Goal: Task Accomplishment & Management: Manage account settings

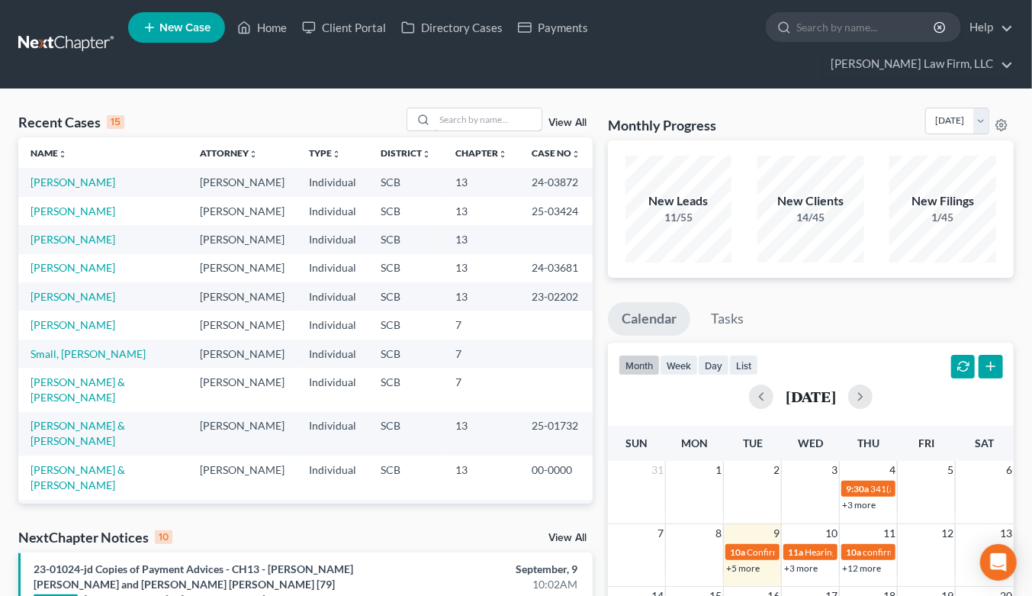
click at [487, 108] on input "search" at bounding box center [488, 119] width 107 height 22
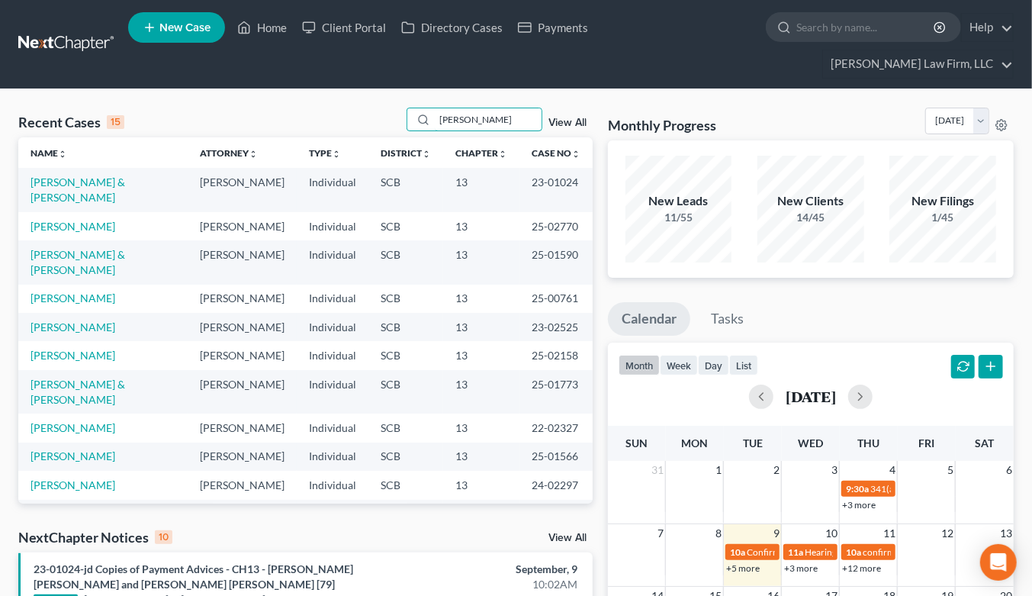
type input "wright"
click at [85, 354] on link "[PERSON_NAME]" at bounding box center [73, 355] width 85 height 13
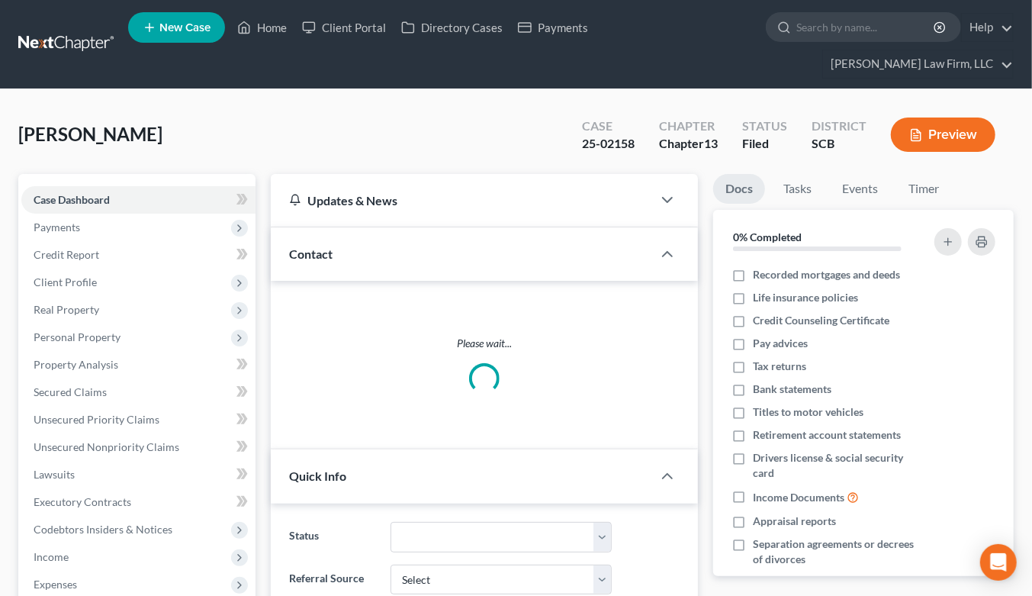
select select "2"
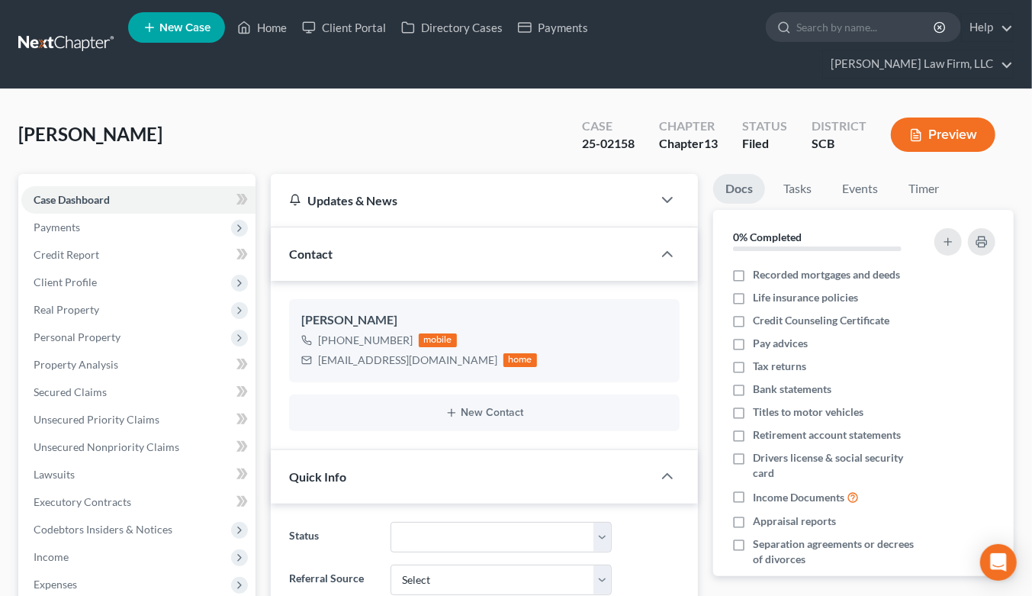
scroll to position [176, 0]
click at [81, 303] on span "Real Property" at bounding box center [67, 309] width 66 height 13
click at [104, 358] on span "Personal Property" at bounding box center [77, 364] width 87 height 13
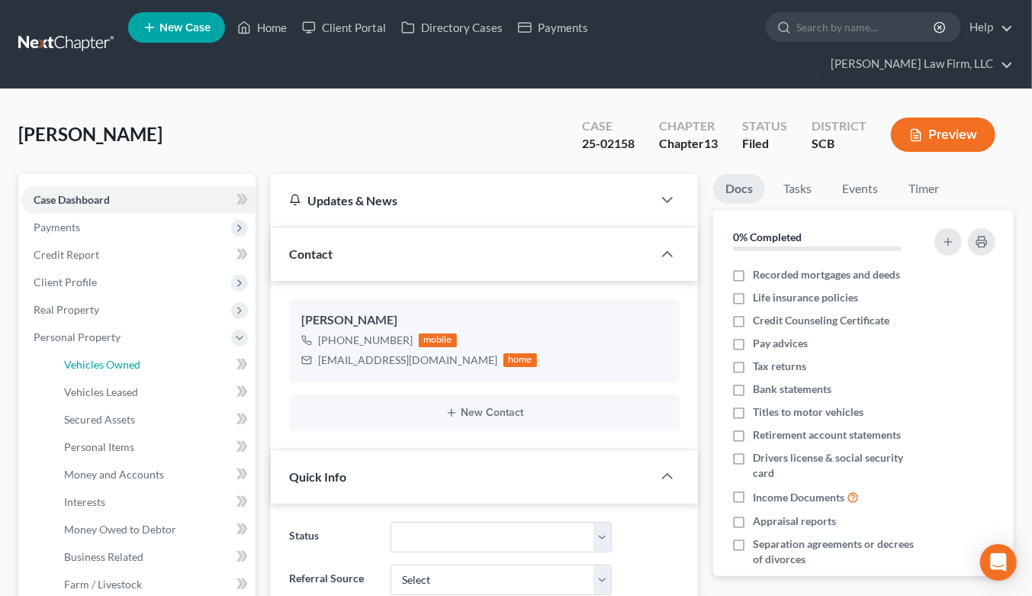
click at [101, 358] on span "Vehicles Owned" at bounding box center [102, 364] width 76 height 13
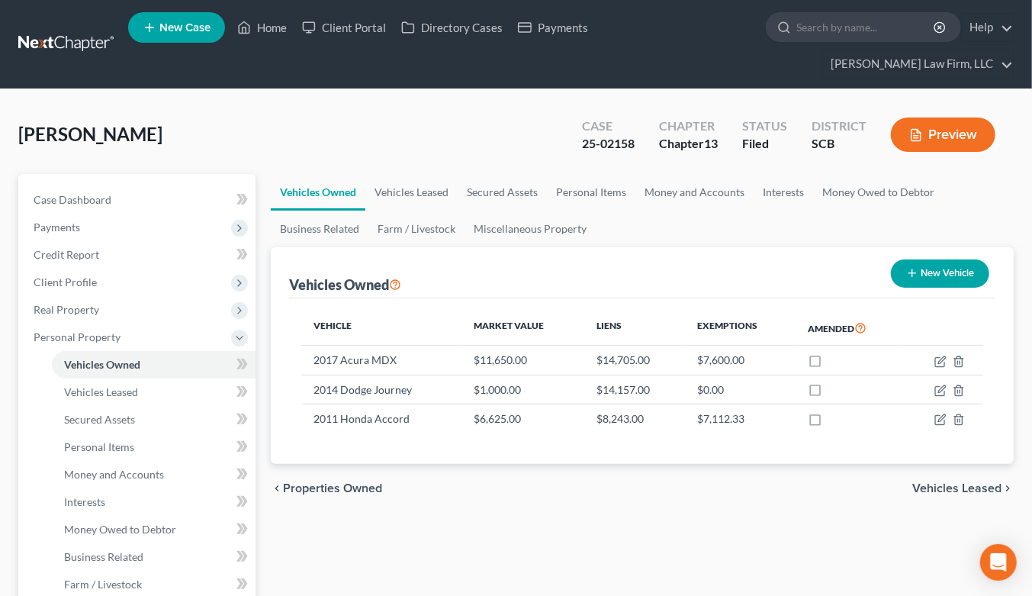
click at [59, 35] on link at bounding box center [67, 44] width 98 height 27
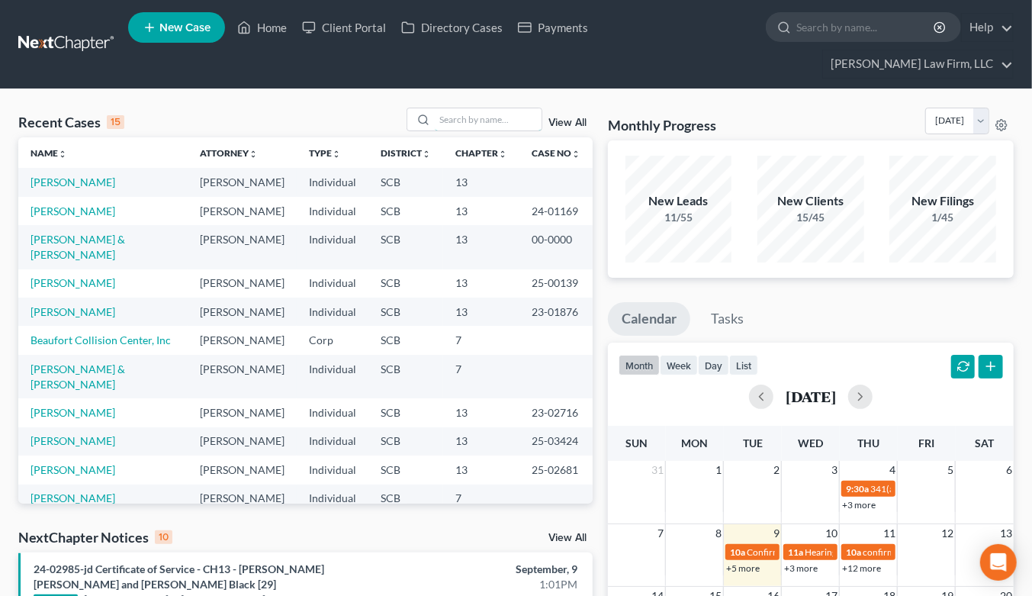
click at [446, 108] on input "search" at bounding box center [488, 119] width 107 height 22
click at [188, 40] on link "New Case" at bounding box center [176, 27] width 97 height 31
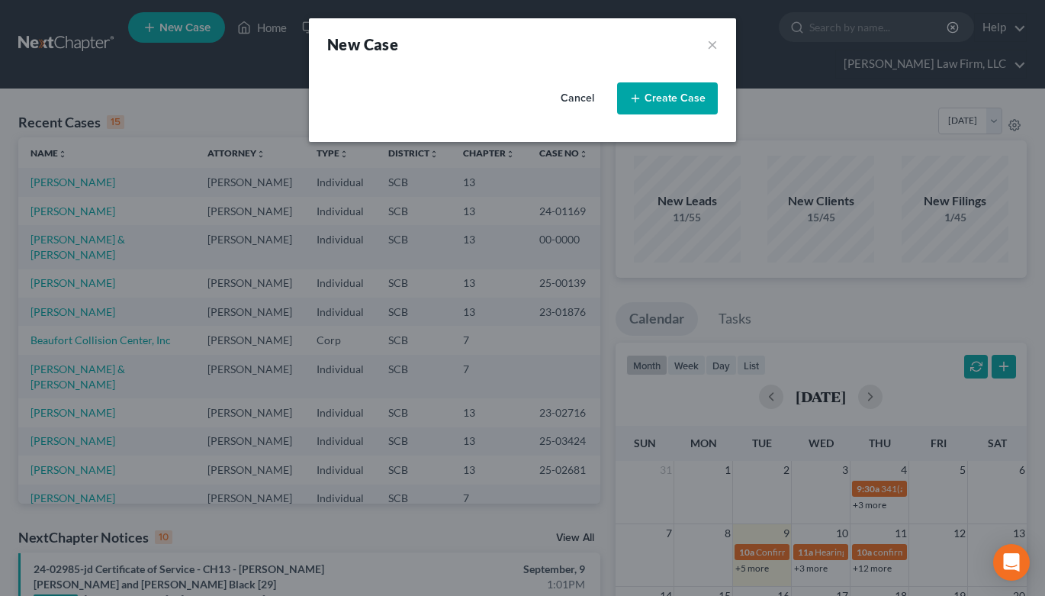
select select "72"
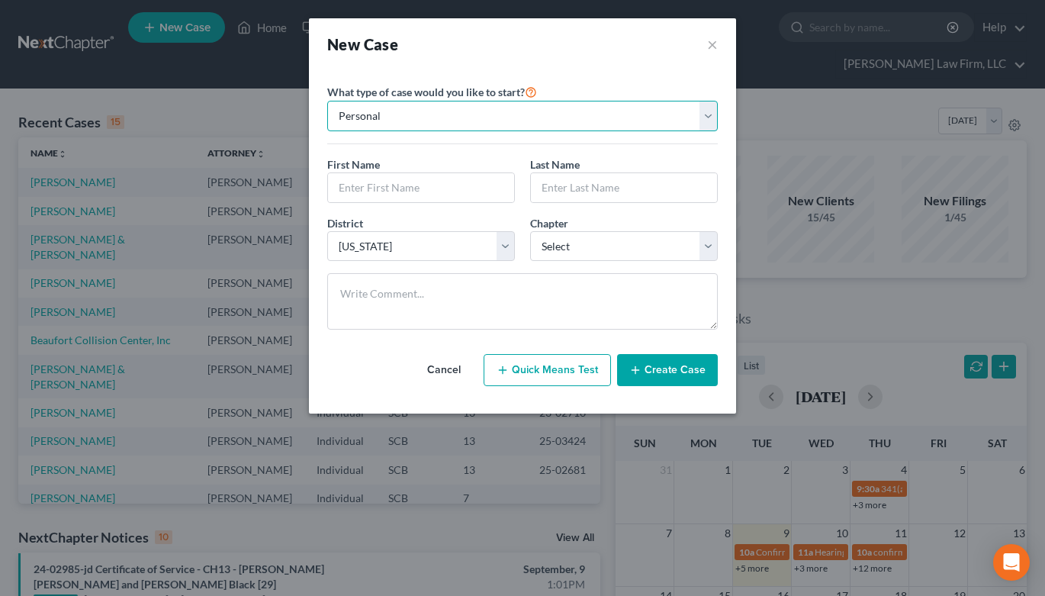
click at [550, 120] on select "Personal Business" at bounding box center [522, 116] width 390 height 31
click at [450, 178] on input "text" at bounding box center [421, 187] width 186 height 29
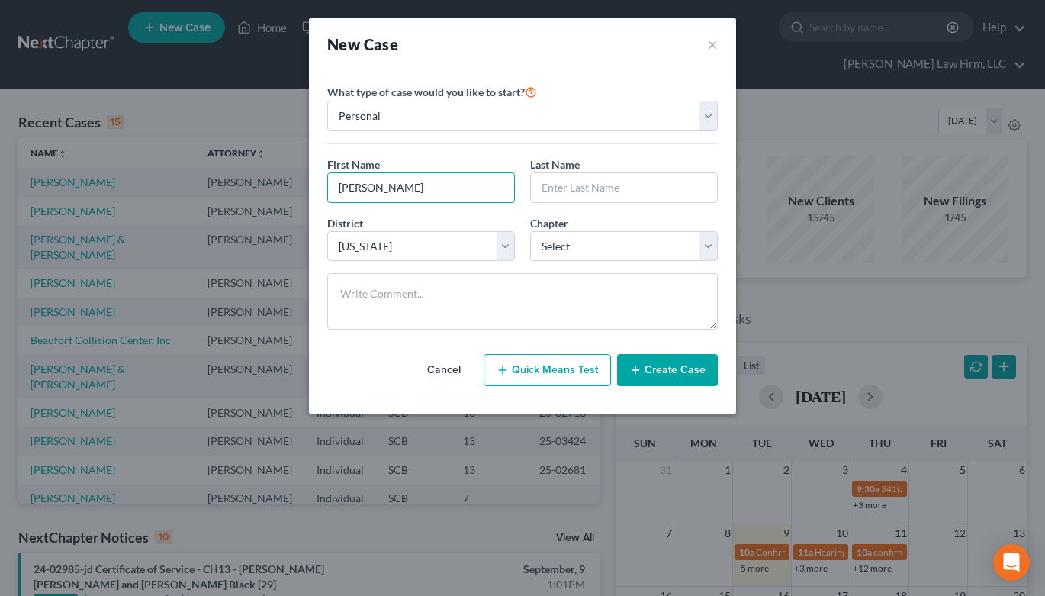
type input "Bryan"
type input "Dean"
click at [601, 246] on select "Select 7 11 12 13" at bounding box center [624, 246] width 188 height 31
select select "3"
click at [530, 231] on select "Select 7 11 12 13" at bounding box center [624, 246] width 188 height 31
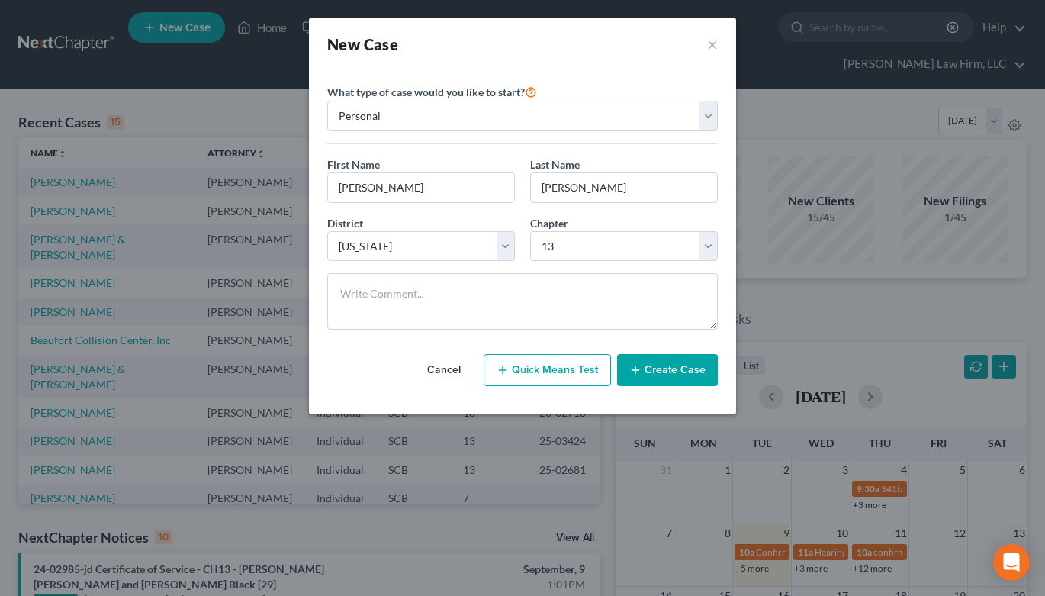
click at [664, 376] on button "Create Case" at bounding box center [667, 370] width 101 height 32
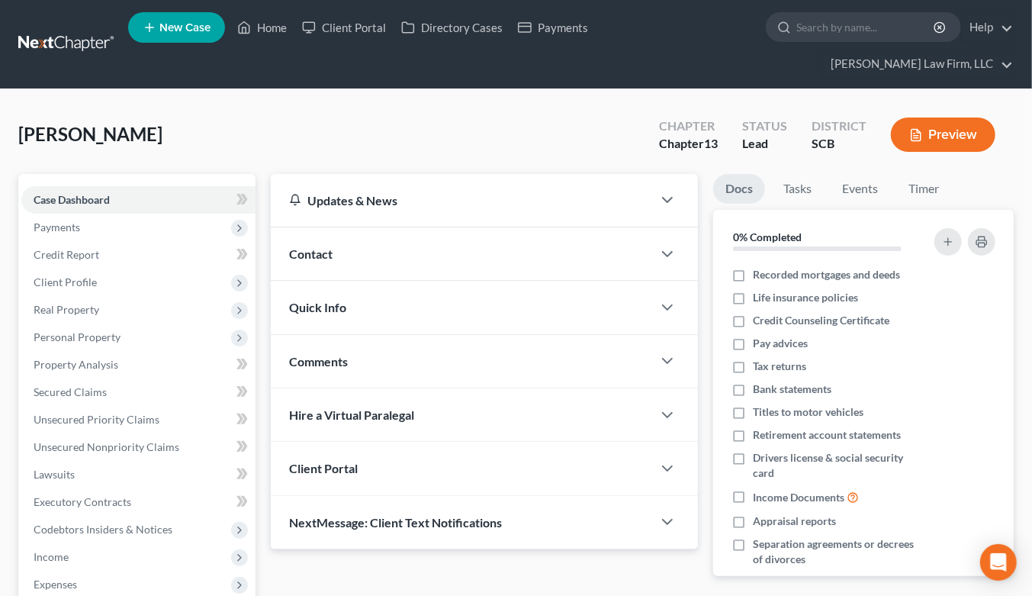
click at [382, 227] on div "Contact" at bounding box center [461, 253] width 381 height 53
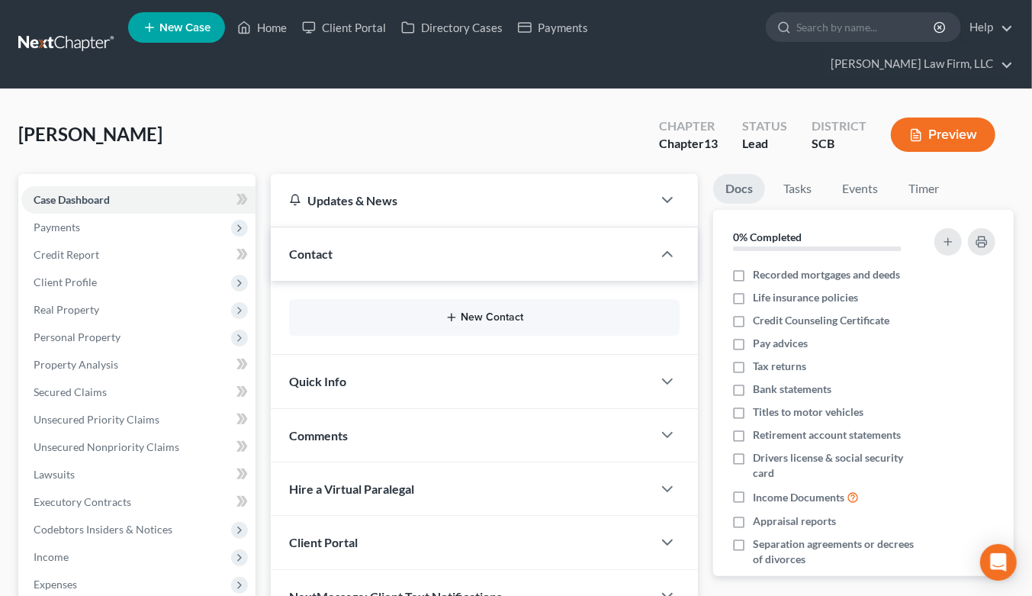
click at [423, 311] on button "New Contact" at bounding box center [484, 317] width 366 height 12
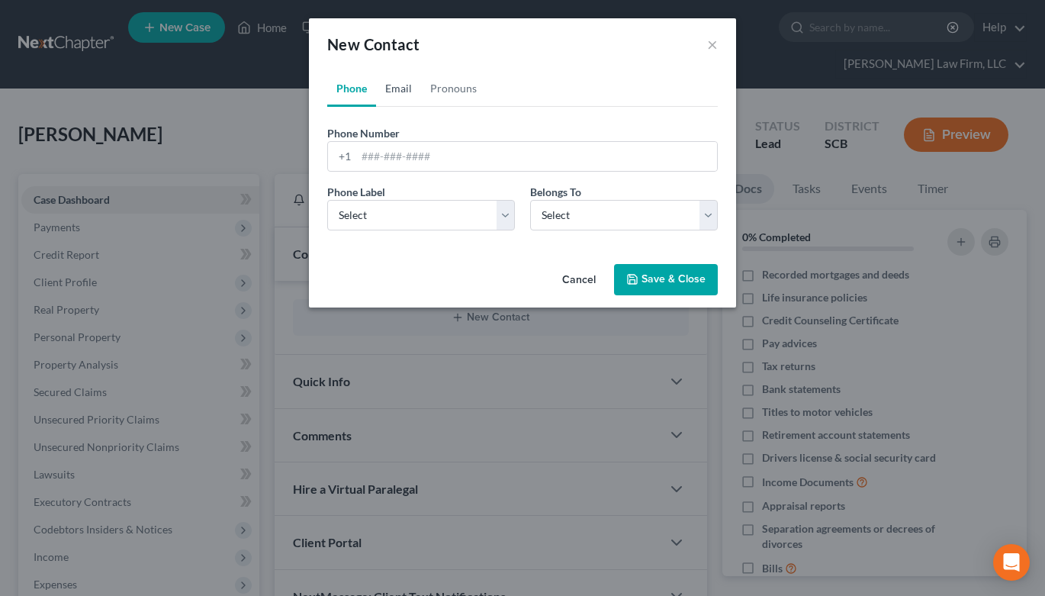
click at [409, 80] on link "Email" at bounding box center [398, 88] width 45 height 37
click at [439, 153] on input "email" at bounding box center [536, 156] width 361 height 29
paste input "bryanluisdean@gmail.com"
type input "bryanluisdean@gmail.com"
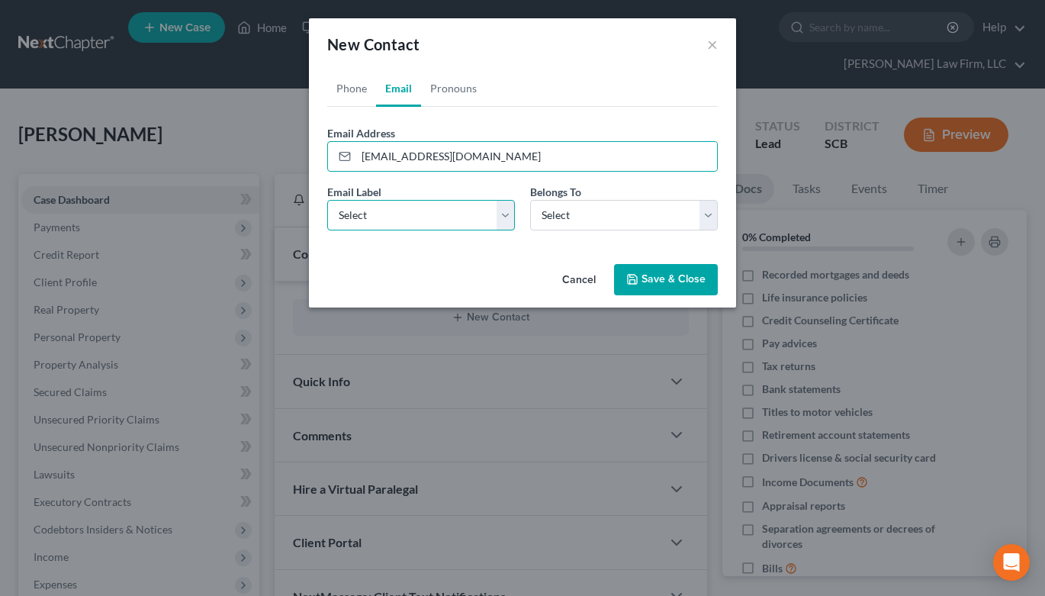
click at [397, 217] on select "Select Home Work Other" at bounding box center [421, 215] width 188 height 31
select select "0"
click at [327, 200] on select "Select Home Work Other" at bounding box center [421, 215] width 188 height 31
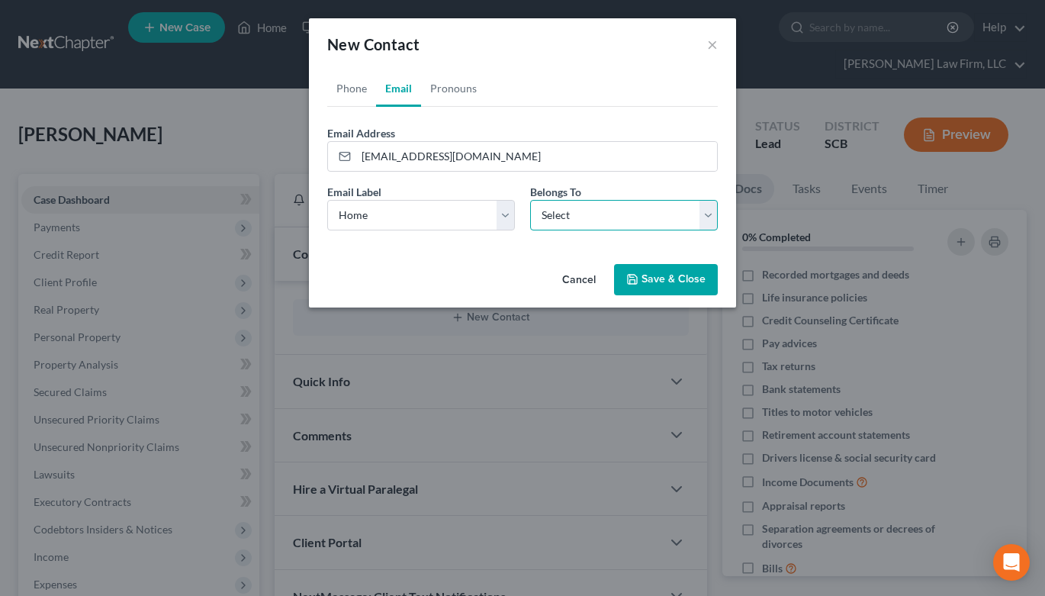
click at [574, 210] on select "Select Client Other" at bounding box center [624, 215] width 188 height 31
select select "0"
click at [530, 200] on select "Select Client Other" at bounding box center [624, 215] width 188 height 31
click at [665, 291] on button "Save & Close" at bounding box center [666, 280] width 104 height 32
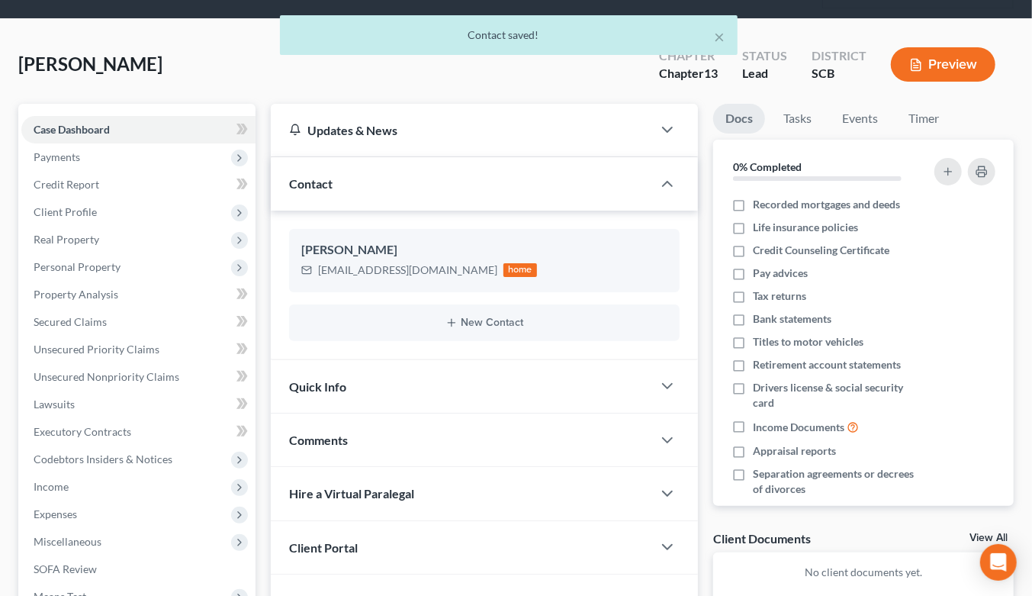
scroll to position [295, 0]
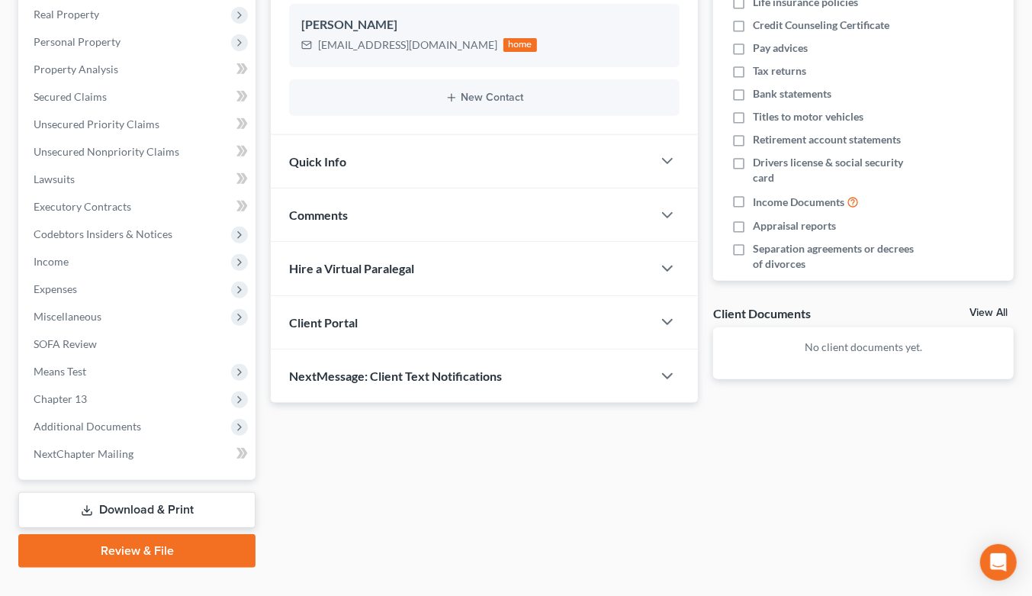
click at [429, 296] on div "Client Portal" at bounding box center [461, 322] width 381 height 53
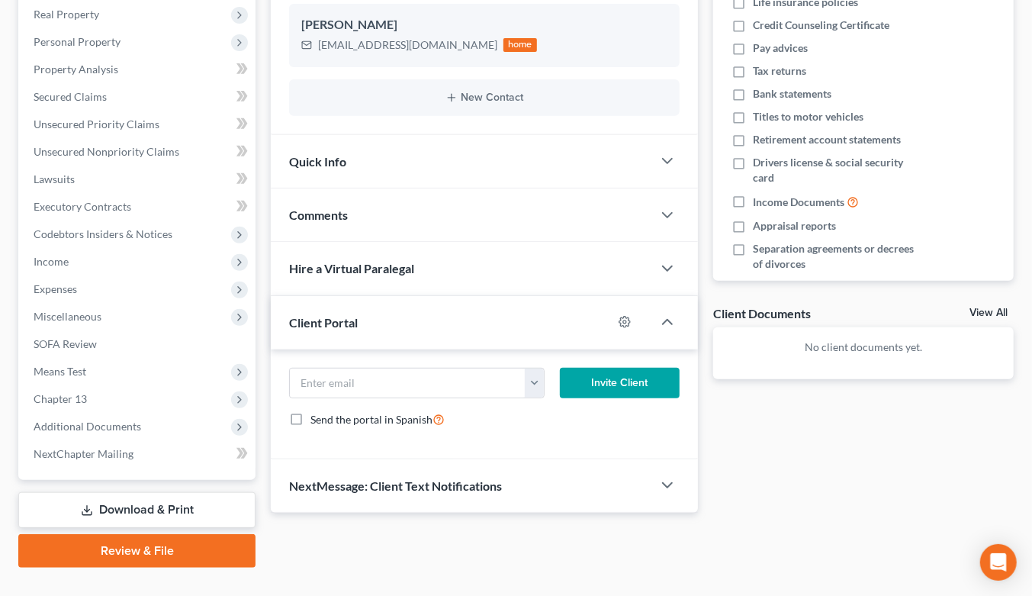
scroll to position [0, 0]
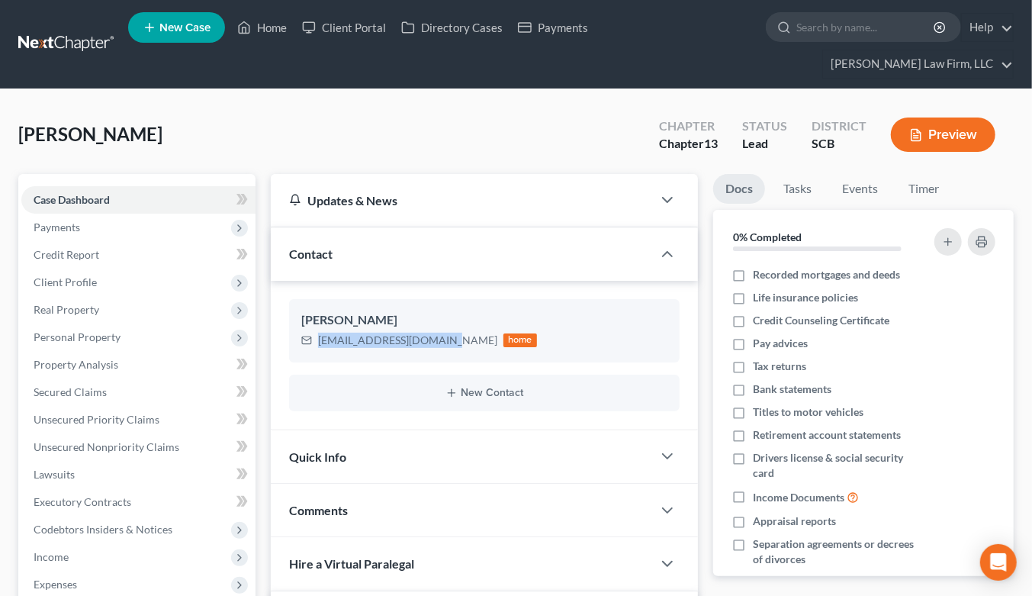
drag, startPoint x: 317, startPoint y: 310, endPoint x: 439, endPoint y: 311, distance: 122.0
click at [439, 330] on div "bryanluisdean@gmail.com home" at bounding box center [419, 340] width 236 height 20
copy div "bryanluisdean@gmail.com"
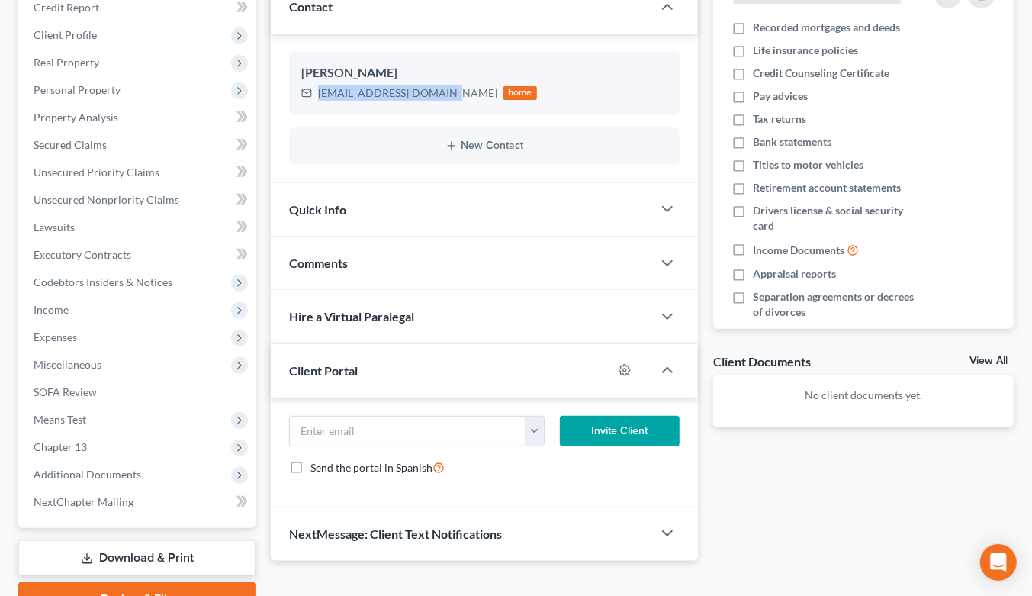
scroll to position [295, 0]
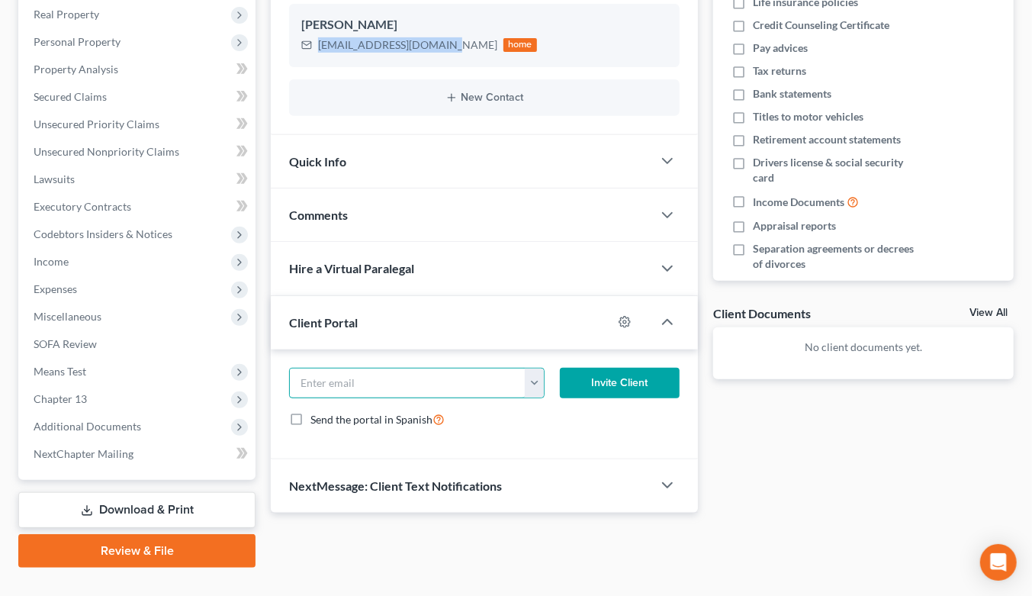
click at [435, 368] on input "email" at bounding box center [408, 382] width 236 height 29
paste input "bryanluisdean@gmail.com"
type input "bryanluisdean@gmail.com"
click at [602, 368] on button "Invite Client" at bounding box center [620, 383] width 120 height 31
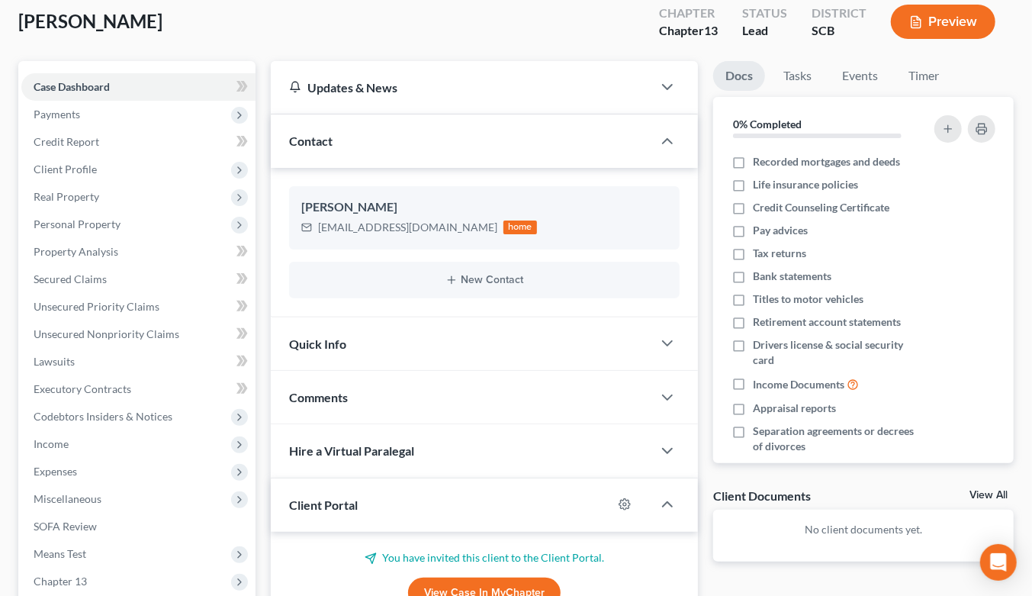
scroll to position [41, 0]
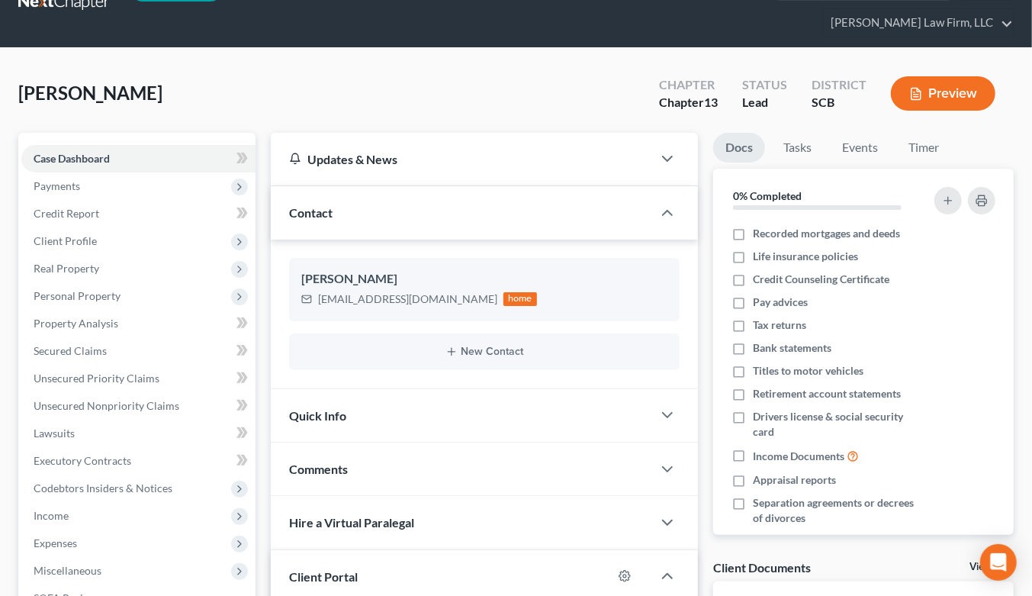
click at [162, 145] on link "Case Dashboard" at bounding box center [138, 158] width 234 height 27
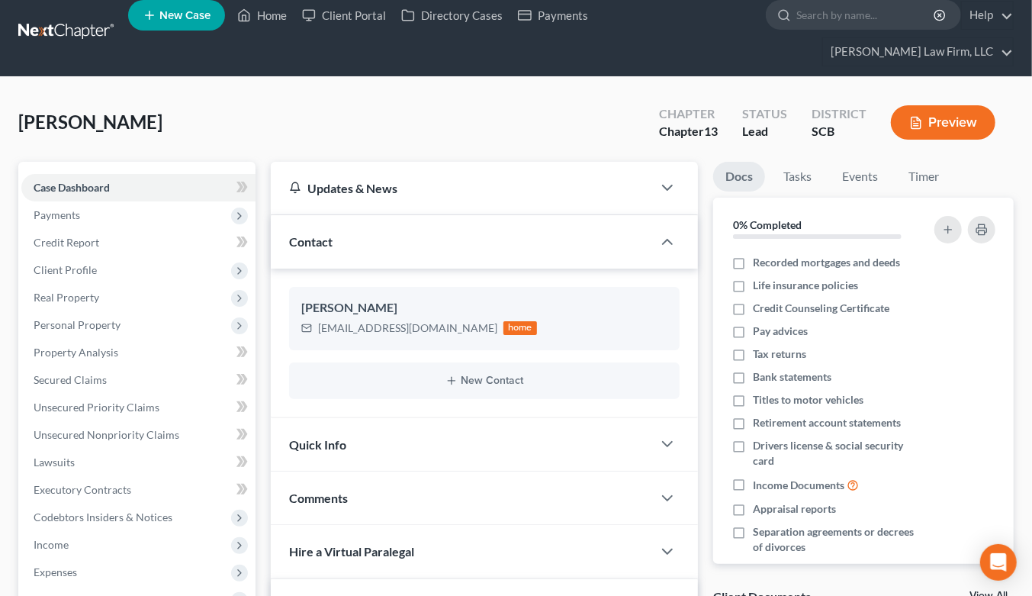
scroll to position [0, 0]
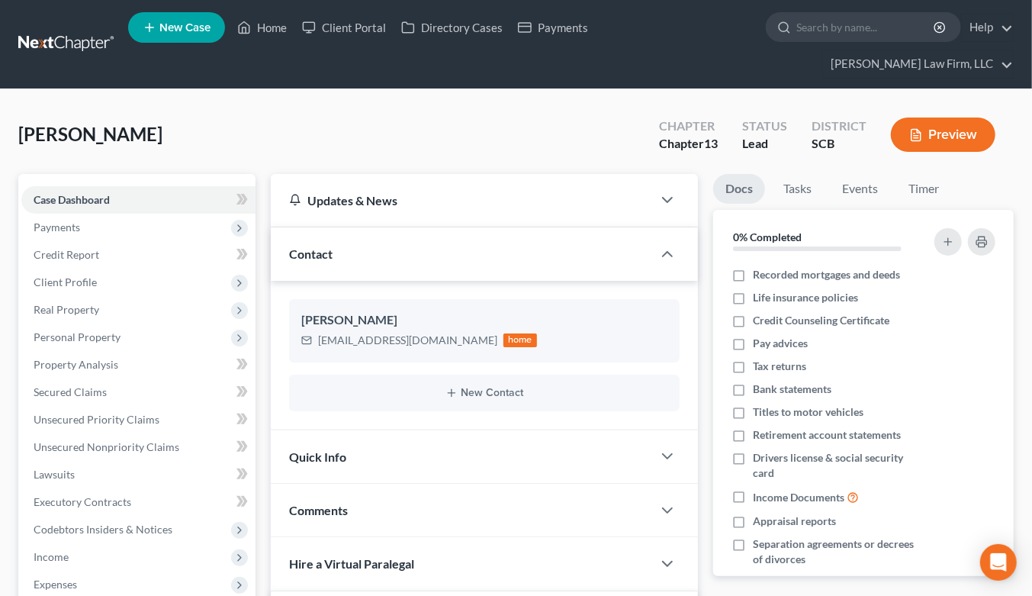
click at [94, 31] on link at bounding box center [67, 44] width 98 height 27
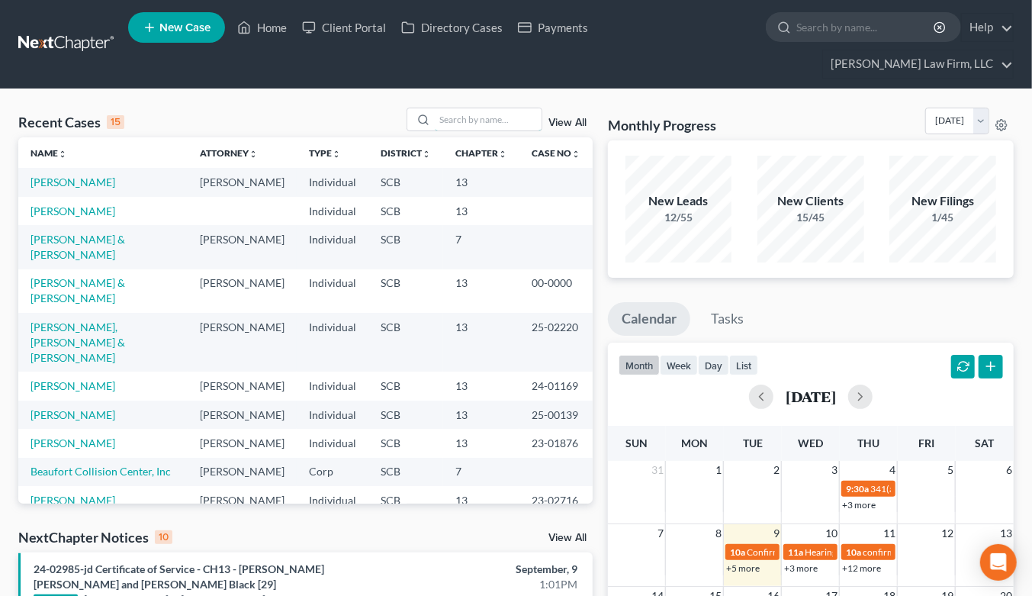
click at [507, 108] on input "search" at bounding box center [488, 119] width 107 height 22
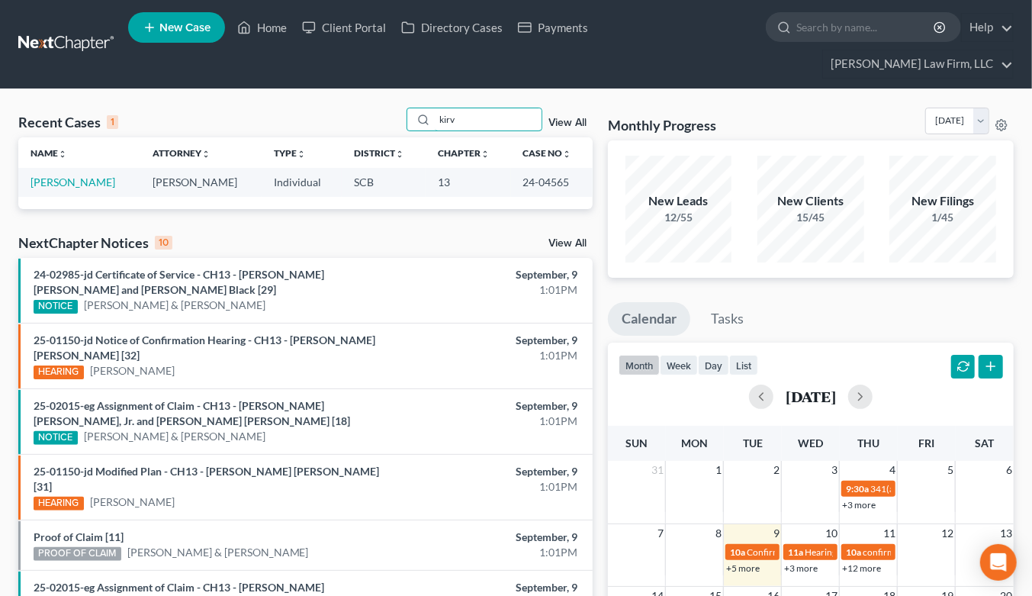
type input "kirv"
click at [76, 175] on link "Kirven, Robert" at bounding box center [73, 181] width 85 height 13
select select "4"
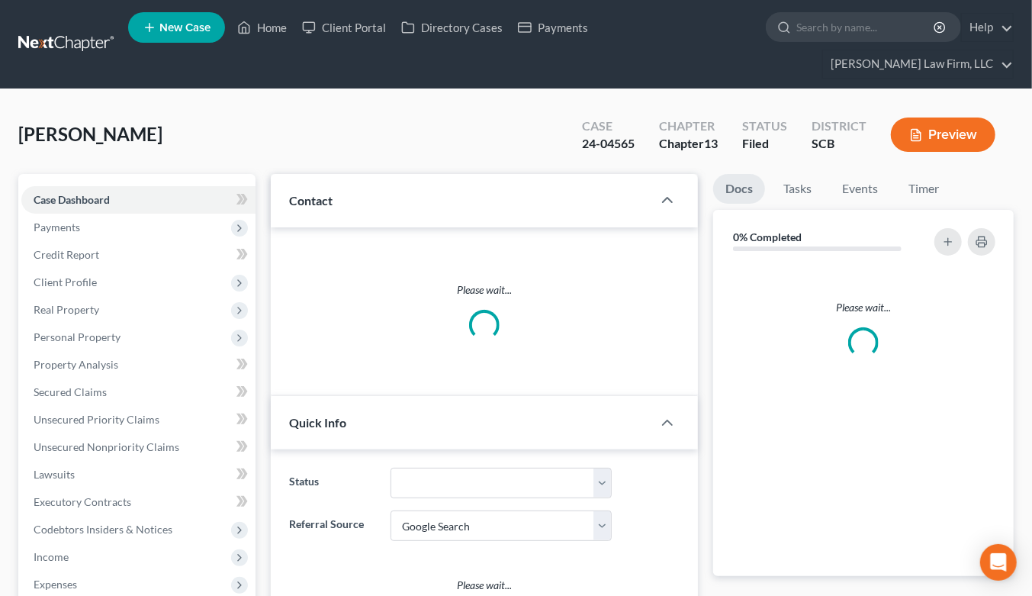
select select "0"
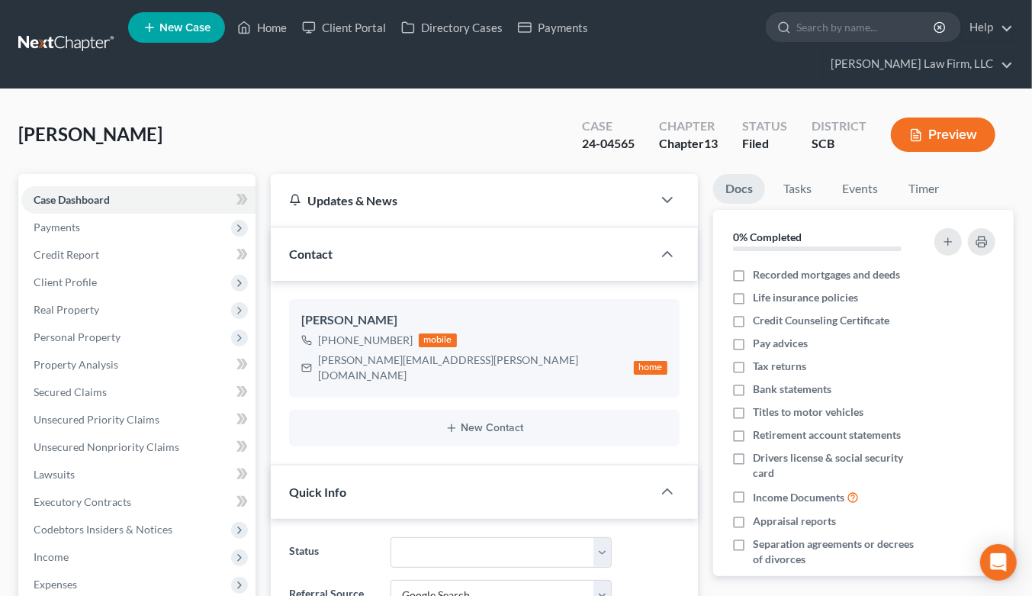
scroll to position [254, 0]
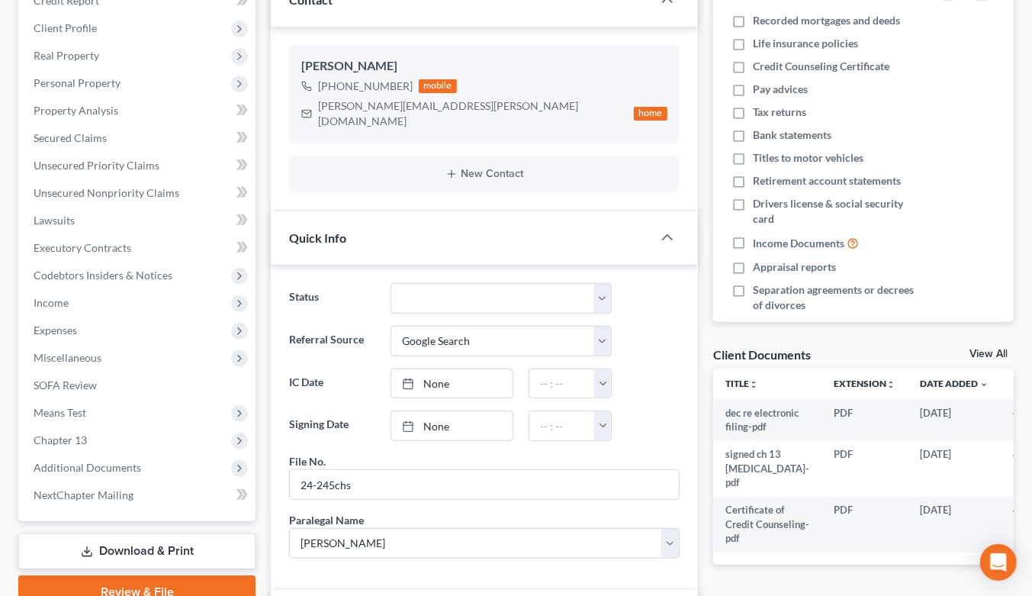
click at [58, 323] on span "Expenses" at bounding box center [55, 329] width 43 height 13
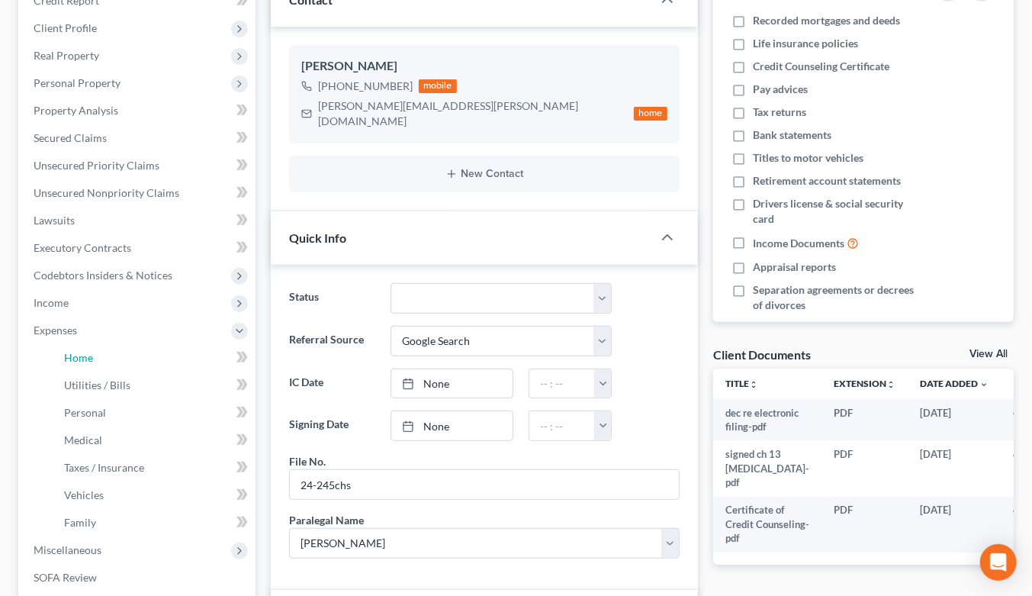
click at [79, 351] on span "Home" at bounding box center [78, 357] width 29 height 13
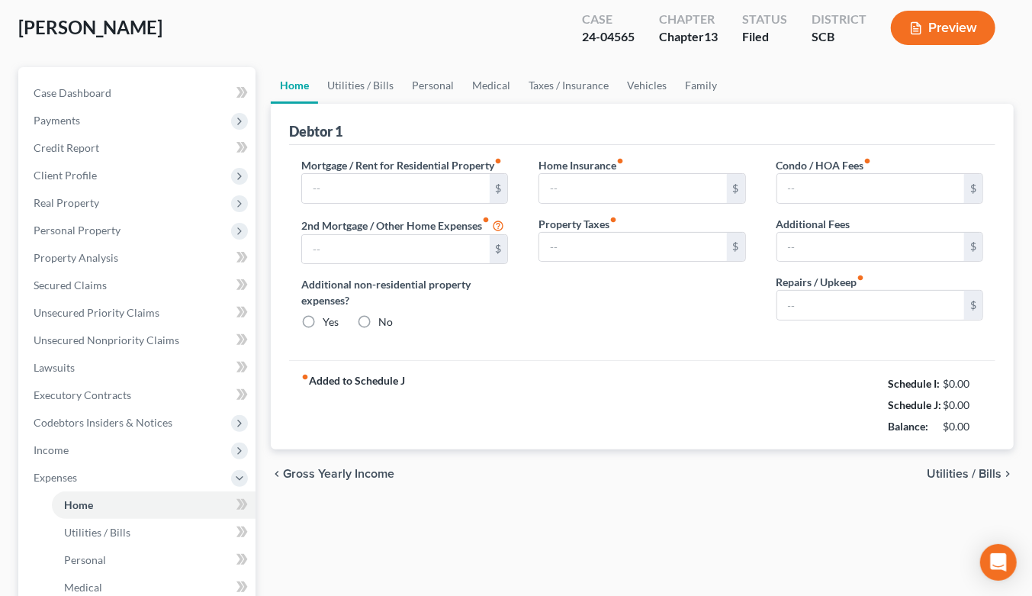
type input "1,200.00"
type input "0.00"
radio input "true"
type input "0.00"
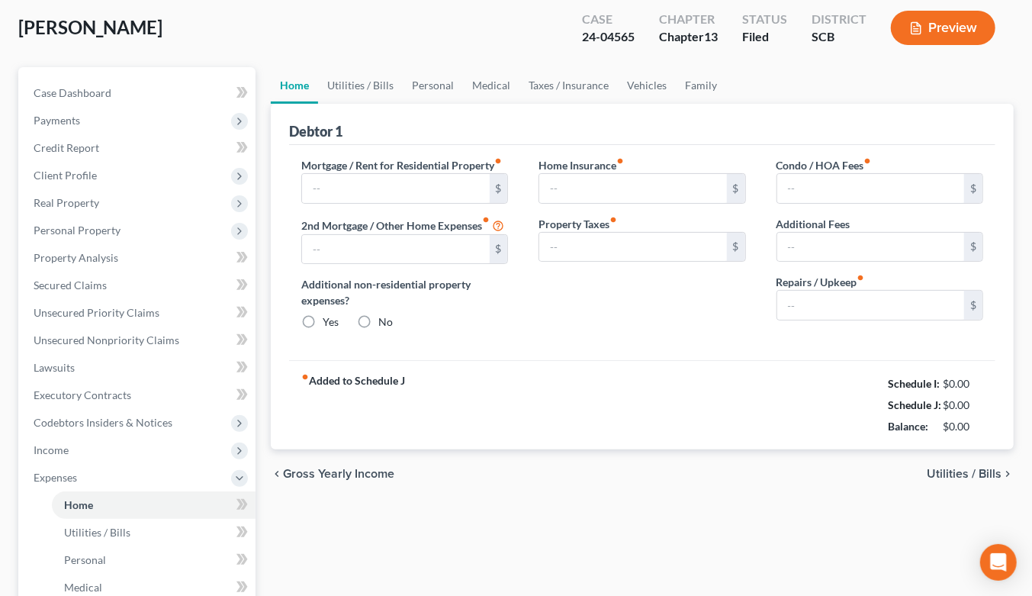
type input "0.00"
type input "50.00"
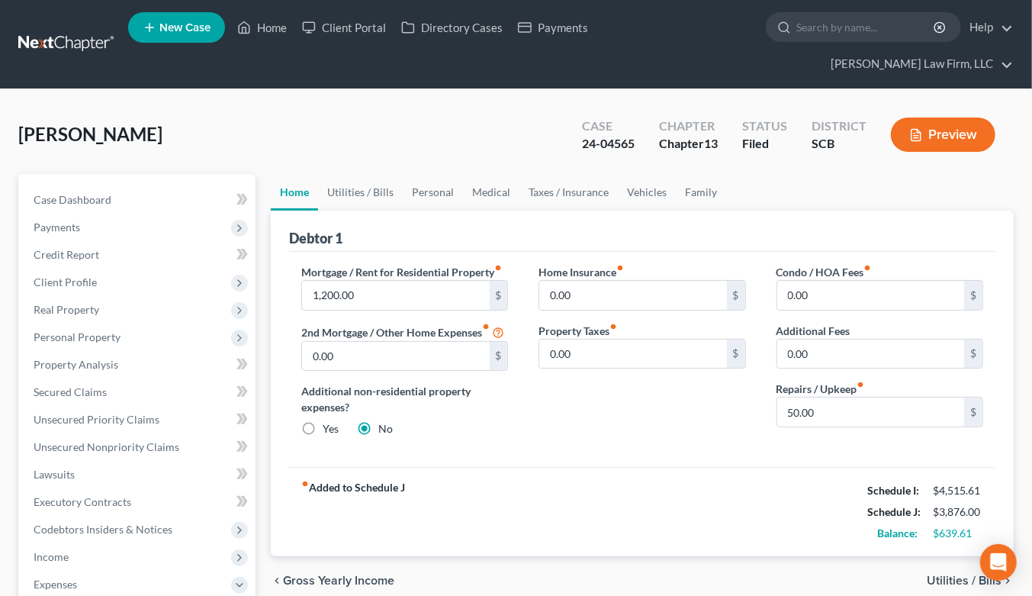
click at [66, 31] on link at bounding box center [67, 44] width 98 height 27
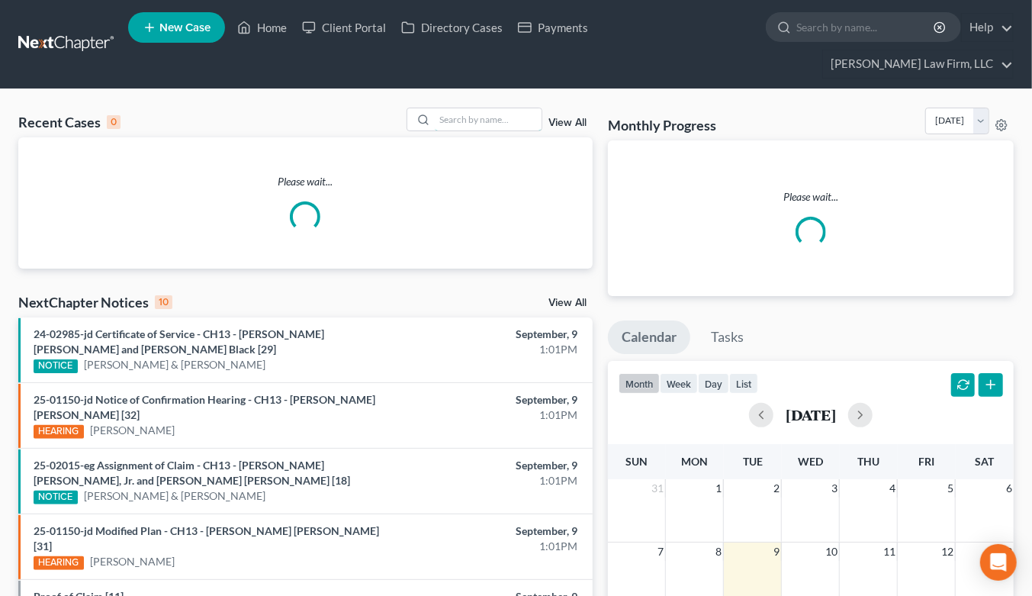
click at [483, 108] on input "search" at bounding box center [488, 119] width 107 height 22
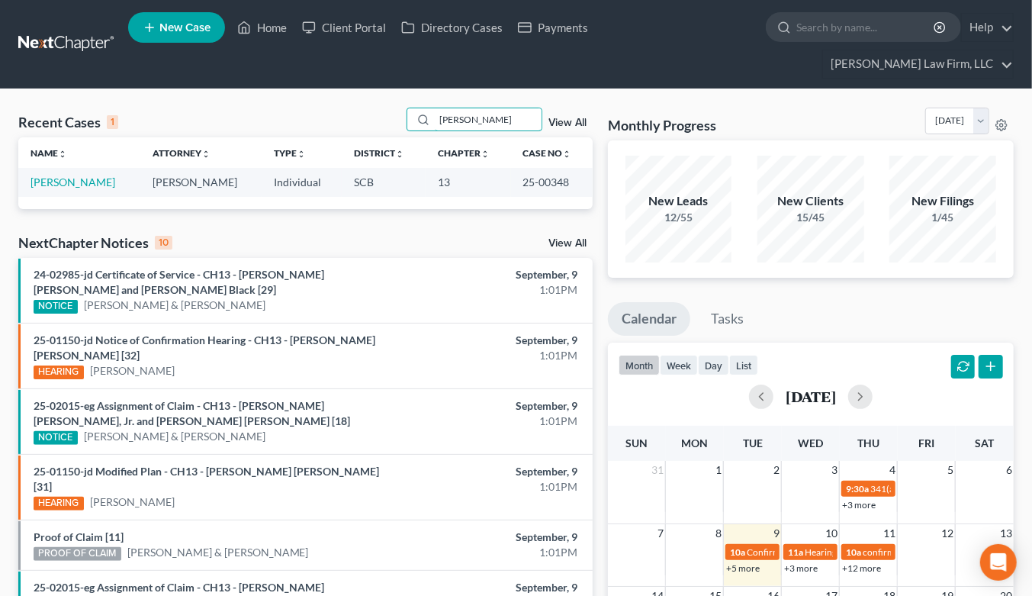
type input "carson"
click at [48, 175] on link "[PERSON_NAME]" at bounding box center [73, 181] width 85 height 13
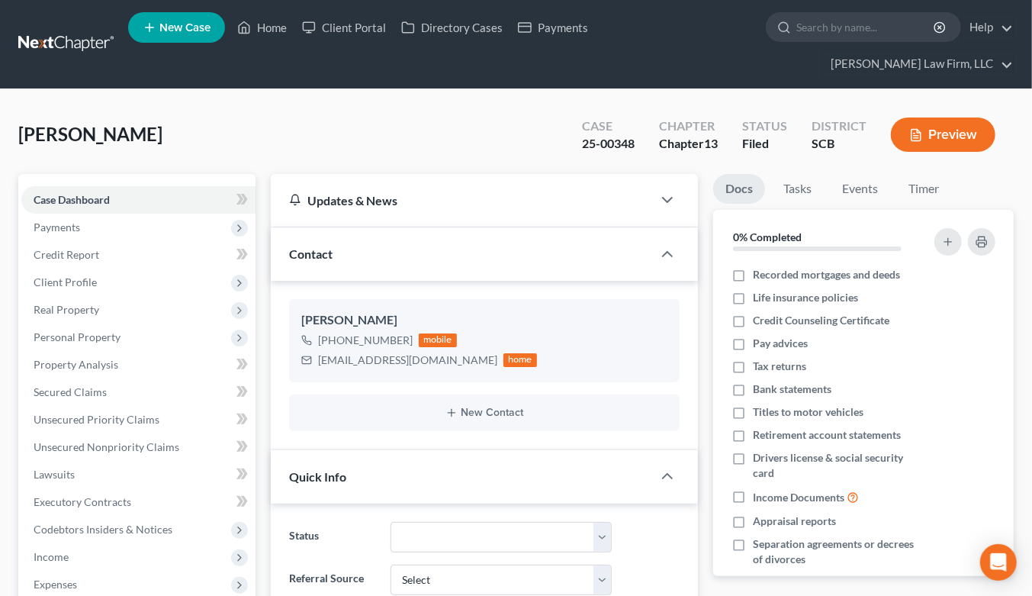
select select "0"
click at [95, 31] on link at bounding box center [67, 44] width 98 height 27
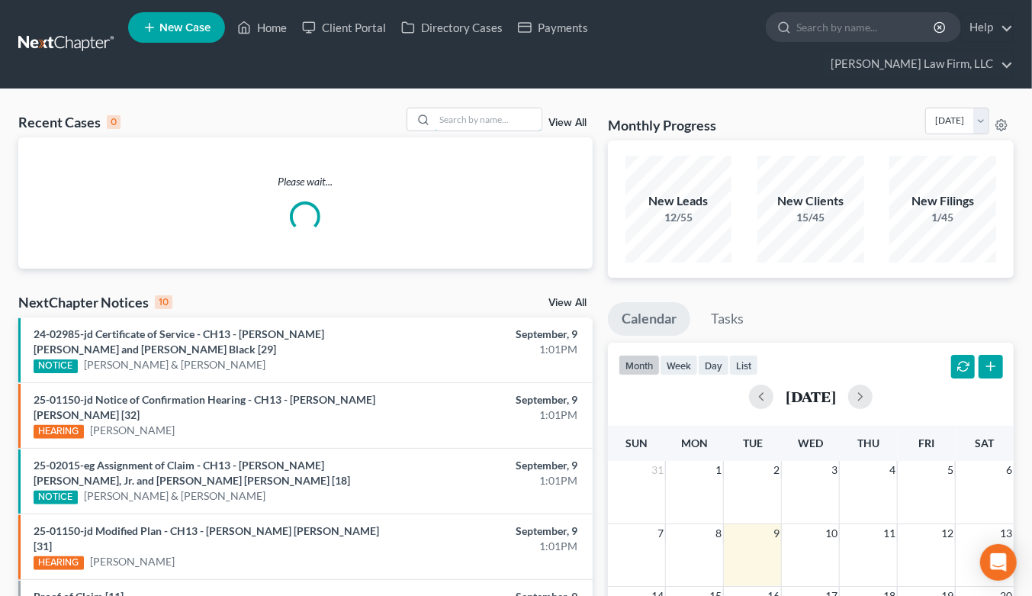
click at [448, 108] on input "search" at bounding box center [488, 119] width 107 height 22
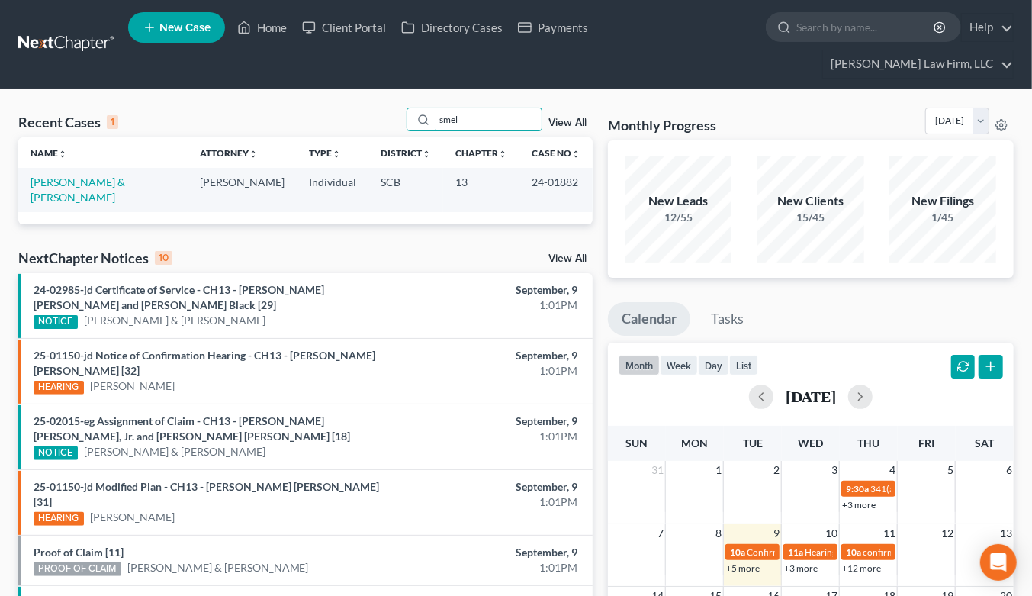
type input "smel"
click at [125, 175] on link "[PERSON_NAME] & [PERSON_NAME]" at bounding box center [78, 189] width 95 height 28
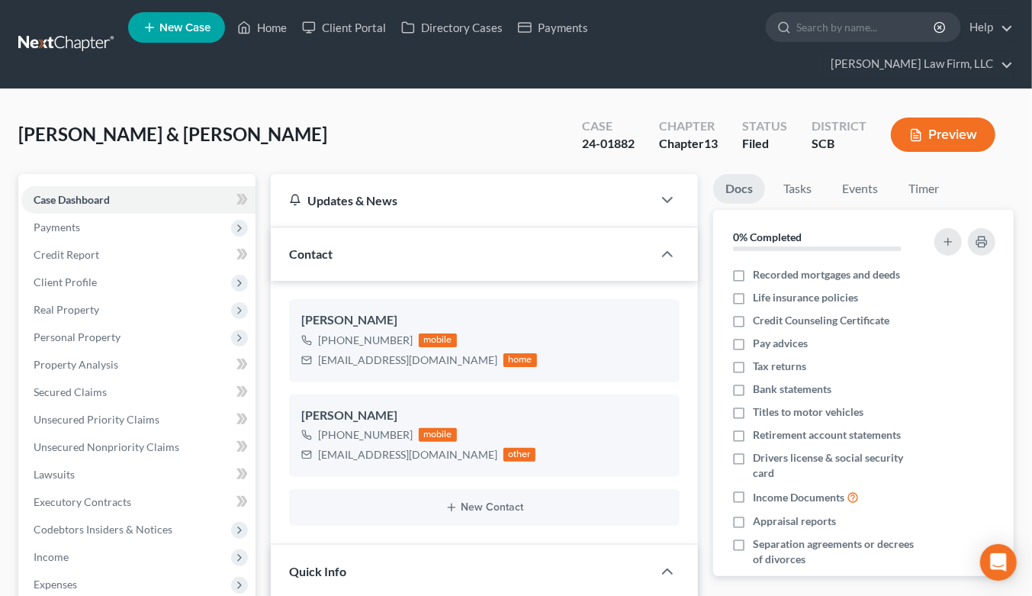
select select "0"
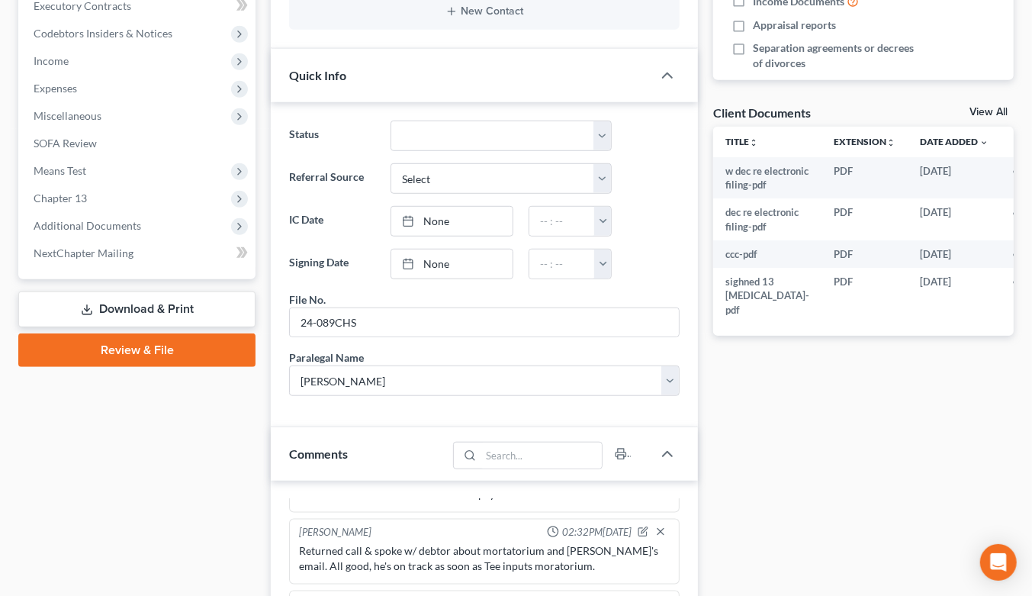
scroll to position [339, 0]
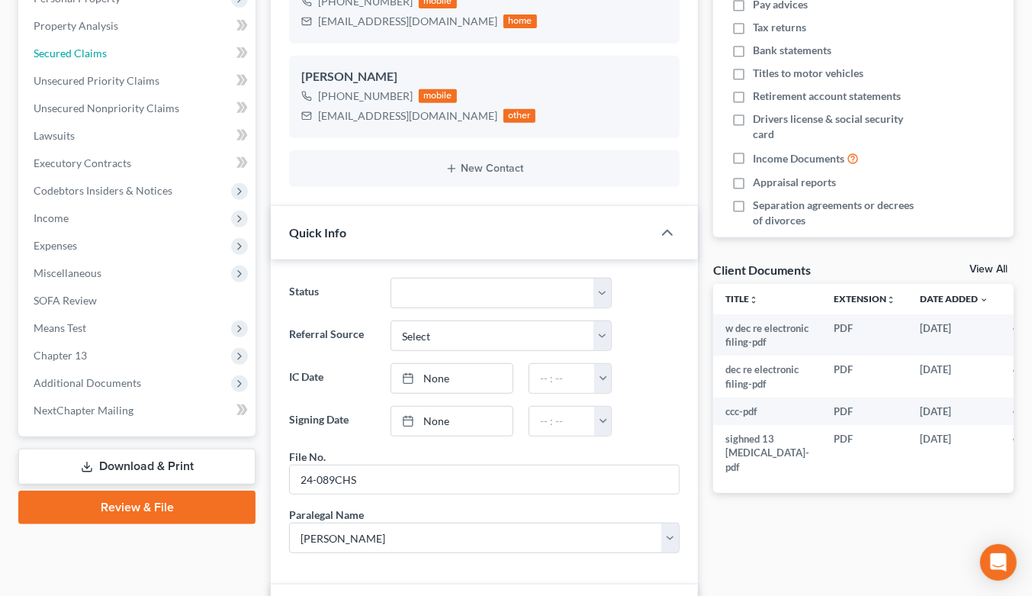
click at [90, 47] on span "Secured Claims" at bounding box center [70, 53] width 73 height 13
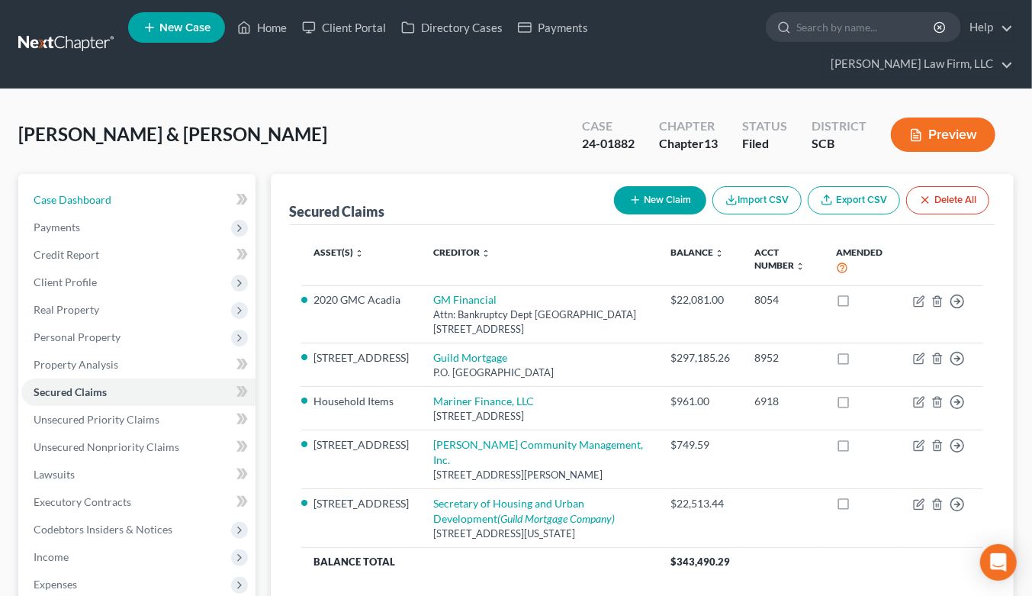
click at [119, 186] on link "Case Dashboard" at bounding box center [138, 199] width 234 height 27
select select "0"
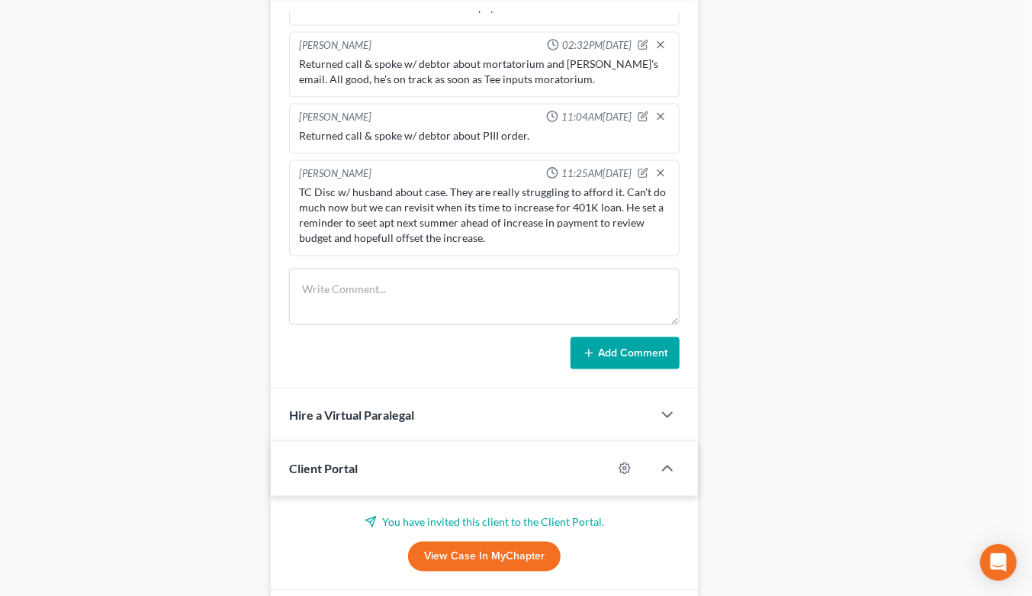
scroll to position [1062, 0]
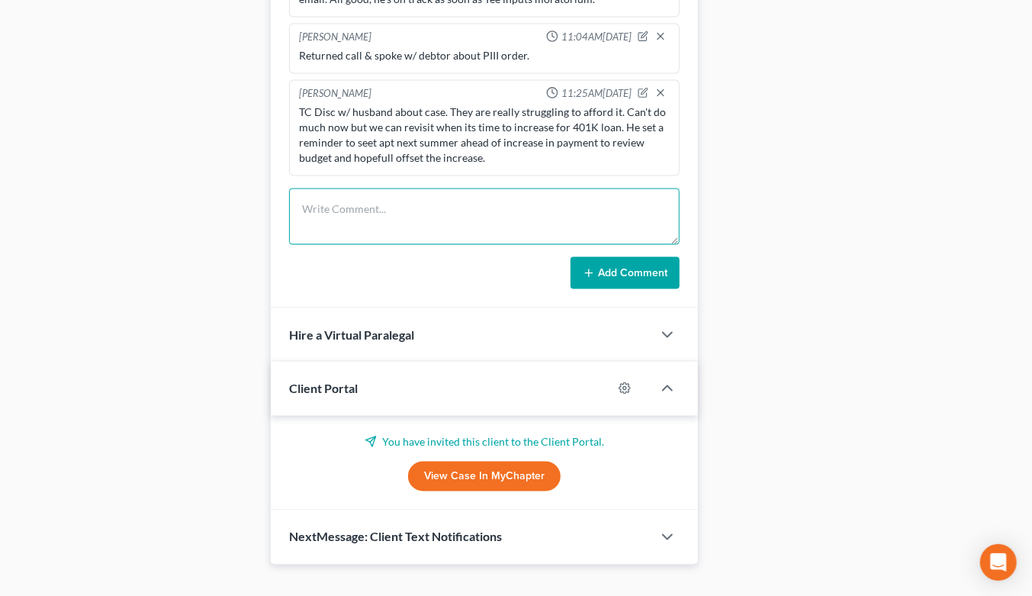
click at [435, 188] on textarea at bounding box center [484, 216] width 390 height 56
type textarea "C"
click at [586, 188] on textarea "Returned call to debtor, car accident on Saturday 9/6." at bounding box center [484, 216] width 390 height 56
click at [635, 188] on textarea "Returned call to debtor, car accident on Saturday 9/6. Car is likely totalled (…" at bounding box center [484, 216] width 390 height 56
click at [630, 188] on textarea "Returned call to debtor, car accident on Saturday 9/6. Car is likely totalled (…" at bounding box center [484, 216] width 390 height 56
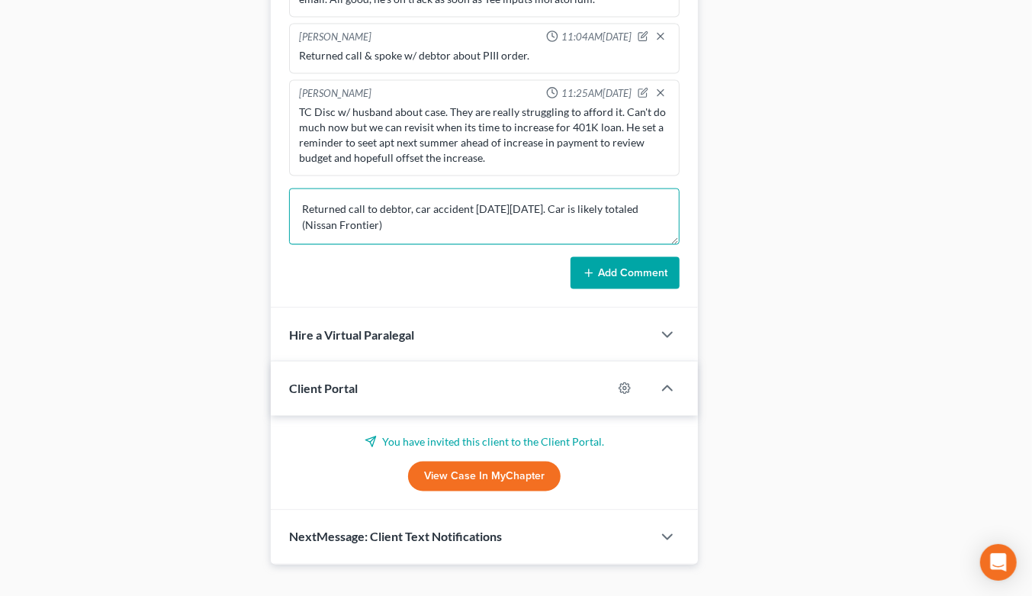
click at [471, 203] on textarea "Returned call to debtor, car accident on Saturday 9/6. Car is likely totaled (N…" at bounding box center [484, 216] width 390 height 56
type textarea "Returned call to debtor, car accident on Saturday 9/6. Car is likely totaled (N…"
click at [644, 257] on button "Add Comment" at bounding box center [624, 273] width 109 height 32
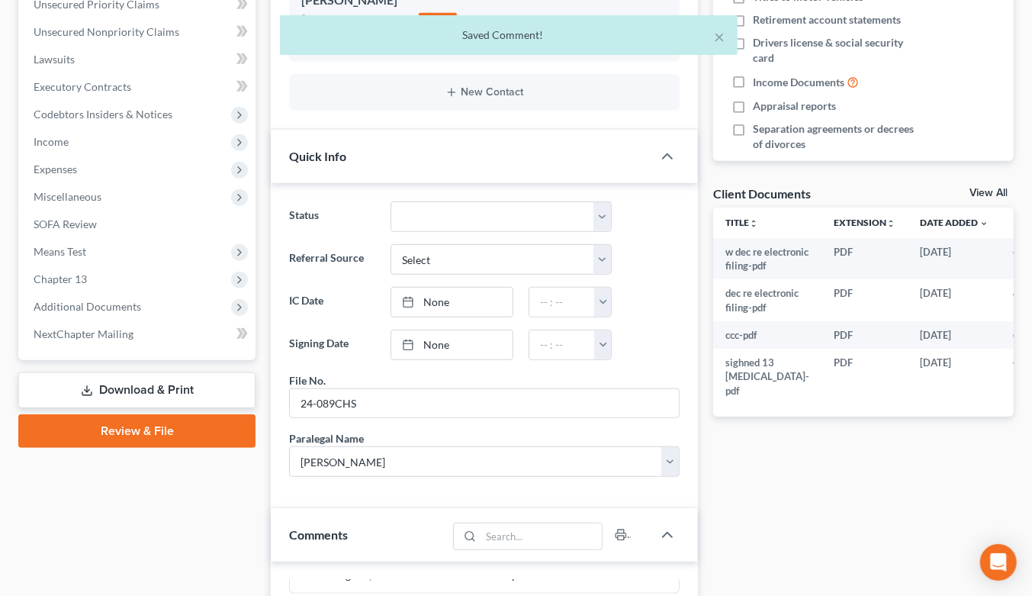
scroll to position [215, 0]
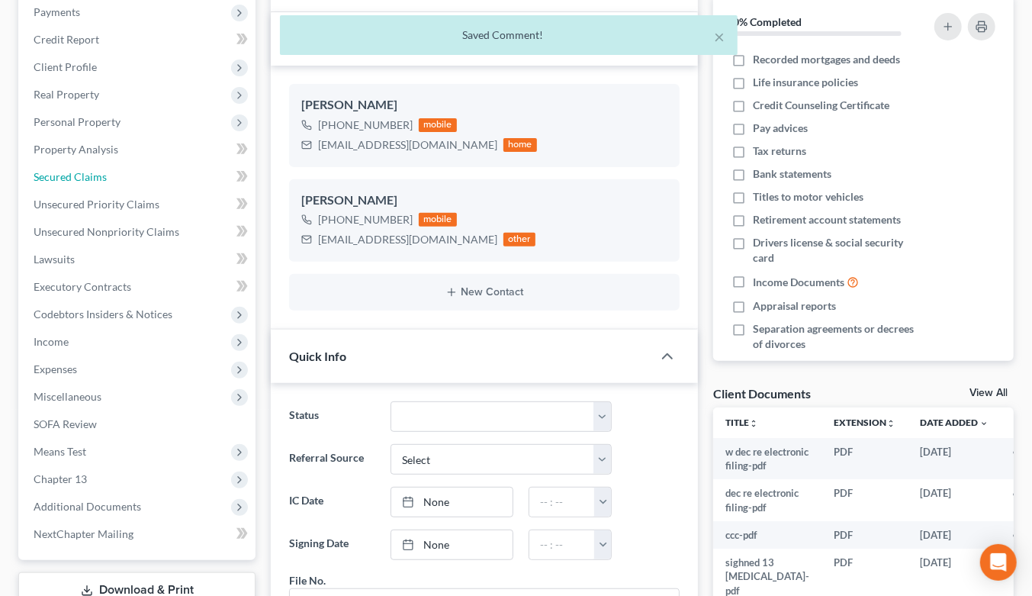
click at [61, 170] on span "Secured Claims" at bounding box center [70, 176] width 73 height 13
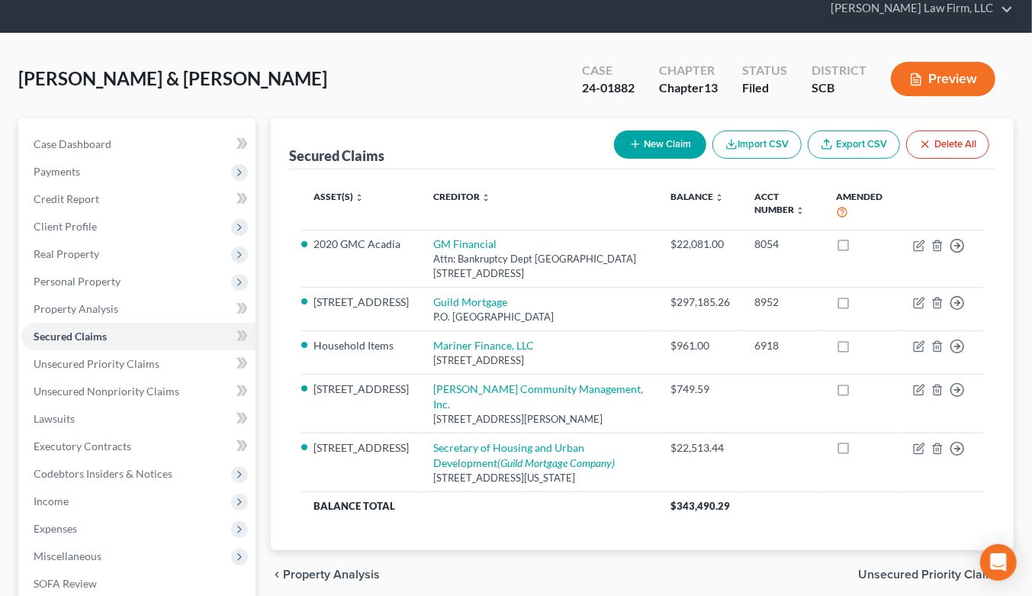
scroll to position [85, 0]
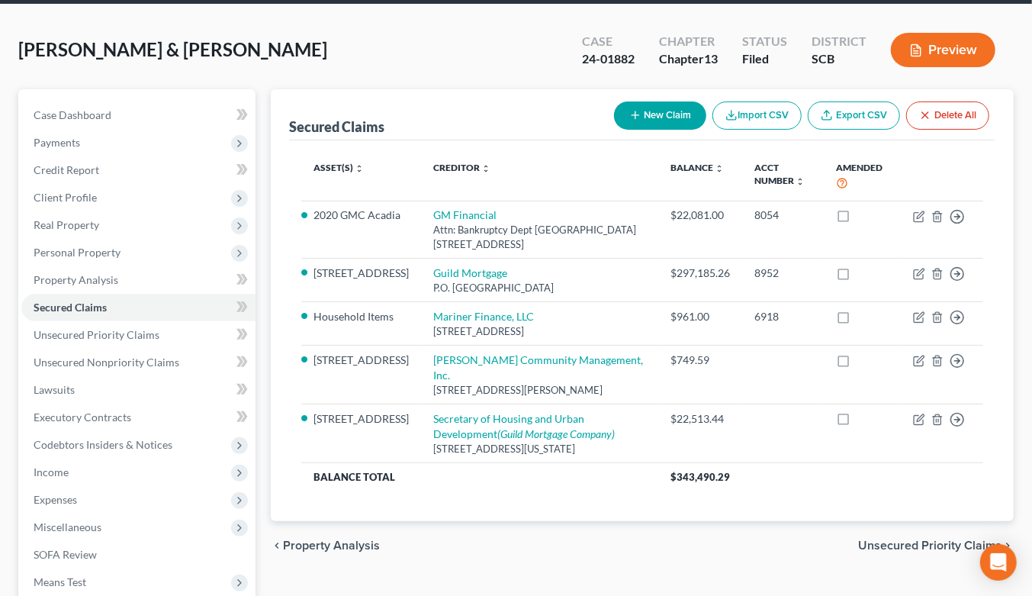
click at [51, 218] on span "Real Property" at bounding box center [67, 224] width 66 height 13
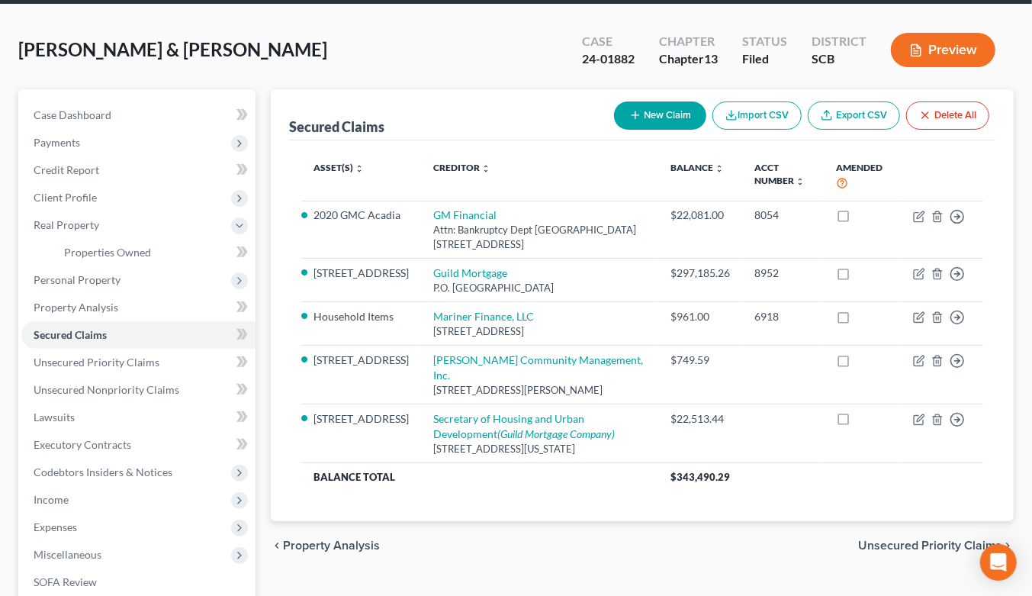
click at [61, 266] on span "Personal Property" at bounding box center [138, 279] width 234 height 27
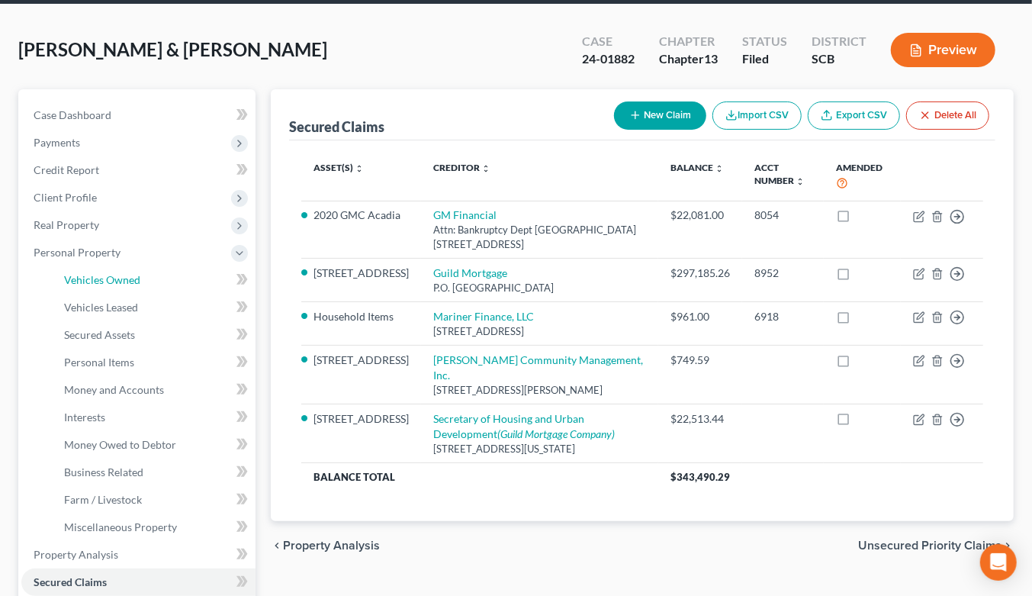
click at [85, 266] on link "Vehicles Owned" at bounding box center [154, 279] width 204 height 27
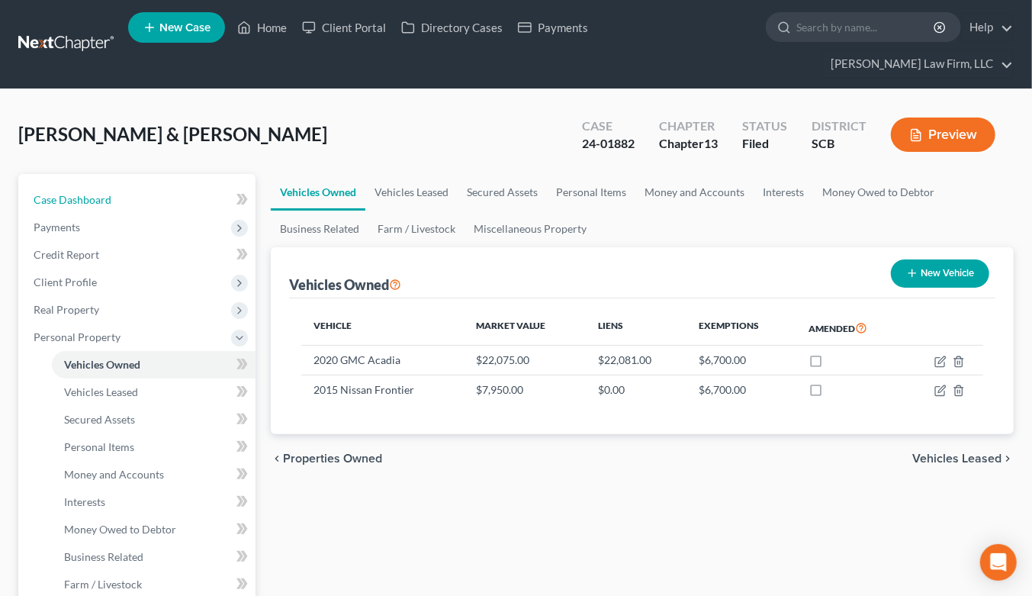
click at [92, 193] on span "Case Dashboard" at bounding box center [73, 199] width 78 height 13
select select "0"
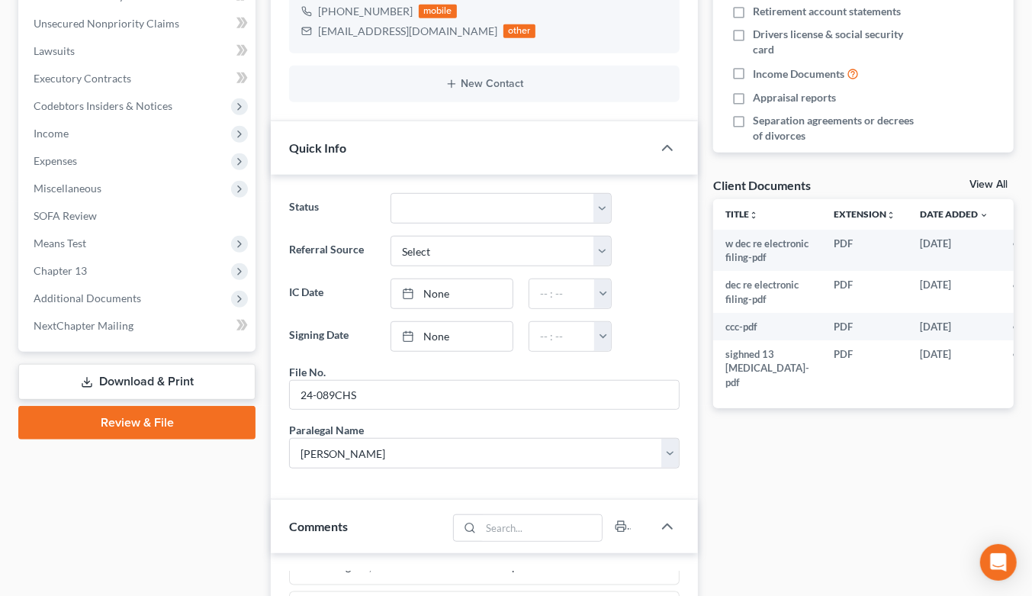
scroll to position [1062, 0]
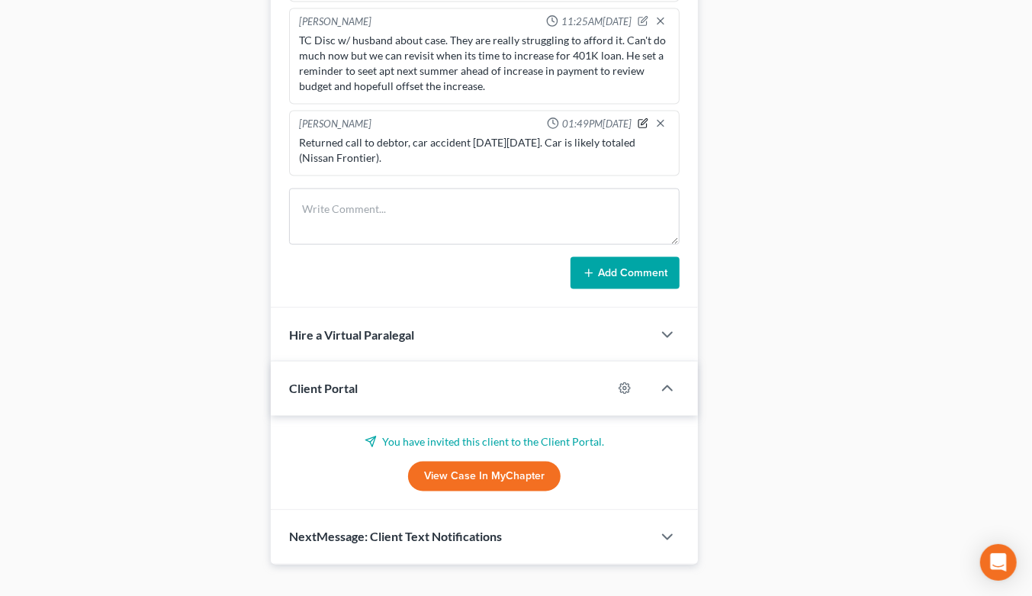
click at [638, 118] on icon "button" at bounding box center [643, 123] width 11 height 11
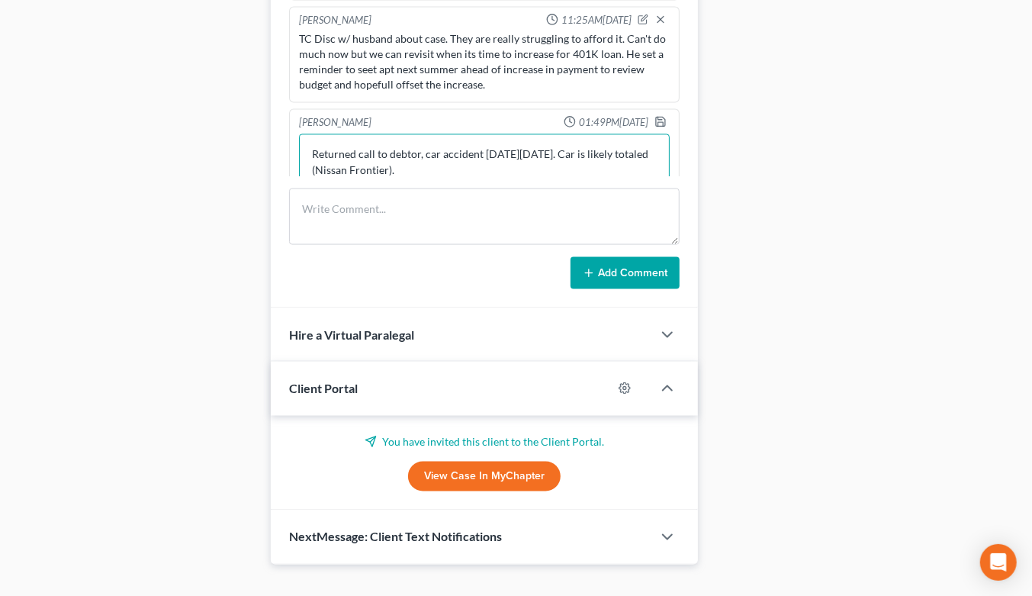
click at [485, 143] on textarea "Returned call to debtor, car accident on Saturday 9/6. Car is likely totaled (N…" at bounding box center [484, 162] width 371 height 56
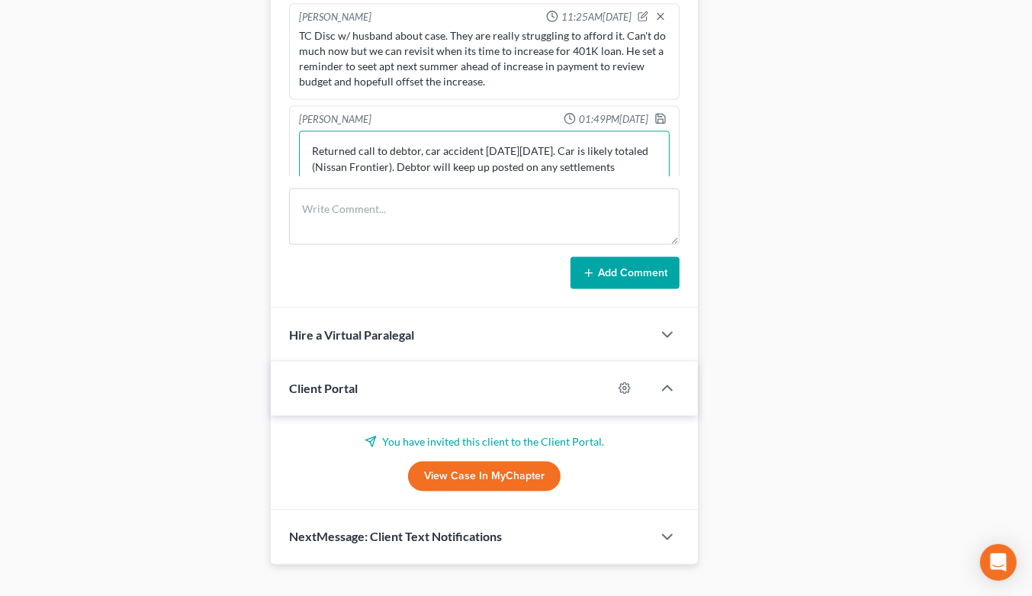
scroll to position [1637, 0]
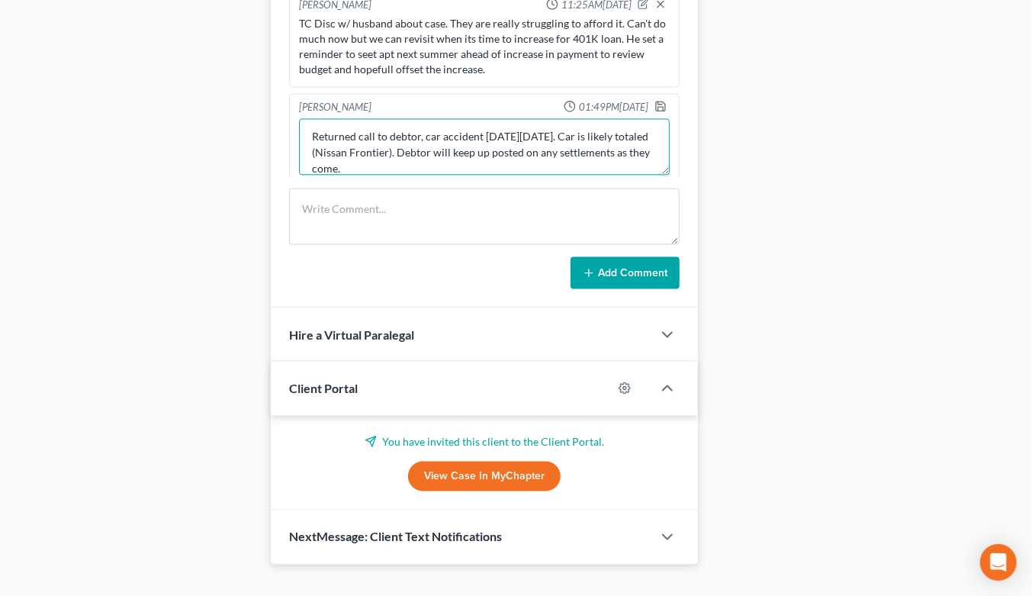
type textarea "Returned call to debtor, car accident on Saturday 9/6. Car is likely totaled (N…"
click at [658, 108] on polyline "button" at bounding box center [660, 110] width 5 height 4
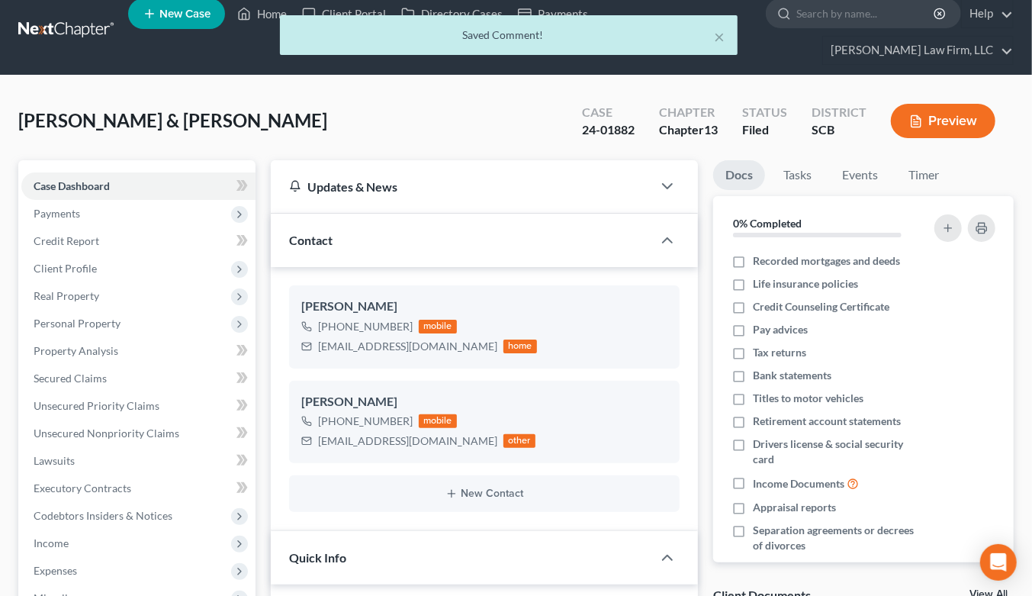
scroll to position [0, 0]
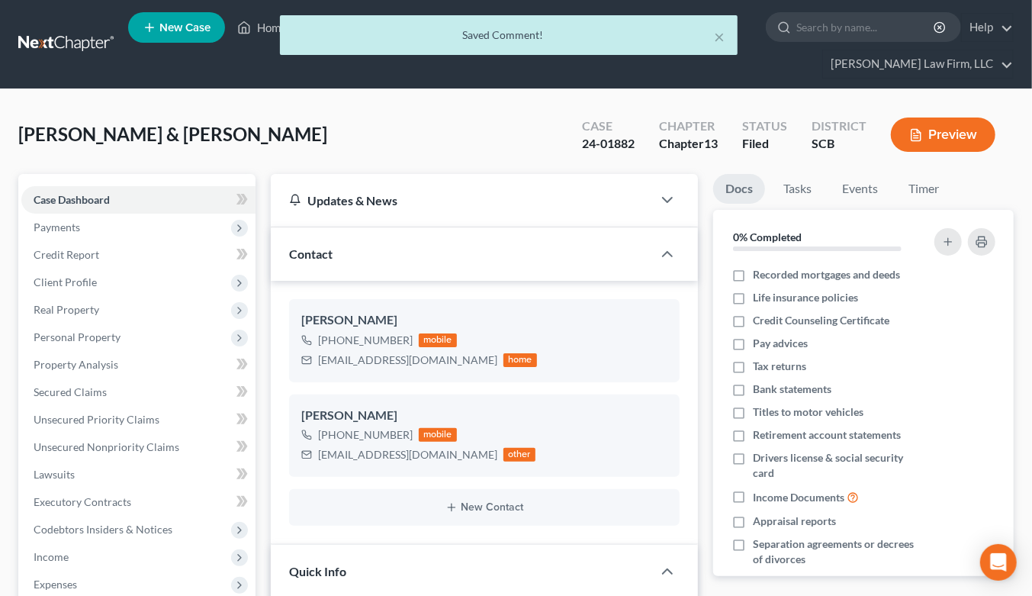
click at [86, 33] on div "× Saved Comment!" at bounding box center [508, 38] width 1032 height 47
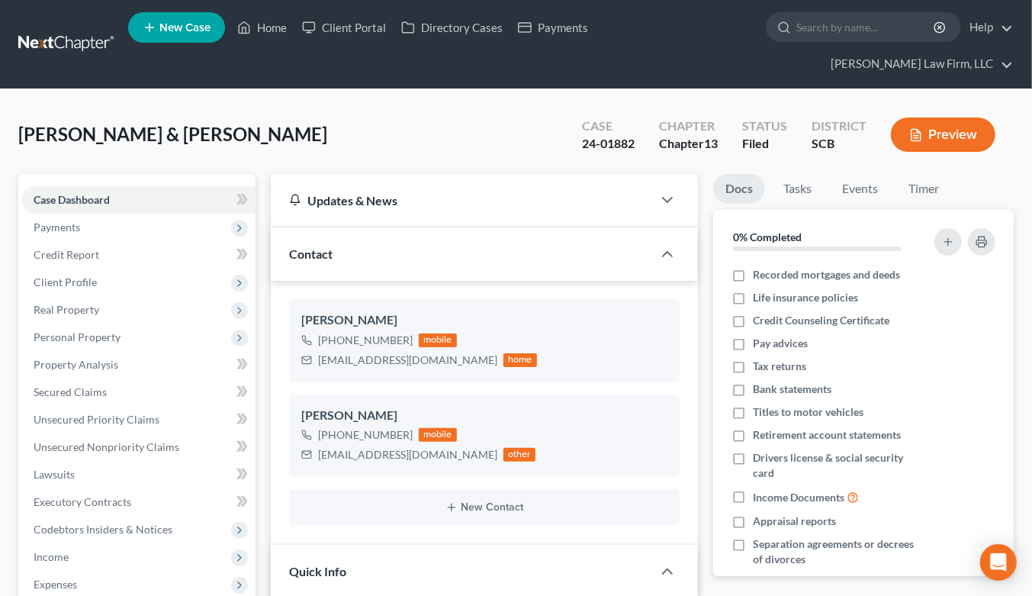
click at [80, 32] on link at bounding box center [67, 44] width 98 height 27
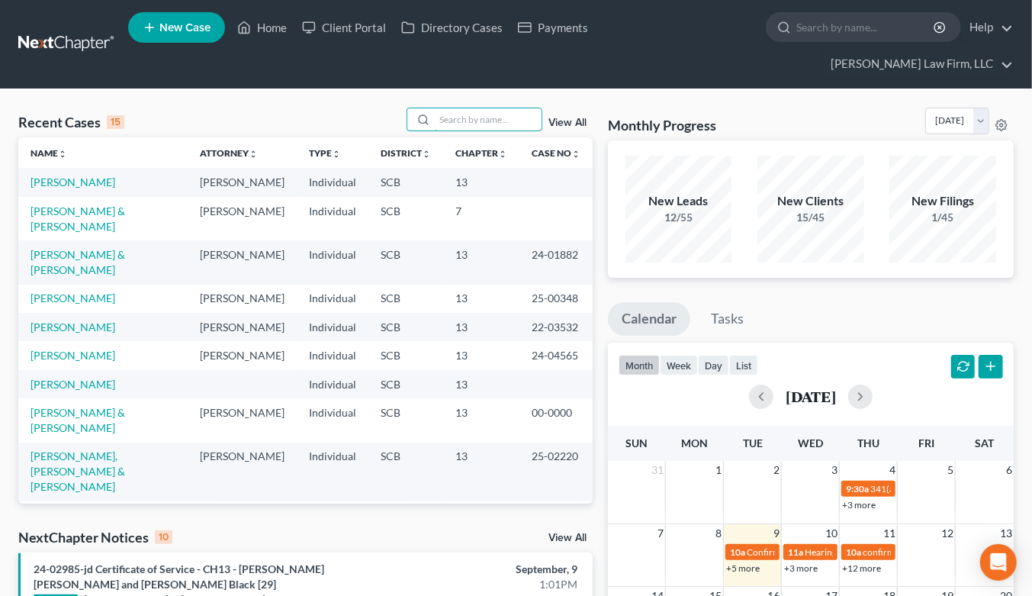
click at [486, 108] on input "search" at bounding box center [488, 119] width 107 height 22
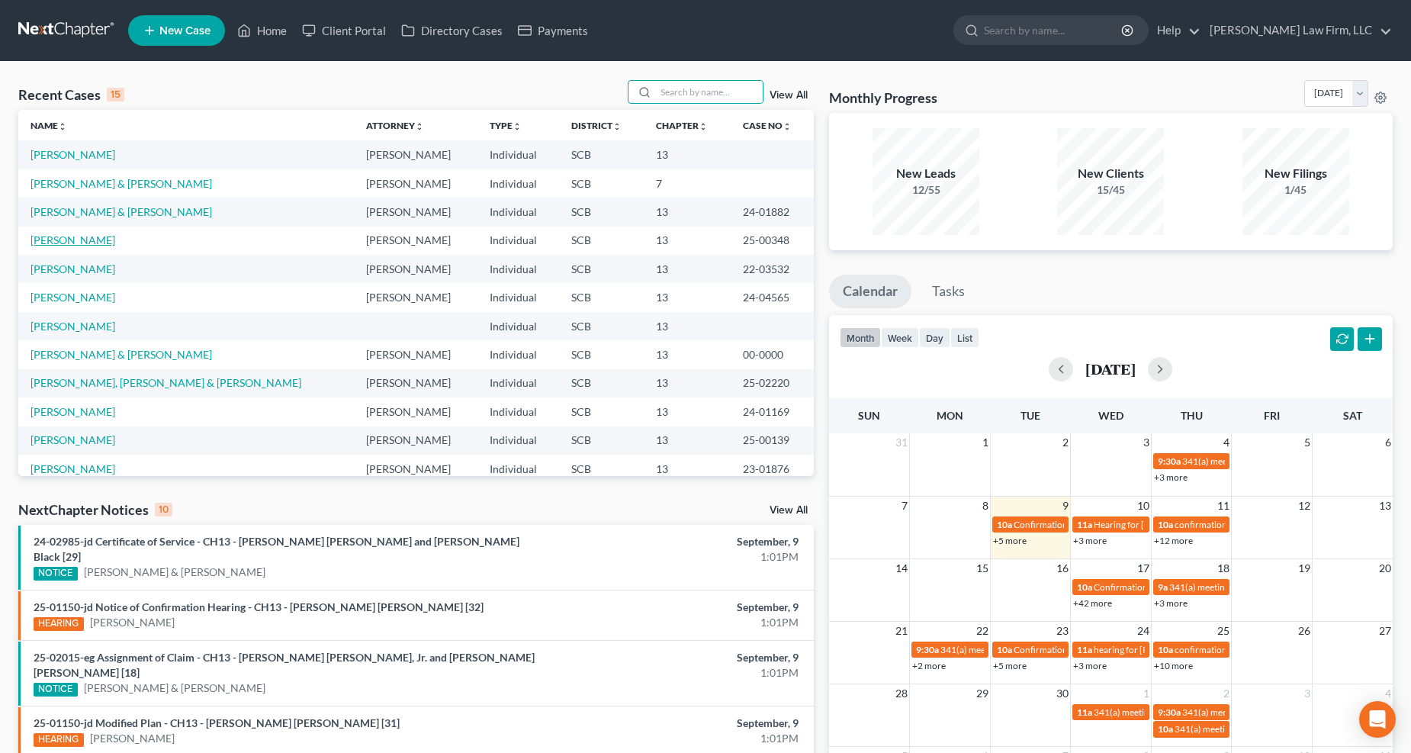
click at [85, 245] on link "[PERSON_NAME]" at bounding box center [73, 239] width 85 height 13
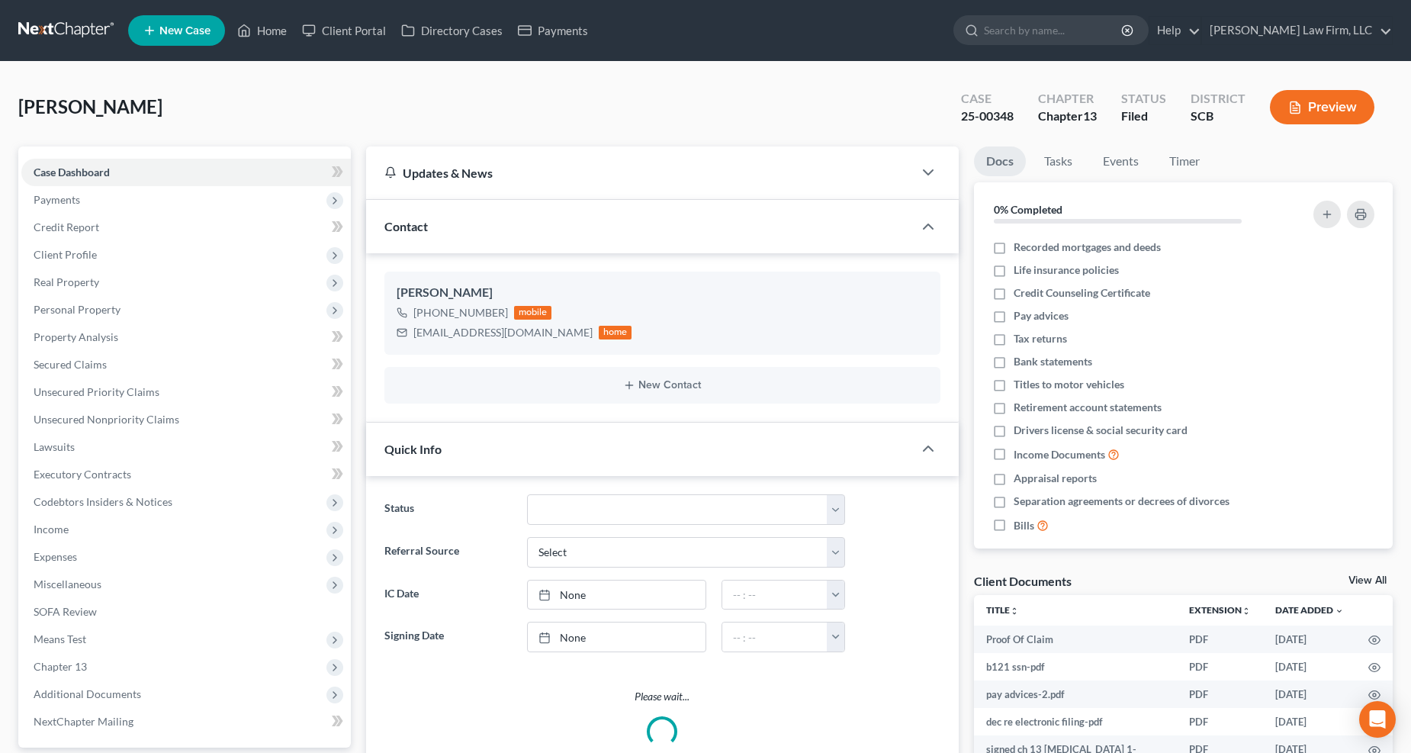
select select "0"
click at [72, 524] on span "Income" at bounding box center [185, 529] width 329 height 27
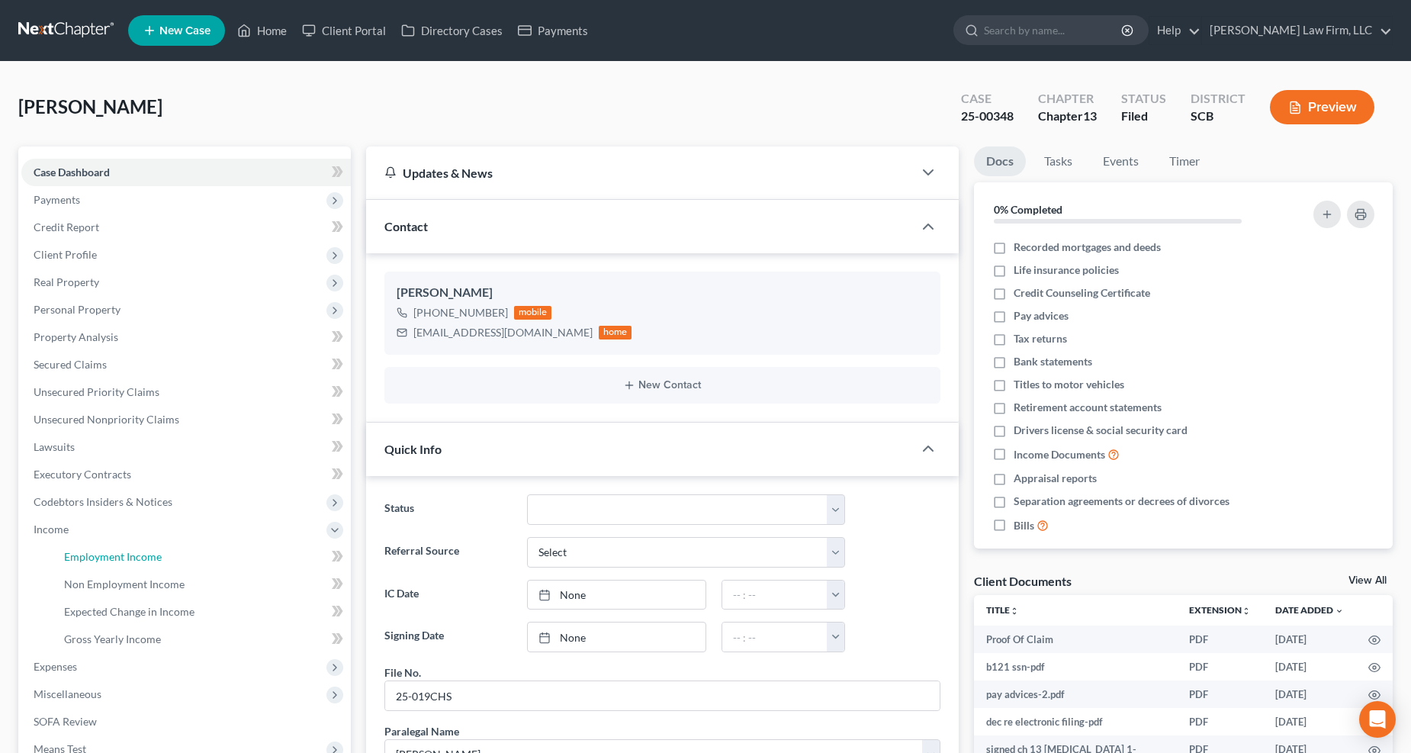
click at [156, 552] on span "Employment Income" at bounding box center [113, 556] width 98 height 13
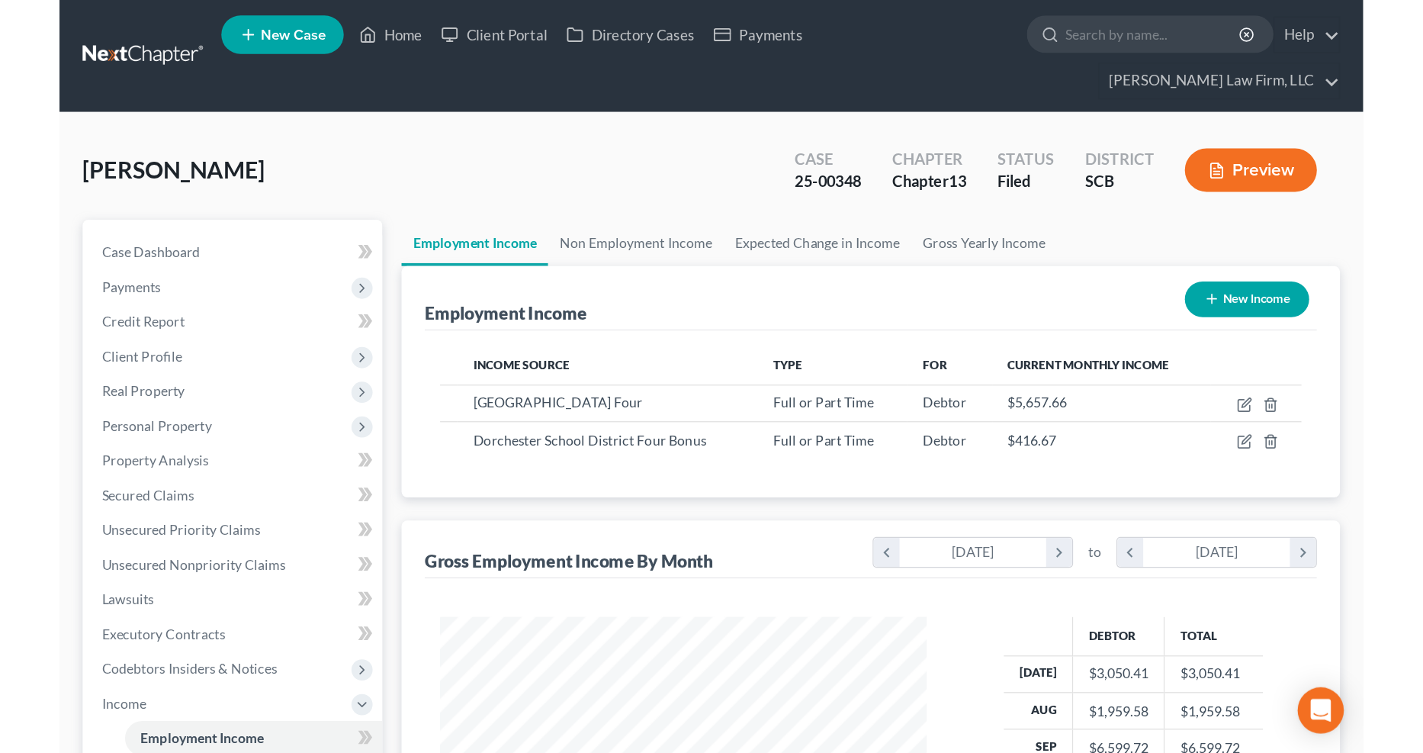
scroll to position [275, 581]
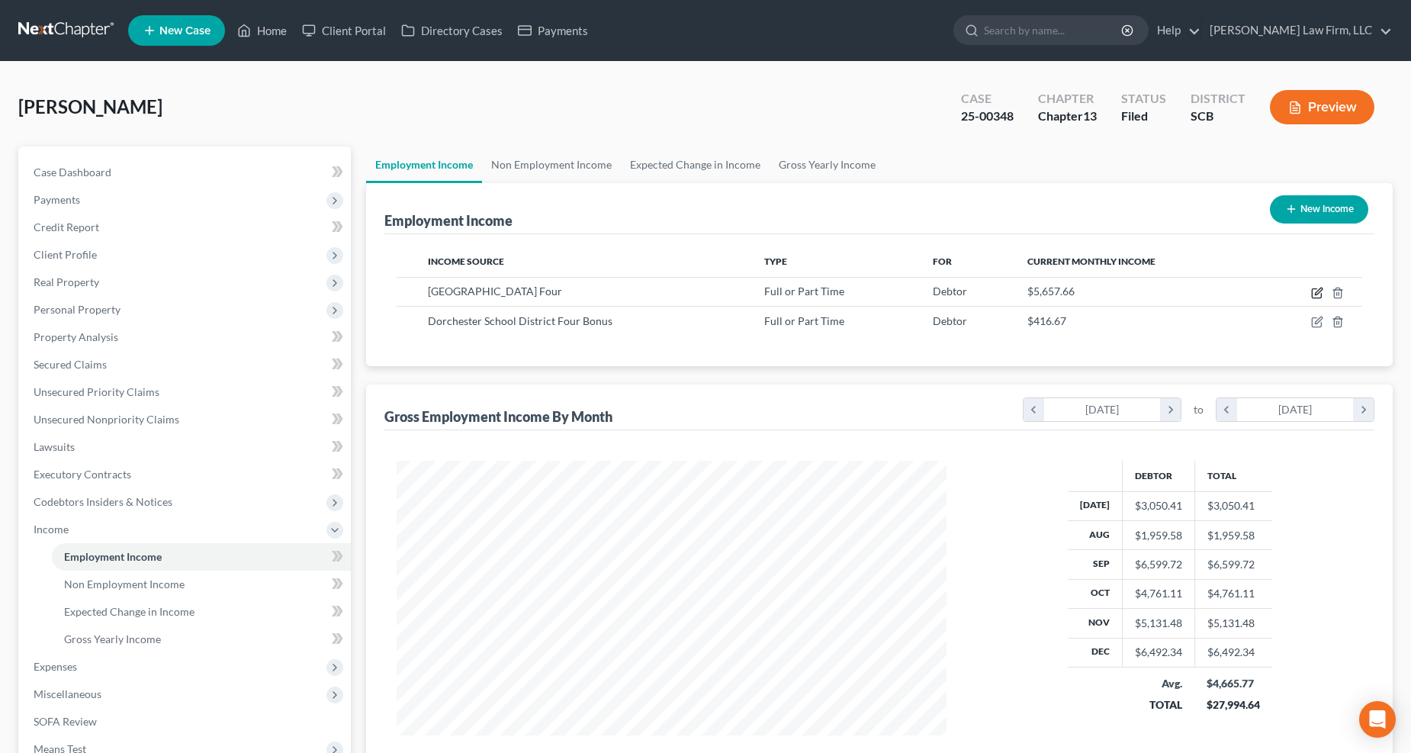
click at [1044, 291] on icon "button" at bounding box center [1317, 293] width 12 height 12
select select "0"
select select "42"
select select "1"
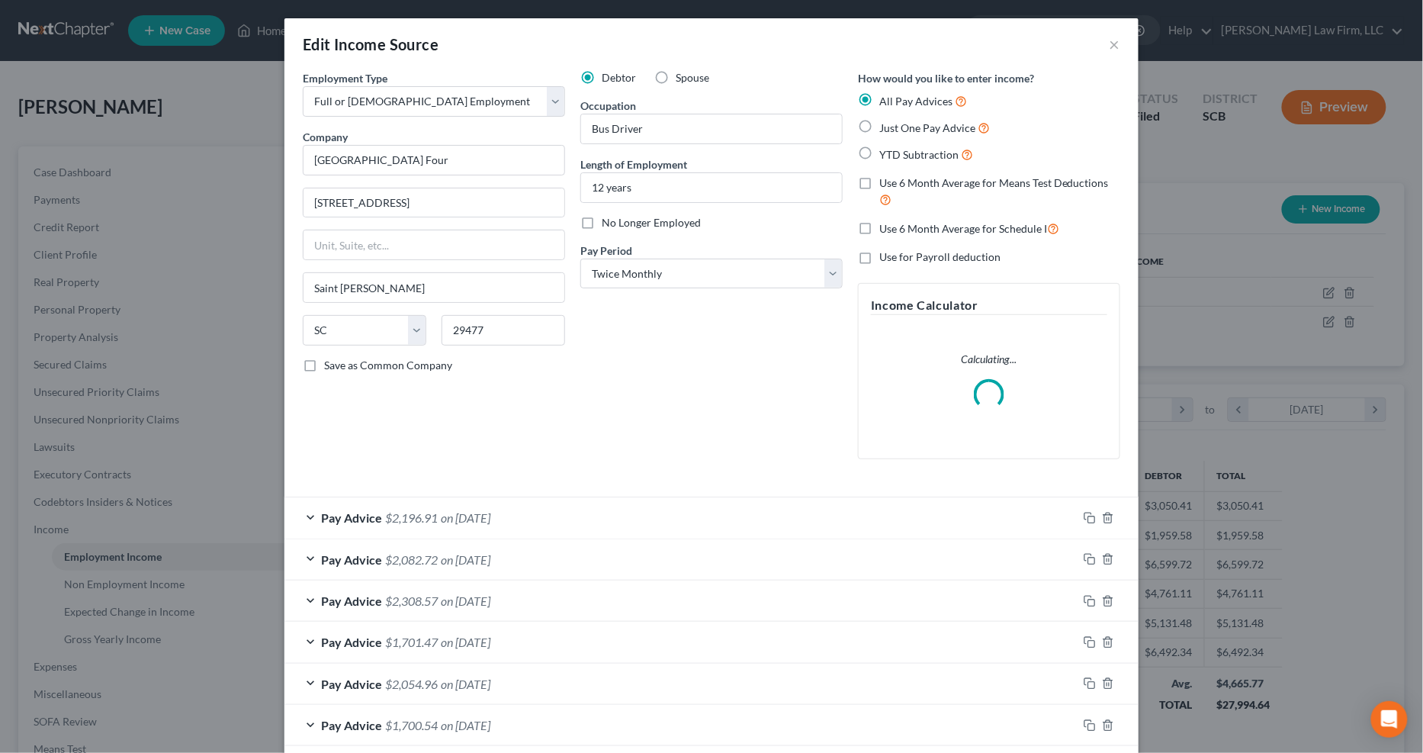
scroll to position [277, 587]
click at [602, 230] on label "No Longer Employed" at bounding box center [651, 222] width 99 height 15
click at [608, 225] on input "No Longer Employed" at bounding box center [613, 220] width 10 height 10
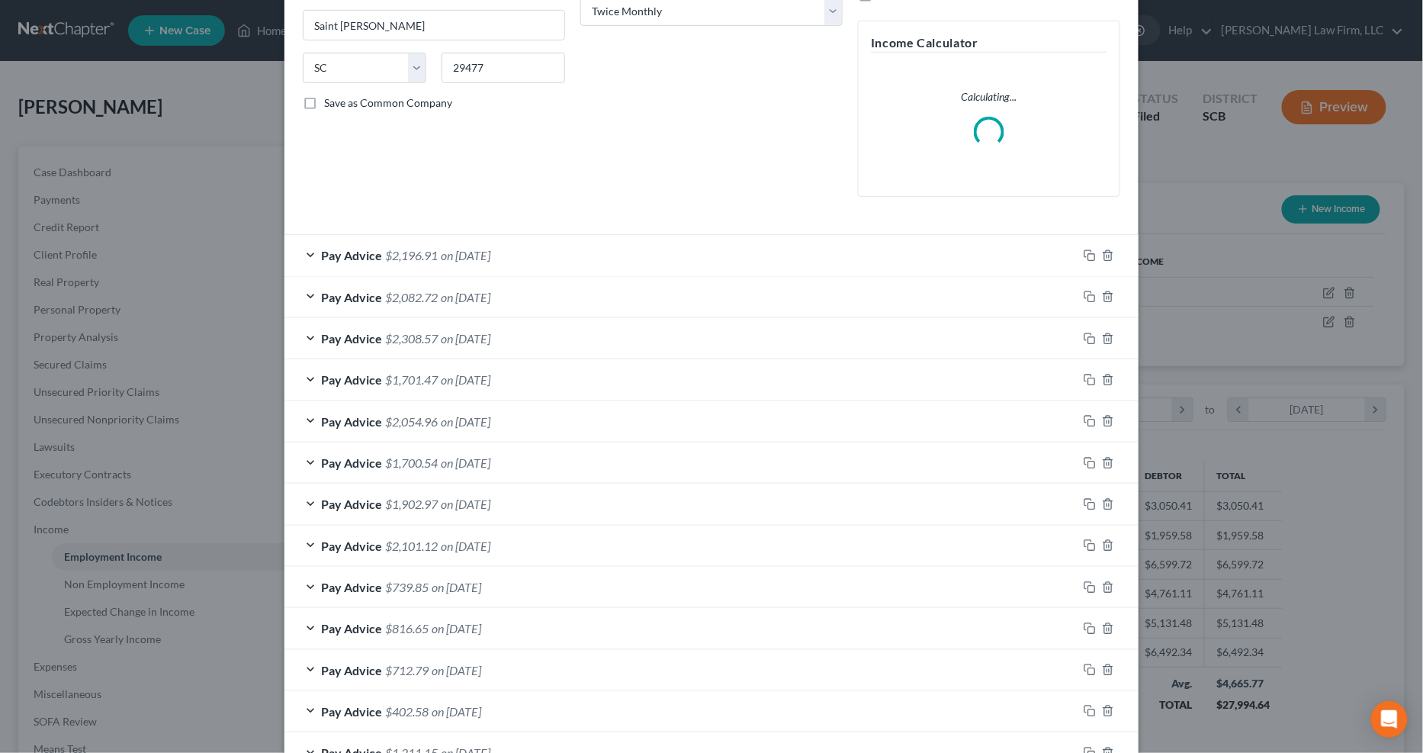
scroll to position [28, 0]
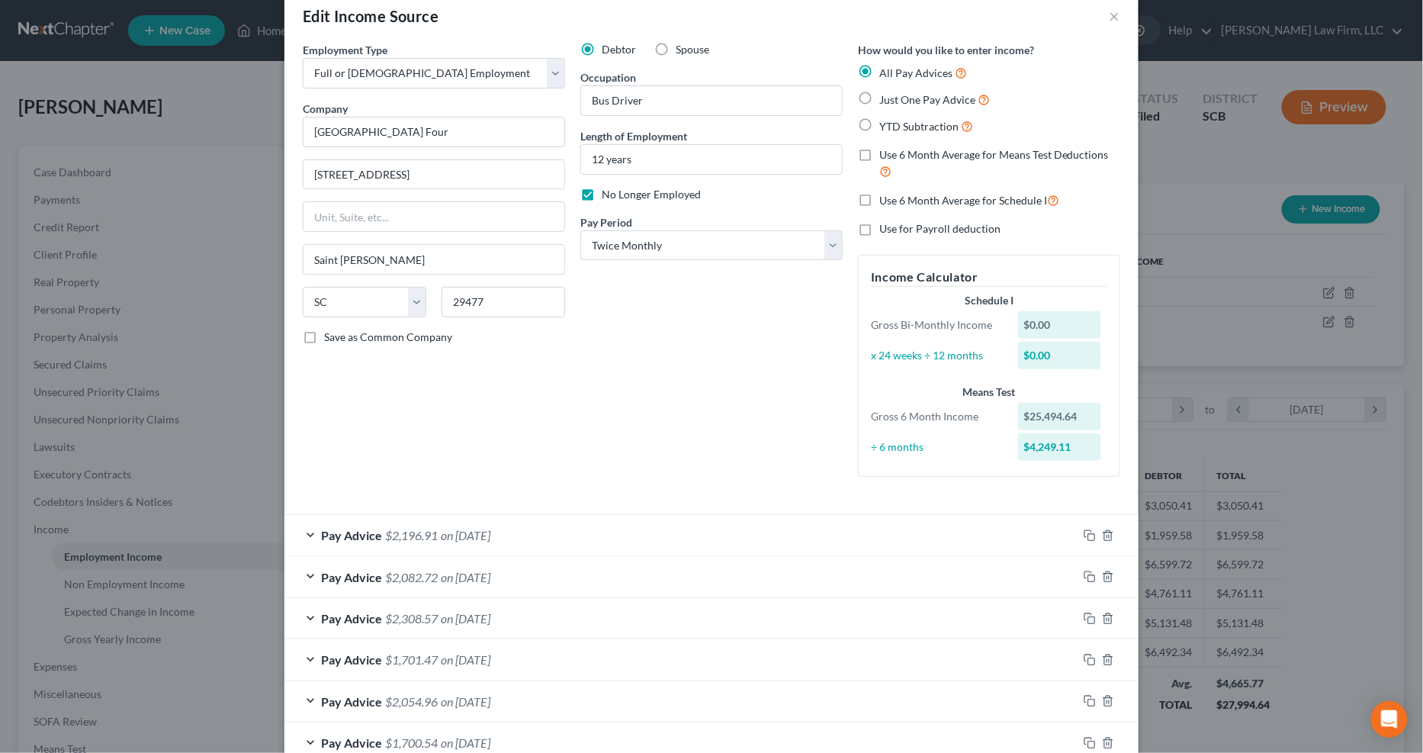
click at [602, 191] on label "No Longer Employed" at bounding box center [651, 194] width 99 height 15
click at [608, 191] on input "No Longer Employed" at bounding box center [613, 192] width 10 height 10
checkbox input "false"
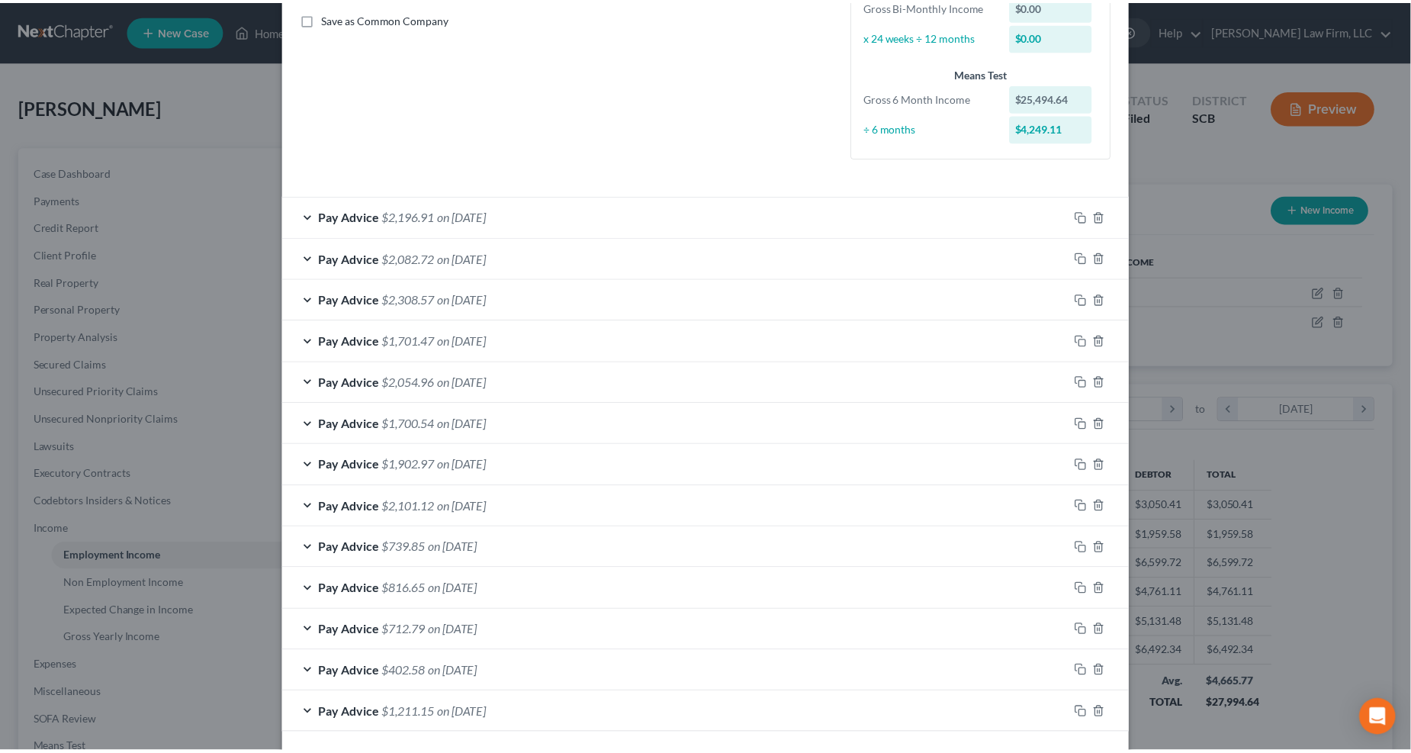
scroll to position [413, 0]
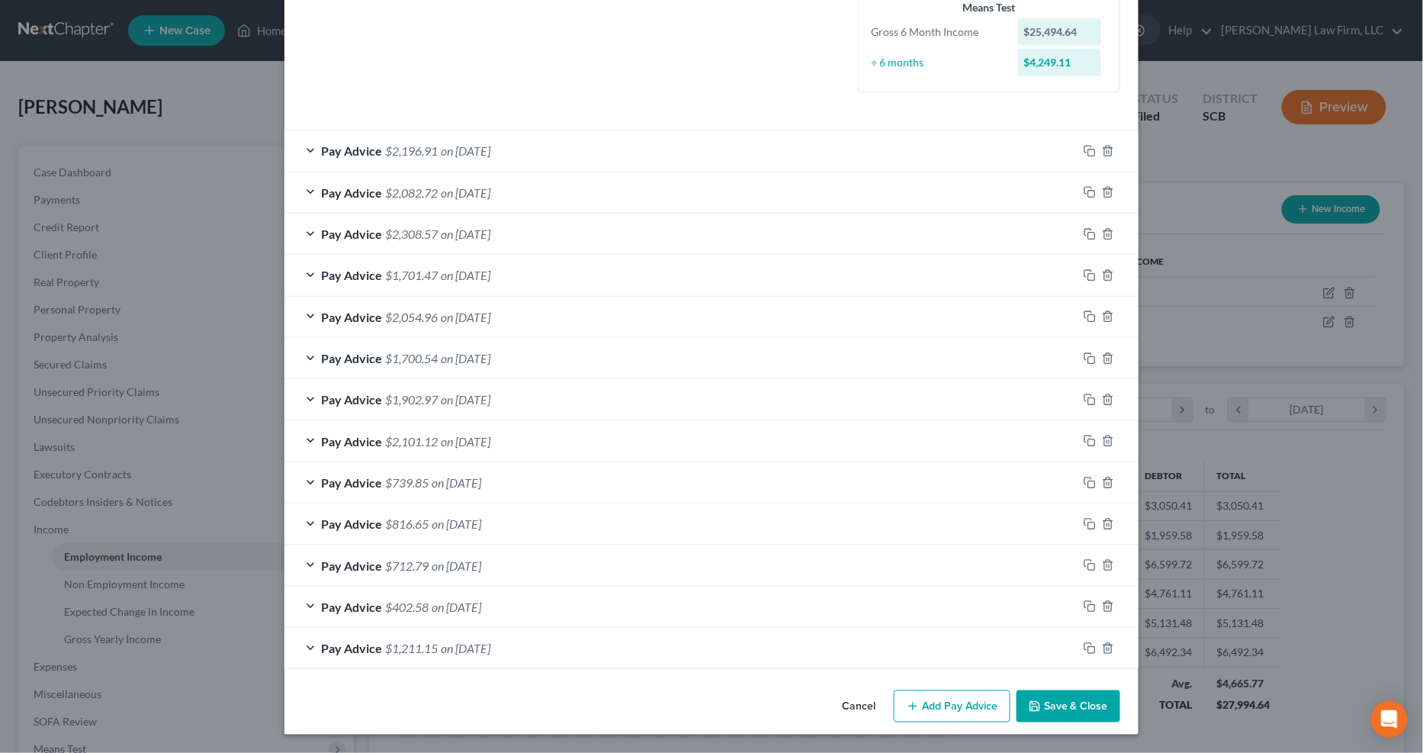
click at [1044, 595] on button "Save & Close" at bounding box center [1069, 706] width 104 height 32
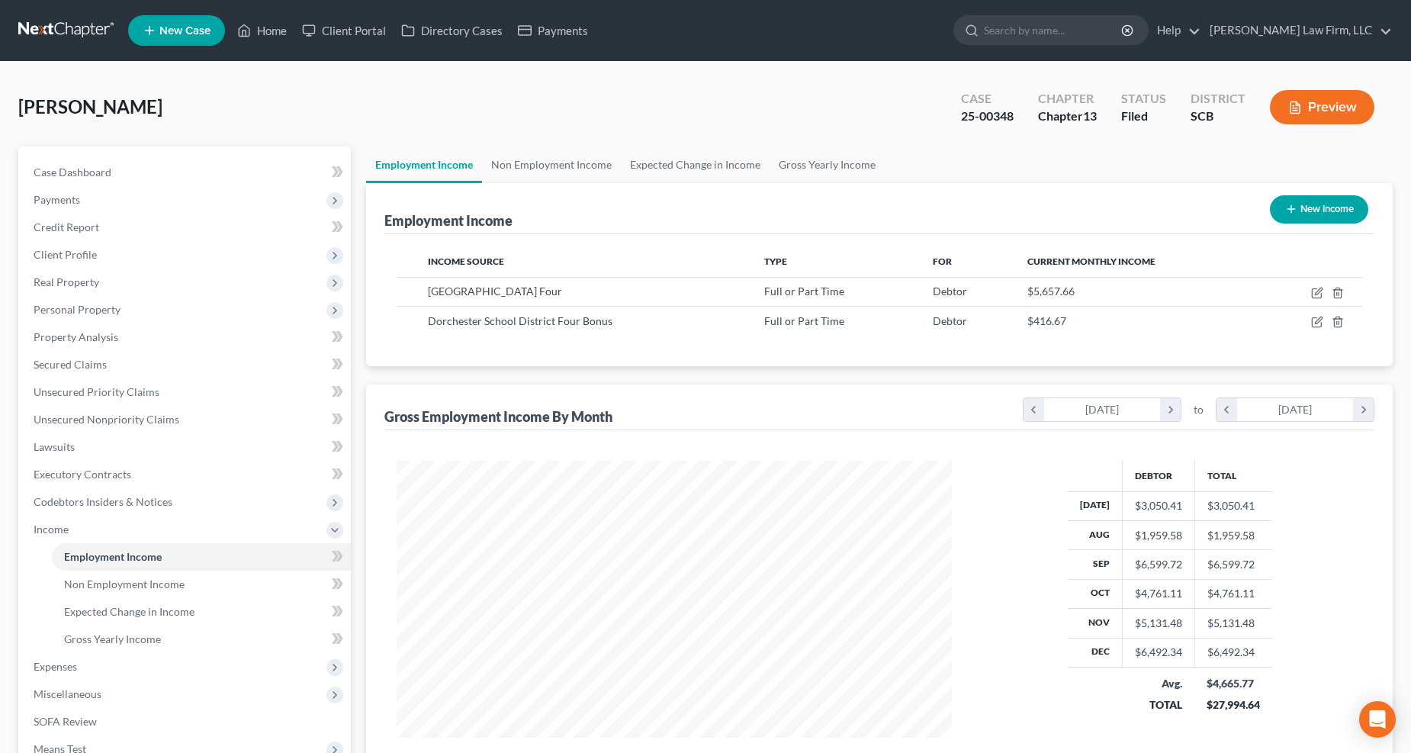
scroll to position [275, 581]
click at [1044, 318] on icon "button" at bounding box center [1318, 320] width 7 height 7
select select "0"
select select "2"
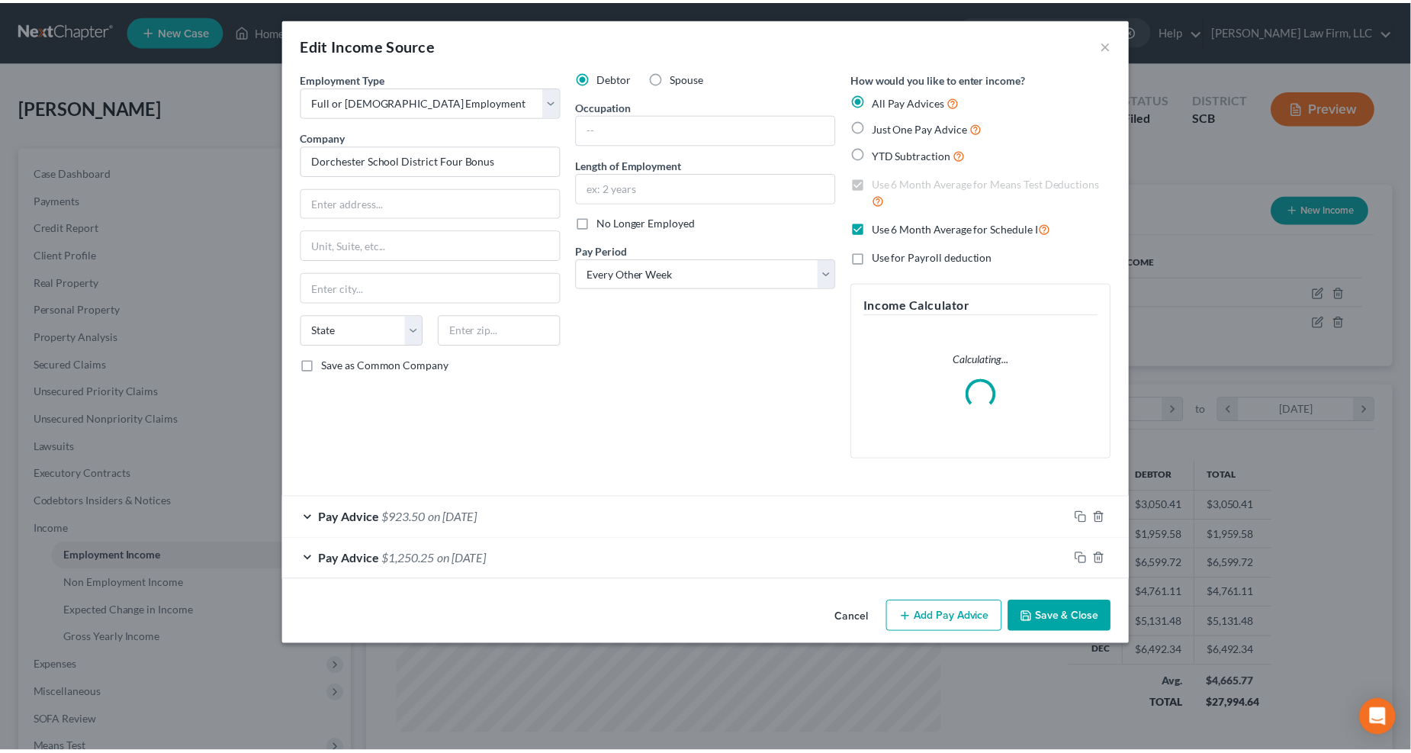
scroll to position [277, 587]
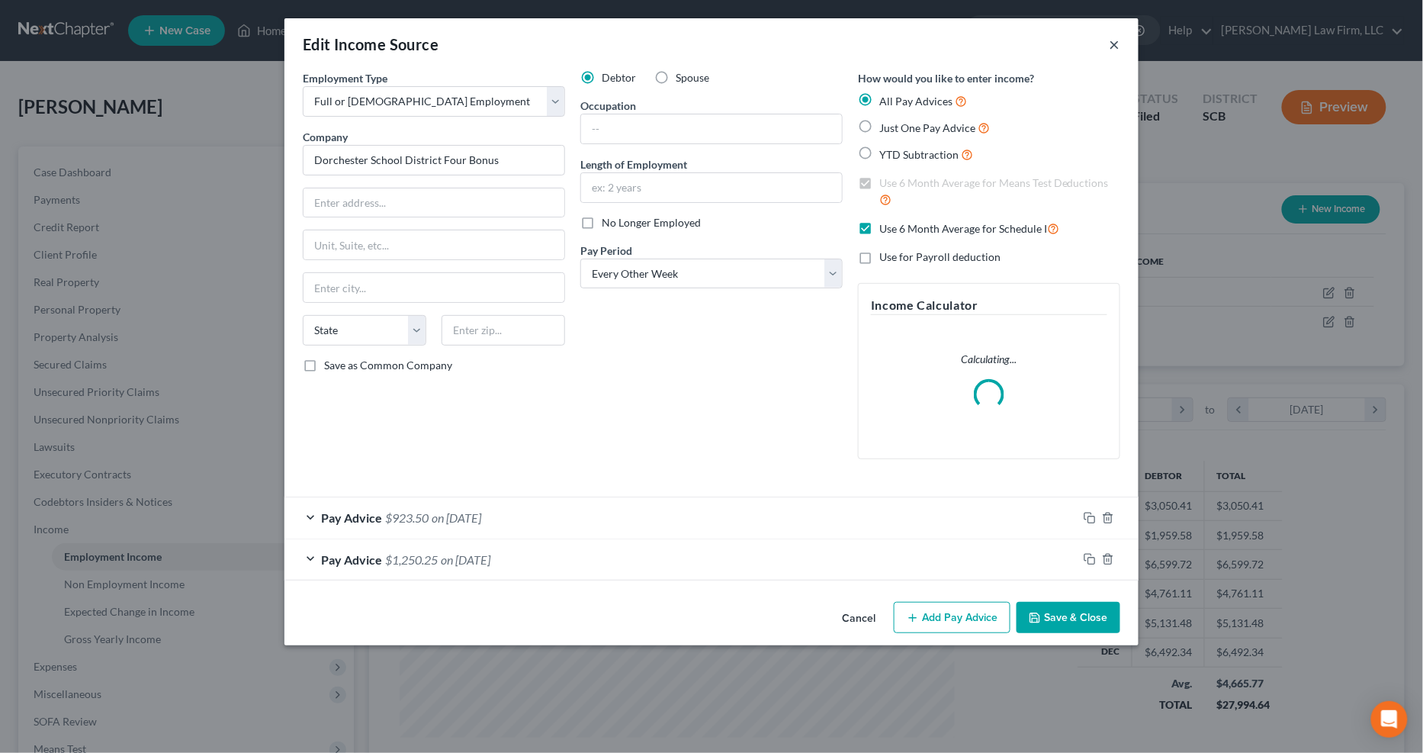
click at [1044, 46] on button "×" at bounding box center [1115, 44] width 11 height 18
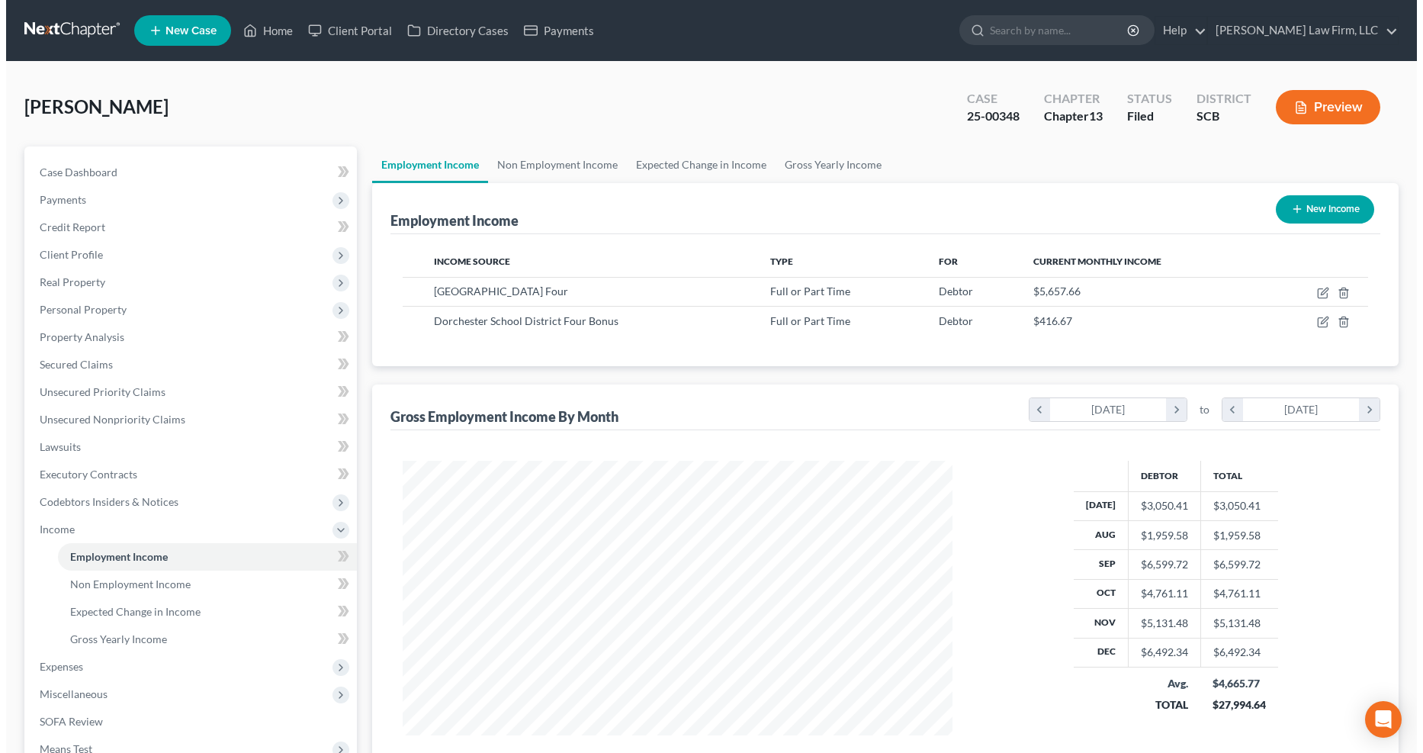
scroll to position [762375, 762069]
click at [1044, 296] on icon "button" at bounding box center [1317, 293] width 12 height 12
select select "0"
select select "42"
select select "1"
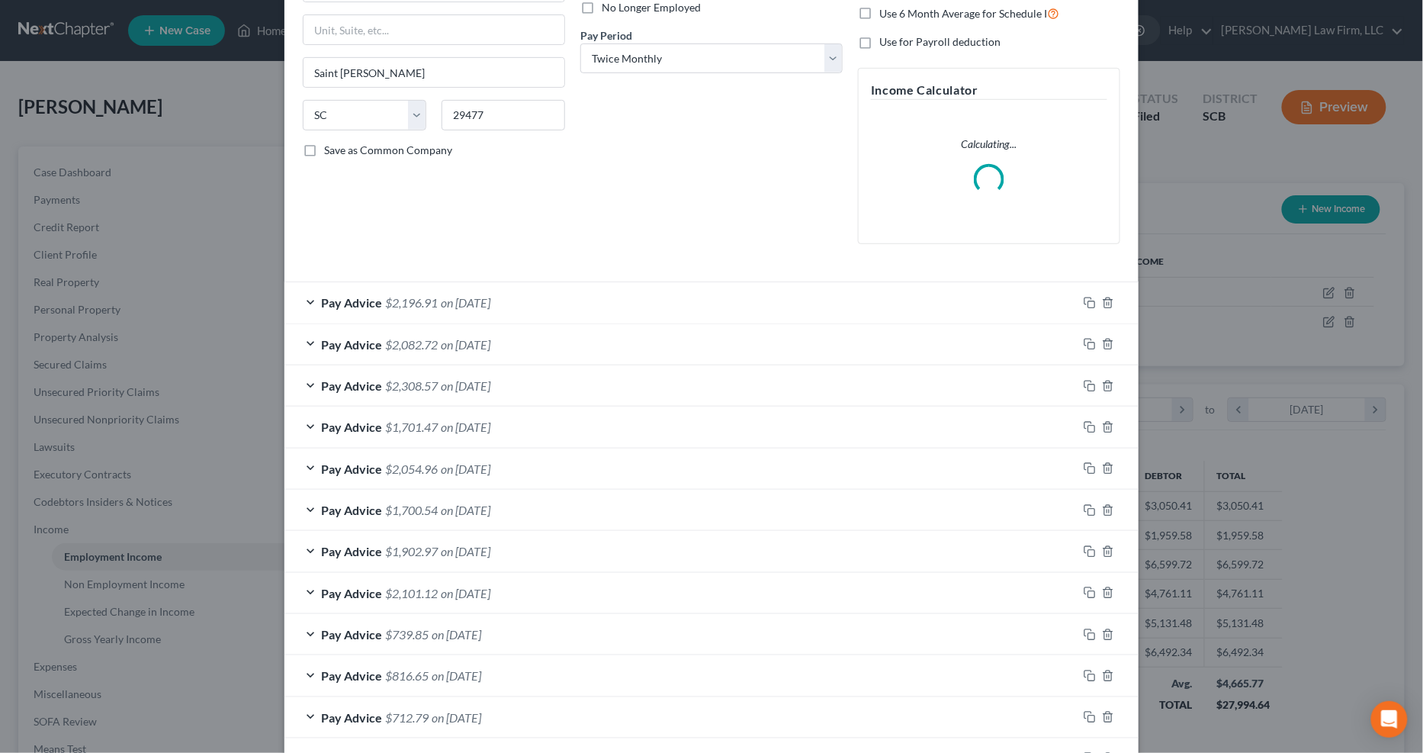
scroll to position [368, 0]
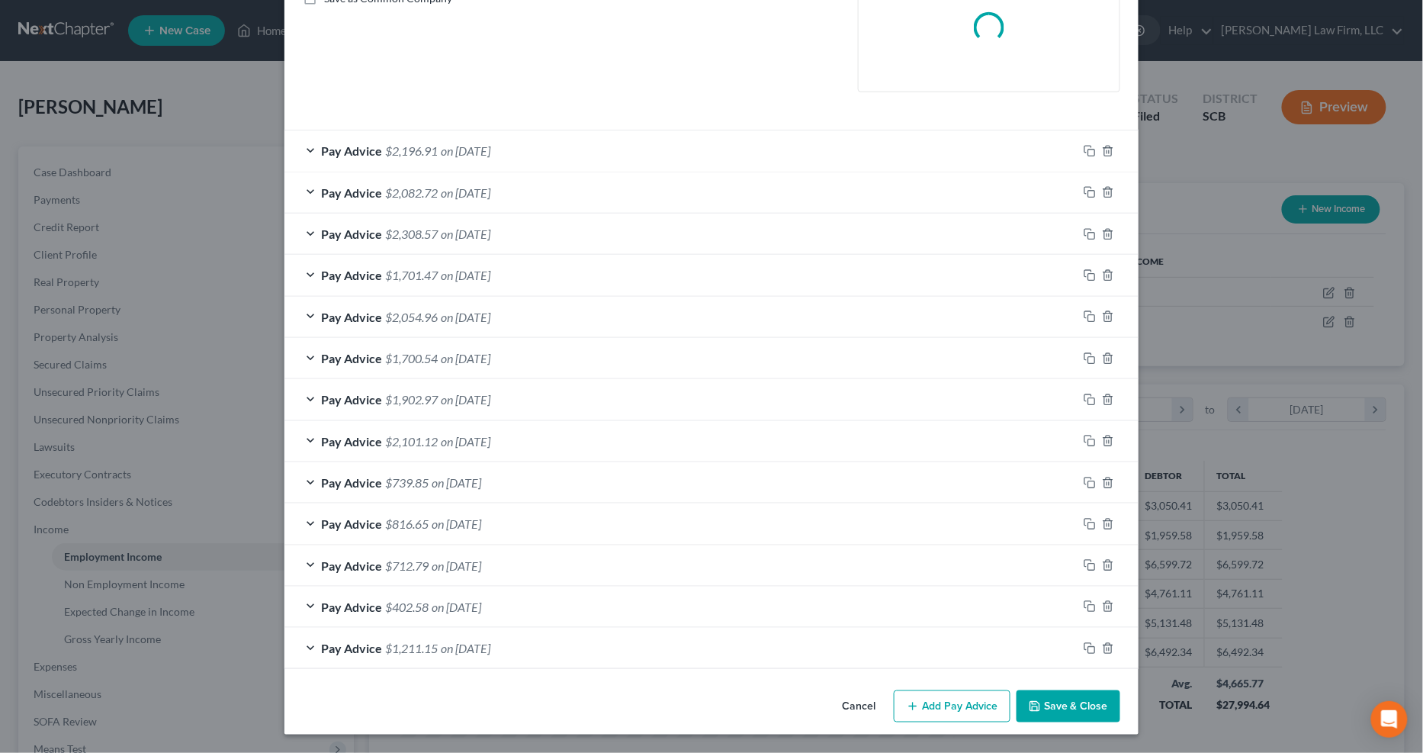
click at [964, 595] on button "Add Pay Advice" at bounding box center [952, 706] width 117 height 32
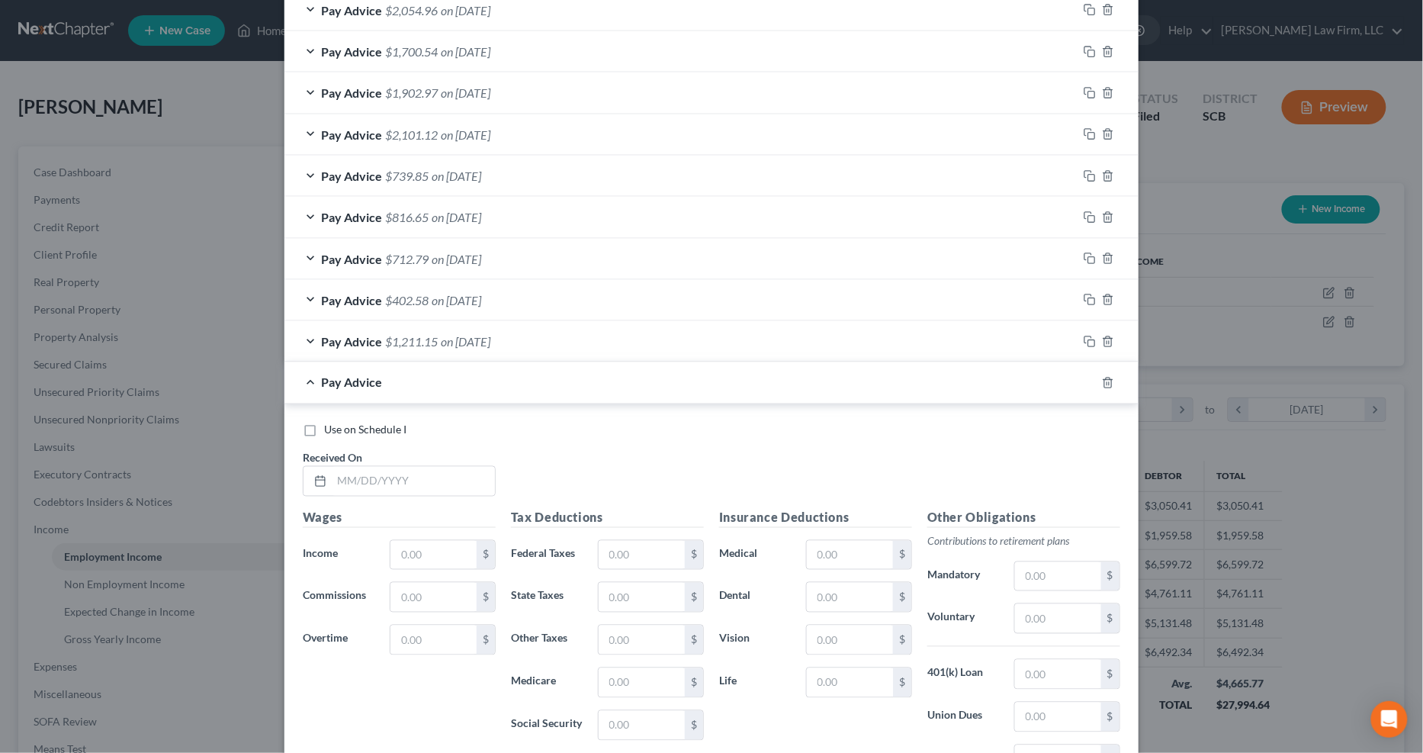
scroll to position [791, 0]
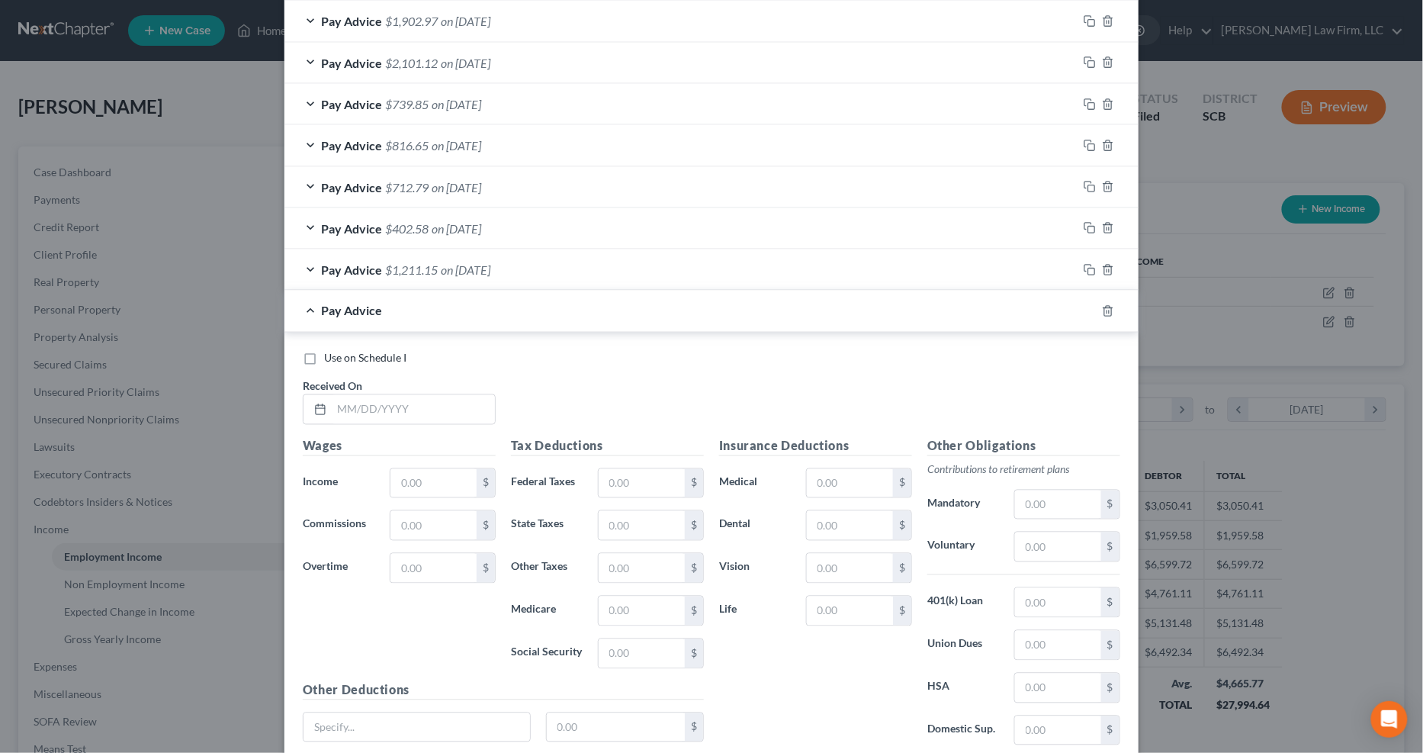
click at [333, 362] on span "Use on Schedule I" at bounding box center [365, 358] width 82 height 13
click at [333, 361] on input "Use on Schedule I" at bounding box center [335, 356] width 10 height 10
checkbox input "true"
drag, startPoint x: 334, startPoint y: 390, endPoint x: 338, endPoint y: 399, distance: 9.9
click at [334, 390] on span "Received On" at bounding box center [332, 386] width 59 height 13
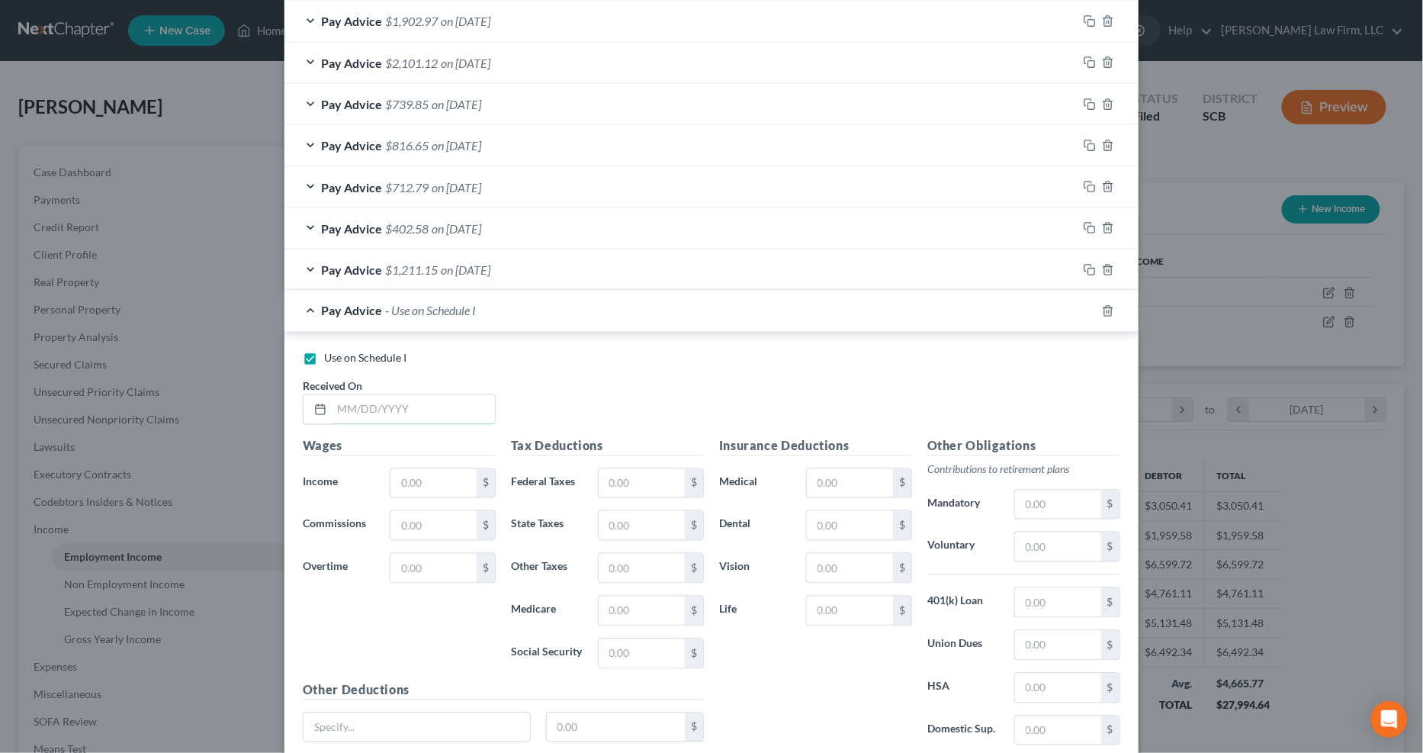
click at [340, 401] on input "text" at bounding box center [413, 409] width 163 height 29
type input "09/15/2025"
click at [422, 477] on input "text" at bounding box center [433, 483] width 86 height 29
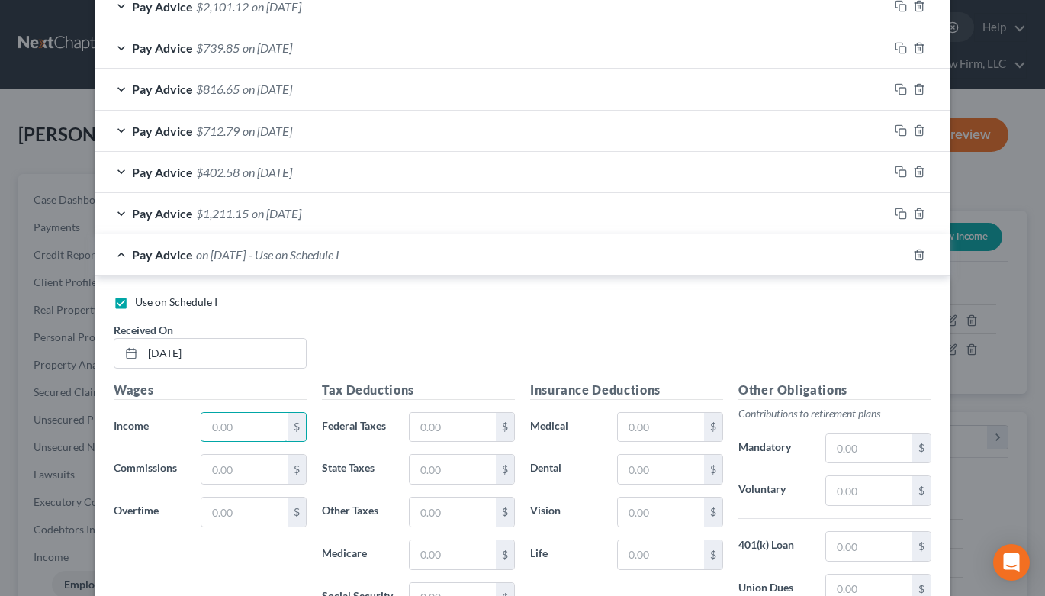
scroll to position [762377, 762229]
click at [789, 323] on div "Use on Schedule I Received On * 09/15/2025" at bounding box center [522, 337] width 833 height 86
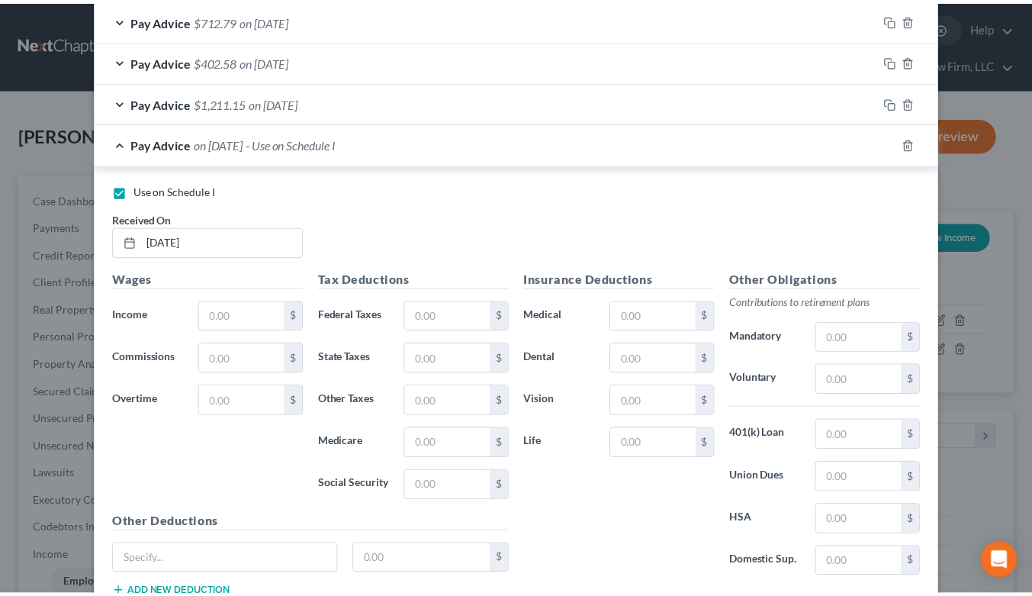
scroll to position [1072, 0]
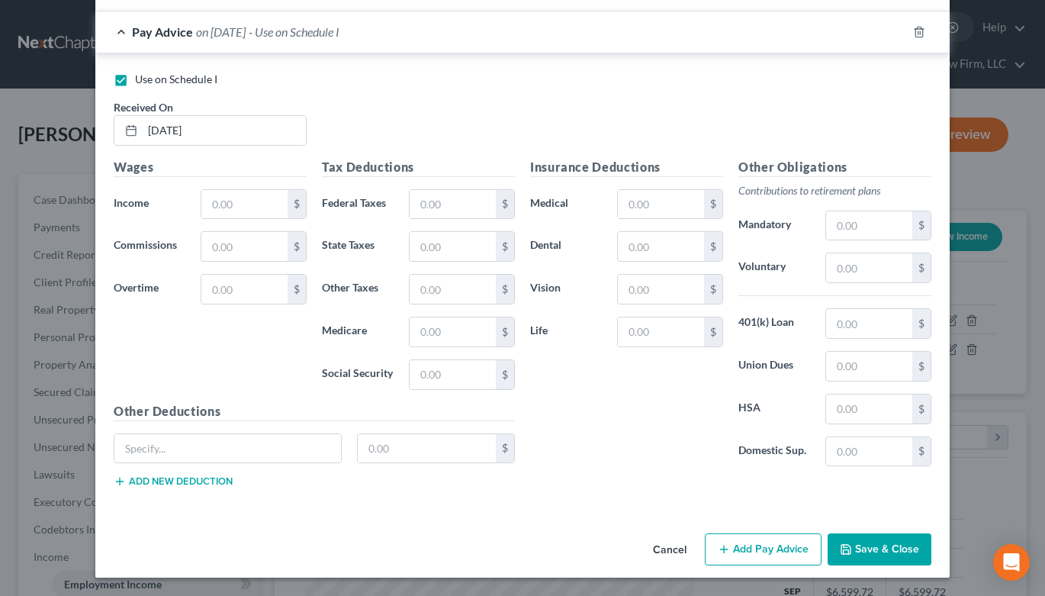
drag, startPoint x: 191, startPoint y: 196, endPoint x: 202, endPoint y: 204, distance: 13.7
click at [193, 196] on div "$" at bounding box center [253, 204] width 121 height 31
click at [210, 201] on input "text" at bounding box center [244, 204] width 86 height 29
type input "1,268.02"
type input "91.71"
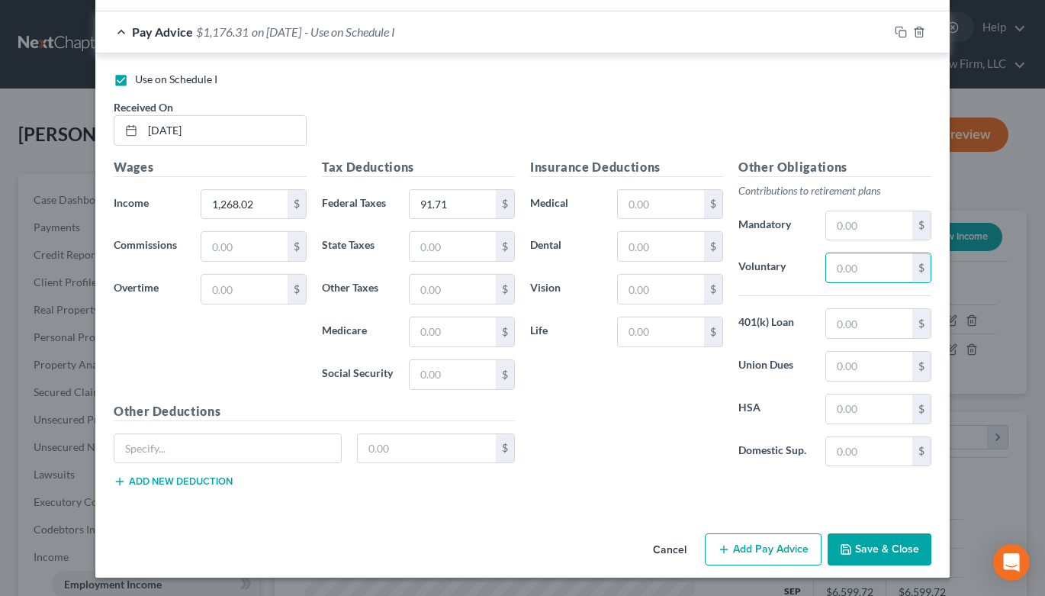
click at [826, 262] on input "text" at bounding box center [869, 267] width 86 height 29
click at [832, 218] on input "text" at bounding box center [869, 225] width 86 height 29
type input "114.12"
type input "10"
click at [641, 331] on input "text" at bounding box center [661, 331] width 86 height 29
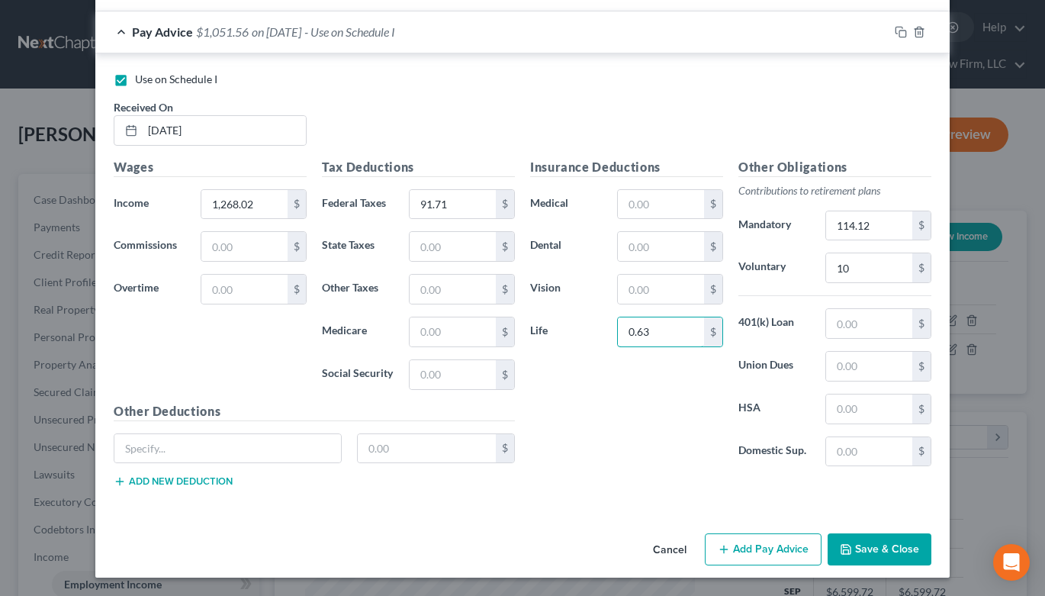
click at [650, 333] on input "0.63" at bounding box center [661, 331] width 86 height 29
type input "3.47"
click at [653, 208] on input "text" at bounding box center [661, 204] width 86 height 29
type input "48.84"
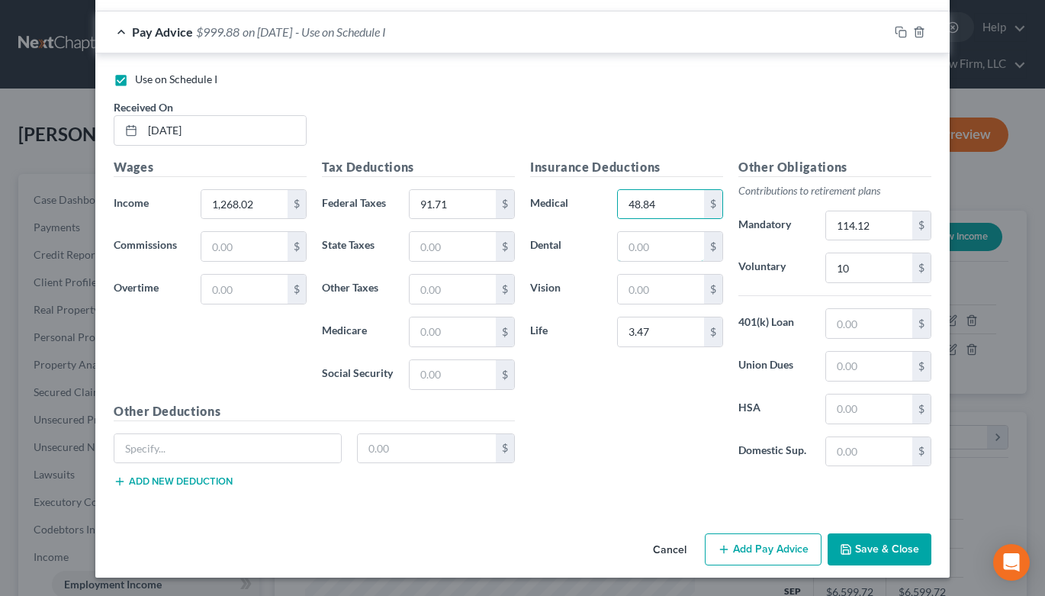
click at [643, 245] on input "text" at bounding box center [661, 246] width 86 height 29
type input "14.40"
click at [630, 284] on input "text" at bounding box center [661, 289] width 86 height 29
type input "3.15"
click at [394, 459] on input "text" at bounding box center [427, 448] width 139 height 29
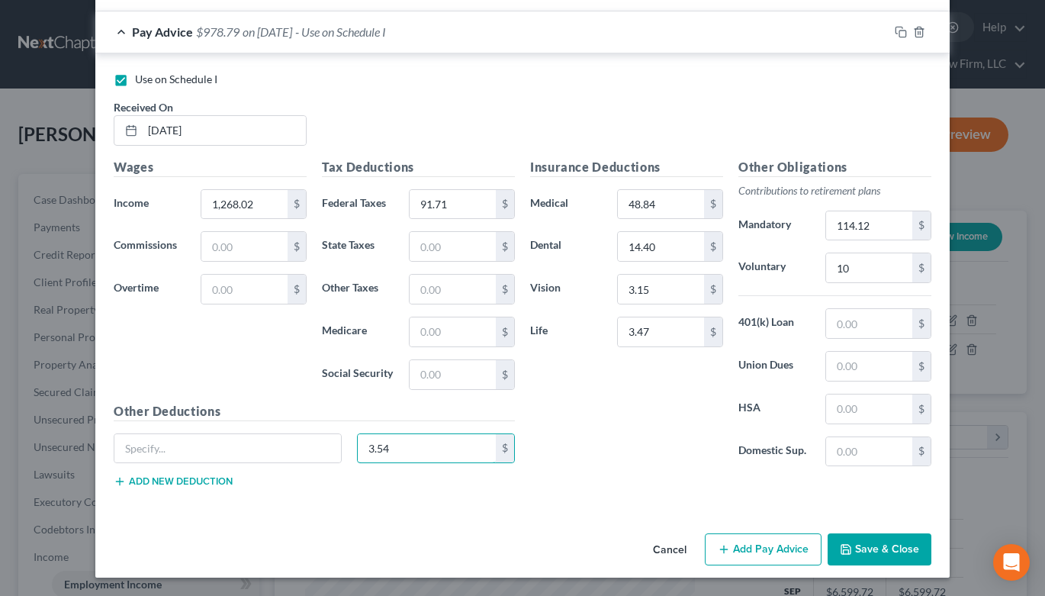
type input "3.54"
click at [252, 451] on input "text" at bounding box center [227, 448] width 227 height 29
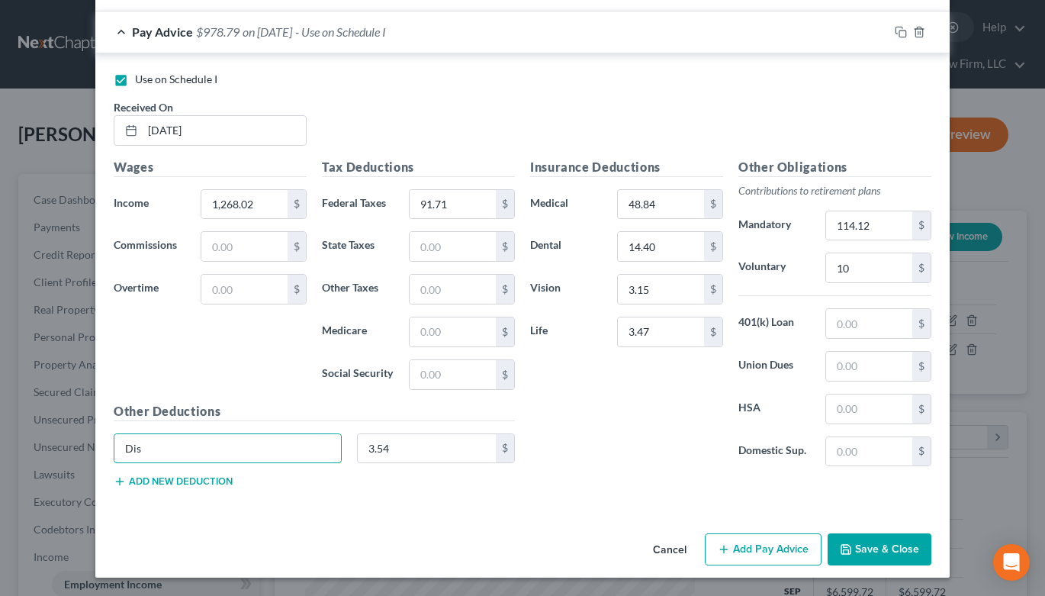
type input "Disability"
click at [876, 553] on button "Save & Close" at bounding box center [879, 549] width 104 height 32
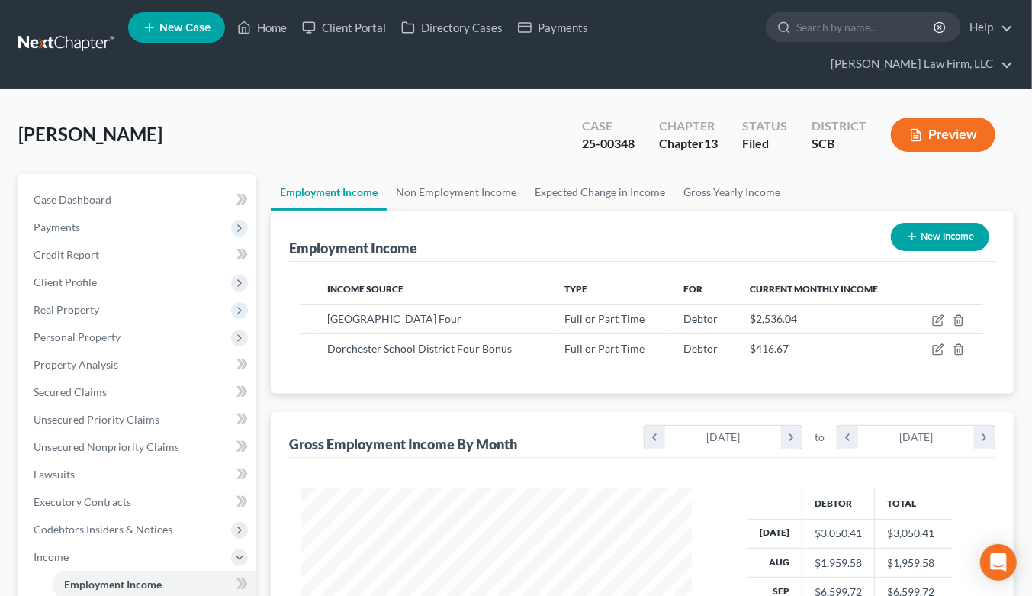
scroll to position [762377, 762235]
click at [502, 174] on link "Non Employment Income" at bounding box center [456, 192] width 139 height 37
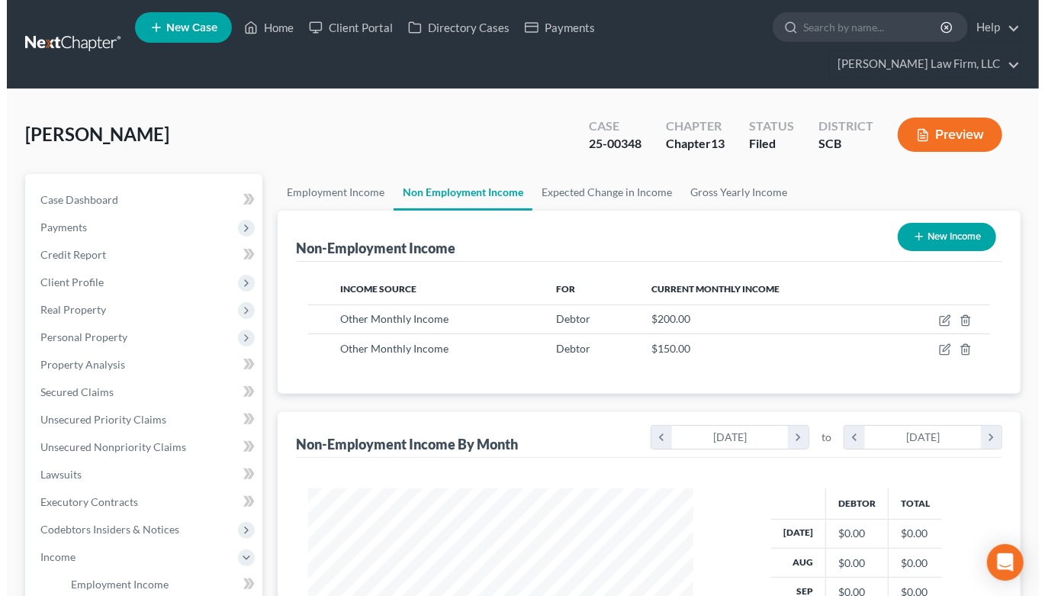
scroll to position [273, 416]
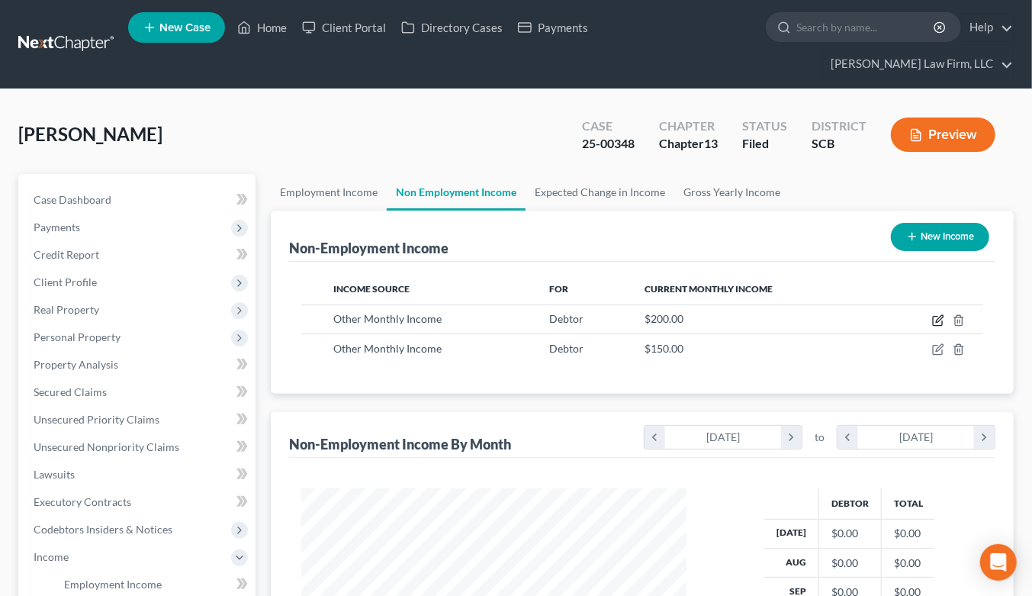
click at [942, 317] on icon "button" at bounding box center [937, 321] width 9 height 9
select select "13"
select select "0"
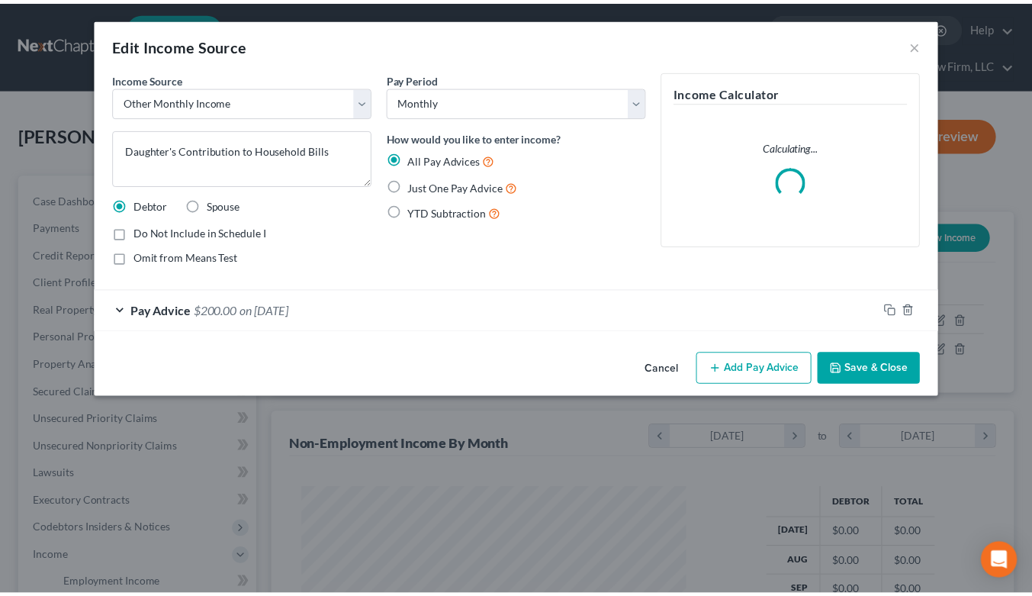
scroll to position [273, 421]
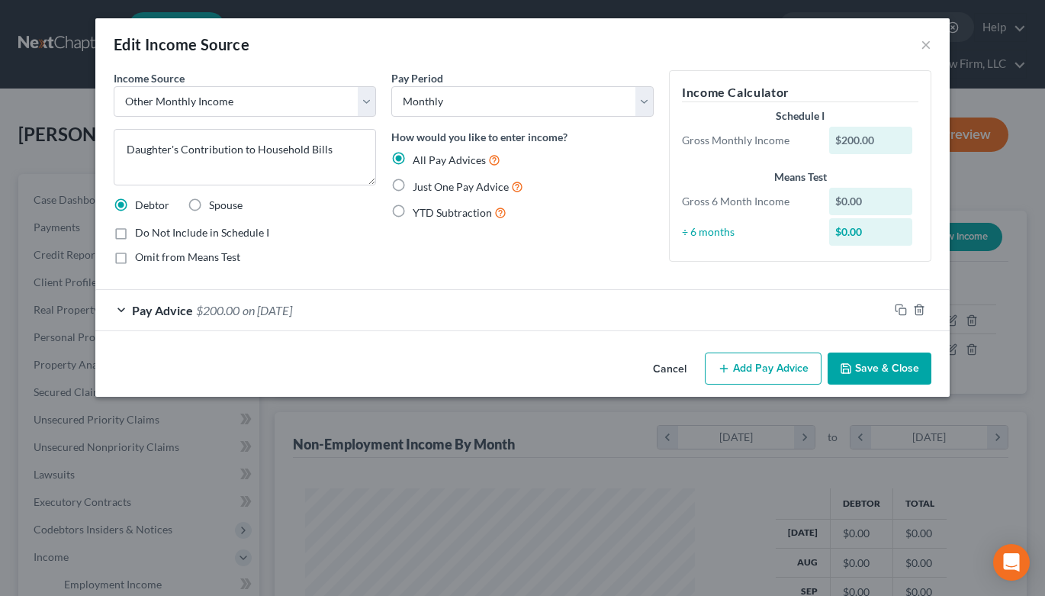
click at [200, 230] on span "Do Not Include in Schedule I" at bounding box center [202, 232] width 134 height 13
click at [151, 230] on input "Do Not Include in Schedule I" at bounding box center [146, 230] width 10 height 10
checkbox input "true"
click at [869, 368] on button "Save & Close" at bounding box center [879, 368] width 104 height 32
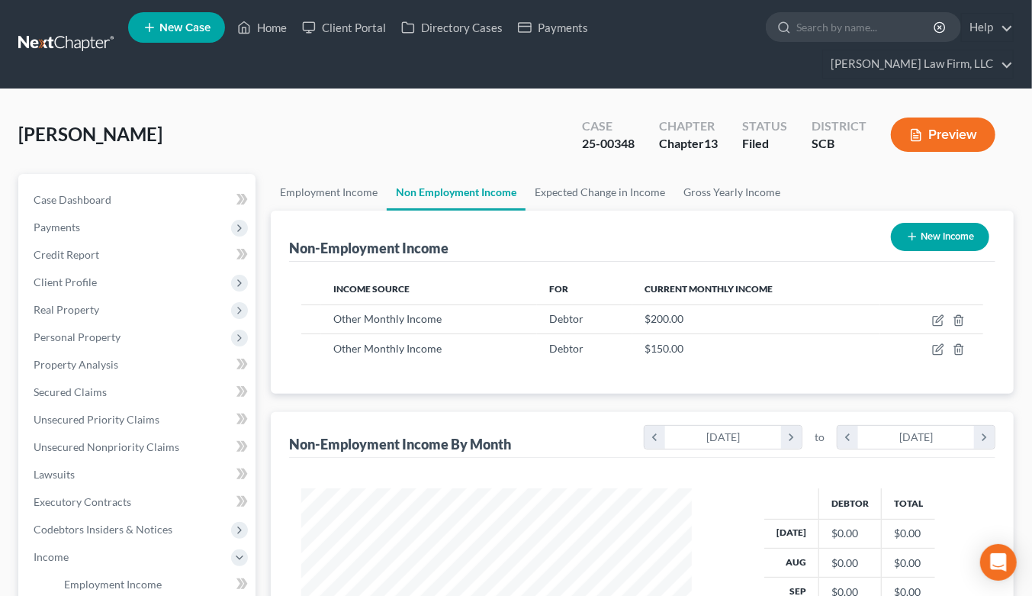
scroll to position [273, 416]
click at [934, 343] on icon "button" at bounding box center [938, 349] width 12 height 12
select select "13"
select select "0"
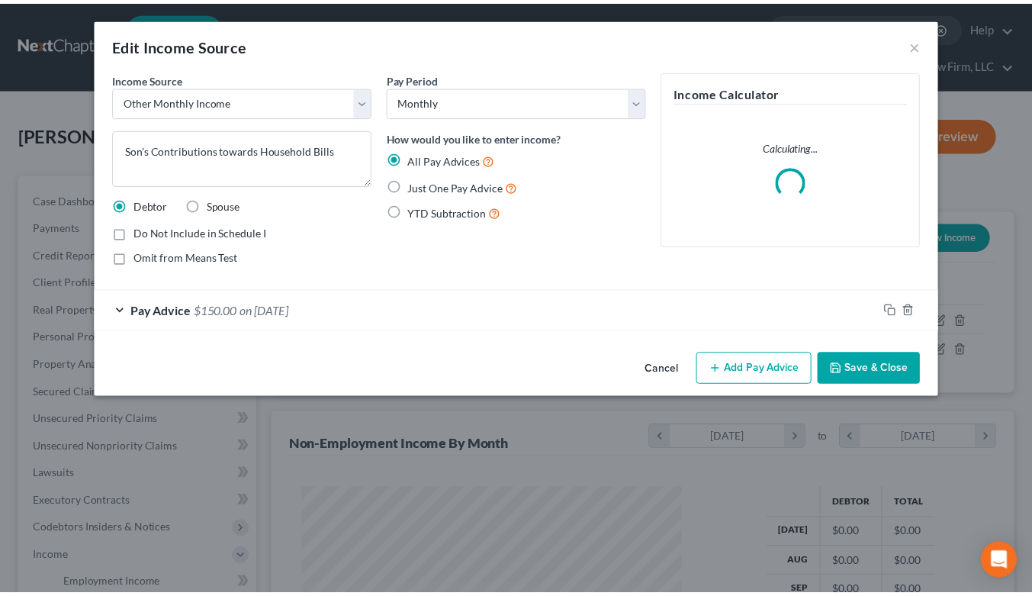
scroll to position [273, 421]
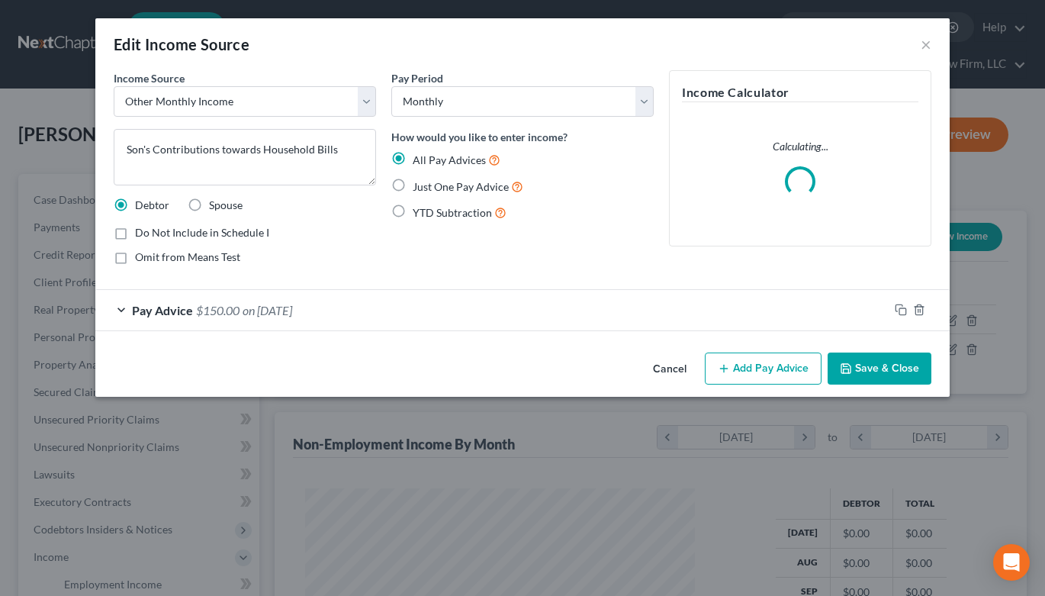
click at [435, 310] on div "Pay Advice $150.00 on 01/31/2025" at bounding box center [491, 310] width 793 height 40
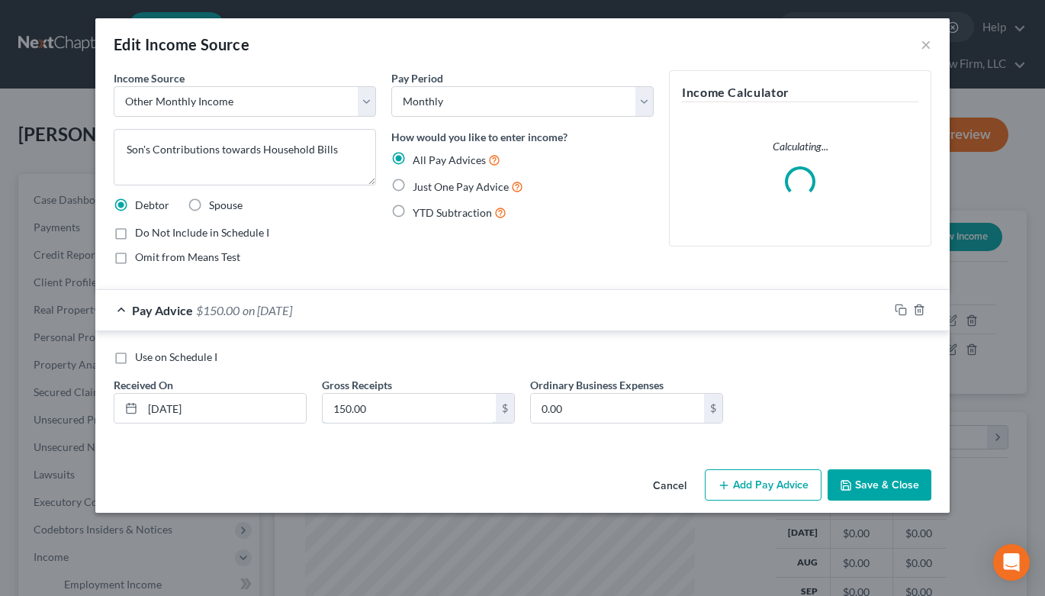
click at [380, 416] on input "150.00" at bounding box center [409, 408] width 173 height 29
type input "300"
click at [877, 486] on button "Save & Close" at bounding box center [879, 485] width 104 height 32
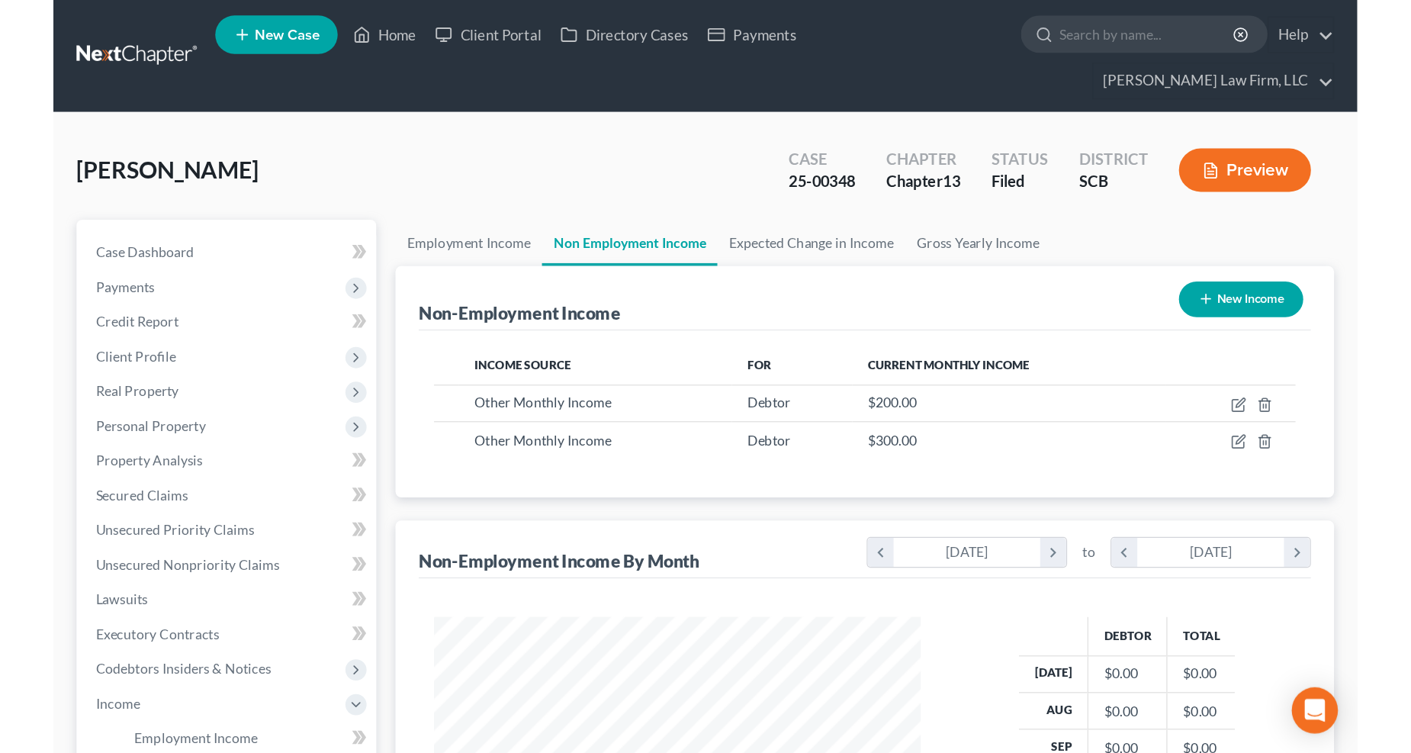
scroll to position [275, 581]
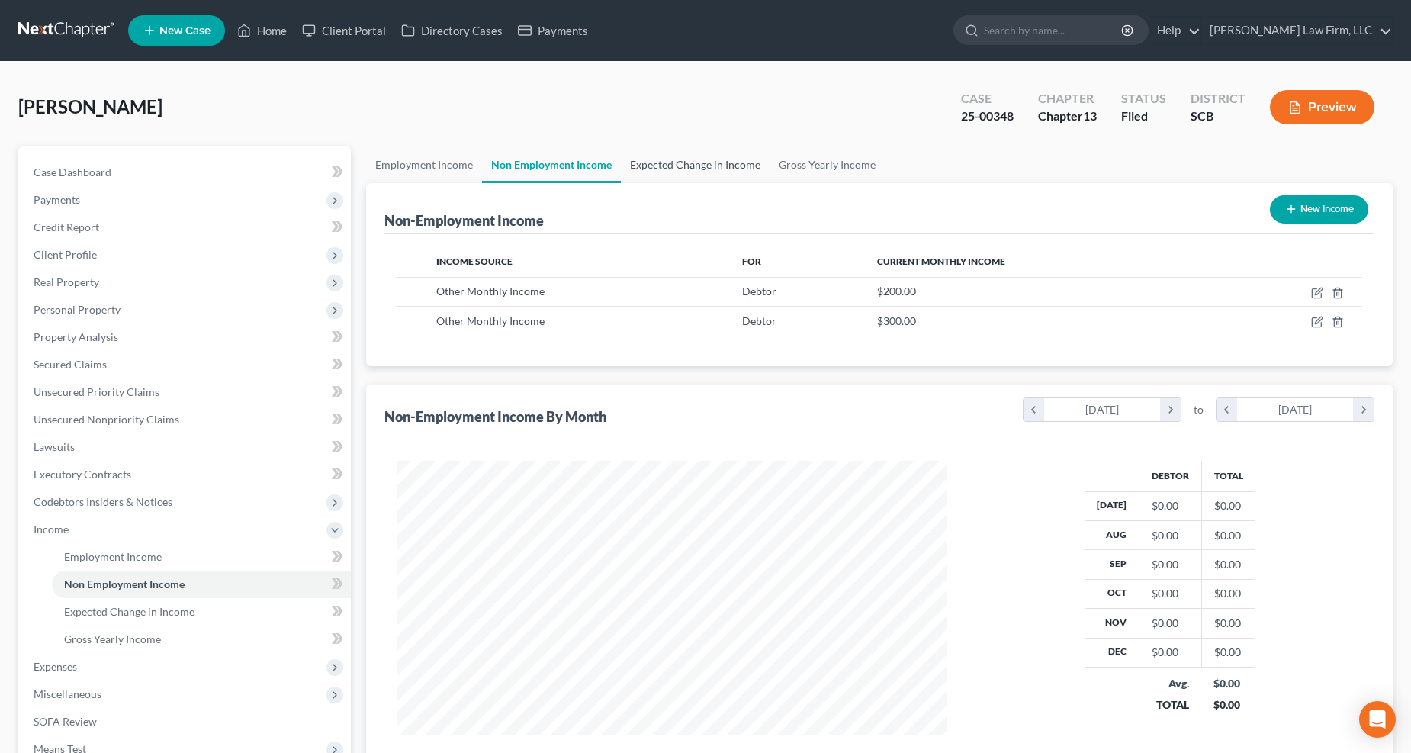
click at [740, 165] on link "Expected Change in Income" at bounding box center [695, 164] width 149 height 37
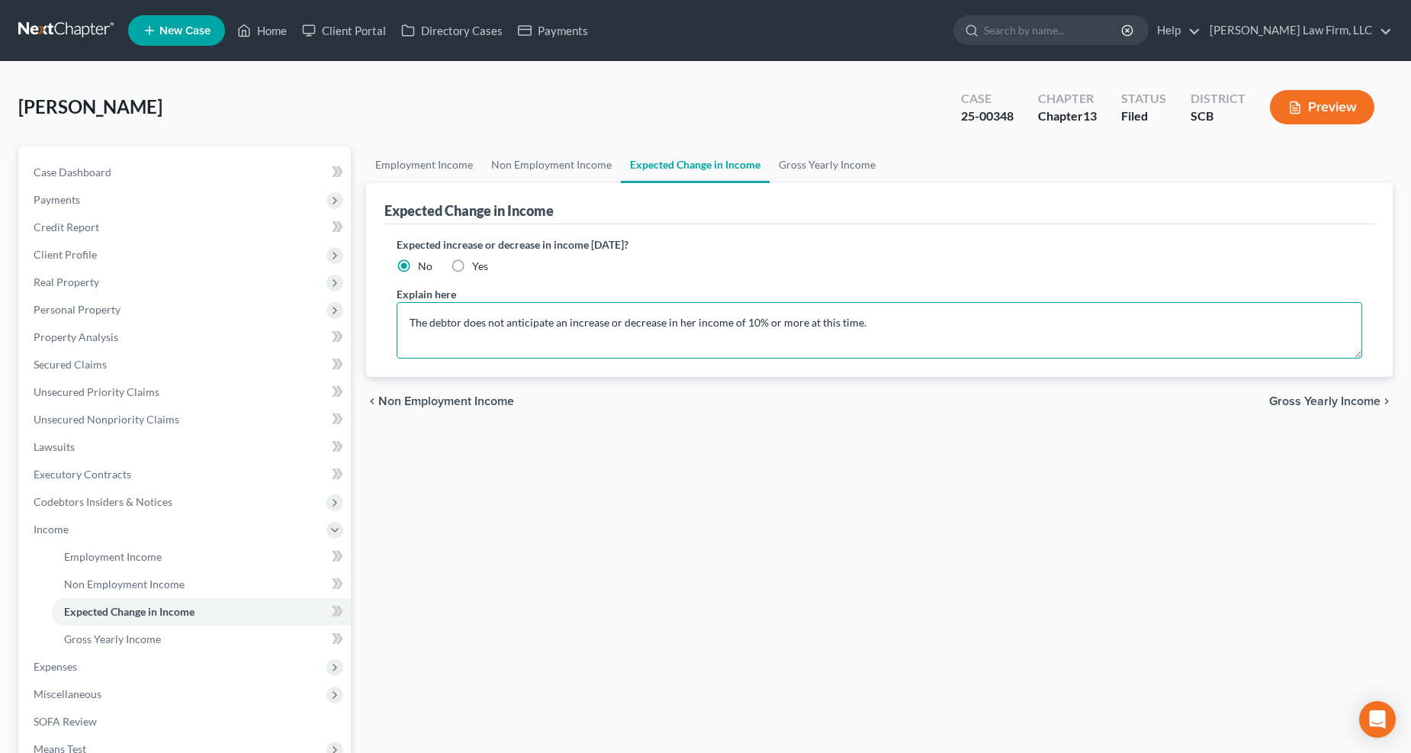
drag, startPoint x: 398, startPoint y: 320, endPoint x: 413, endPoint y: 319, distance: 14.6
click at [400, 320] on textarea "The debtor does not anticipate an increase or decrease in her income of 10% or …" at bounding box center [880, 330] width 966 height 56
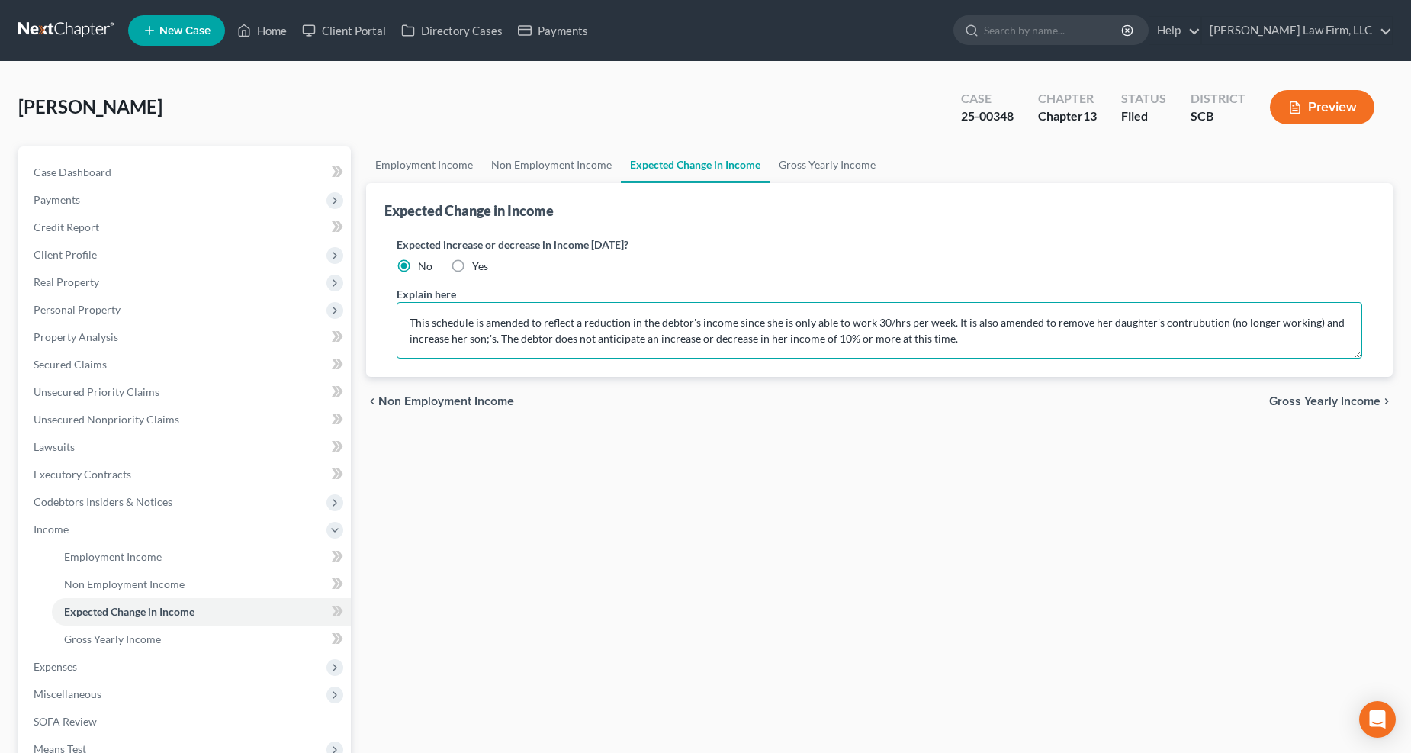
click at [485, 333] on textarea "This schedule is amended to reflect a reduction in the debtor's income since sh…" at bounding box center [880, 330] width 966 height 56
click at [1044, 317] on textarea "This schedule is amended to reflect a reduction in the debtor's income since sh…" at bounding box center [880, 330] width 966 height 56
type textarea "This schedule is amended to reflect a reduction in the debtor's income since sh…"
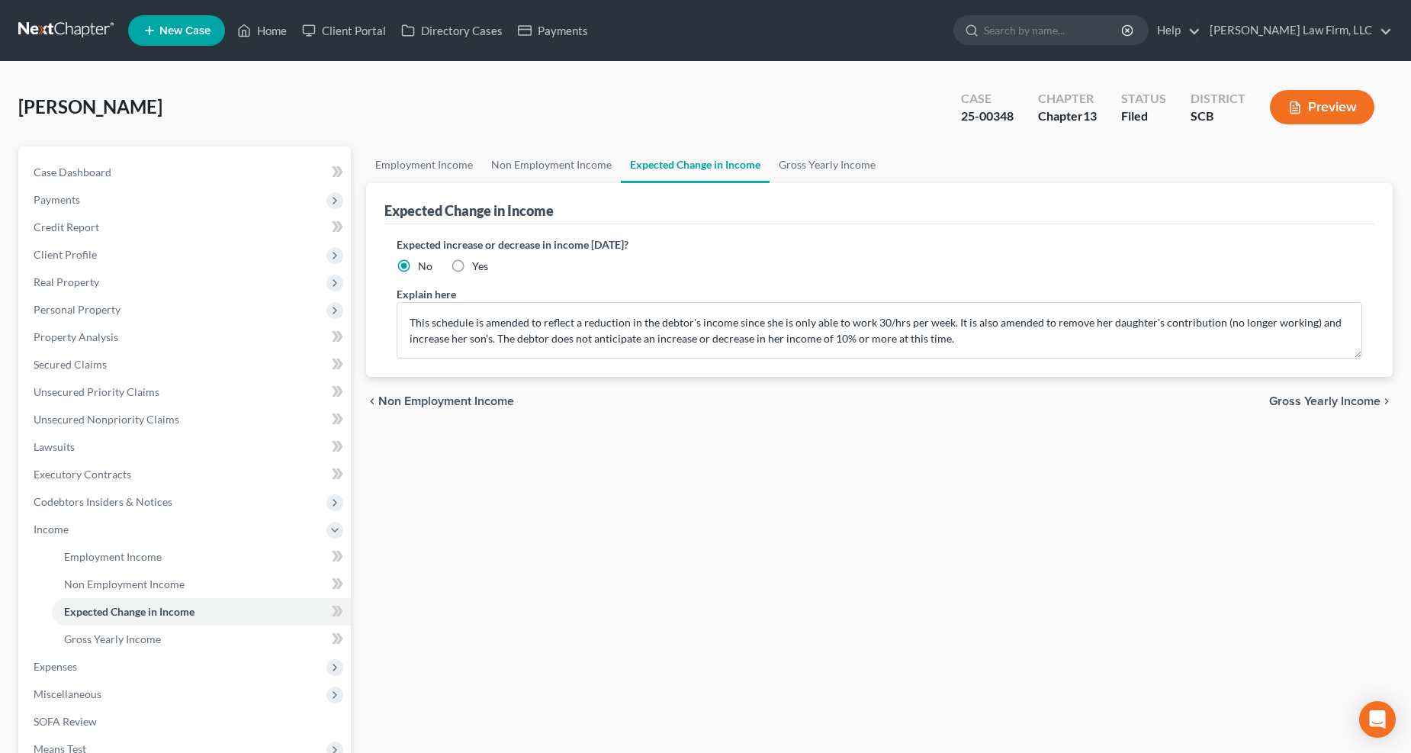
click at [95, 595] on span "Expenses" at bounding box center [185, 666] width 329 height 27
click at [97, 595] on span "Utilities / Bills" at bounding box center [97, 611] width 66 height 13
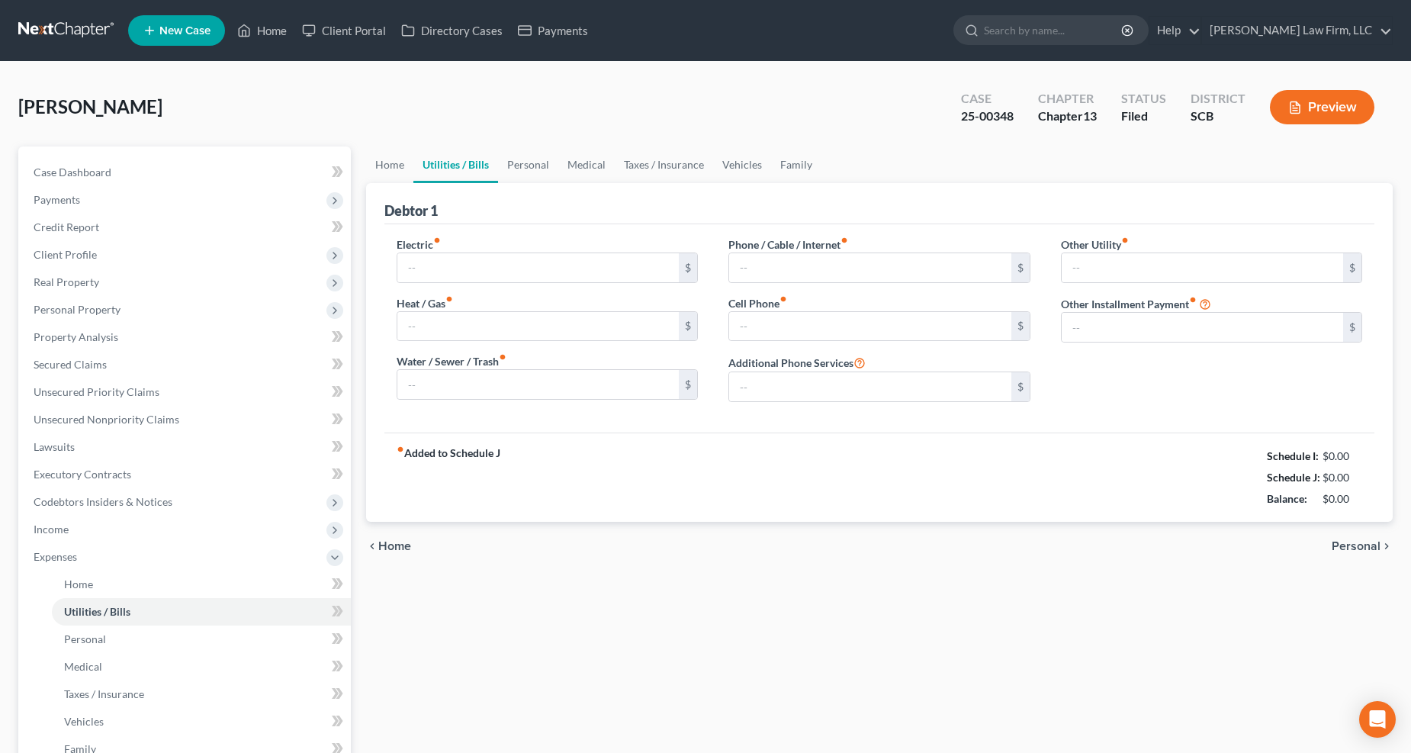
type input "504.71"
type input "0.00"
type input "349.00"
type input "0.00"
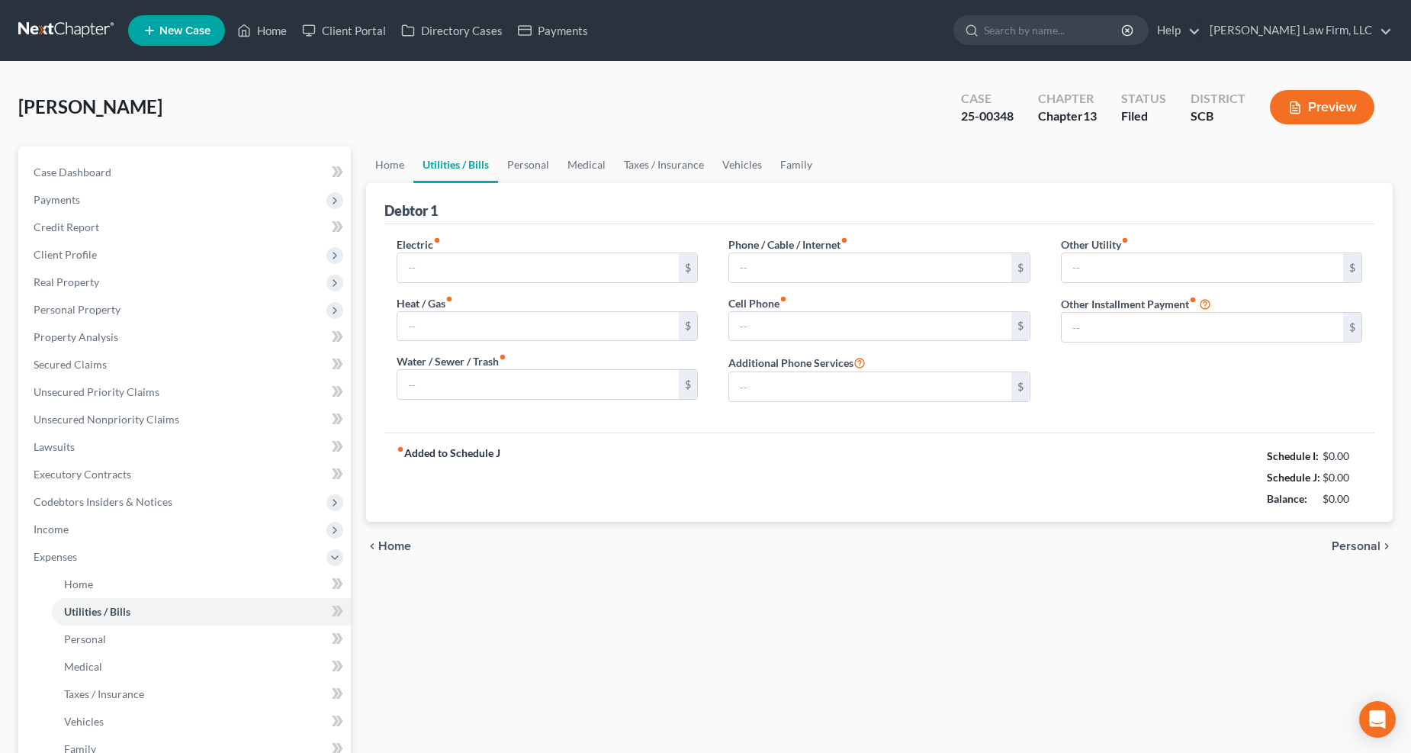
type input "0.00"
type input "227.15"
type input "RTO Shed"
drag, startPoint x: 101, startPoint y: 612, endPoint x: 1080, endPoint y: 587, distance: 978.8
click at [1044, 587] on div "Home Utilities / Bills Personal Medical Taxes / Insurance Vehicles Family Debto…" at bounding box center [879, 586] width 1043 height 881
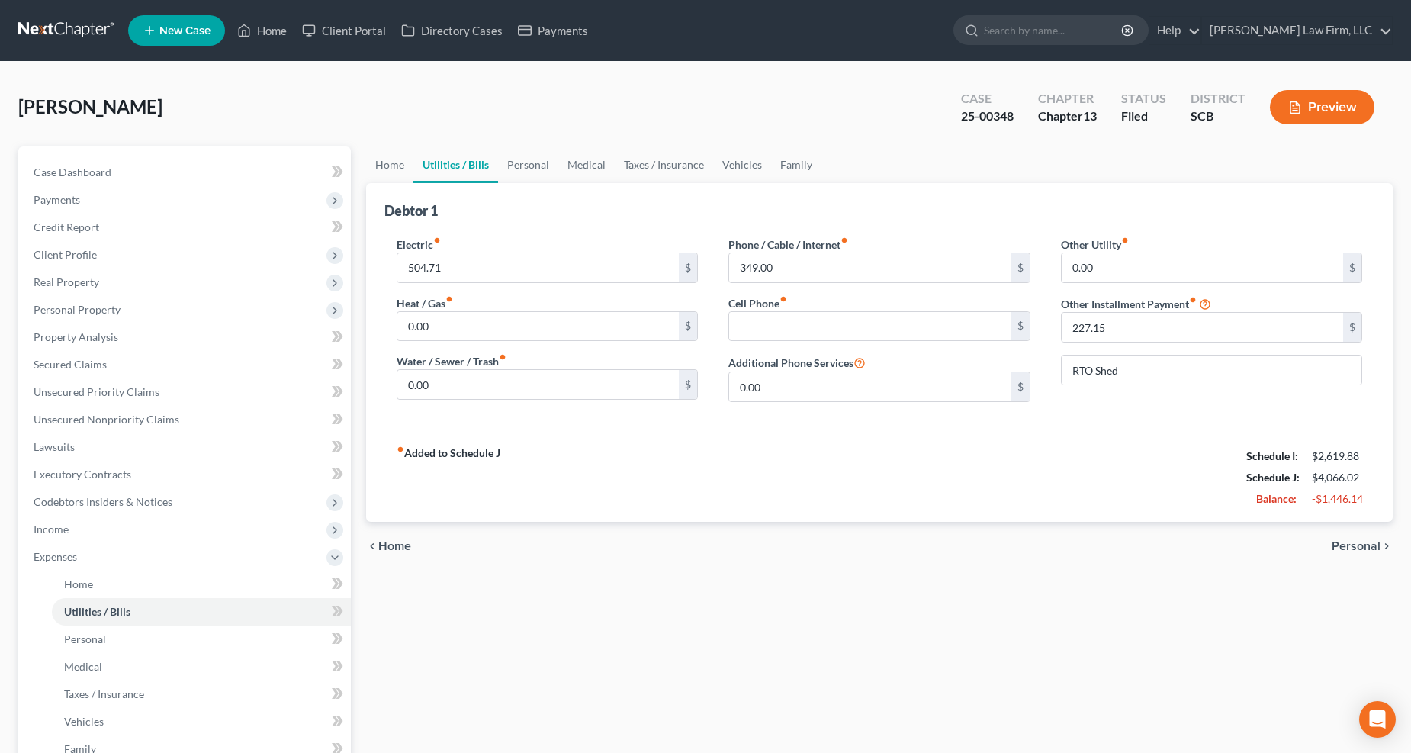
click at [66, 527] on span "Income" at bounding box center [51, 528] width 35 height 13
click at [109, 555] on span "Employment Income" at bounding box center [113, 556] width 98 height 13
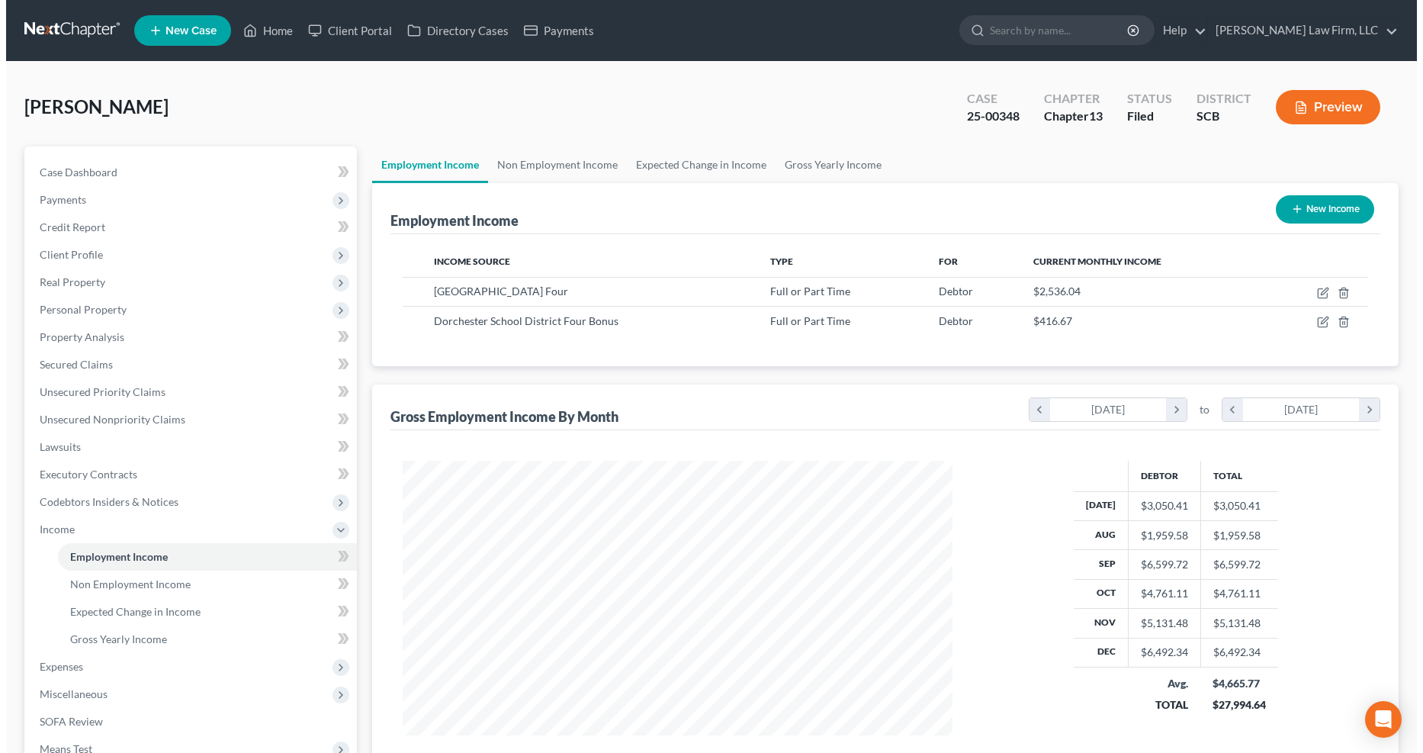
scroll to position [275, 581]
click at [1044, 294] on icon "button" at bounding box center [1318, 291] width 7 height 7
select select "0"
select select "42"
select select "1"
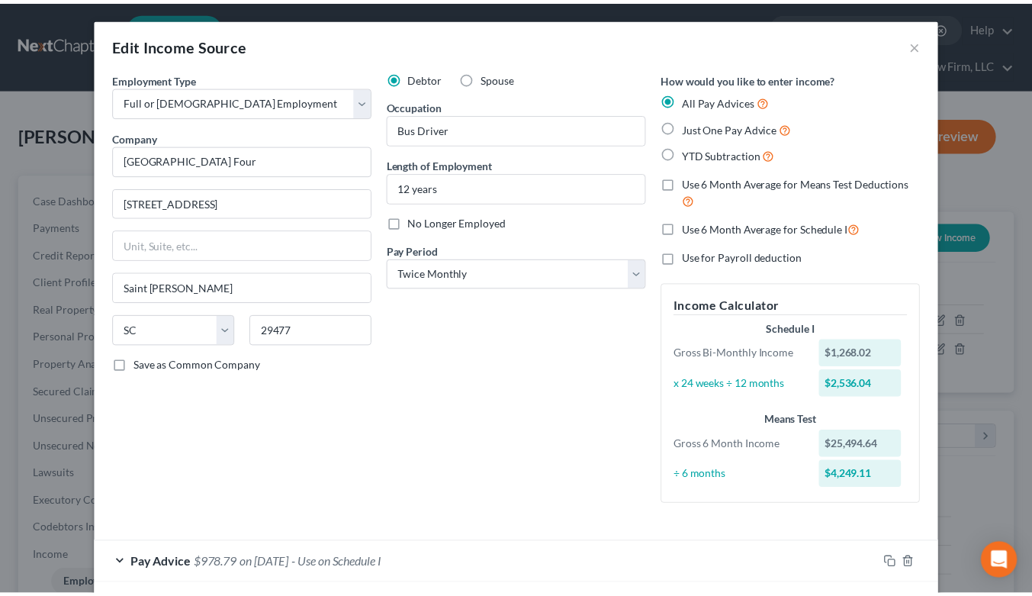
scroll to position [762377, 762229]
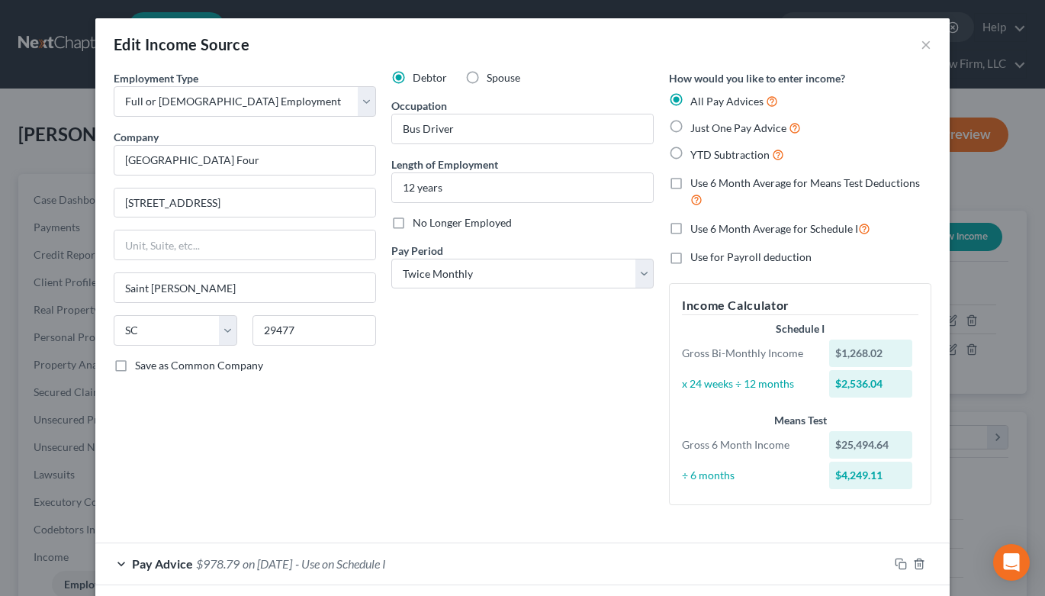
drag, startPoint x: 797, startPoint y: 40, endPoint x: 827, endPoint y: 41, distance: 30.5
click at [797, 40] on div "Edit Income Source ×" at bounding box center [522, 44] width 854 height 52
click at [921, 36] on button "×" at bounding box center [926, 44] width 11 height 18
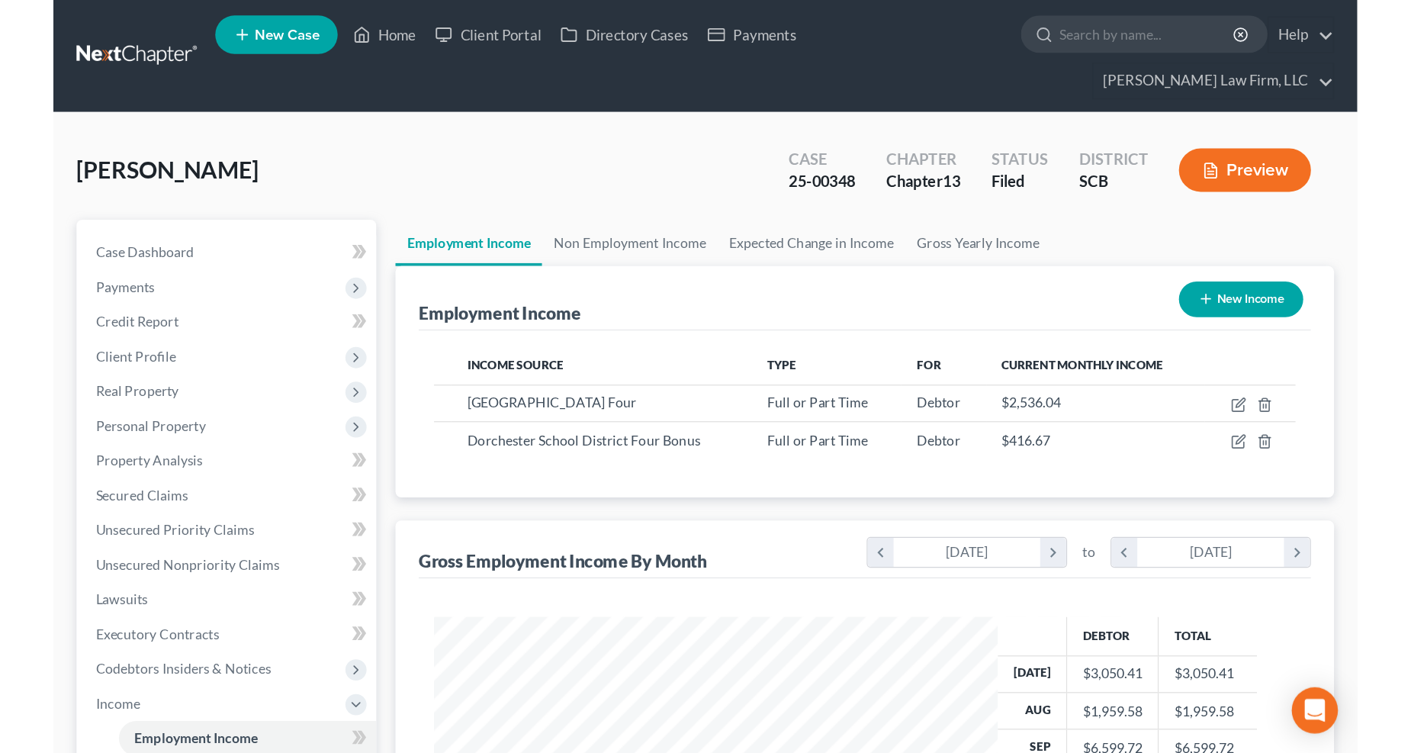
scroll to position [275, 581]
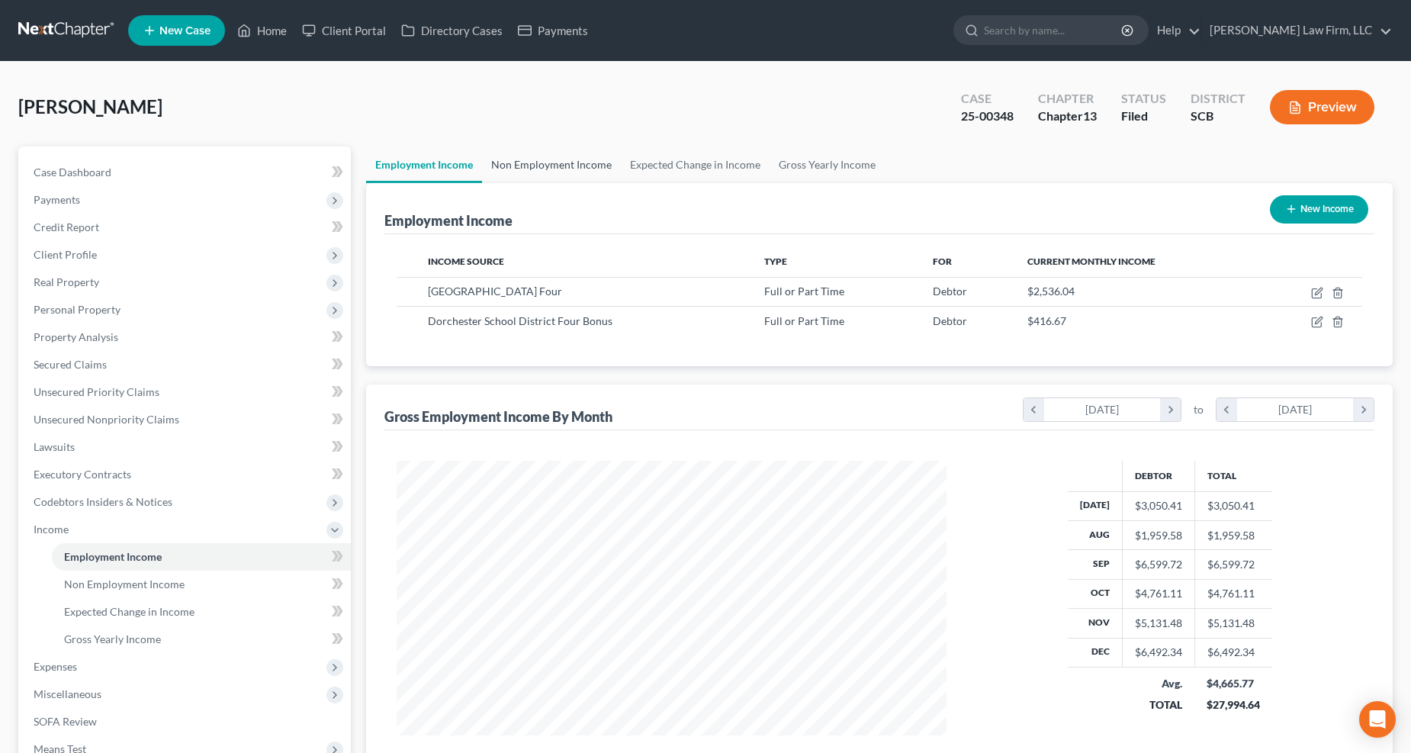
click at [537, 168] on link "Non Employment Income" at bounding box center [551, 164] width 139 height 37
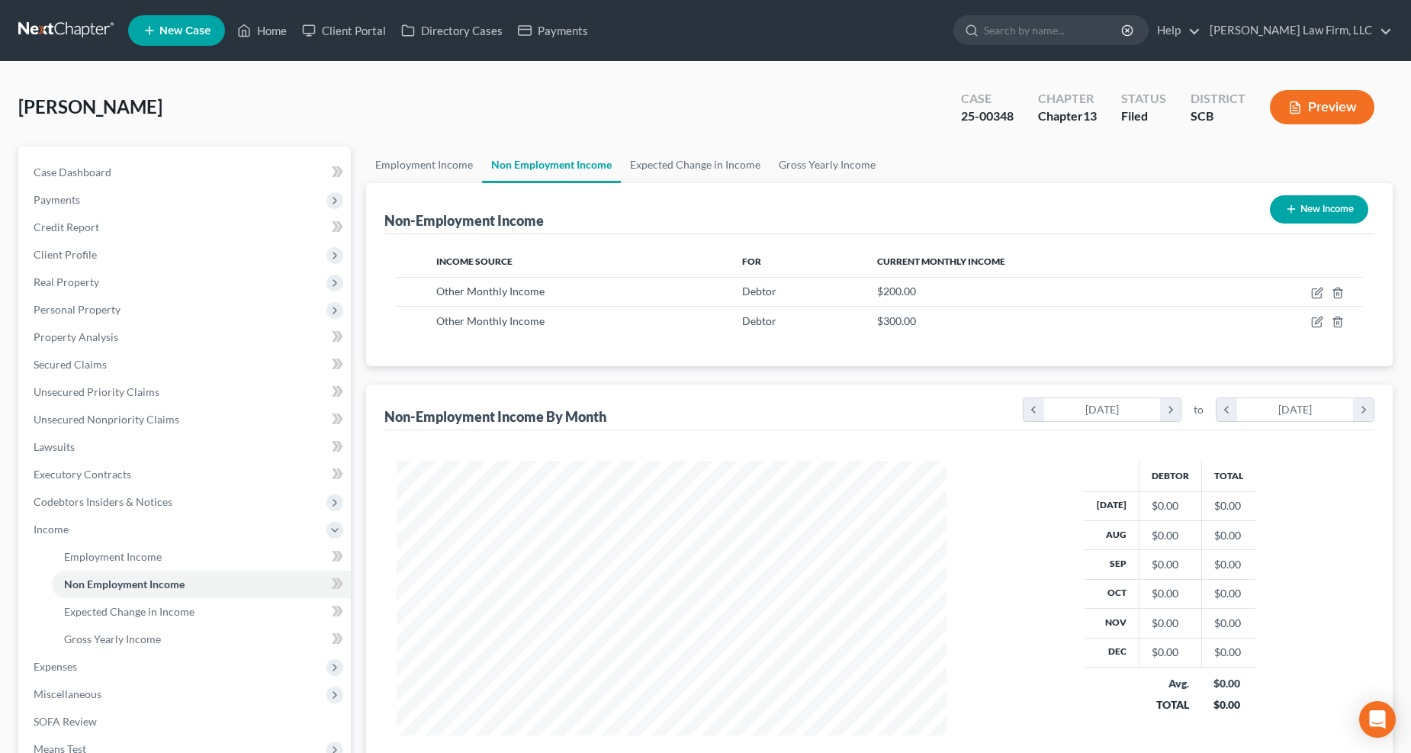
scroll to position [275, 581]
click at [718, 168] on link "Expected Change in Income" at bounding box center [695, 164] width 149 height 37
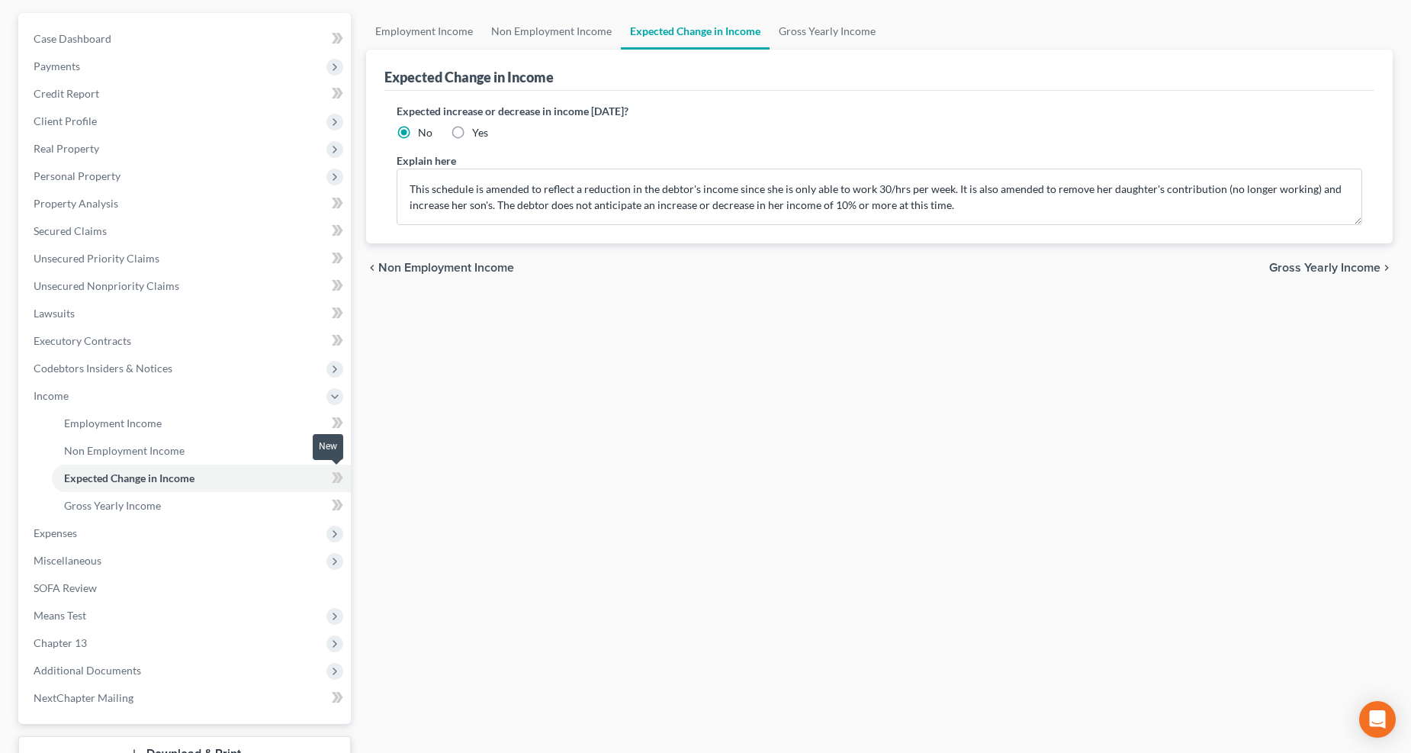
scroll to position [248, 0]
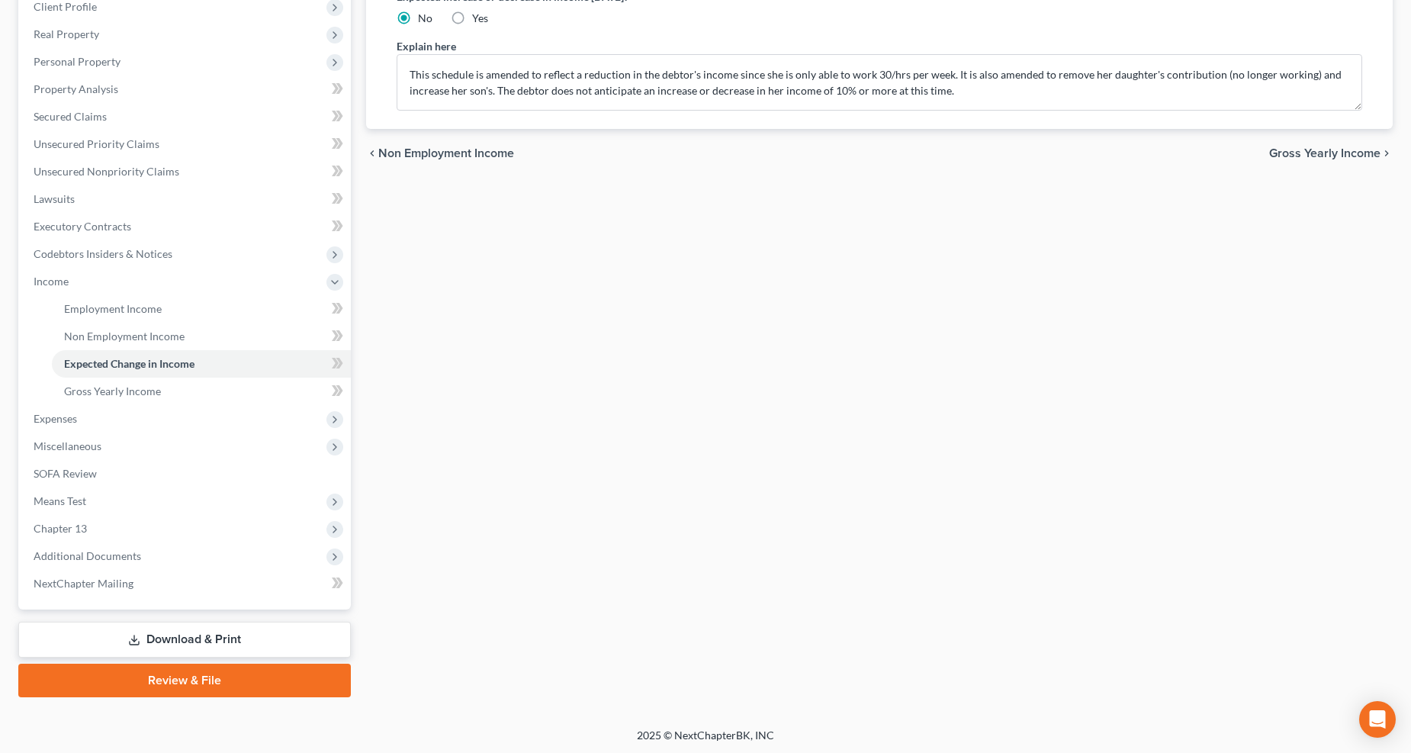
click at [99, 418] on span "Expenses" at bounding box center [185, 418] width 329 height 27
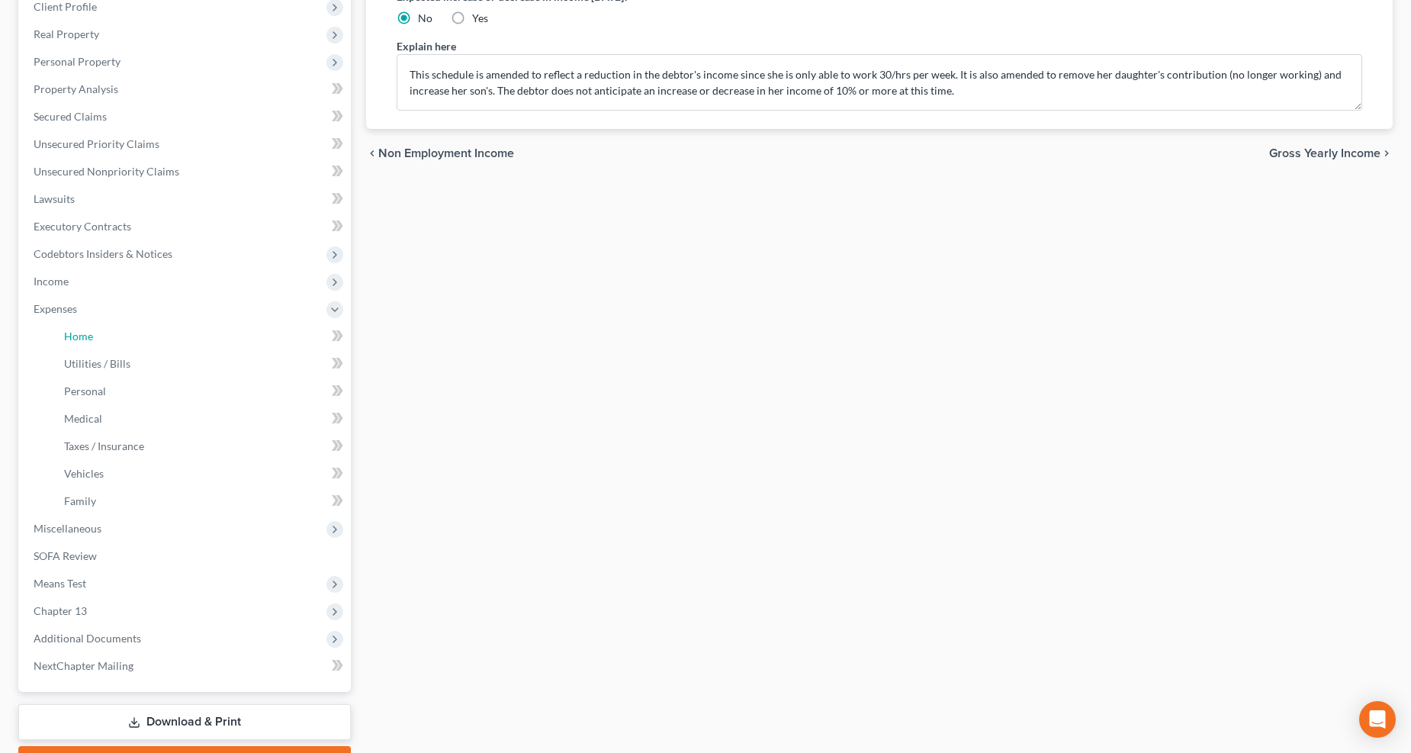
click at [113, 333] on link "Home" at bounding box center [201, 336] width 299 height 27
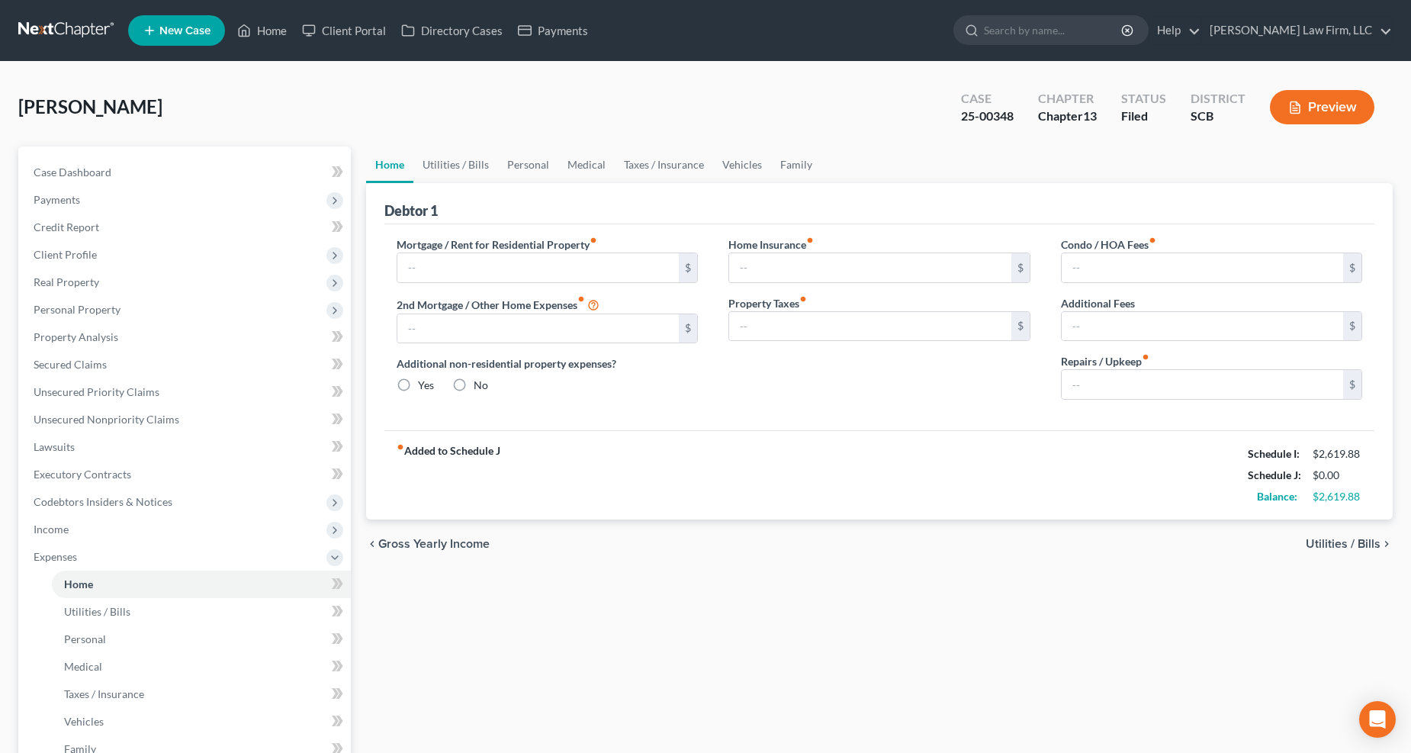
type input "0.00"
radio input "true"
type input "66.49"
type input "40.96"
type input "0.00"
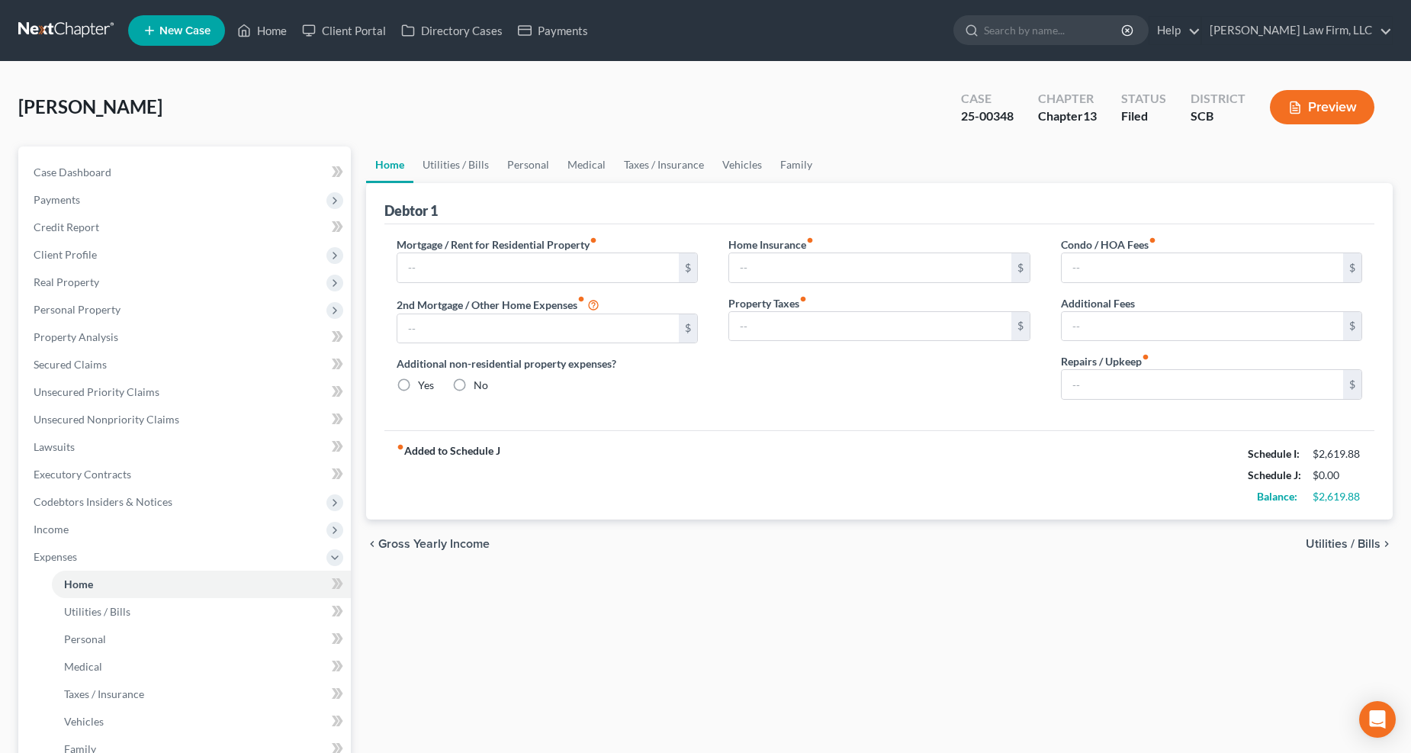
type input "0.00"
type input "500.00"
click at [475, 156] on link "Utilities / Bills" at bounding box center [455, 164] width 85 height 37
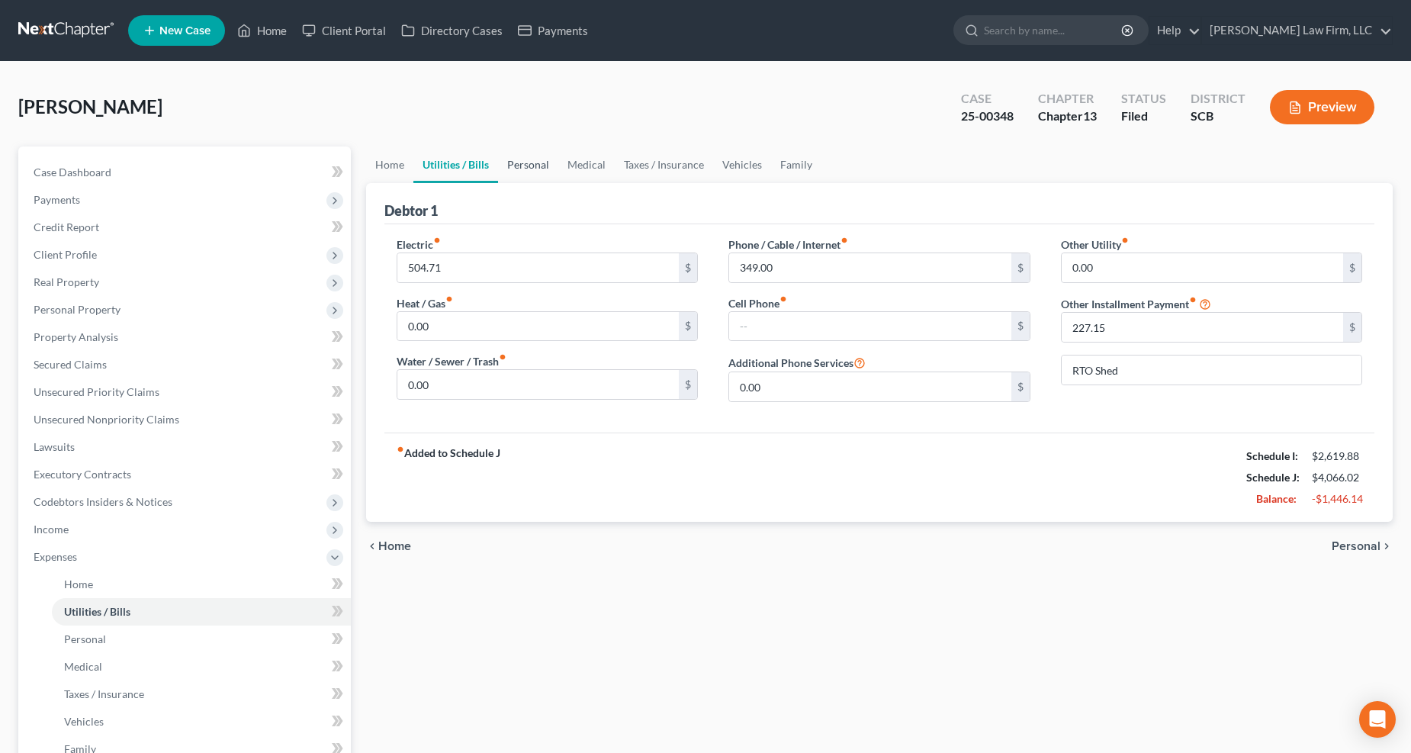
click at [513, 164] on link "Personal" at bounding box center [528, 164] width 60 height 37
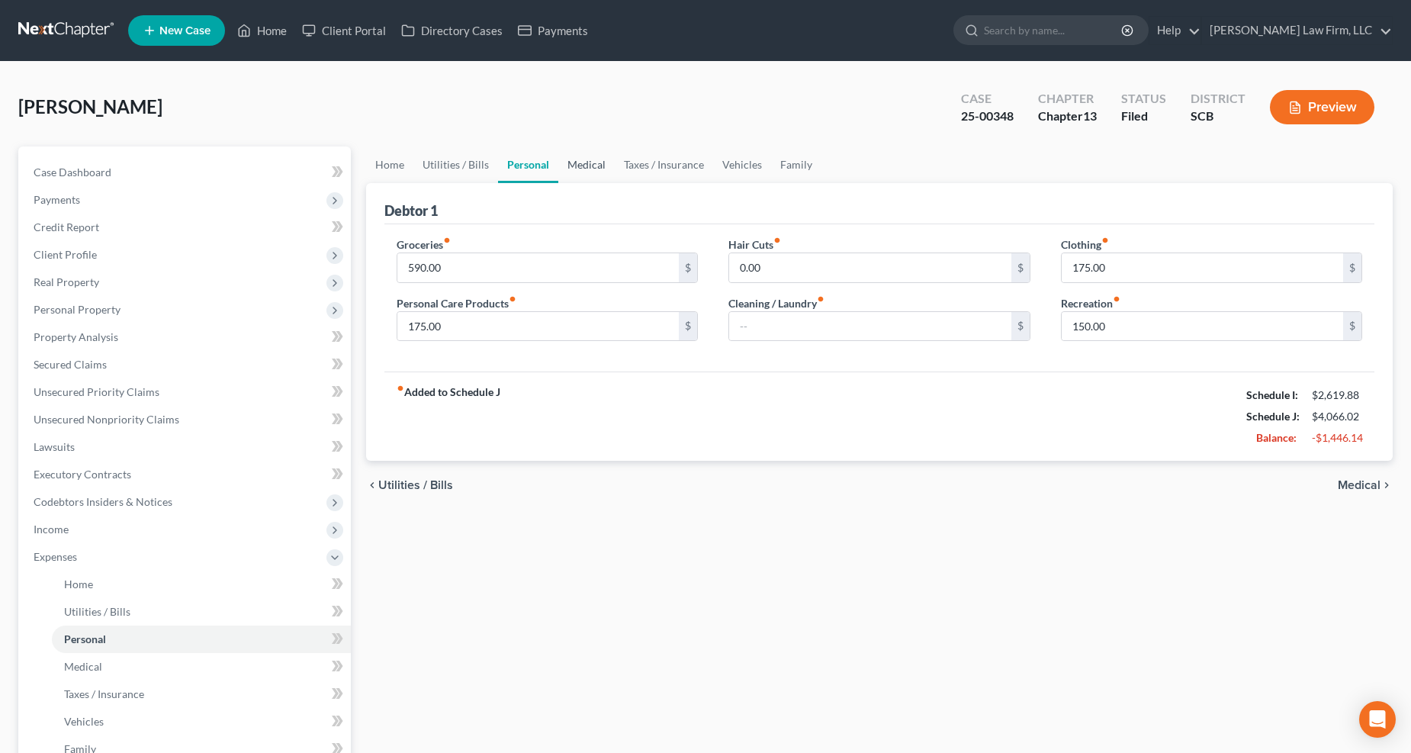
click at [592, 162] on link "Medical" at bounding box center [586, 164] width 56 height 37
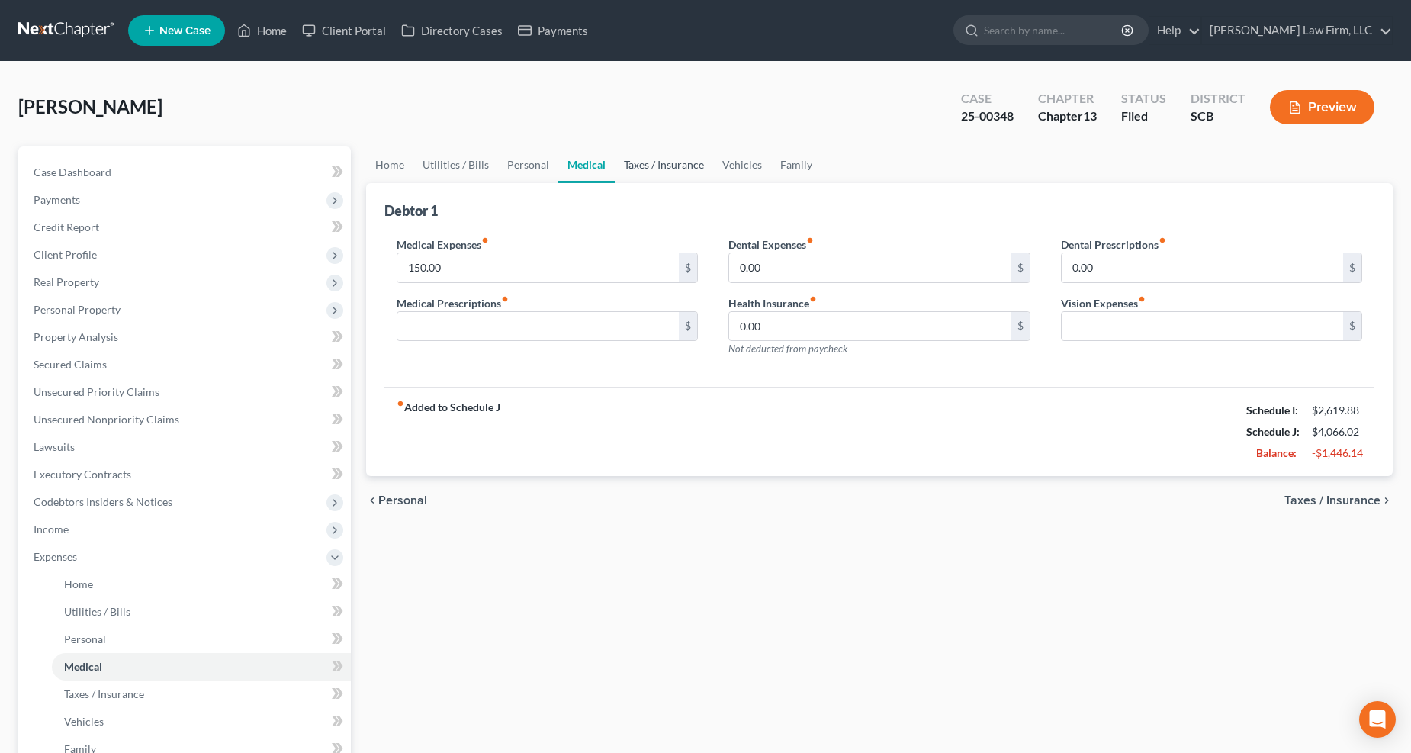
click at [647, 156] on link "Taxes / Insurance" at bounding box center [664, 164] width 98 height 37
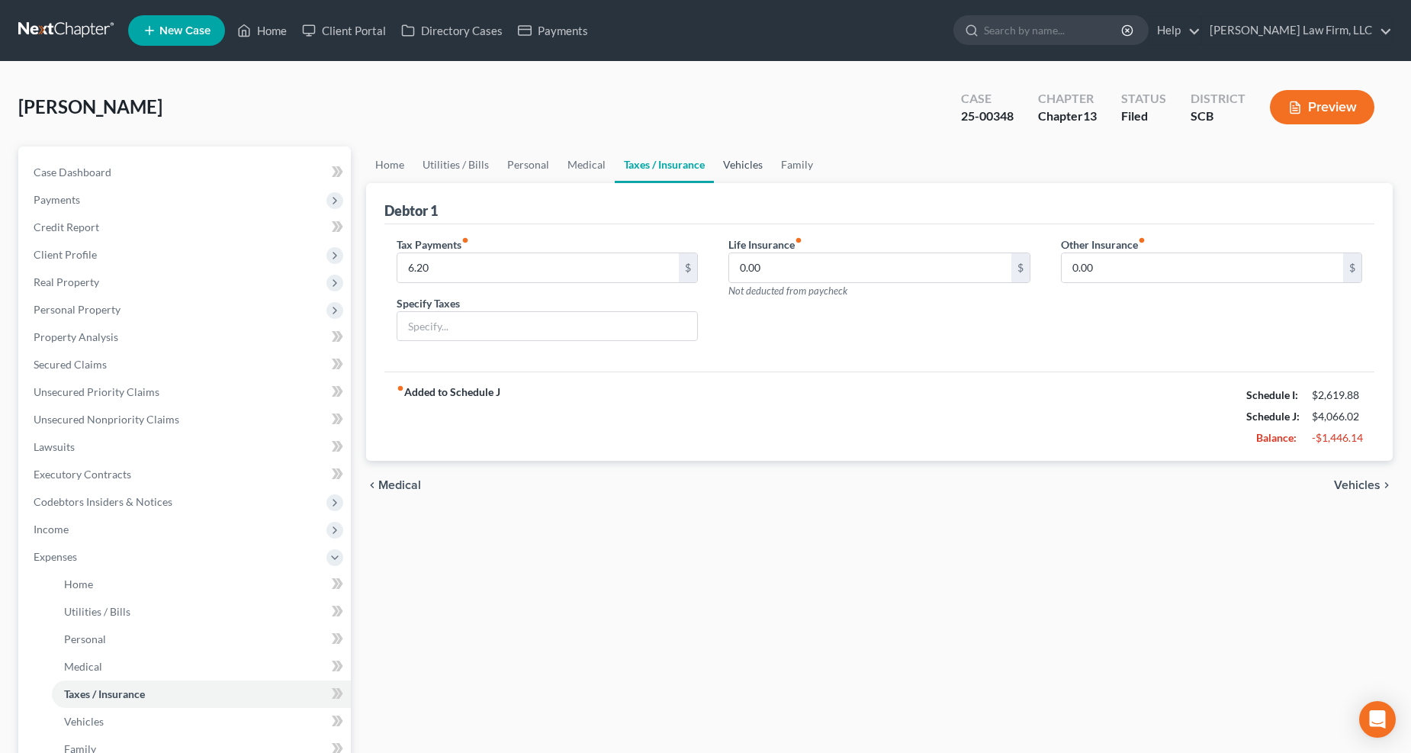
click at [715, 158] on link "Vehicles" at bounding box center [743, 164] width 58 height 37
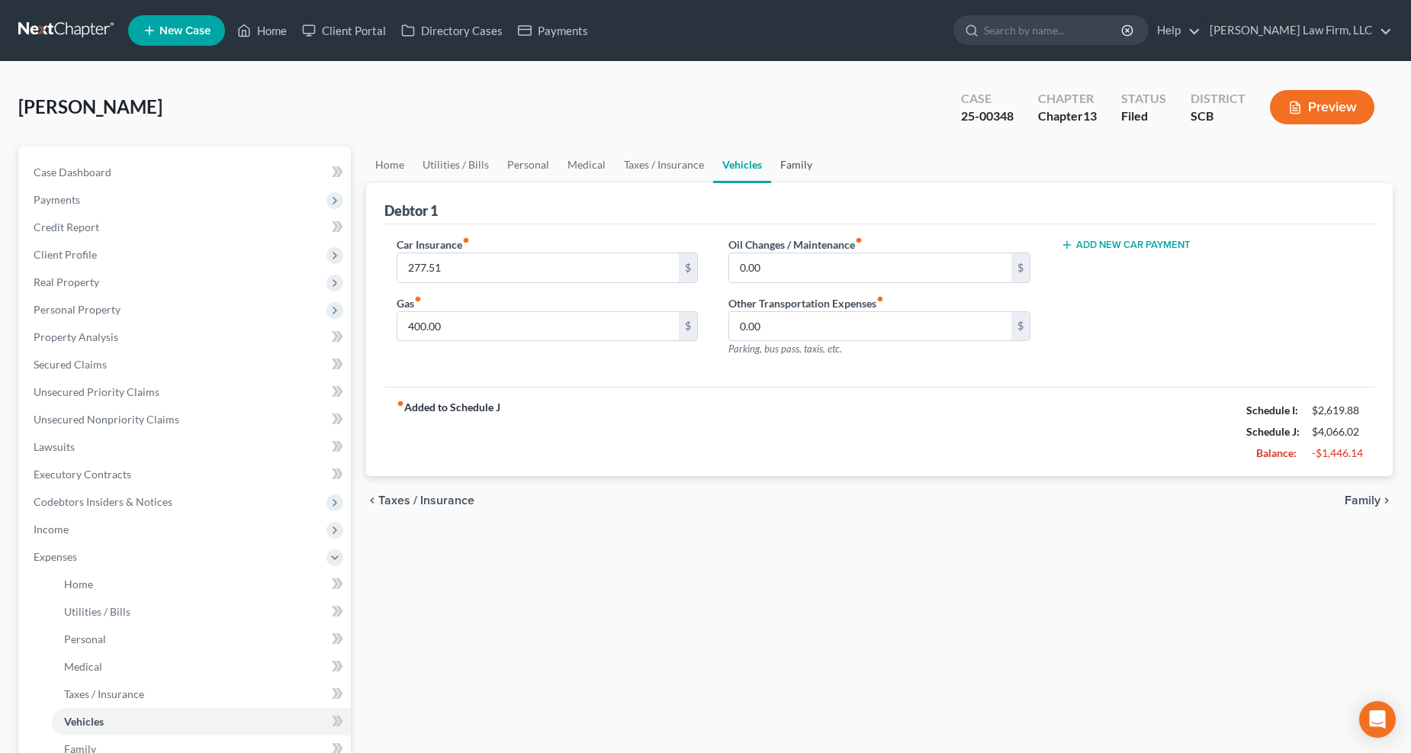
click at [789, 165] on link "Family" at bounding box center [796, 164] width 50 height 37
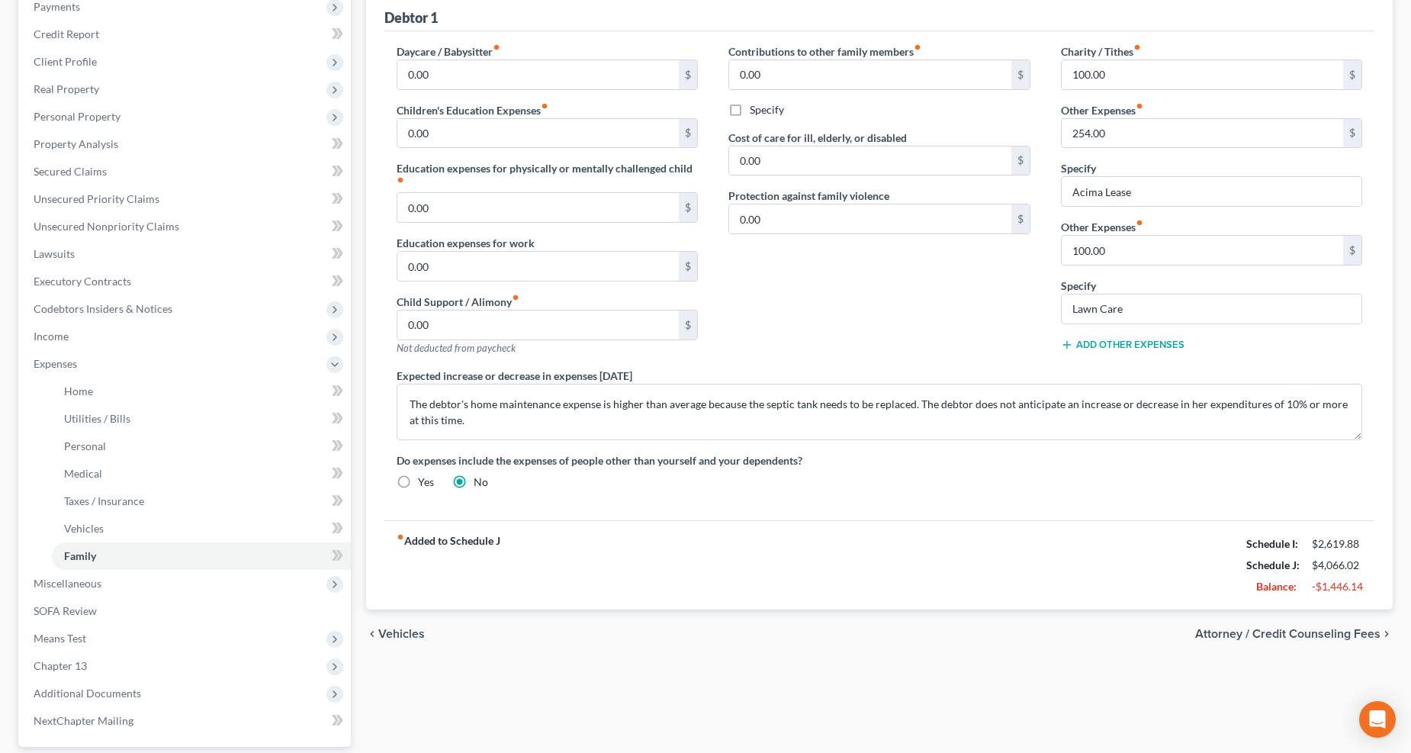
scroll to position [330, 0]
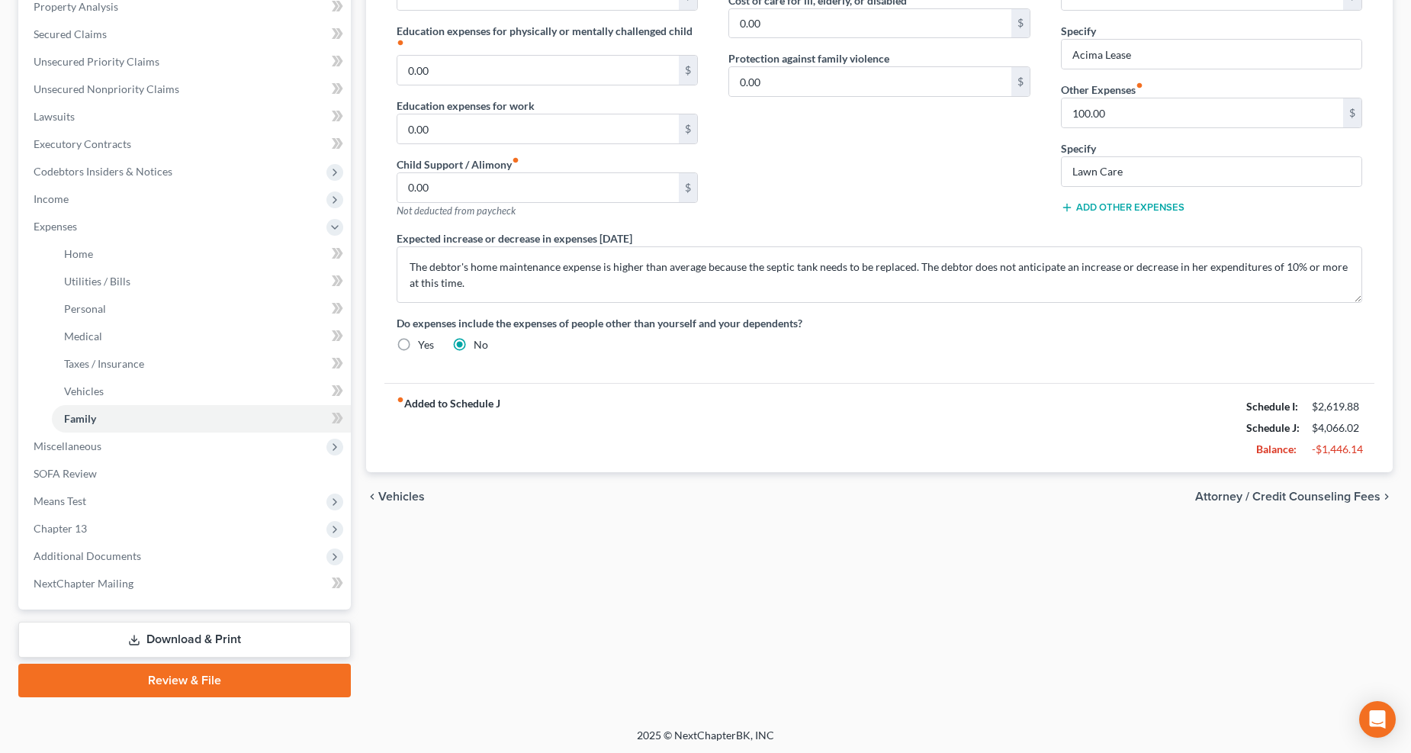
click at [209, 595] on div "Case Dashboard Payments Invoices Payments Payments Credit Report Client Profile" at bounding box center [185, 256] width 348 height 881
click at [211, 595] on link "Download & Print" at bounding box center [184, 640] width 333 height 36
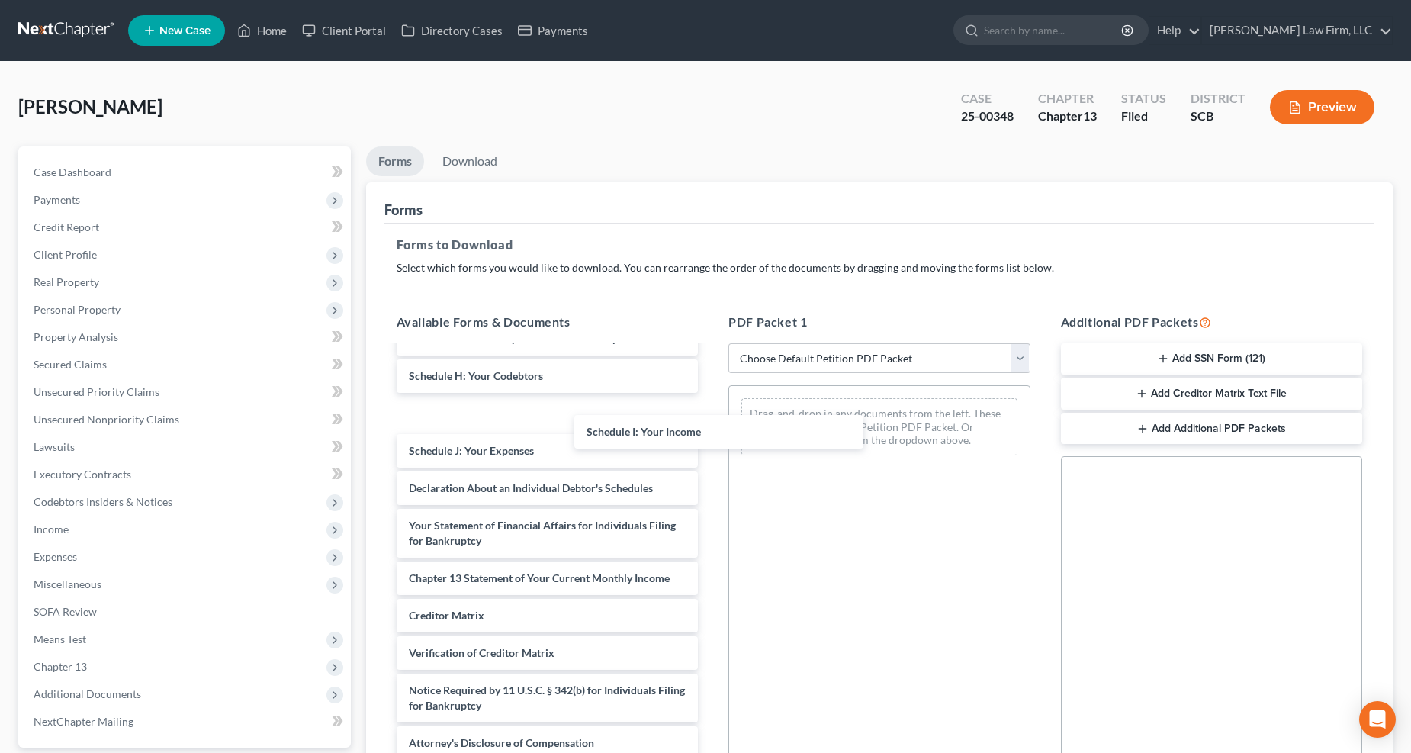
scroll to position [451, 0]
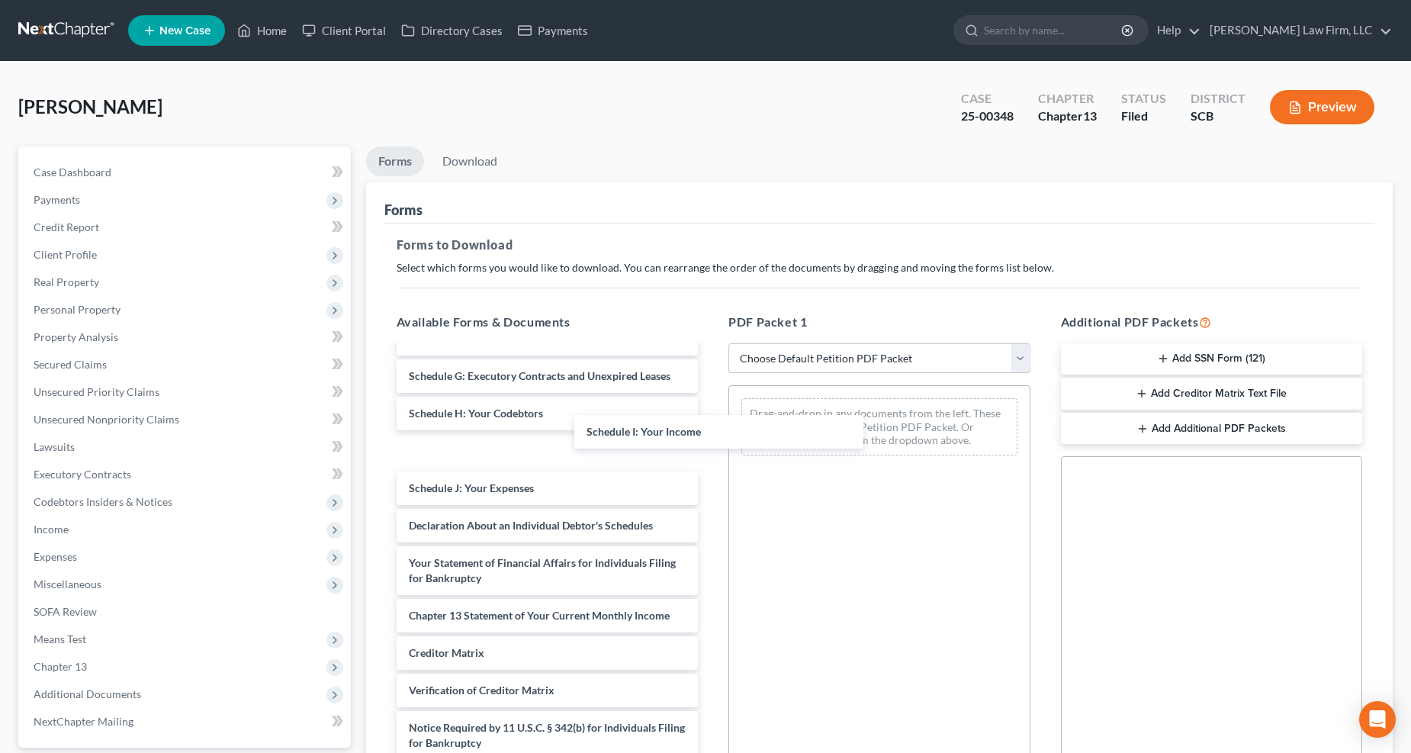
drag, startPoint x: 509, startPoint y: 408, endPoint x: 775, endPoint y: 429, distance: 267.0
click at [711, 429] on div "Schedule I: Your Income Proof Of Claim b121 ssn-pdf pay advices-2.pdf dec re el…" at bounding box center [547, 346] width 326 height 901
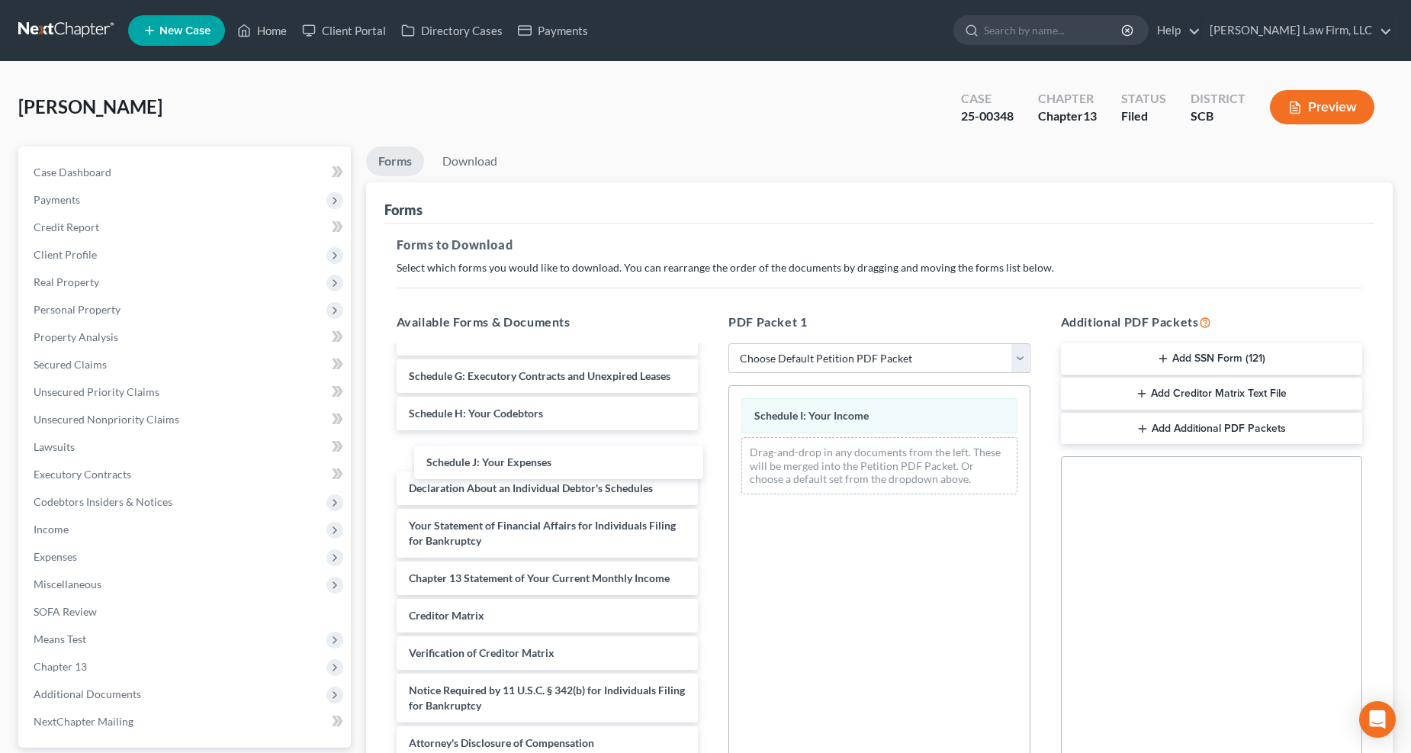
drag, startPoint x: 610, startPoint y: 448, endPoint x: 753, endPoint y: 474, distance: 145.0
click at [711, 474] on div "Schedule J: Your Expenses Proof Of Claim b121 ssn-pdf pay advices-2.pdf dec re …" at bounding box center [547, 328] width 326 height 864
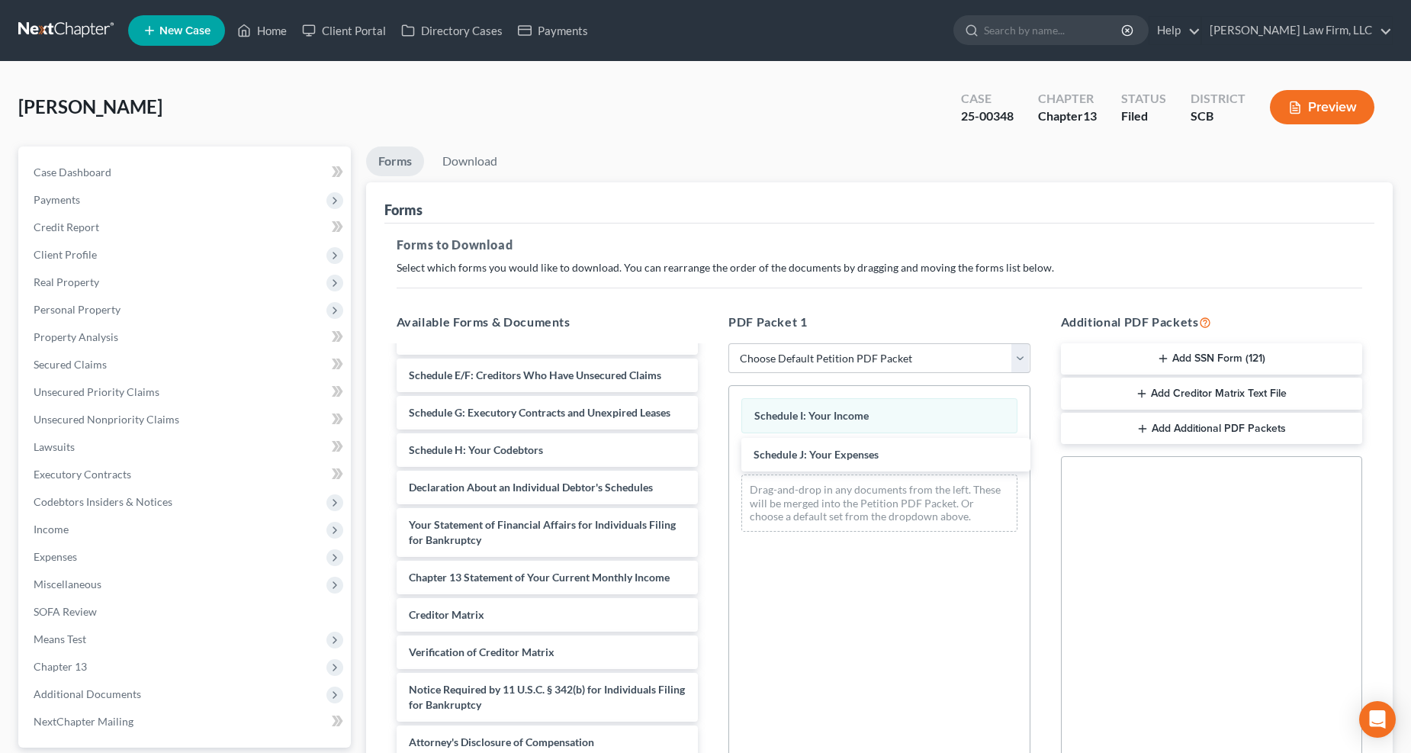
scroll to position [414, 0]
click at [477, 169] on link "Download" at bounding box center [469, 161] width 79 height 30
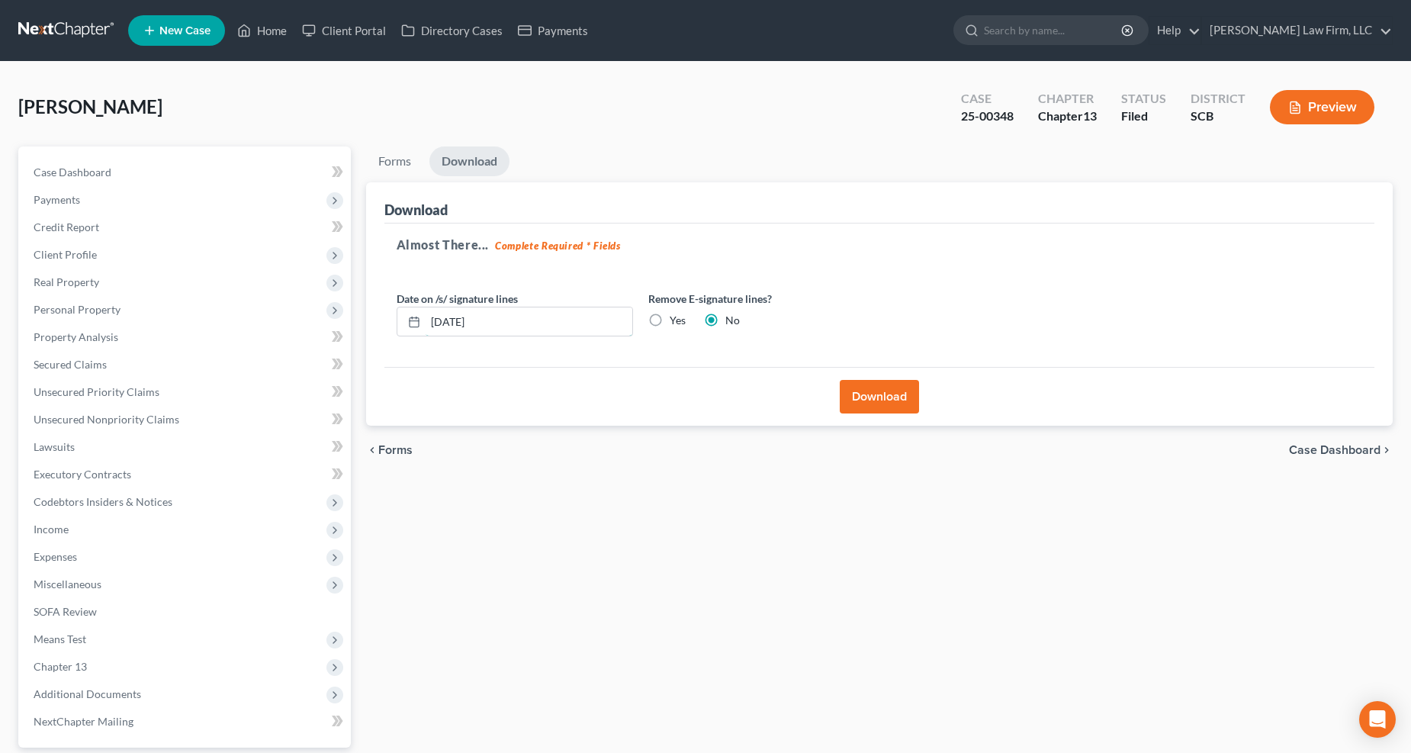
click at [499, 319] on input "09/09/2025" at bounding box center [529, 321] width 207 height 29
click at [499, 318] on input "09/09/2025" at bounding box center [529, 321] width 207 height 29
click at [496, 317] on input "09/09/2025" at bounding box center [529, 321] width 207 height 29
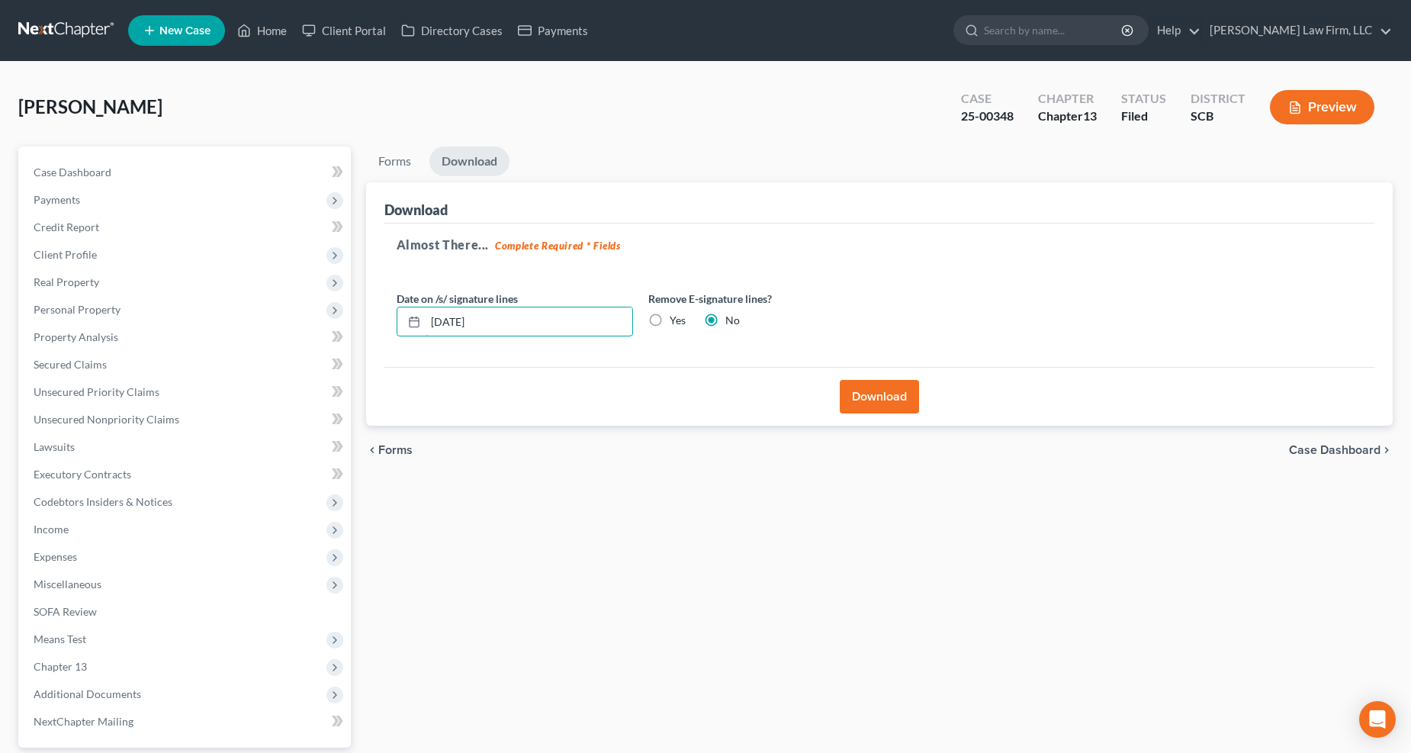
click at [496, 317] on input "09/09/2025" at bounding box center [529, 321] width 207 height 29
click at [670, 324] on label "Yes" at bounding box center [678, 320] width 16 height 15
click at [676, 323] on input "Yes" at bounding box center [681, 318] width 10 height 10
radio input "true"
radio input "false"
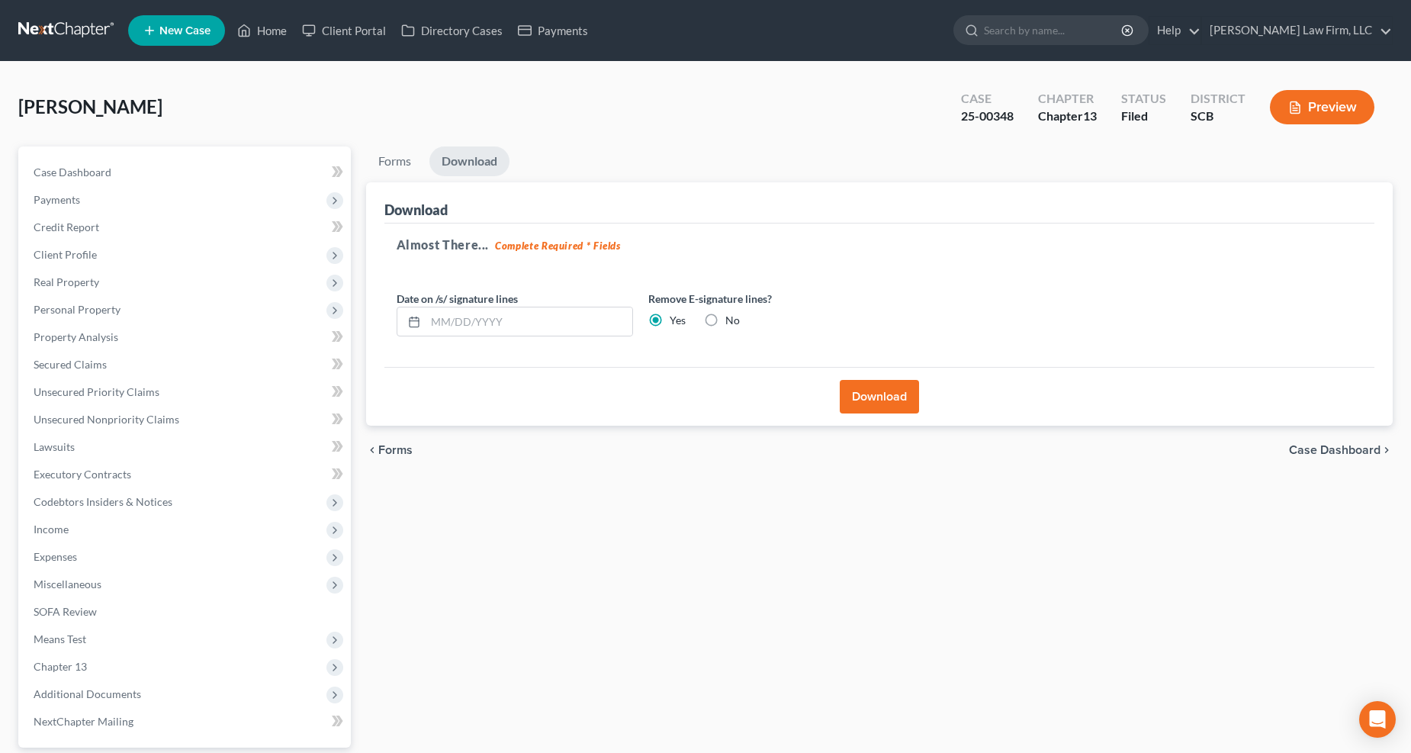
click at [908, 399] on button "Download" at bounding box center [879, 397] width 79 height 34
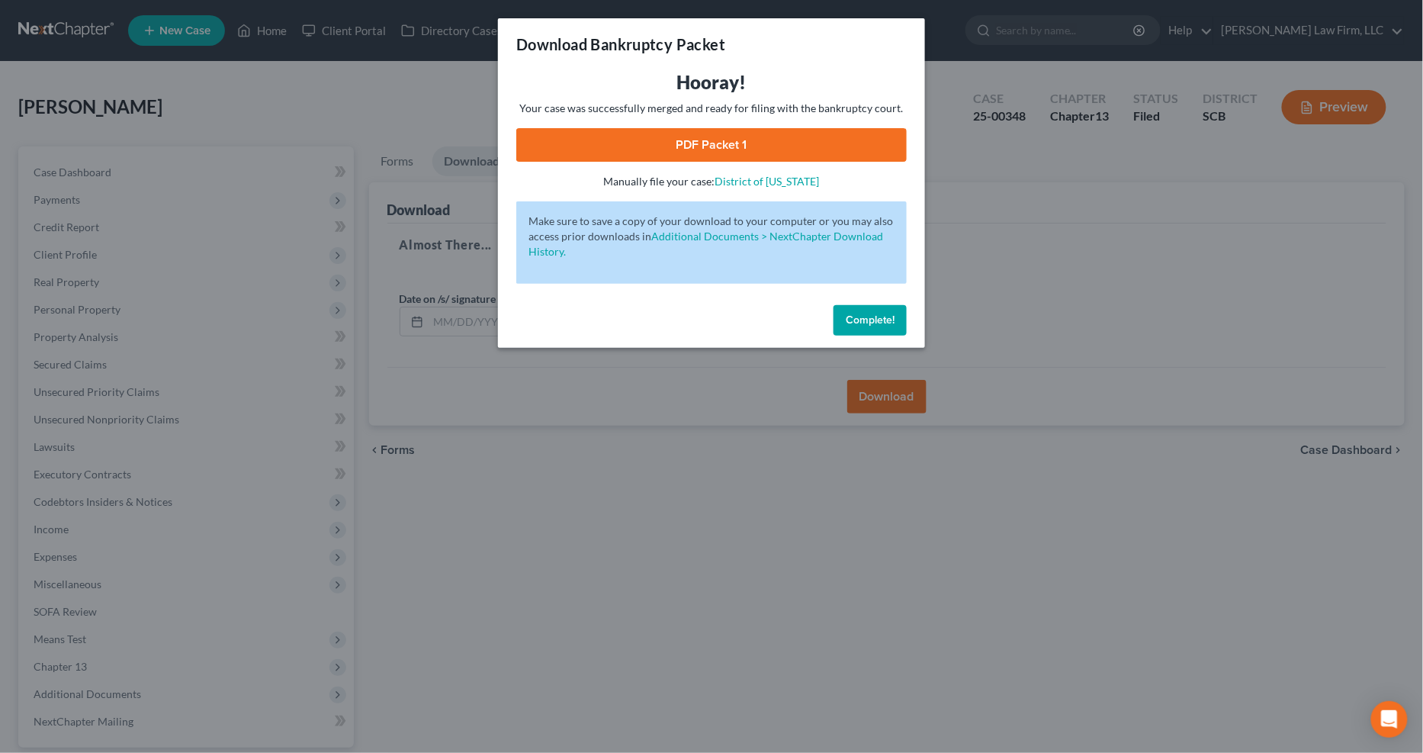
click at [728, 147] on link "PDF Packet 1" at bounding box center [711, 145] width 390 height 34
click at [410, 140] on div "Download Bankruptcy Packet Hooray! Your case was successfully merged and ready …" at bounding box center [711, 376] width 1423 height 753
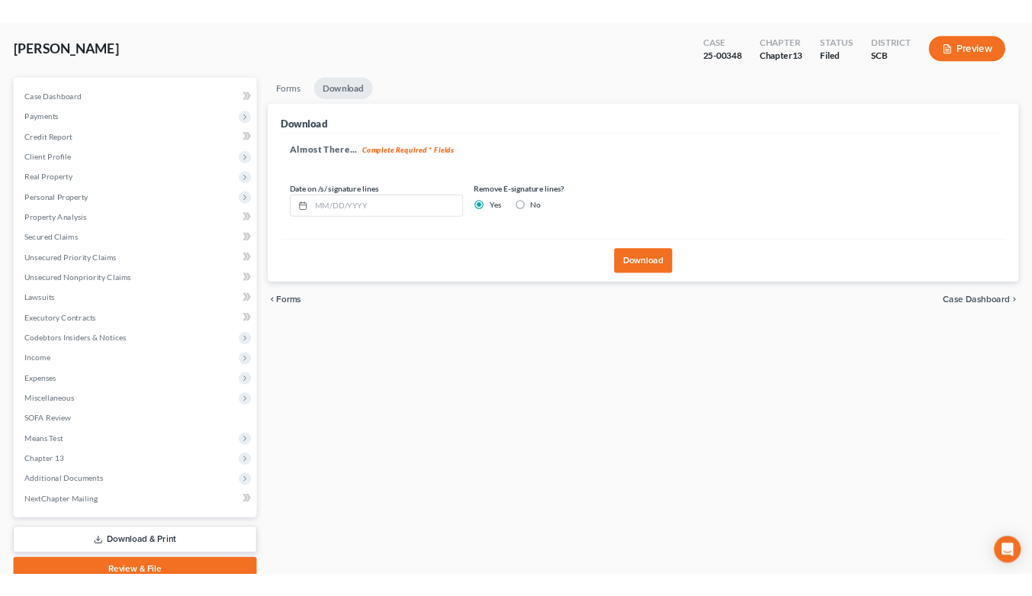
scroll to position [138, 0]
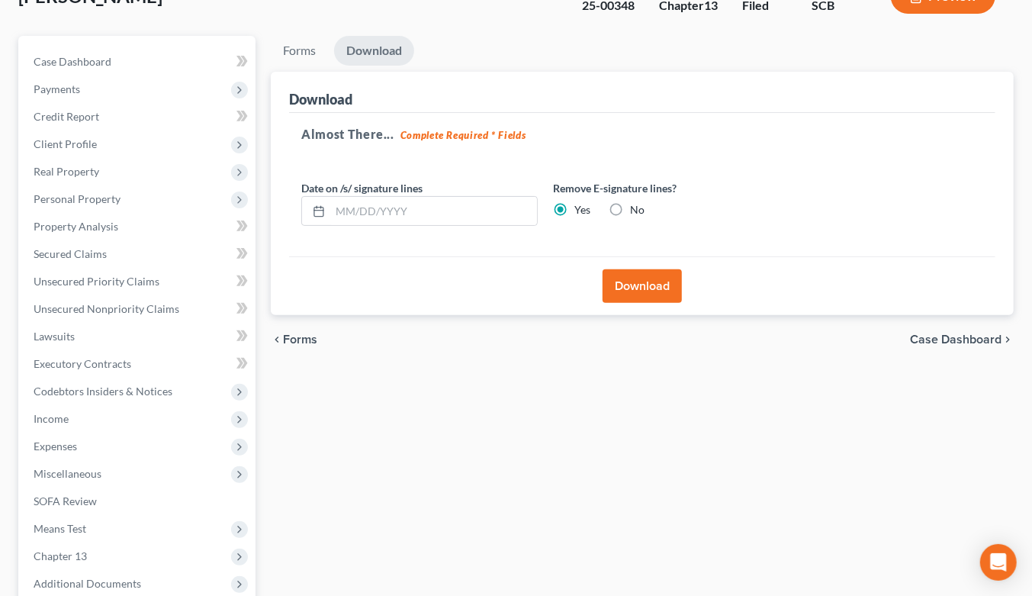
click at [72, 405] on span "Income" at bounding box center [138, 418] width 234 height 27
click at [92, 439] on span "Employment Income" at bounding box center [113, 445] width 98 height 13
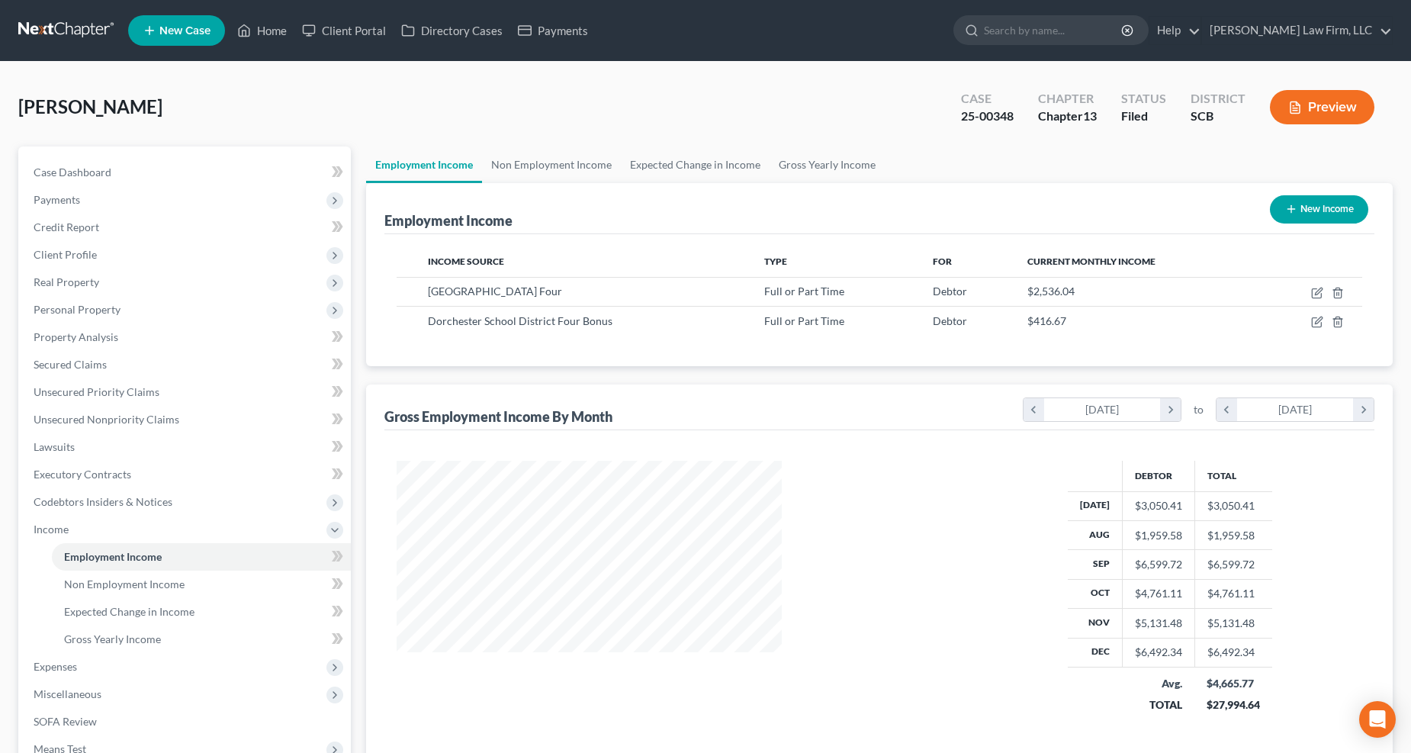
scroll to position [275, 581]
drag, startPoint x: 601, startPoint y: 164, endPoint x: 622, endPoint y: 171, distance: 22.4
click at [601, 164] on link "Non Employment Income" at bounding box center [551, 164] width 139 height 37
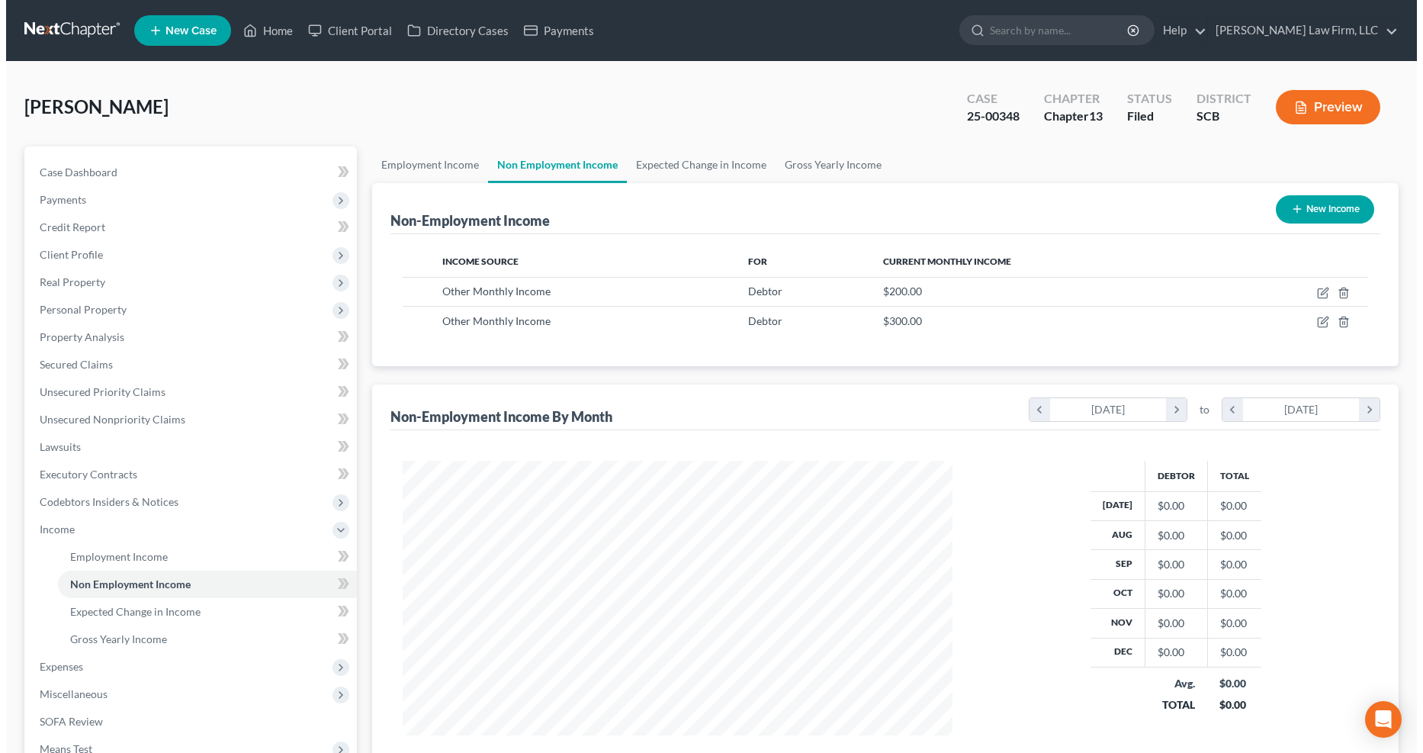
scroll to position [275, 581]
click at [1044, 293] on icon "button" at bounding box center [1316, 293] width 9 height 9
select select "13"
select select "0"
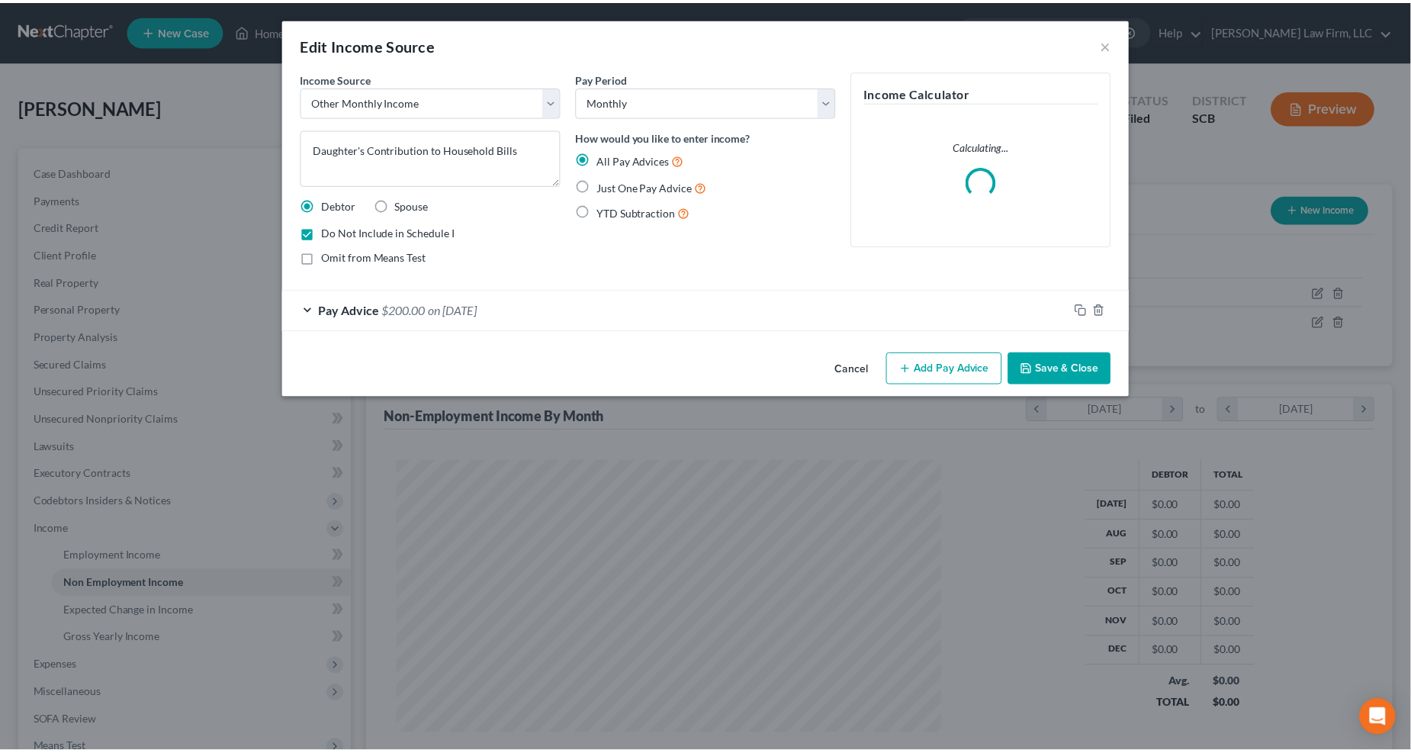
scroll to position [277, 587]
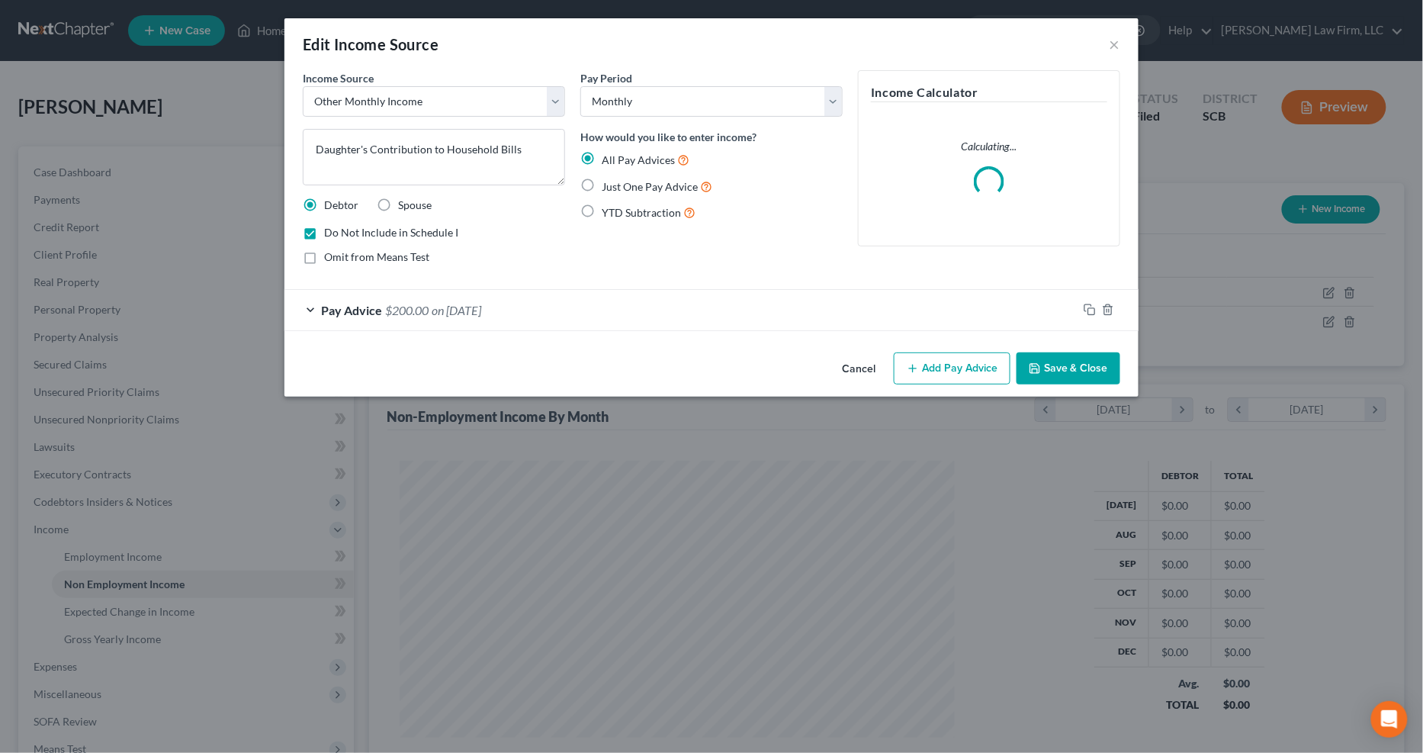
click at [609, 293] on div "Pay Advice $200.00 on 01/31/2025" at bounding box center [680, 310] width 793 height 40
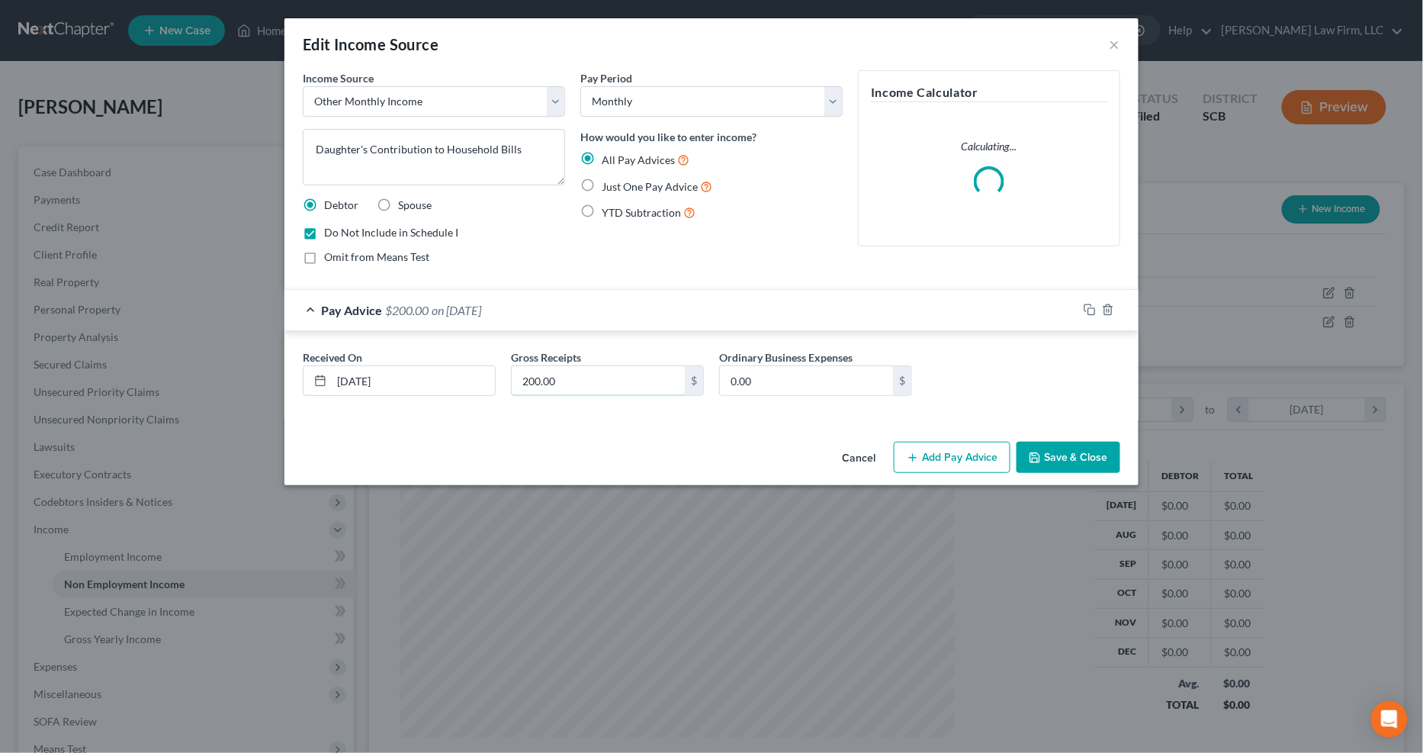
click at [565, 374] on input "200.00" at bounding box center [598, 380] width 173 height 29
type input "400"
click at [451, 230] on span "Do Not Include in Schedule I" at bounding box center [391, 232] width 134 height 13
click at [340, 230] on input "Do Not Include in Schedule I" at bounding box center [335, 230] width 10 height 10
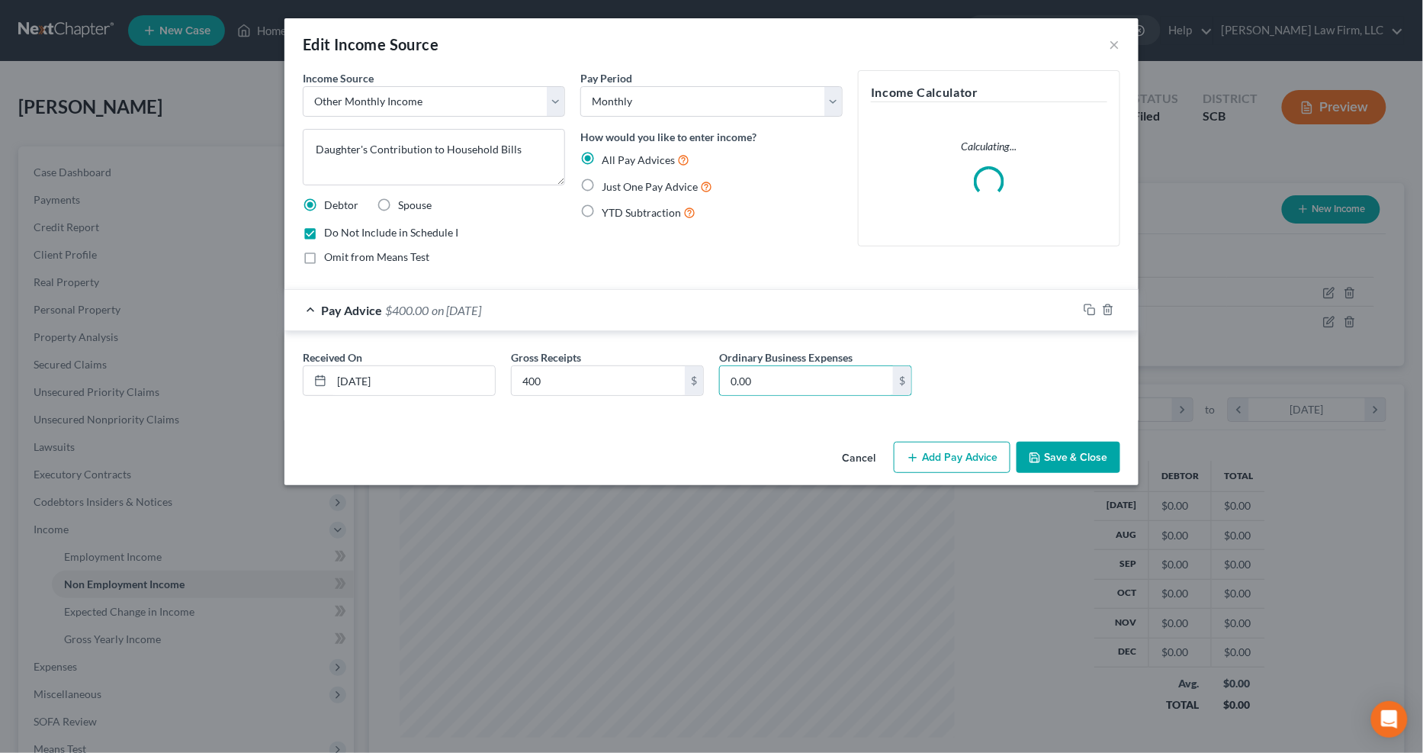
checkbox input "false"
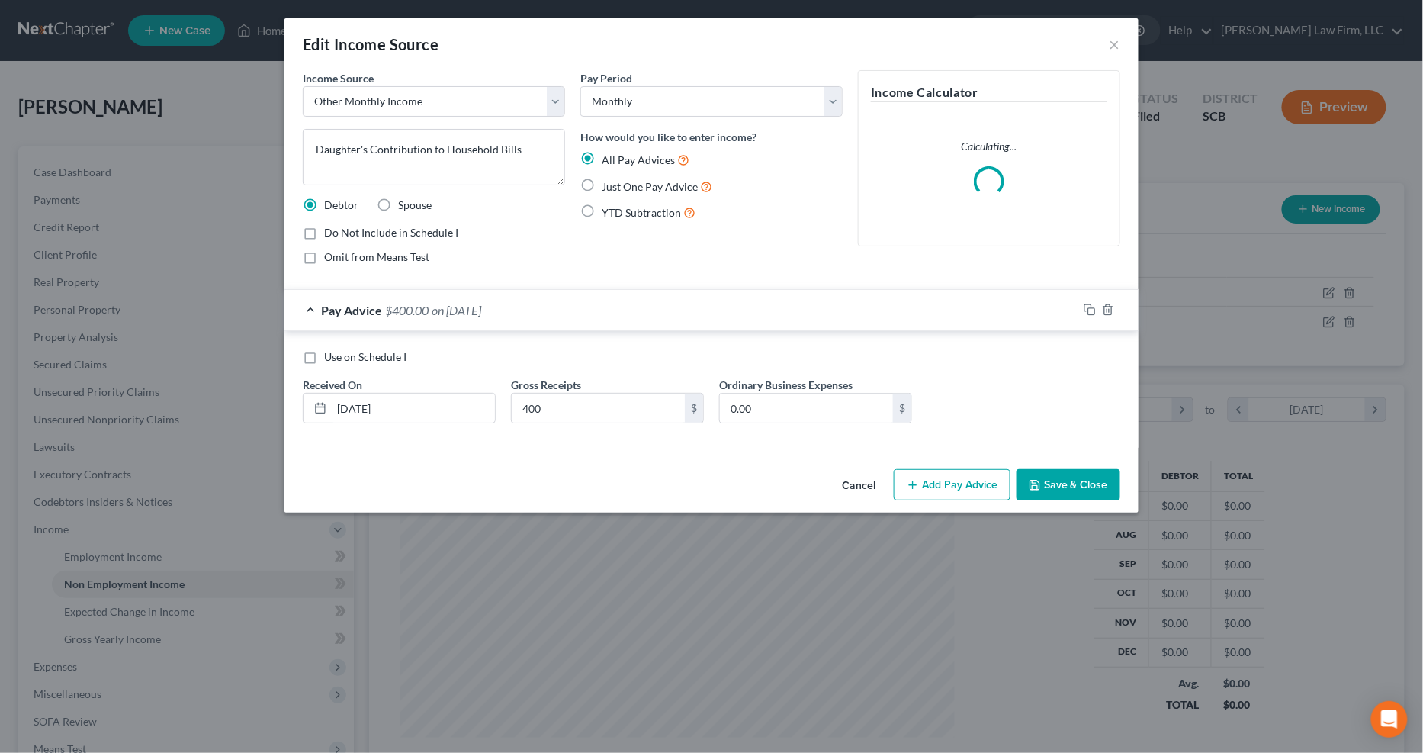
click at [1044, 462] on div "Income Source * Select Unemployment Disability (from employer) Pension Retireme…" at bounding box center [711, 266] width 854 height 393
click at [1044, 477] on button "Save & Close" at bounding box center [1069, 485] width 104 height 32
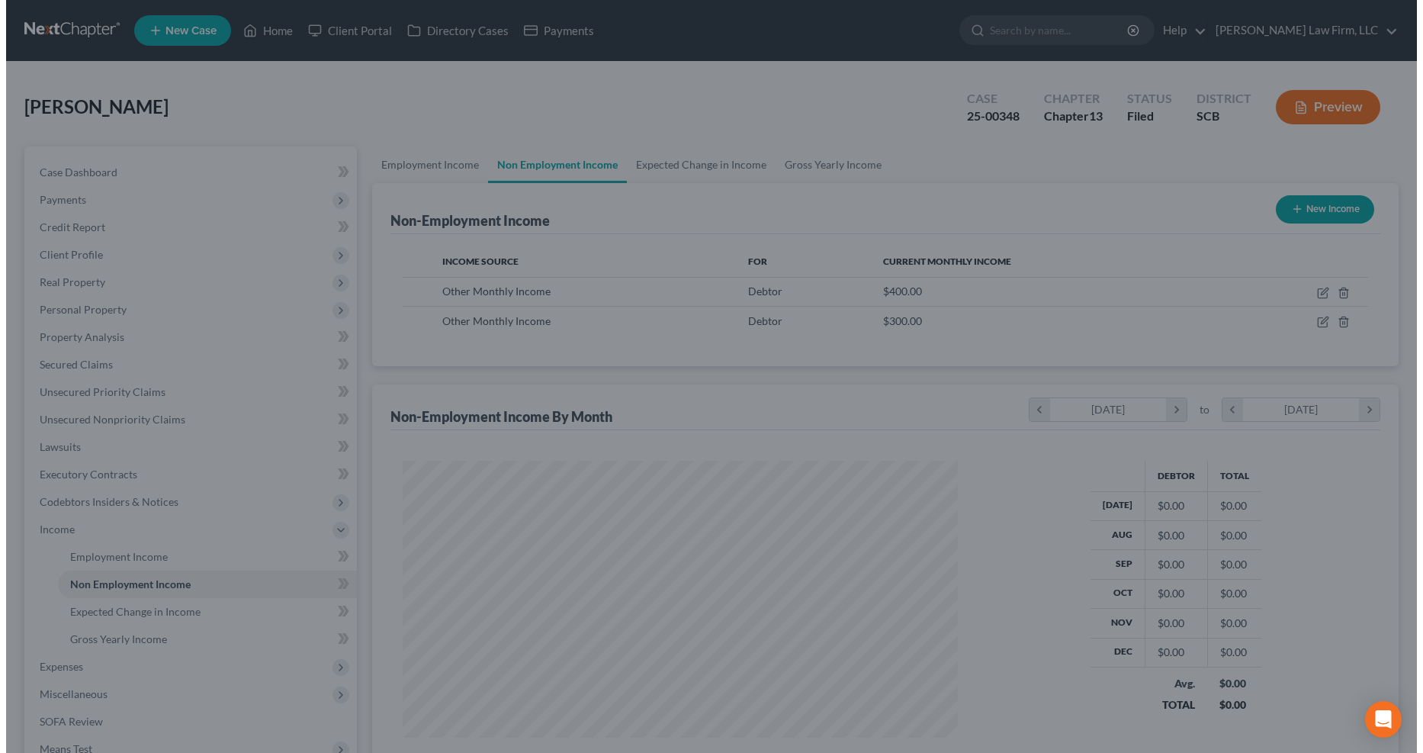
scroll to position [762375, 762069]
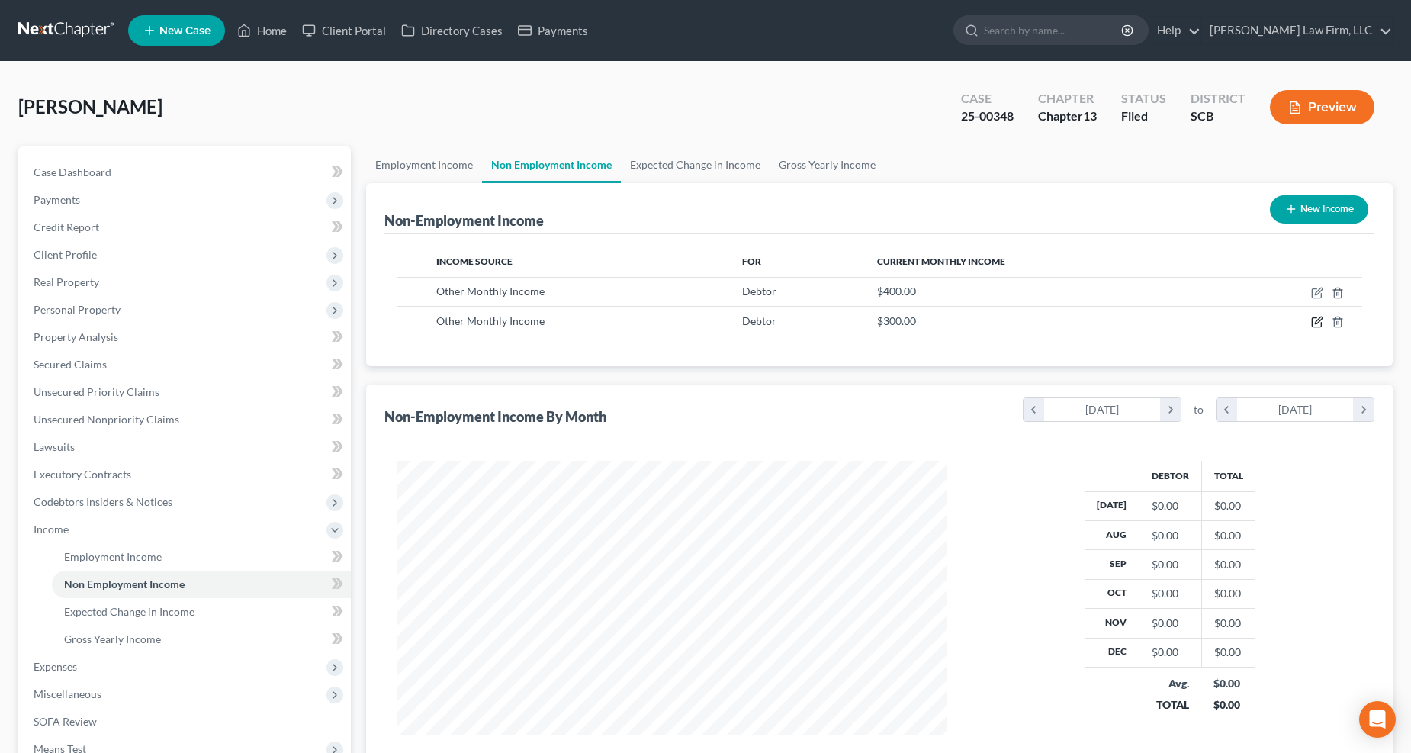
click at [1044, 321] on icon "button" at bounding box center [1317, 322] width 12 height 12
select select "13"
select select "0"
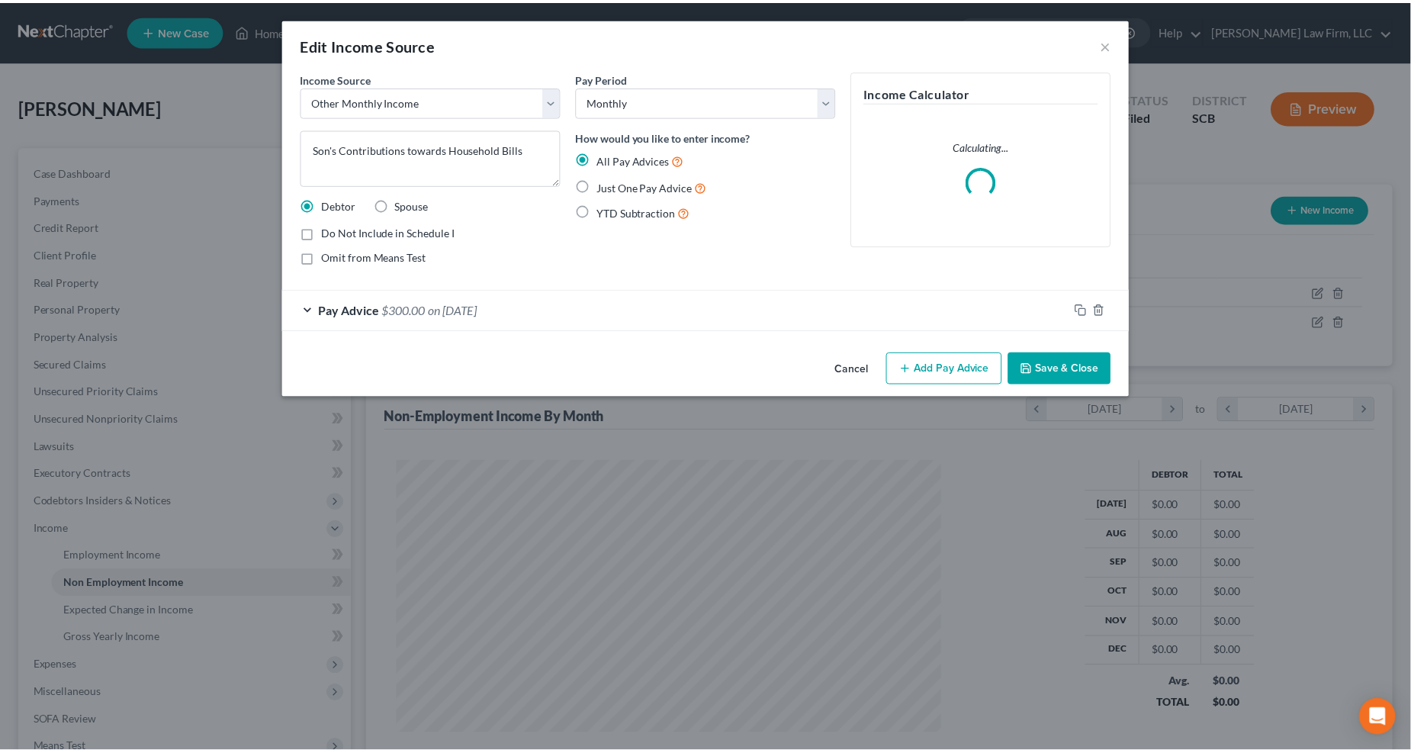
scroll to position [277, 587]
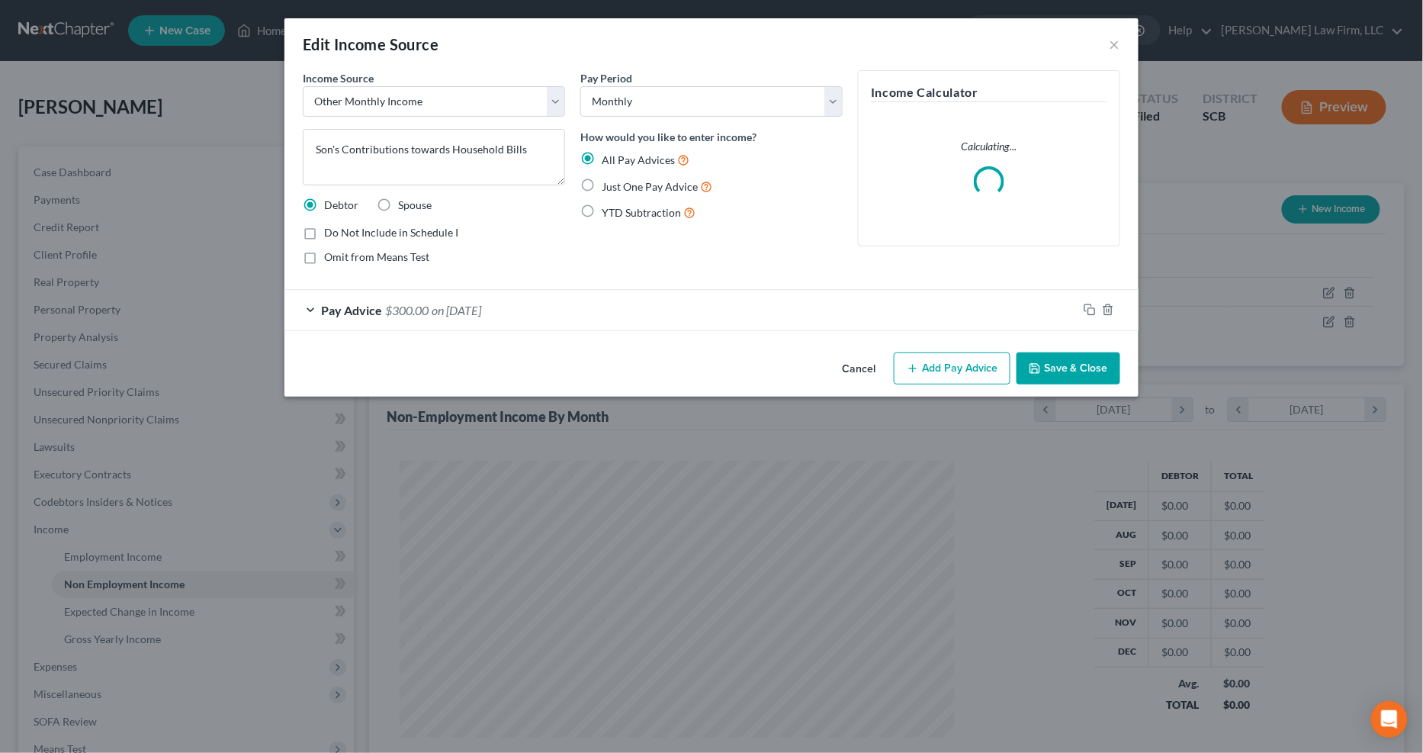
click at [529, 309] on div "Pay Advice $300.00 on 01/31/2025" at bounding box center [680, 310] width 793 height 40
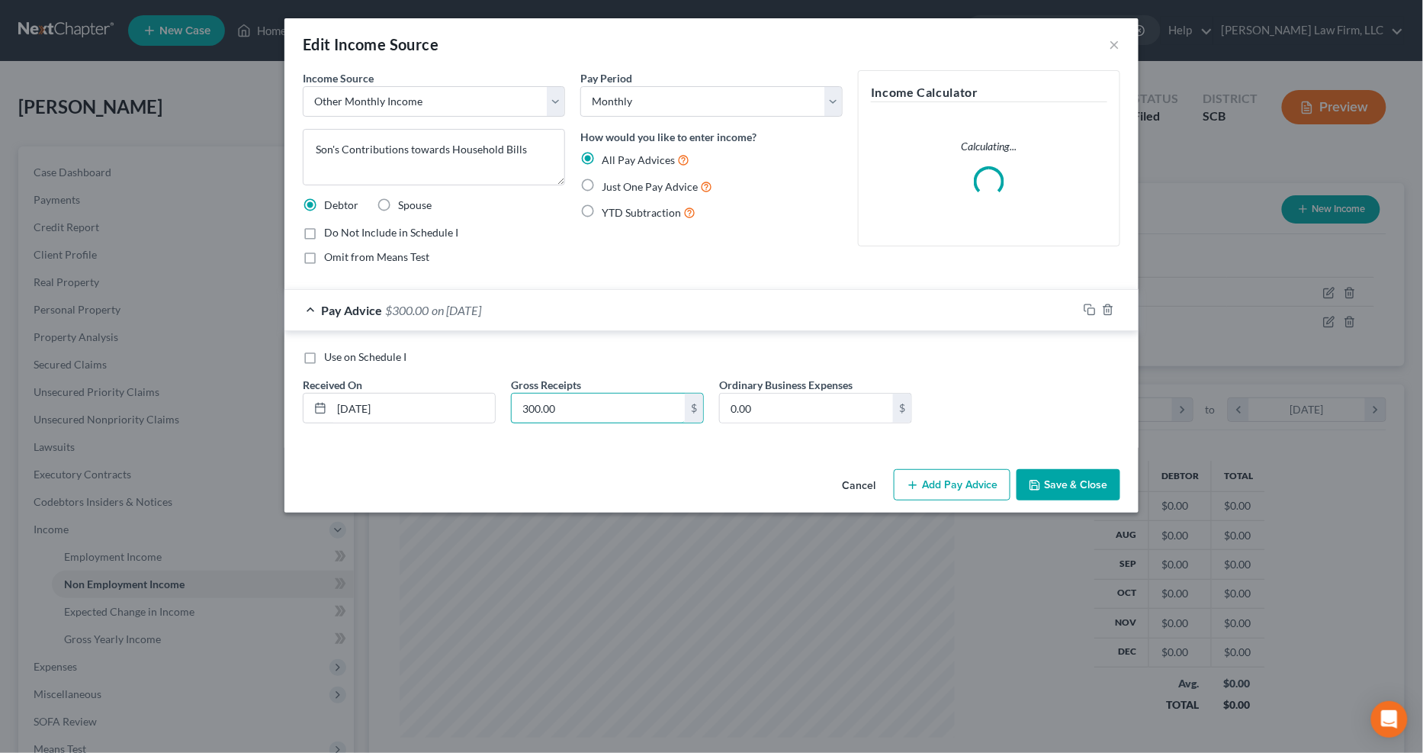
click at [545, 407] on input "300.00" at bounding box center [598, 408] width 173 height 29
type input "400"
click at [1038, 486] on polyline "button" at bounding box center [1035, 487] width 5 height 4
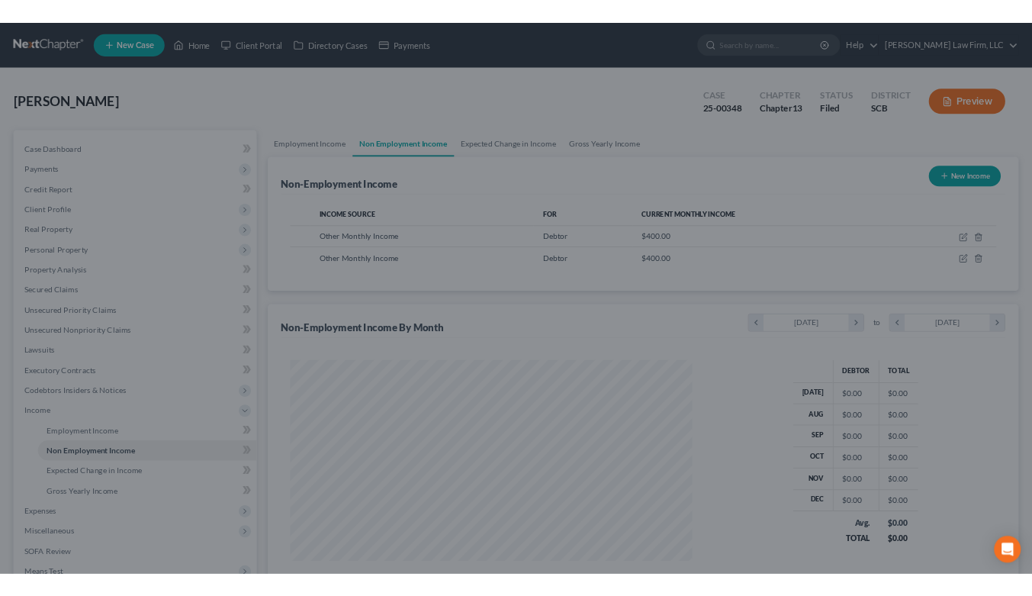
scroll to position [762375, 762069]
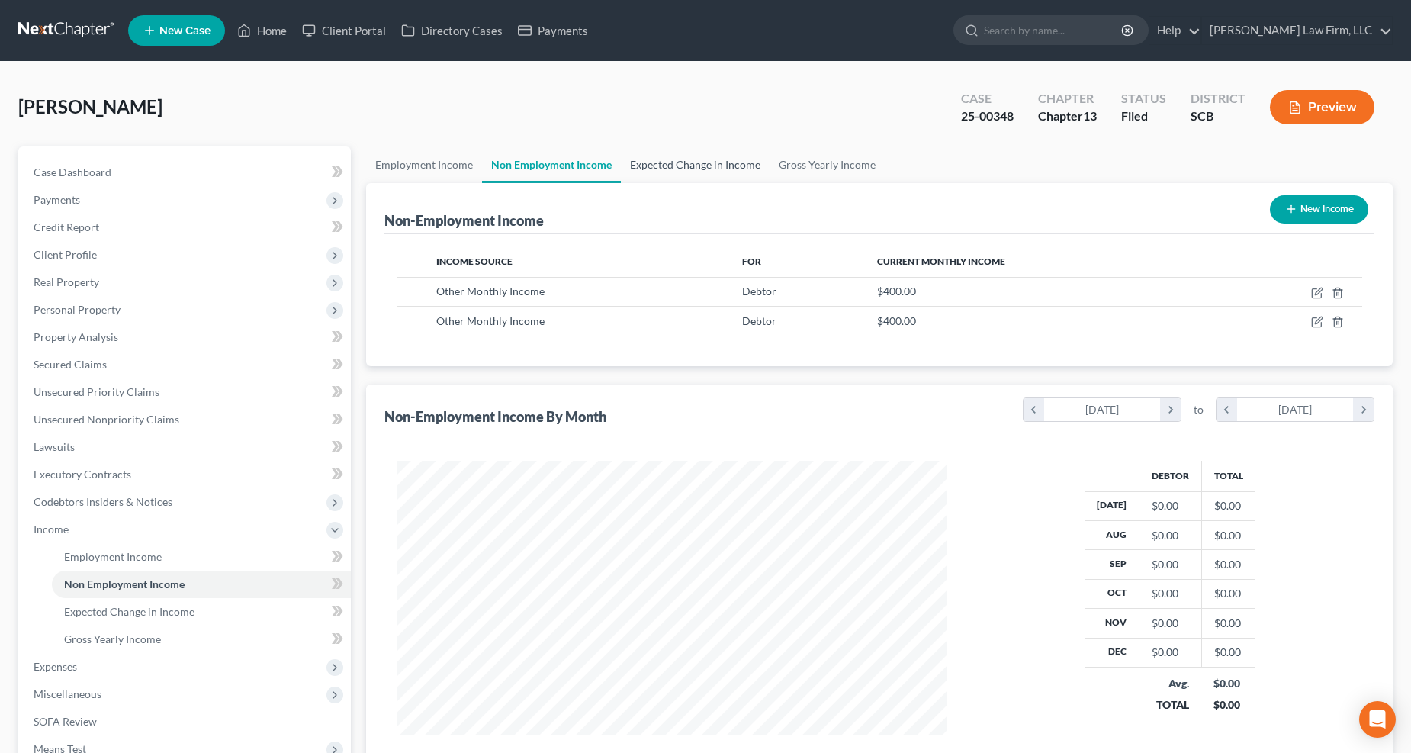
click at [750, 168] on link "Expected Change in Income" at bounding box center [695, 164] width 149 height 37
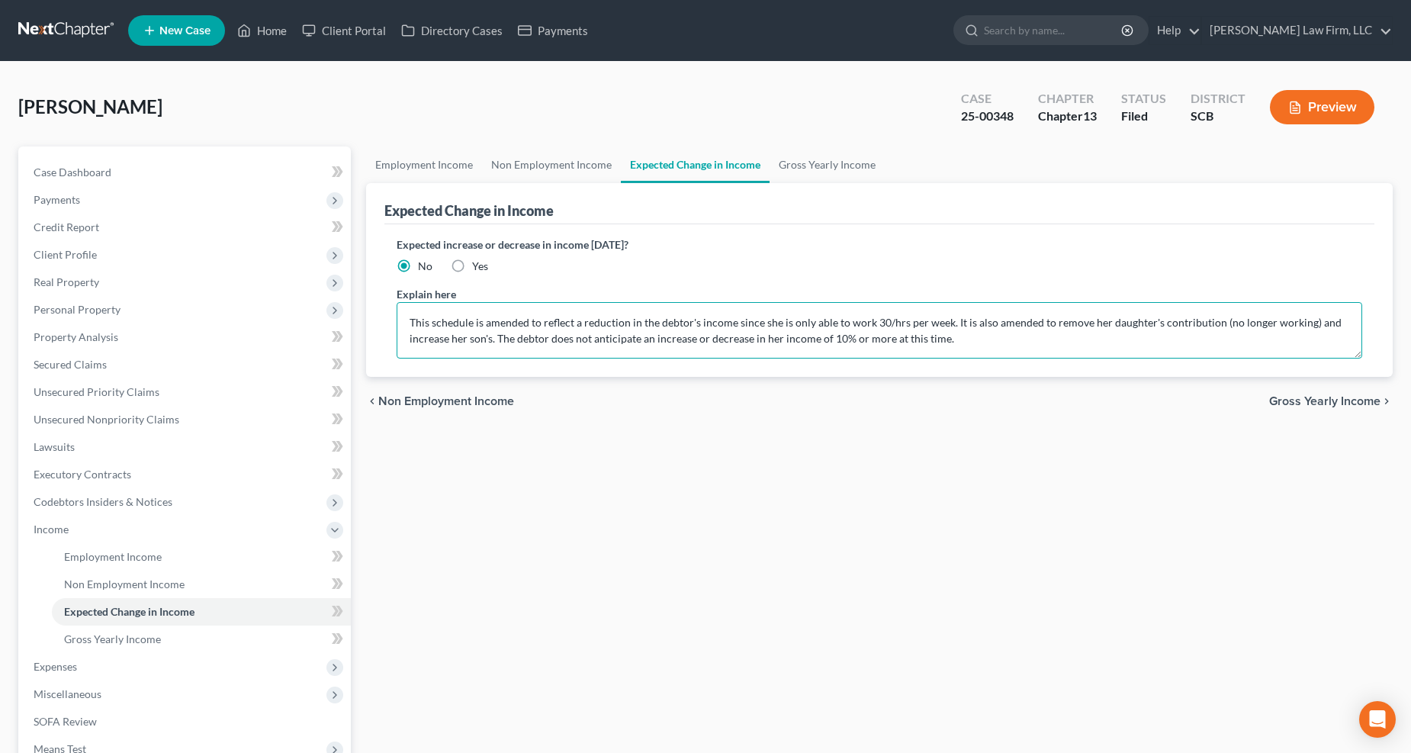
drag, startPoint x: 1049, startPoint y: 321, endPoint x: 1322, endPoint y: 320, distance: 272.3
click at [1044, 320] on textarea "This schedule is amended to reflect a reduction in the debtor's income since sh…" at bounding box center [880, 330] width 966 height 56
type textarea "This schedule is amended to reflect a reduction in the debtor's income since sh…"
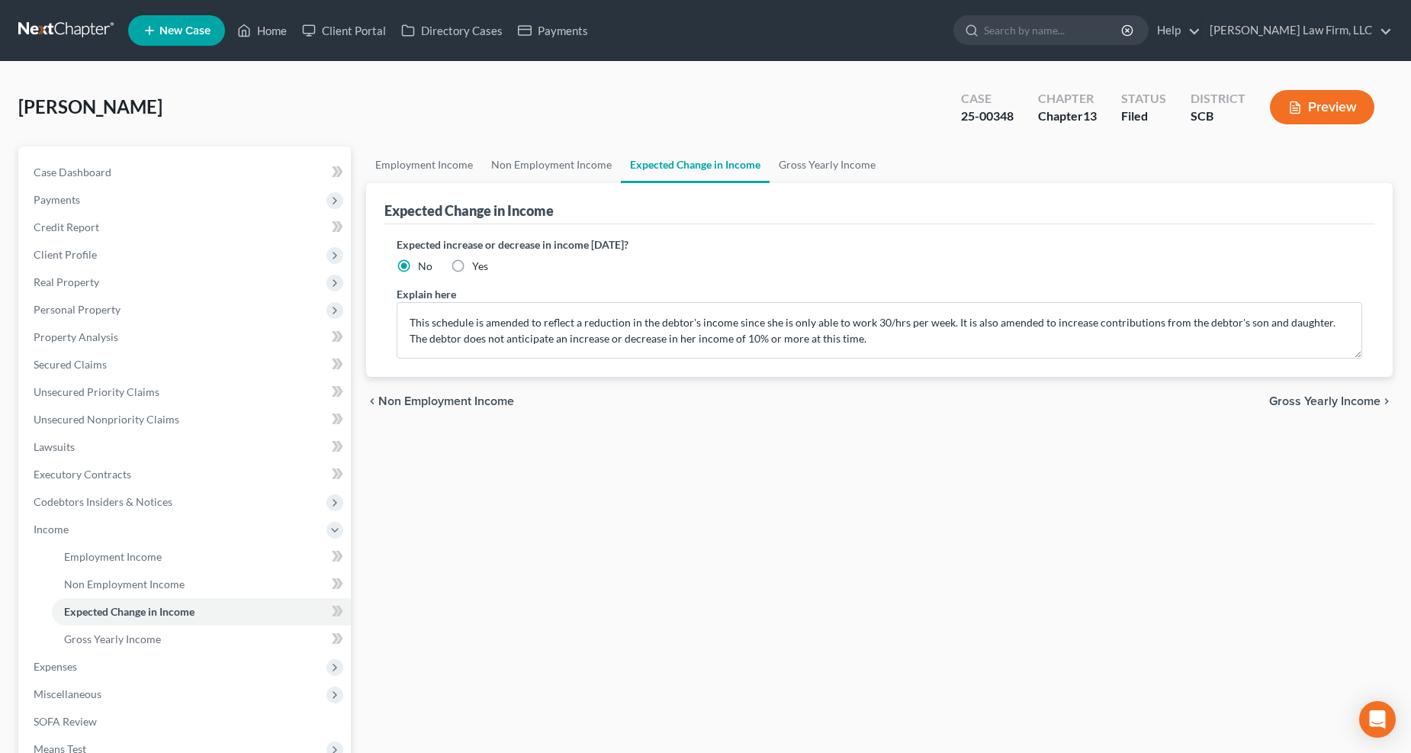
click at [62, 595] on span "Expenses" at bounding box center [55, 666] width 43 height 13
click at [82, 575] on link "Home" at bounding box center [201, 583] width 299 height 27
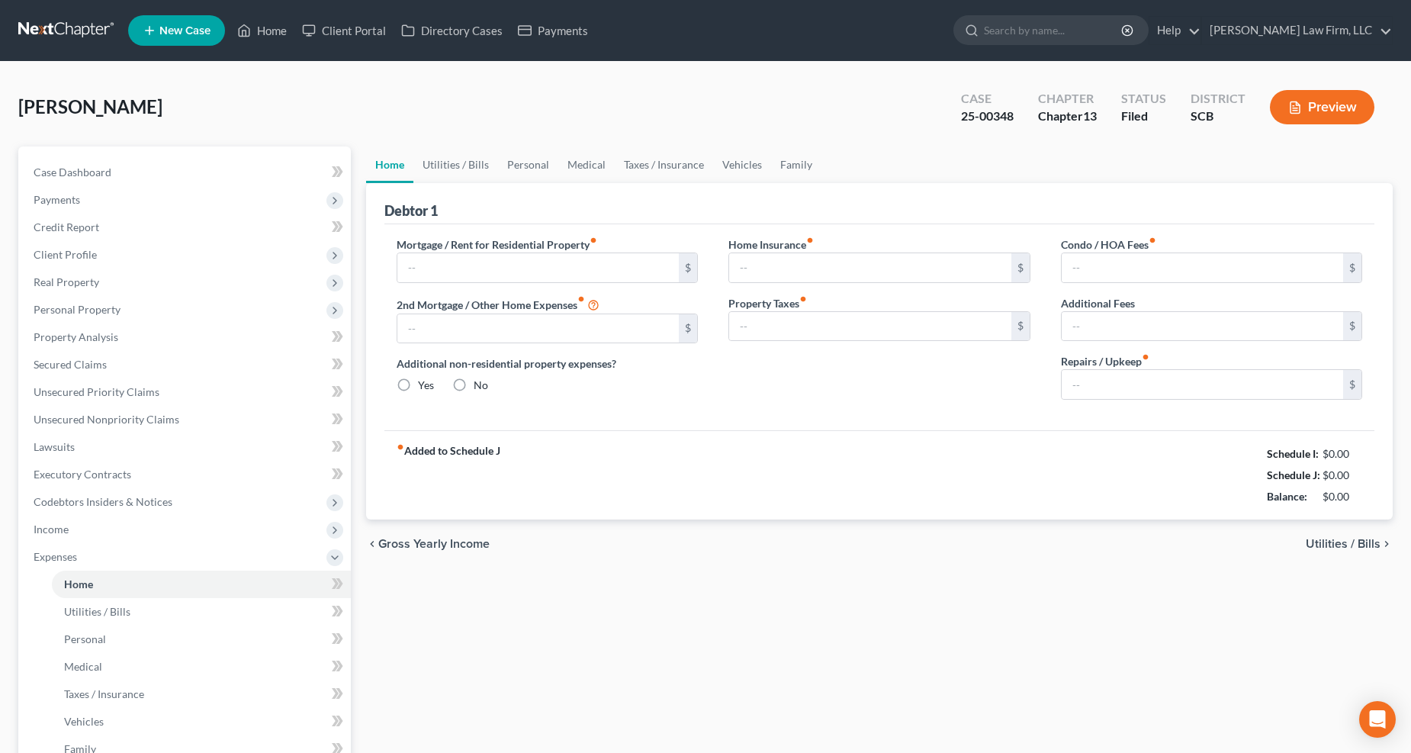
type input "0.00"
radio input "true"
type input "66.49"
type input "40.96"
type input "0.00"
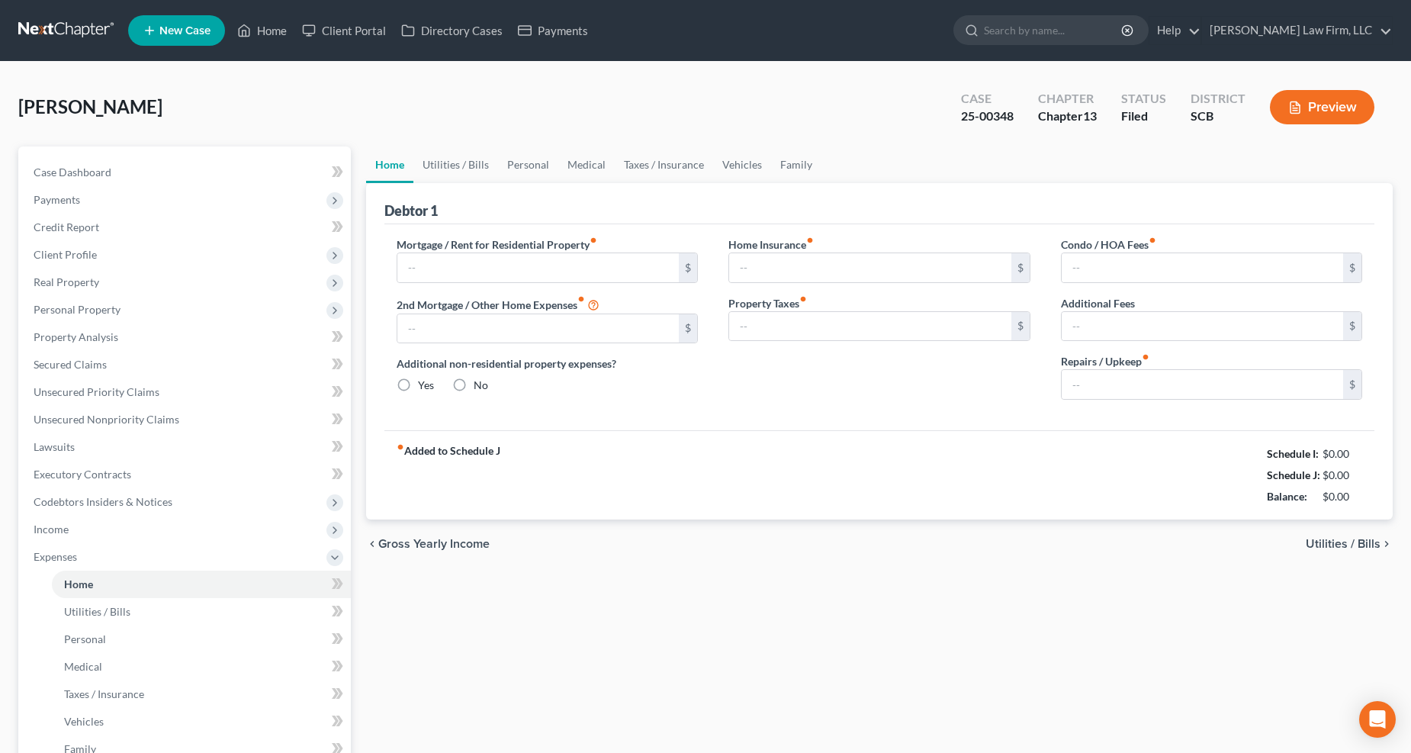
type input "0.00"
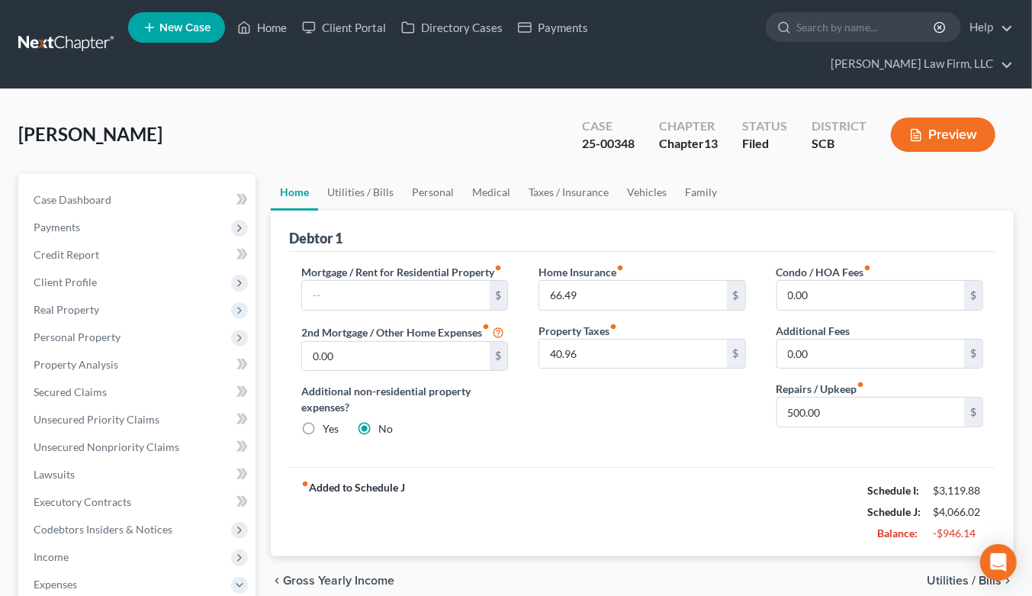
drag, startPoint x: 898, startPoint y: 133, endPoint x: 905, endPoint y: 147, distance: 16.4
click at [898, 133] on div "Case 25-00348 Chapter Chapter 13 Status Filed District SCB Preview" at bounding box center [789, 135] width 450 height 54
click at [834, 398] on input "500.00" at bounding box center [870, 411] width 187 height 29
type input "250"
click at [347, 174] on link "Utilities / Bills" at bounding box center [360, 192] width 85 height 37
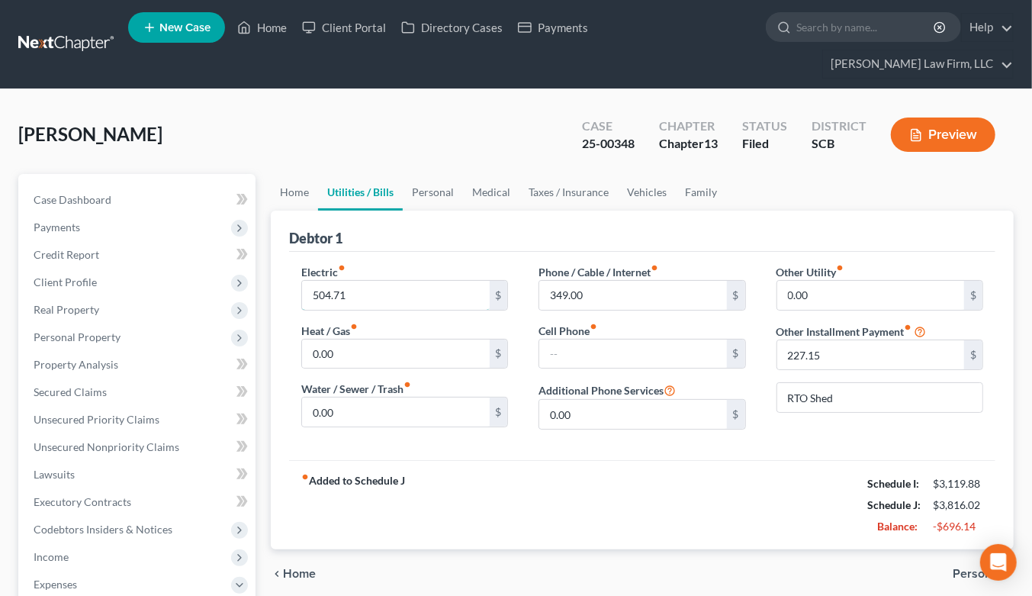
click at [410, 281] on input "504.71" at bounding box center [395, 295] width 187 height 29
type input "439"
click at [593, 281] on input "349.00" at bounding box center [632, 295] width 187 height 29
type input "118"
click at [413, 174] on link "Personal" at bounding box center [433, 192] width 60 height 37
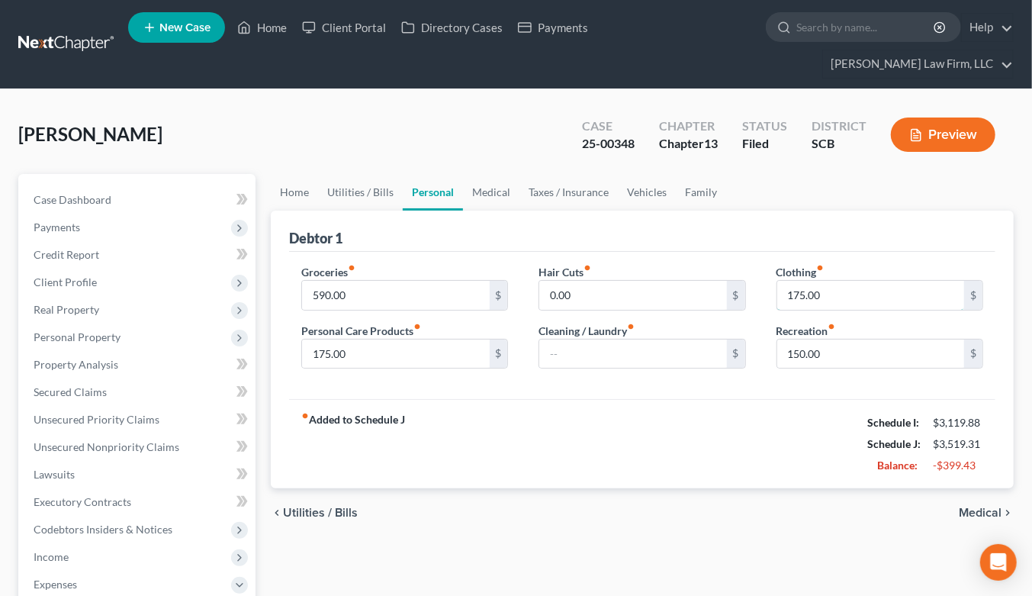
click at [836, 281] on input "175.00" at bounding box center [870, 295] width 187 height 29
type input "1"
type input "150"
click at [463, 339] on input "175.00" at bounding box center [395, 353] width 187 height 29
drag, startPoint x: 829, startPoint y: 317, endPoint x: 837, endPoint y: 322, distance: 9.9
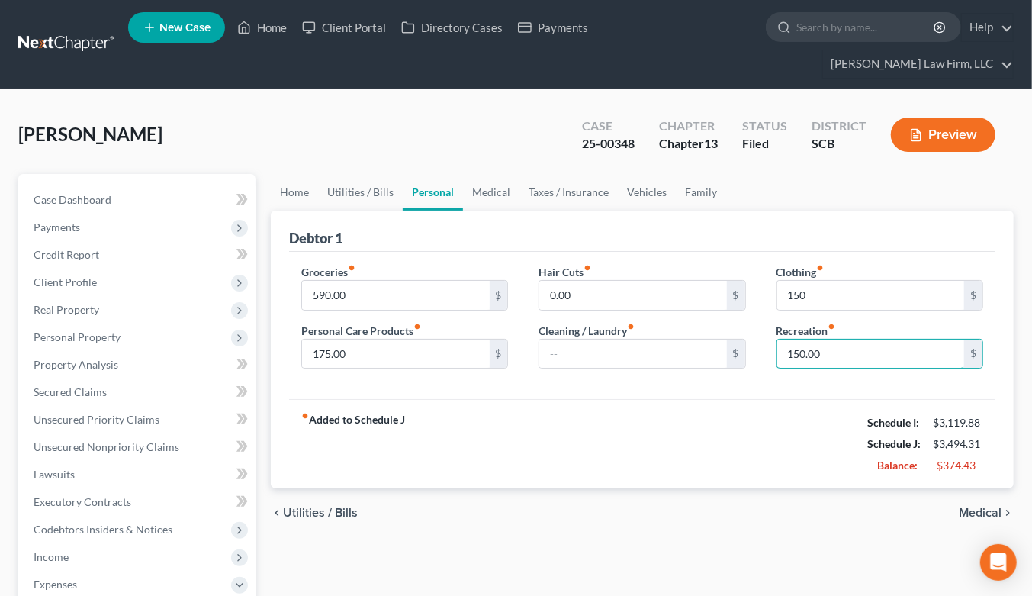
click at [832, 339] on input "150.00" at bounding box center [870, 353] width 187 height 29
type input "100"
click at [639, 174] on link "Vehicles" at bounding box center [647, 192] width 58 height 37
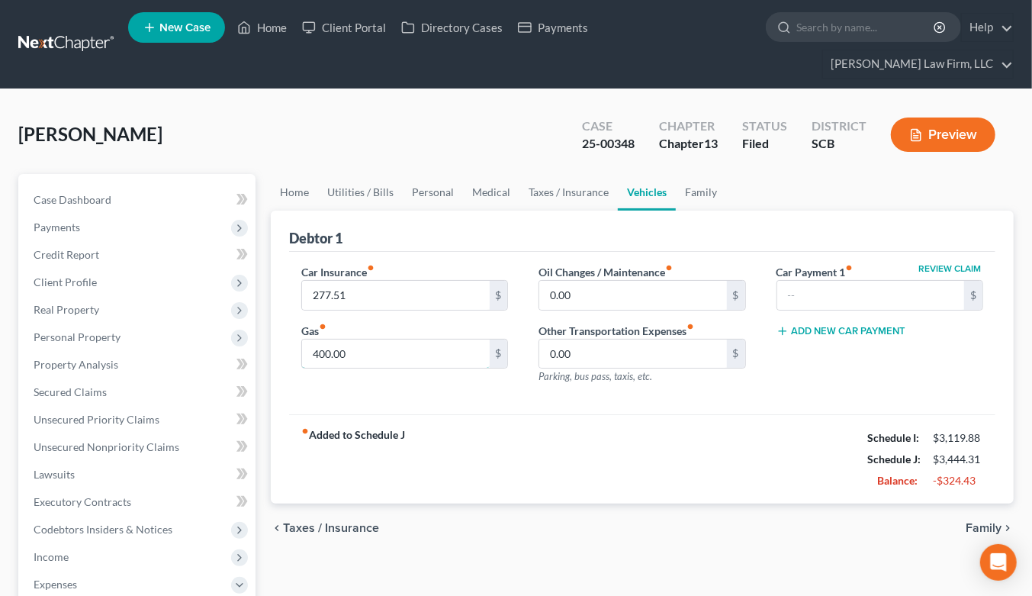
click at [366, 339] on input "400.00" at bounding box center [395, 353] width 187 height 29
type input "200"
click at [683, 174] on link "Family" at bounding box center [701, 192] width 50 height 37
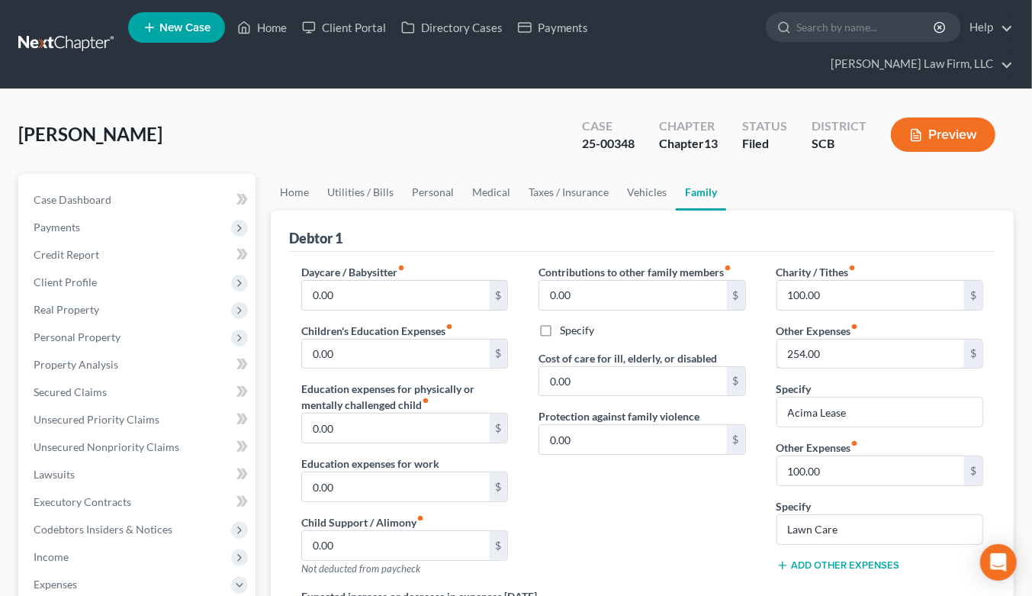
click at [841, 339] on input "254.00" at bounding box center [870, 353] width 187 height 29
click at [908, 397] on input "Acima Lease" at bounding box center [879, 411] width 205 height 29
type input "A"
click at [657, 174] on link "Vehicles" at bounding box center [647, 192] width 58 height 37
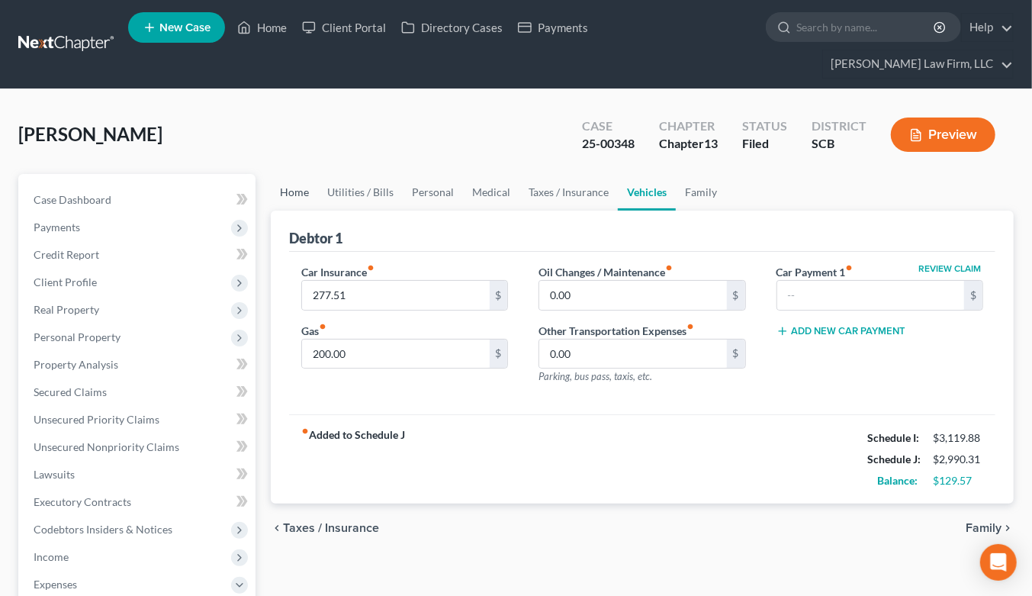
click at [290, 174] on link "Home" at bounding box center [294, 192] width 47 height 37
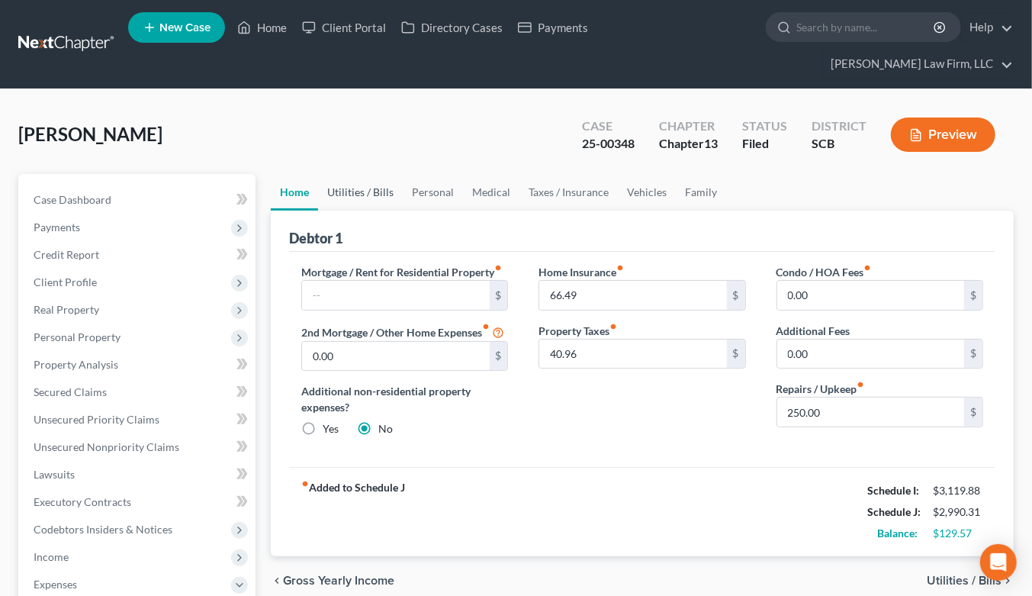
click at [348, 174] on link "Utilities / Bills" at bounding box center [360, 192] width 85 height 37
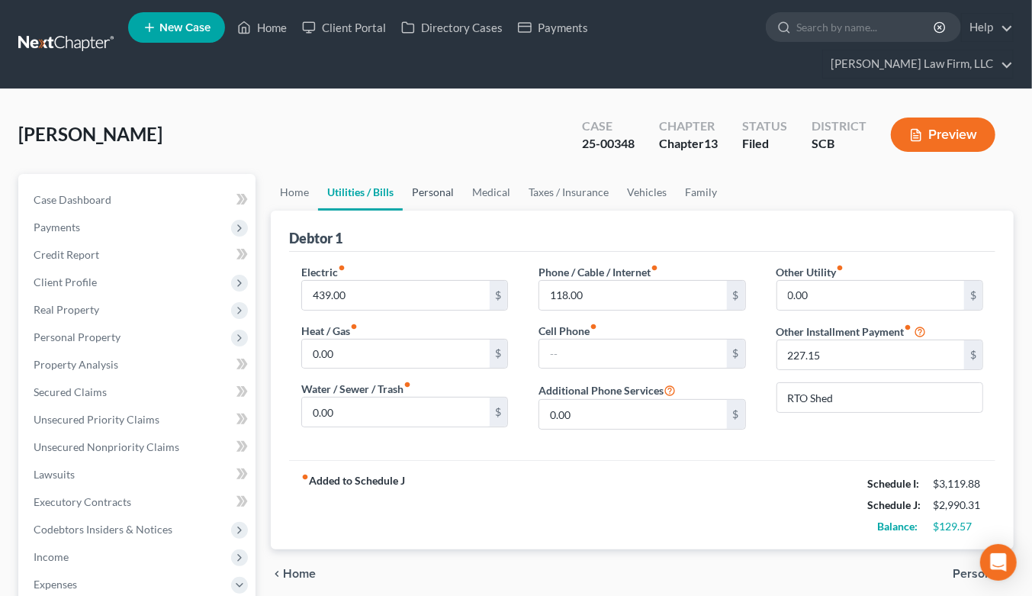
click at [435, 174] on link "Personal" at bounding box center [433, 192] width 60 height 37
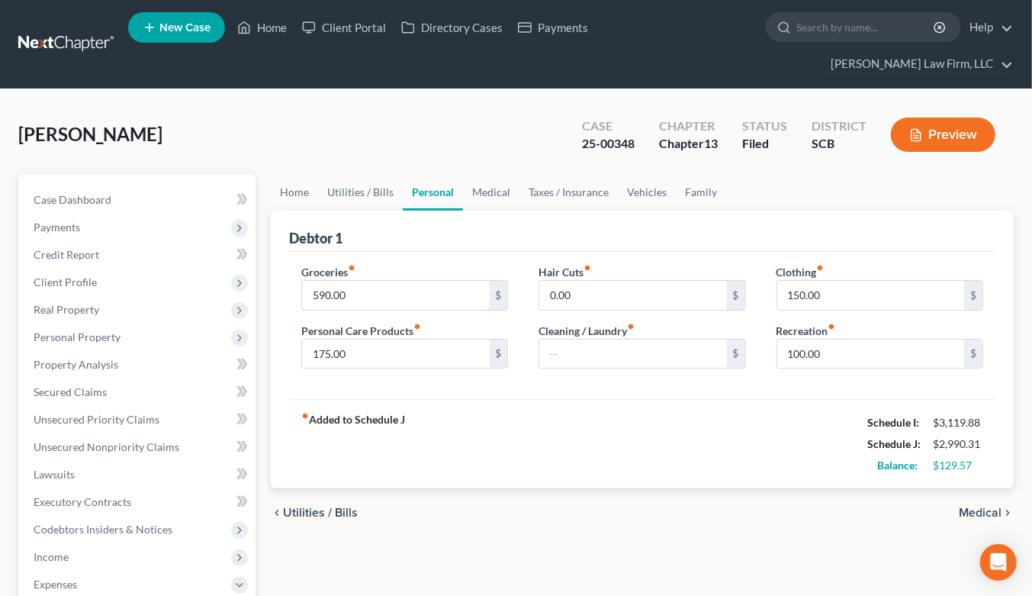
click at [358, 281] on input "590.00" at bounding box center [395, 295] width 187 height 29
type input "250"
click at [485, 174] on link "Medical" at bounding box center [491, 192] width 56 height 37
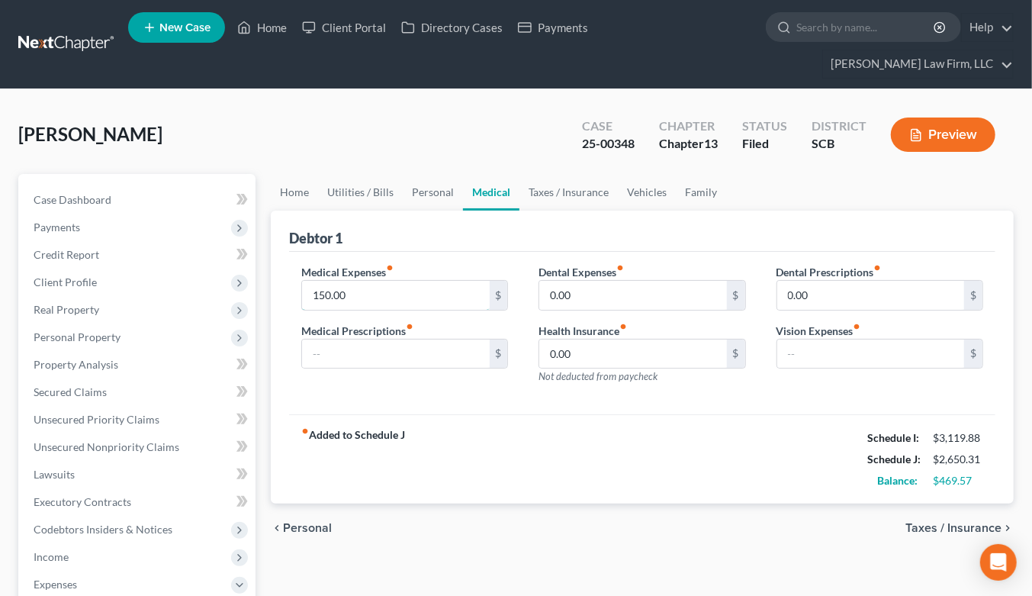
click at [371, 281] on input "150.00" at bounding box center [395, 295] width 187 height 29
type input "100"
click at [297, 174] on link "Home" at bounding box center [294, 192] width 47 height 37
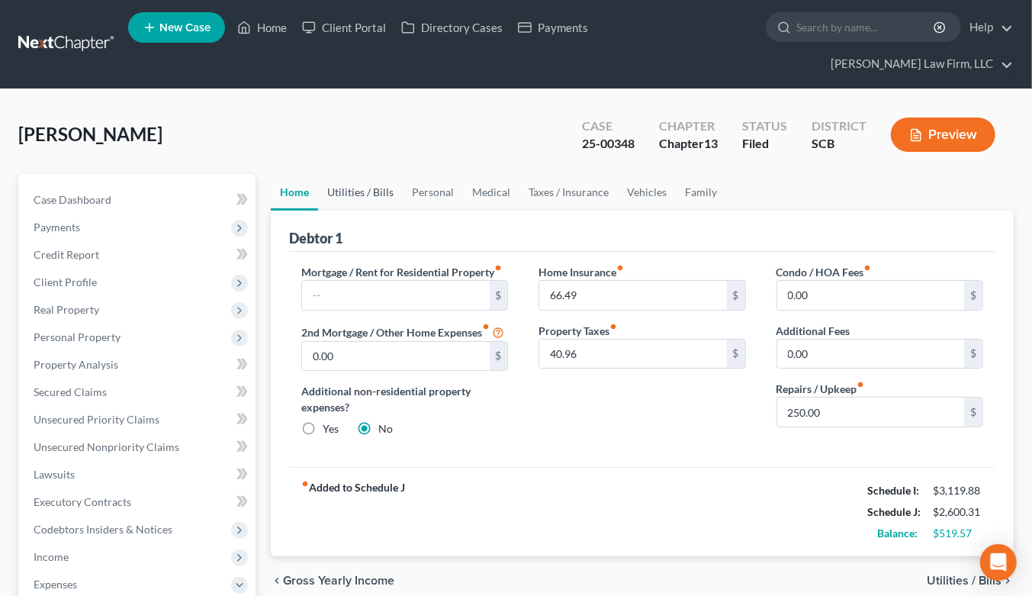
click at [363, 174] on link "Utilities / Bills" at bounding box center [360, 192] width 85 height 37
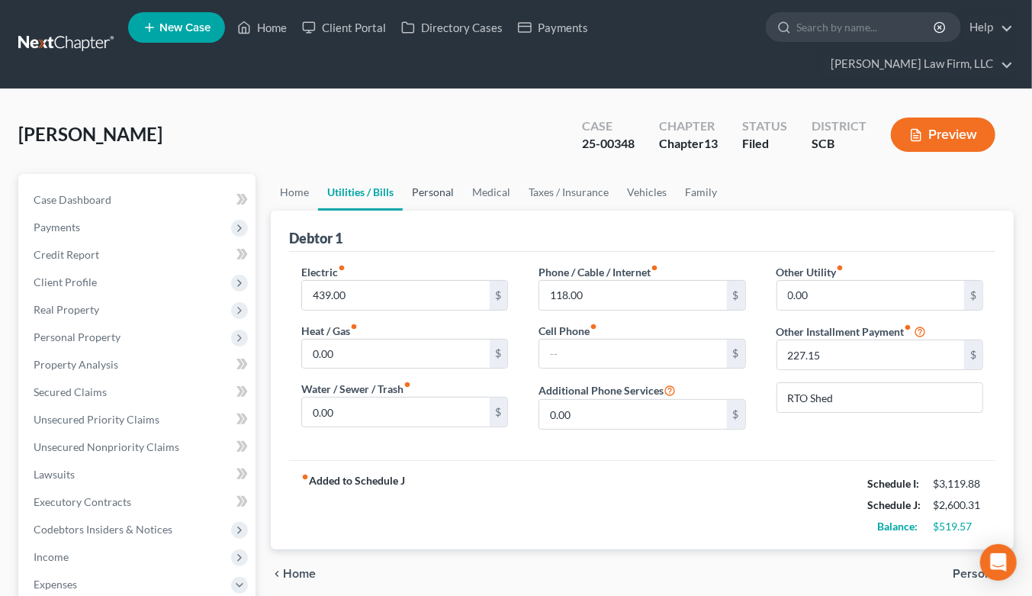
click at [437, 174] on link "Personal" at bounding box center [433, 192] width 60 height 37
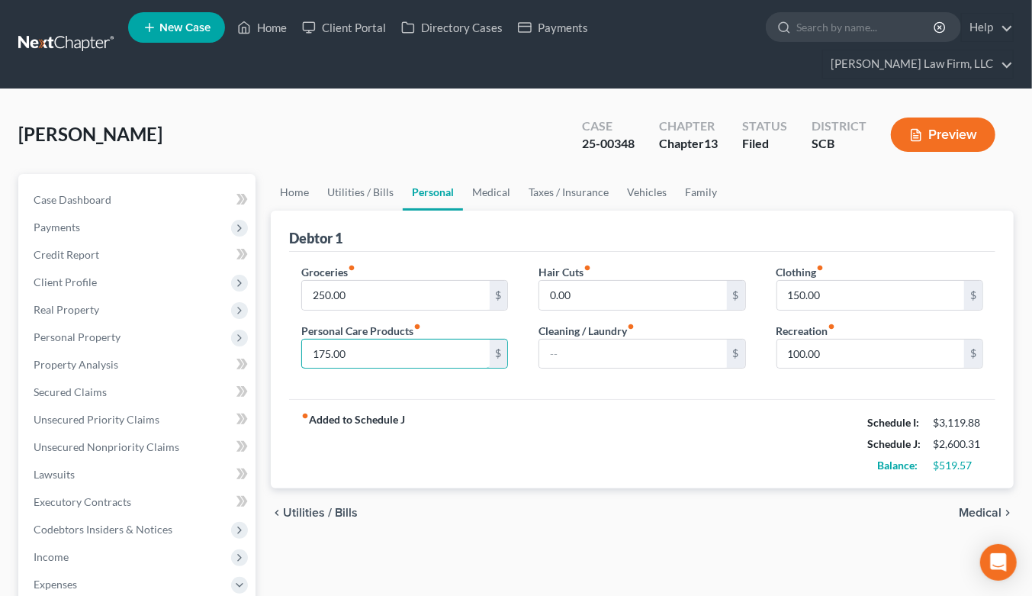
click at [408, 339] on input "175.00" at bounding box center [395, 353] width 187 height 29
type input "125"
click at [818, 281] on input "150.00" at bounding box center [870, 295] width 187 height 29
type input "100"
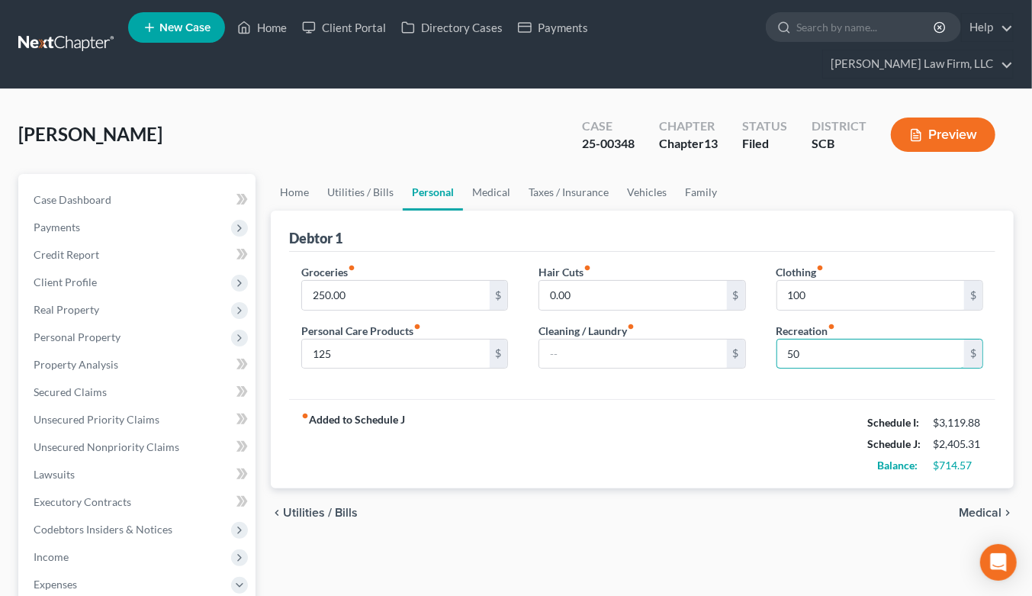
type input "50"
click at [637, 174] on link "Vehicles" at bounding box center [647, 192] width 58 height 37
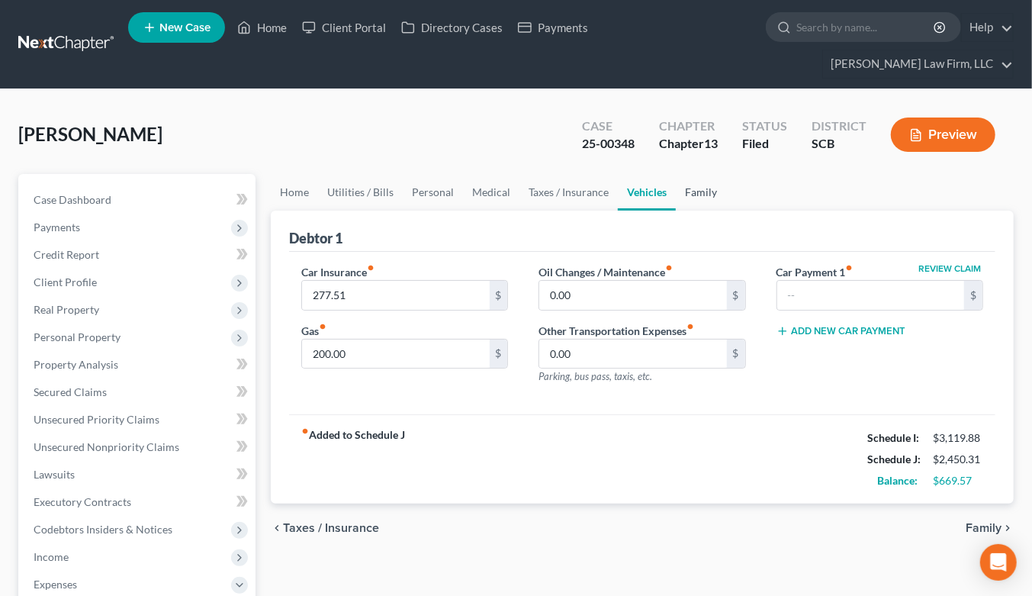
click at [689, 174] on link "Family" at bounding box center [701, 192] width 50 height 37
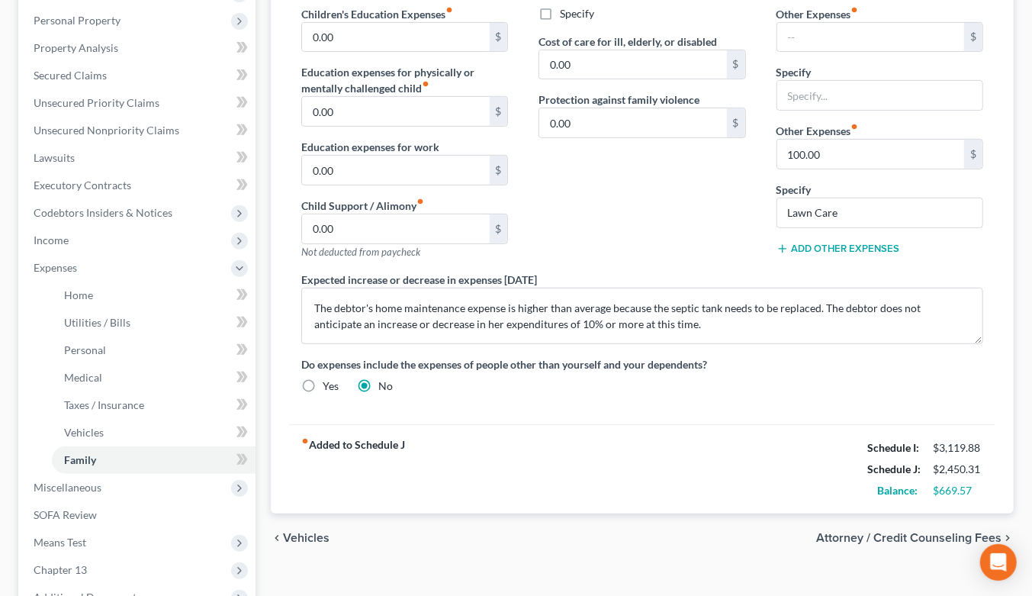
scroll to position [423, 0]
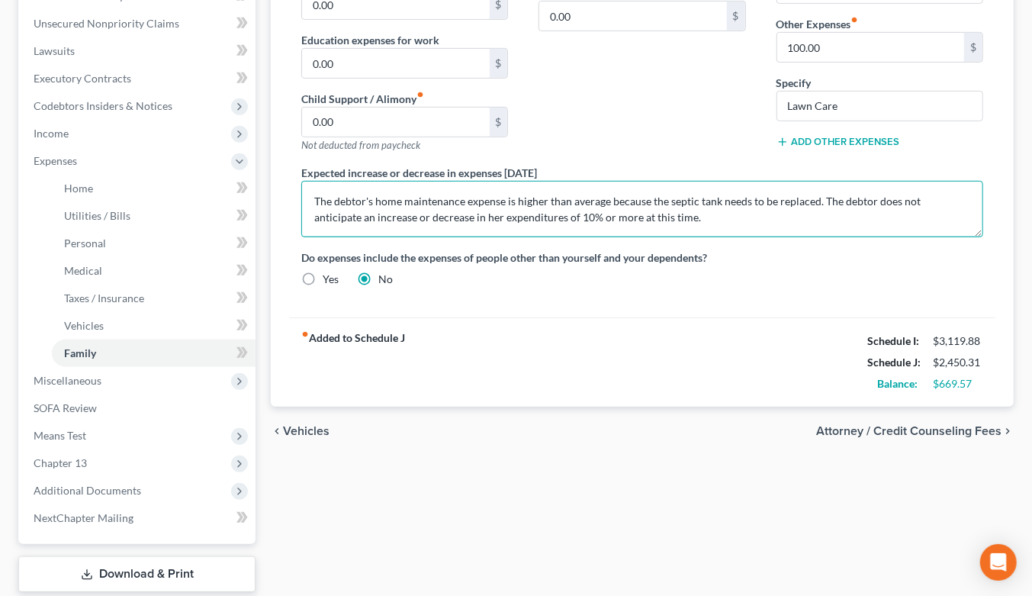
drag, startPoint x: 311, startPoint y: 176, endPoint x: 815, endPoint y: 165, distance: 503.5
click at [815, 181] on textarea "The debtor's home maintenance expense is higher than average because the septic…" at bounding box center [642, 209] width 682 height 56
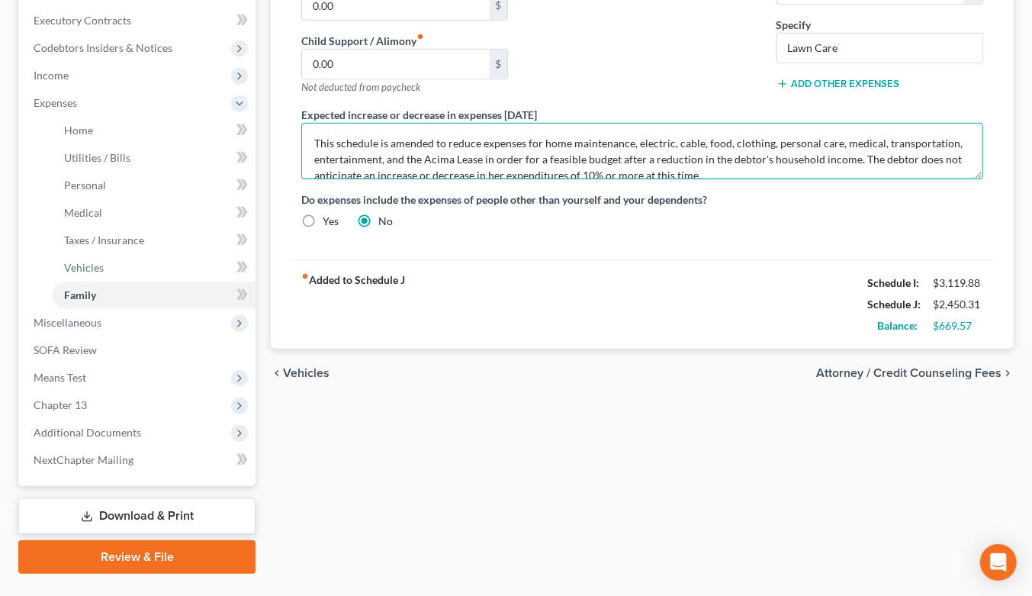
scroll to position [488, 0]
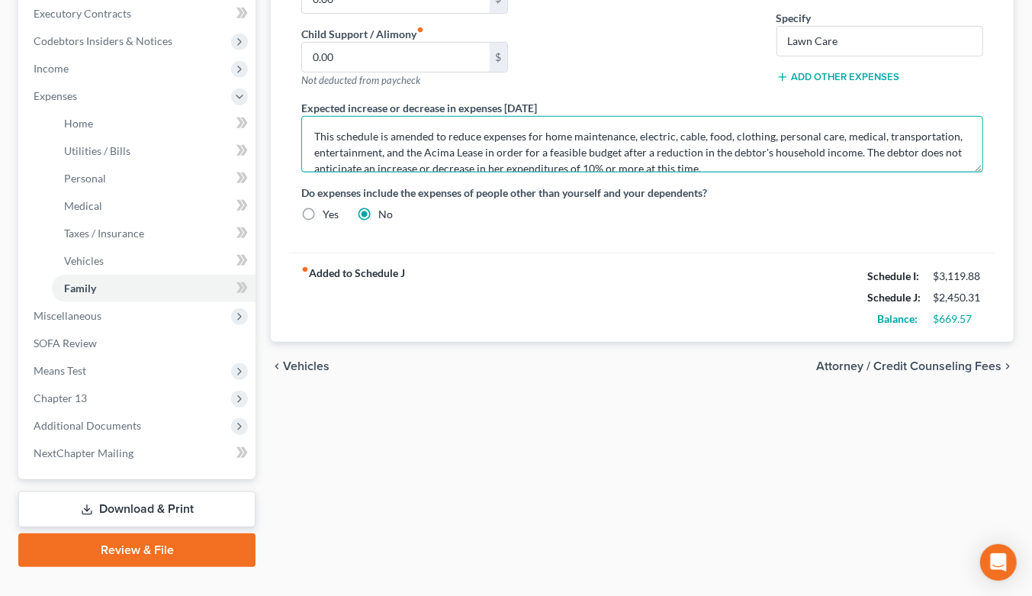
type textarea "This schedule is amended to reduce expenses for home maintenance, electric, cab…"
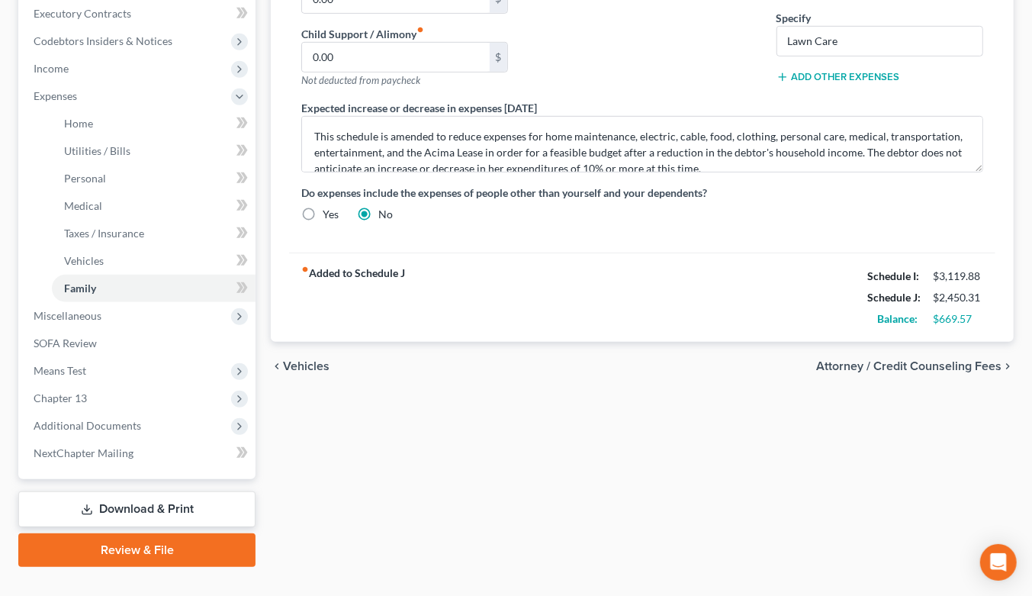
click at [215, 491] on link "Download & Print" at bounding box center [136, 509] width 237 height 36
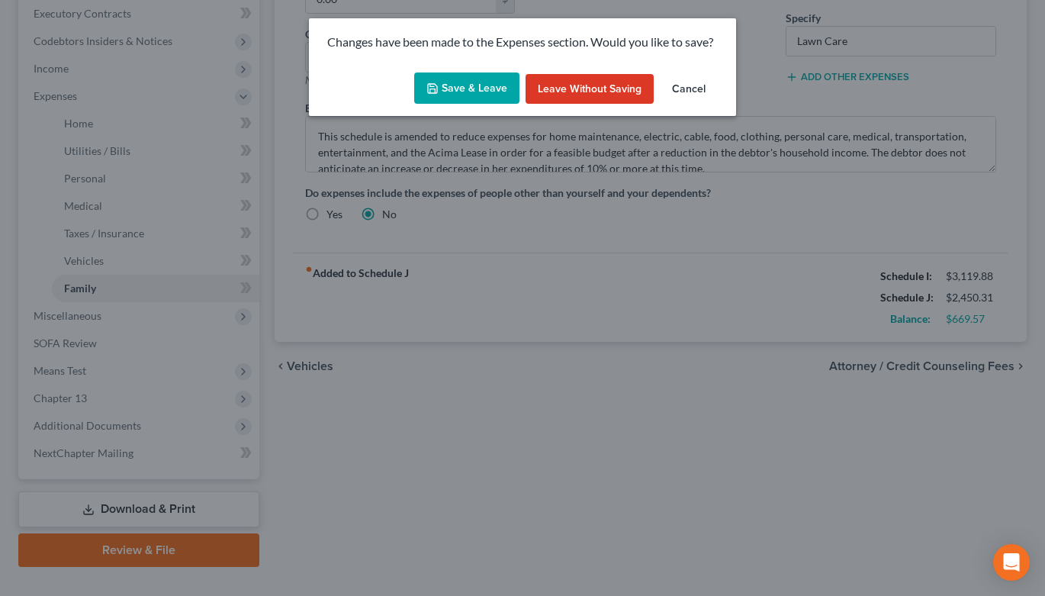
click at [480, 94] on button "Save & Leave" at bounding box center [466, 88] width 105 height 32
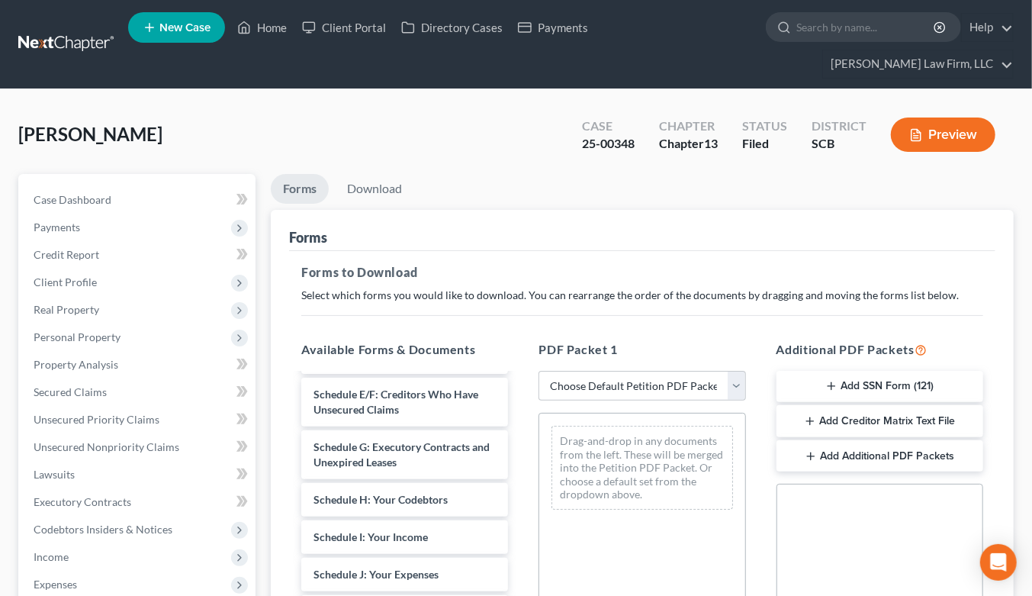
scroll to position [593, 0]
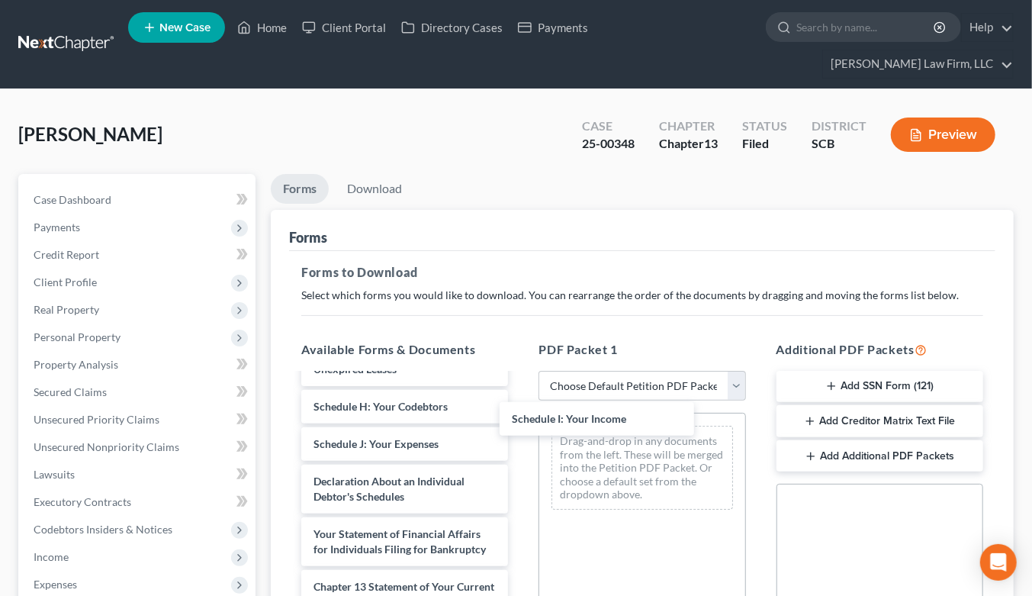
drag, startPoint x: 387, startPoint y: 414, endPoint x: 493, endPoint y: 427, distance: 107.6
click at [520, 419] on div "Schedule I: Your Income Proof Of Claim b121 ssn-pdf pay advices-2.pdf dec re el…" at bounding box center [404, 290] width 231 height 1017
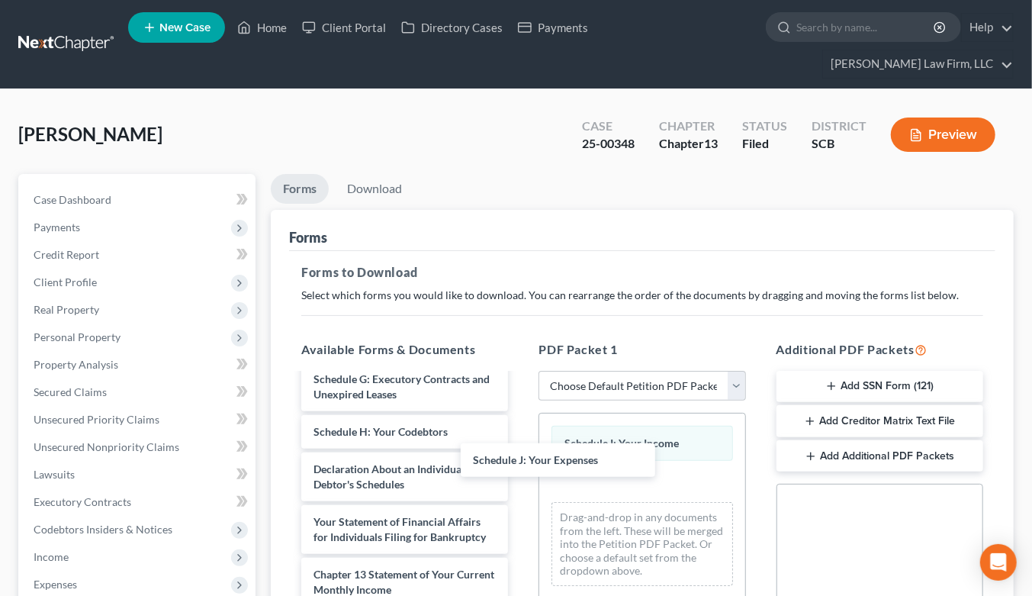
drag, startPoint x: 451, startPoint y: 420, endPoint x: 625, endPoint y: 471, distance: 181.2
click at [520, 471] on div "Schedule J: Your Expenses Proof Of Claim b121 ssn-pdf pay advices-2.pdf dec re …" at bounding box center [404, 296] width 231 height 979
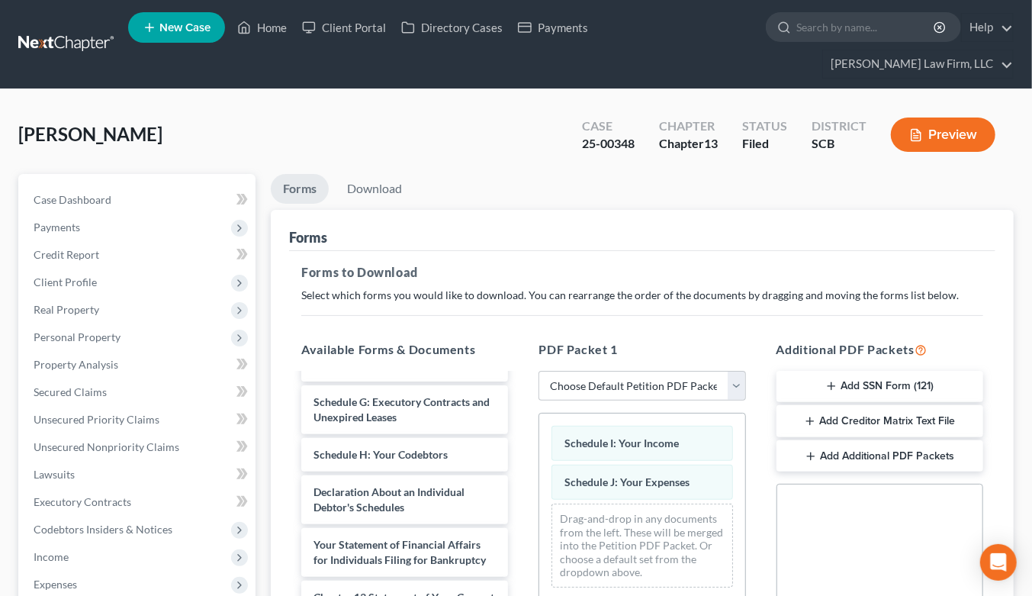
click at [520, 548] on div "Proof Of Claim b121 ssn-pdf pay advices-2.pdf dec re electronic filing-pdf sign…" at bounding box center [404, 319] width 231 height 979
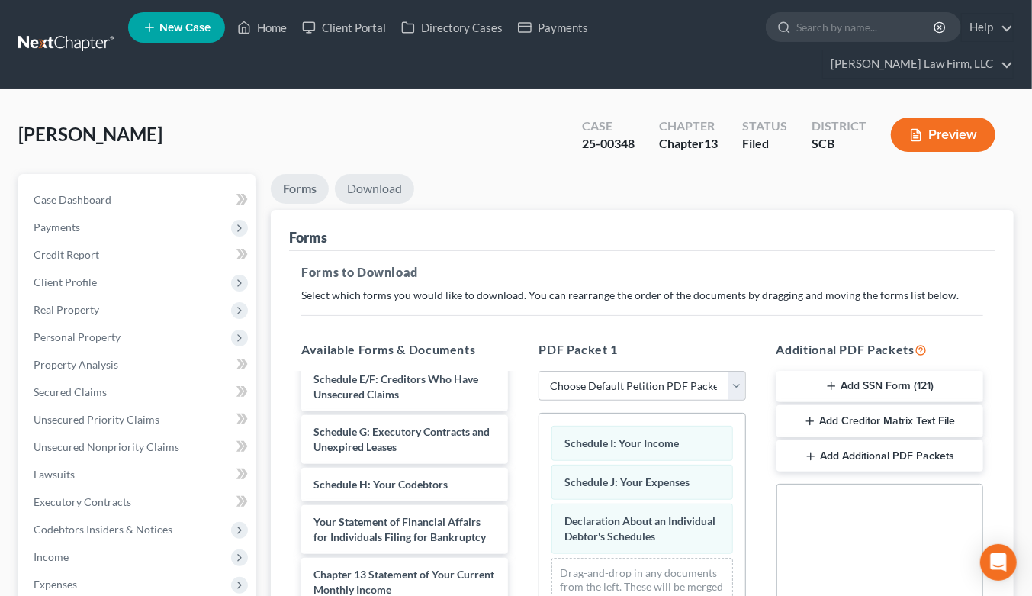
click at [390, 174] on link "Download" at bounding box center [374, 189] width 79 height 30
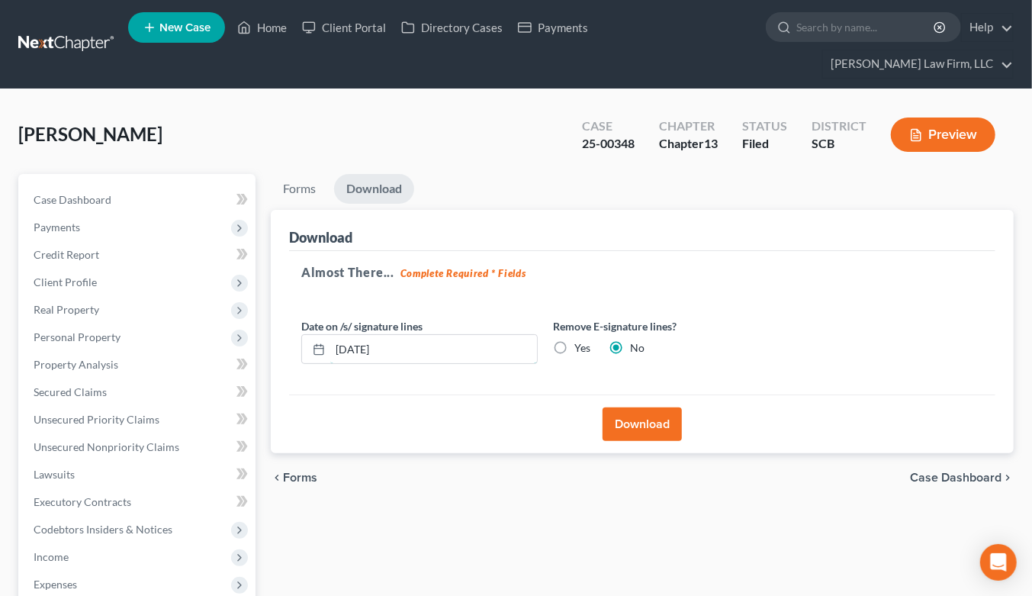
click at [417, 335] on input "[DATE]" at bounding box center [433, 349] width 207 height 29
click at [574, 340] on label "Yes" at bounding box center [582, 347] width 16 height 15
click at [580, 340] on input "Yes" at bounding box center [585, 345] width 10 height 10
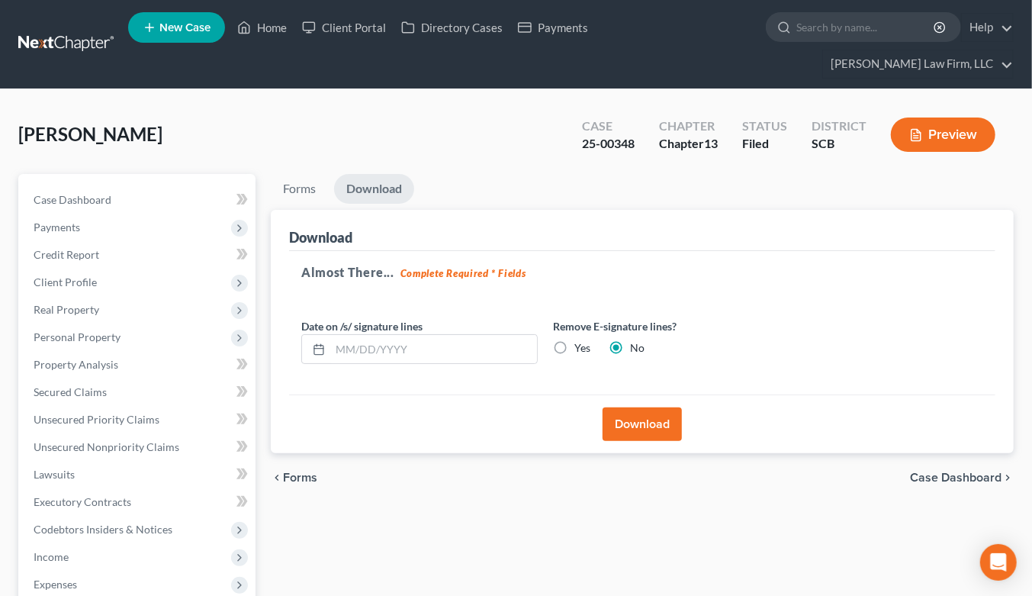
radio input "true"
radio input "false"
click at [574, 340] on label "Yes" at bounding box center [582, 347] width 16 height 15
click at [580, 340] on input "Yes" at bounding box center [585, 345] width 10 height 10
click at [644, 407] on button "Download" at bounding box center [641, 424] width 79 height 34
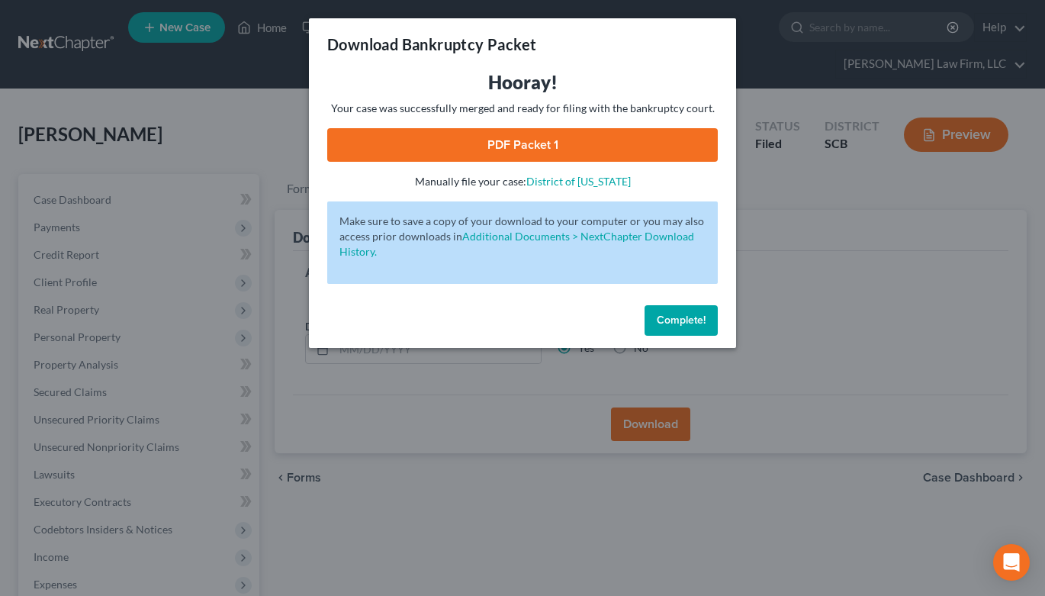
click at [624, 142] on link "PDF Packet 1" at bounding box center [522, 145] width 390 height 34
click at [288, 113] on div "Download Bankruptcy Packet Hooray! Your case was successfully merged and ready …" at bounding box center [522, 298] width 1045 height 596
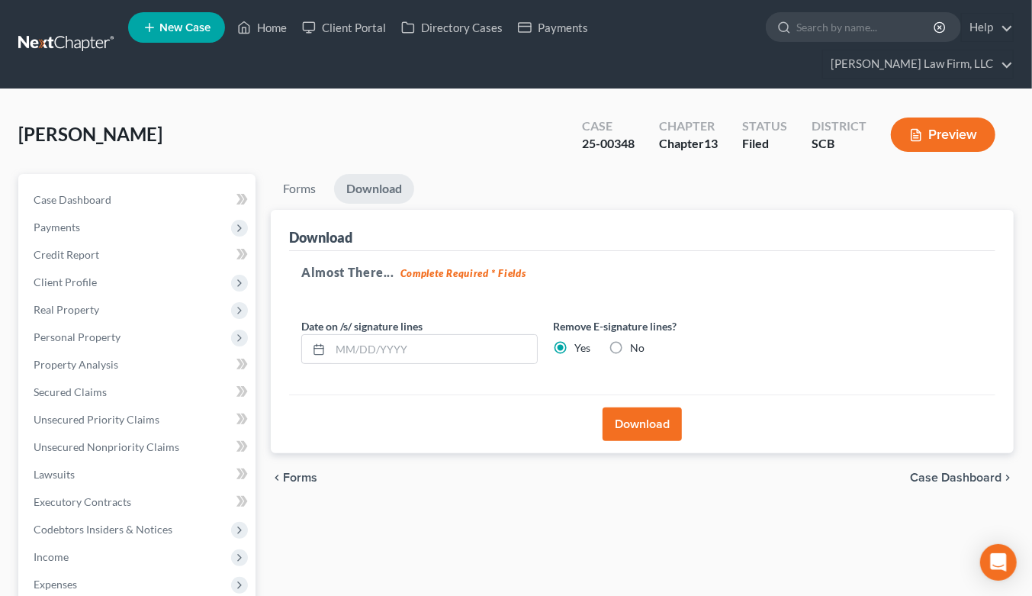
click at [89, 31] on link at bounding box center [67, 44] width 98 height 27
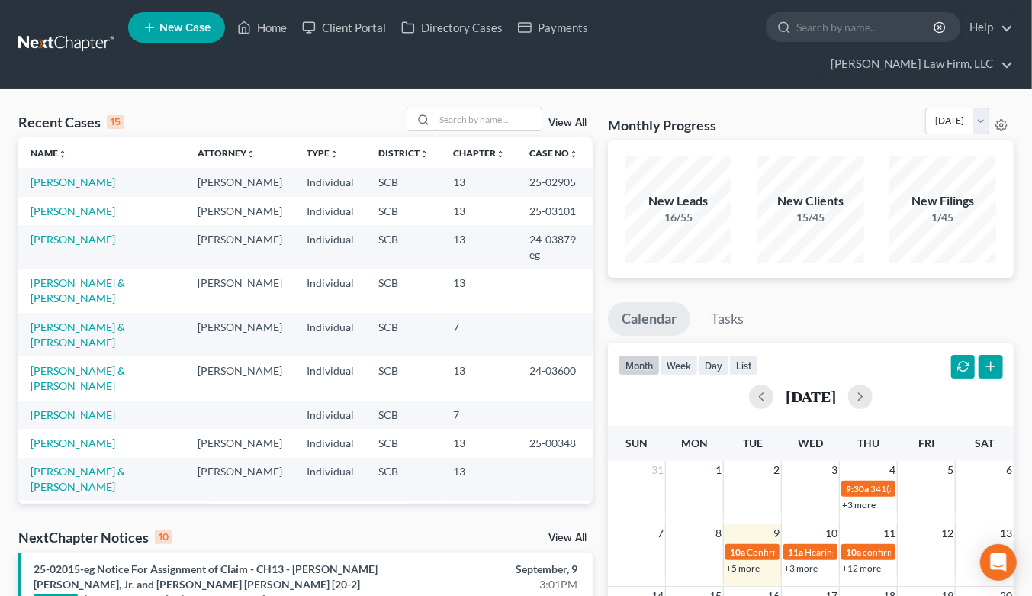
click at [490, 108] on input "search" at bounding box center [488, 119] width 107 height 22
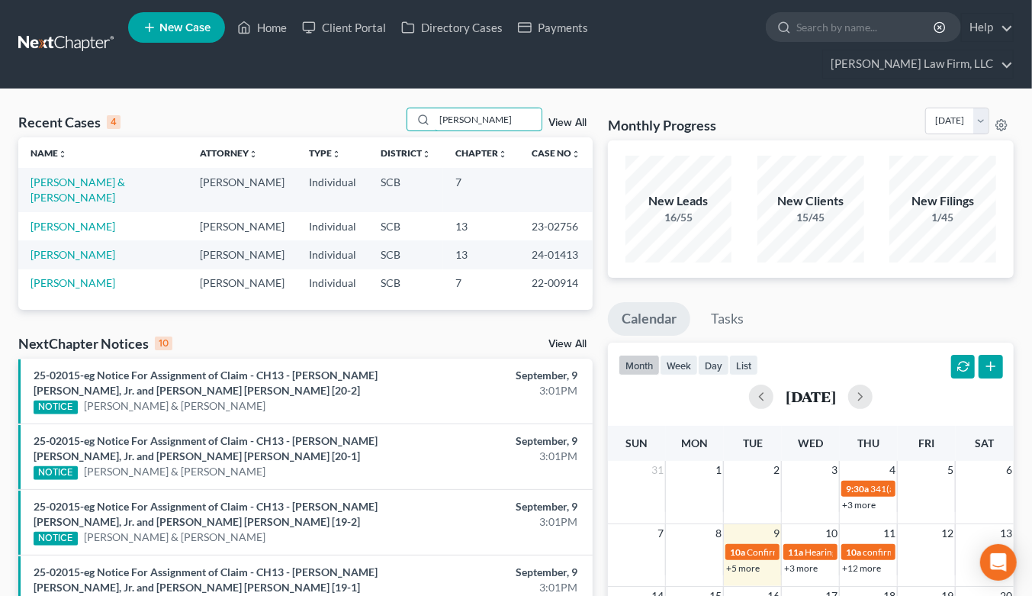
type input "[PERSON_NAME]"
click at [125, 175] on link "[PERSON_NAME] & [PERSON_NAME]" at bounding box center [78, 189] width 95 height 28
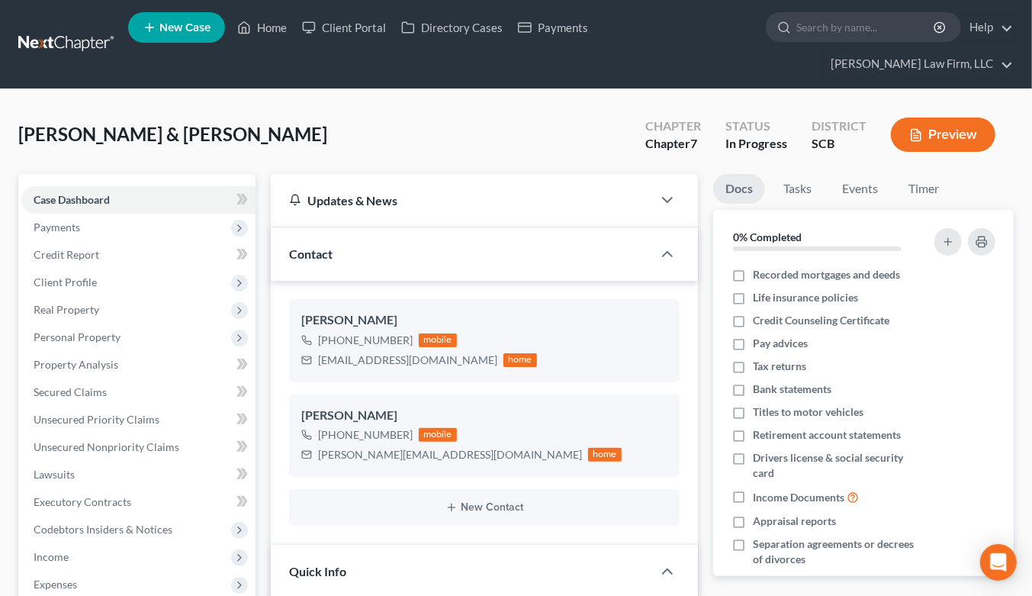
select select "0"
click at [72, 275] on span "Client Profile" at bounding box center [65, 281] width 63 height 13
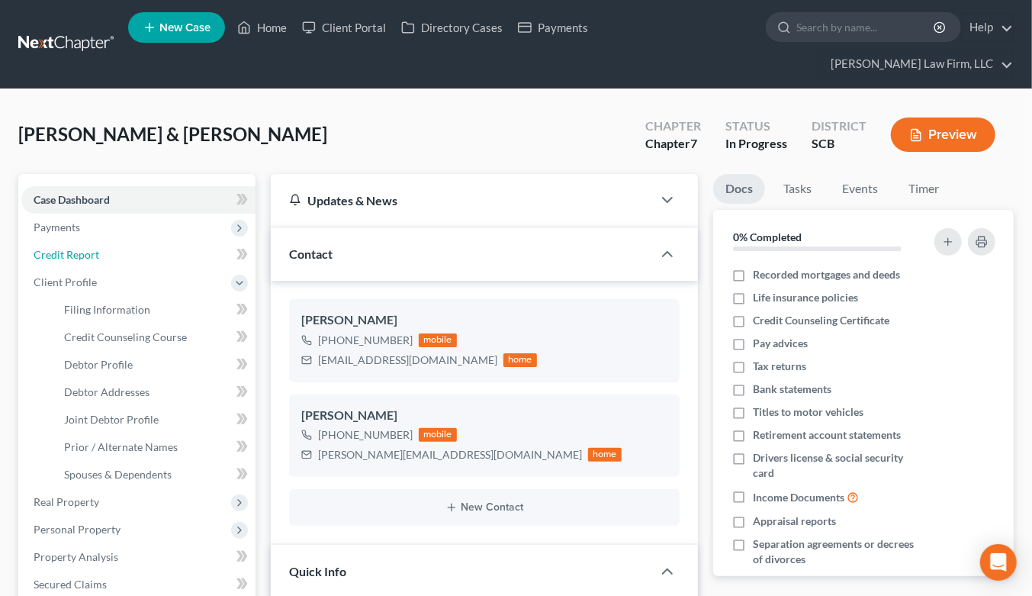
click at [81, 241] on link "Credit Report" at bounding box center [138, 254] width 234 height 27
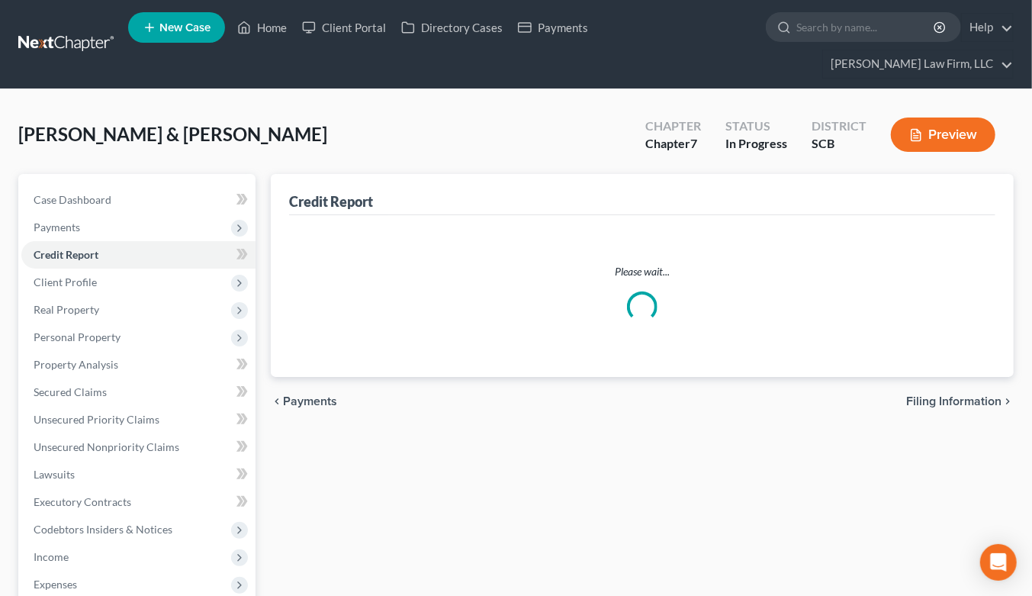
click at [84, 303] on span "Real Property" at bounding box center [67, 309] width 66 height 13
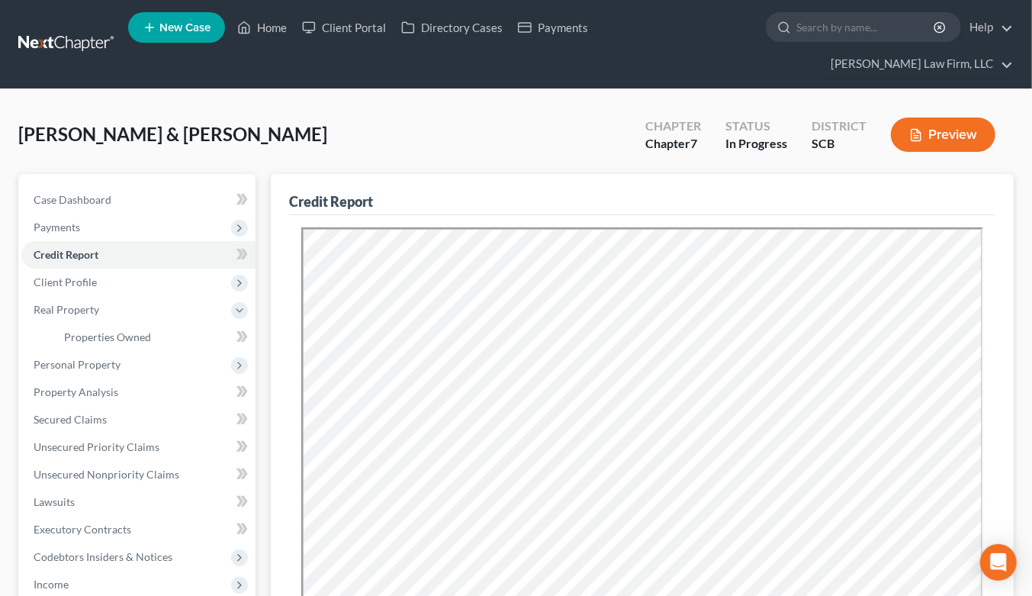
click at [82, 275] on span "Client Profile" at bounding box center [65, 281] width 63 height 13
click at [85, 303] on span "Filing Information" at bounding box center [107, 309] width 86 height 13
select select "1"
select select "0"
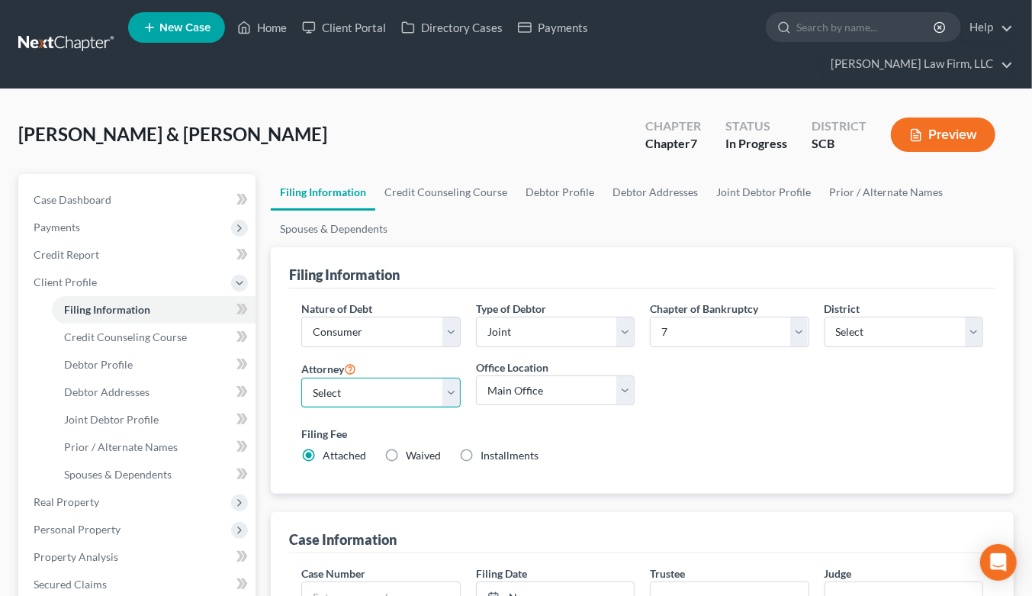
click at [431, 378] on select "Select Robert Meredith, Jr. - SCB Elizabeth Heilig - SCB" at bounding box center [380, 393] width 159 height 31
click at [110, 186] on link "Case Dashboard" at bounding box center [138, 199] width 234 height 27
select select "0"
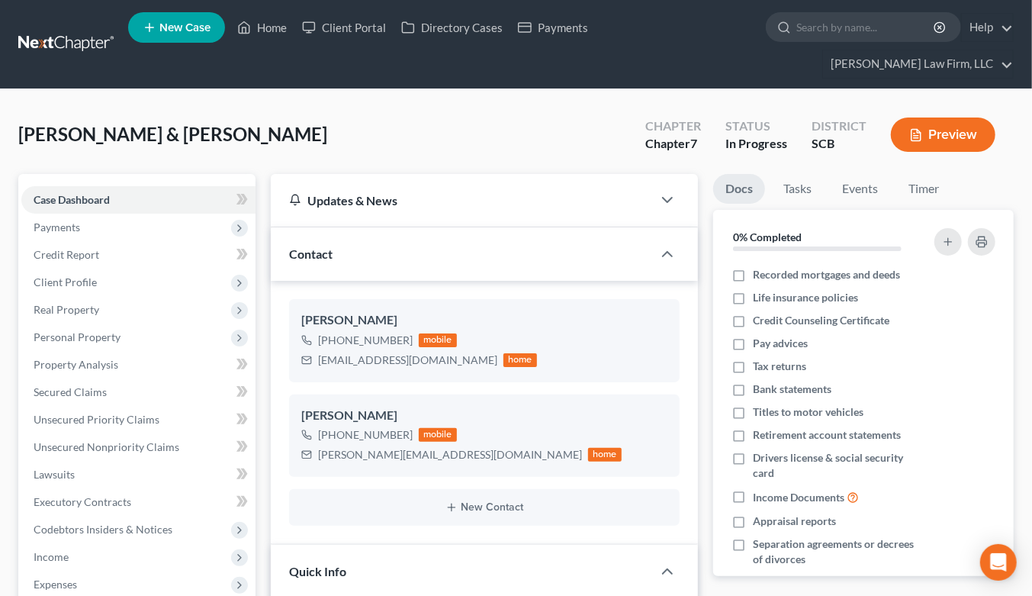
click at [93, 31] on link at bounding box center [67, 44] width 98 height 27
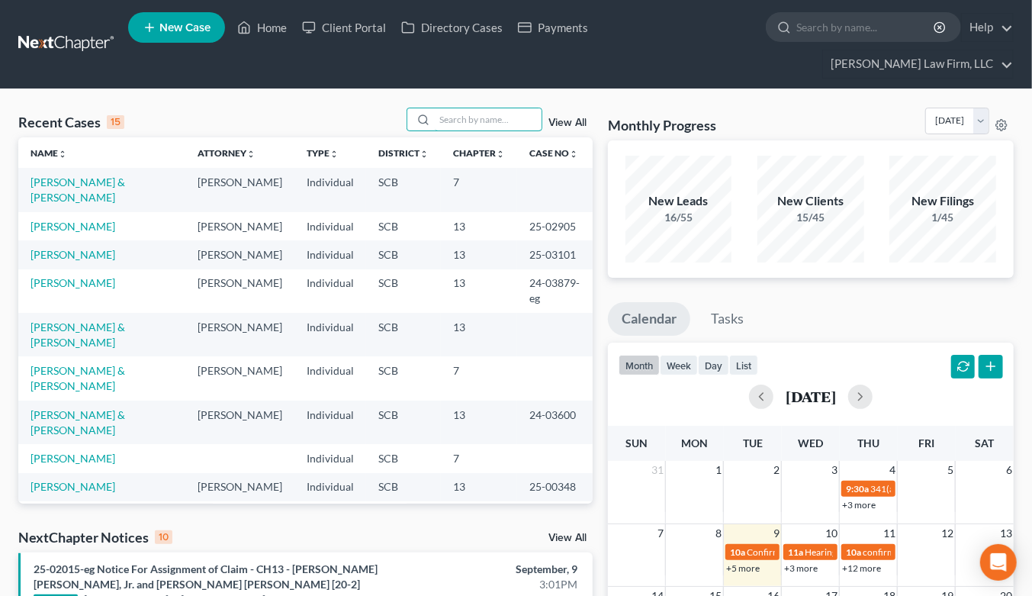
click at [461, 108] on input "search" at bounding box center [488, 119] width 107 height 22
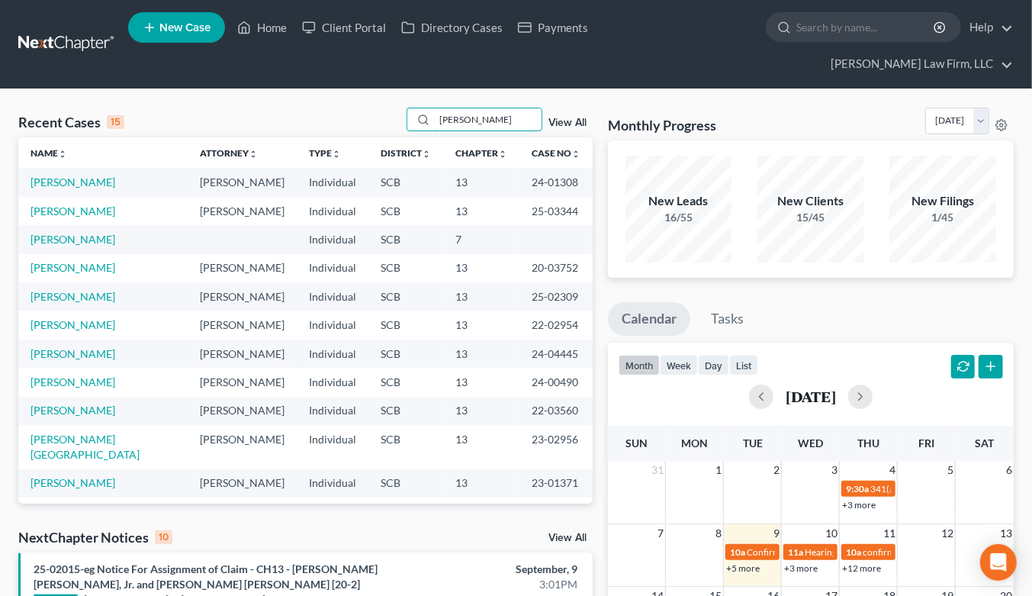
type input "[PERSON_NAME]"
click at [75, 204] on link "[PERSON_NAME]" at bounding box center [73, 210] width 85 height 13
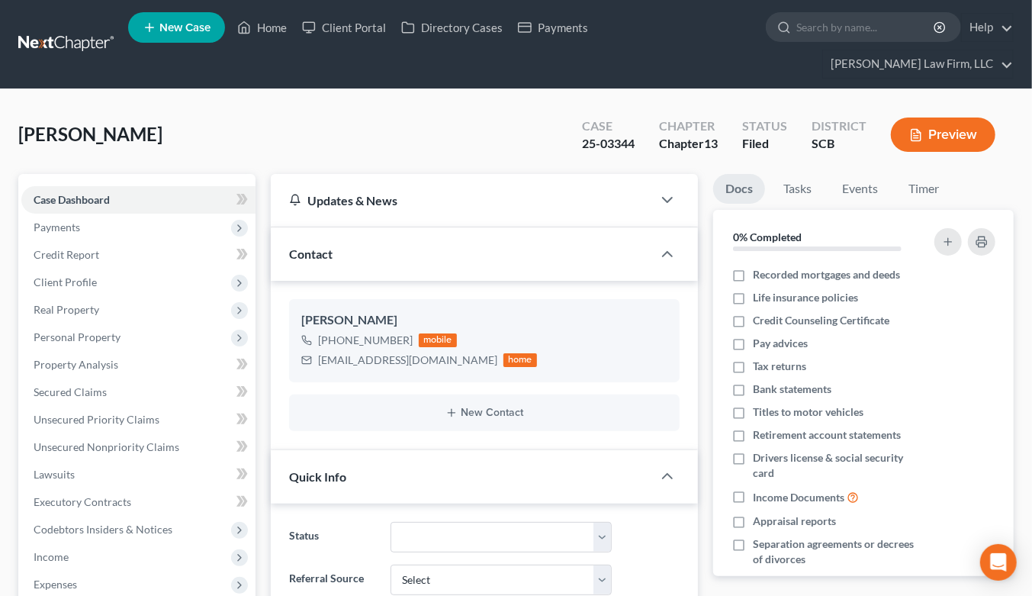
select select "0"
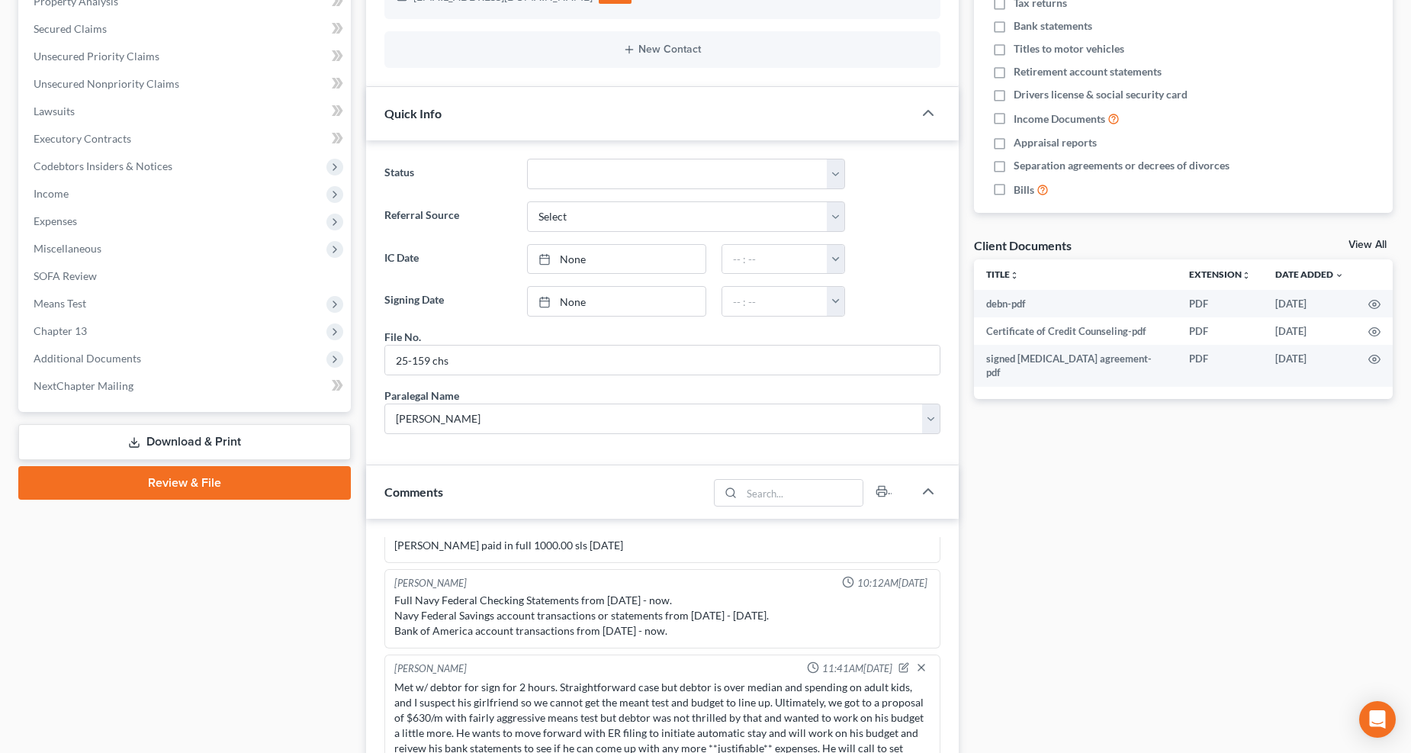
scroll to position [254, 0]
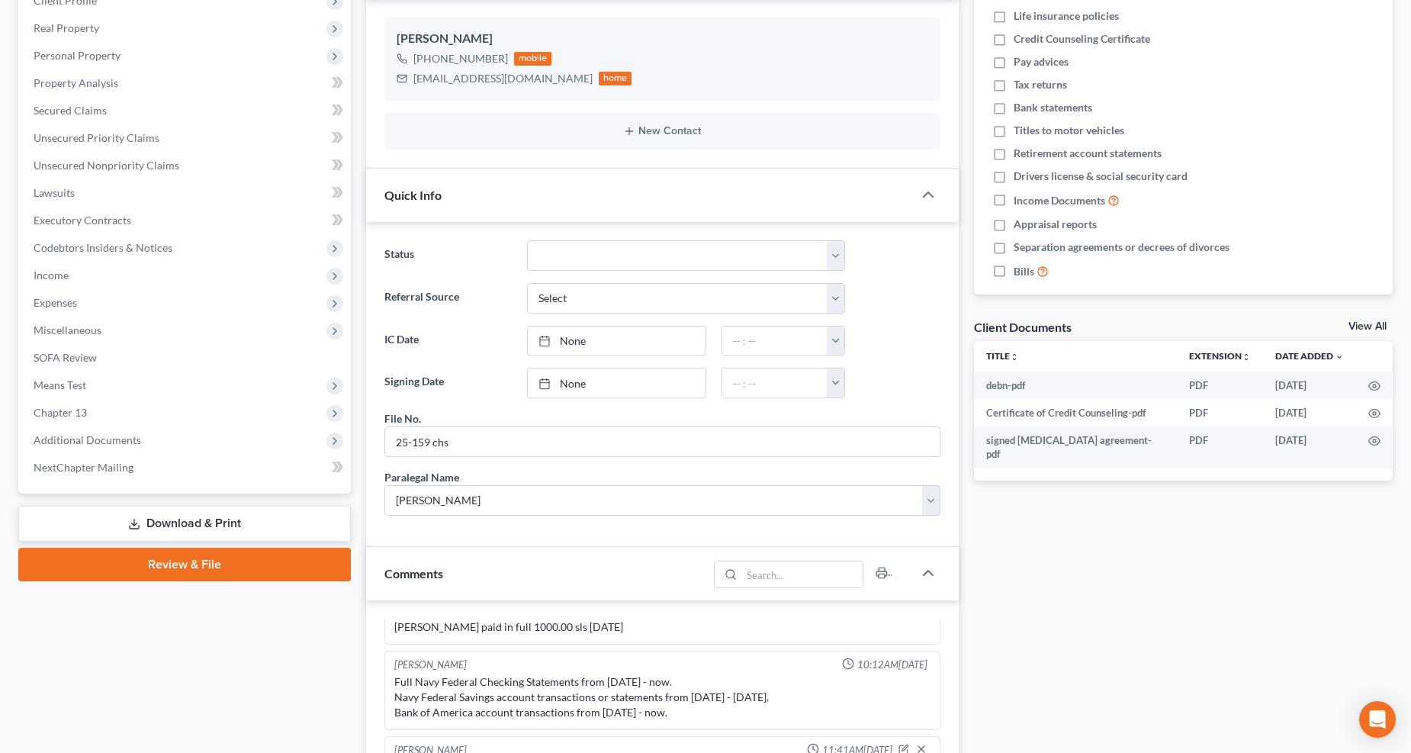
click at [95, 374] on span "Means Test" at bounding box center [185, 384] width 329 height 27
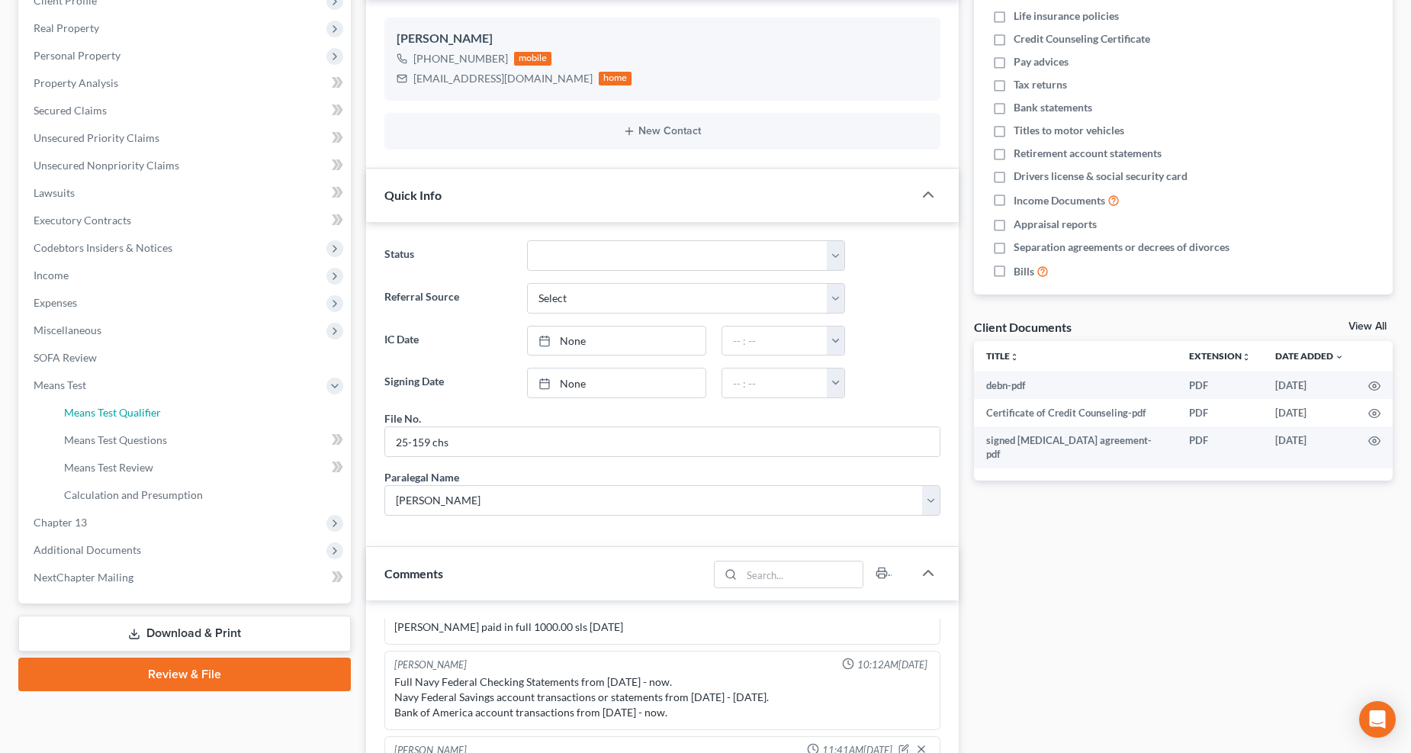
click at [136, 413] on span "Means Test Qualifier" at bounding box center [112, 412] width 97 height 13
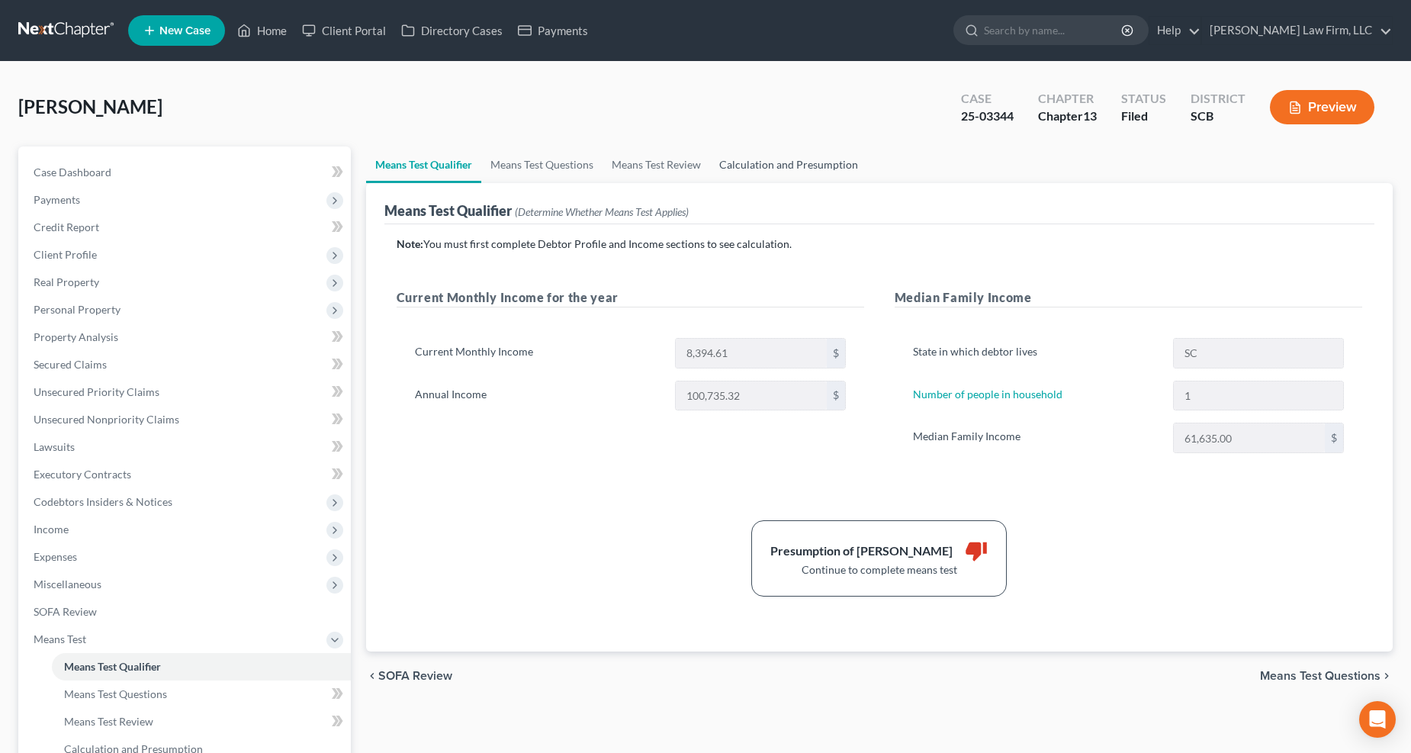
click at [817, 149] on link "Calculation and Presumption" at bounding box center [788, 164] width 157 height 37
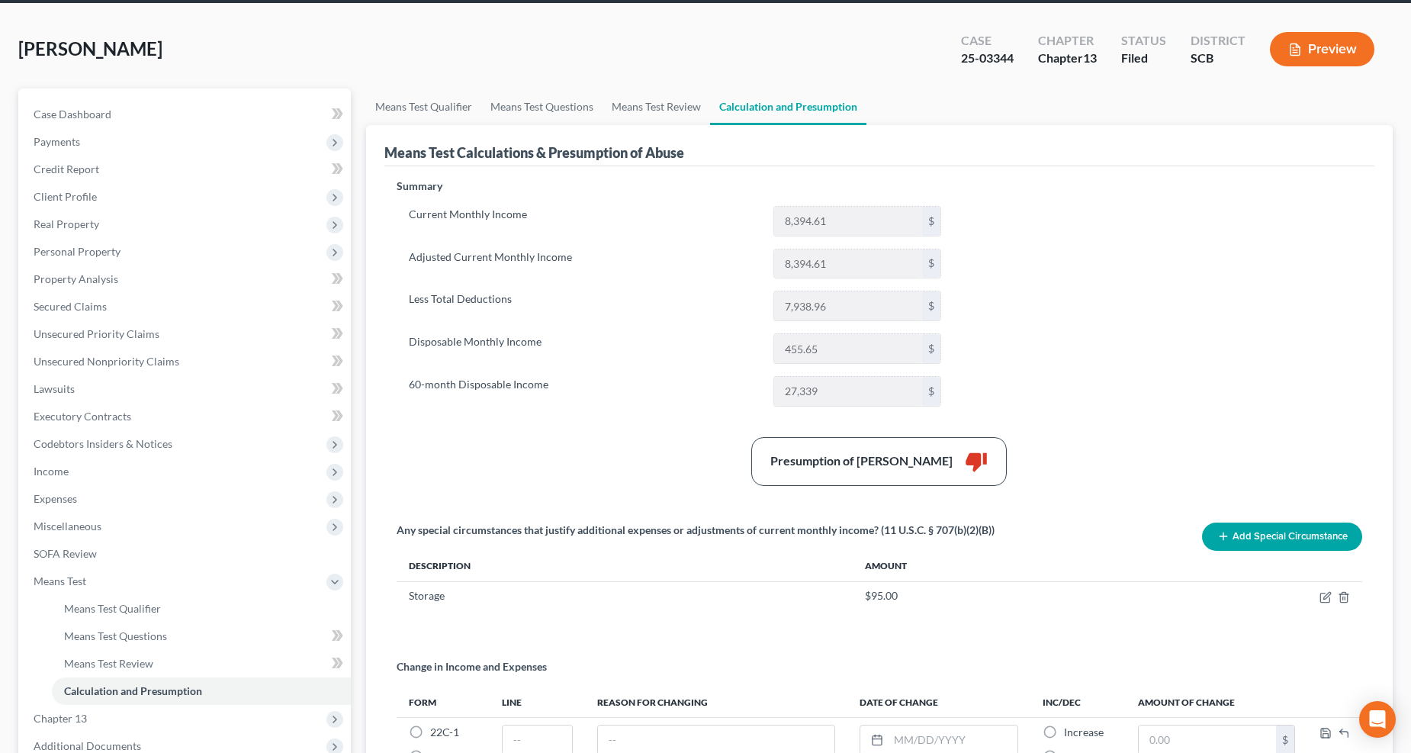
scroll to position [85, 0]
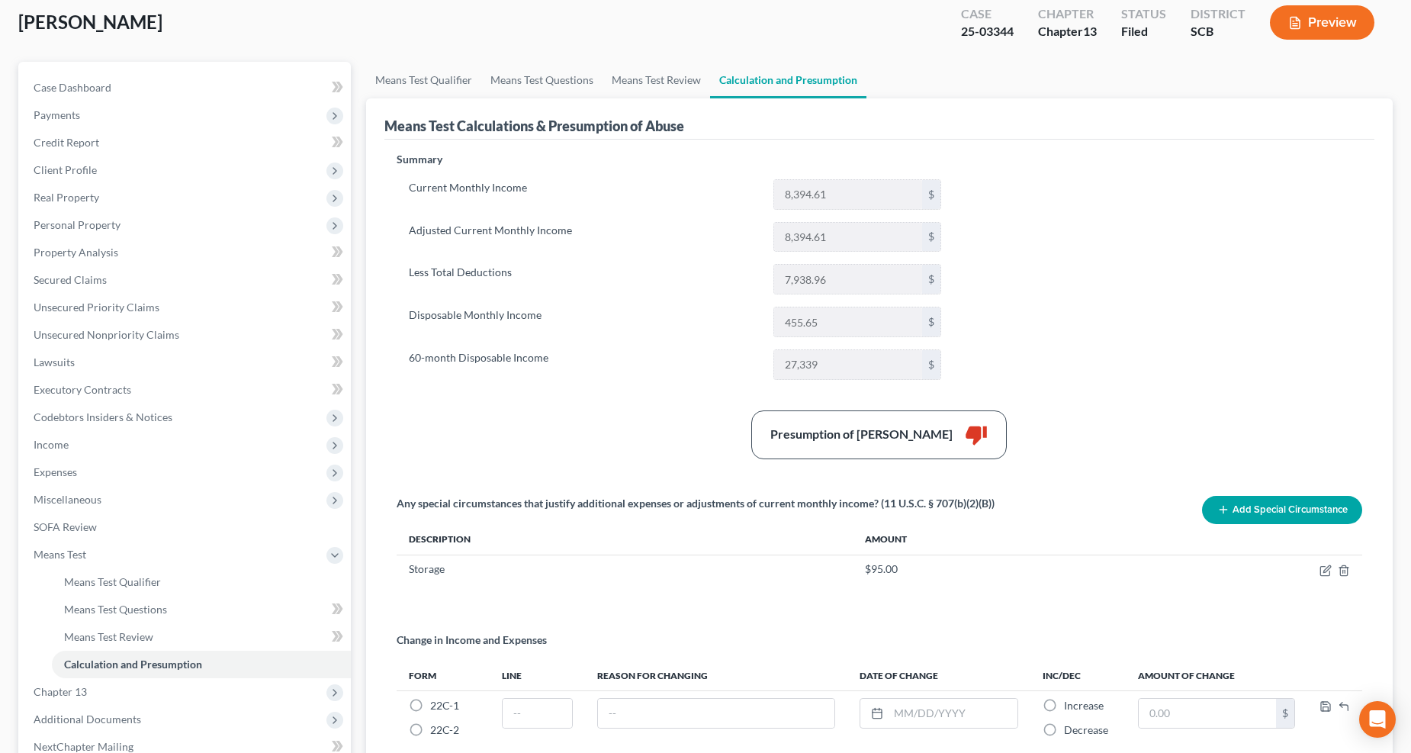
click at [70, 439] on span "Income" at bounding box center [185, 444] width 329 height 27
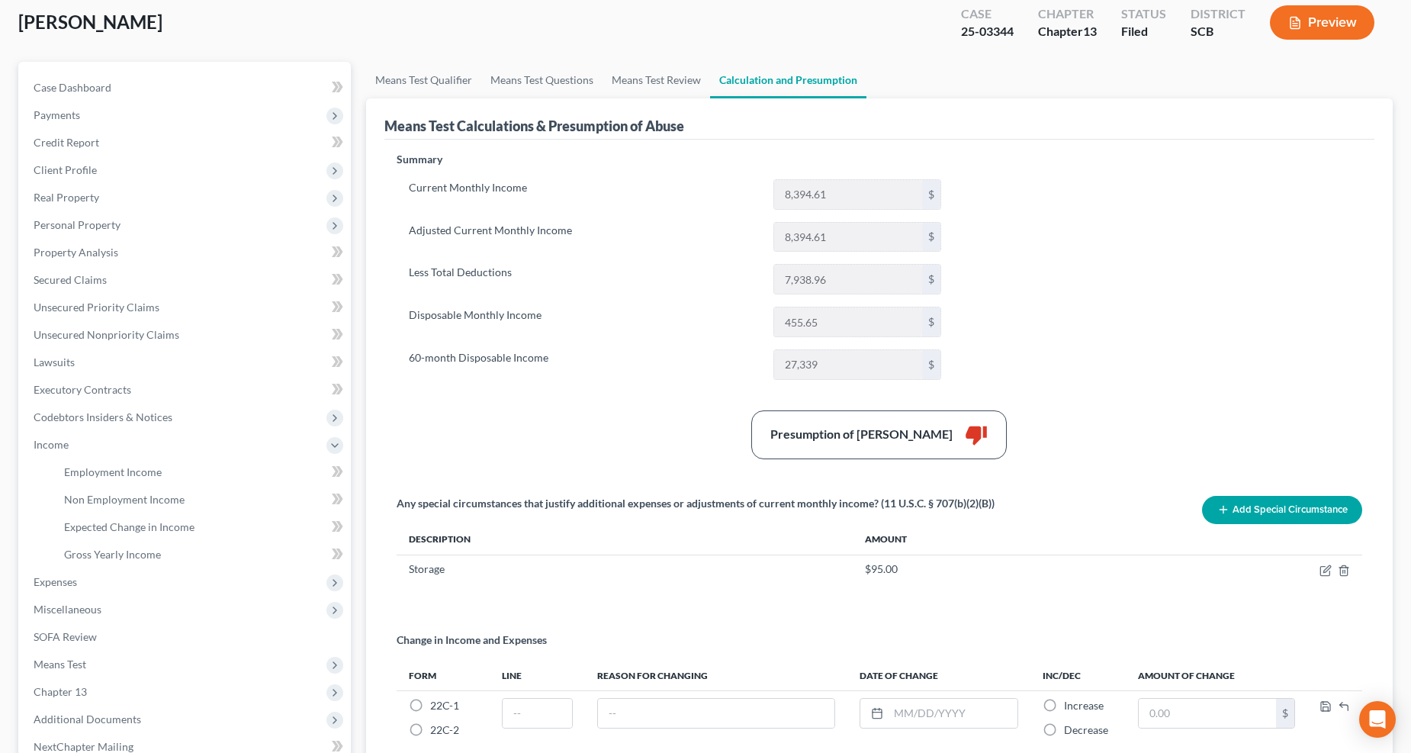
click at [86, 454] on span "Income" at bounding box center [185, 444] width 329 height 27
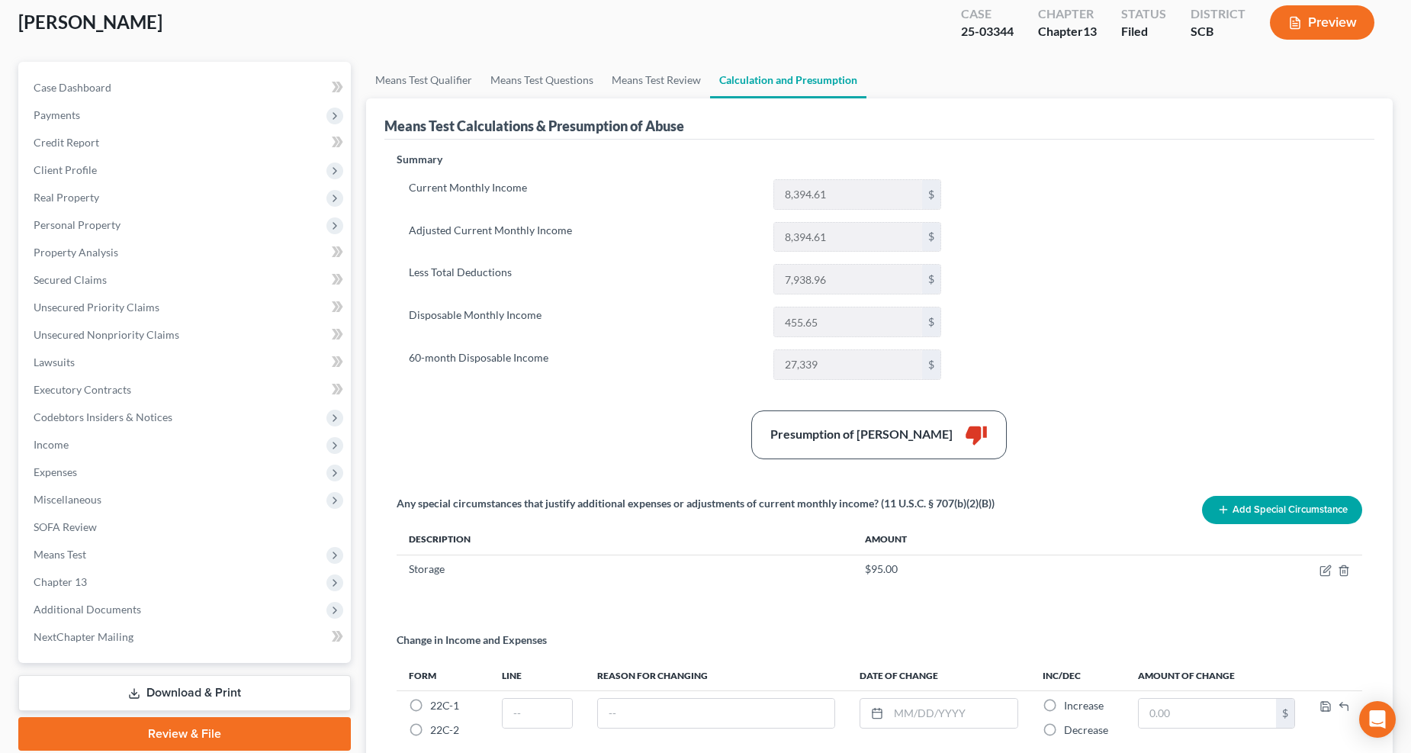
drag, startPoint x: 72, startPoint y: 437, endPoint x: 85, endPoint y: 451, distance: 18.9
click at [75, 438] on span "Income" at bounding box center [185, 444] width 329 height 27
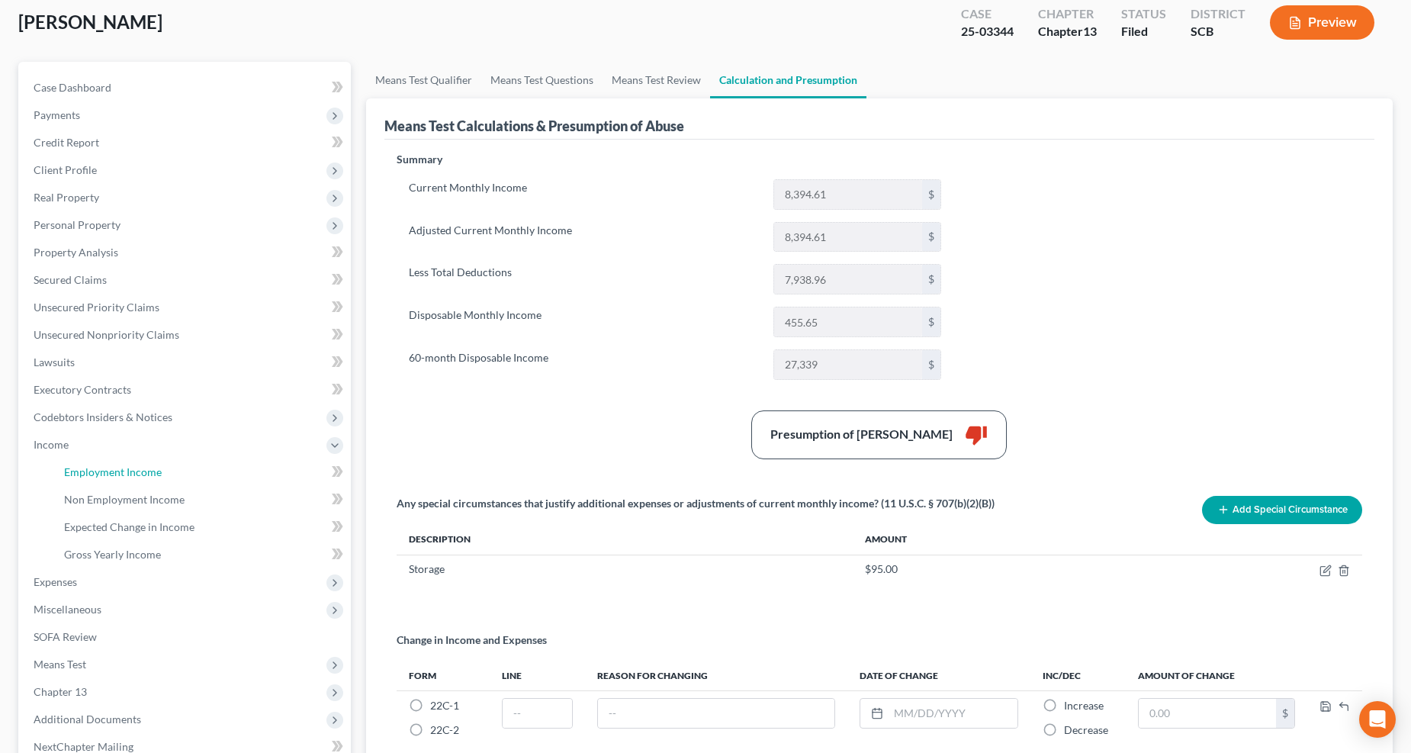
click at [95, 465] on span "Employment Income" at bounding box center [113, 471] width 98 height 13
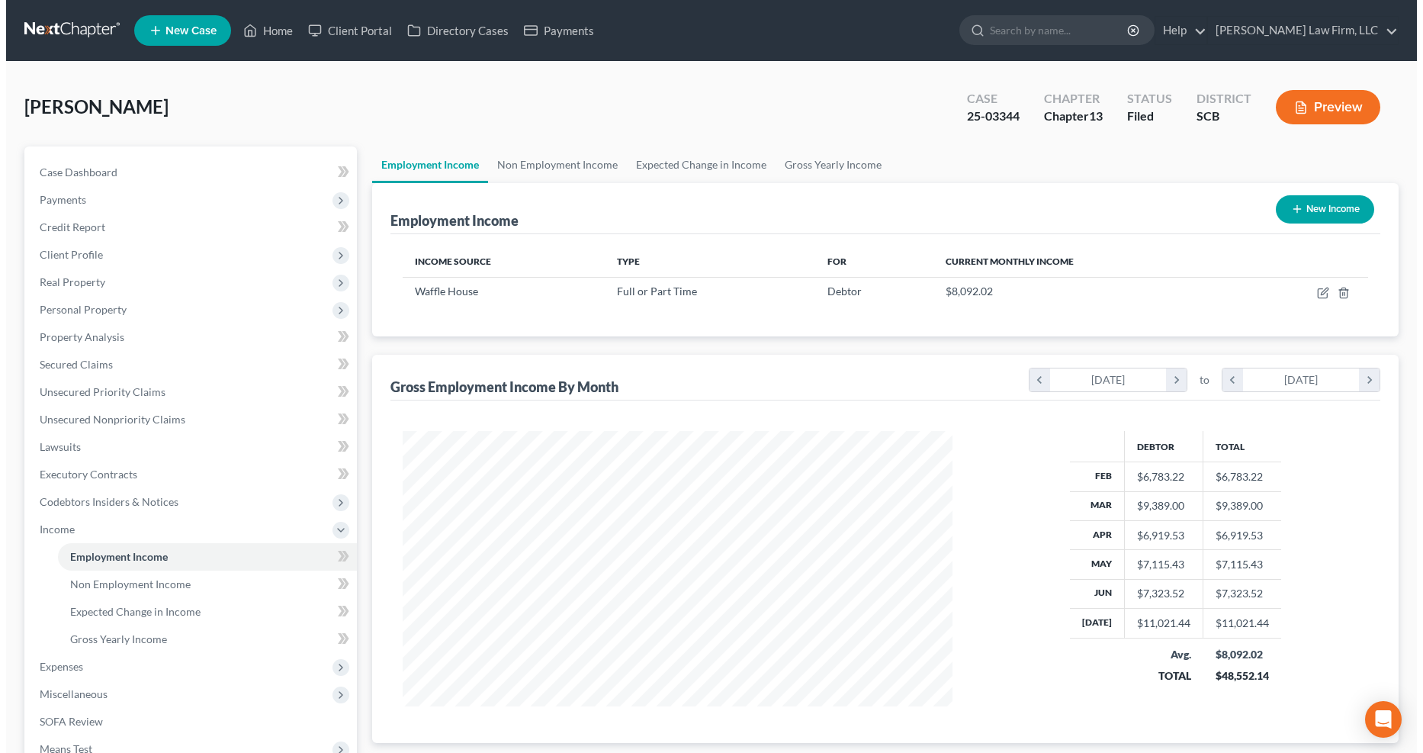
scroll to position [275, 581]
click at [1044, 288] on icon "button" at bounding box center [1317, 293] width 12 height 12
select select "0"
select select "10"
select select "2"
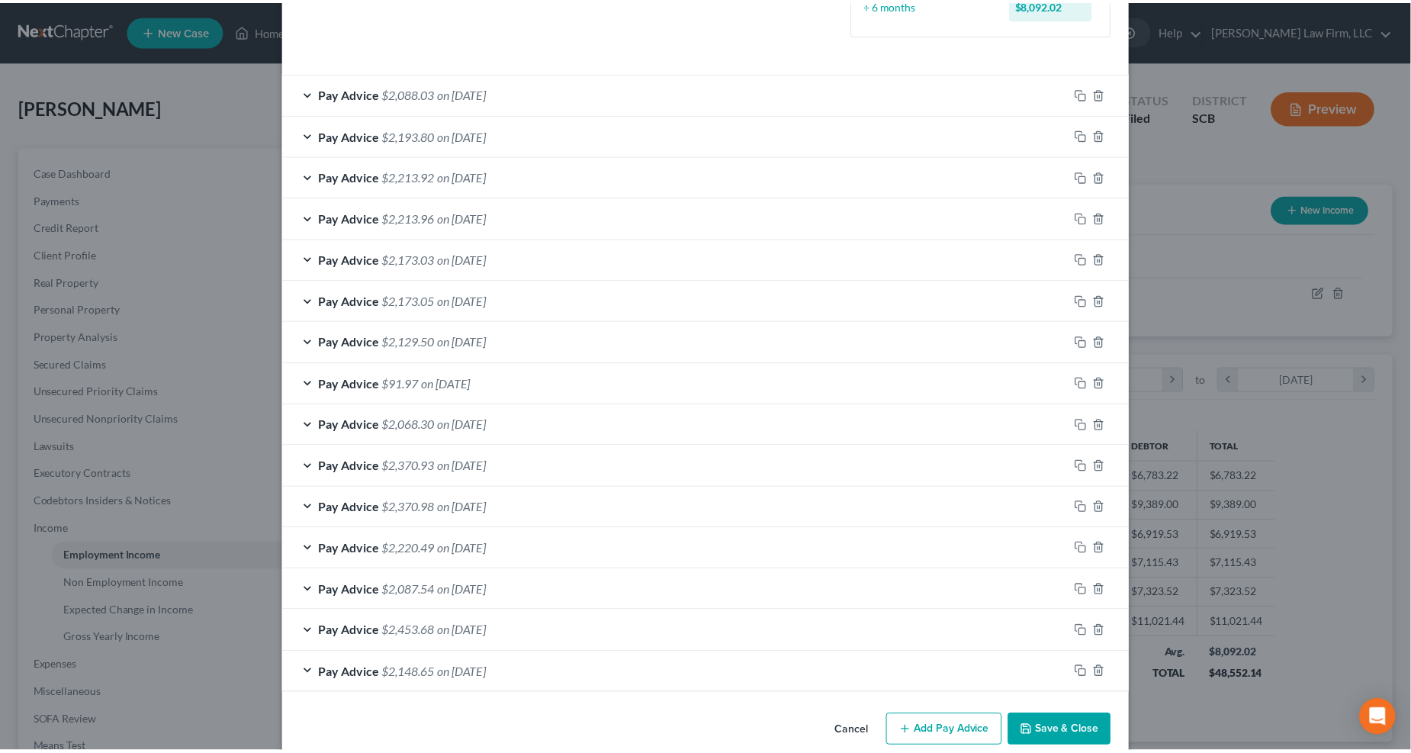
scroll to position [496, 0]
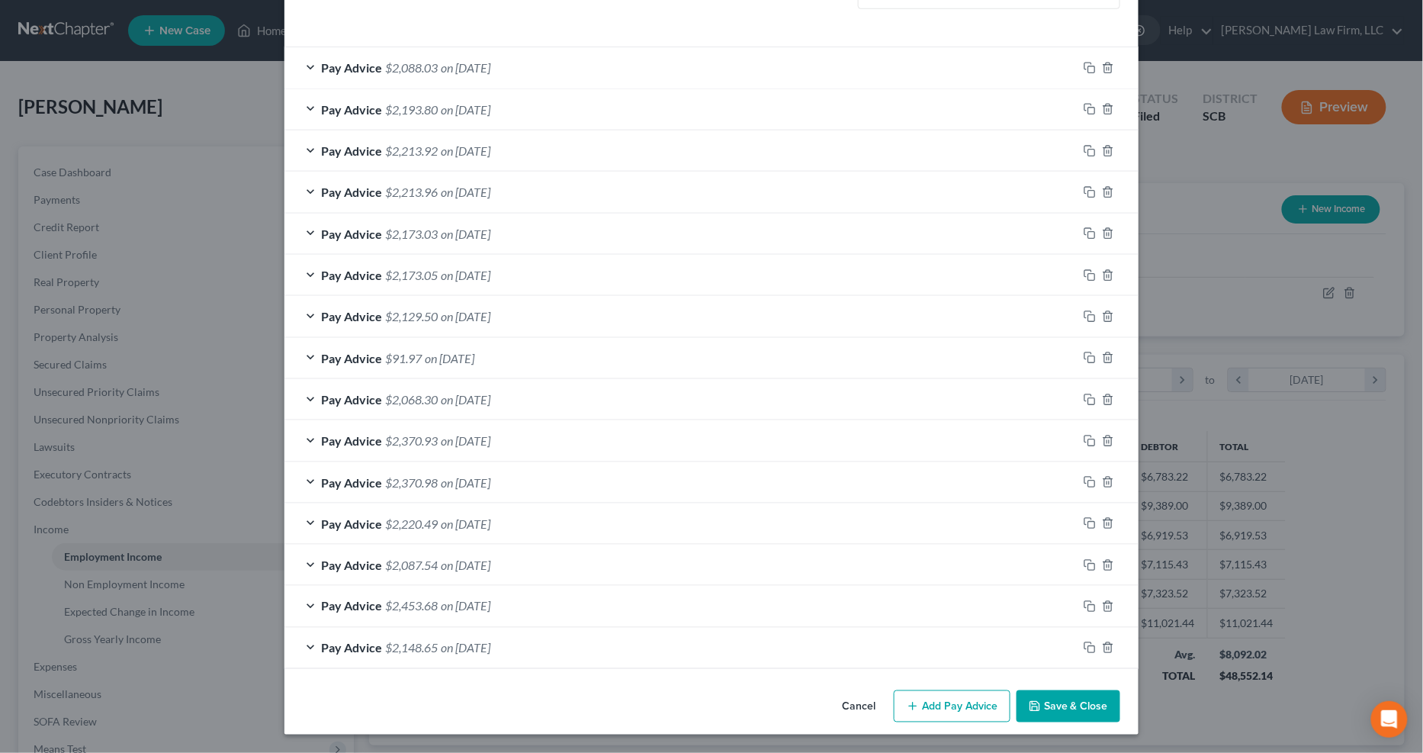
click at [1044, 595] on button "Save & Close" at bounding box center [1069, 706] width 104 height 32
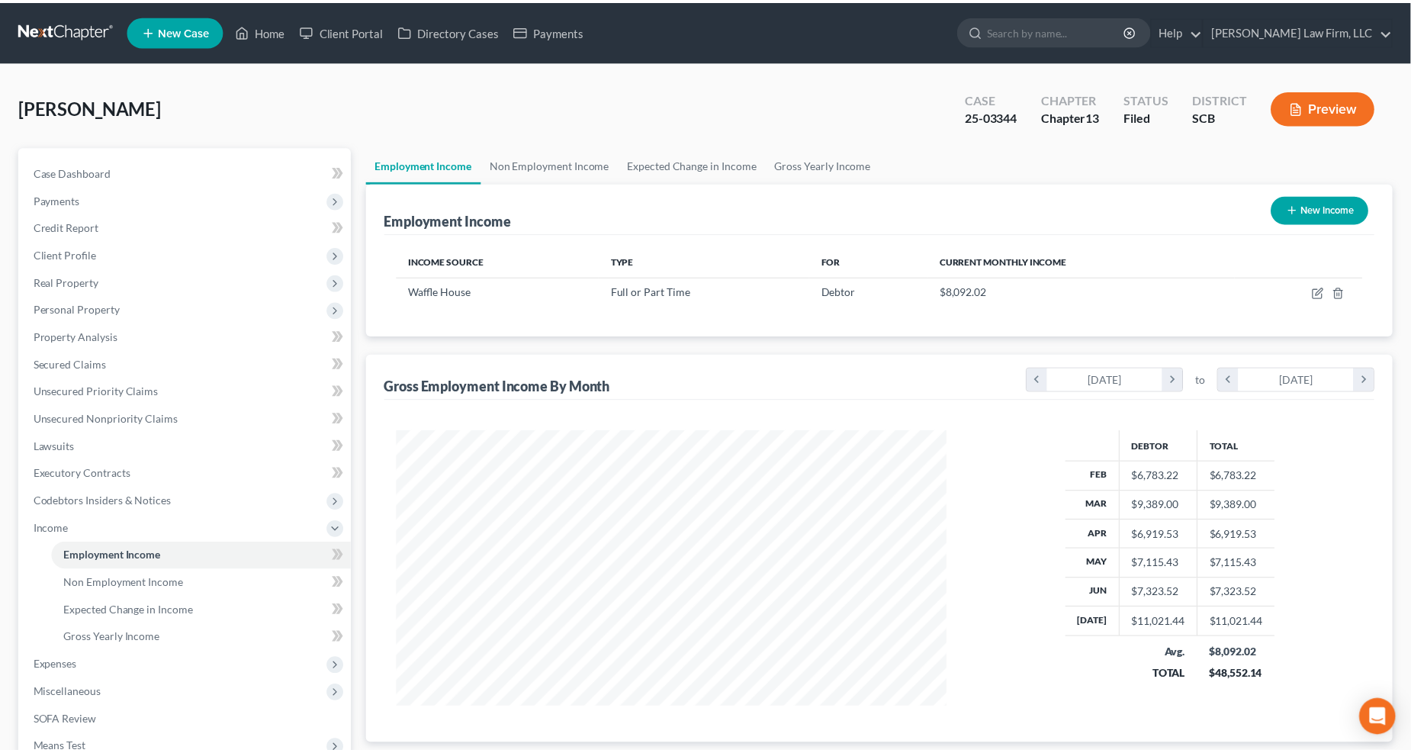
scroll to position [762375, 762069]
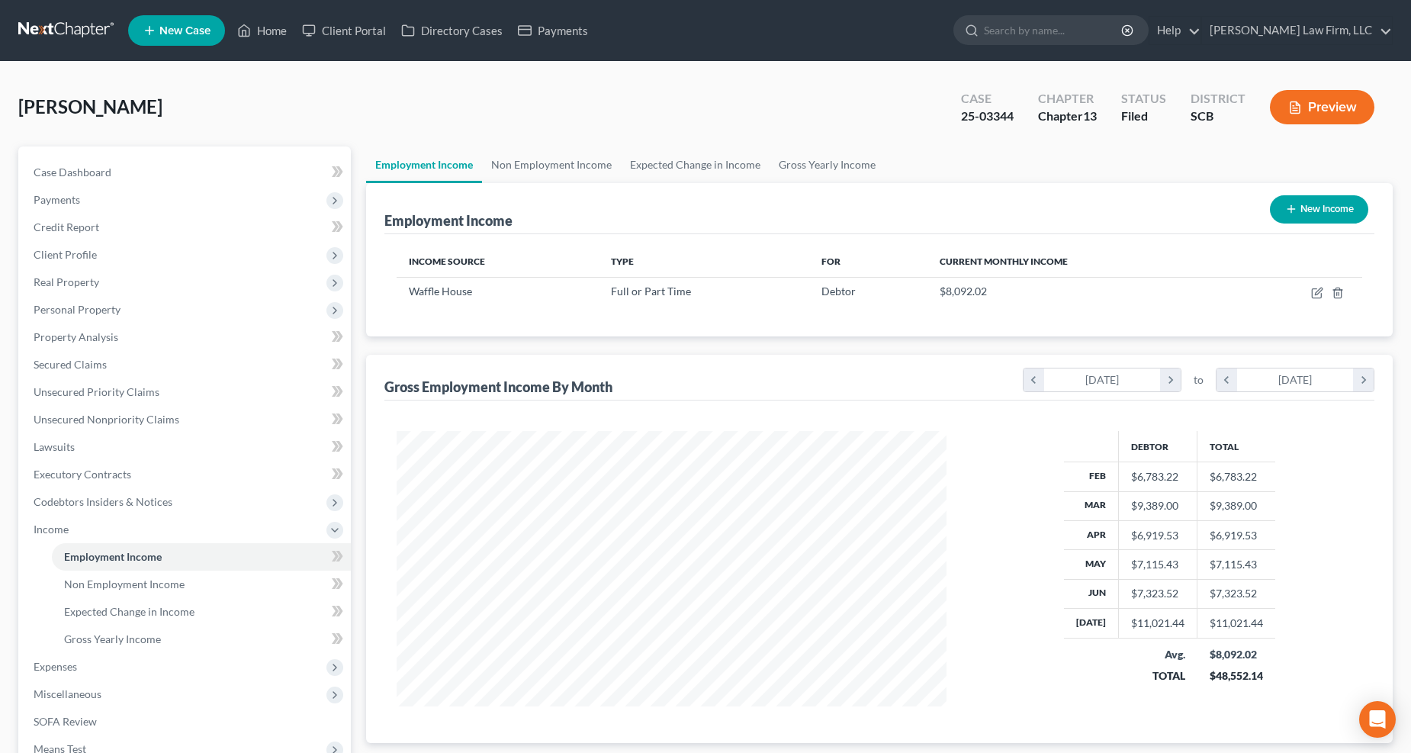
click at [81, 595] on span "Expenses" at bounding box center [185, 666] width 329 height 27
click at [109, 577] on link "Home" at bounding box center [201, 583] width 299 height 27
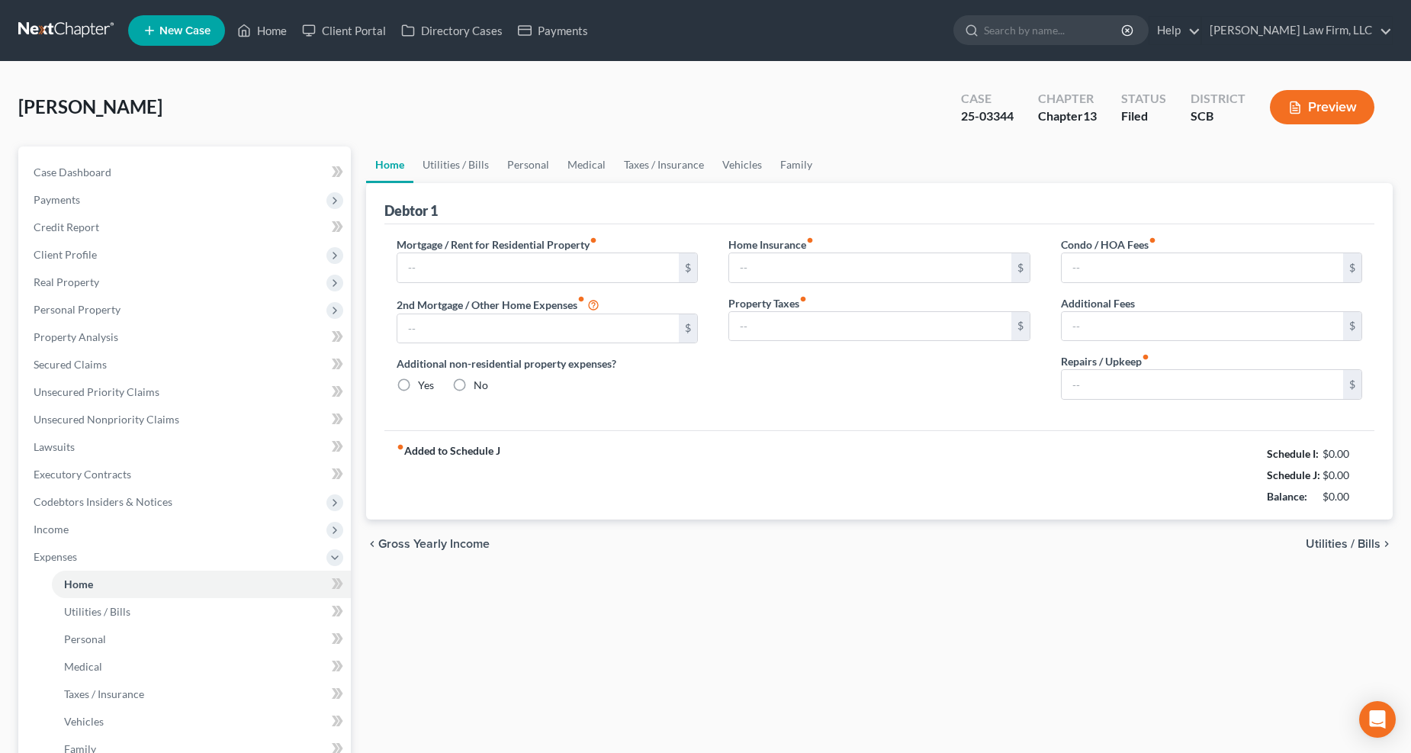
type input "1,965.00"
type input "0.00"
radio input "true"
type input "0.00"
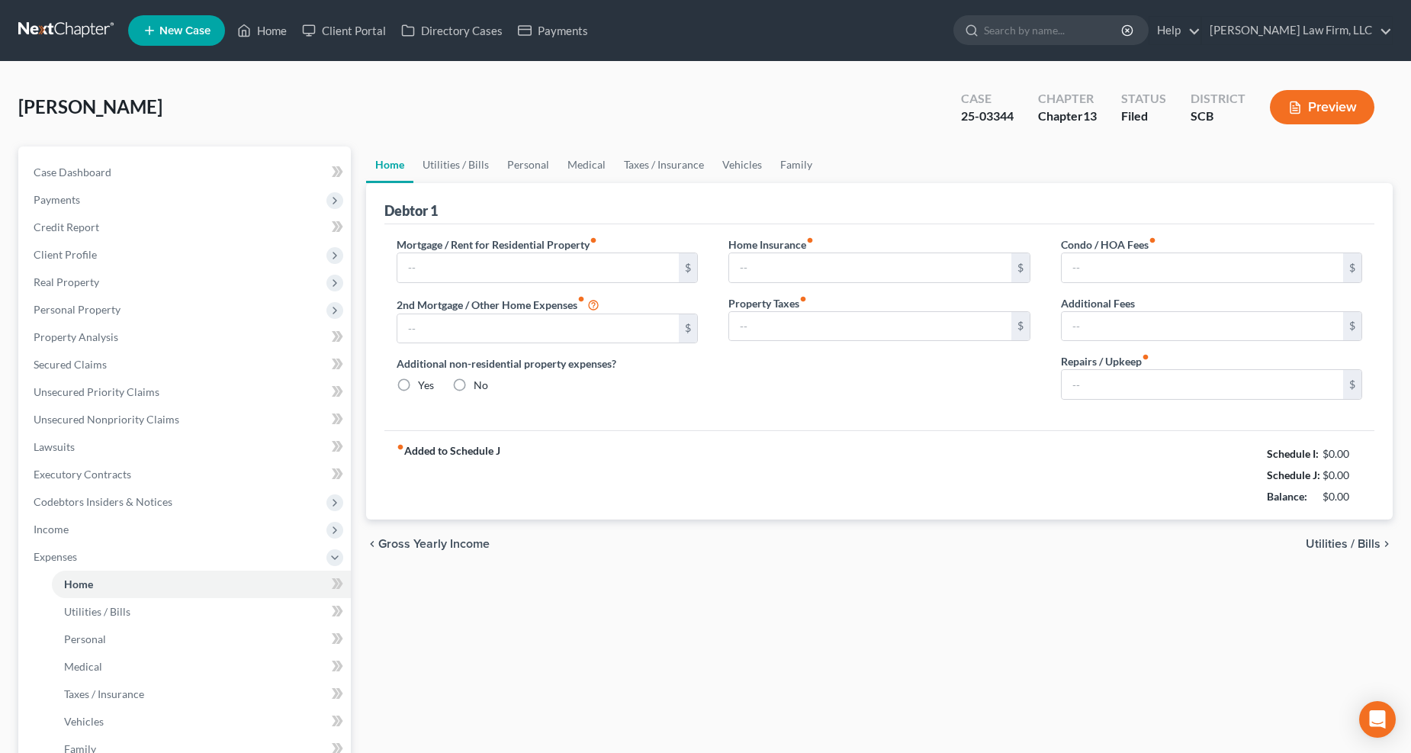
type input "57.00"
type input "0.00"
type input "275.00"
click at [451, 154] on link "Utilities / Bills" at bounding box center [455, 164] width 85 height 37
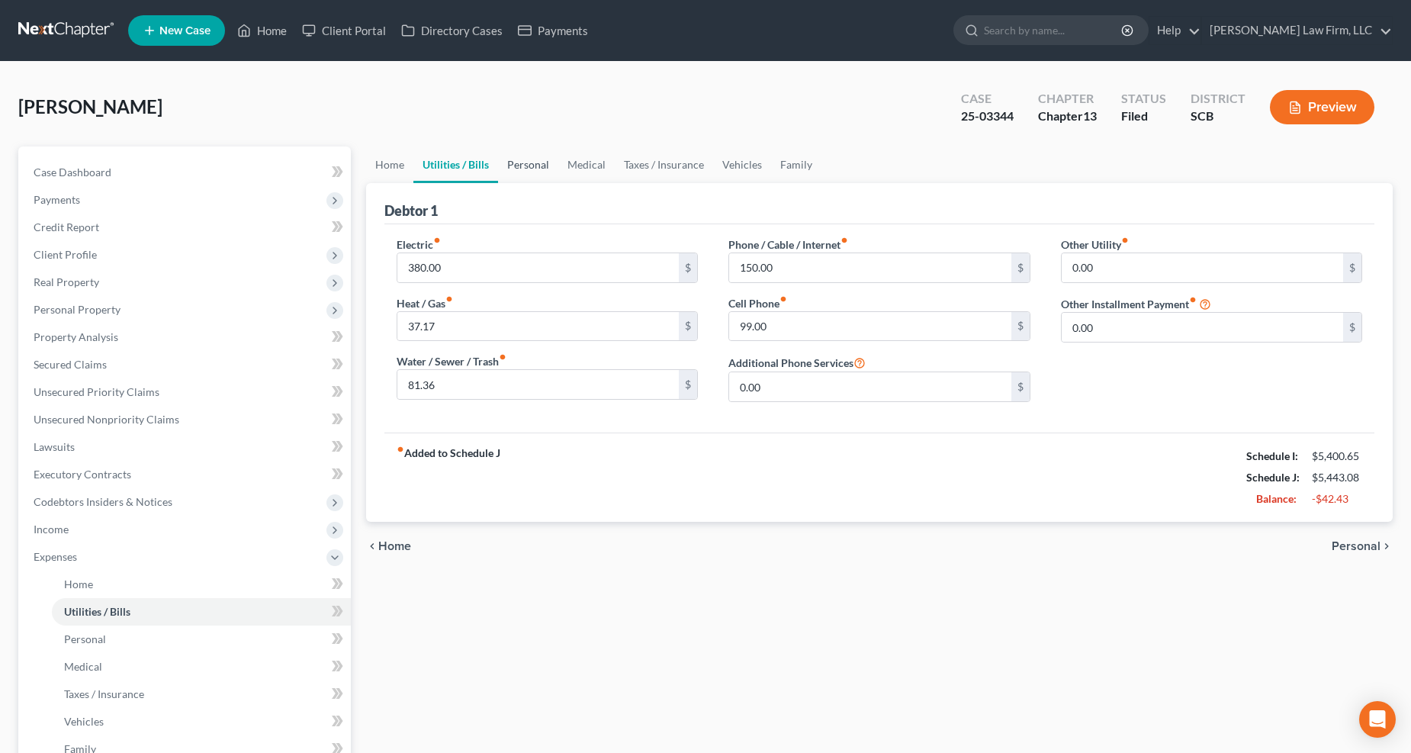
click at [546, 173] on link "Personal" at bounding box center [528, 164] width 60 height 37
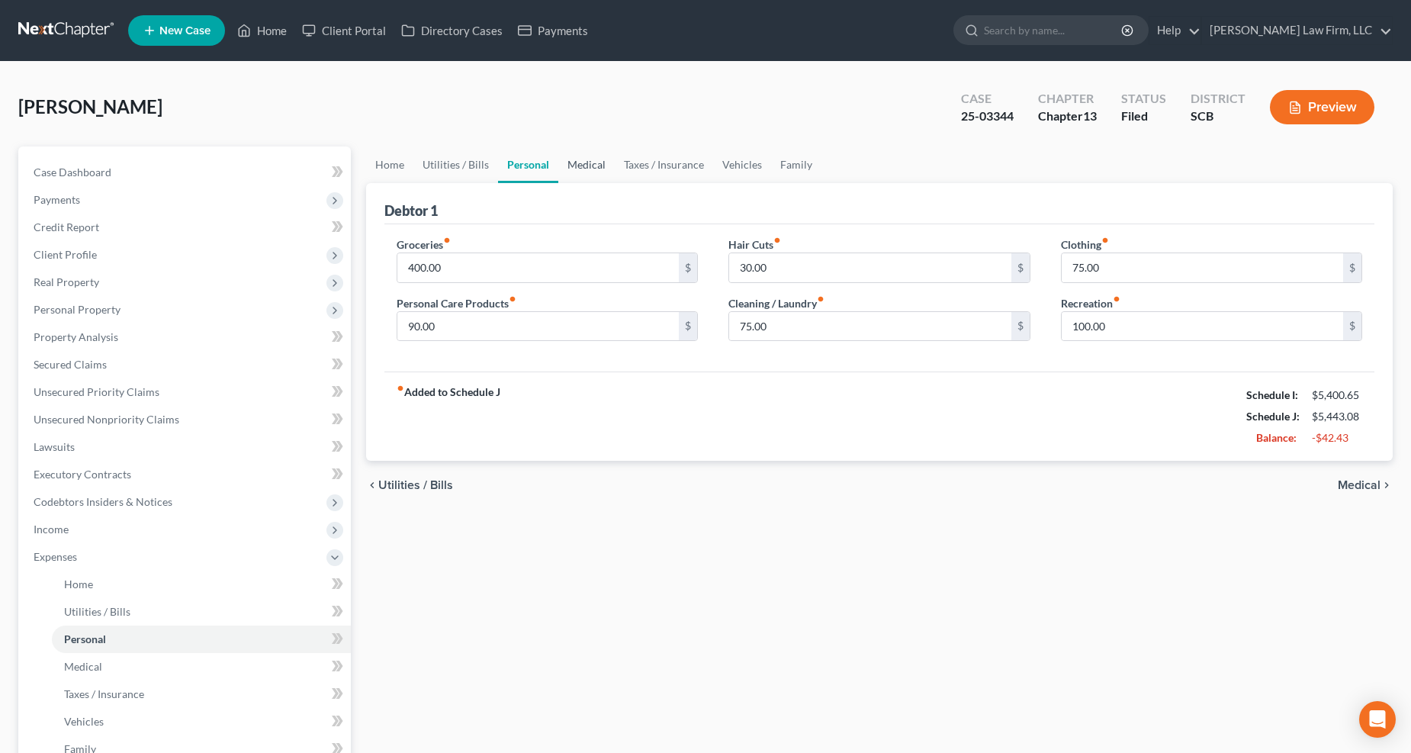
click at [564, 162] on link "Medical" at bounding box center [586, 164] width 56 height 37
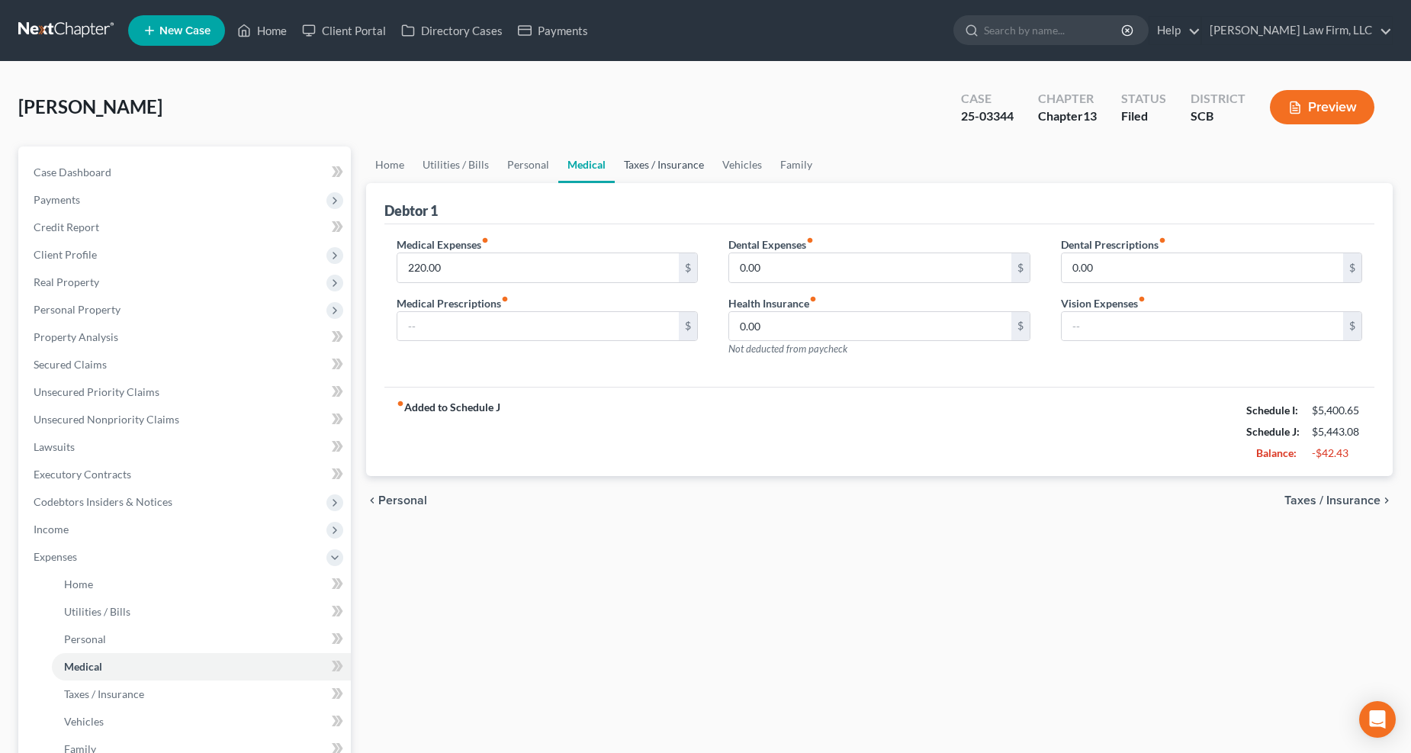
click at [644, 162] on link "Taxes / Insurance" at bounding box center [664, 164] width 98 height 37
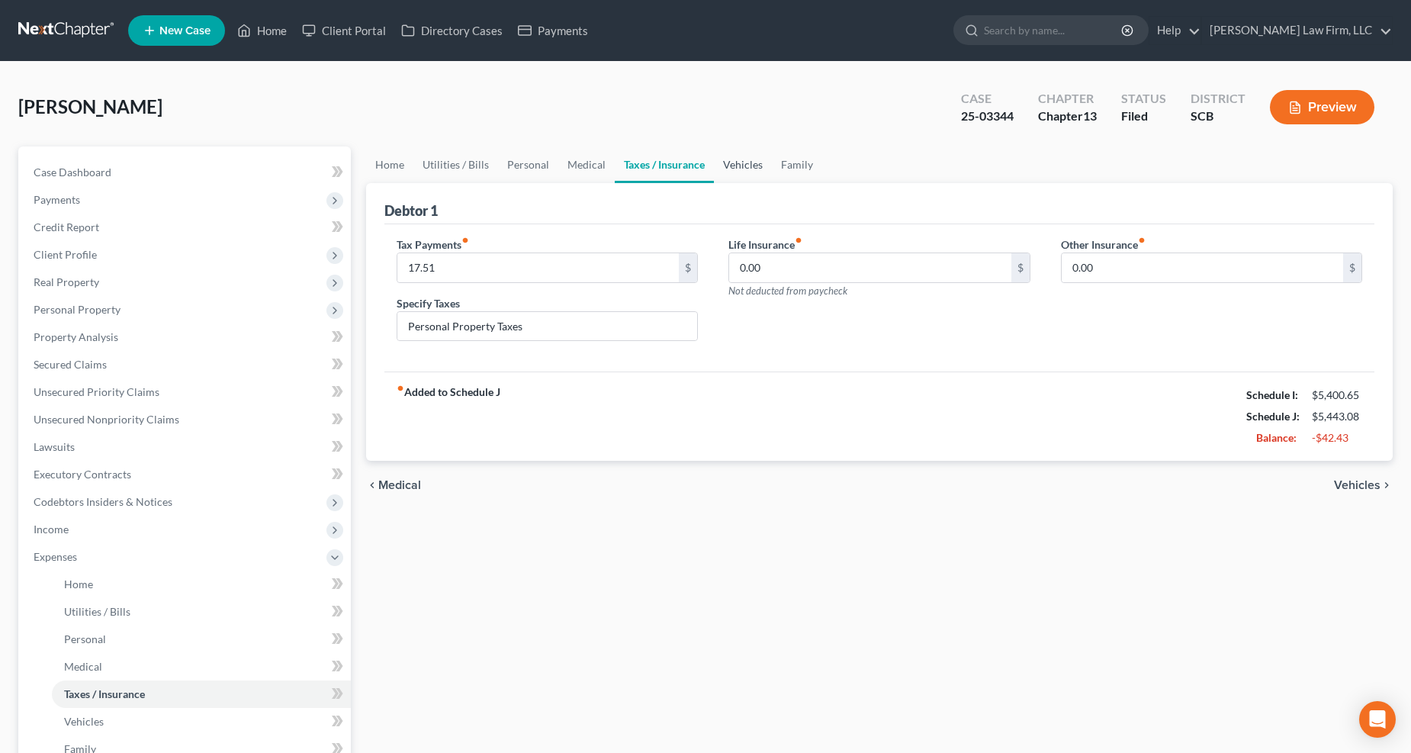
click at [723, 160] on link "Vehicles" at bounding box center [743, 164] width 58 height 37
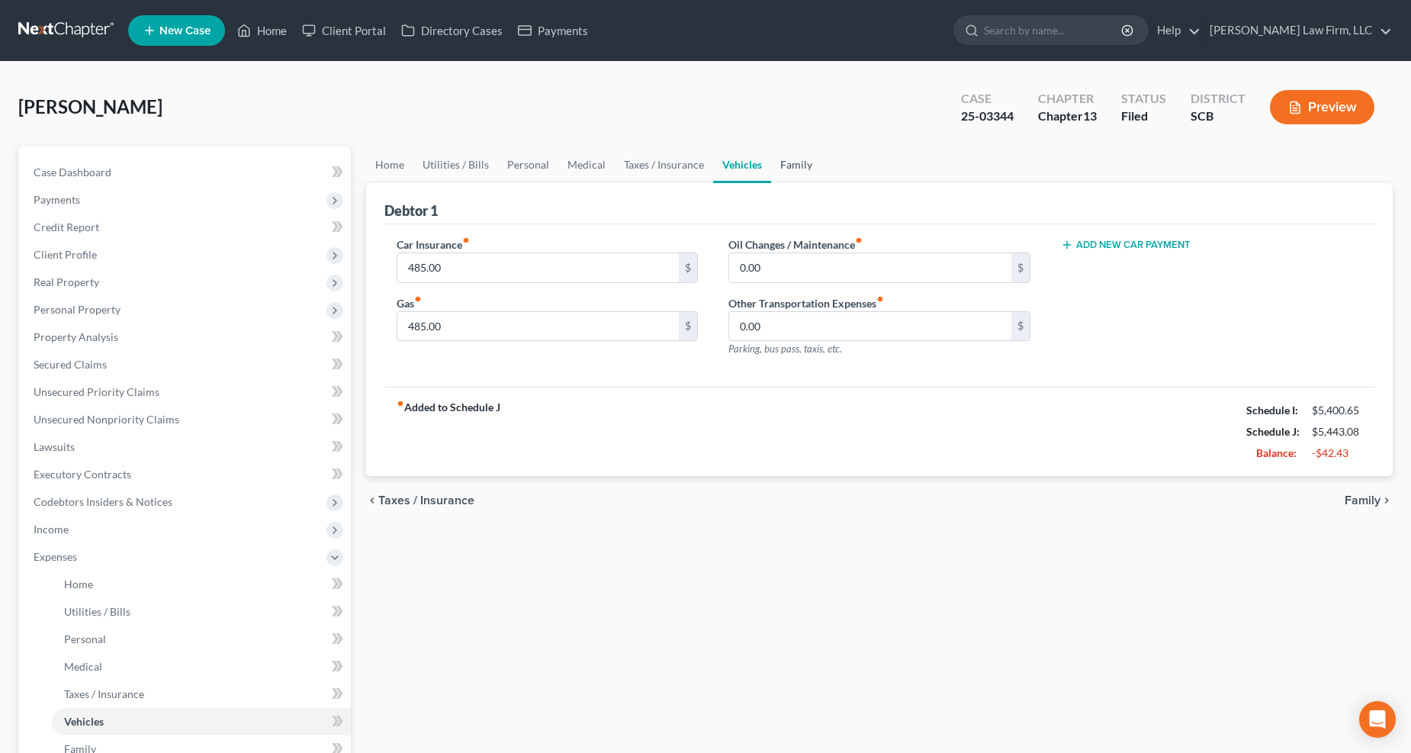
click at [775, 159] on link "Family" at bounding box center [796, 164] width 50 height 37
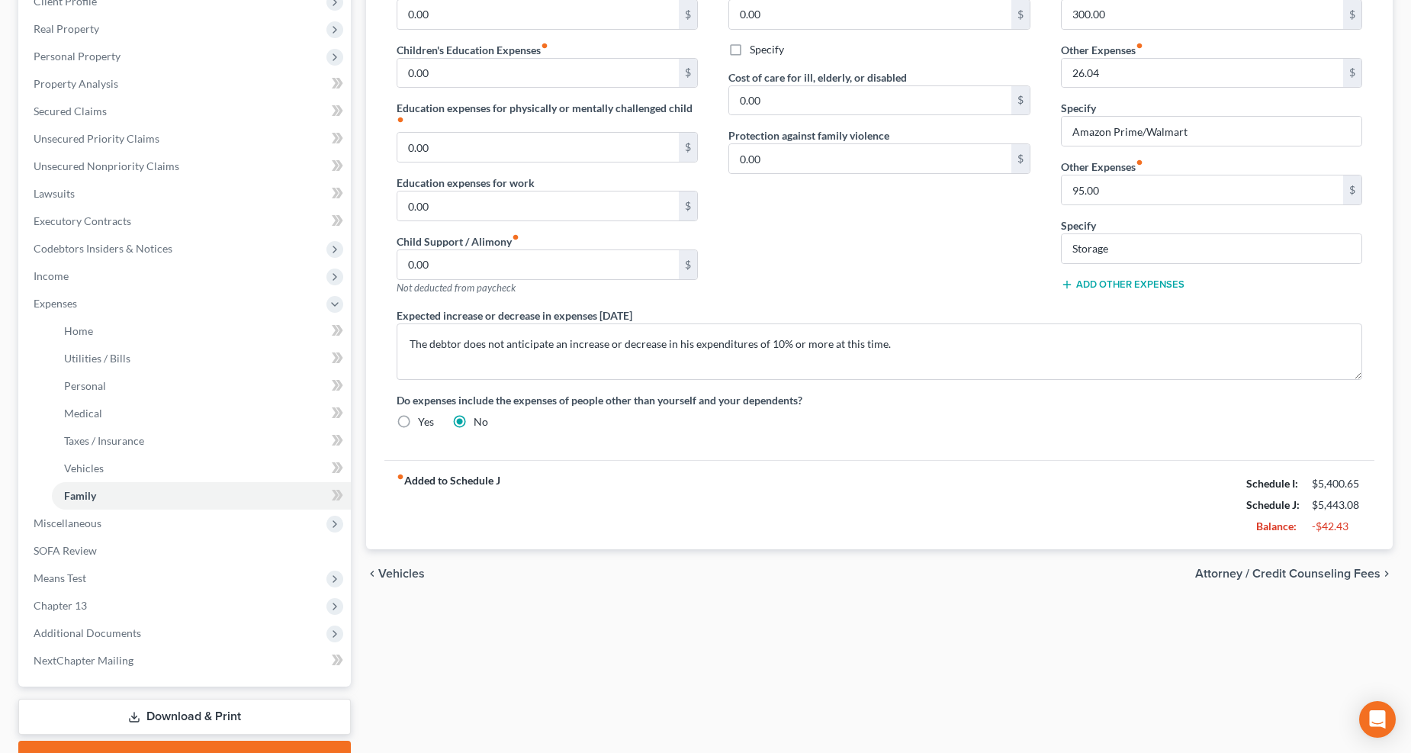
scroll to position [254, 0]
click at [67, 570] on span "Means Test" at bounding box center [60, 576] width 53 height 13
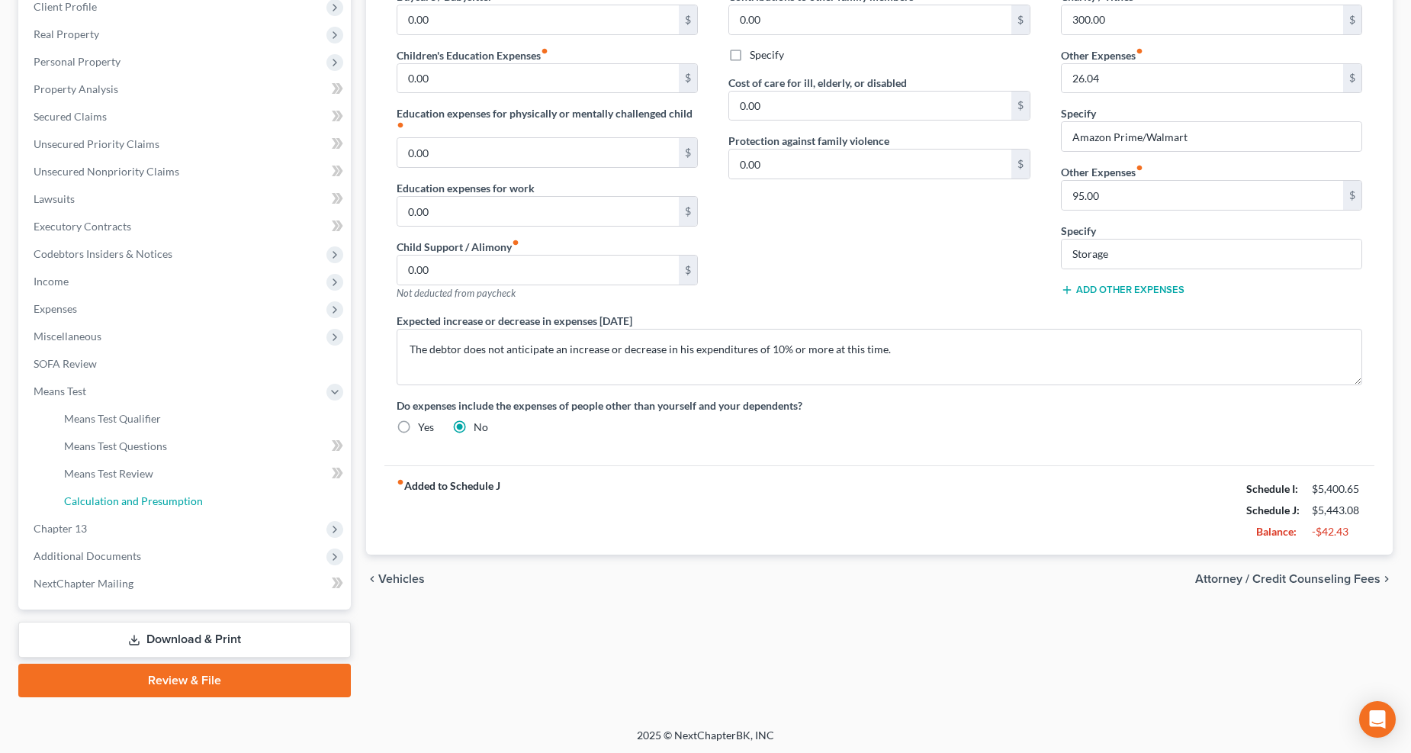
click at [101, 487] on link "Calculation and Presumption" at bounding box center [201, 500] width 299 height 27
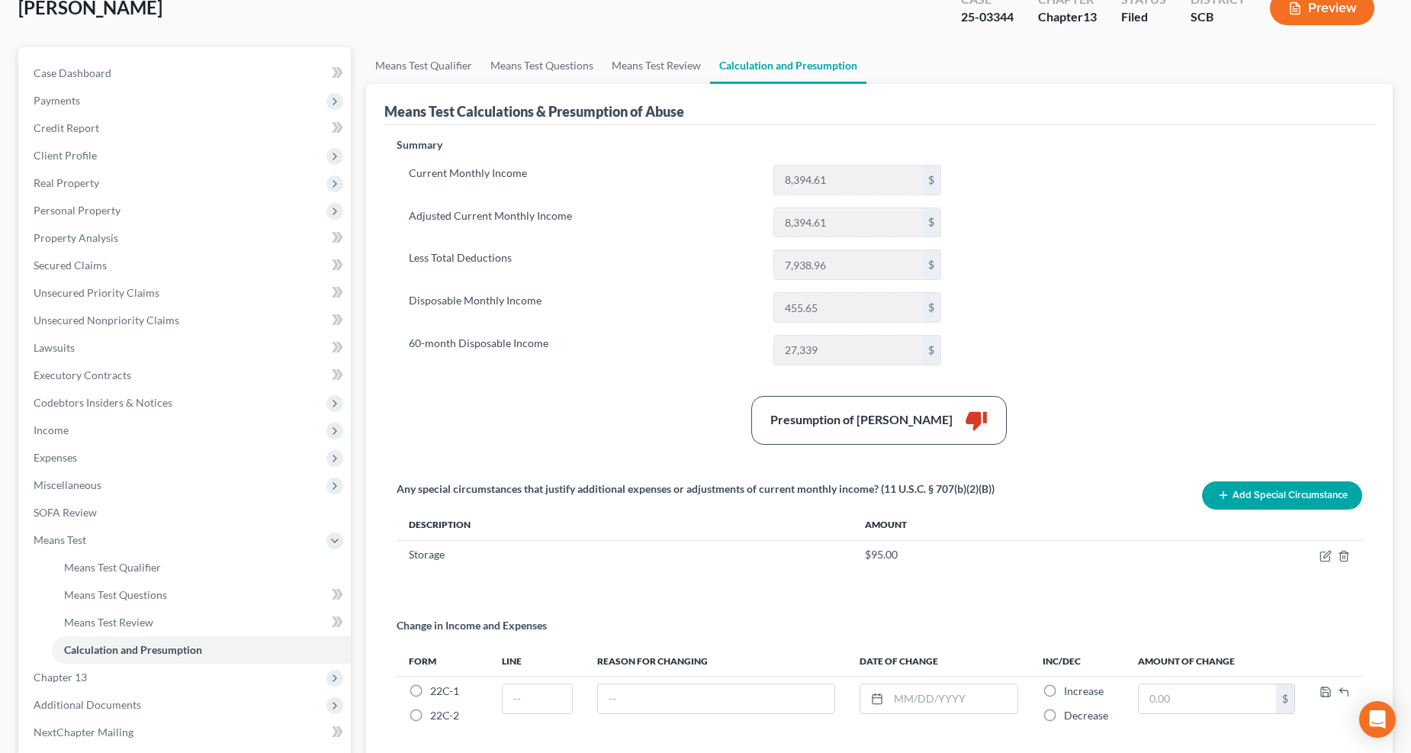
scroll to position [79, 0]
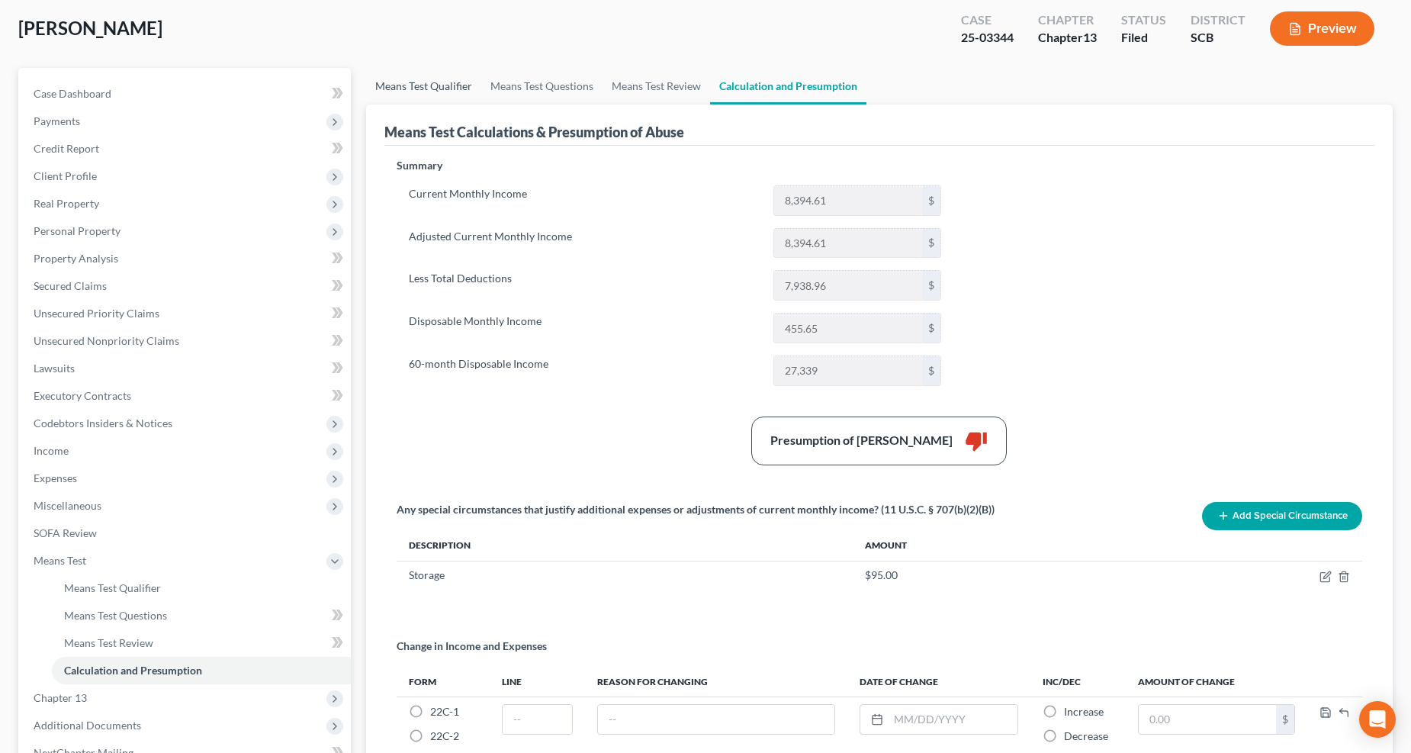
click at [429, 100] on link "Means Test Qualifier" at bounding box center [423, 86] width 115 height 37
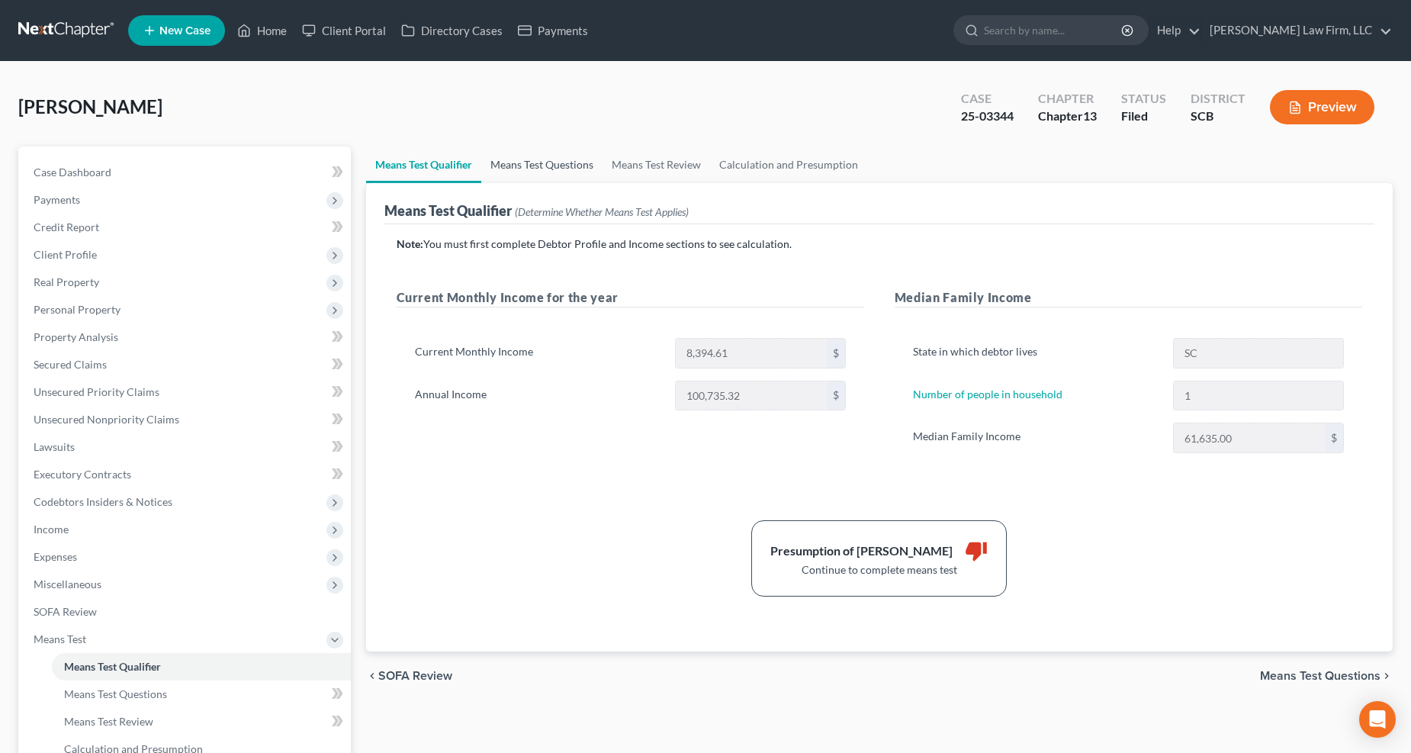
click at [549, 156] on link "Means Test Questions" at bounding box center [541, 164] width 121 height 37
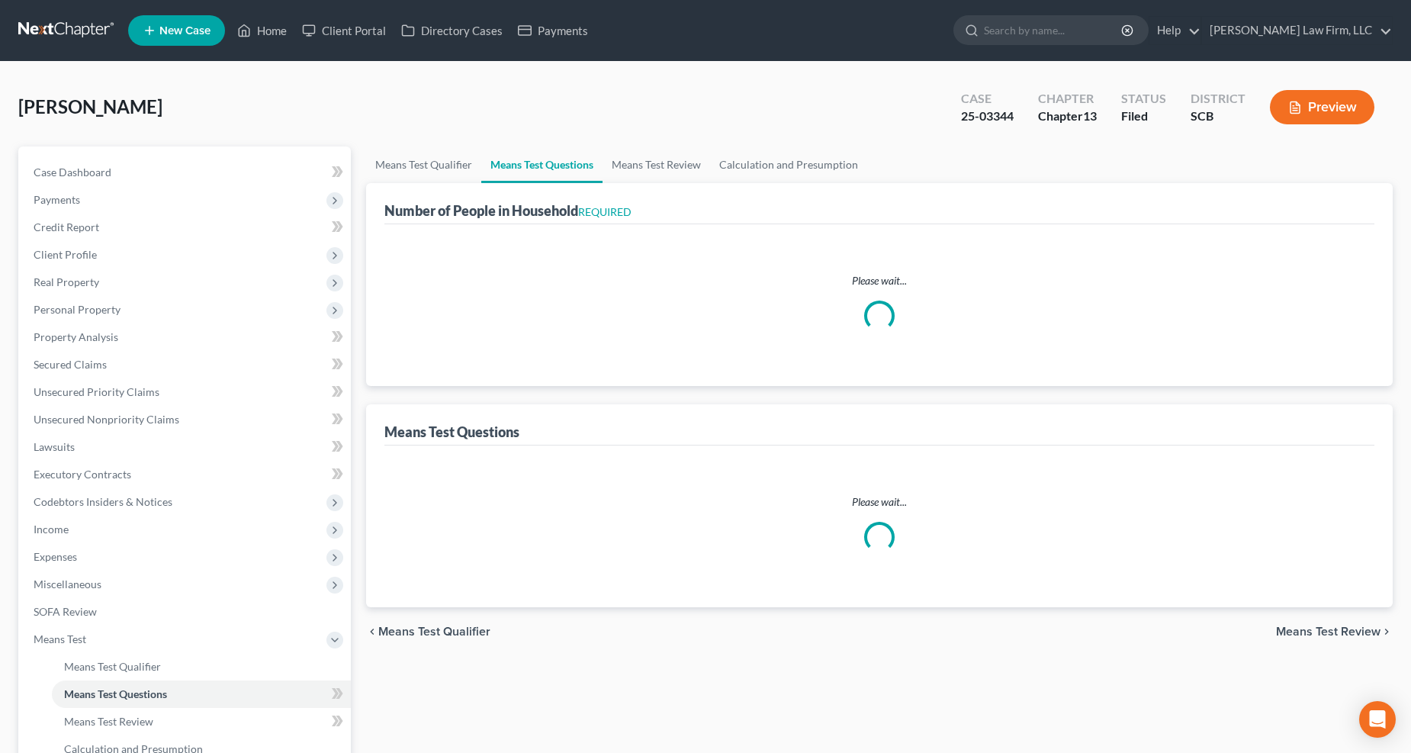
select select "0"
select select "60"
select select "0"
select select "60"
select select "1"
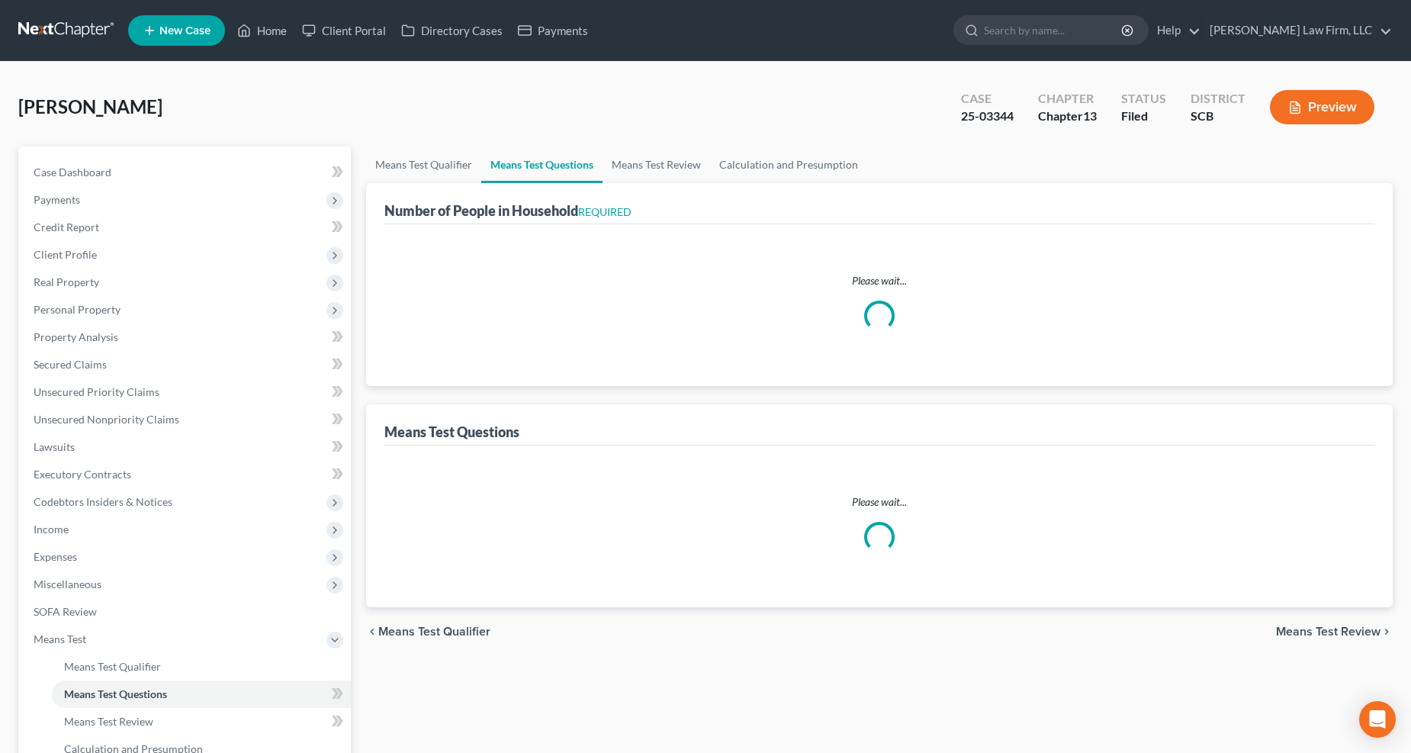
select select "3"
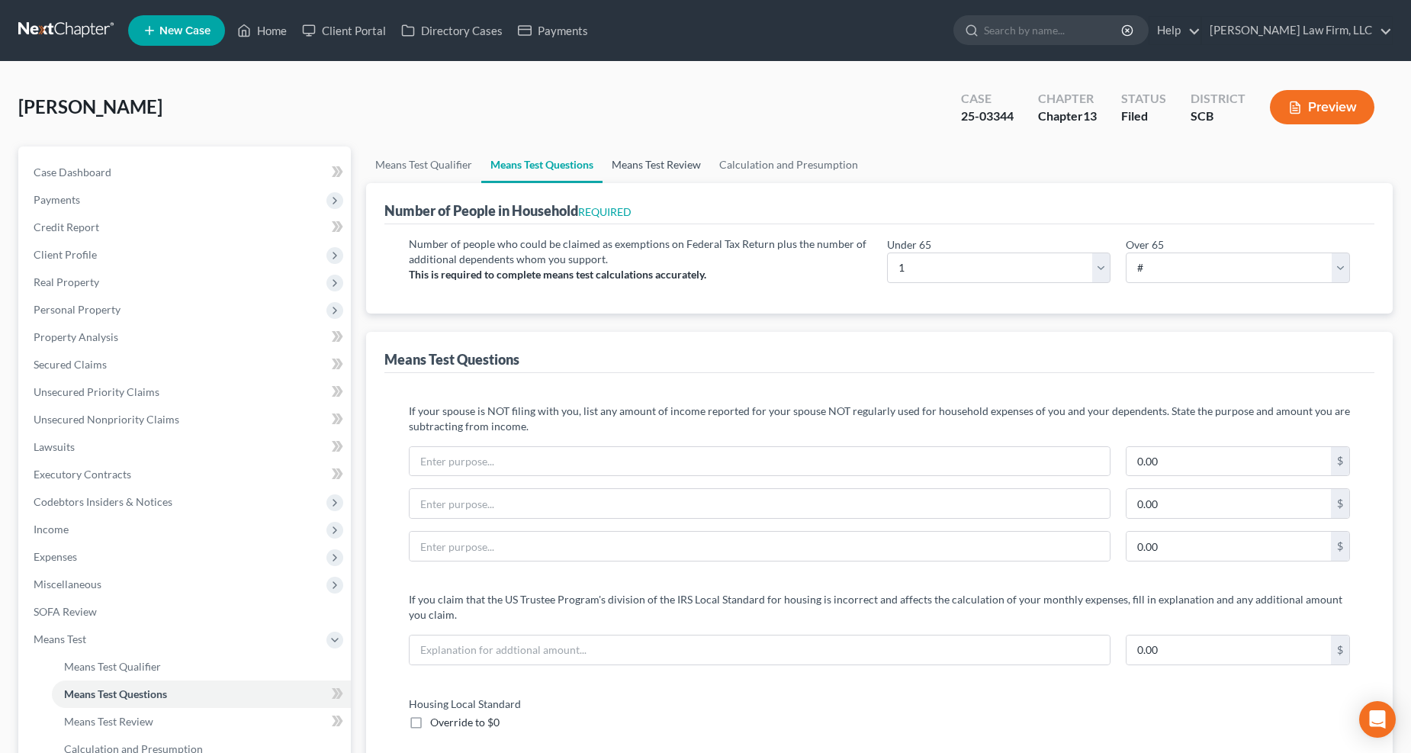
click at [627, 172] on link "Means Test Review" at bounding box center [656, 164] width 108 height 37
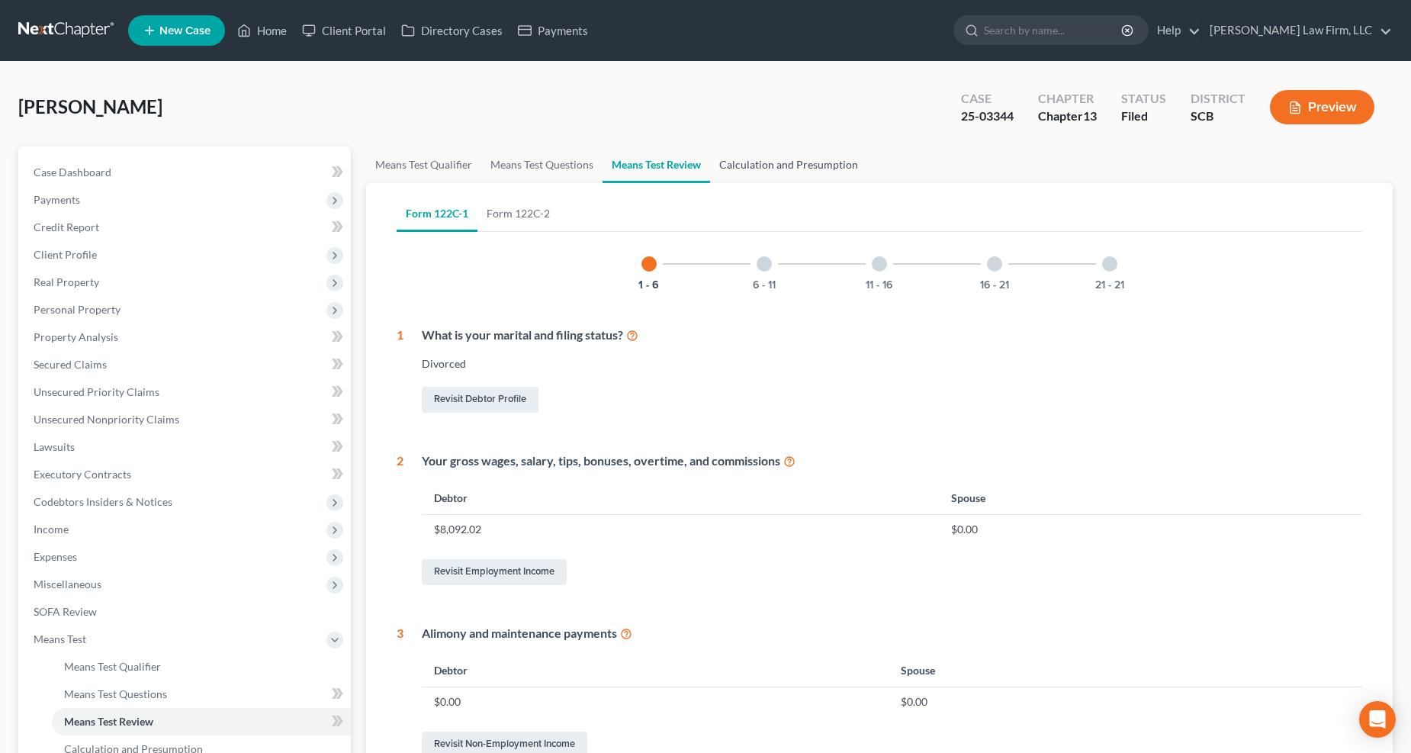
click at [729, 159] on link "Calculation and Presumption" at bounding box center [788, 164] width 157 height 37
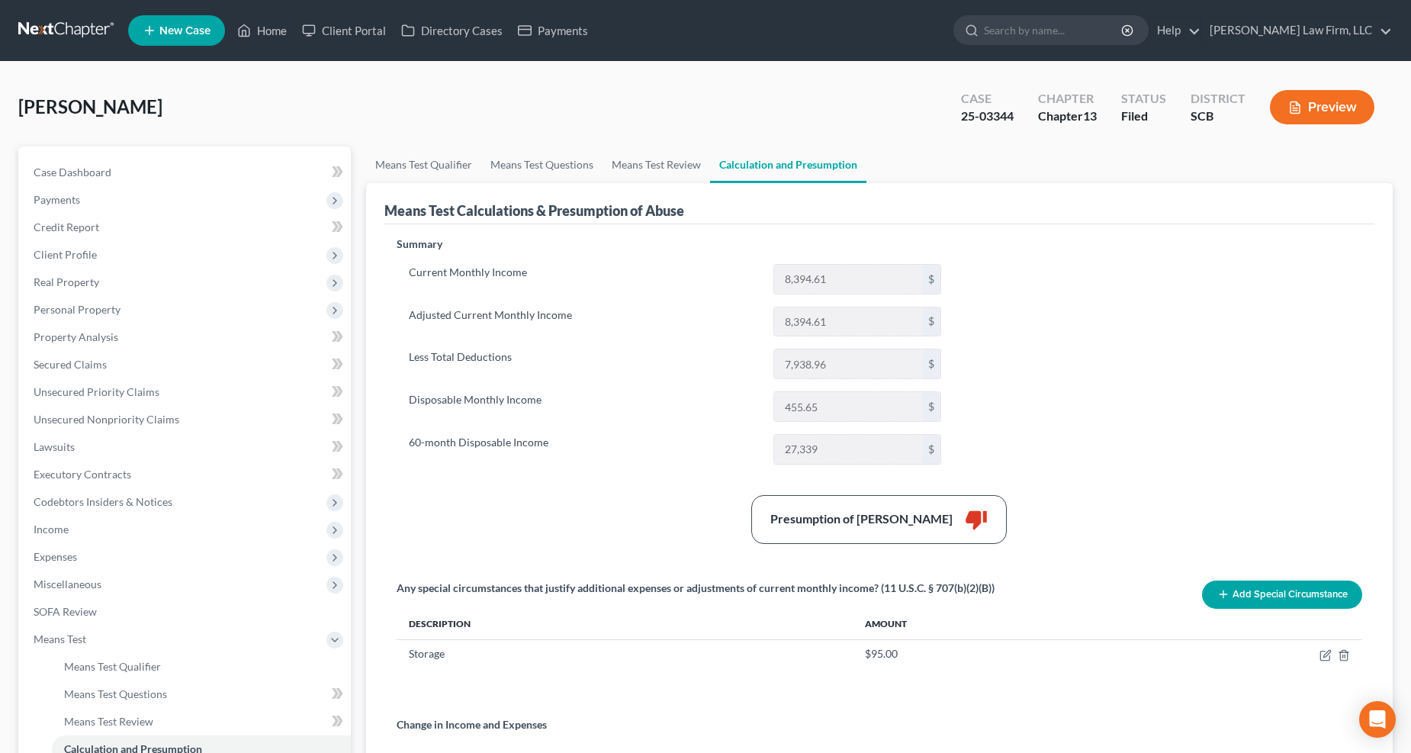
click at [85, 565] on span "Expenses" at bounding box center [185, 556] width 329 height 27
click at [98, 583] on link "Home" at bounding box center [201, 583] width 299 height 27
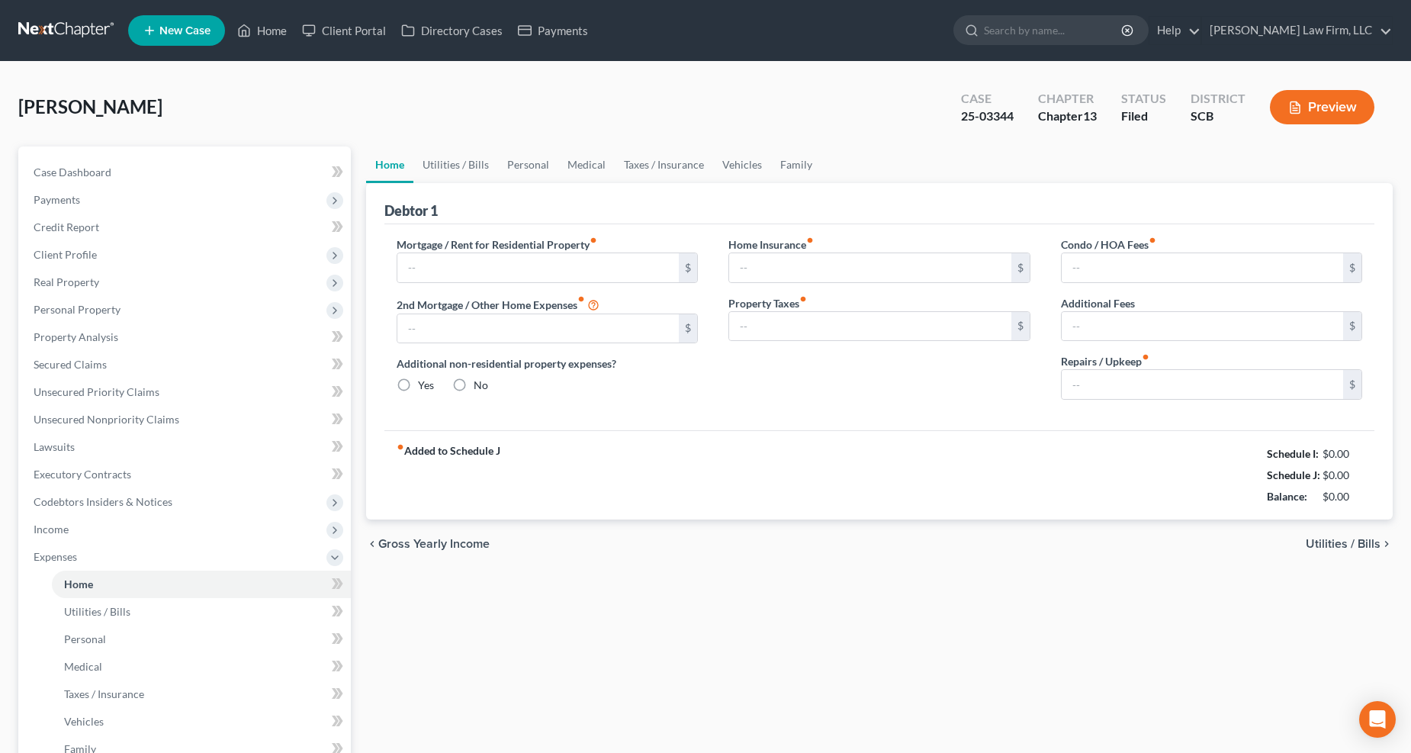
type input "1,965.00"
type input "0.00"
radio input "true"
type input "0.00"
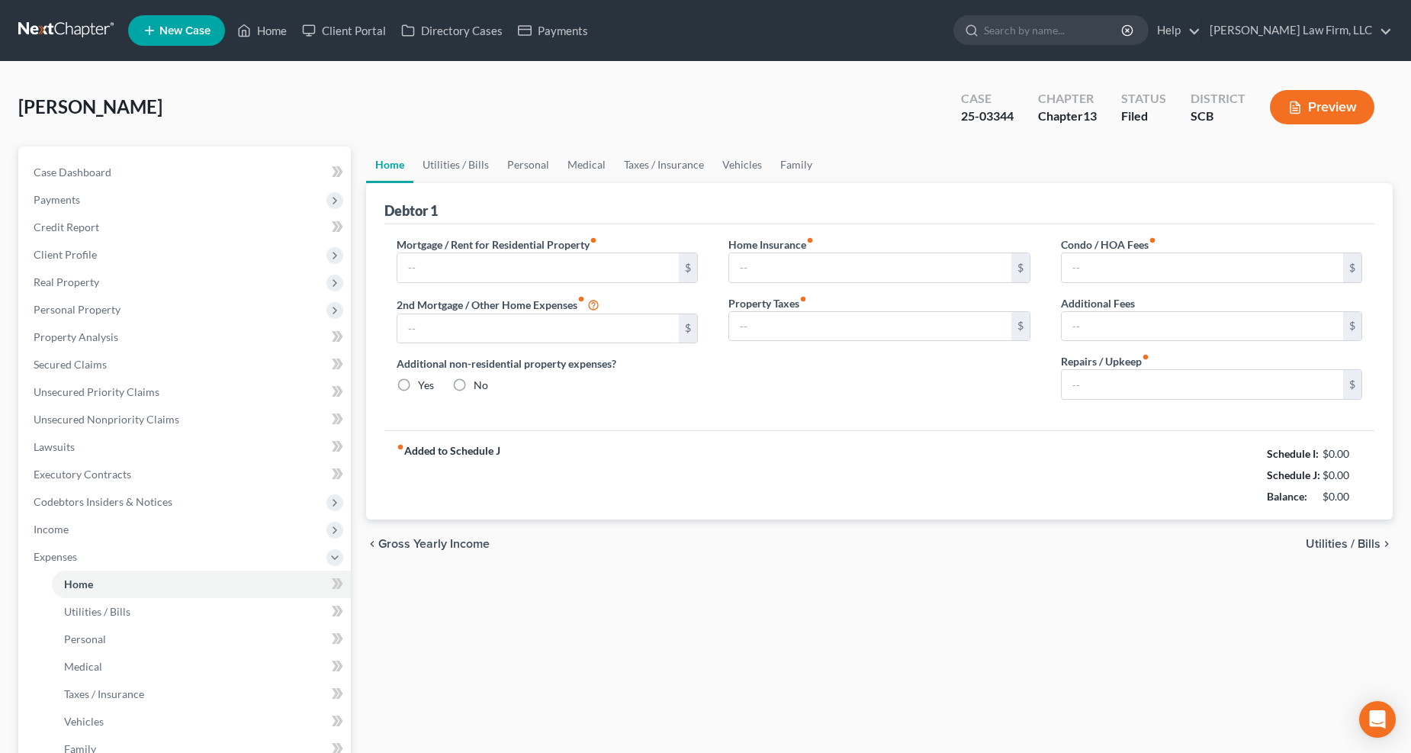
type input "57.00"
type input "0.00"
click at [1149, 387] on input "275.00" at bounding box center [1203, 384] width 282 height 29
type input "186"
click at [780, 156] on link "Family" at bounding box center [796, 164] width 50 height 37
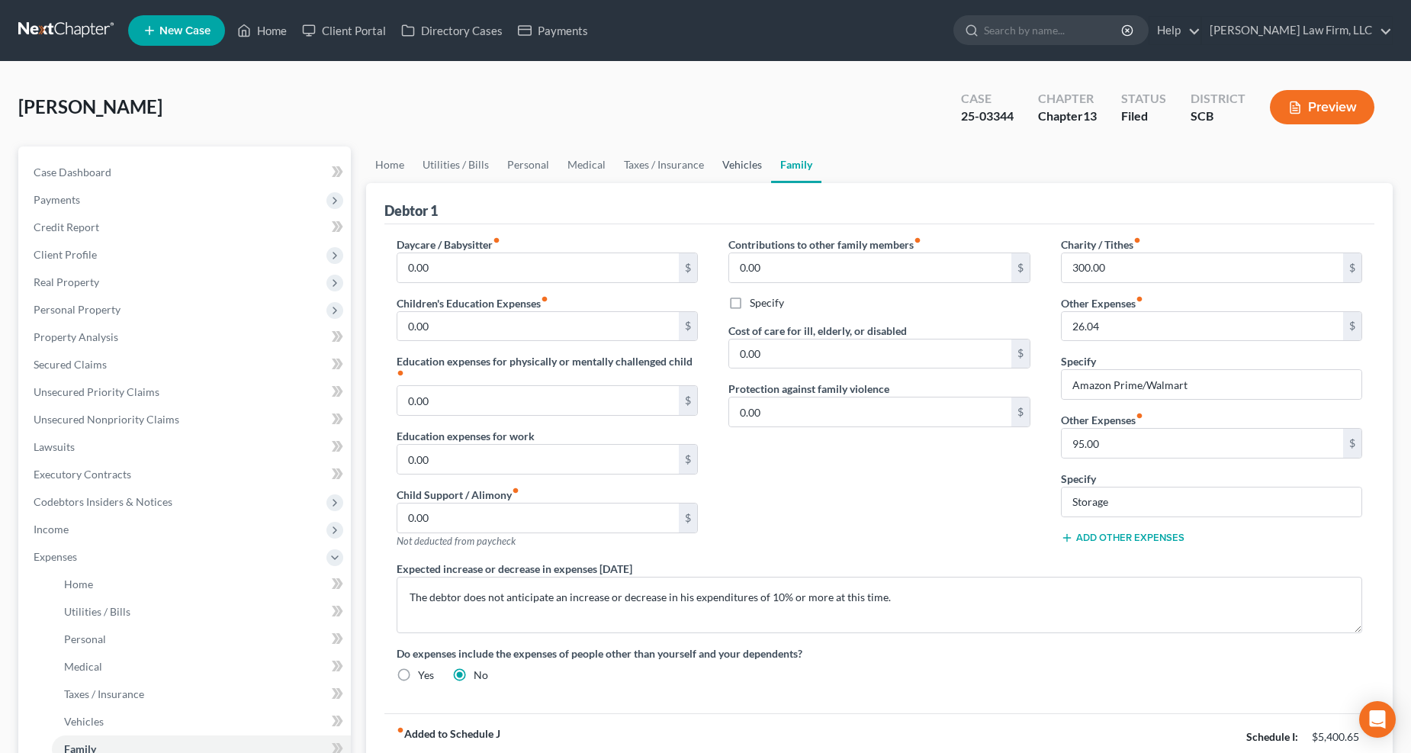
click at [741, 158] on link "Vehicles" at bounding box center [742, 164] width 58 height 37
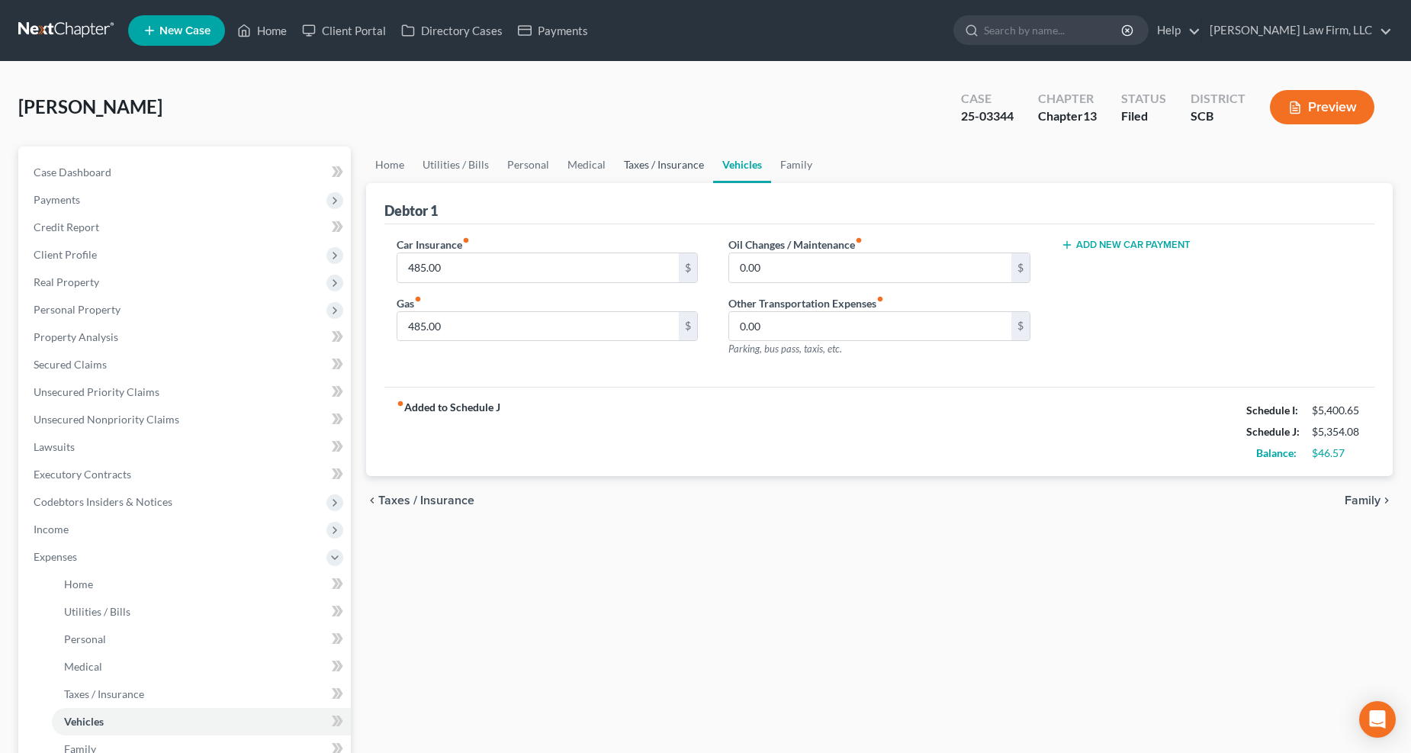
click at [703, 160] on link "Taxes / Insurance" at bounding box center [664, 164] width 98 height 37
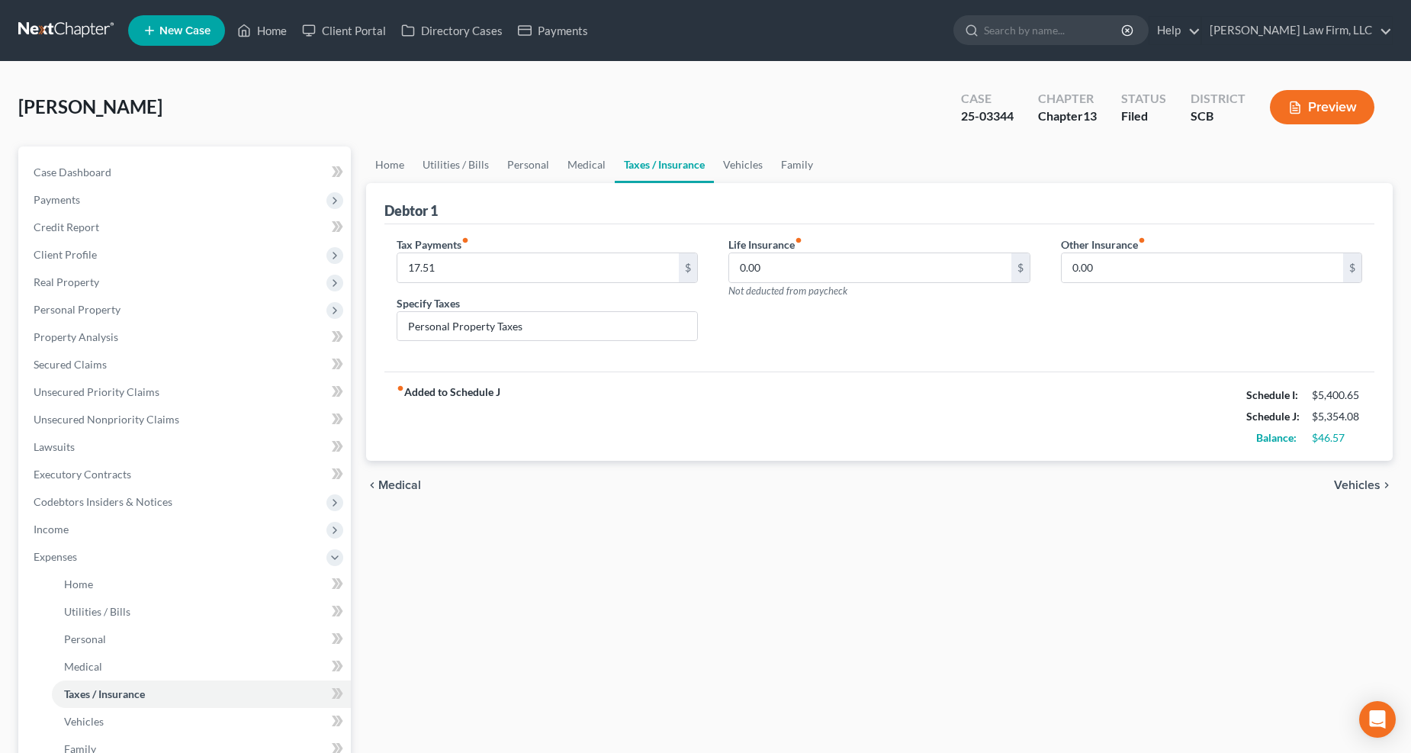
click at [1106, 249] on label "Other Insurance fiber_manual_record" at bounding box center [1103, 244] width 85 height 16
click at [1123, 263] on input "0.00" at bounding box center [1203, 267] width 282 height 29
type input "89"
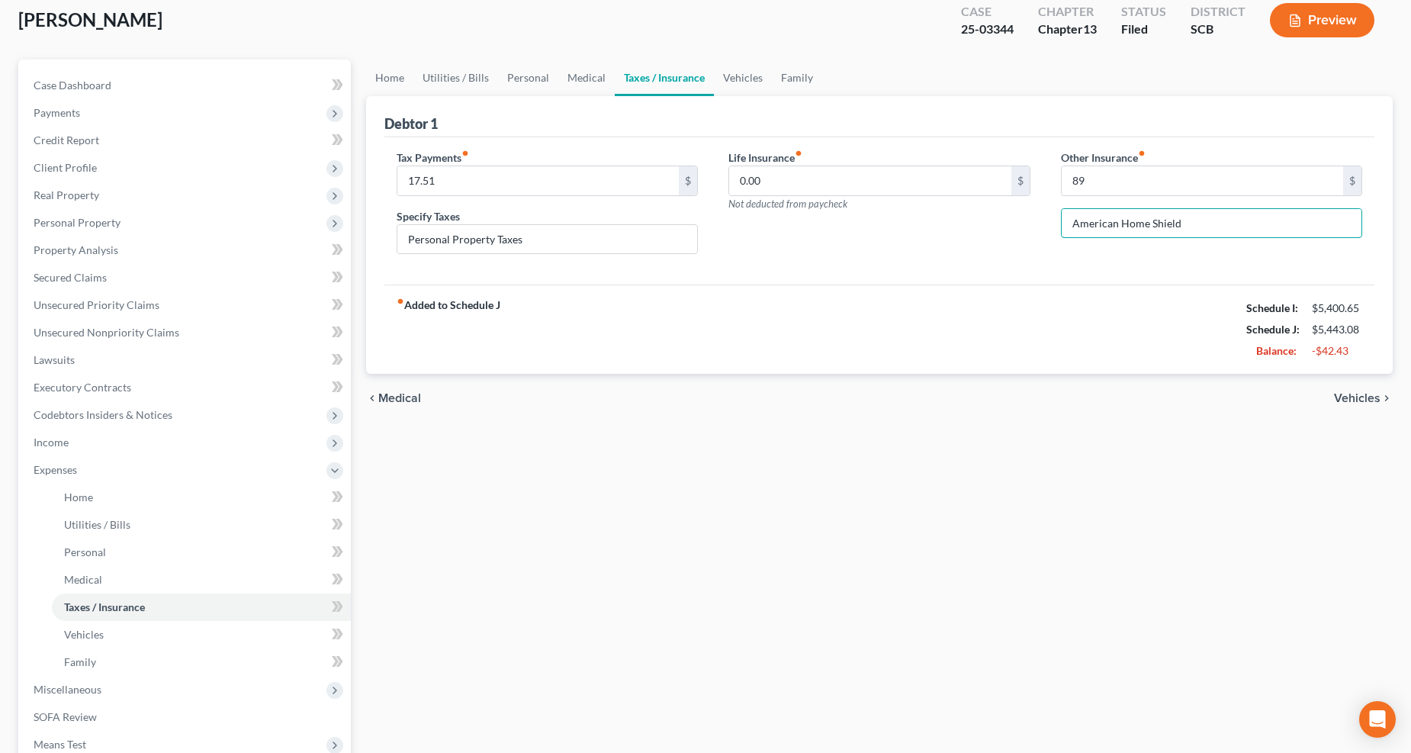
scroll to position [169, 0]
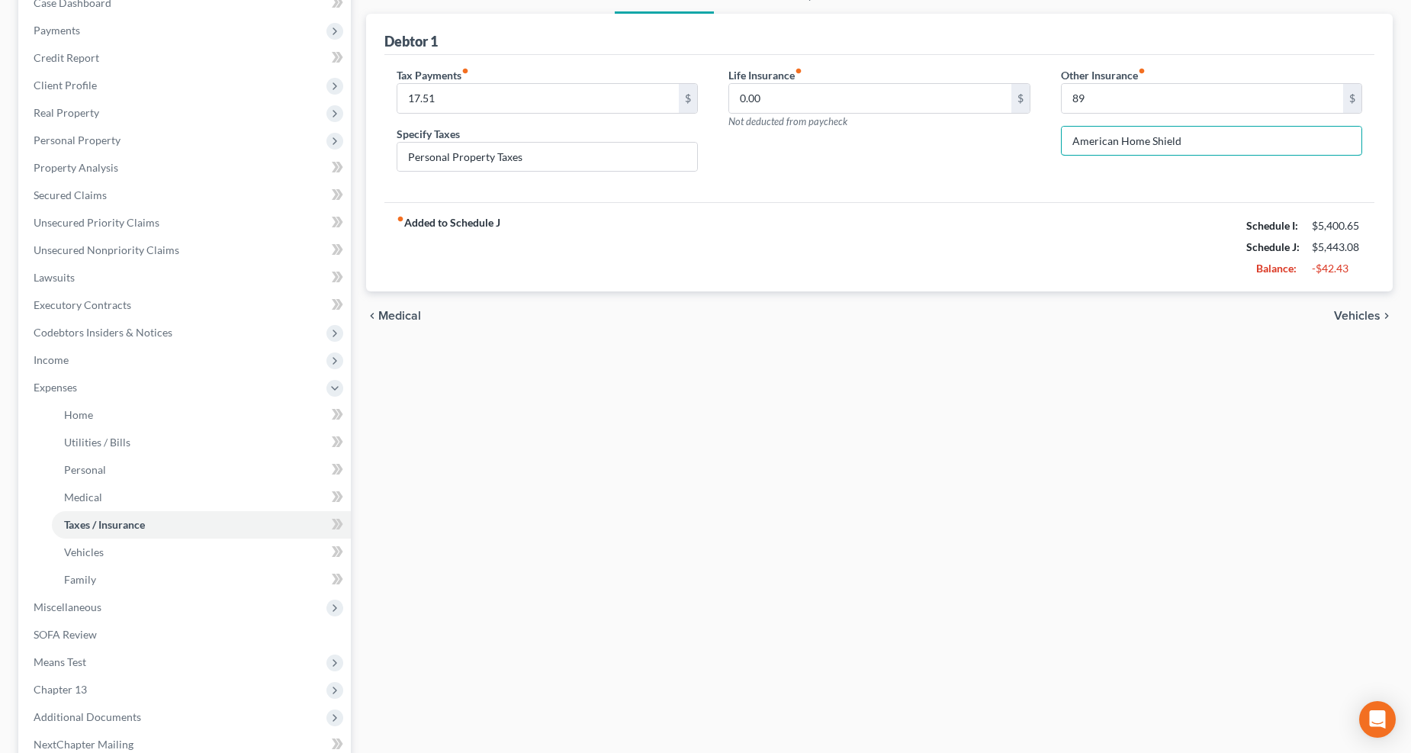
type input "American Home Shield"
click at [80, 658] on span "Means Test" at bounding box center [60, 661] width 53 height 13
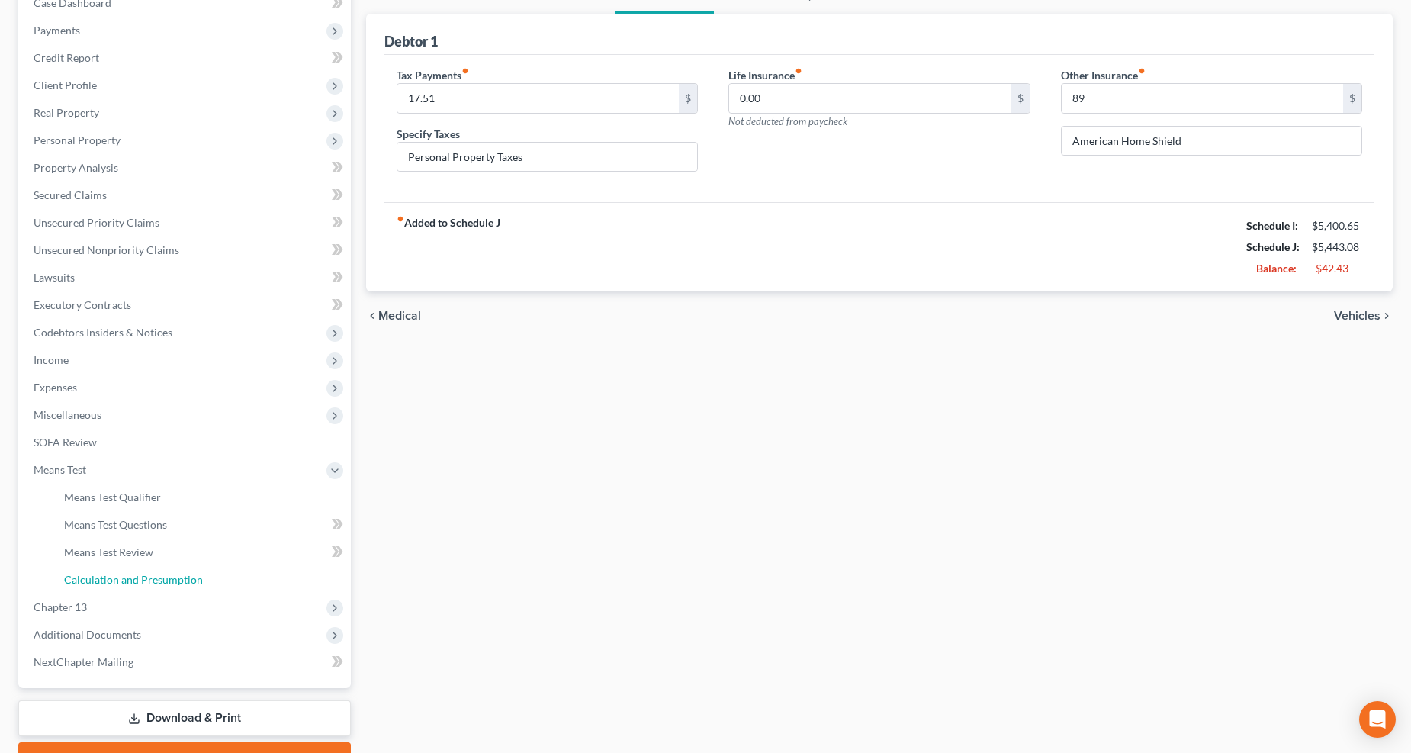
click at [154, 575] on span "Calculation and Presumption" at bounding box center [133, 579] width 139 height 13
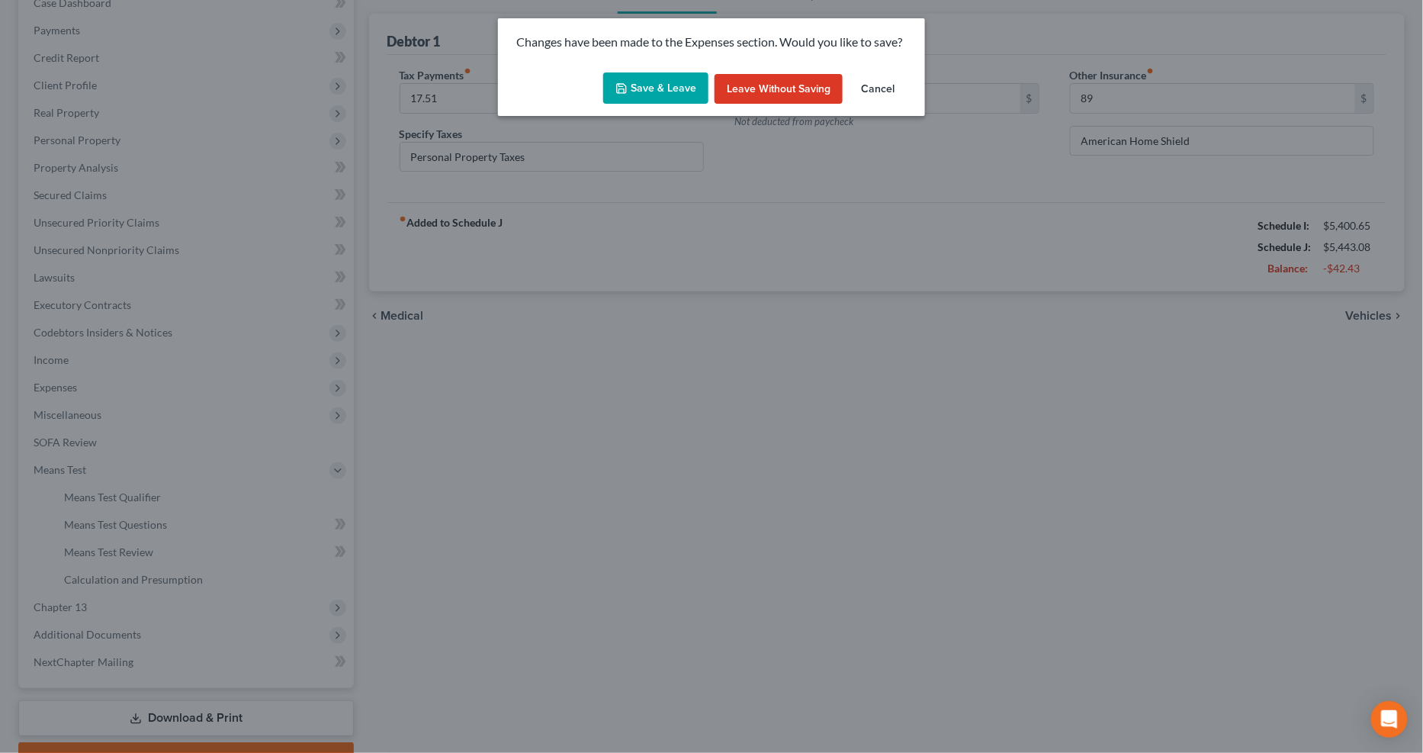
click at [667, 77] on button "Save & Leave" at bounding box center [655, 88] width 105 height 32
type input "89.00"
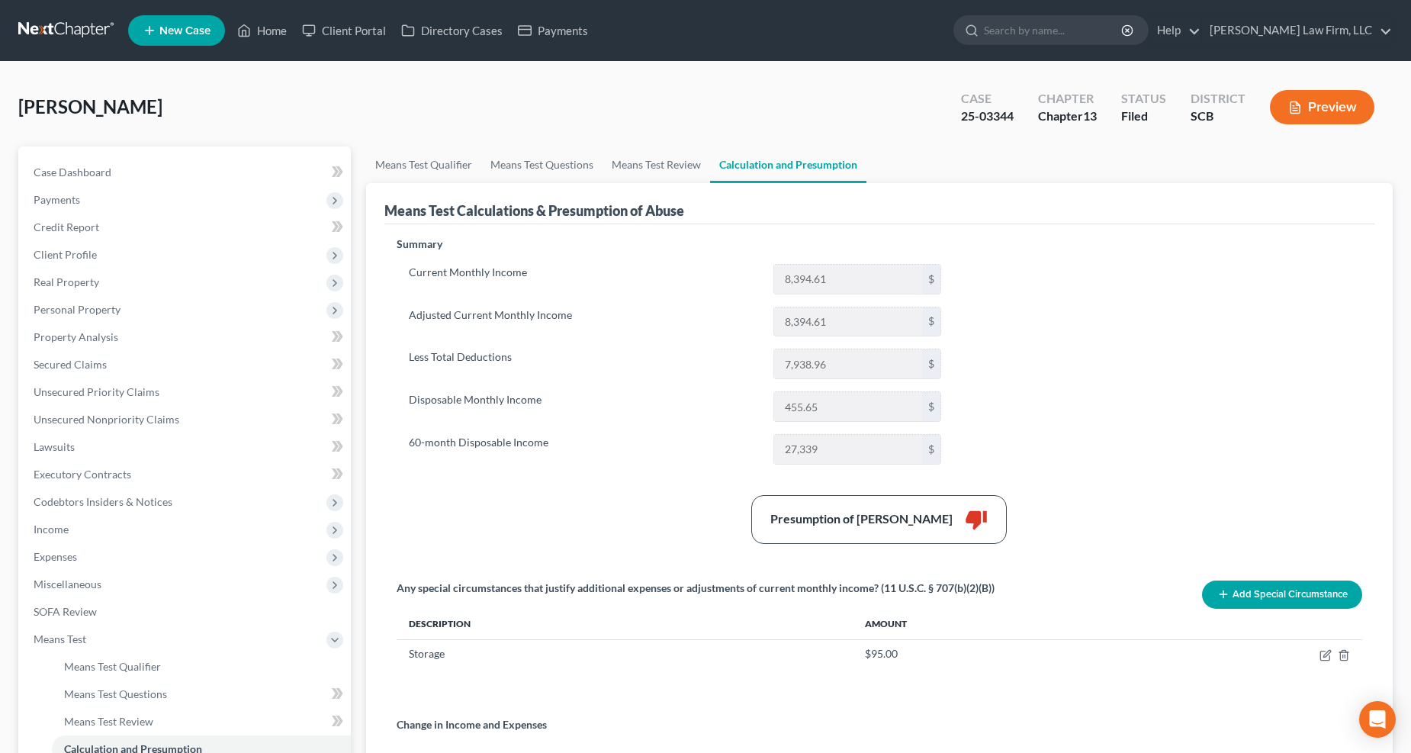
click at [1324, 596] on button "Add Special Circumstance" at bounding box center [1282, 594] width 160 height 28
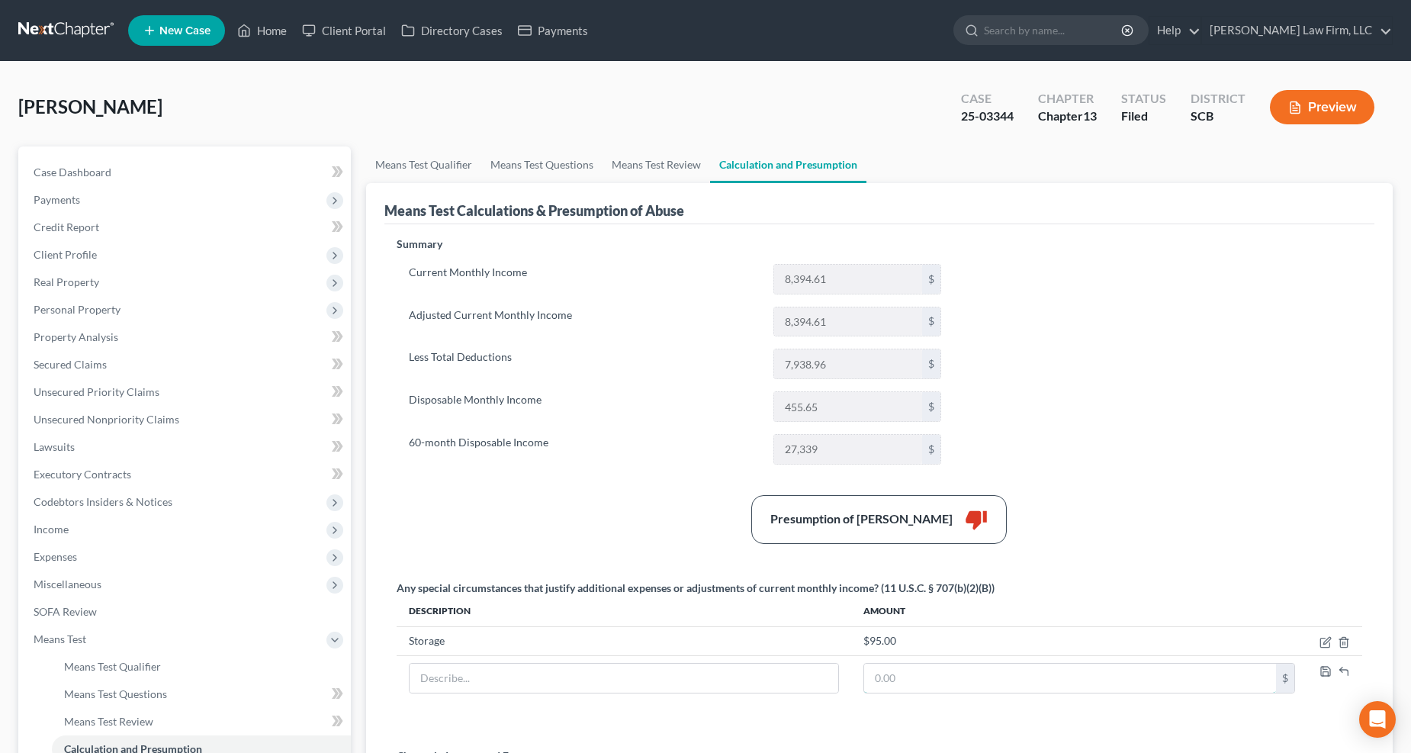
click at [1007, 670] on input "text" at bounding box center [1070, 678] width 412 height 29
type input "89"
click input "text"
click icon "button"
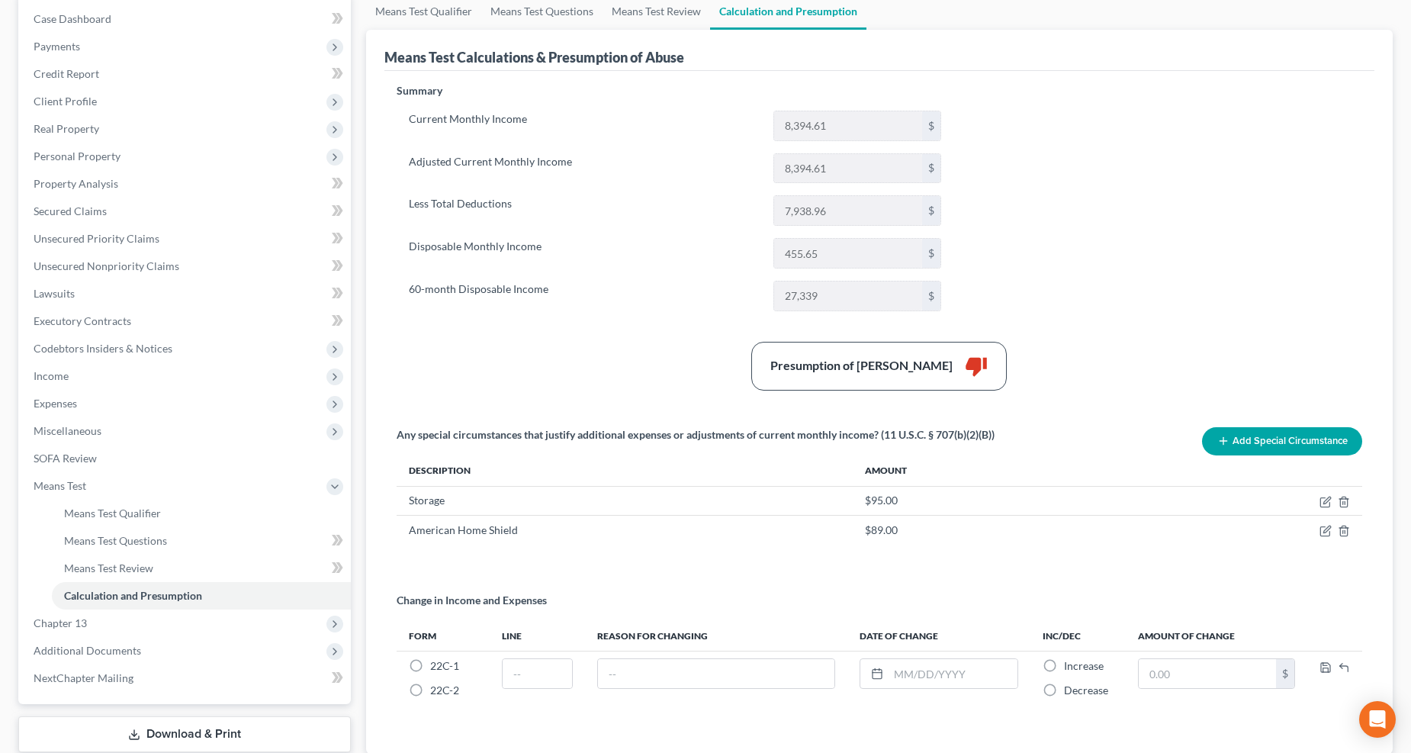
scroll to position [169, 0]
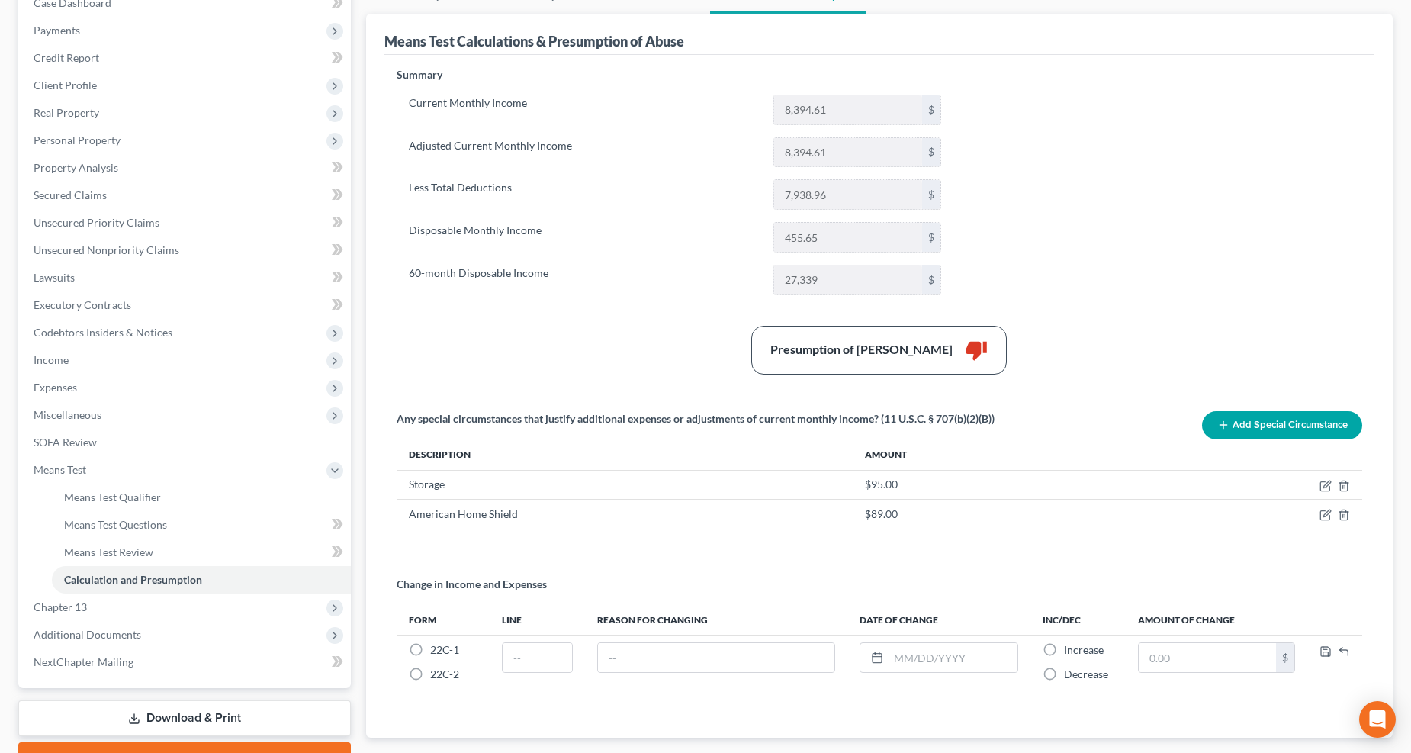
click button "Add Special Circumstance"
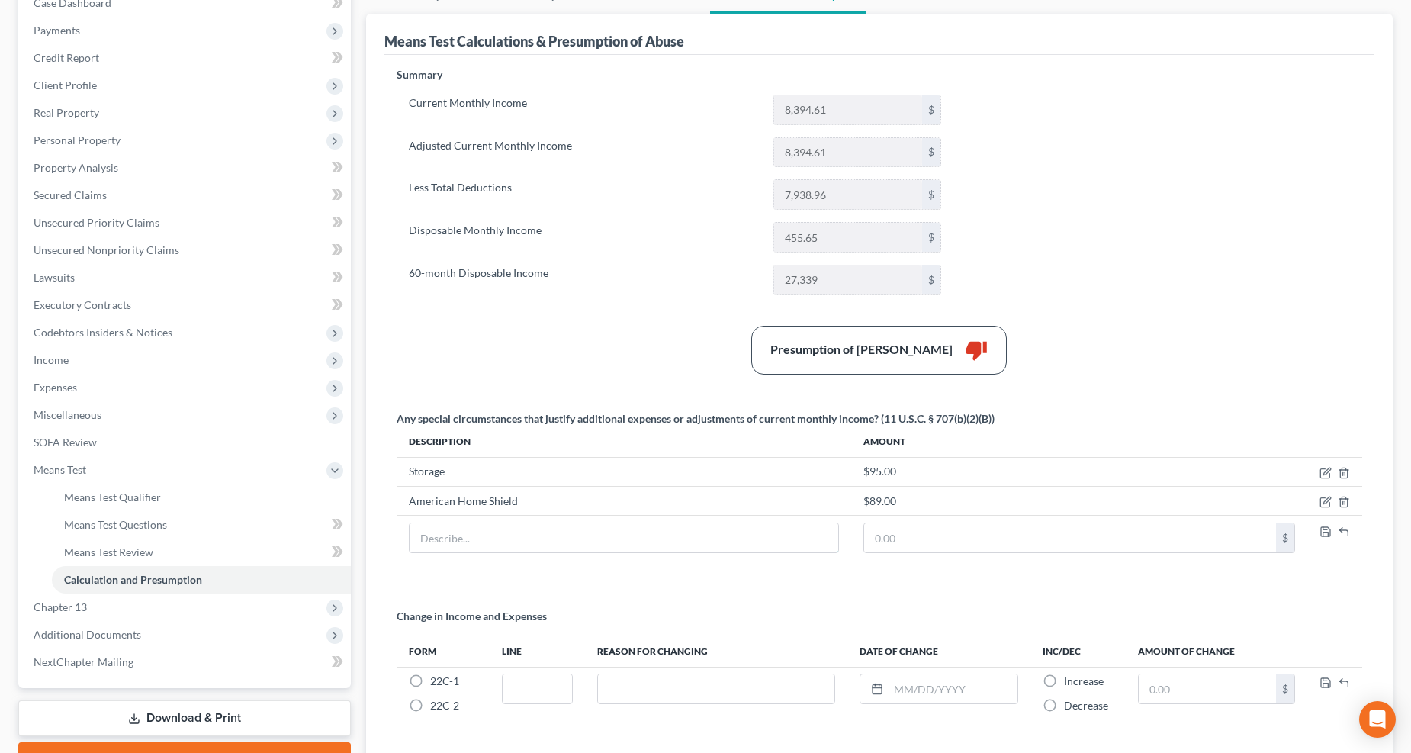
click input "text"
type input "Amazon Prime/Walmart"
type input "26.04"
click icon "button"
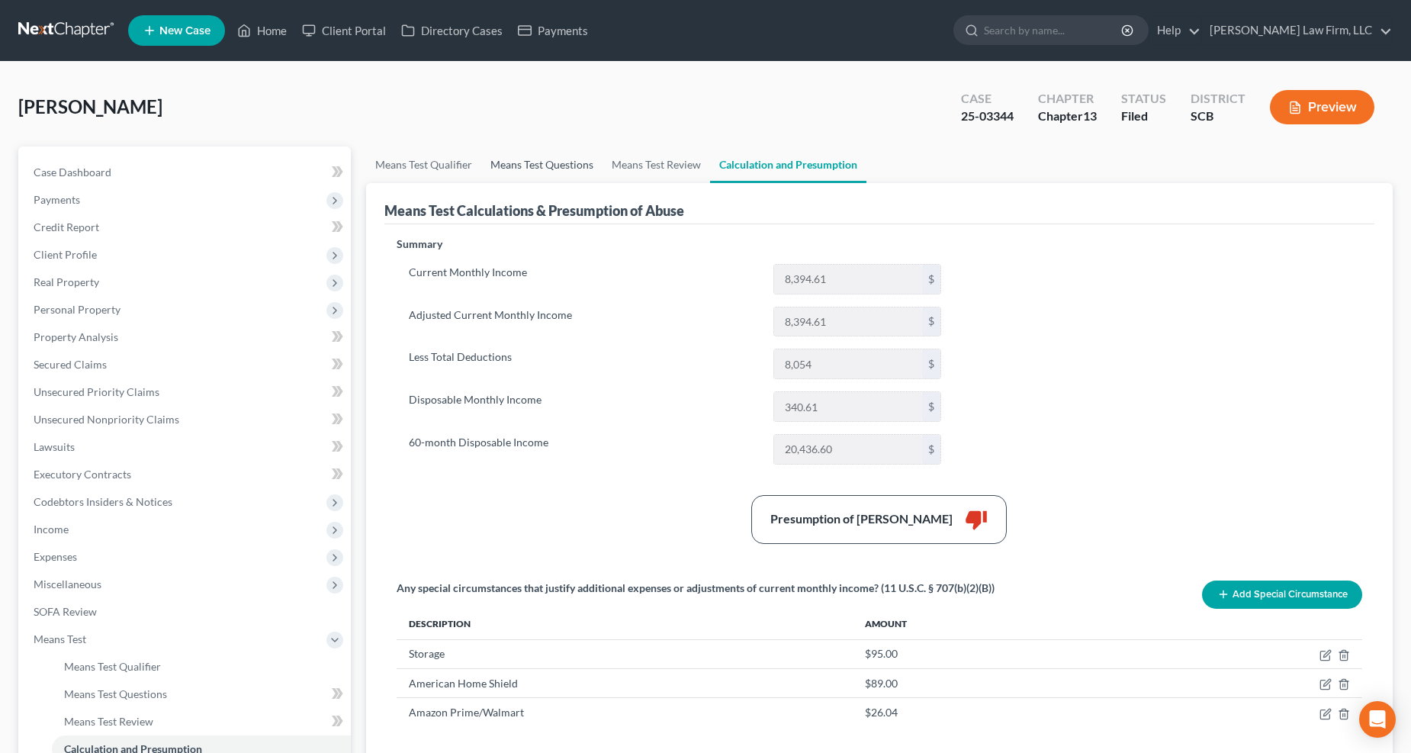
click at [508, 153] on link "Means Test Questions" at bounding box center [541, 164] width 121 height 37
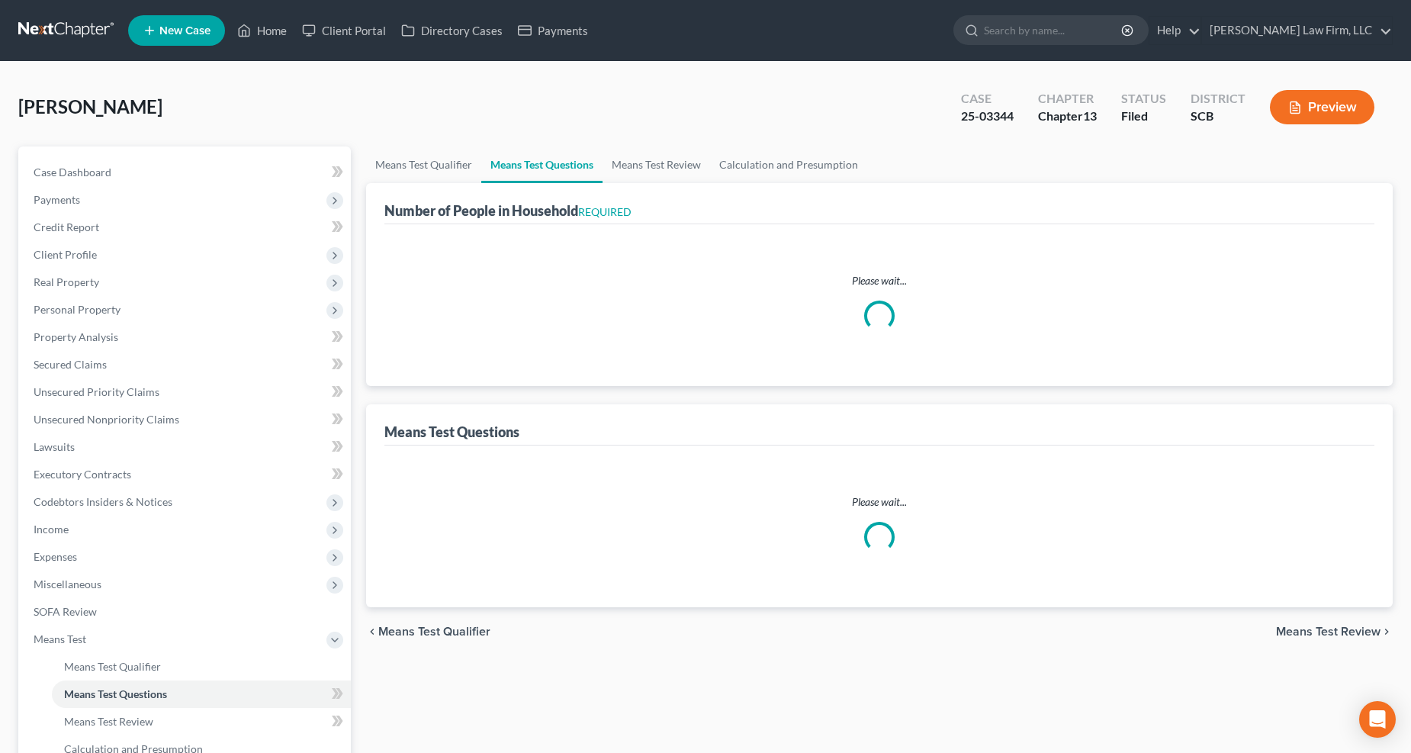
select select "0"
select select "60"
select select "0"
select select "60"
select select "1"
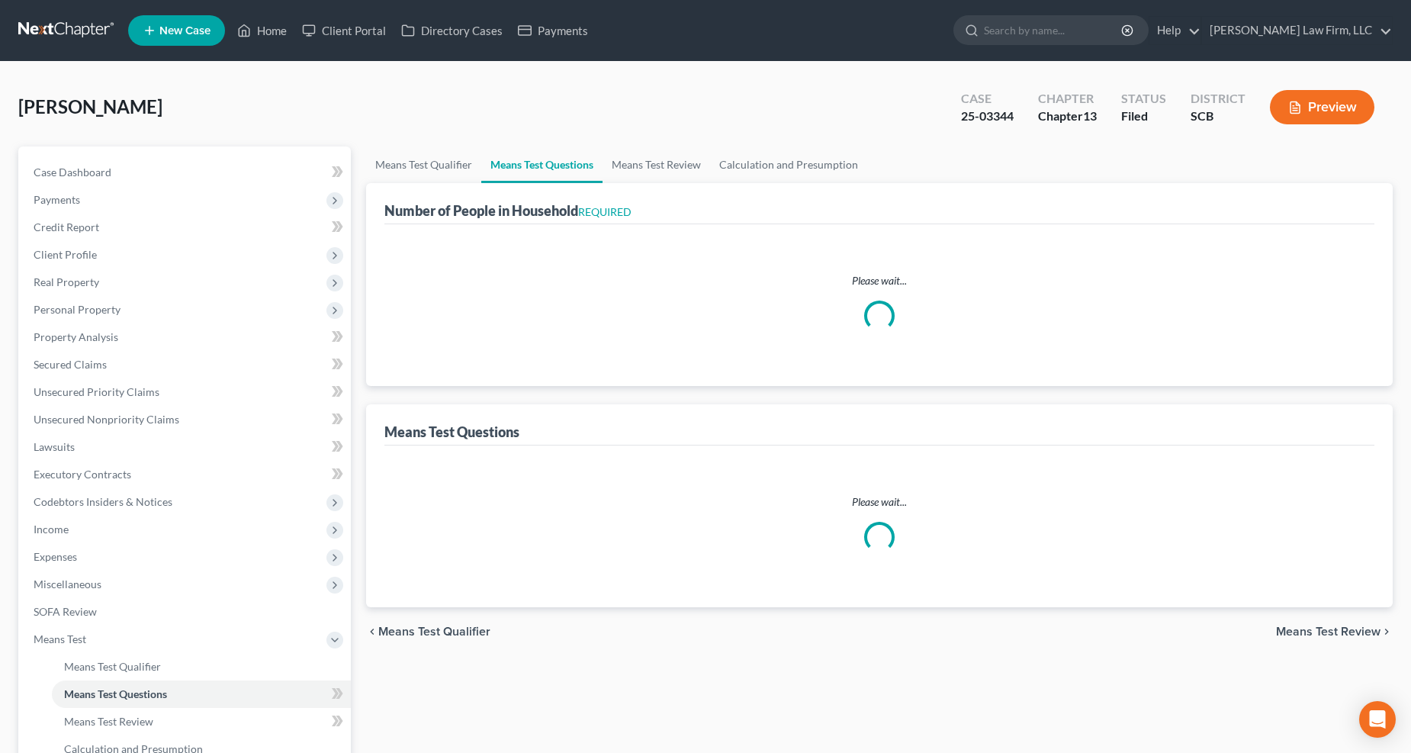
select select "3"
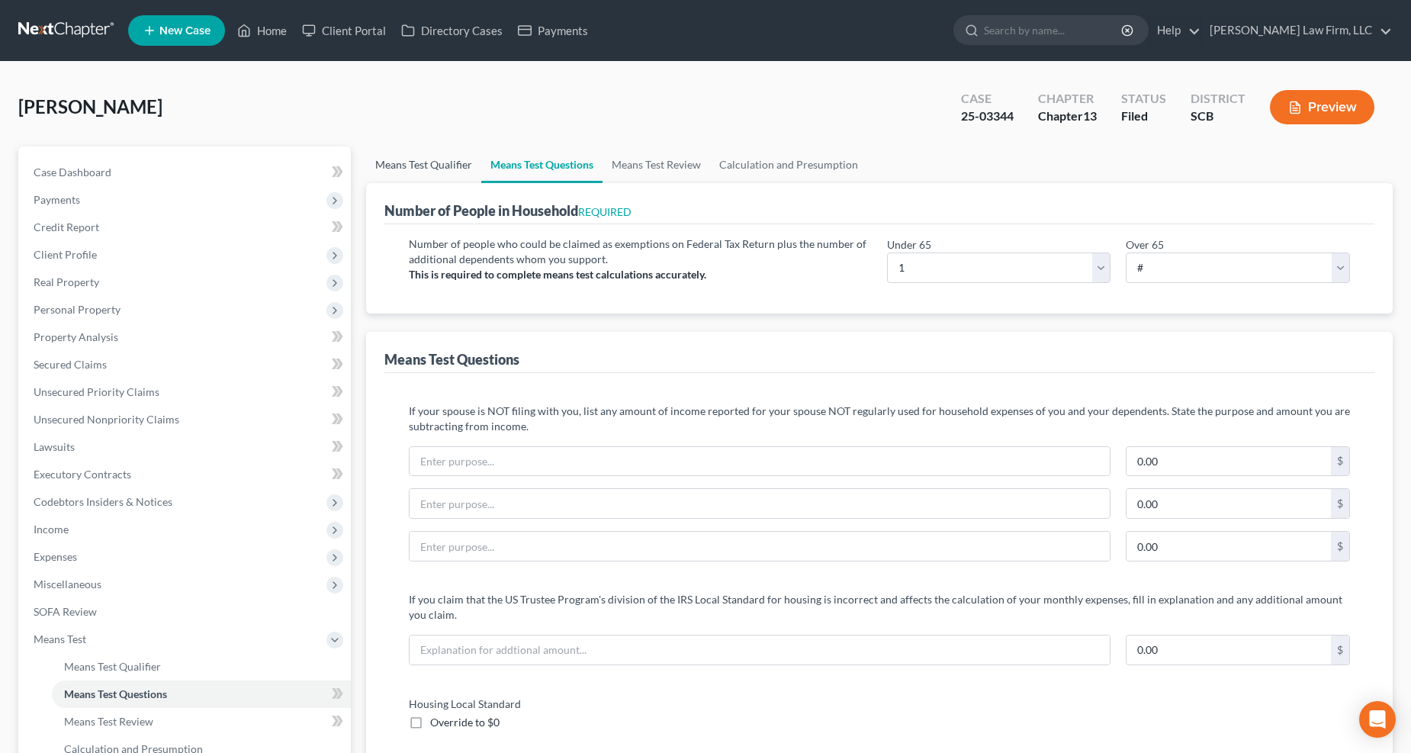
click at [423, 169] on link "Means Test Qualifier" at bounding box center [423, 164] width 115 height 37
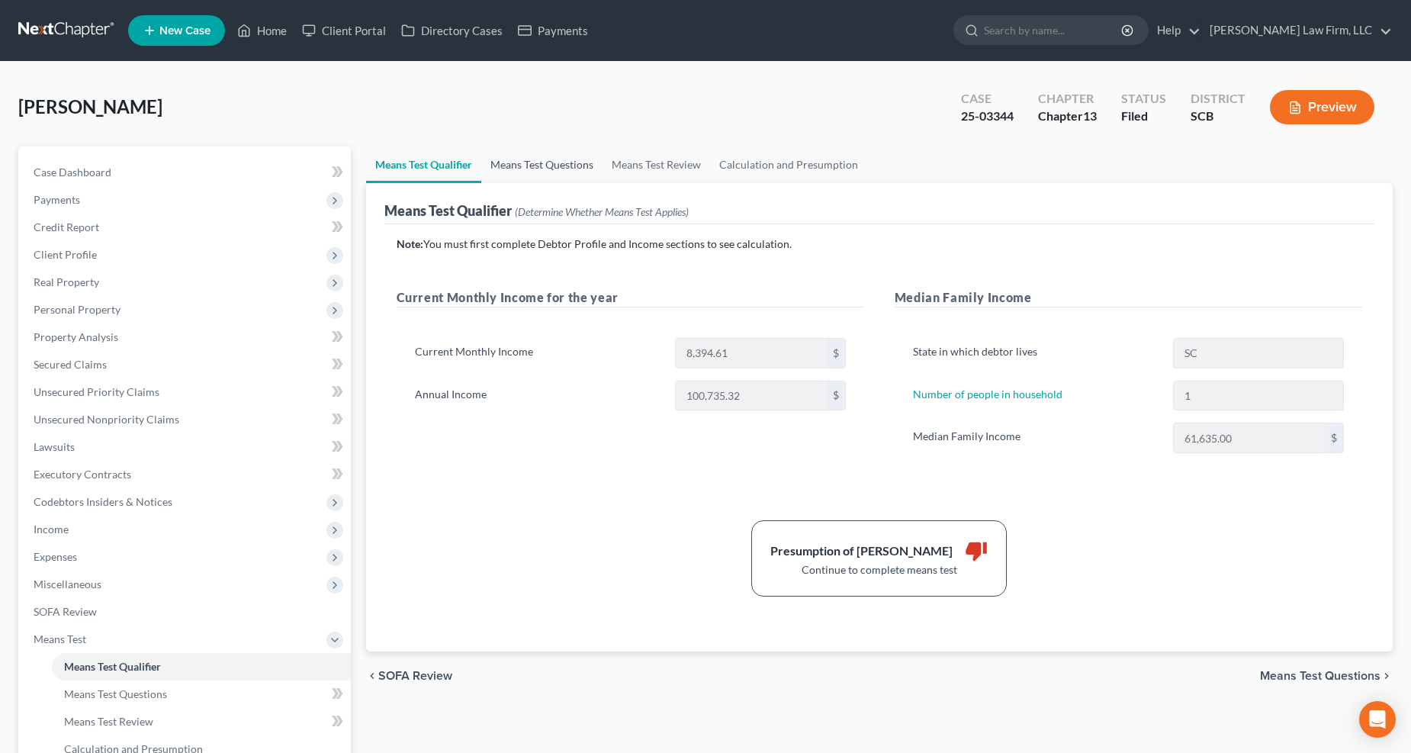
click at [536, 170] on link "Means Test Questions" at bounding box center [541, 164] width 121 height 37
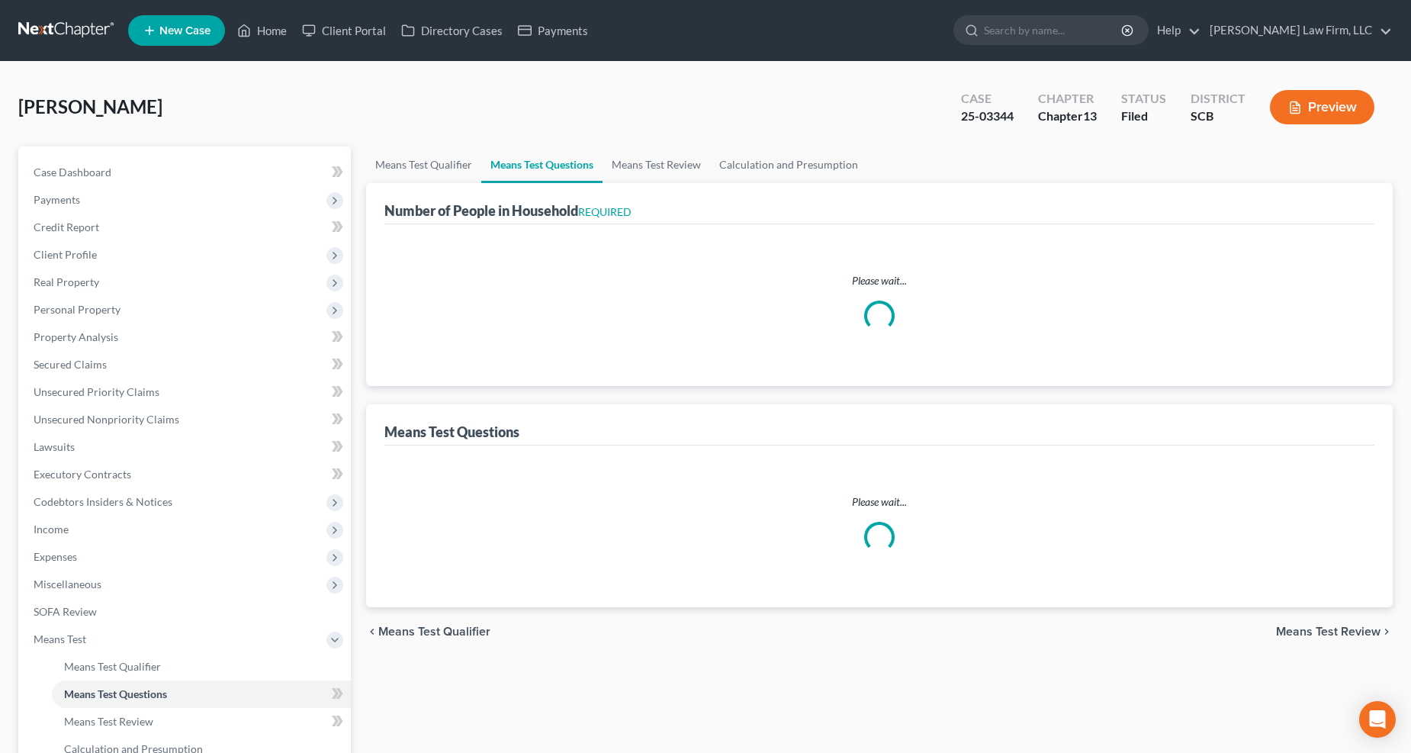
select select "0"
select select "60"
select select "0"
select select "60"
select select "1"
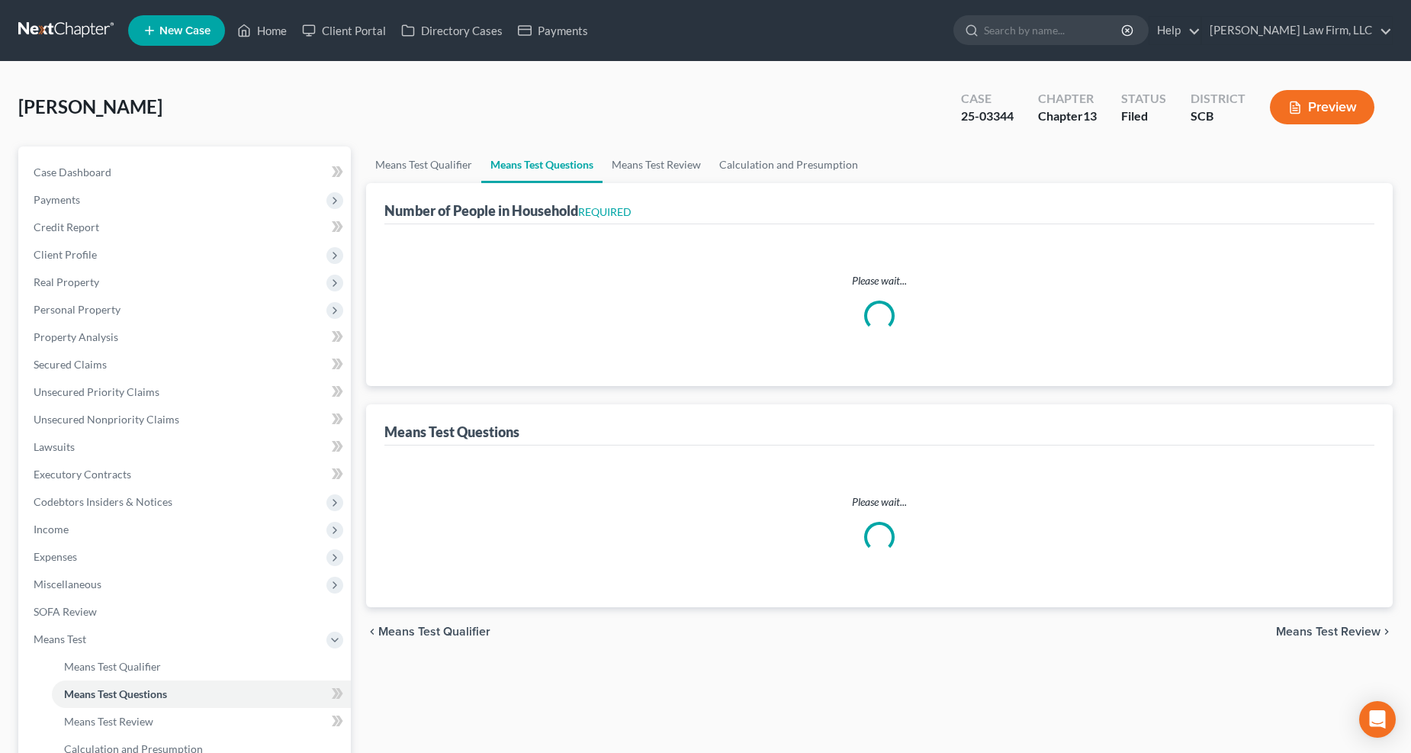
select select "3"
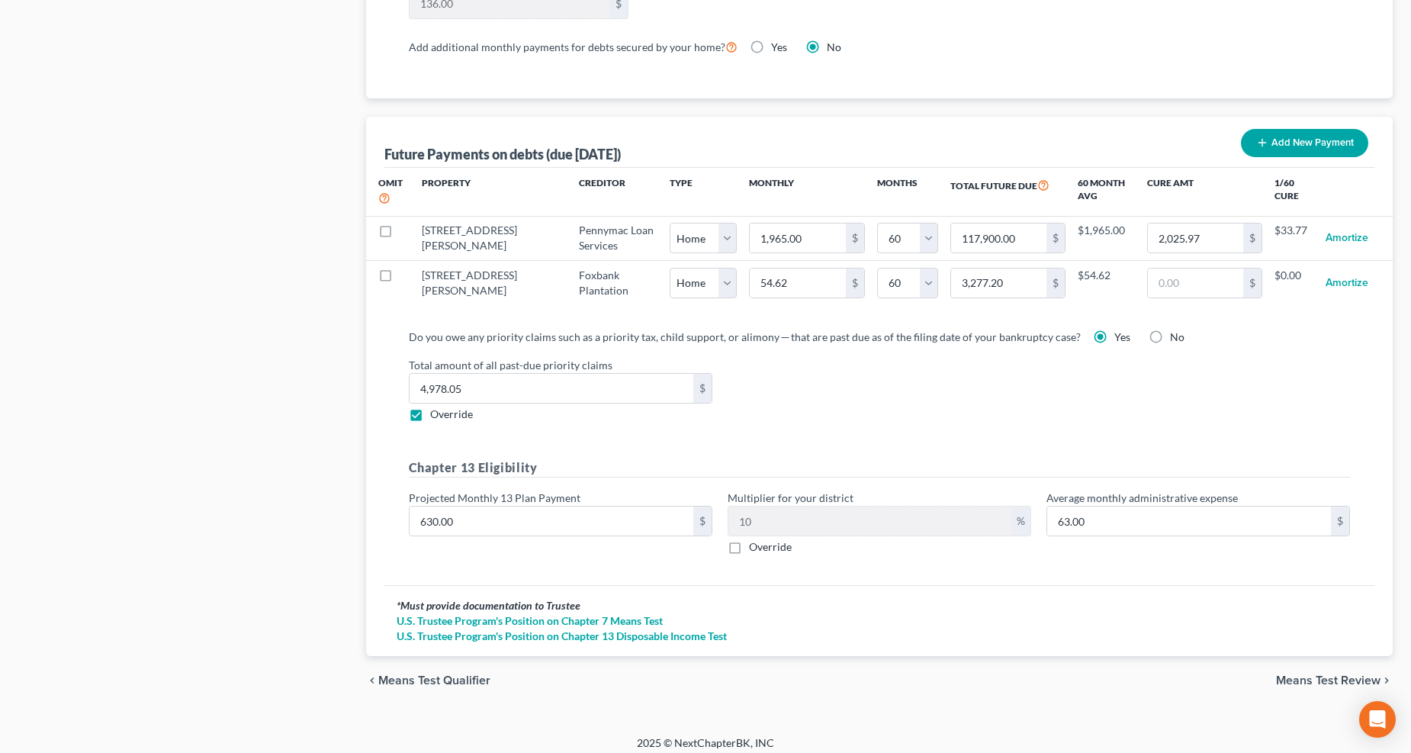
scroll to position [1429, 0]
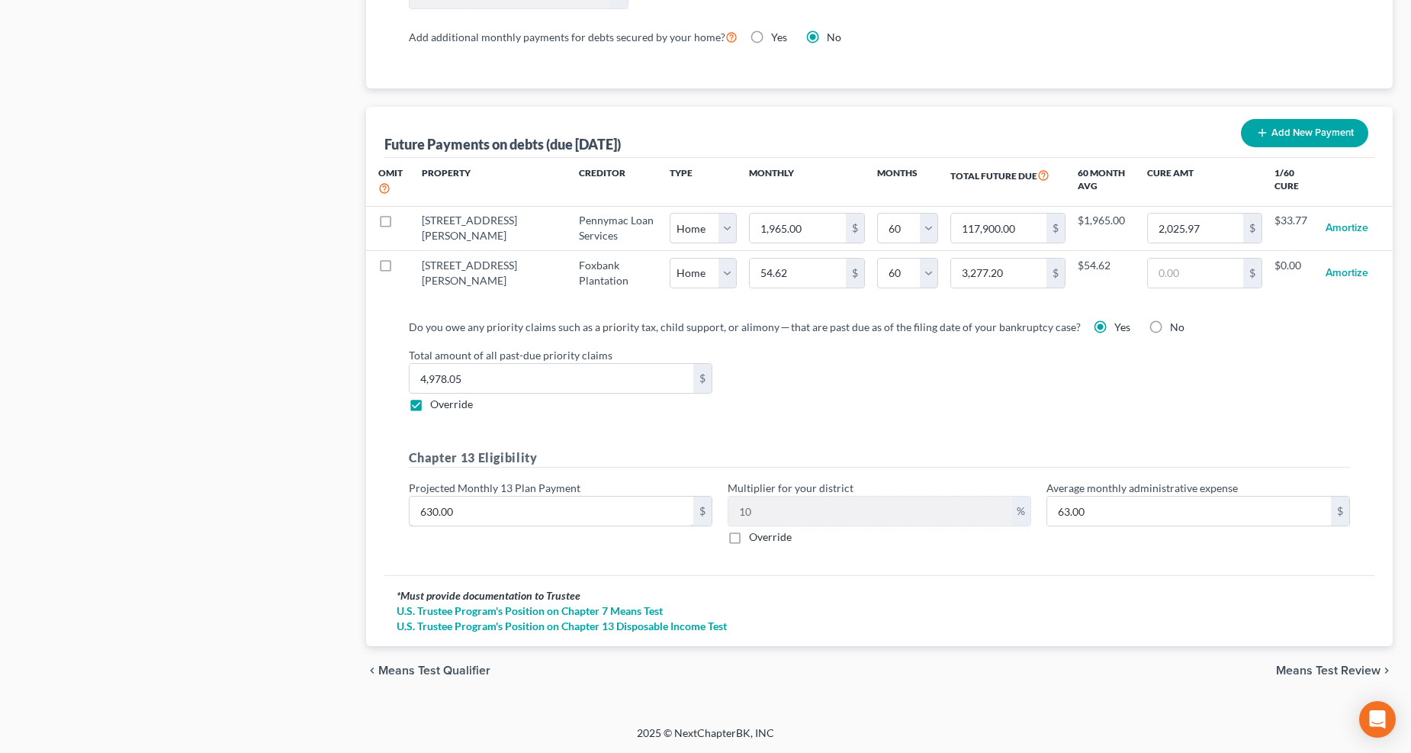
click at [552, 511] on input "630.00" at bounding box center [552, 510] width 284 height 29
type input "5"
type input "0.50"
type input "55"
type input "5.50"
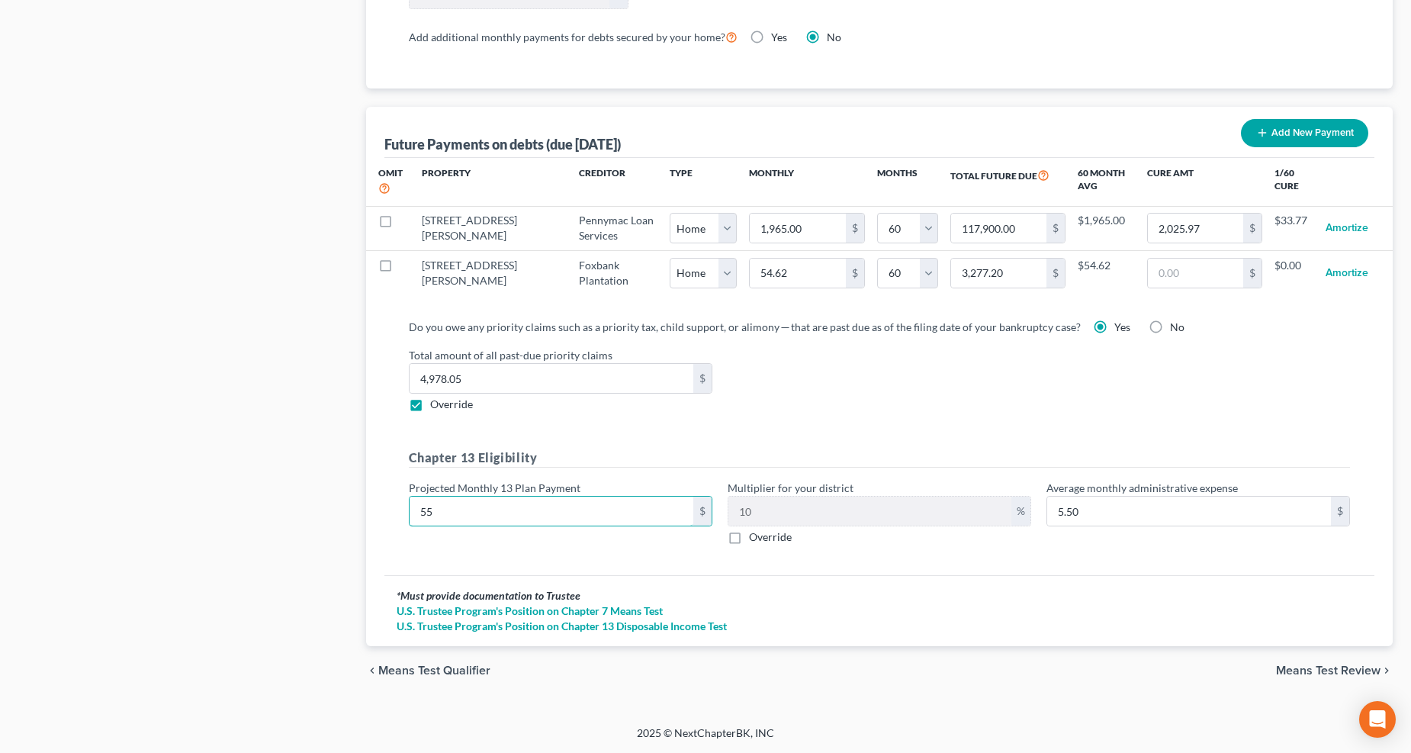
type input "550"
type input "55.00"
type input "550"
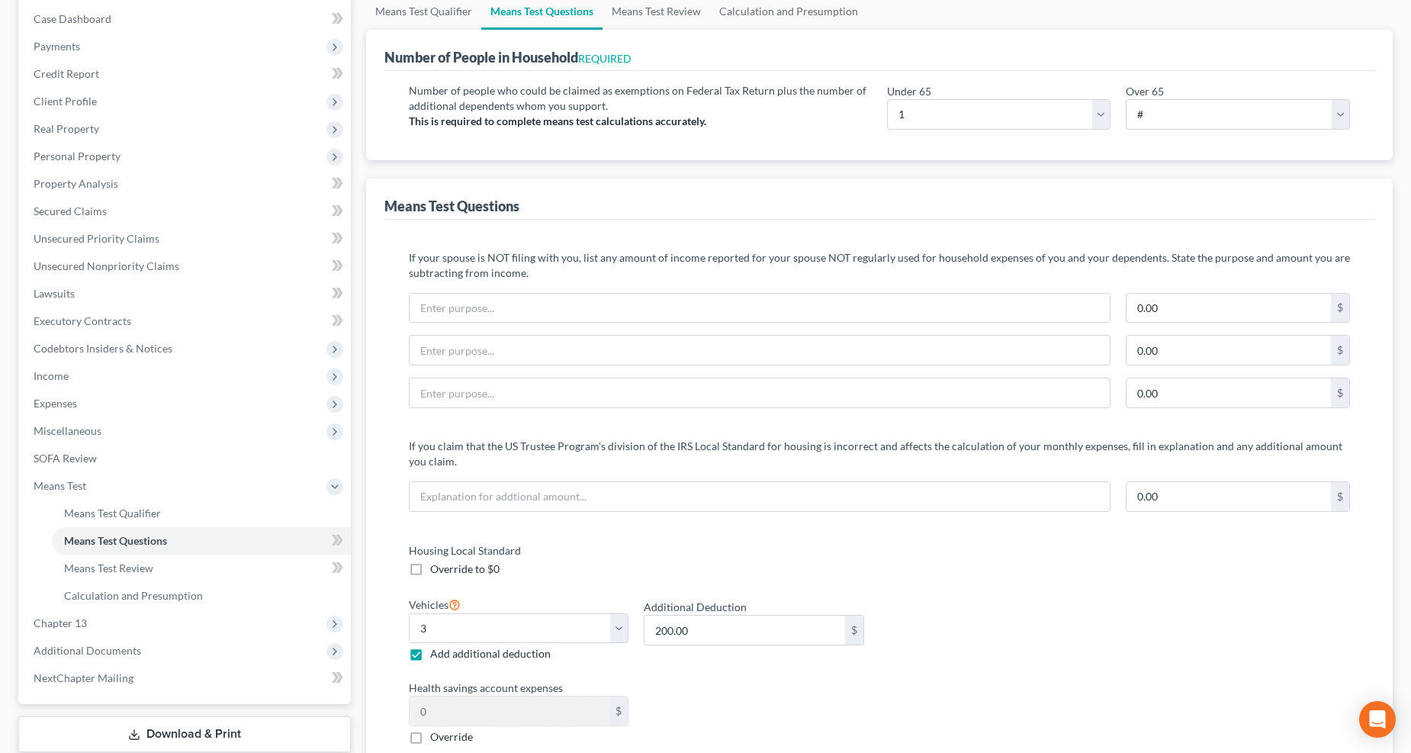
scroll to position [0, 0]
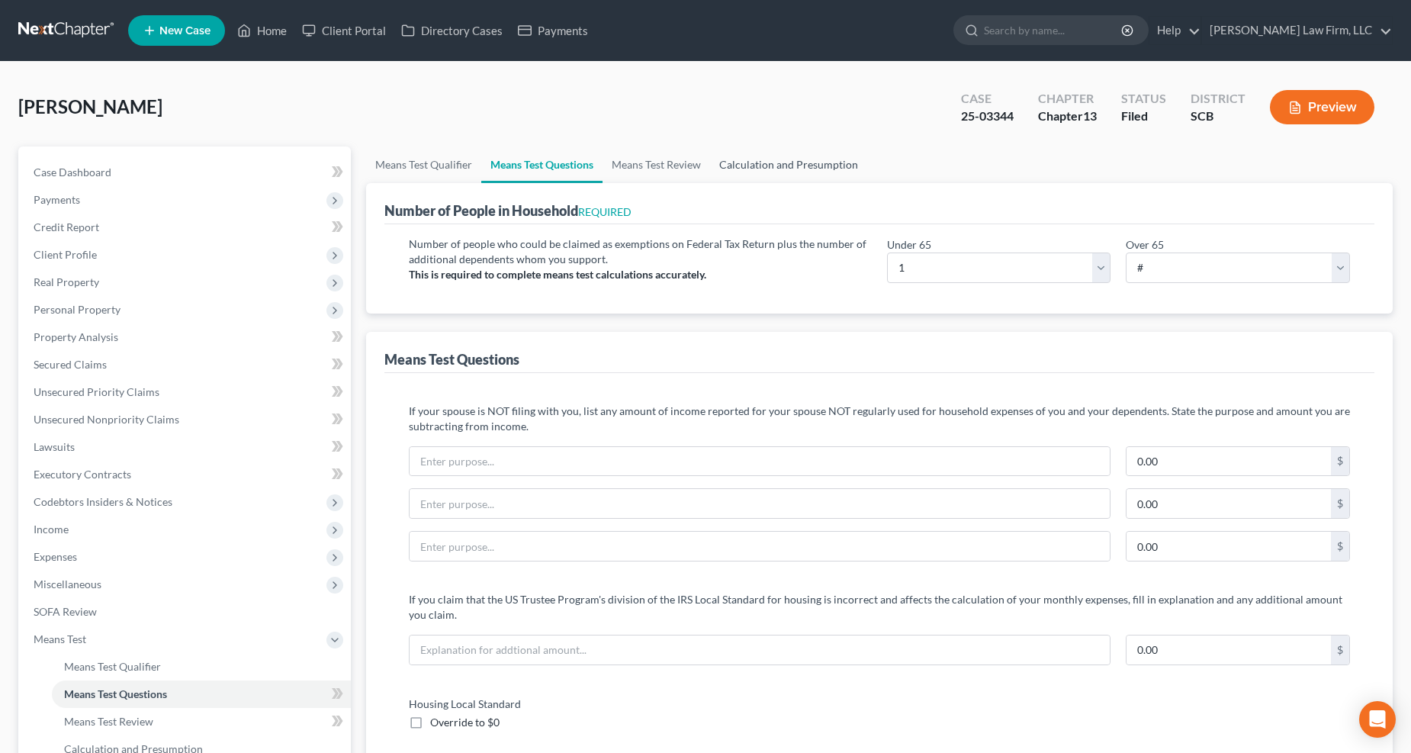
click at [816, 156] on link "Calculation and Presumption" at bounding box center [788, 164] width 157 height 37
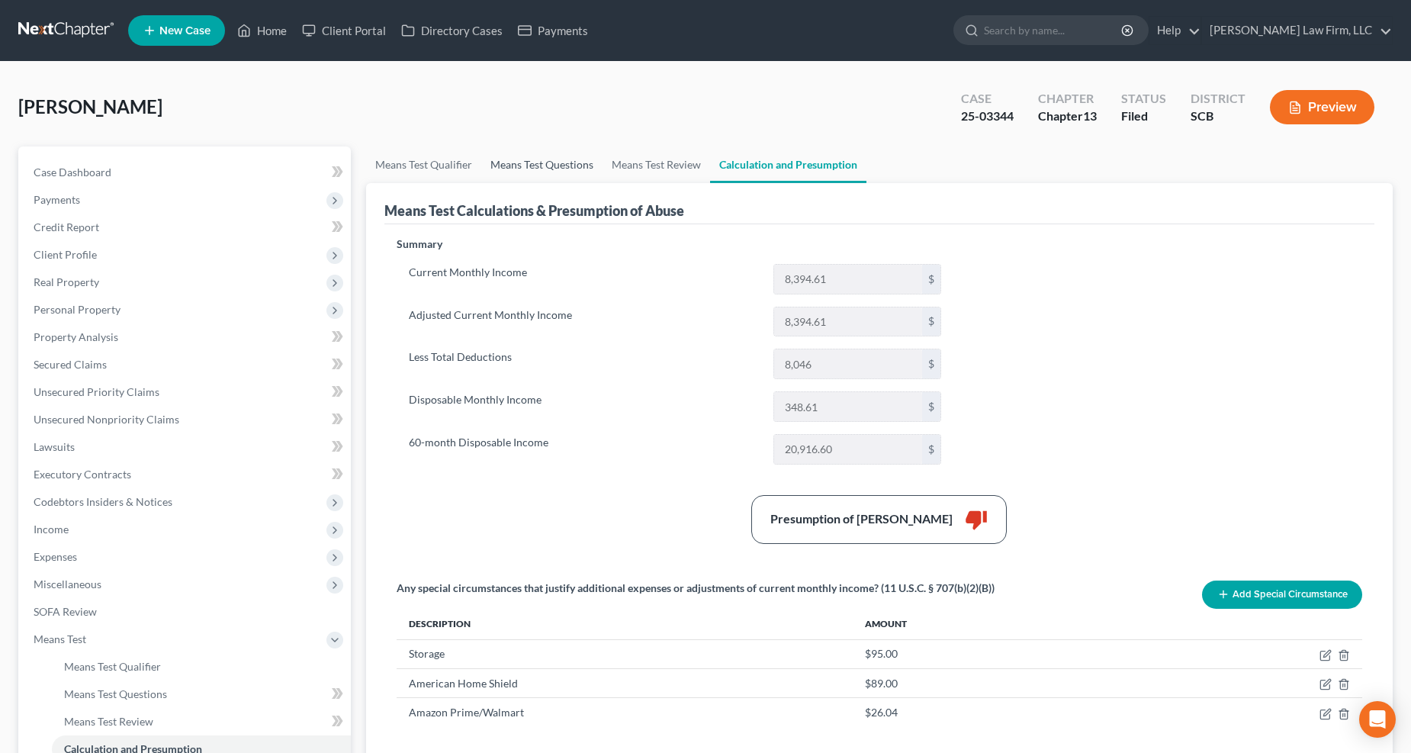
click at [575, 156] on link "Means Test Questions" at bounding box center [541, 164] width 121 height 37
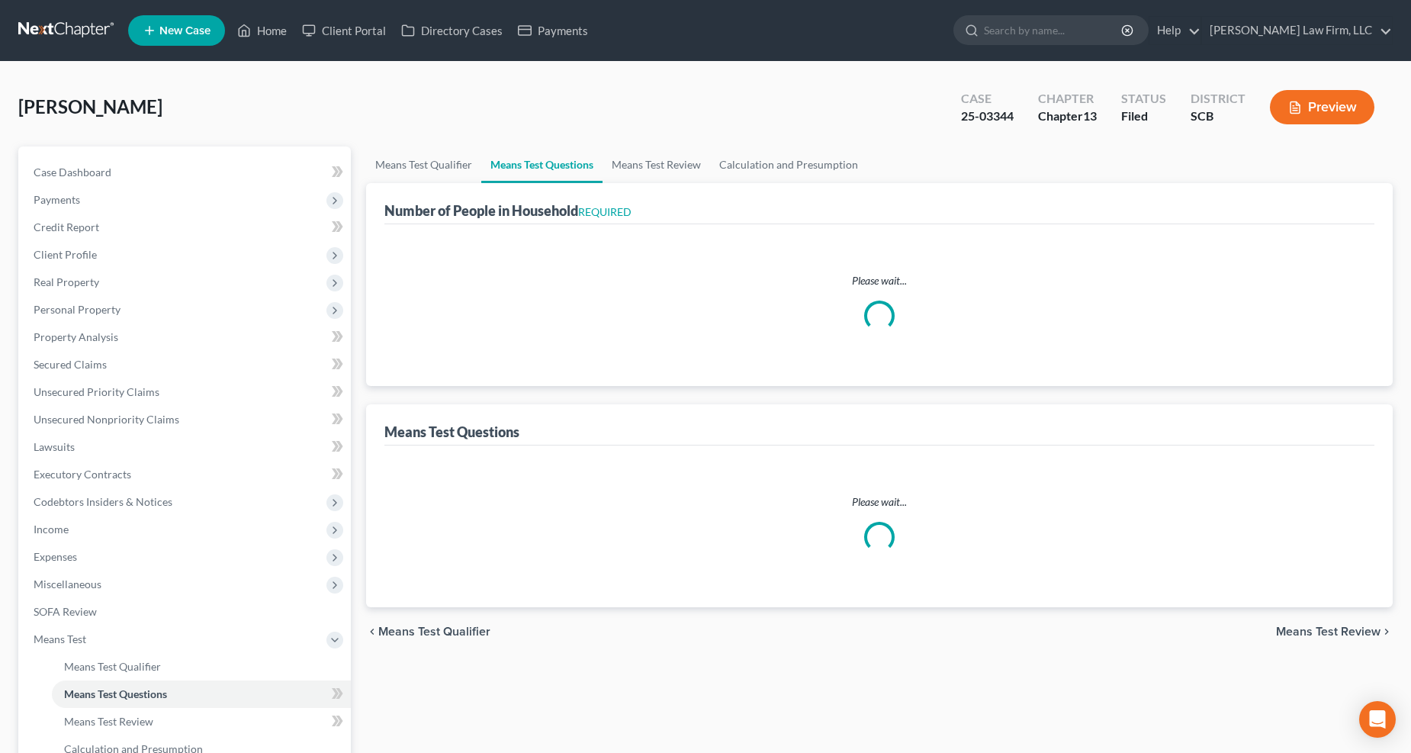
select select "0"
select select "60"
select select "0"
select select "60"
select select "1"
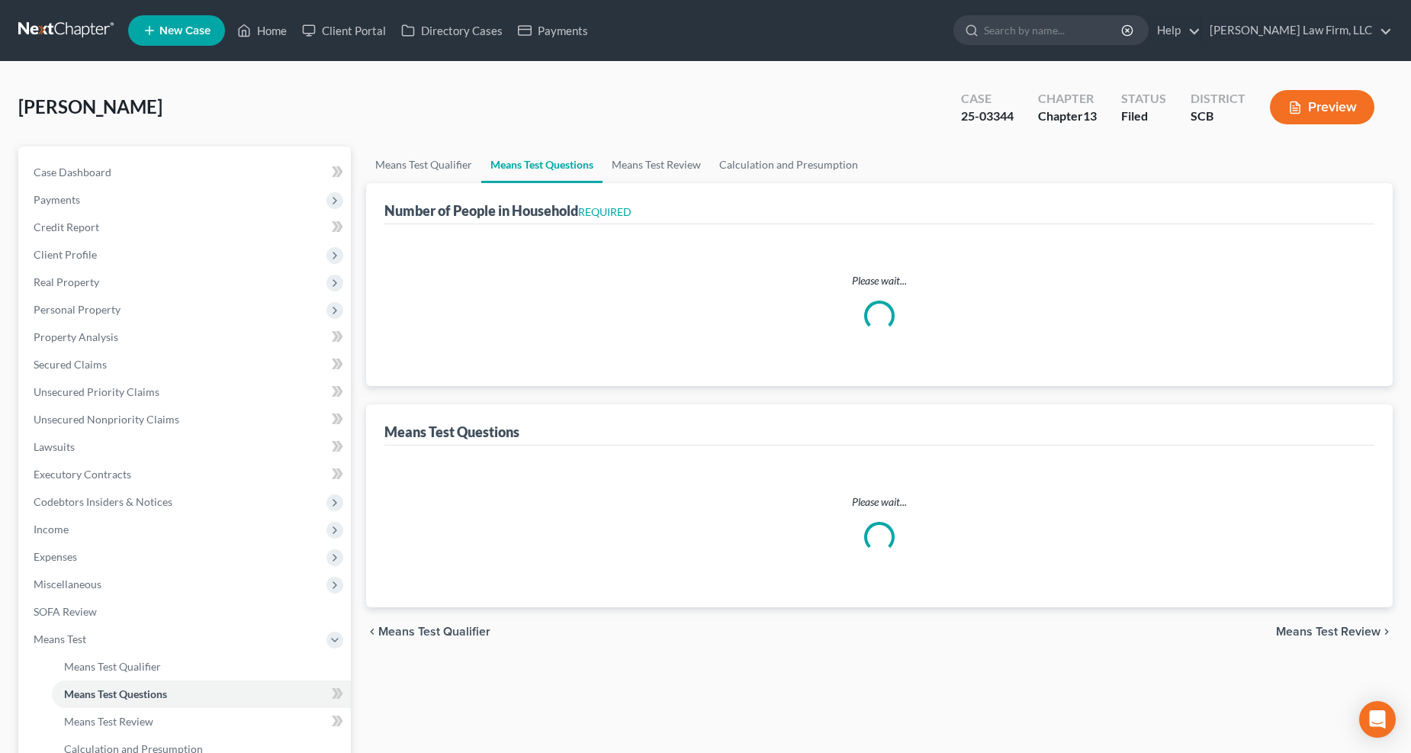
select select "3"
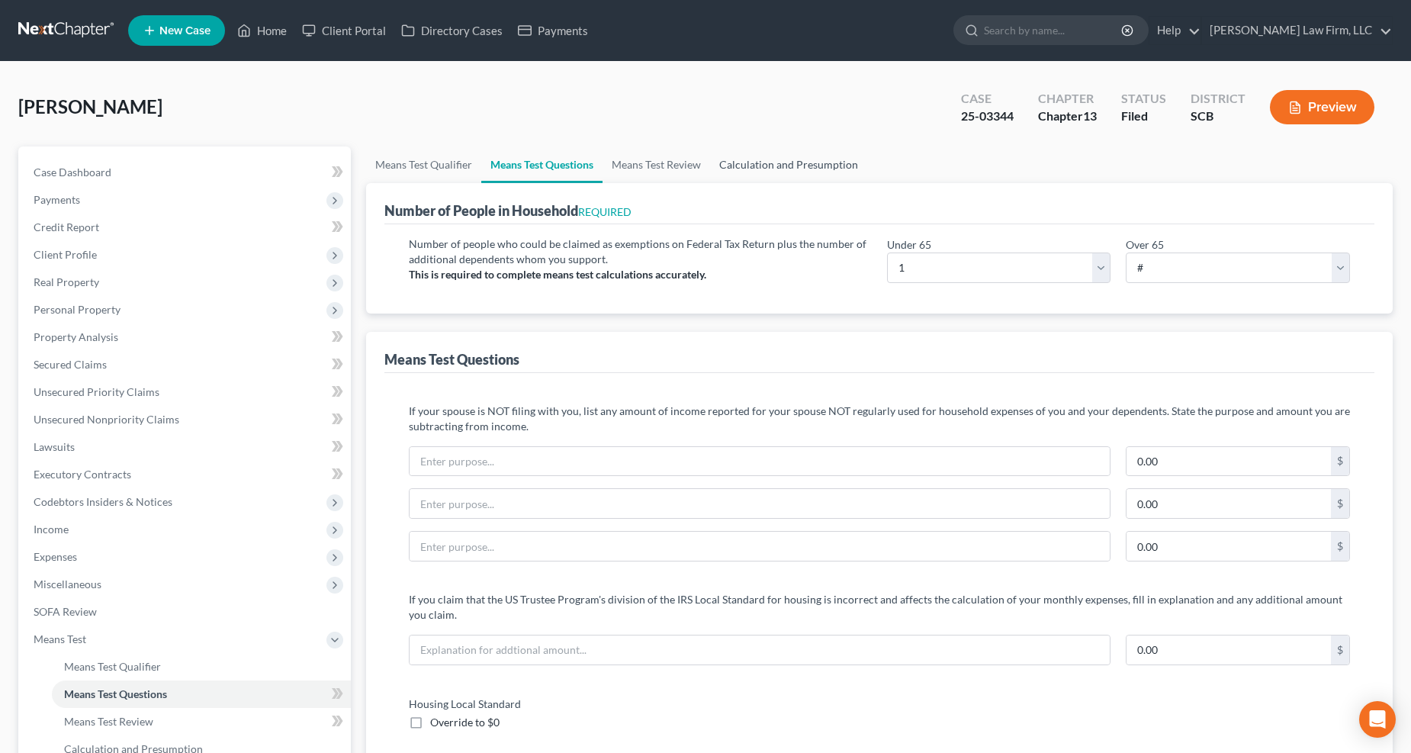
click at [839, 171] on link "Calculation and Presumption" at bounding box center [788, 164] width 157 height 37
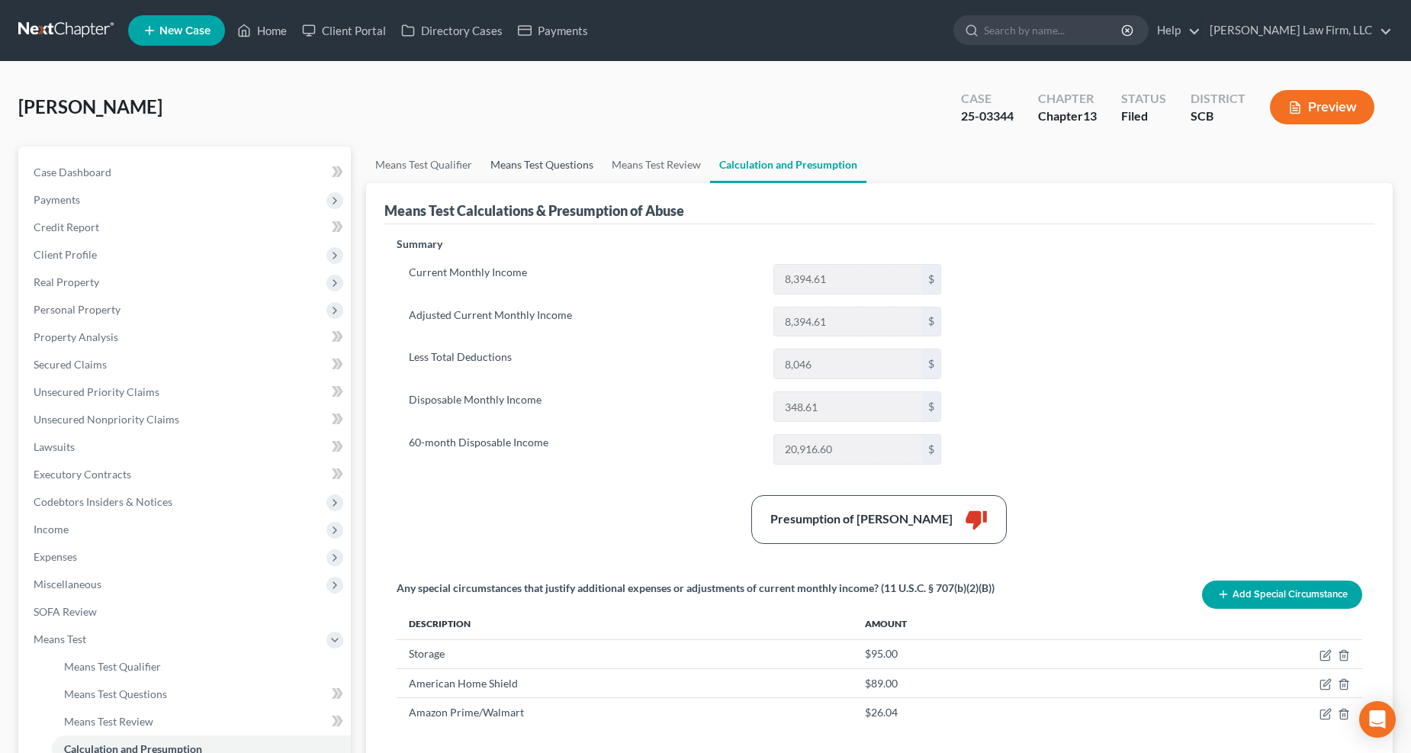
click at [509, 165] on link "Means Test Questions" at bounding box center [541, 164] width 121 height 37
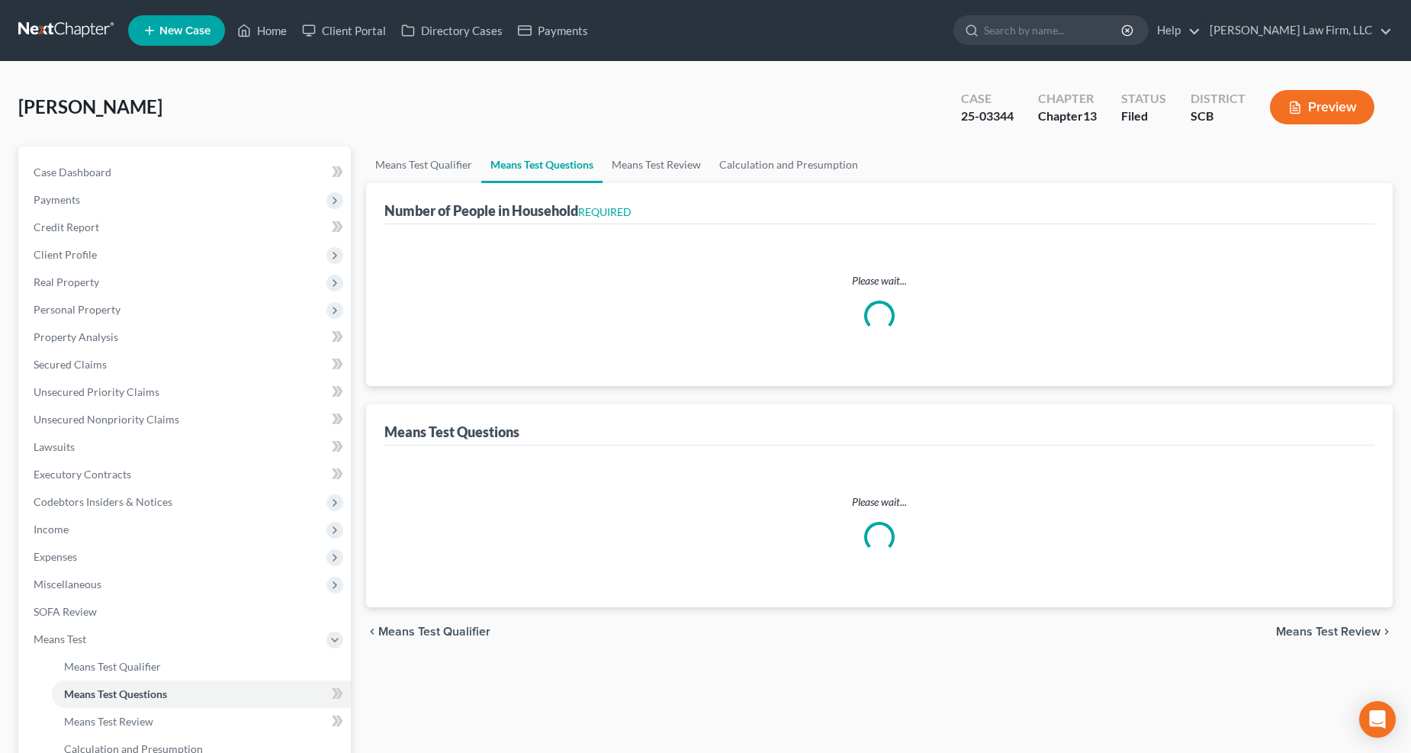
select select "0"
select select "60"
select select "0"
select select "60"
select select "1"
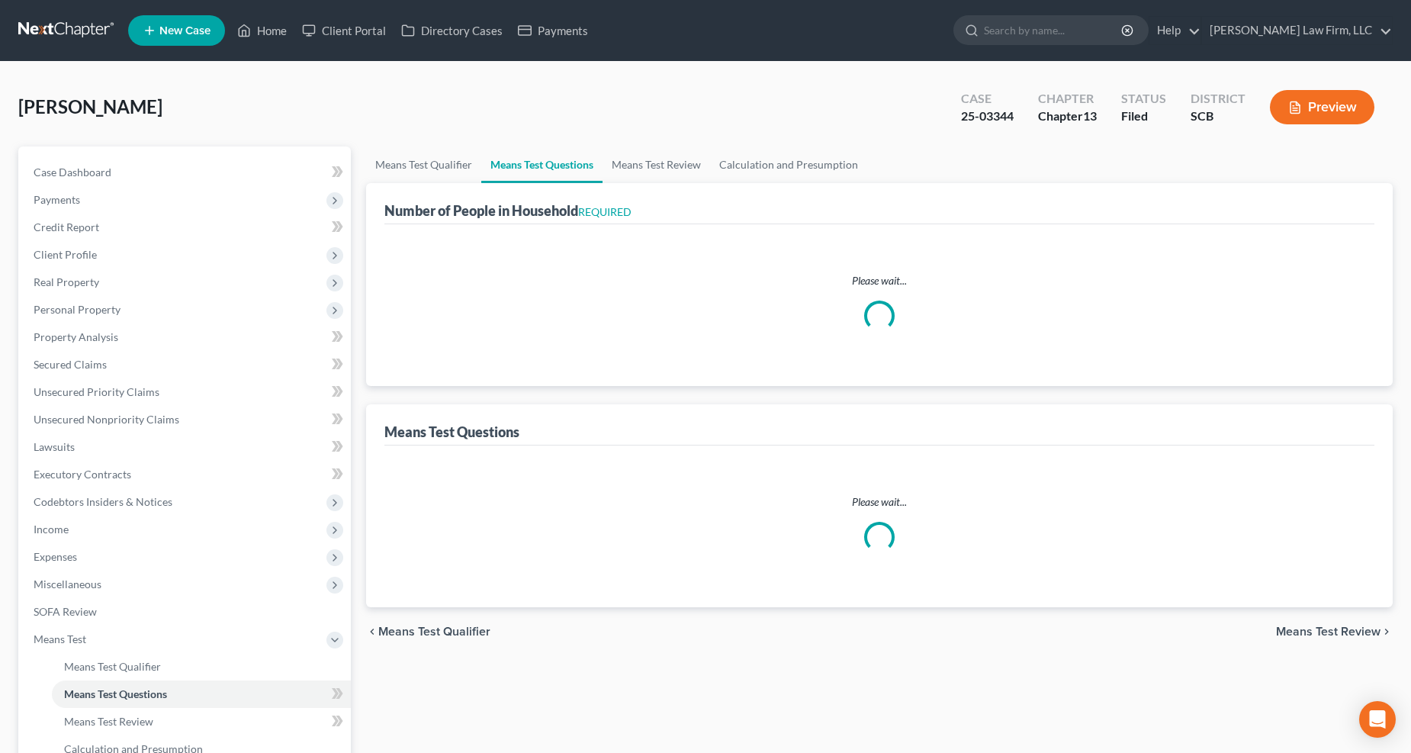
select select "3"
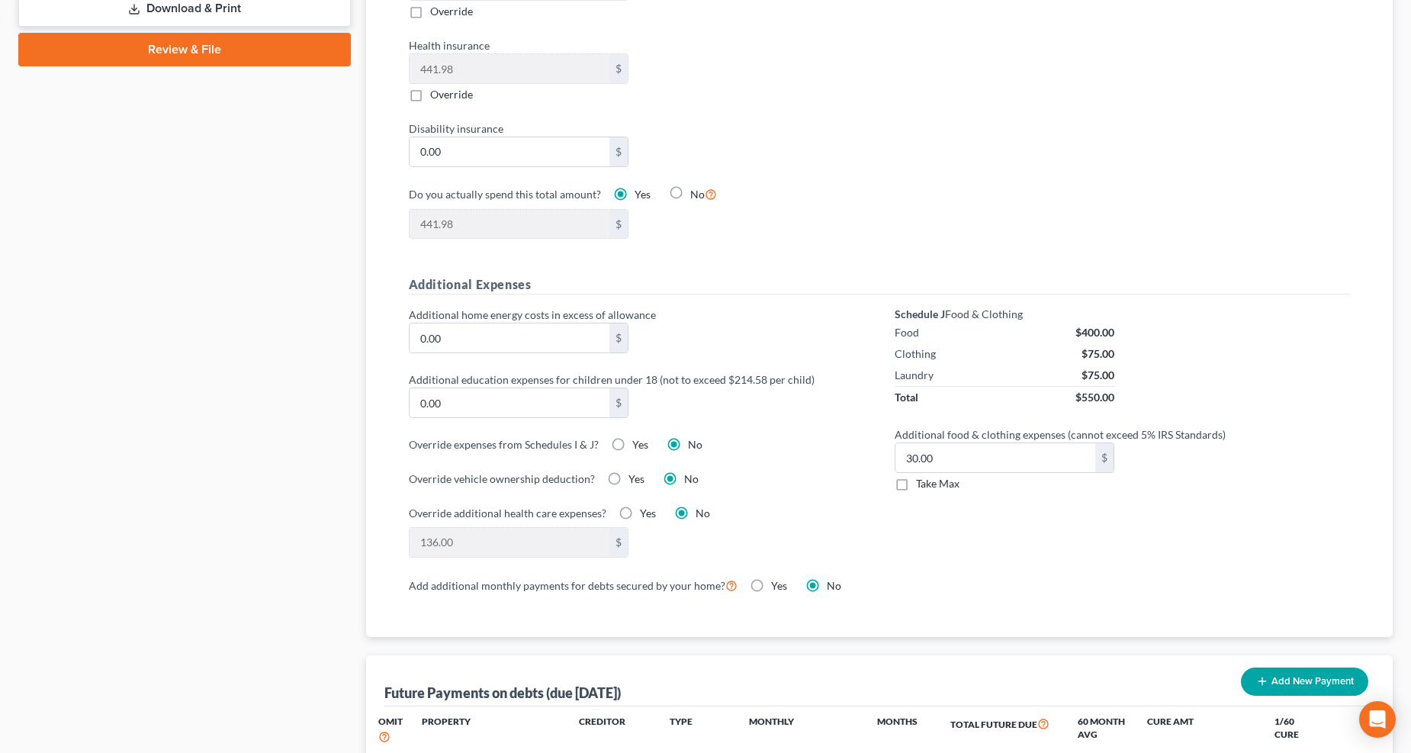
scroll to position [1271, 0]
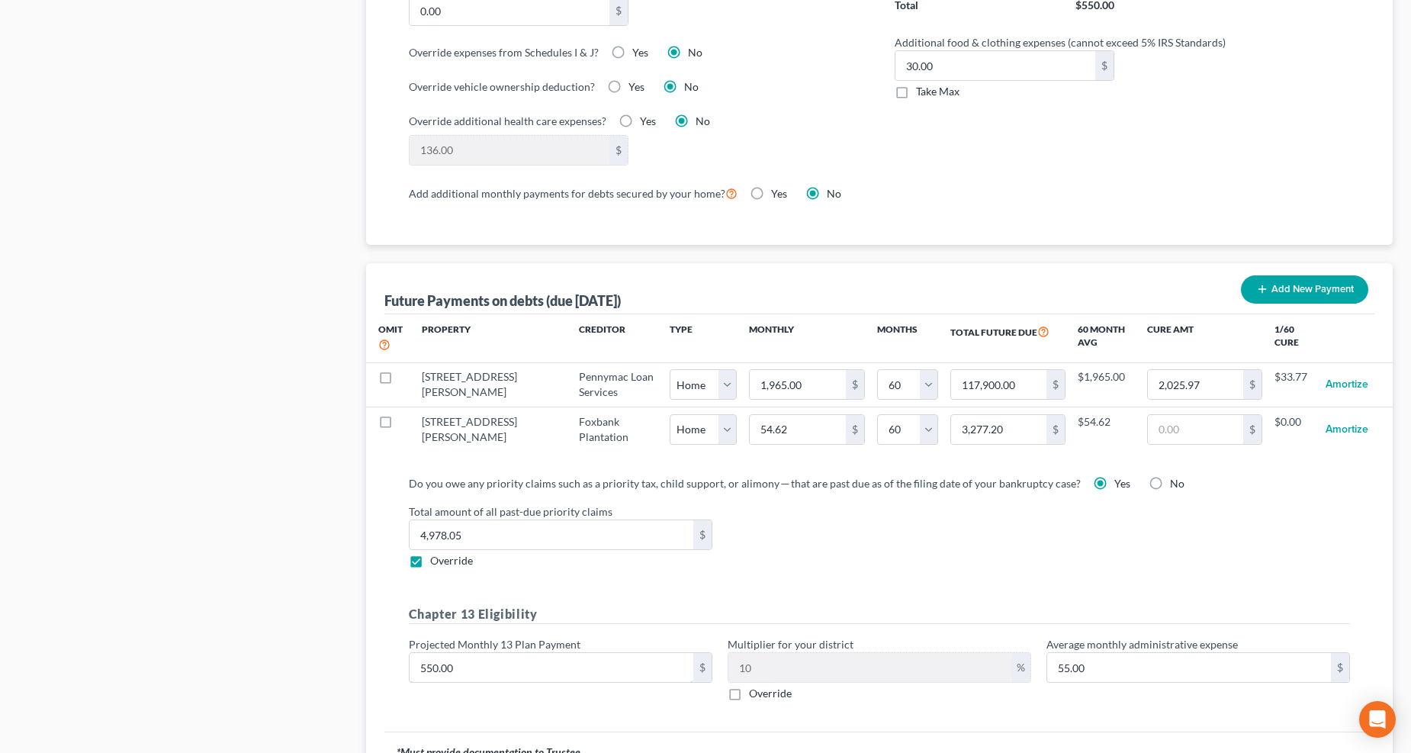
click at [550, 660] on input "550.00" at bounding box center [552, 667] width 284 height 29
type input "5"
type input "0.50"
type input "520"
type input "52.00"
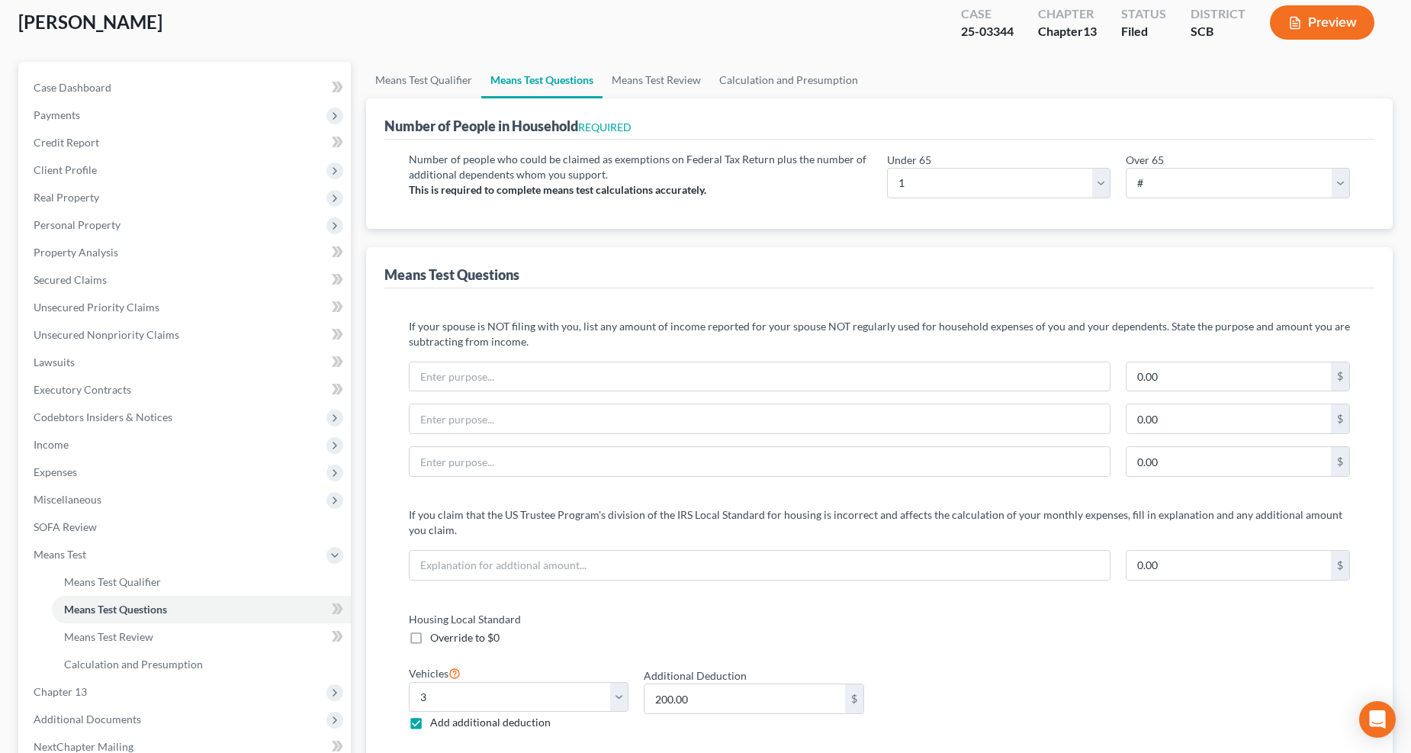
type input "520"
drag, startPoint x: 793, startPoint y: 79, endPoint x: 765, endPoint y: 21, distance: 64.5
click at [793, 78] on link "Calculation and Presumption" at bounding box center [788, 80] width 157 height 37
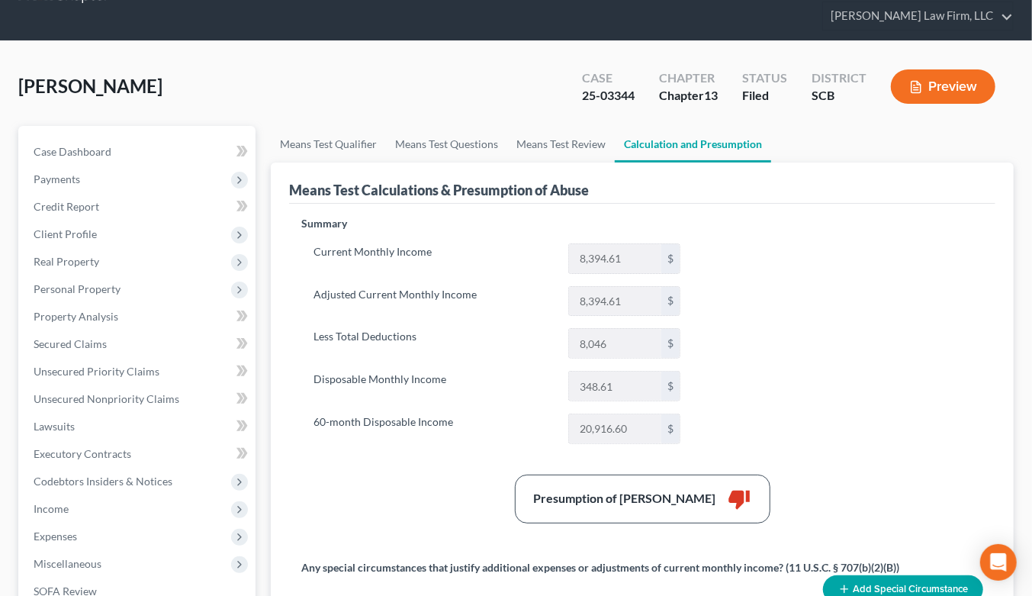
scroll to position [85, 0]
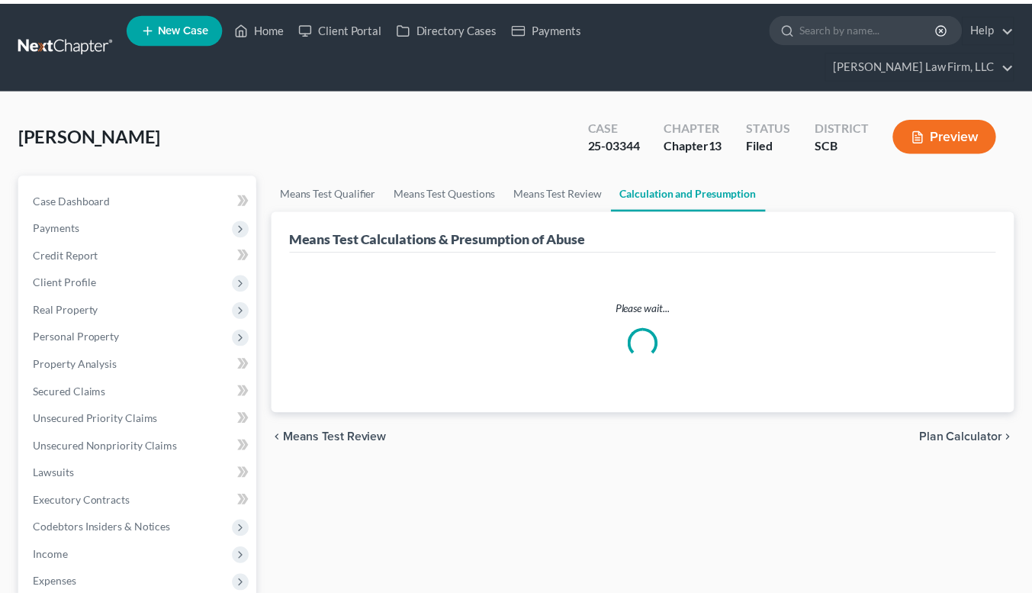
scroll to position [85, 0]
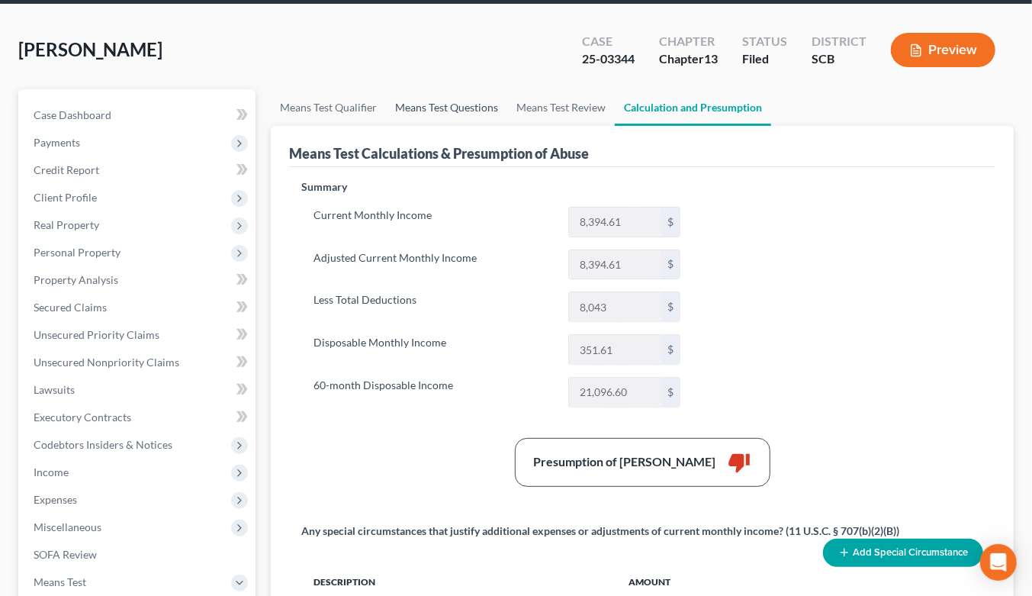
click at [435, 89] on link "Means Test Questions" at bounding box center [446, 107] width 121 height 37
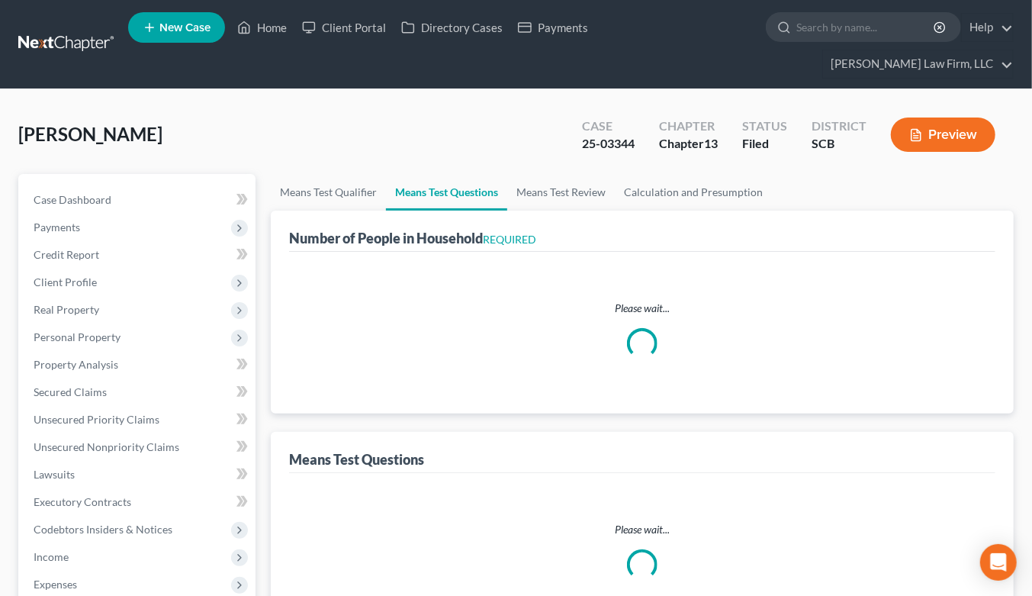
select select "0"
select select "60"
select select "0"
select select "60"
select select "1"
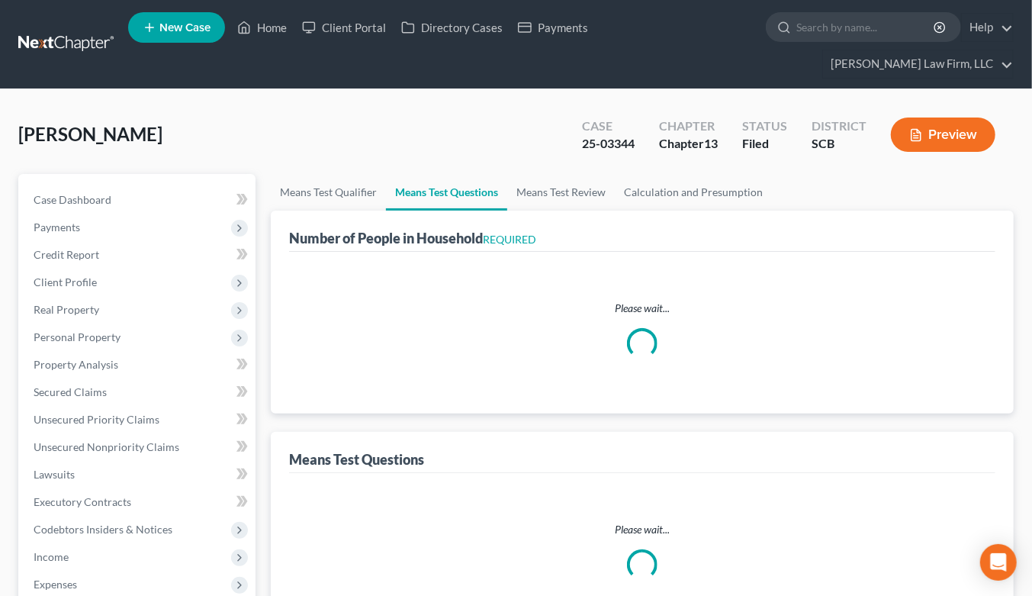
select select "3"
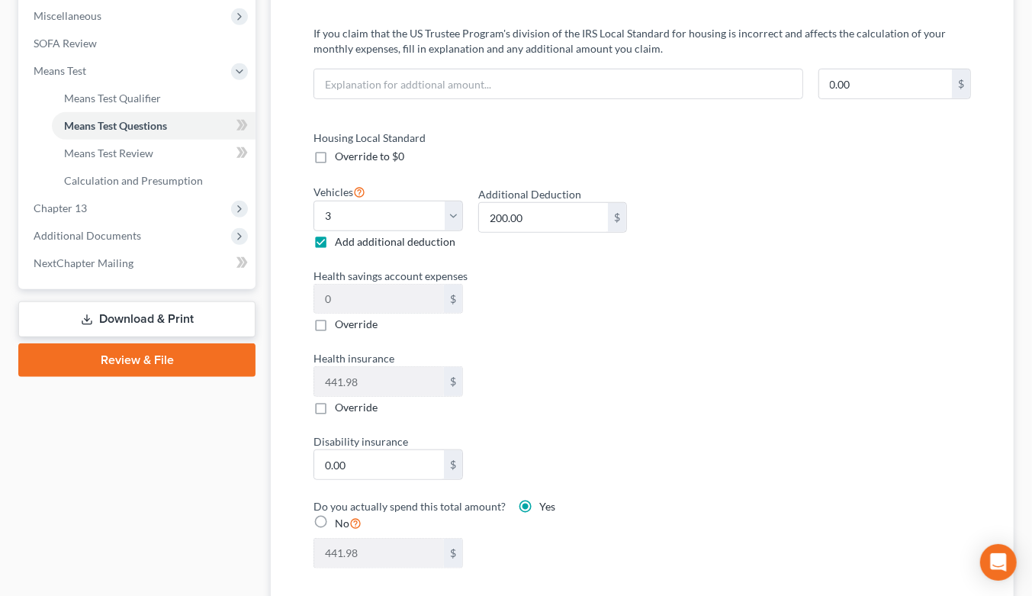
scroll to position [423, 0]
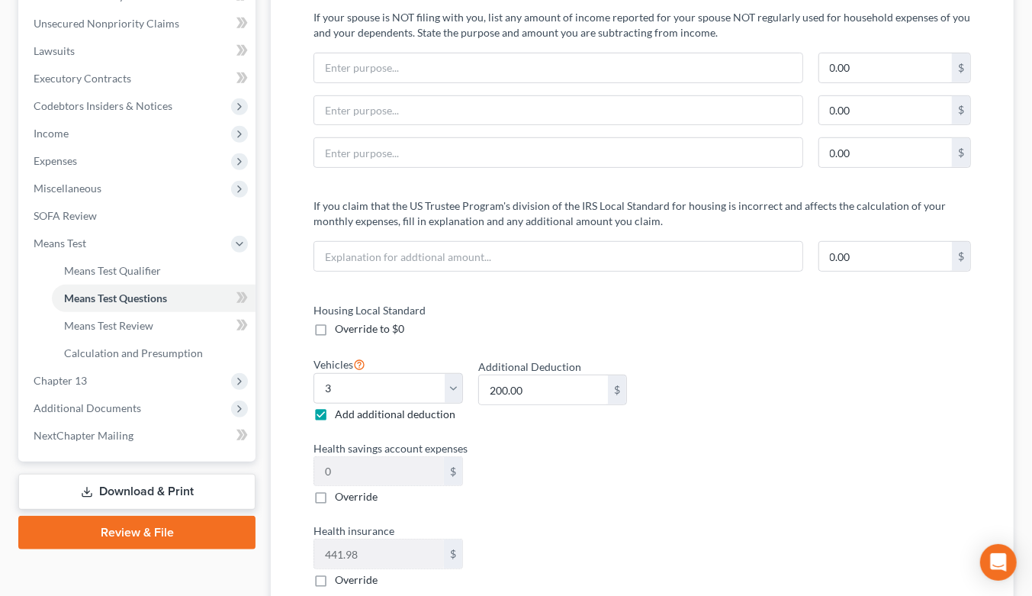
click at [69, 154] on span "Expenses" at bounding box center [55, 160] width 43 height 13
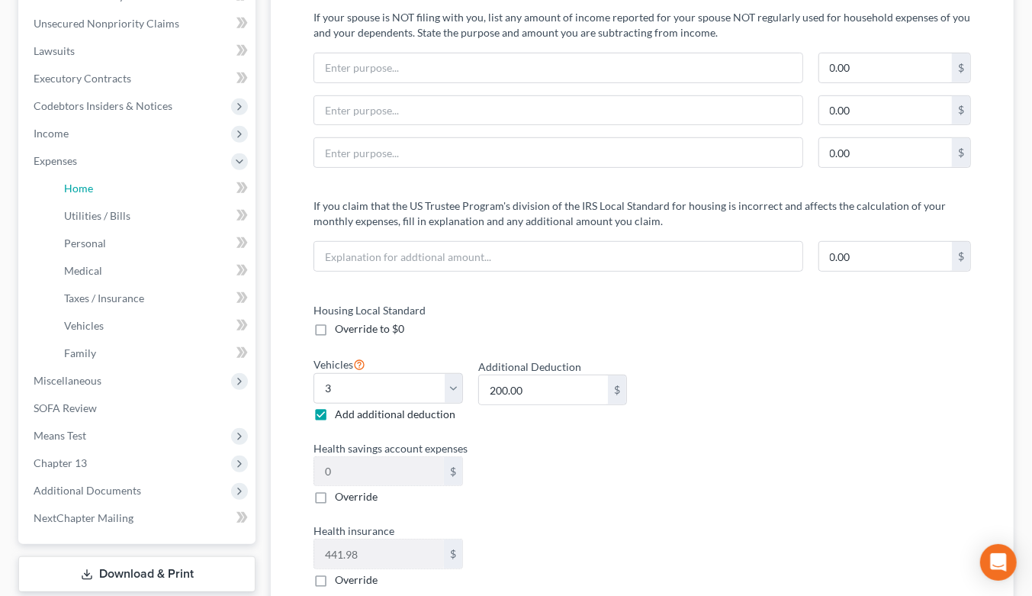
click at [74, 182] on span "Home" at bounding box center [78, 188] width 29 height 13
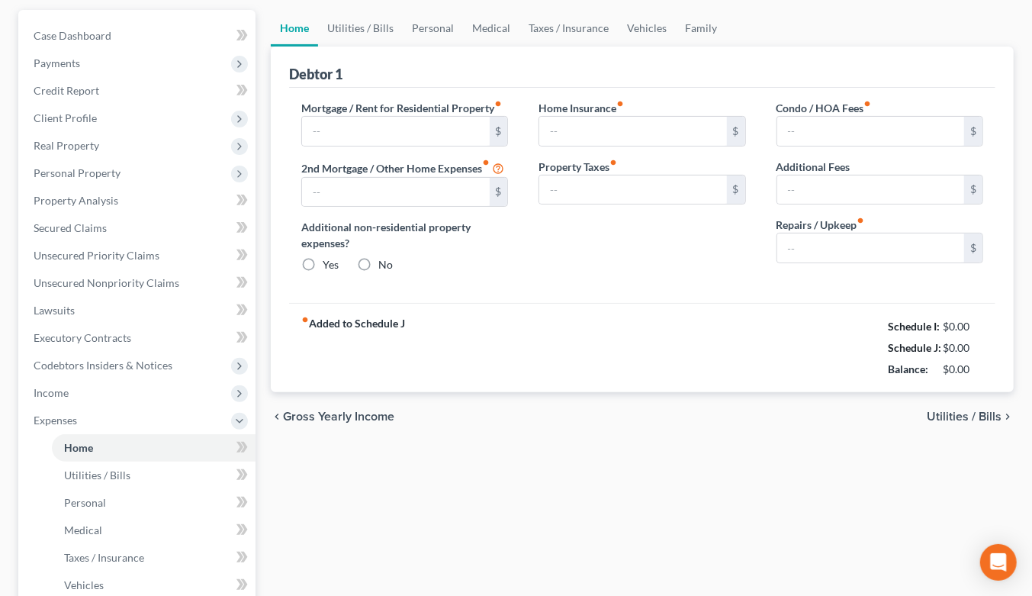
type input "1,965.00"
type input "0.00"
radio input "true"
type input "0.00"
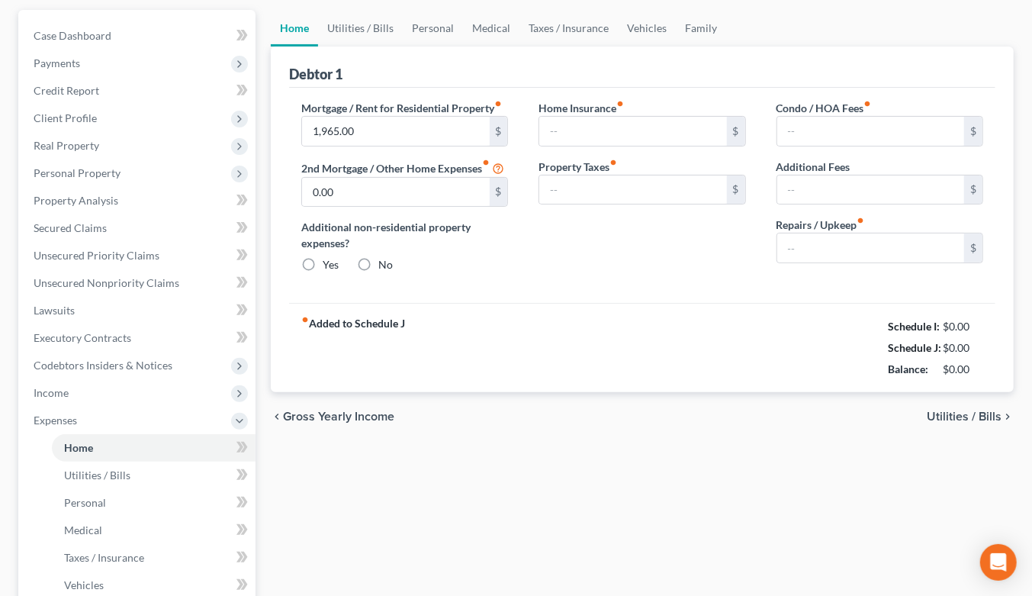
type input "57.00"
type input "0.00"
type input "186.00"
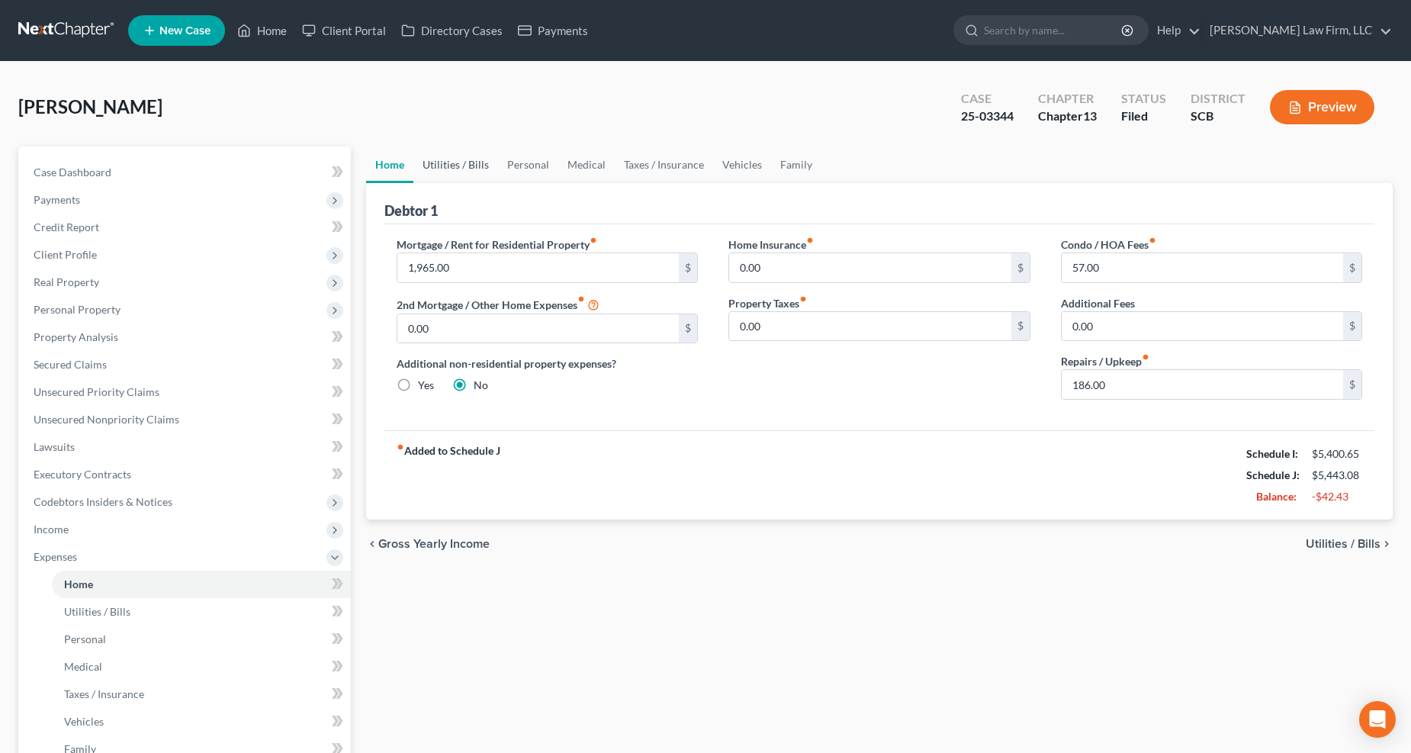
click at [469, 160] on link "Utilities / Bills" at bounding box center [455, 164] width 85 height 37
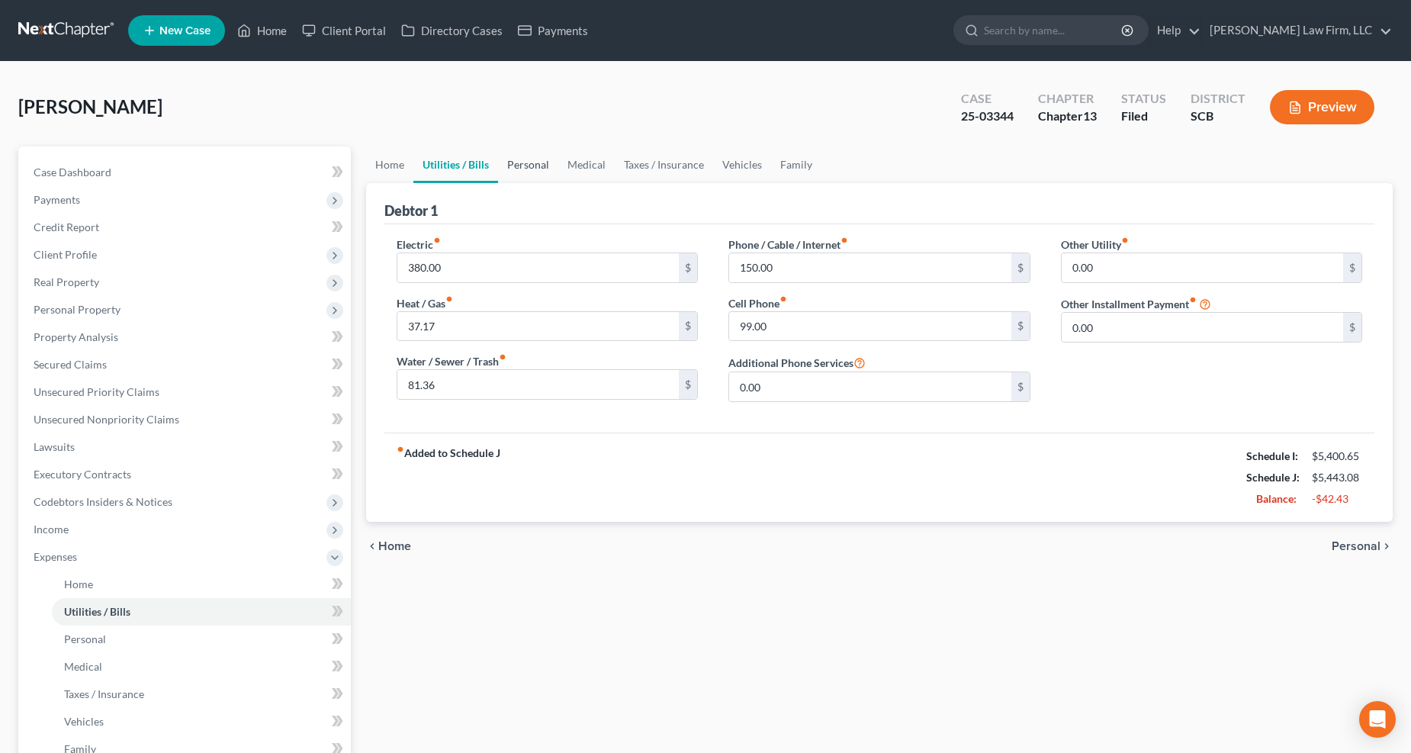
click at [513, 165] on link "Personal" at bounding box center [528, 164] width 60 height 37
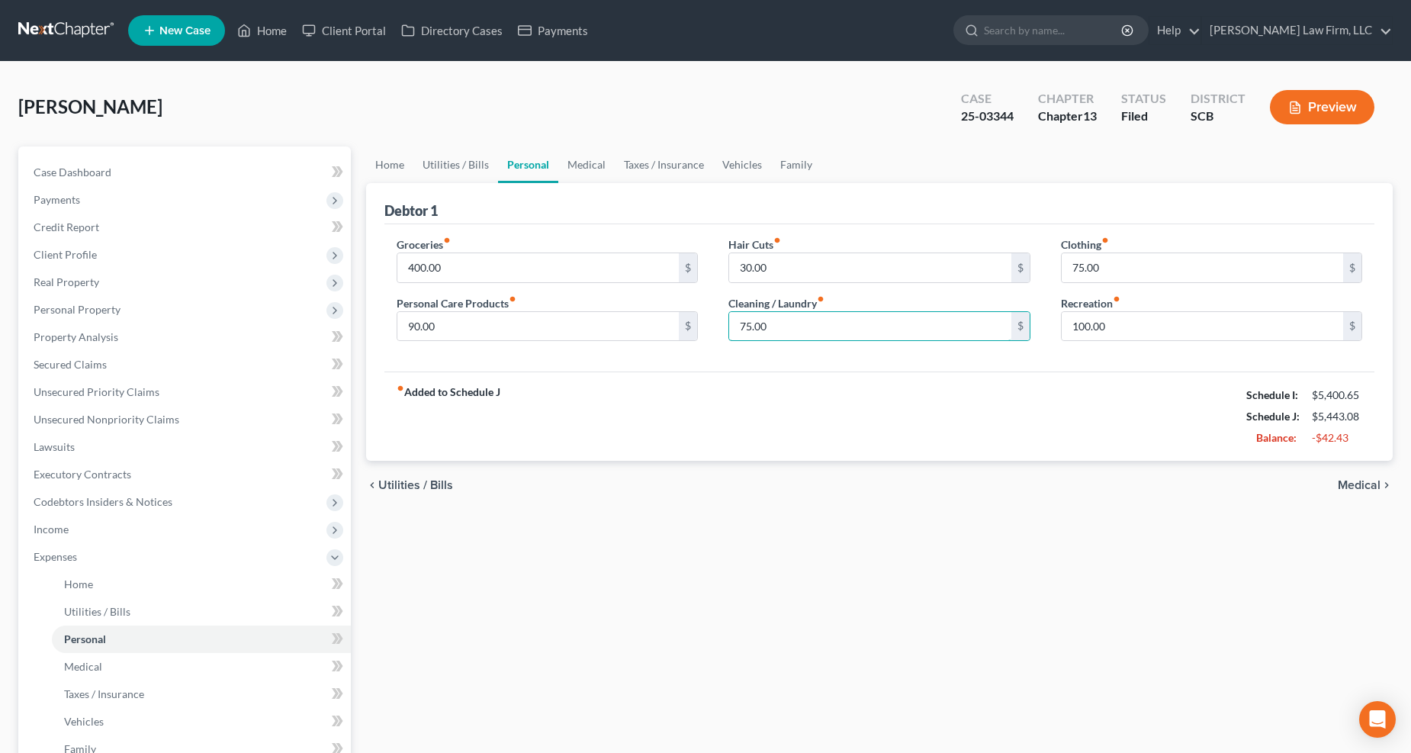
click at [879, 328] on input "75.00" at bounding box center [870, 326] width 282 height 29
type input "0"
click at [1044, 326] on input "100.00" at bounding box center [1203, 326] width 282 height 29
type input "25"
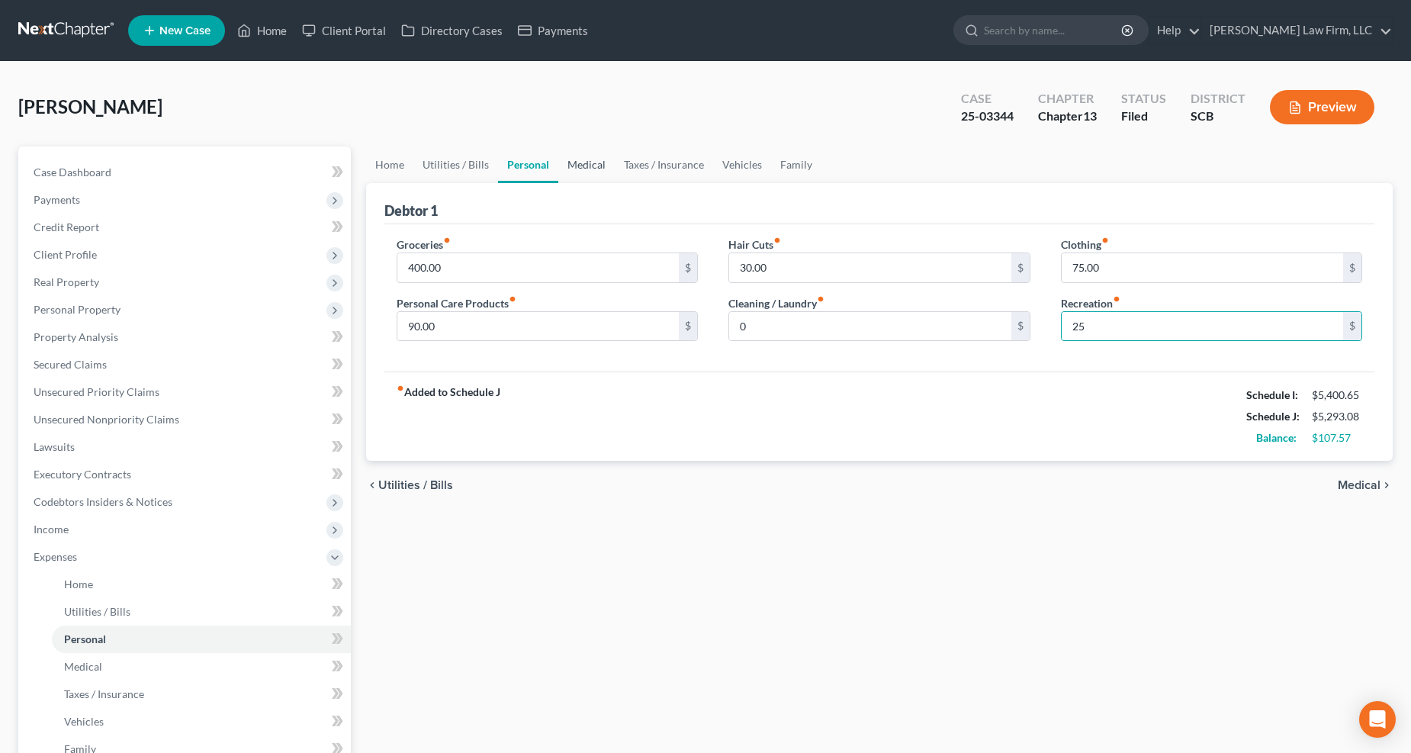
click at [585, 156] on link "Medical" at bounding box center [586, 164] width 56 height 37
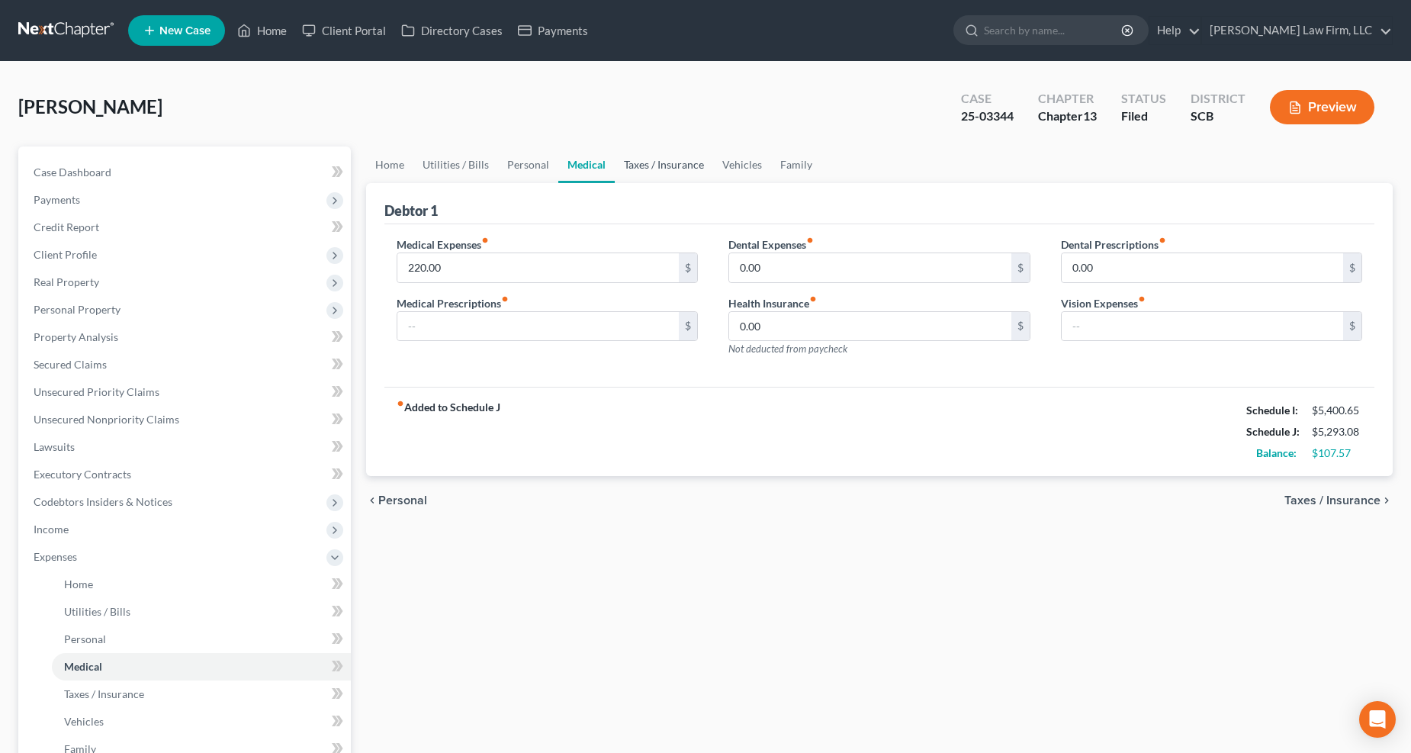
click at [668, 156] on link "Taxes / Insurance" at bounding box center [664, 164] width 98 height 37
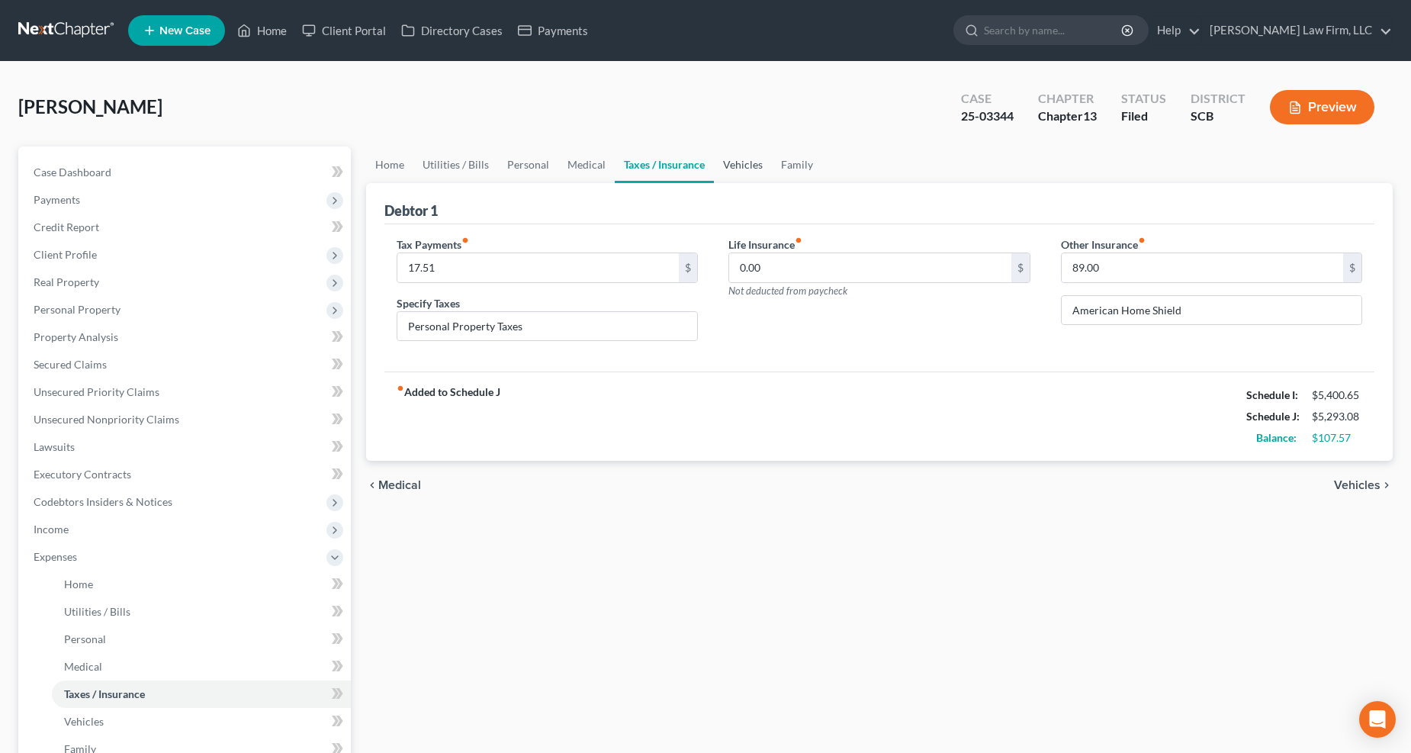
click at [714, 162] on link "Vehicles" at bounding box center [743, 164] width 58 height 37
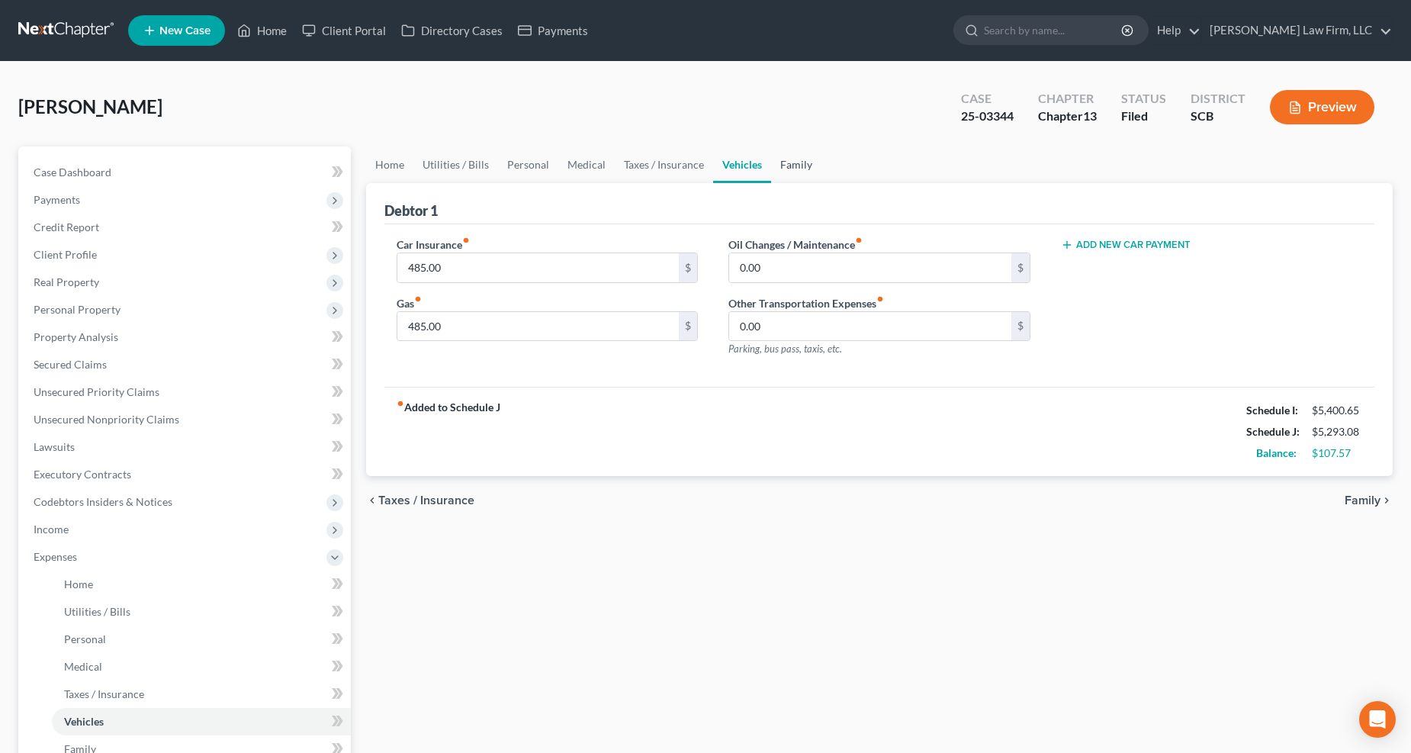
click at [776, 163] on link "Family" at bounding box center [796, 164] width 50 height 37
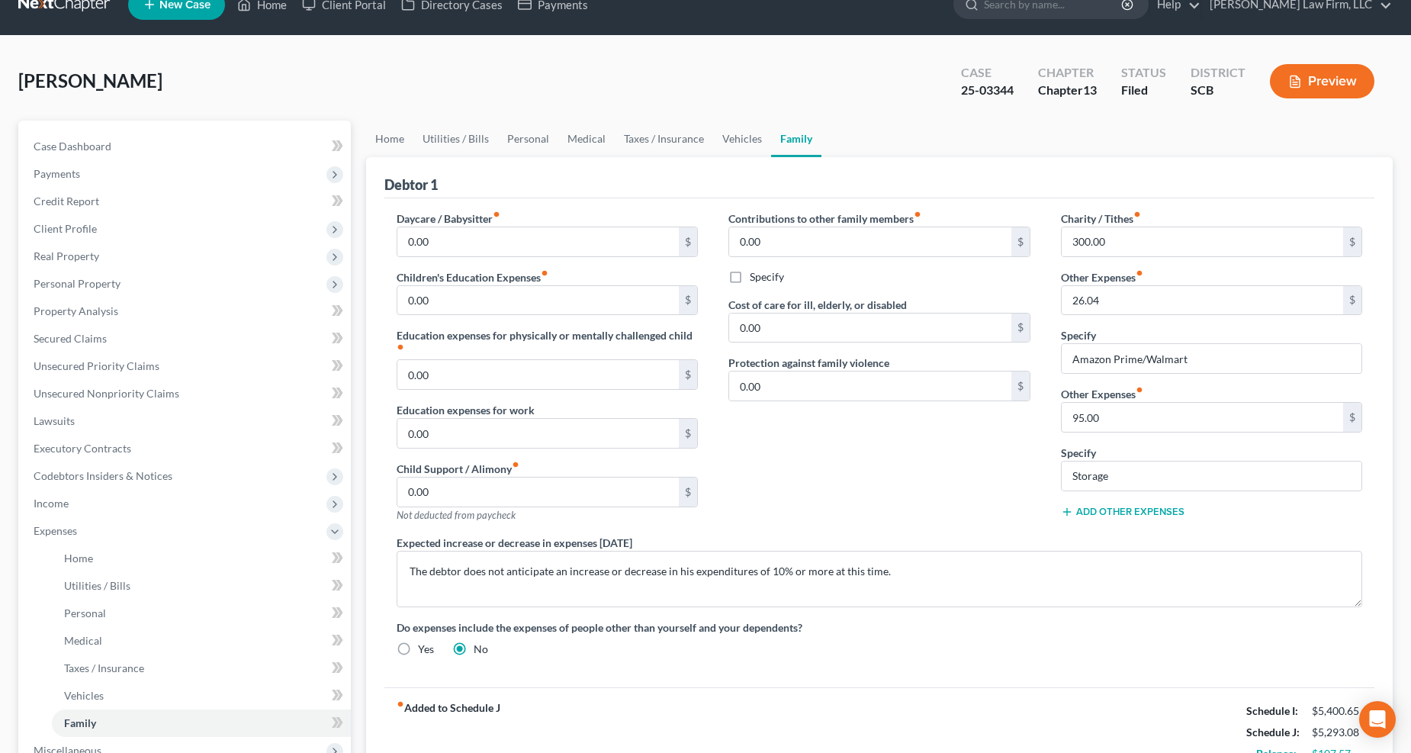
scroll to position [330, 0]
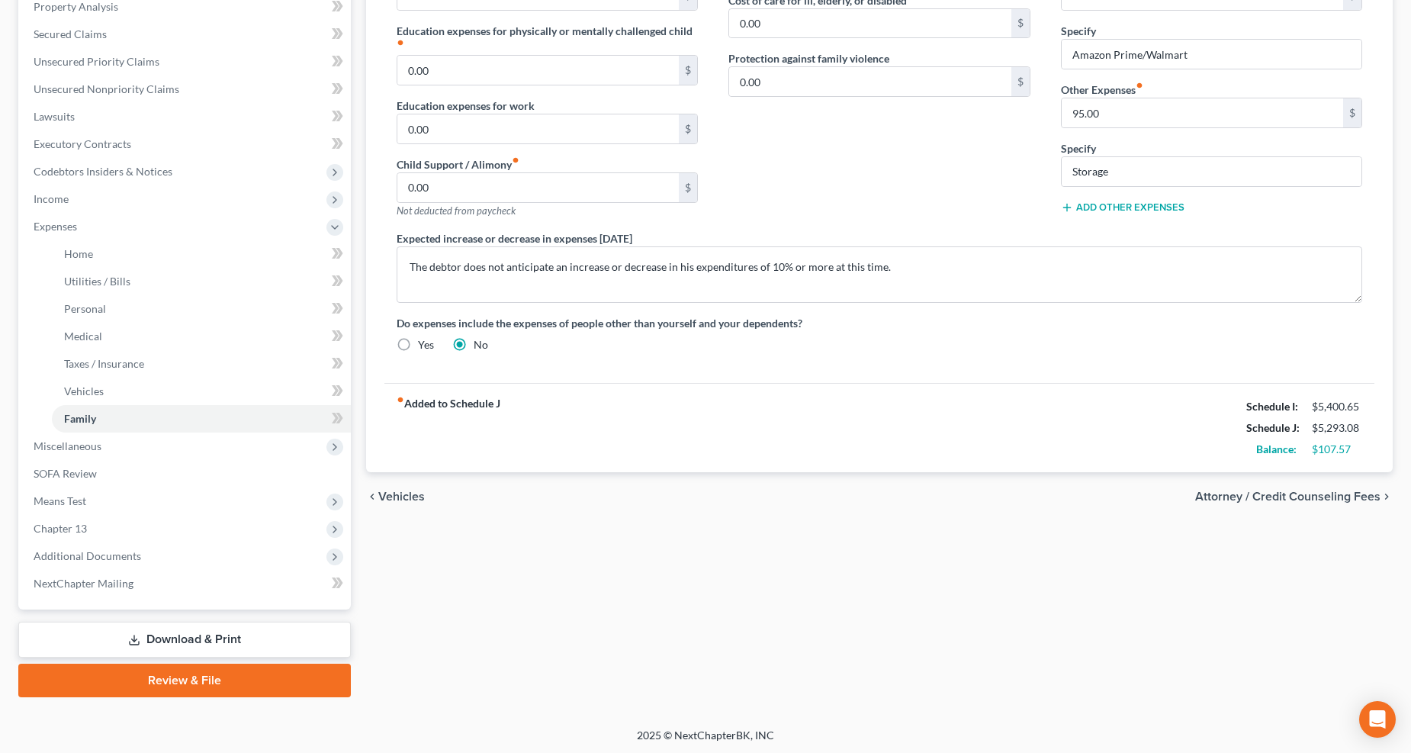
click at [98, 497] on span "Means Test" at bounding box center [185, 500] width 329 height 27
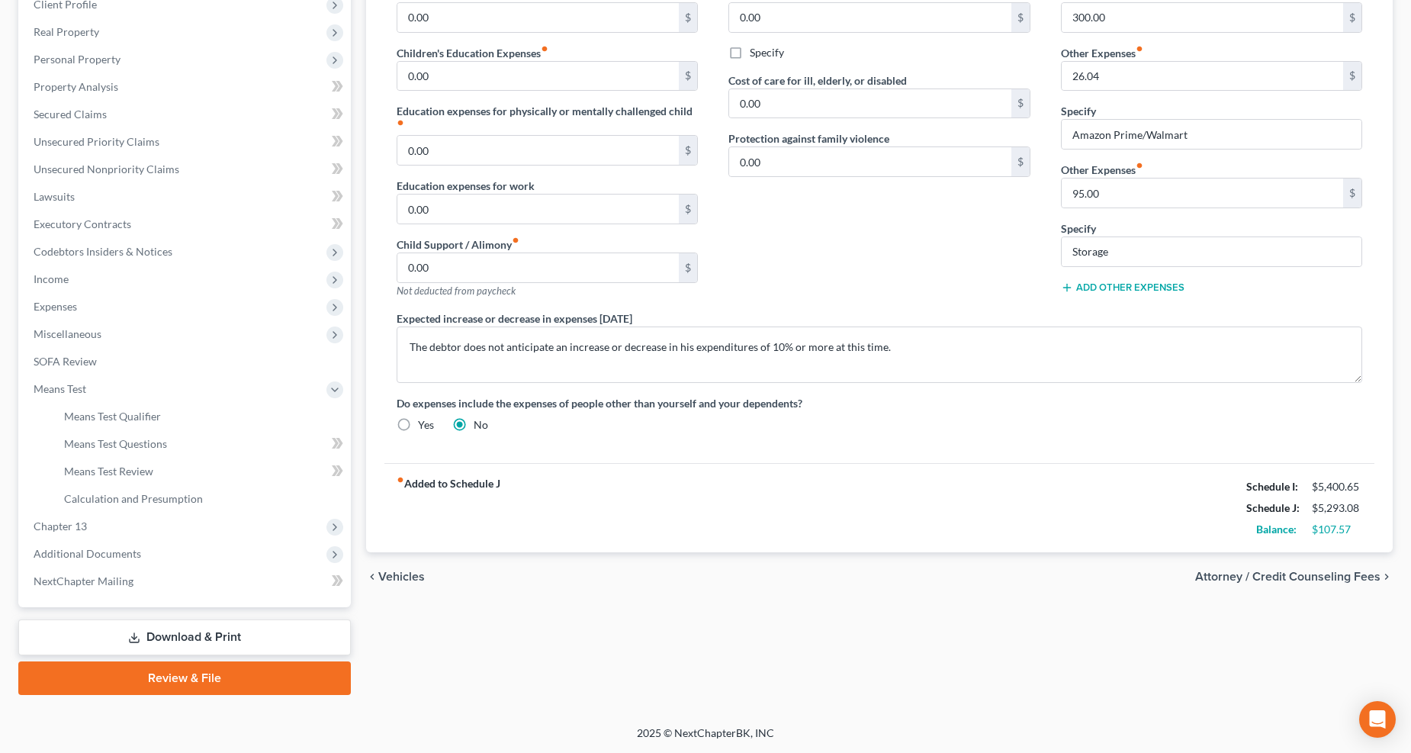
scroll to position [248, 0]
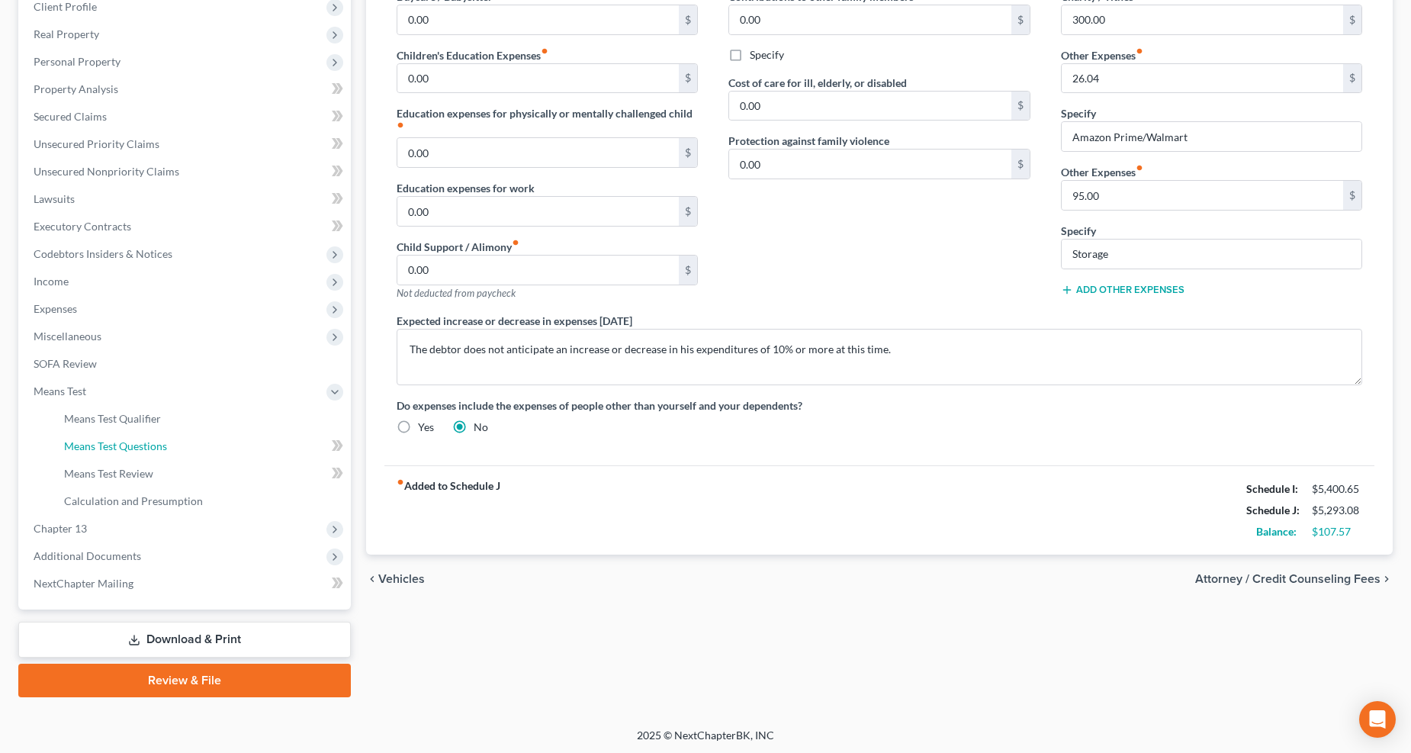
click at [150, 458] on ul "Exemption from Presumption Means Test Qualifier Means Test Questions Means Test…" at bounding box center [185, 460] width 329 height 110
click at [150, 471] on span "Means Test Review" at bounding box center [108, 473] width 89 height 13
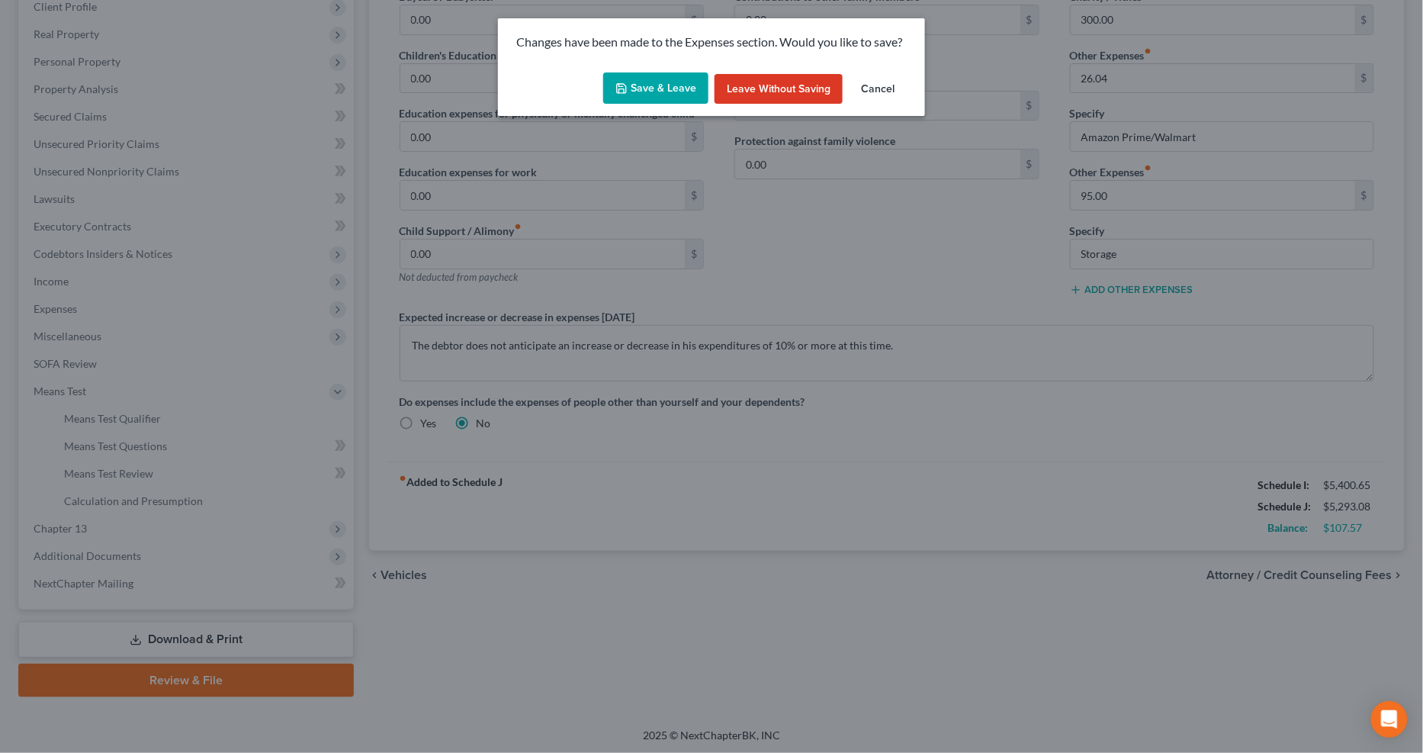
click at [650, 98] on button "Save & Leave" at bounding box center [655, 88] width 105 height 32
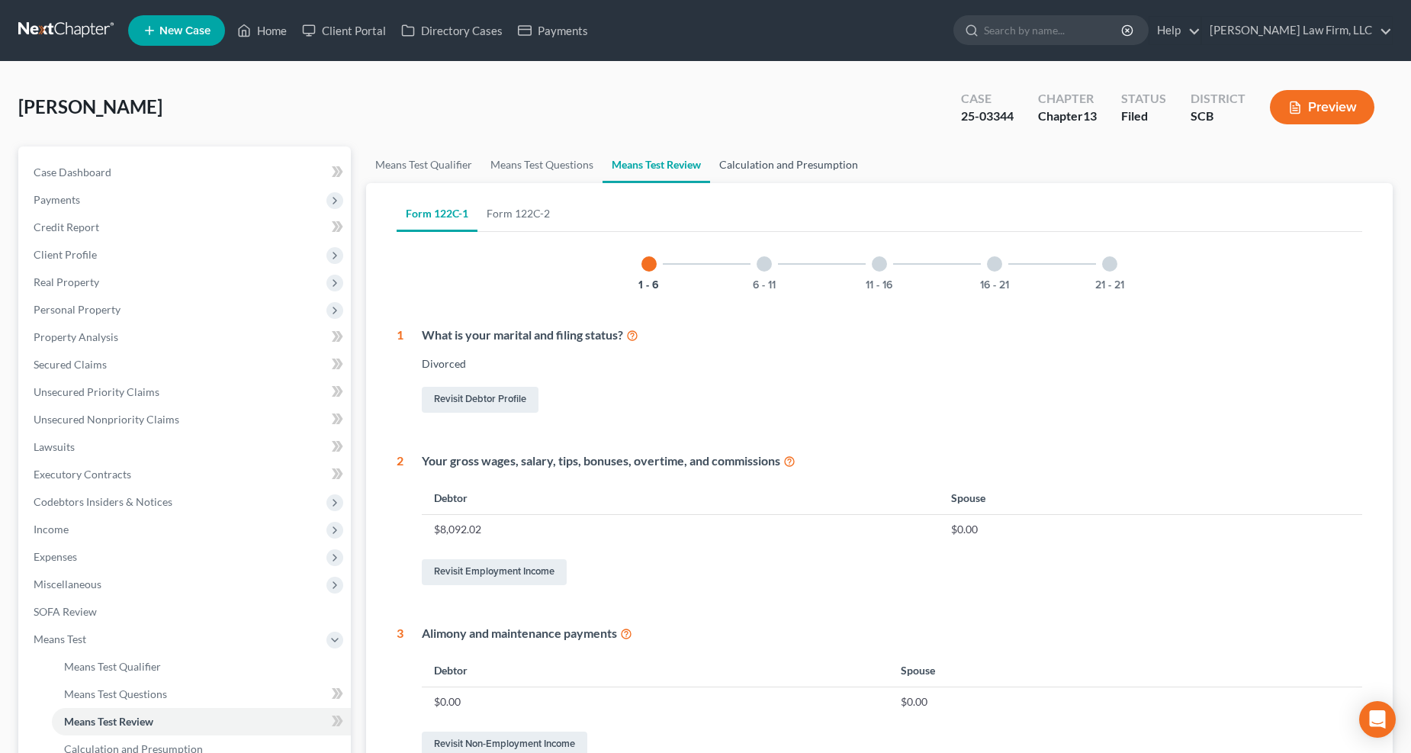
click at [786, 160] on link "Calculation and Presumption" at bounding box center [788, 164] width 157 height 37
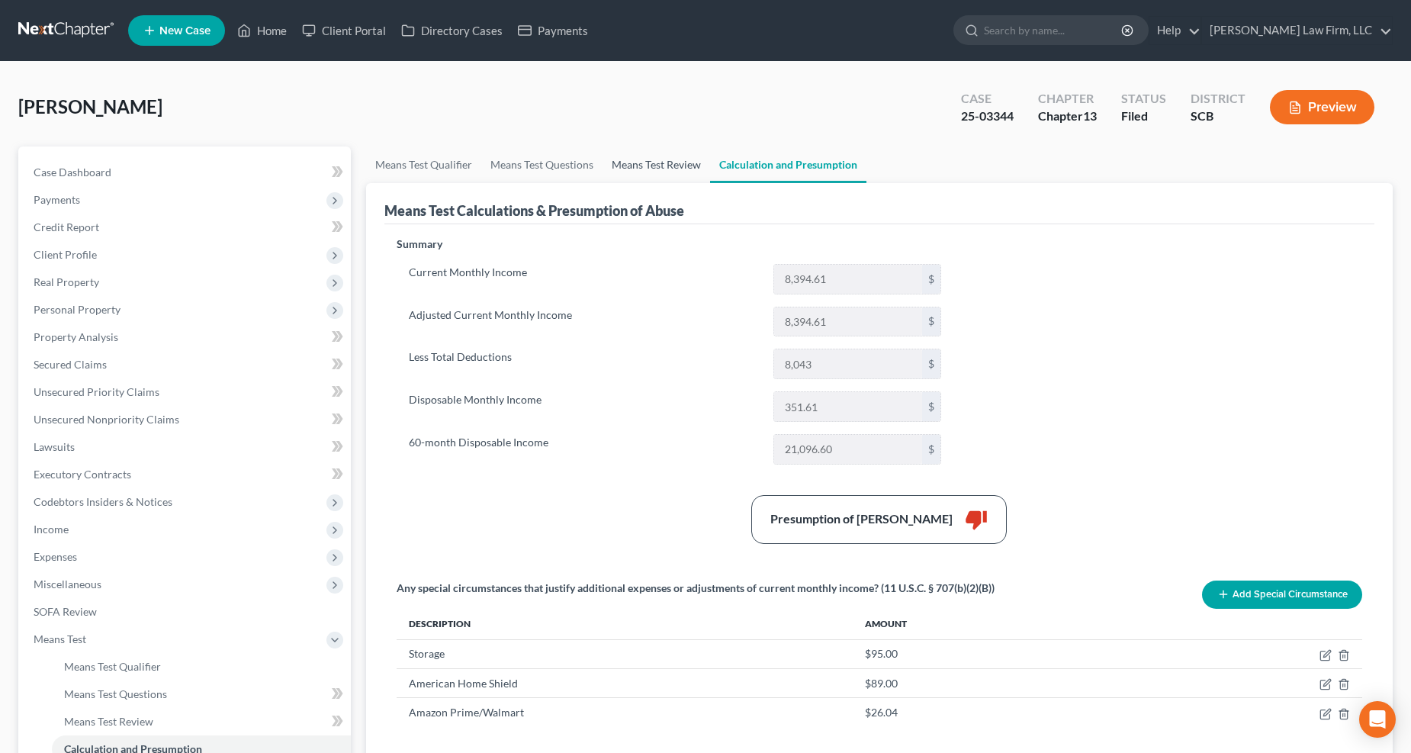
click at [683, 162] on link "Means Test Review" at bounding box center [656, 164] width 108 height 37
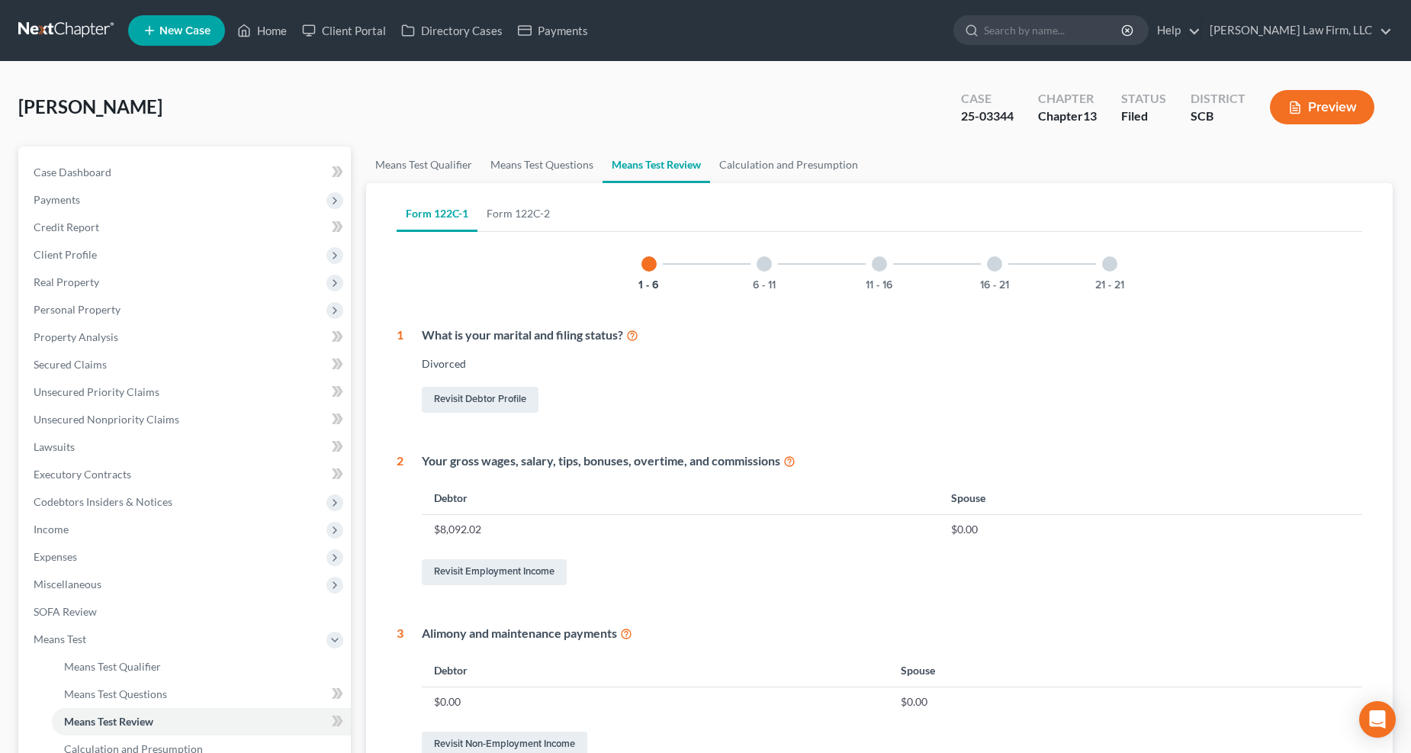
click at [1044, 267] on div "21 - 21" at bounding box center [1110, 264] width 52 height 52
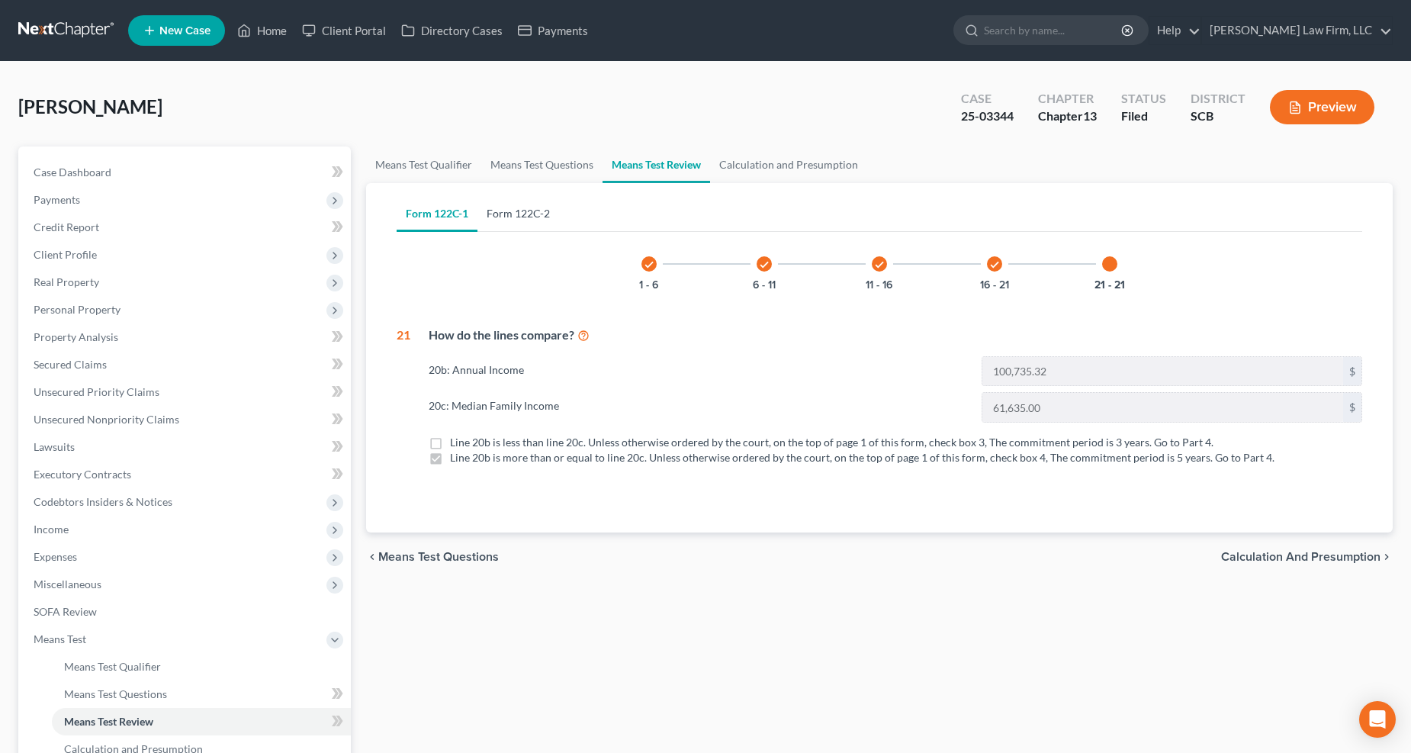
click at [536, 214] on link "Form 122C-2" at bounding box center [518, 213] width 82 height 37
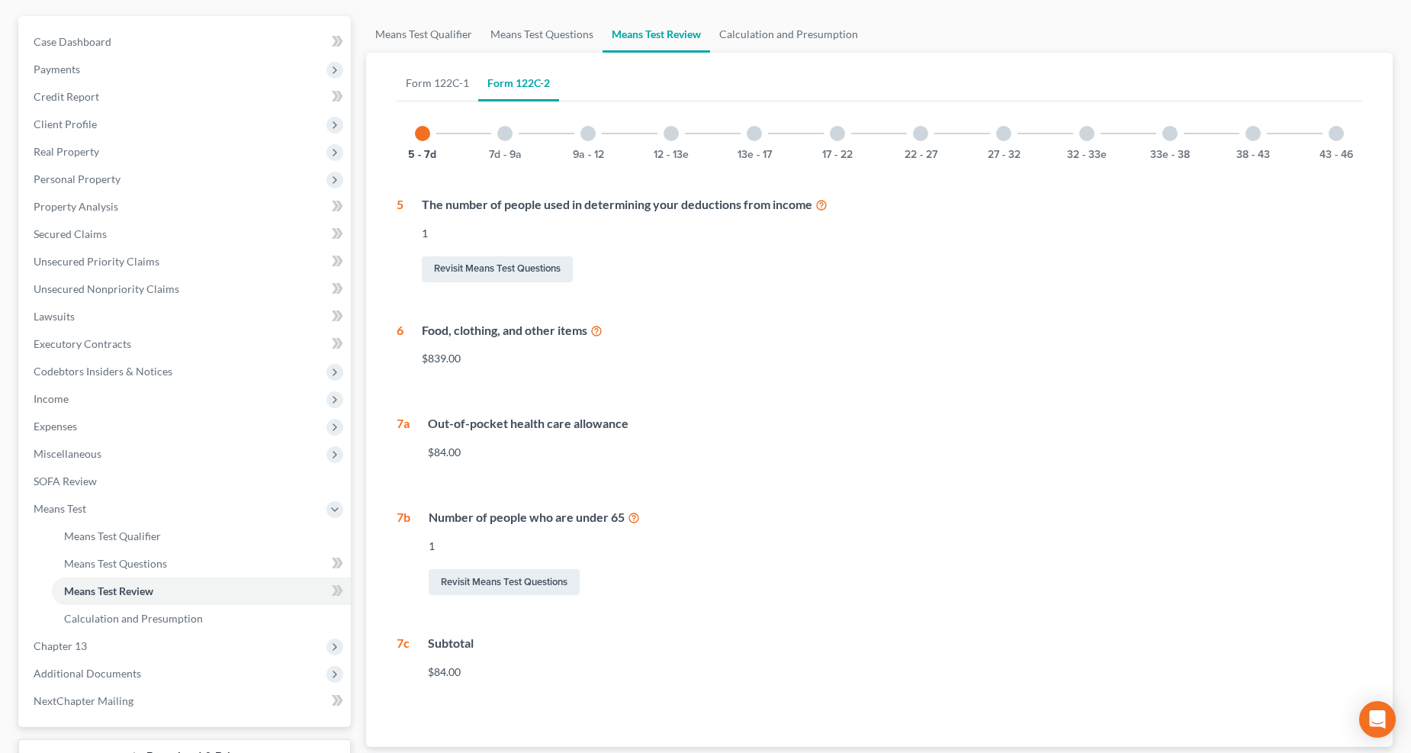
scroll to position [169, 0]
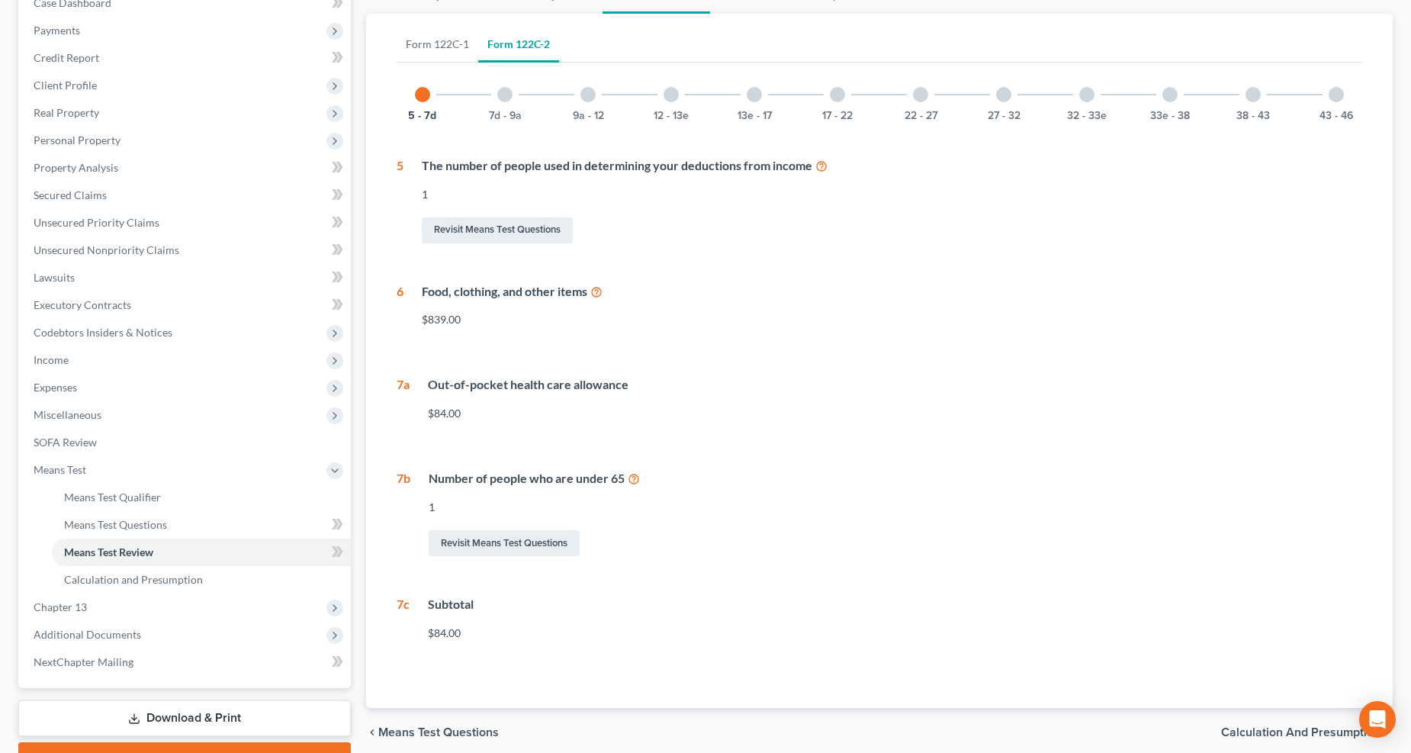
click at [1044, 87] on div "43 - 46" at bounding box center [1336, 95] width 52 height 52
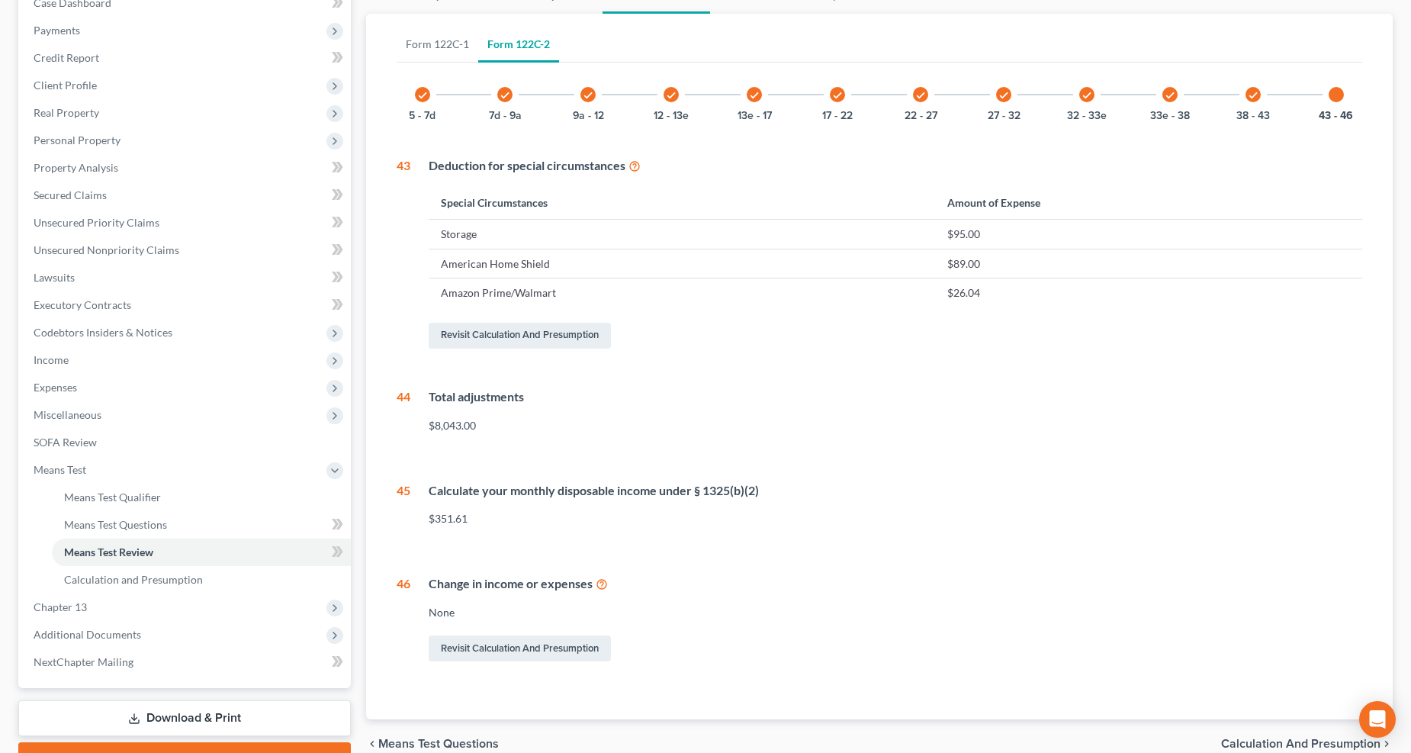
click at [1044, 97] on icon "check" at bounding box center [1253, 95] width 11 height 11
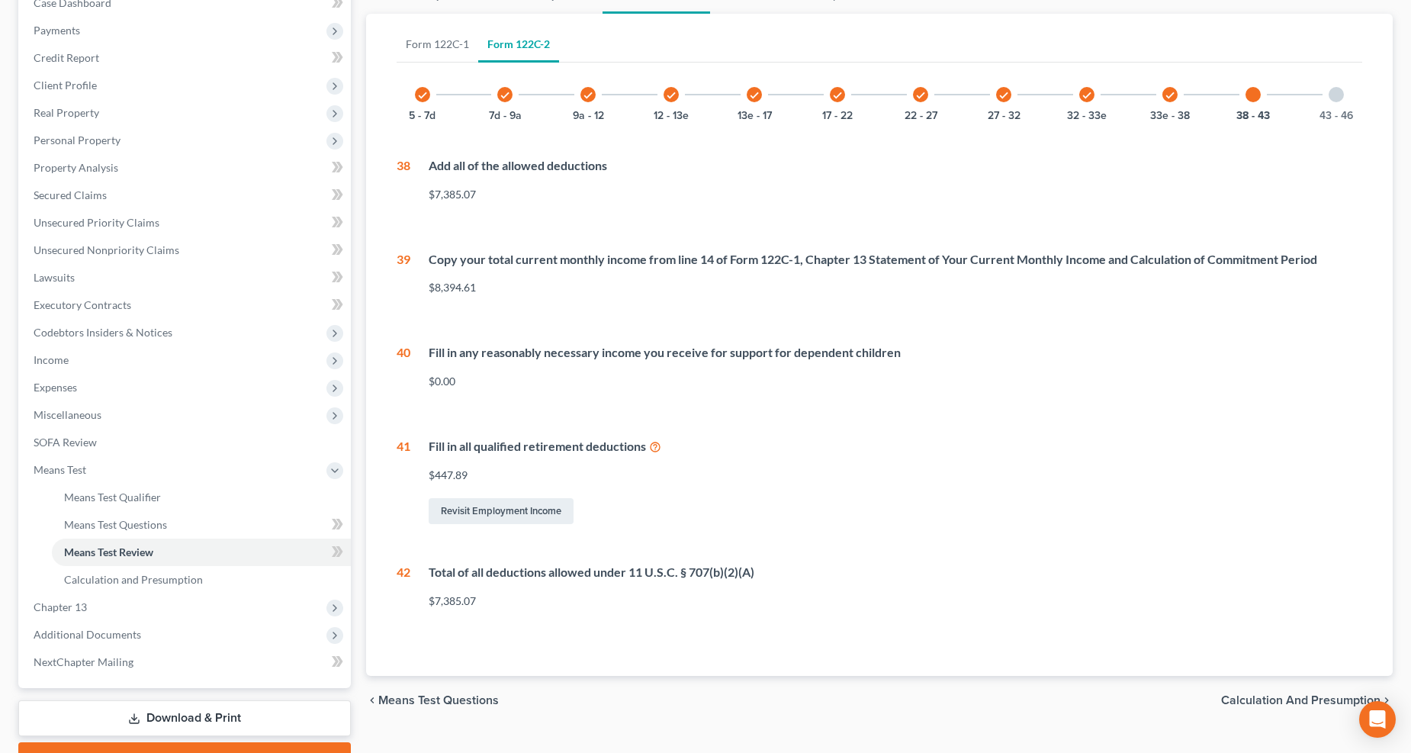
click at [1044, 92] on icon "check" at bounding box center [1170, 95] width 11 height 11
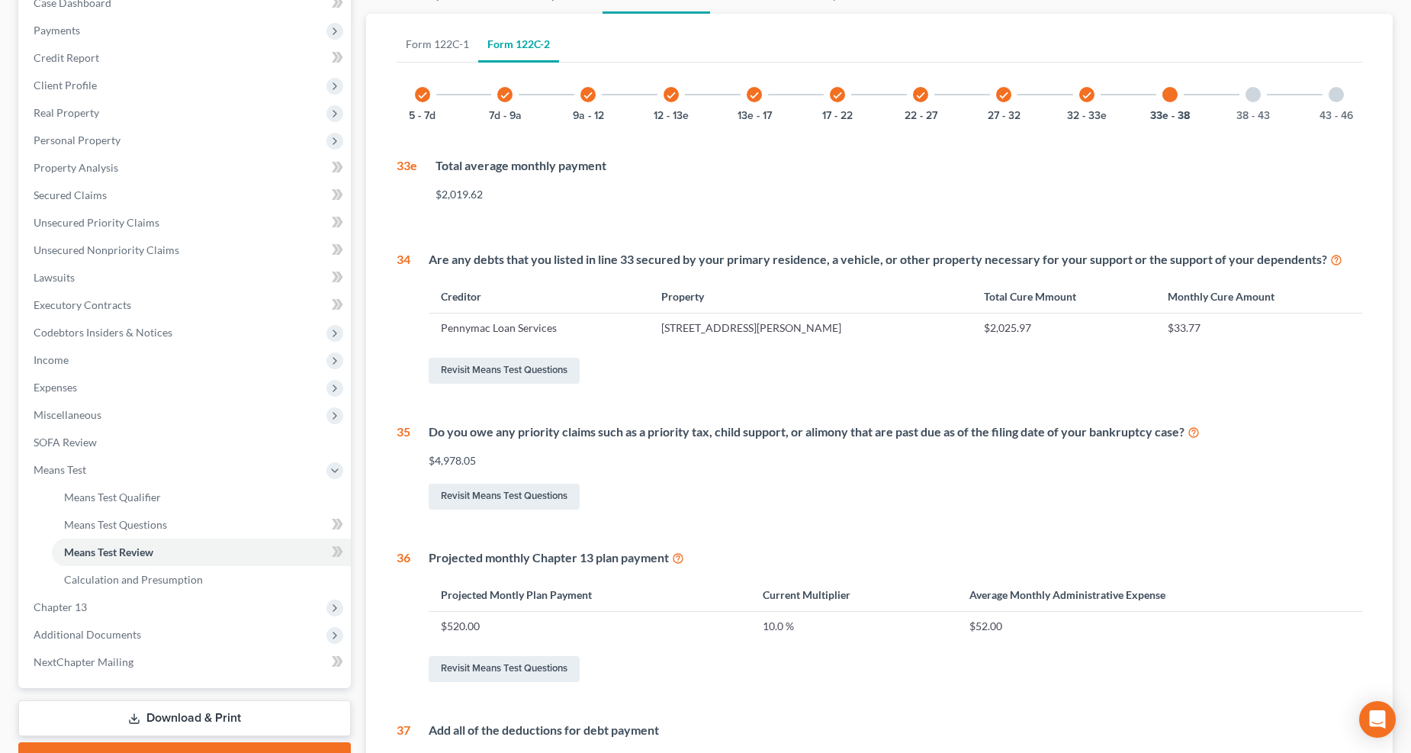
click at [1044, 85] on div "check 32 - 33e" at bounding box center [1087, 95] width 52 height 52
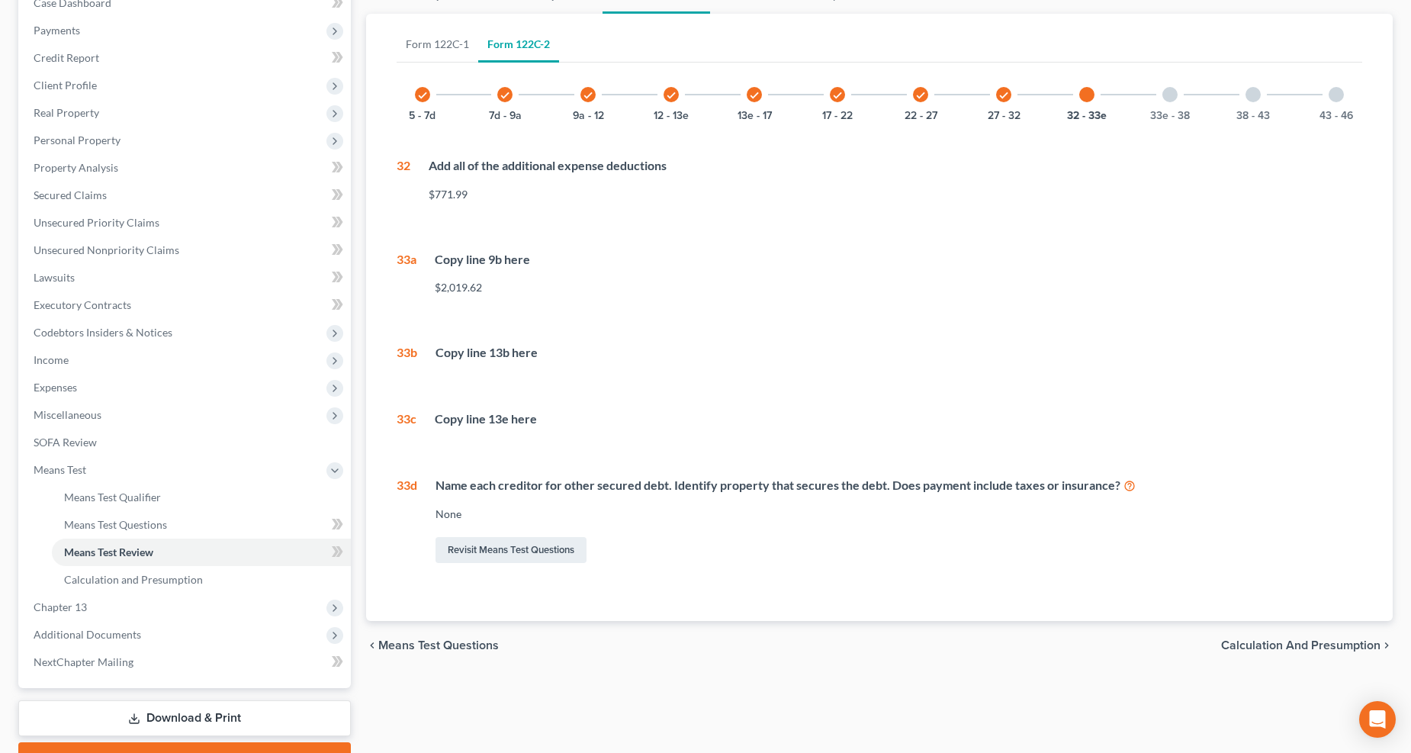
click at [1010, 95] on div "check" at bounding box center [1003, 94] width 15 height 15
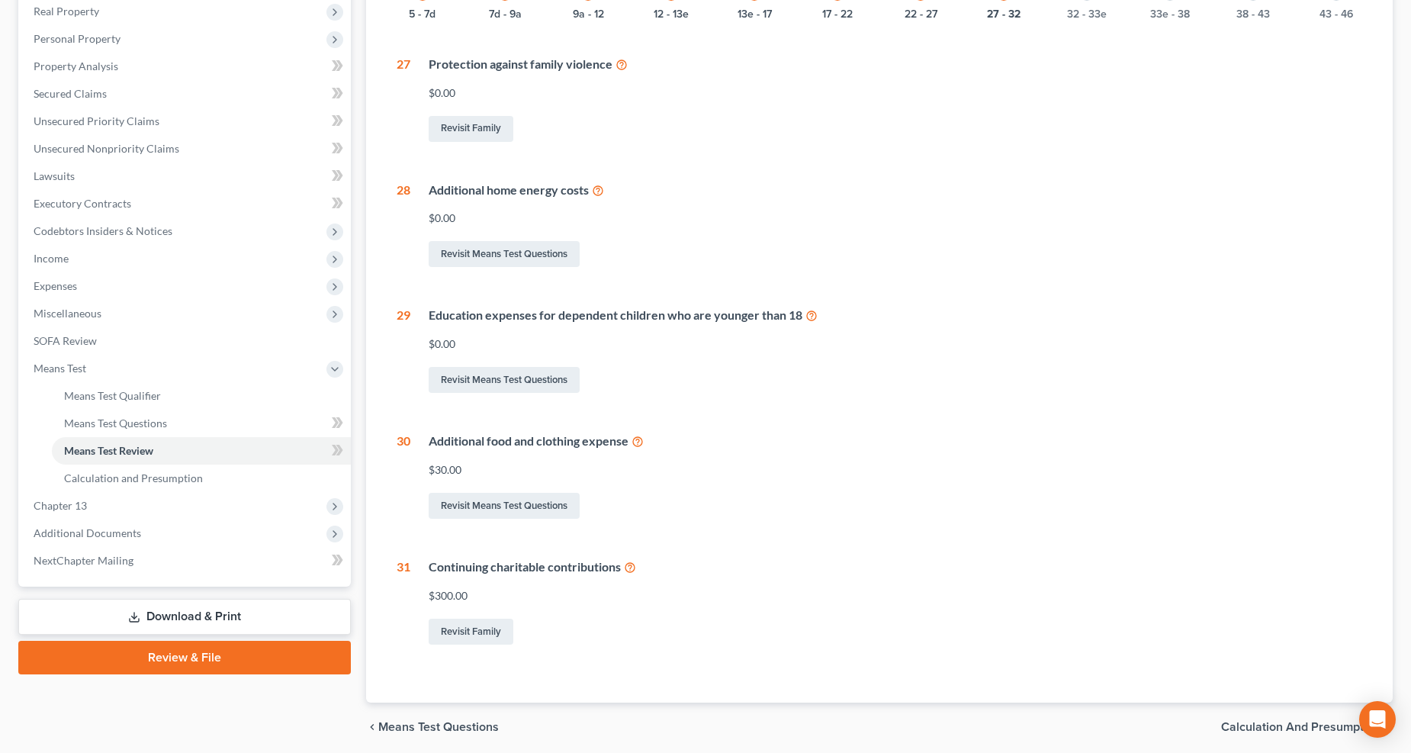
scroll to position [241, 0]
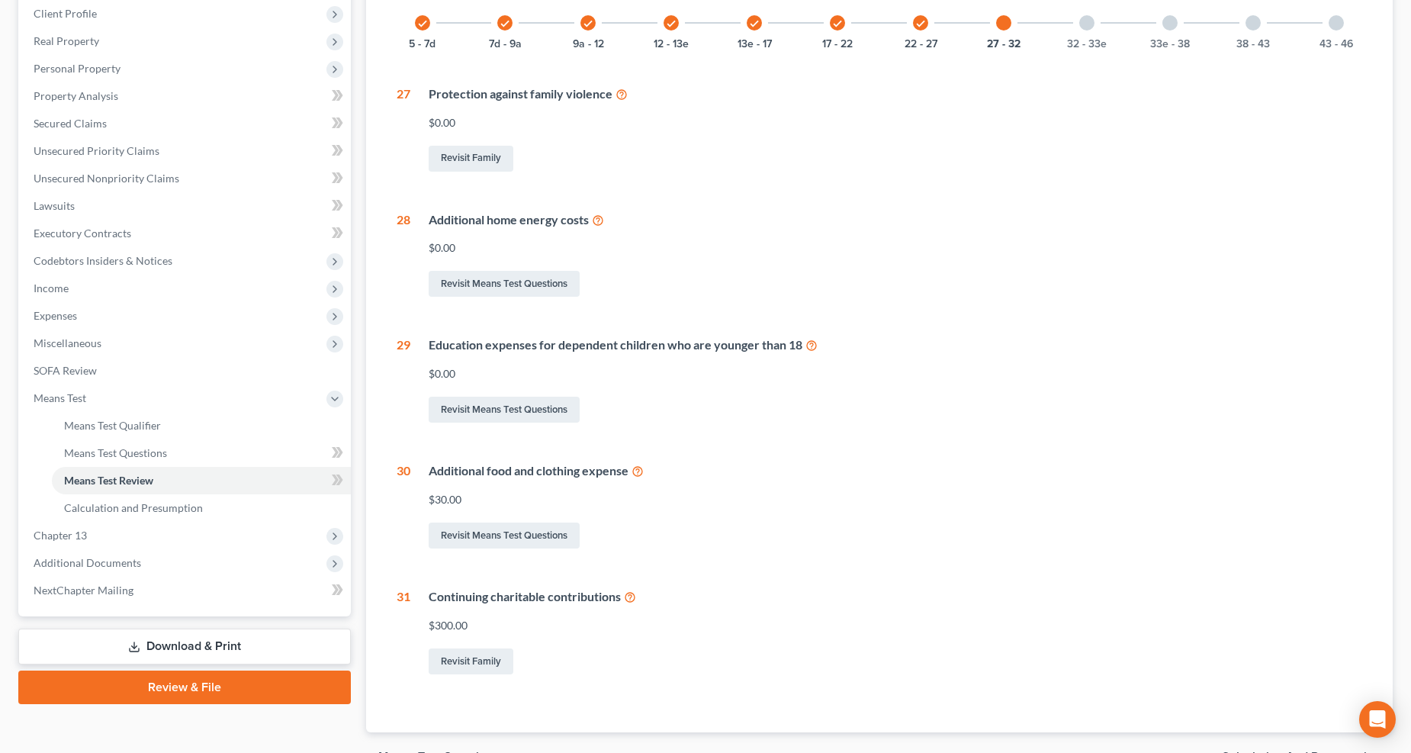
click at [1004, 27] on div at bounding box center [1003, 22] width 15 height 15
click at [919, 21] on icon "check" at bounding box center [920, 23] width 11 height 11
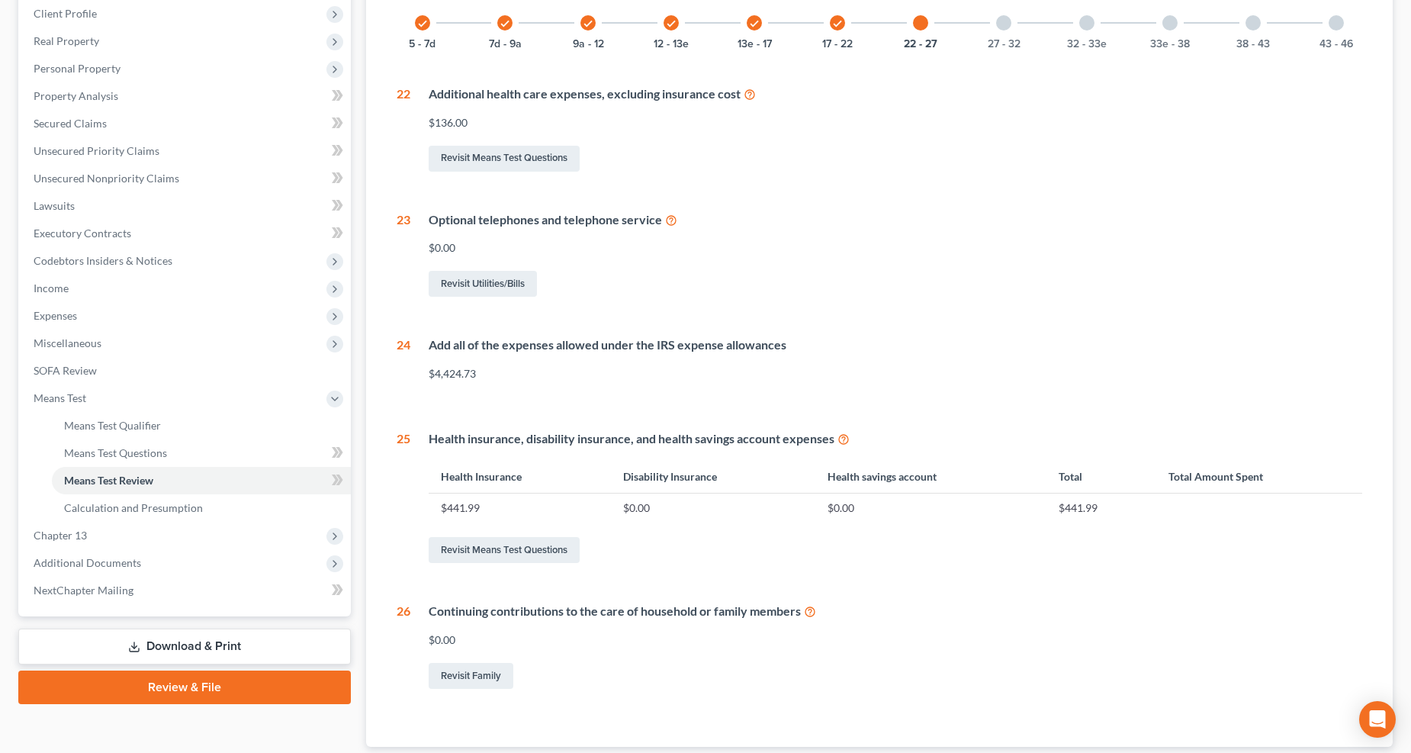
click at [843, 25] on div "check" at bounding box center [837, 22] width 15 height 15
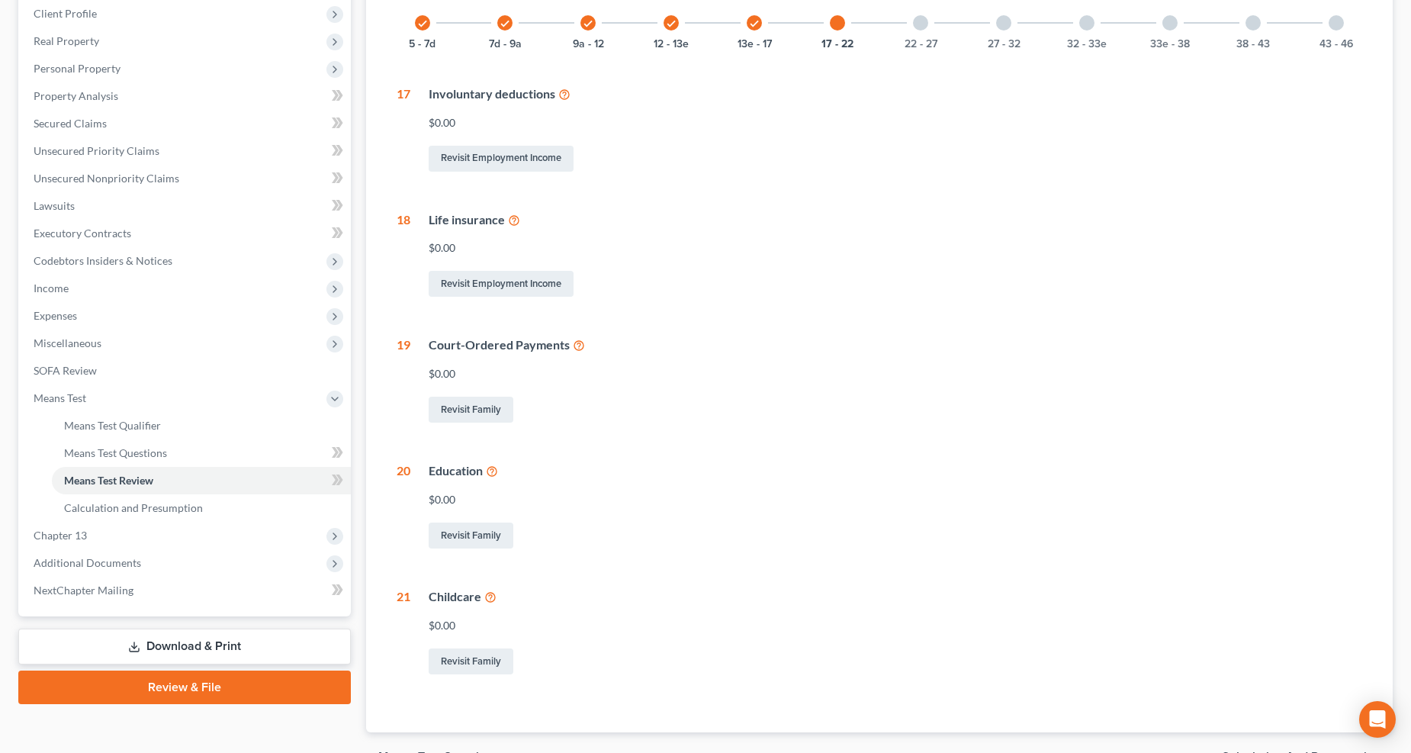
click at [760, 26] on div "check 13e - 17" at bounding box center [754, 23] width 52 height 52
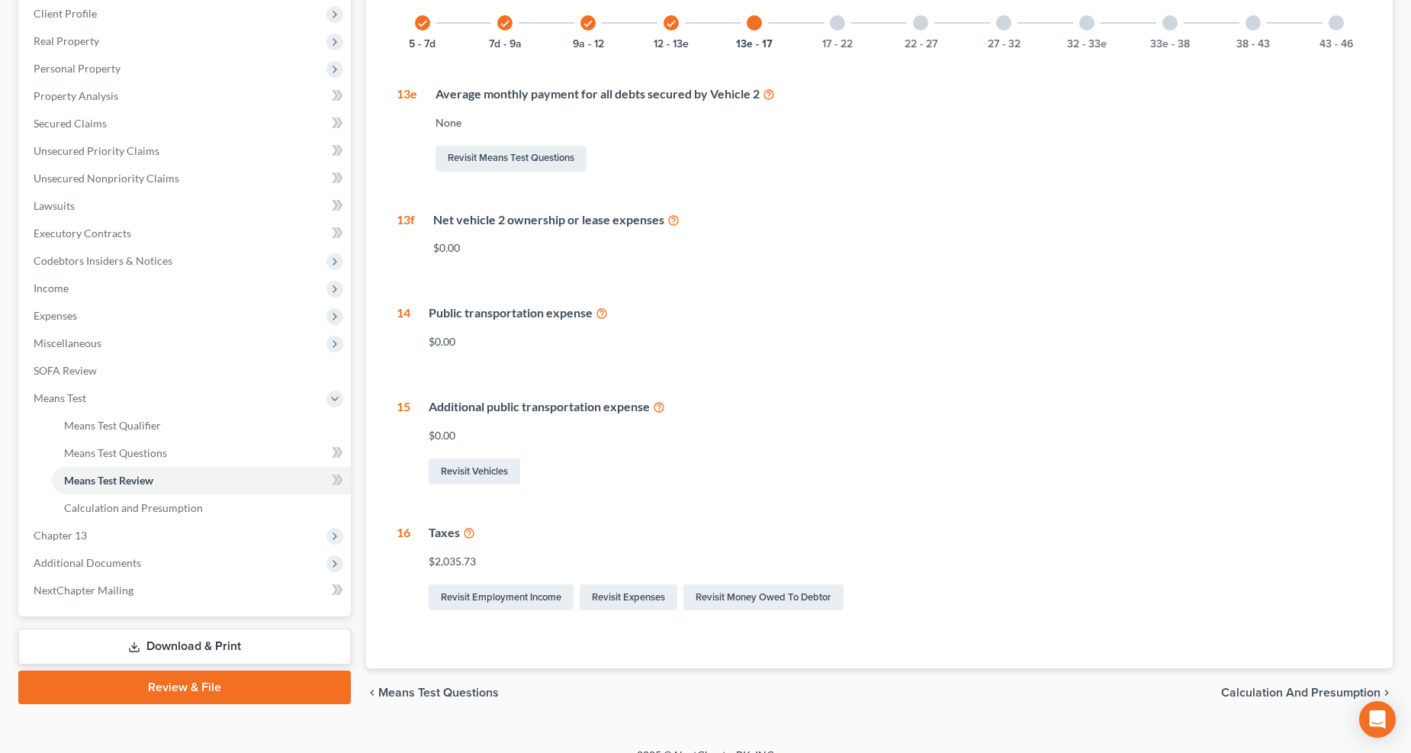
click at [763, 28] on div "13e - 17" at bounding box center [754, 23] width 52 height 52
click at [670, 26] on icon "check" at bounding box center [671, 23] width 11 height 11
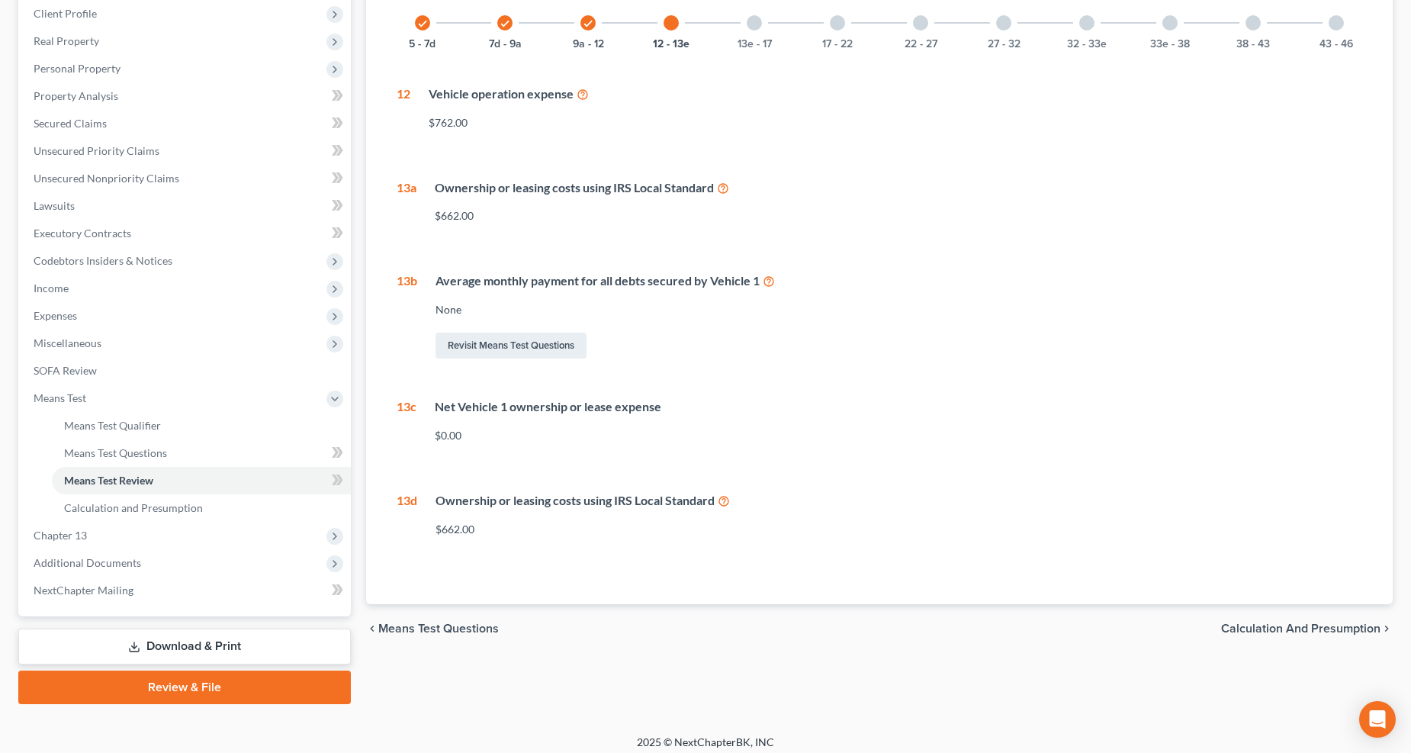
click at [593, 18] on div "check" at bounding box center [587, 22] width 15 height 15
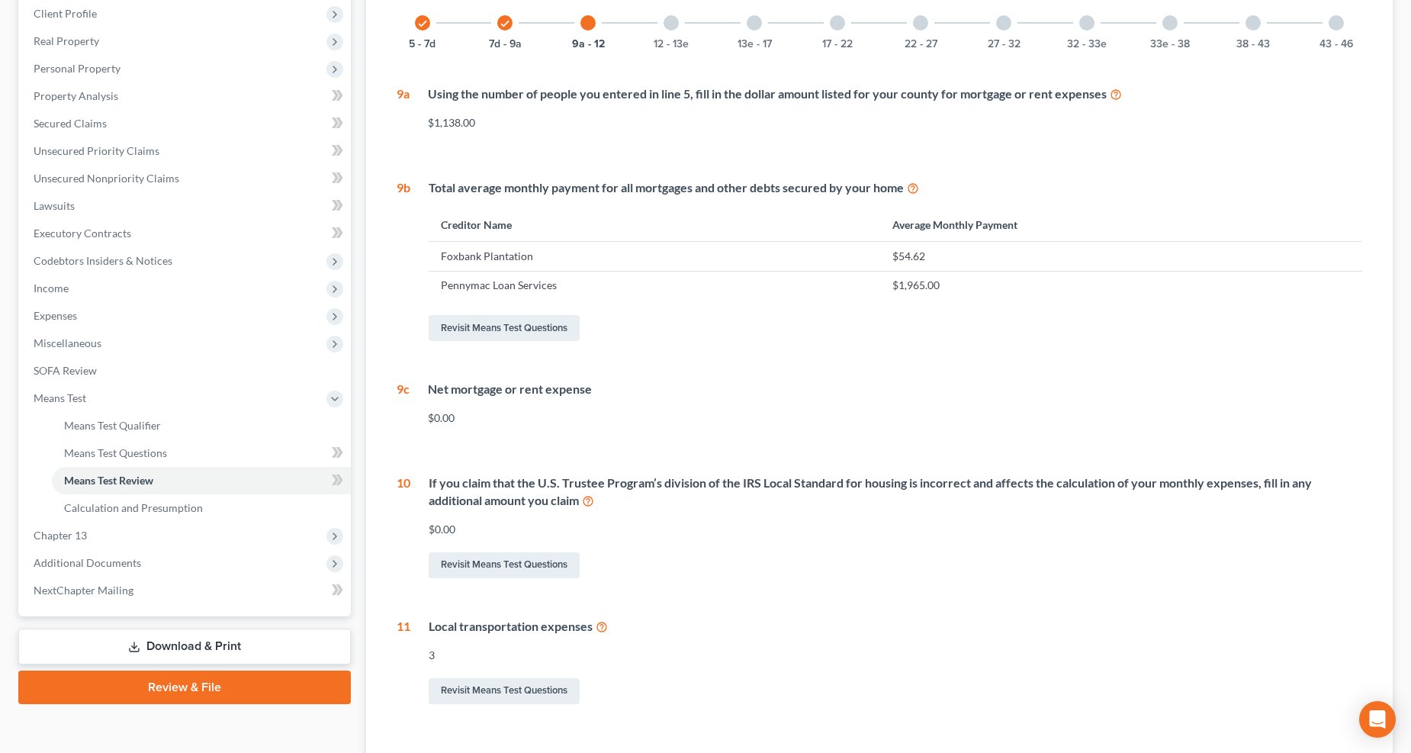
click at [508, 26] on icon "check" at bounding box center [505, 23] width 11 height 11
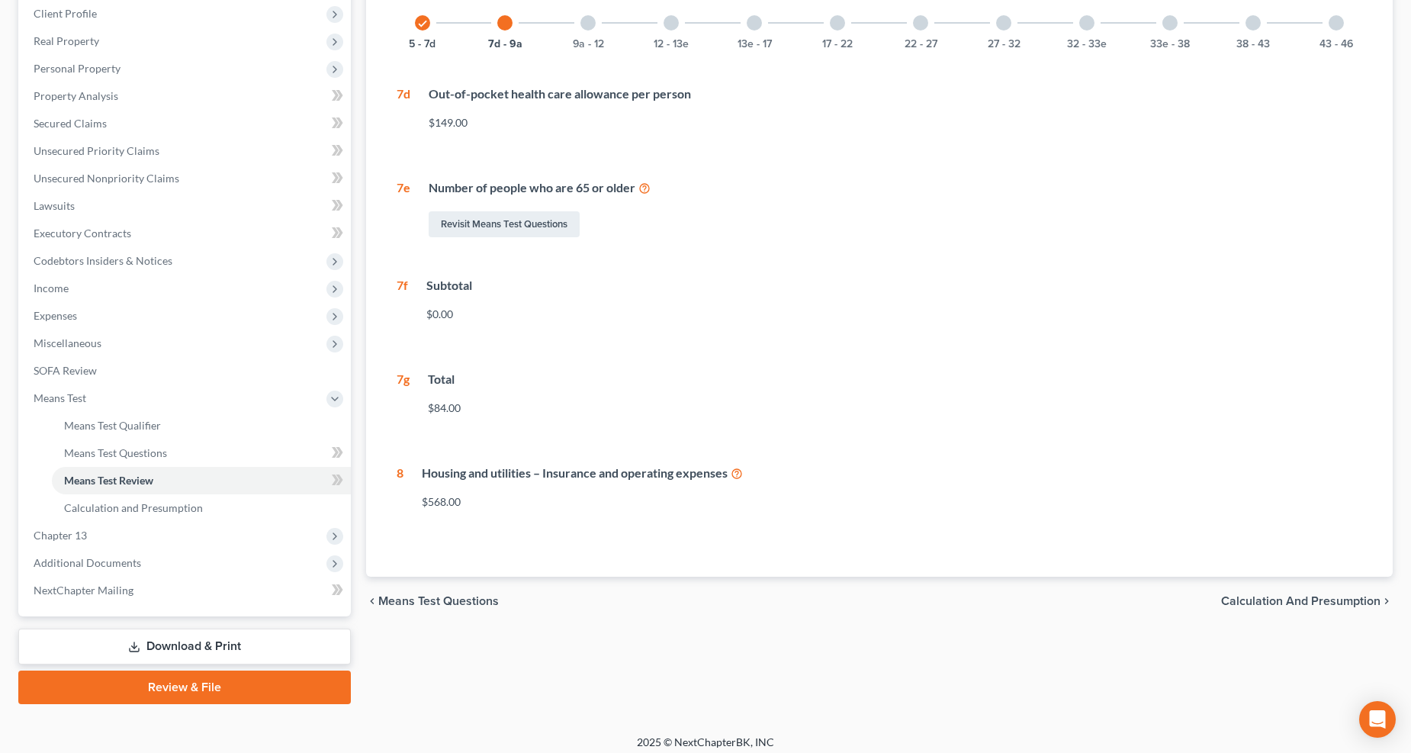
click at [410, 29] on div "check 5 - 7d" at bounding box center [423, 23] width 52 height 52
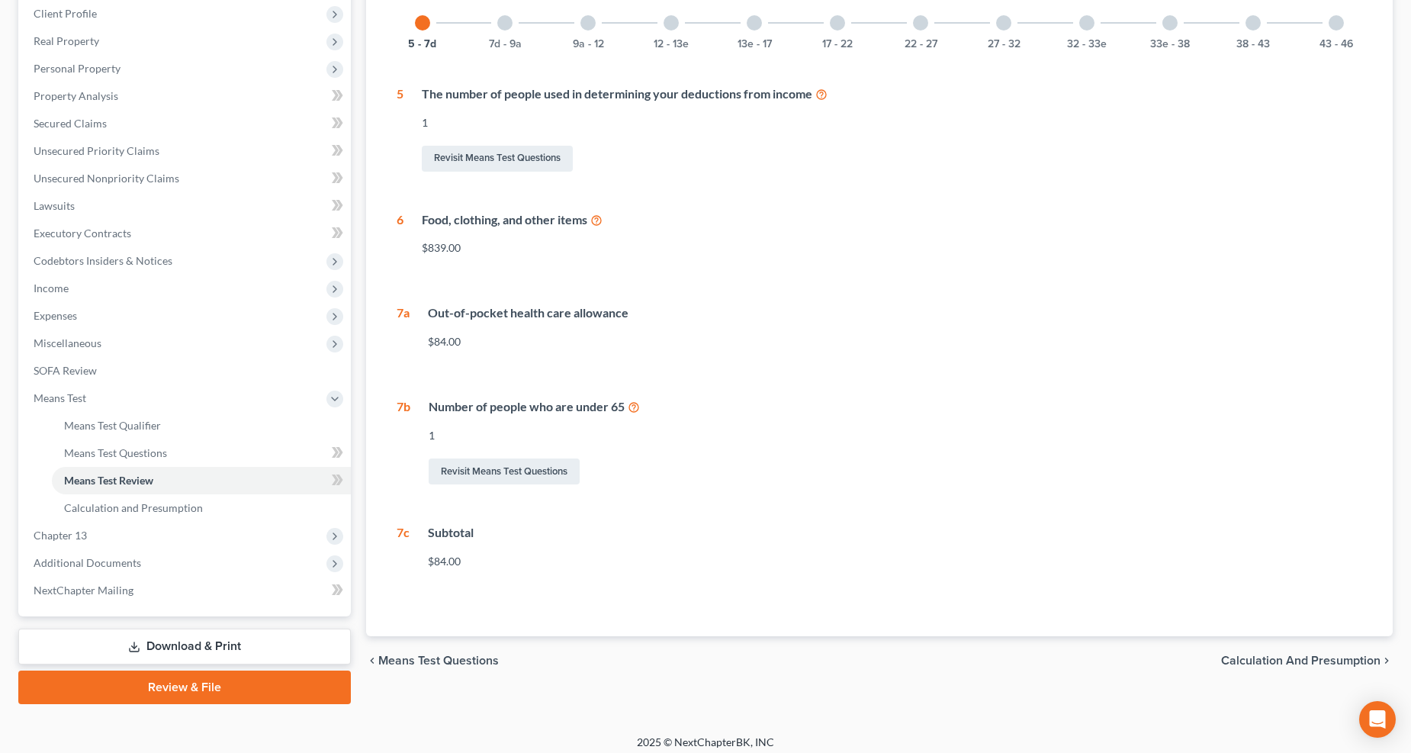
click at [59, 290] on span "Income" at bounding box center [51, 287] width 35 height 13
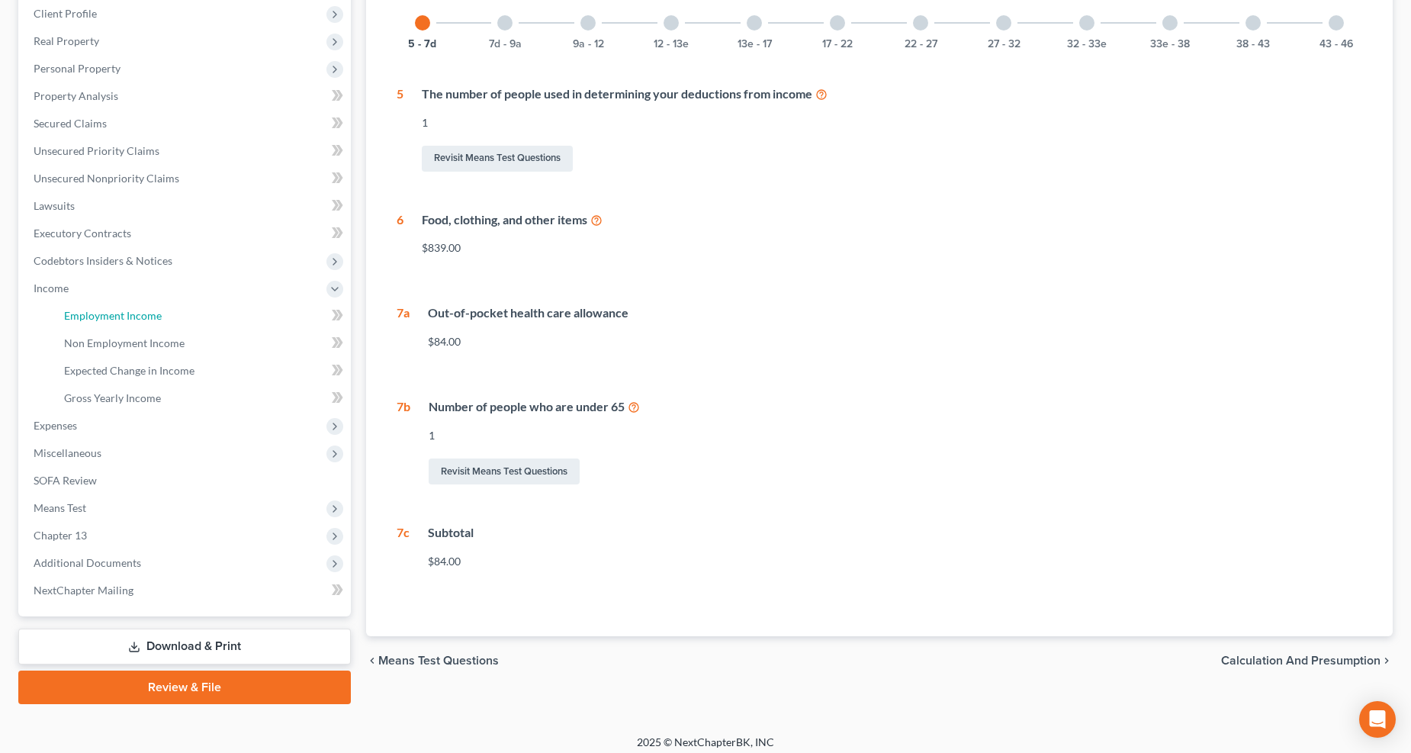
click at [75, 311] on span "Employment Income" at bounding box center [113, 315] width 98 height 13
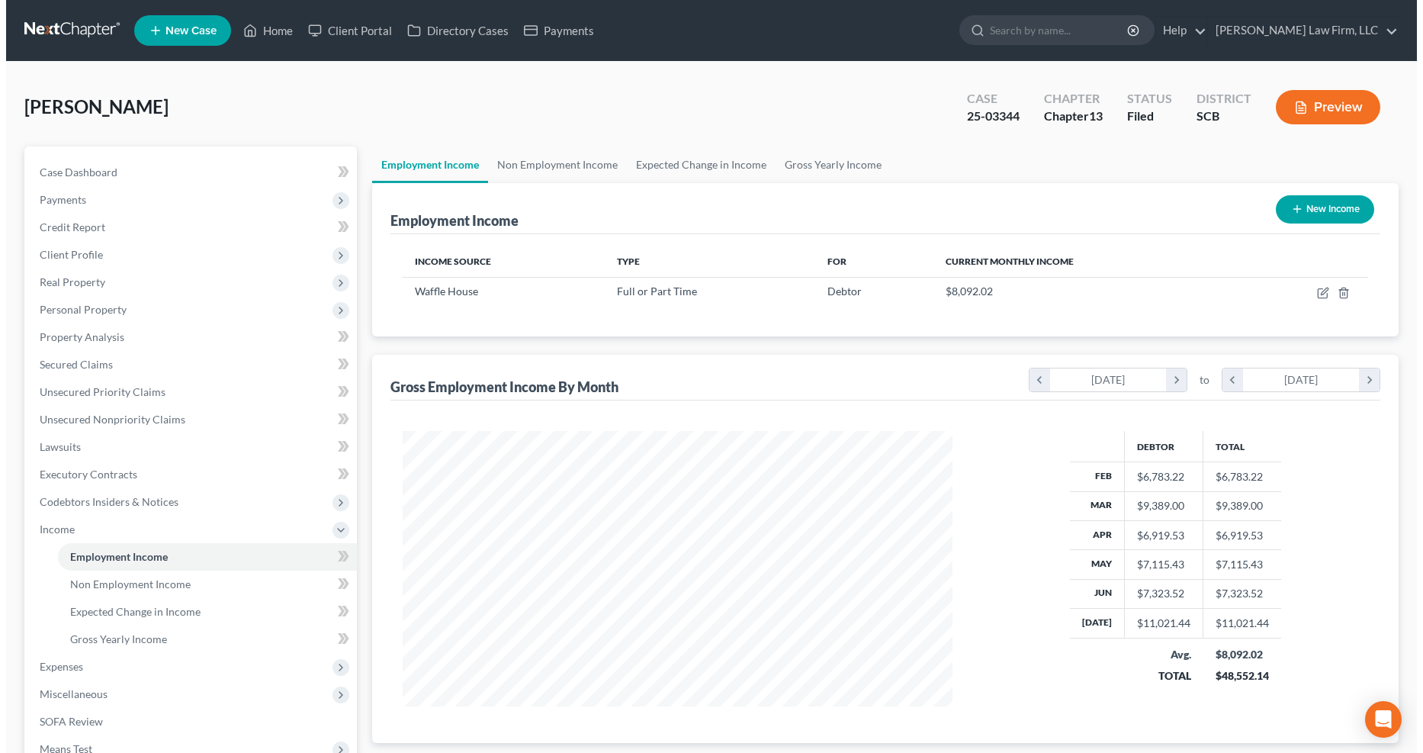
scroll to position [275, 581]
click at [1044, 112] on button "Preview" at bounding box center [1322, 107] width 104 height 34
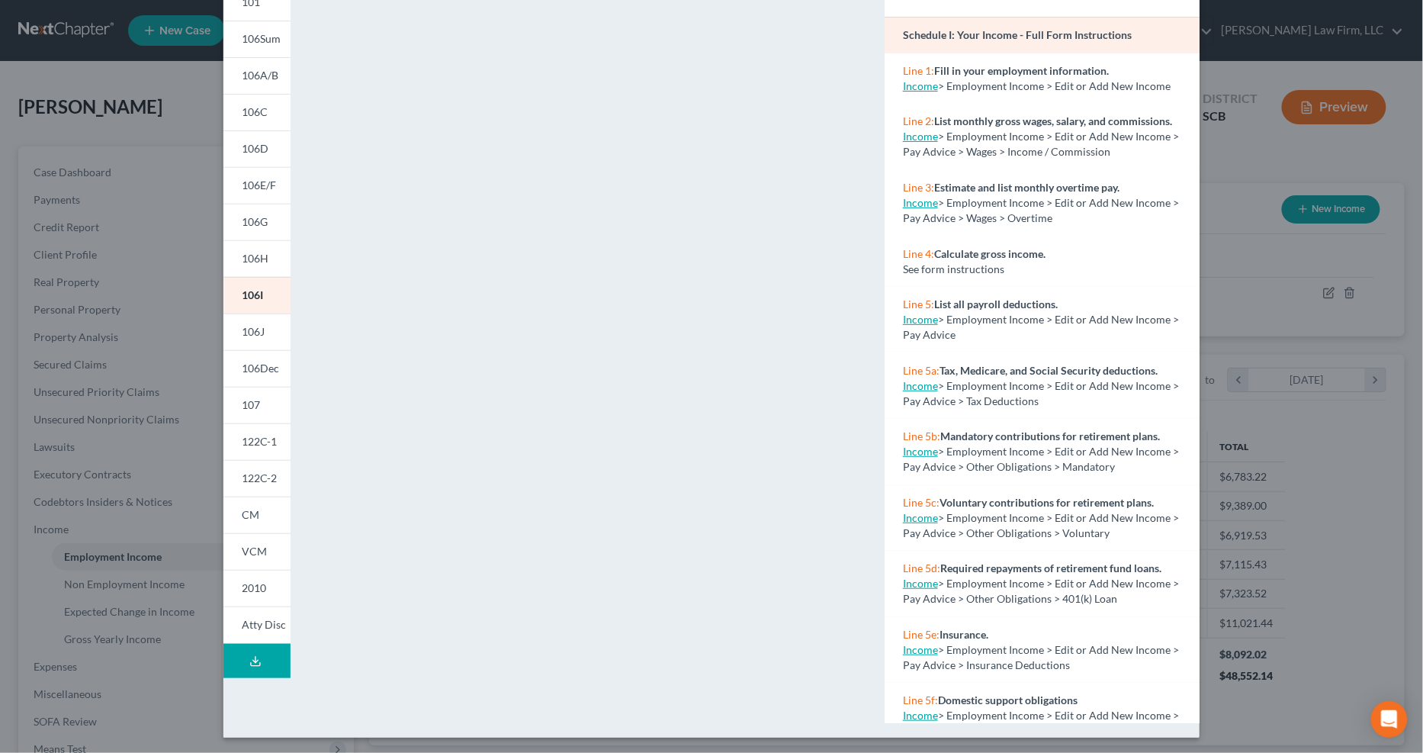
scroll to position [108, 0]
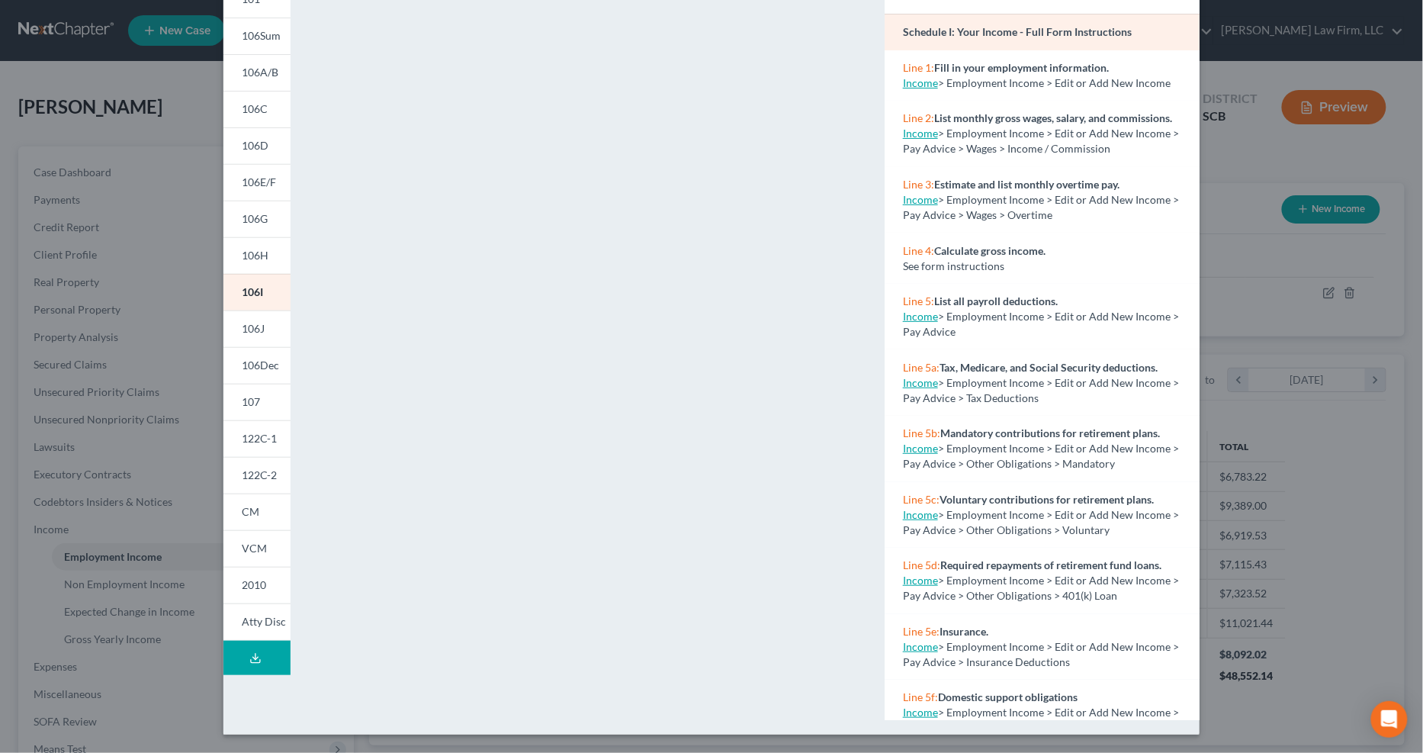
click at [244, 326] on span "106J" at bounding box center [253, 328] width 23 height 13
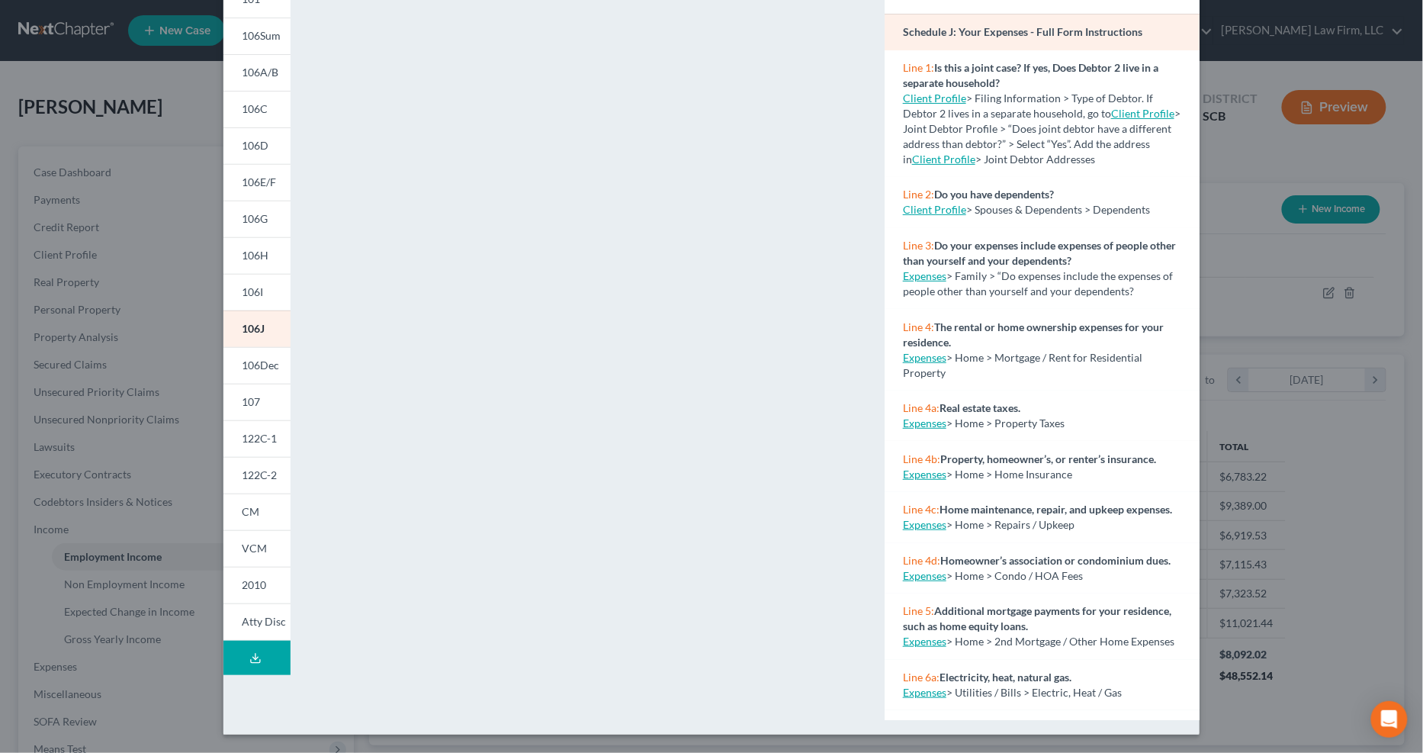
click at [260, 294] on link "106I" at bounding box center [256, 292] width 67 height 37
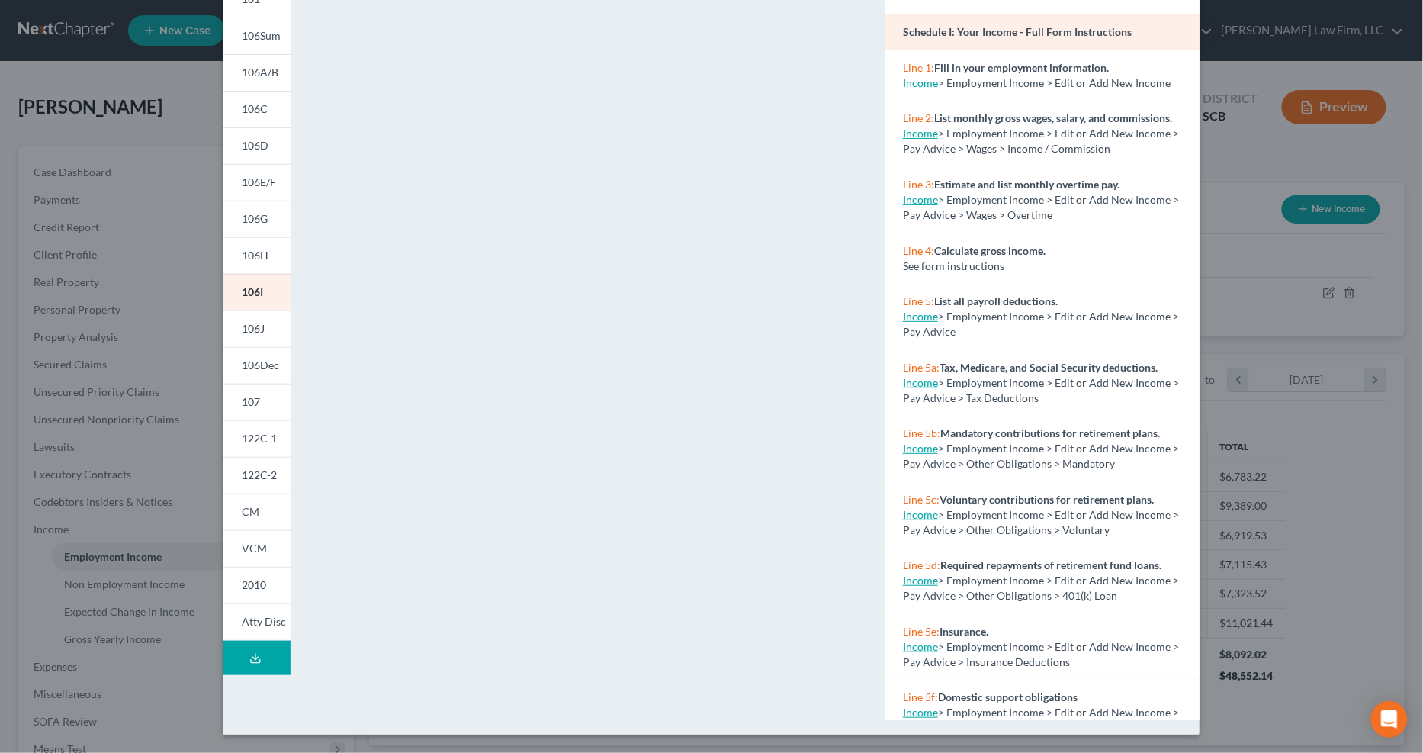
click at [268, 453] on link "122C-1" at bounding box center [256, 438] width 67 height 37
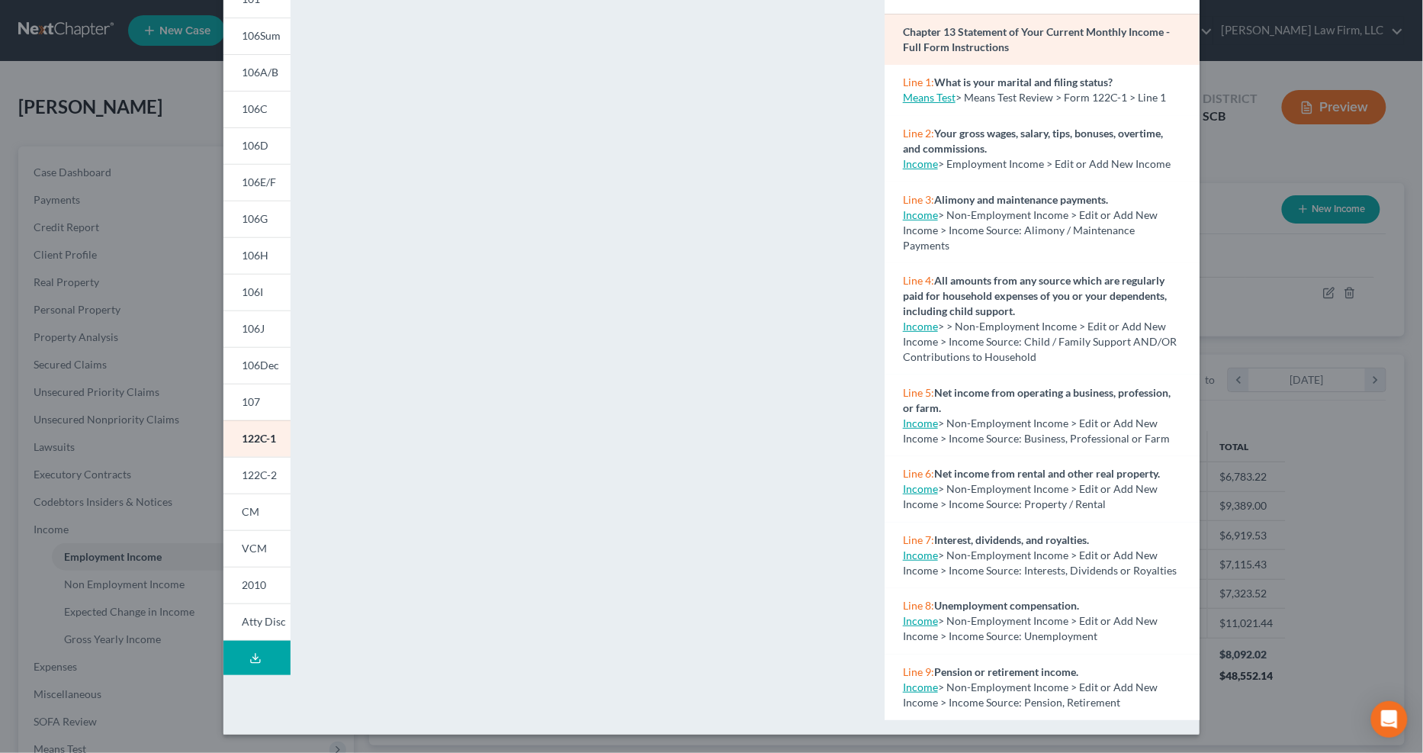
click at [242, 471] on span "122C-2" at bounding box center [259, 474] width 35 height 13
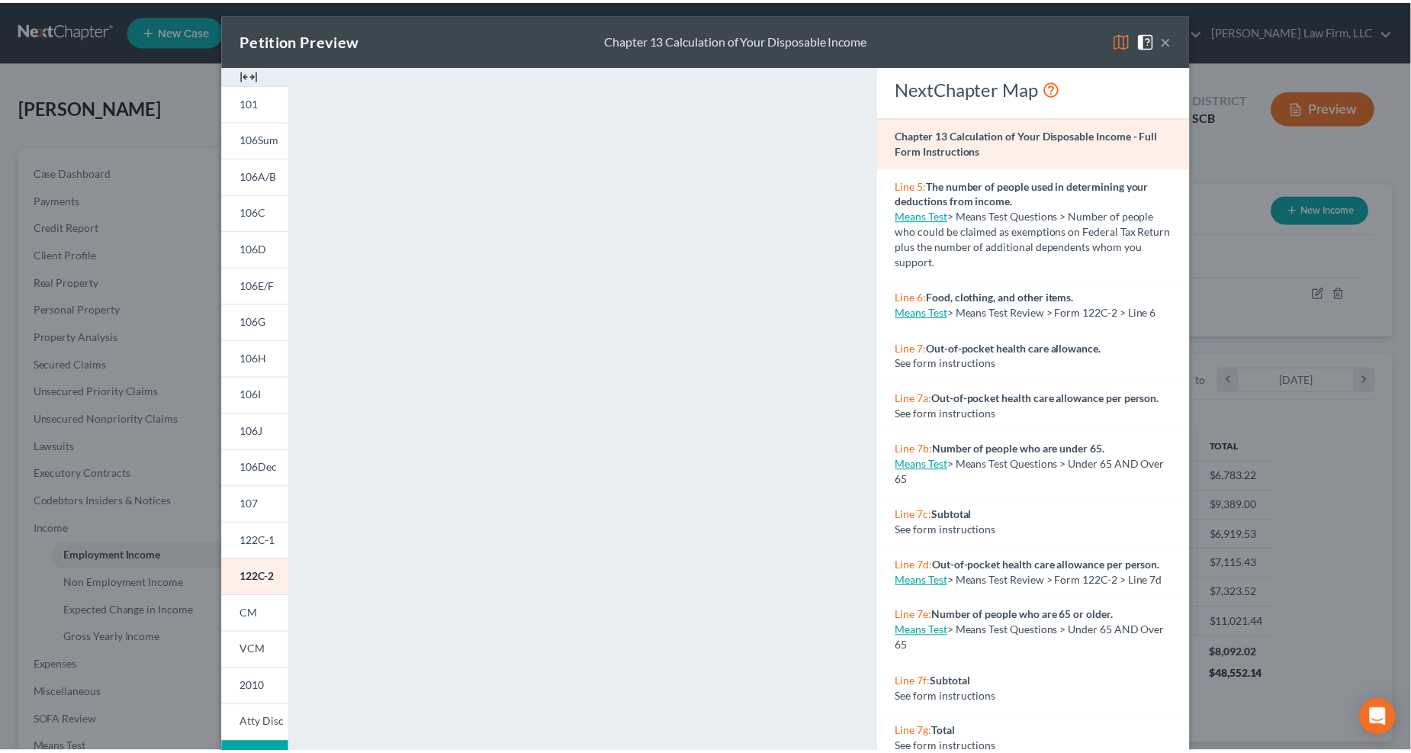
scroll to position [0, 0]
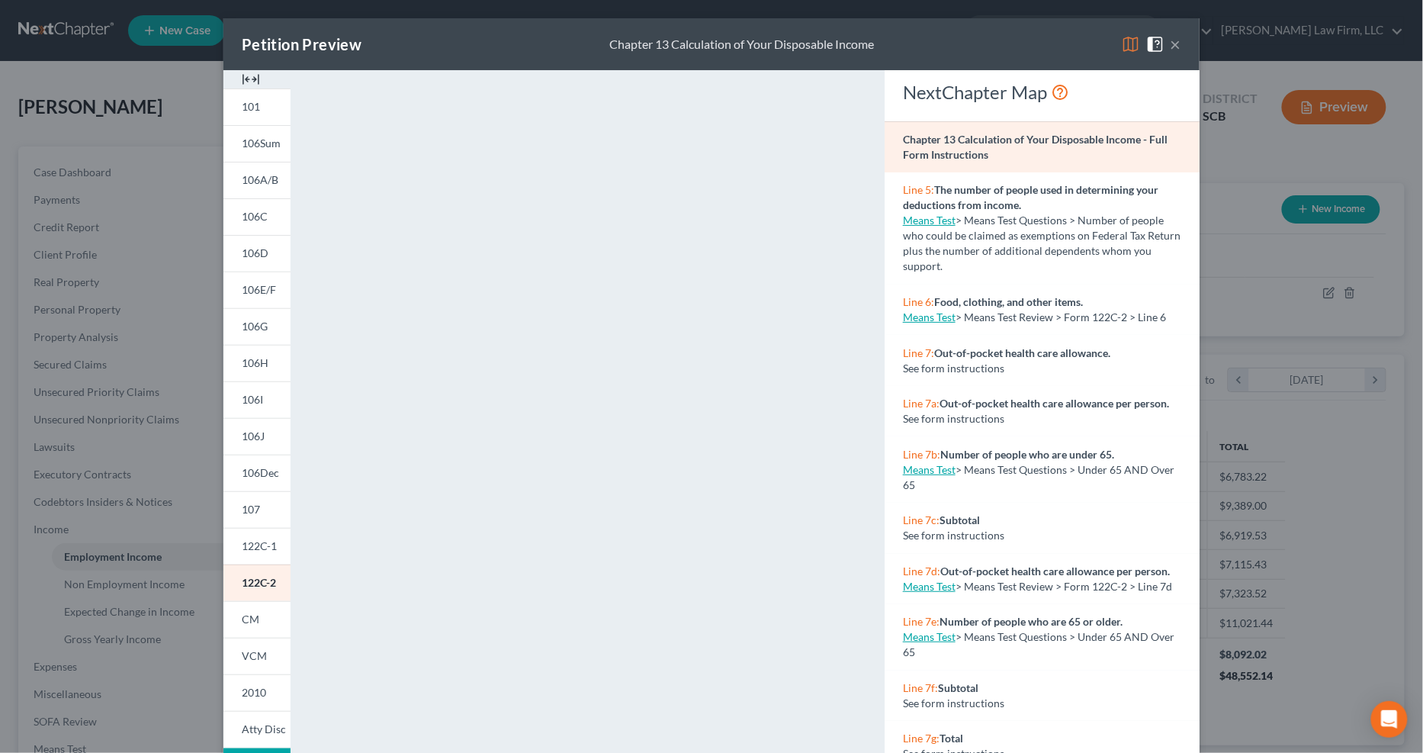
click at [1044, 35] on button "×" at bounding box center [1176, 44] width 11 height 18
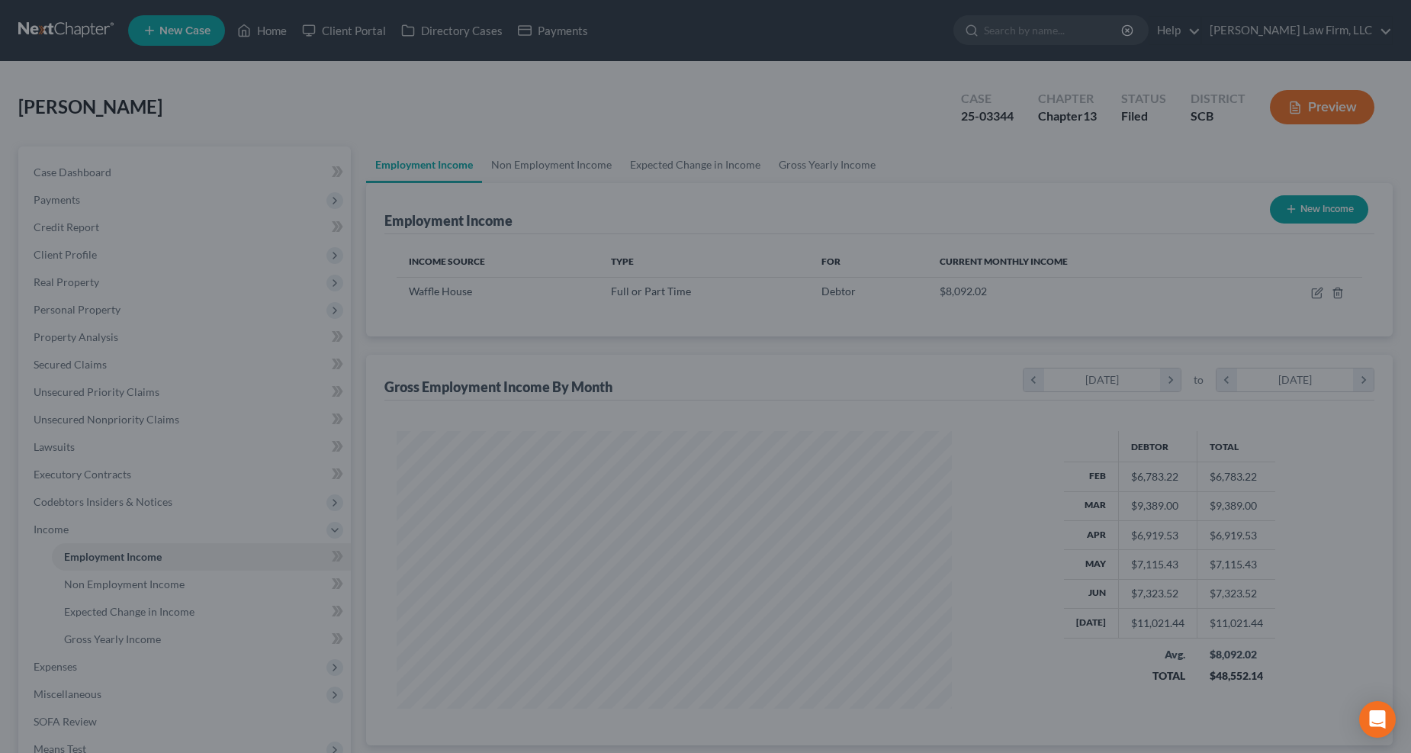
scroll to position [762375, 762069]
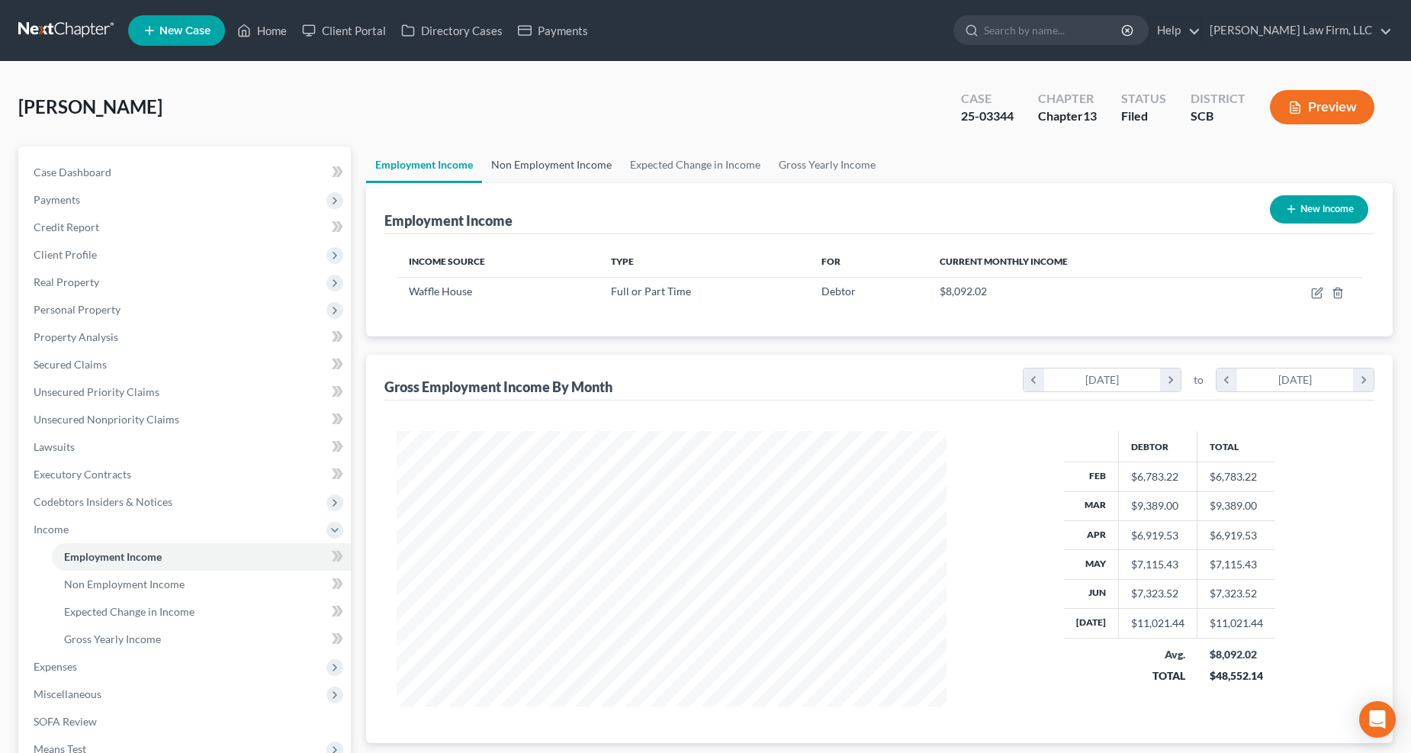
click at [541, 153] on link "Non Employment Income" at bounding box center [551, 164] width 139 height 37
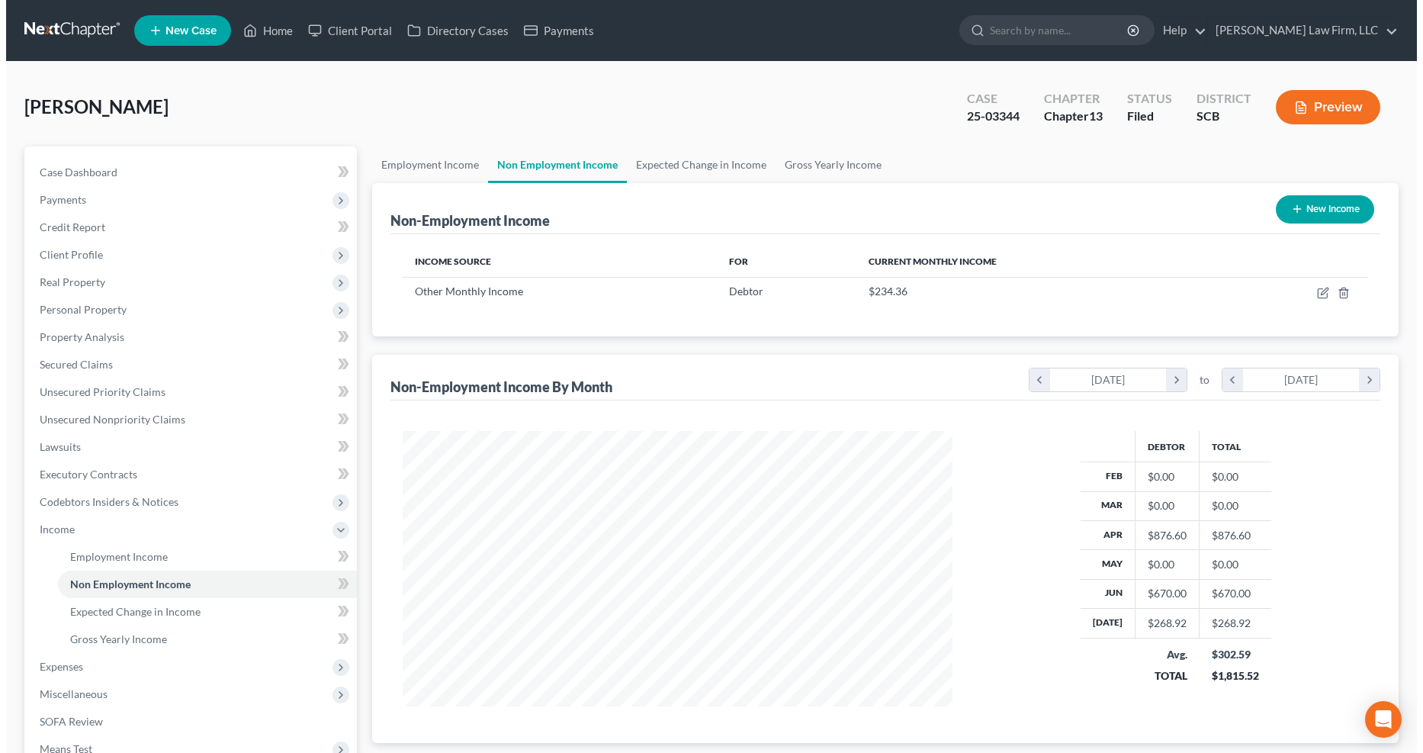
scroll to position [275, 581]
click at [1044, 292] on icon "button" at bounding box center [1317, 293] width 12 height 12
select select "13"
select select "0"
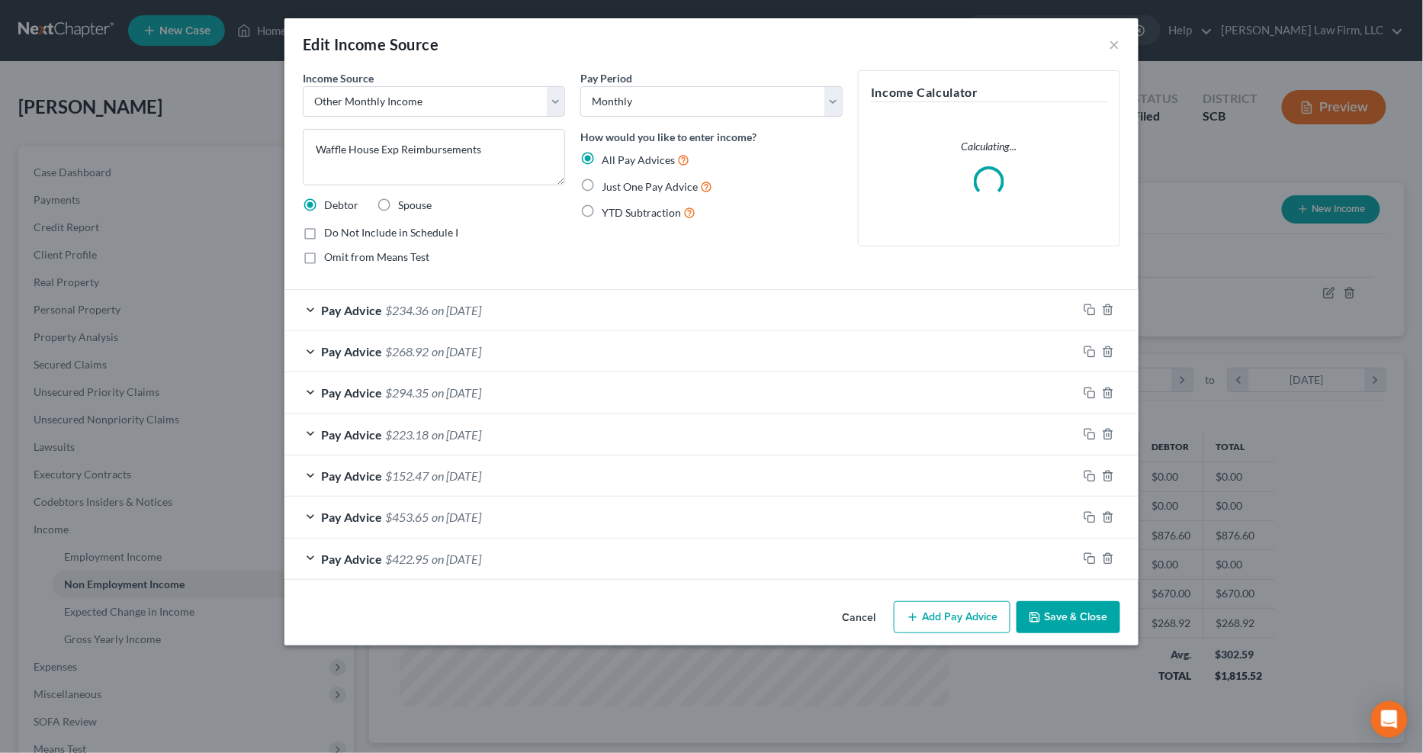
scroll to position [277, 587]
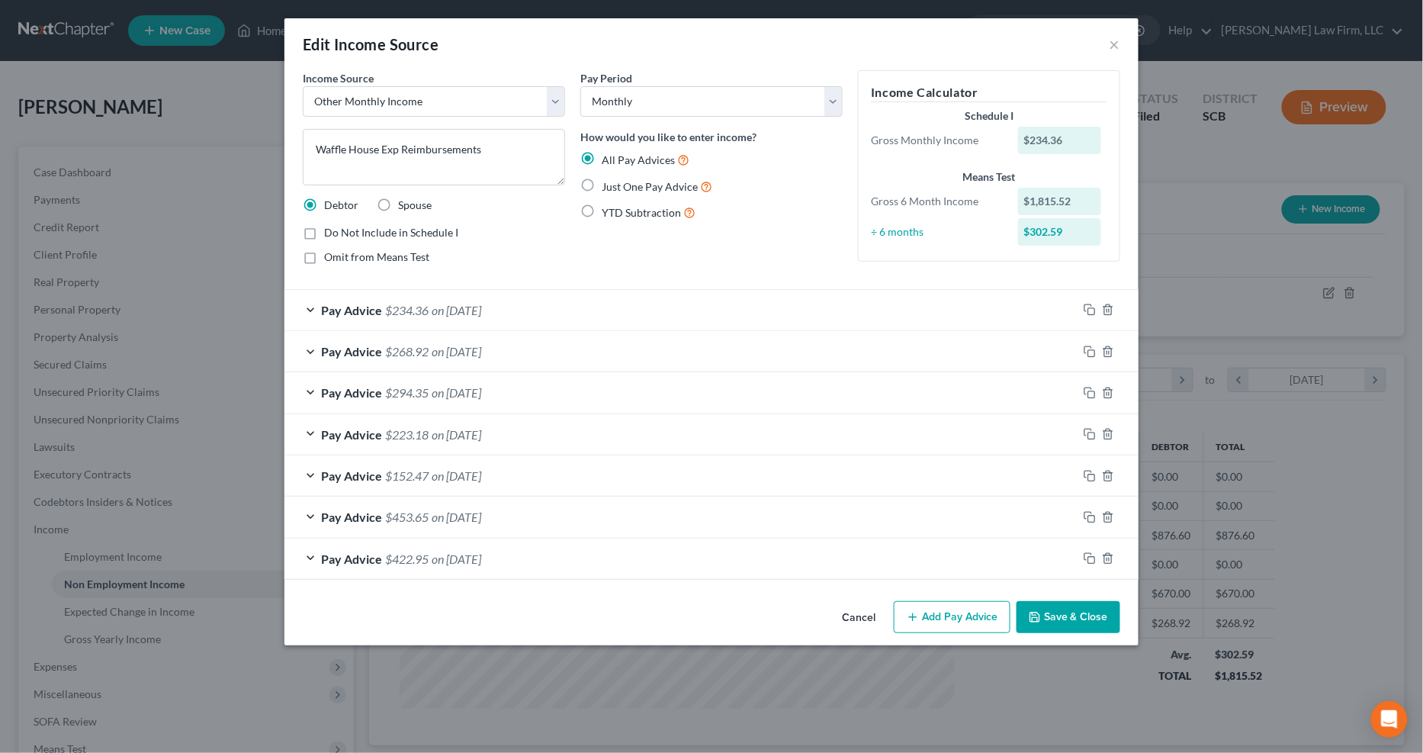
click at [943, 595] on button "Add Pay Advice" at bounding box center [952, 617] width 117 height 32
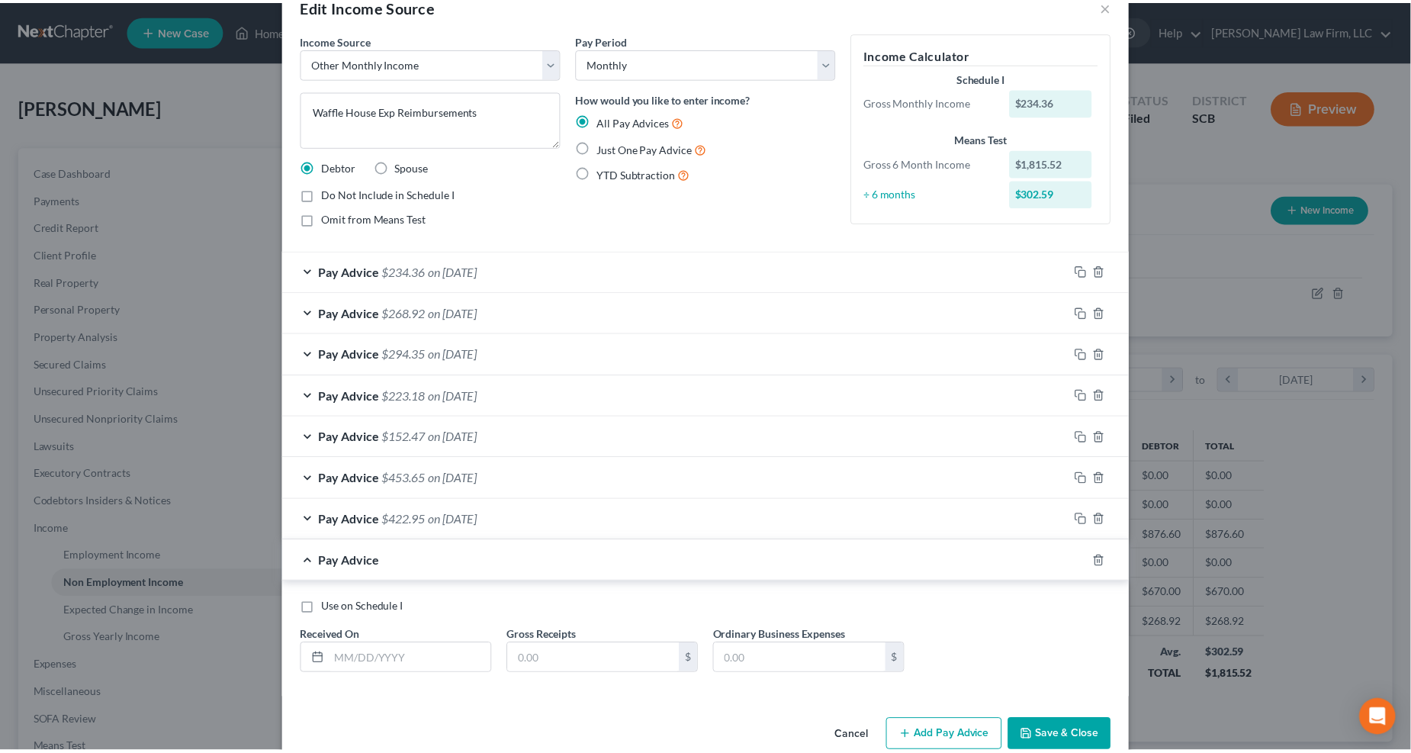
scroll to position [69, 0]
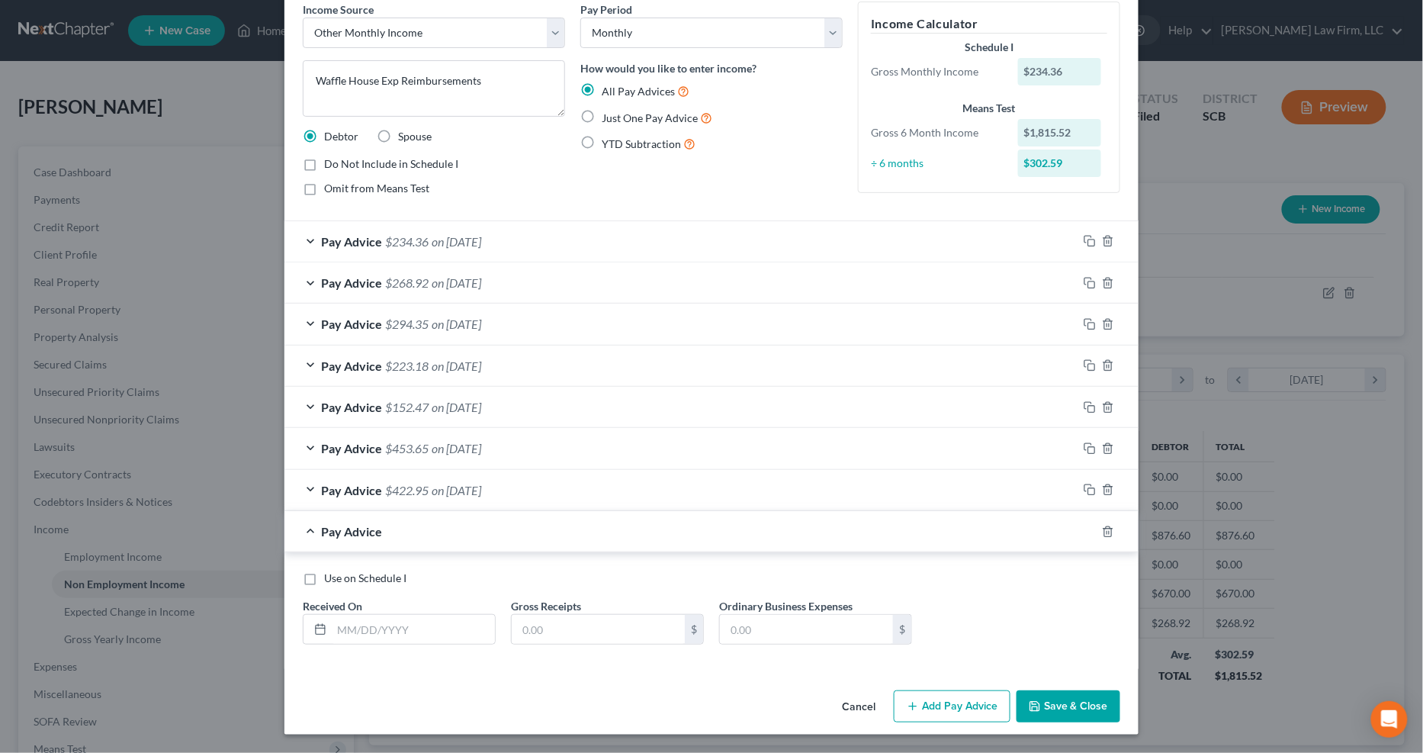
click at [418, 595] on div "Received On *" at bounding box center [399, 621] width 208 height 47
click at [390, 572] on label "Use on Schedule I" at bounding box center [365, 577] width 82 height 15
click at [371, 586] on label "Use on Schedule I" at bounding box center [365, 577] width 82 height 15
click at [340, 580] on input "Use on Schedule I" at bounding box center [335, 575] width 10 height 10
checkbox input "true"
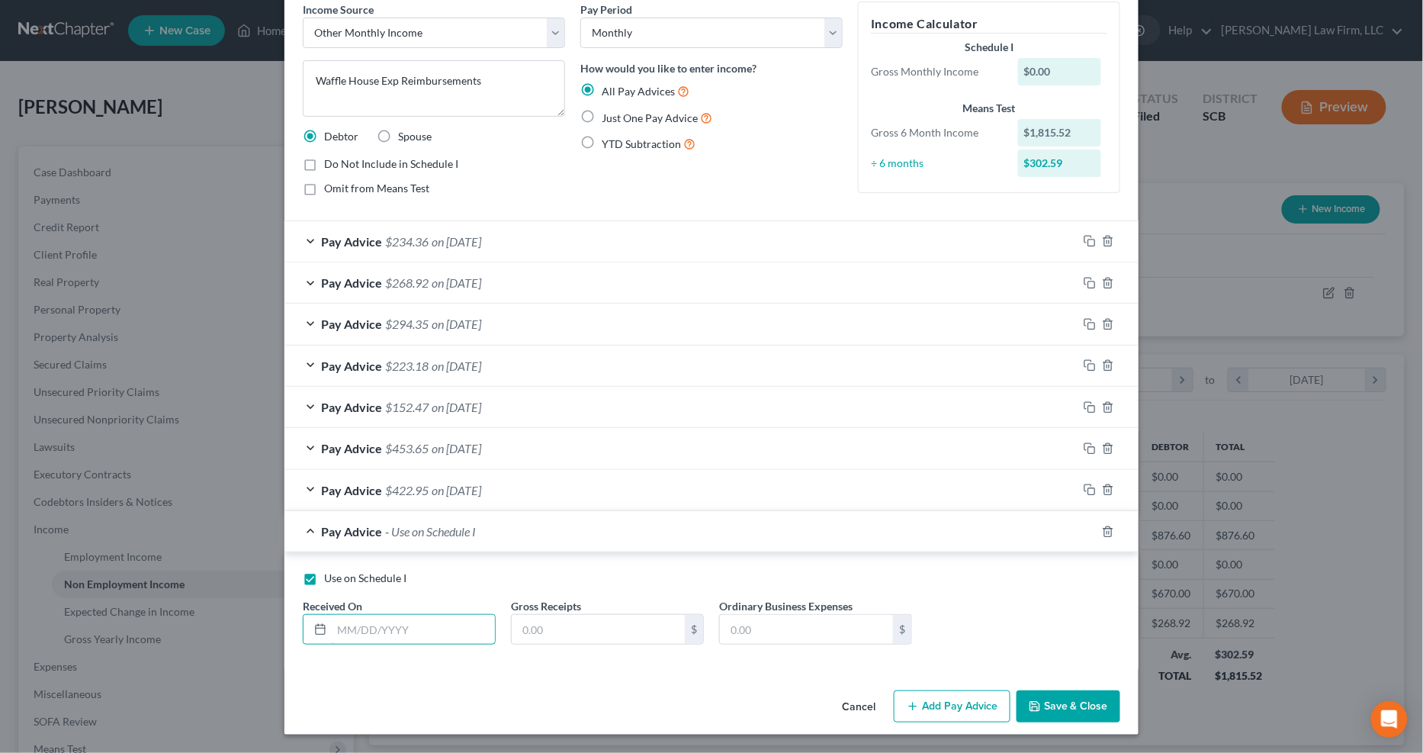
click at [442, 595] on input "text" at bounding box center [413, 629] width 163 height 29
type input "09/01/2025"
type input "302.59"
click at [1044, 595] on button "Save & Close" at bounding box center [1069, 706] width 104 height 32
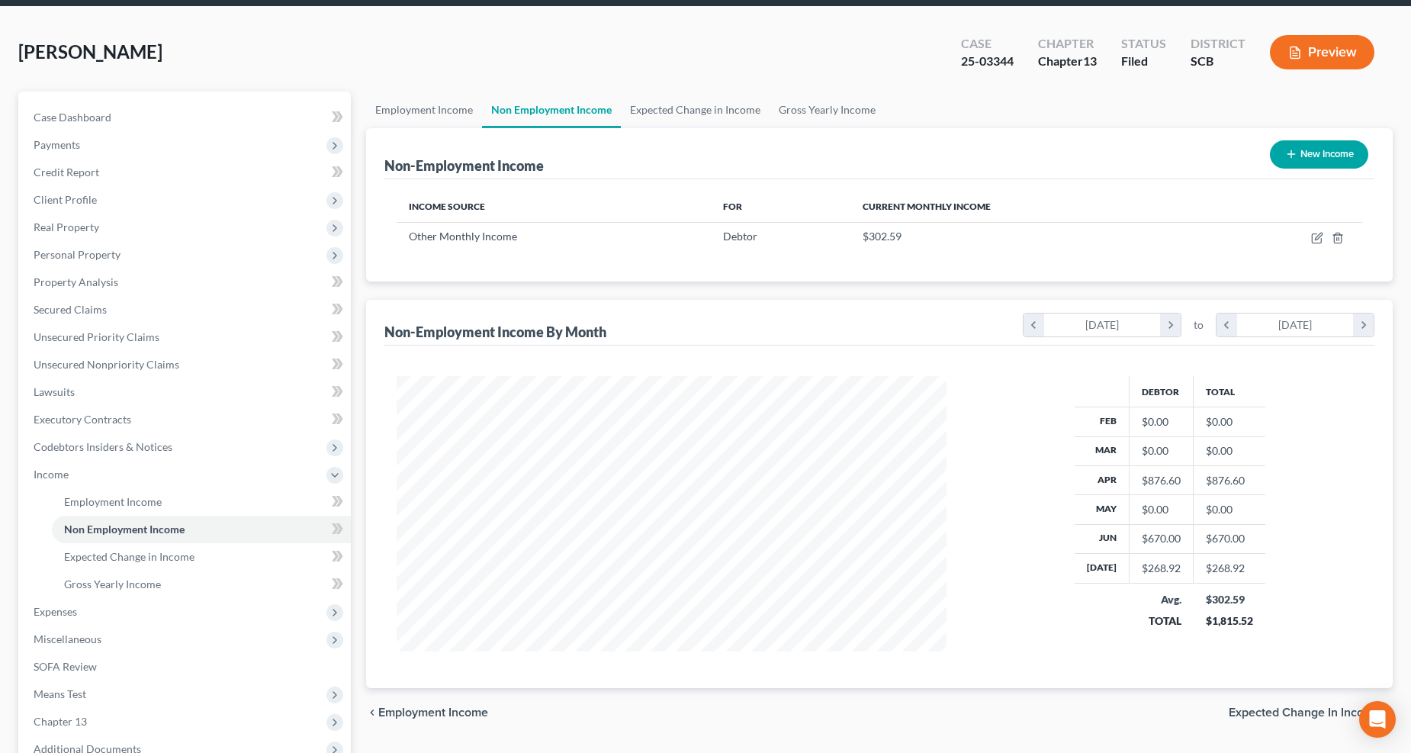
scroll to position [85, 0]
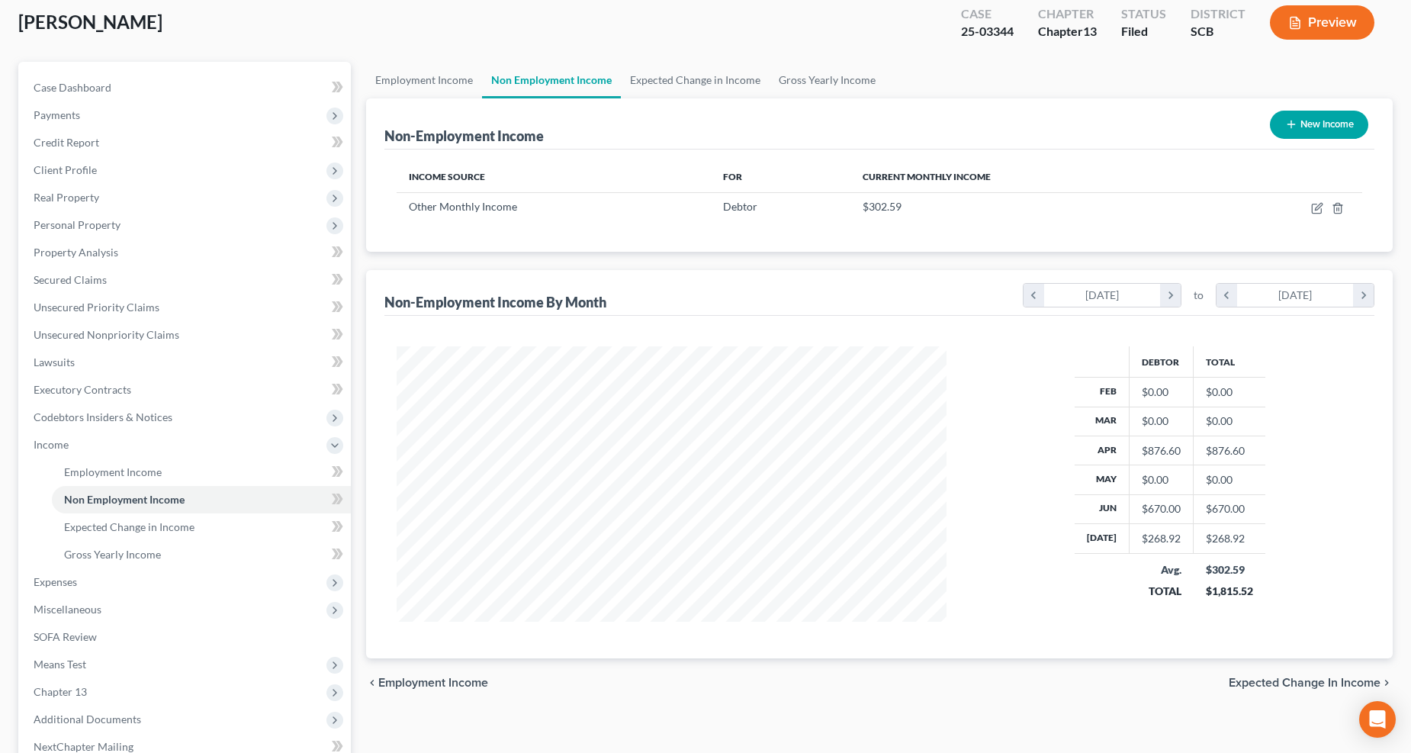
click at [49, 585] on span "Expenses" at bounding box center [55, 581] width 43 height 13
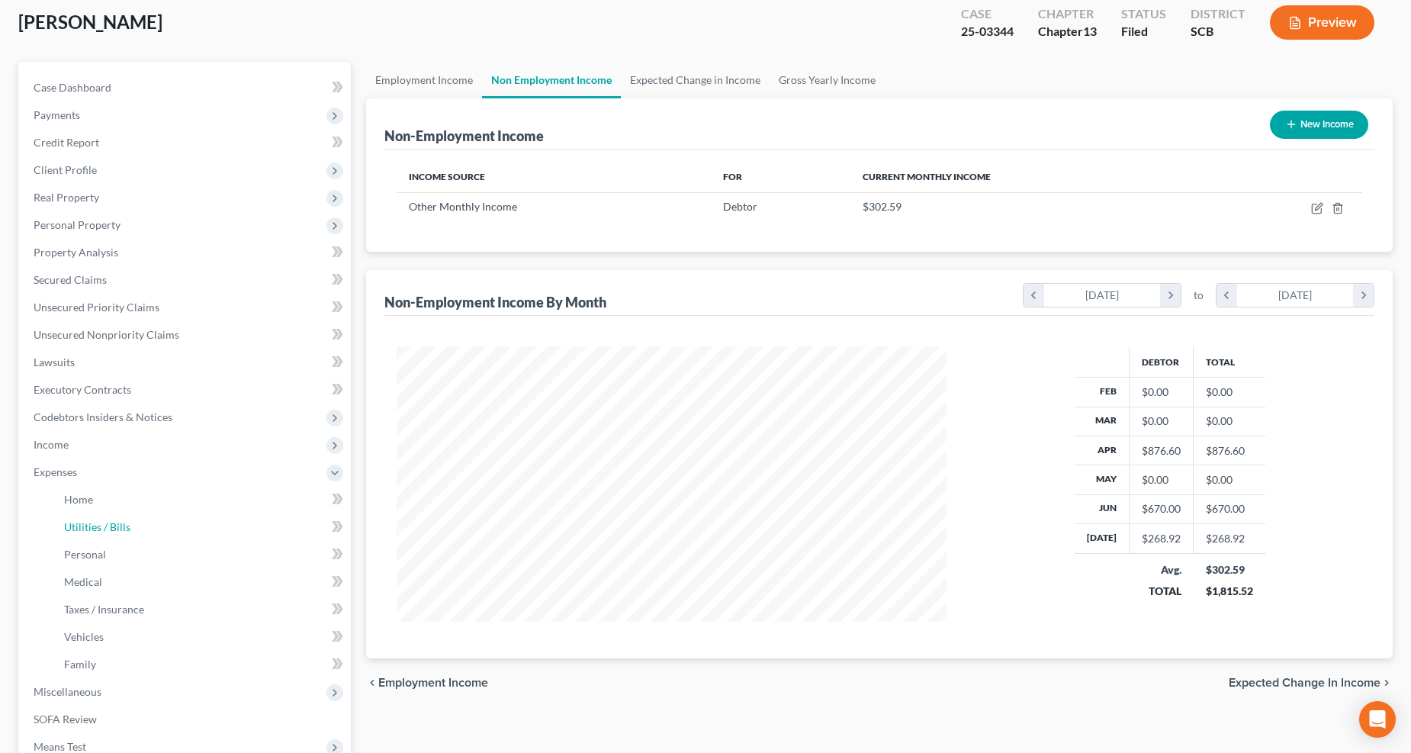
click at [93, 522] on span "Utilities / Bills" at bounding box center [97, 526] width 66 height 13
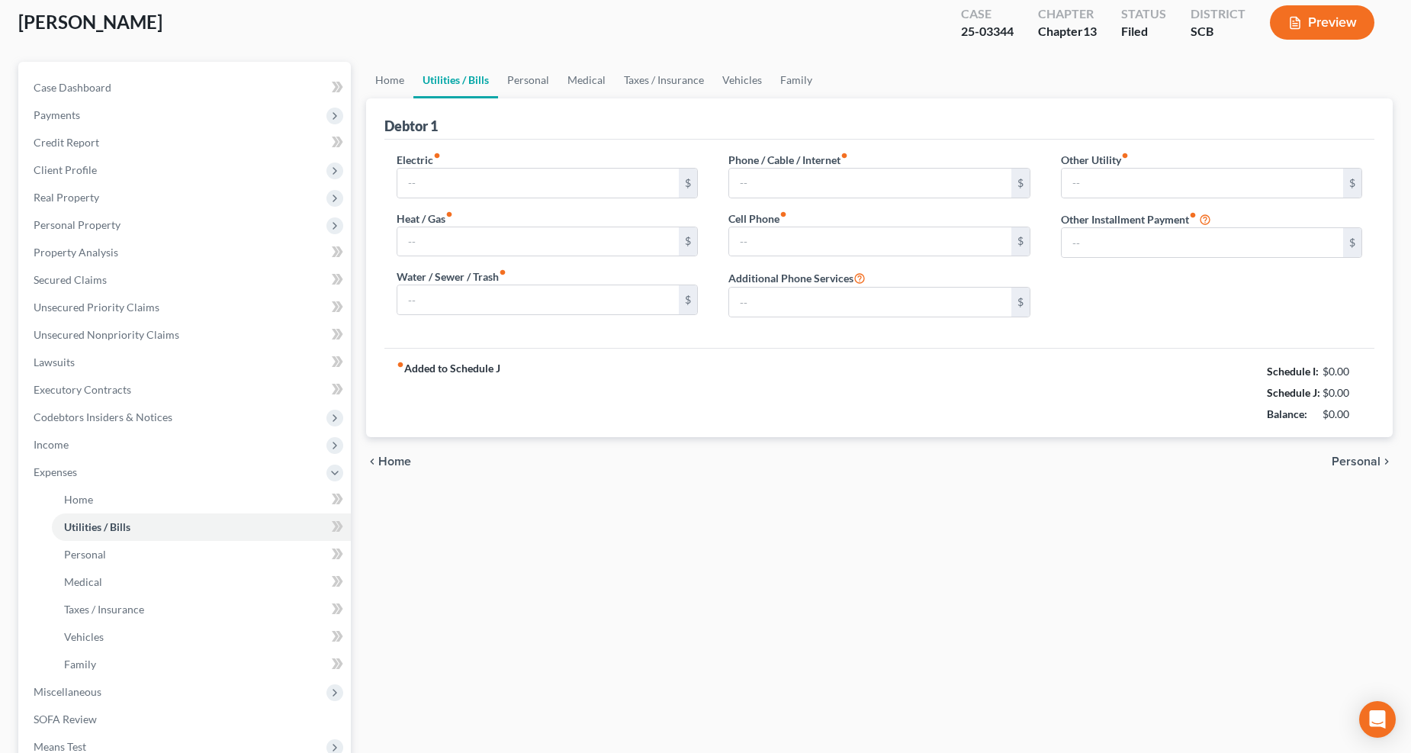
scroll to position [3, 0]
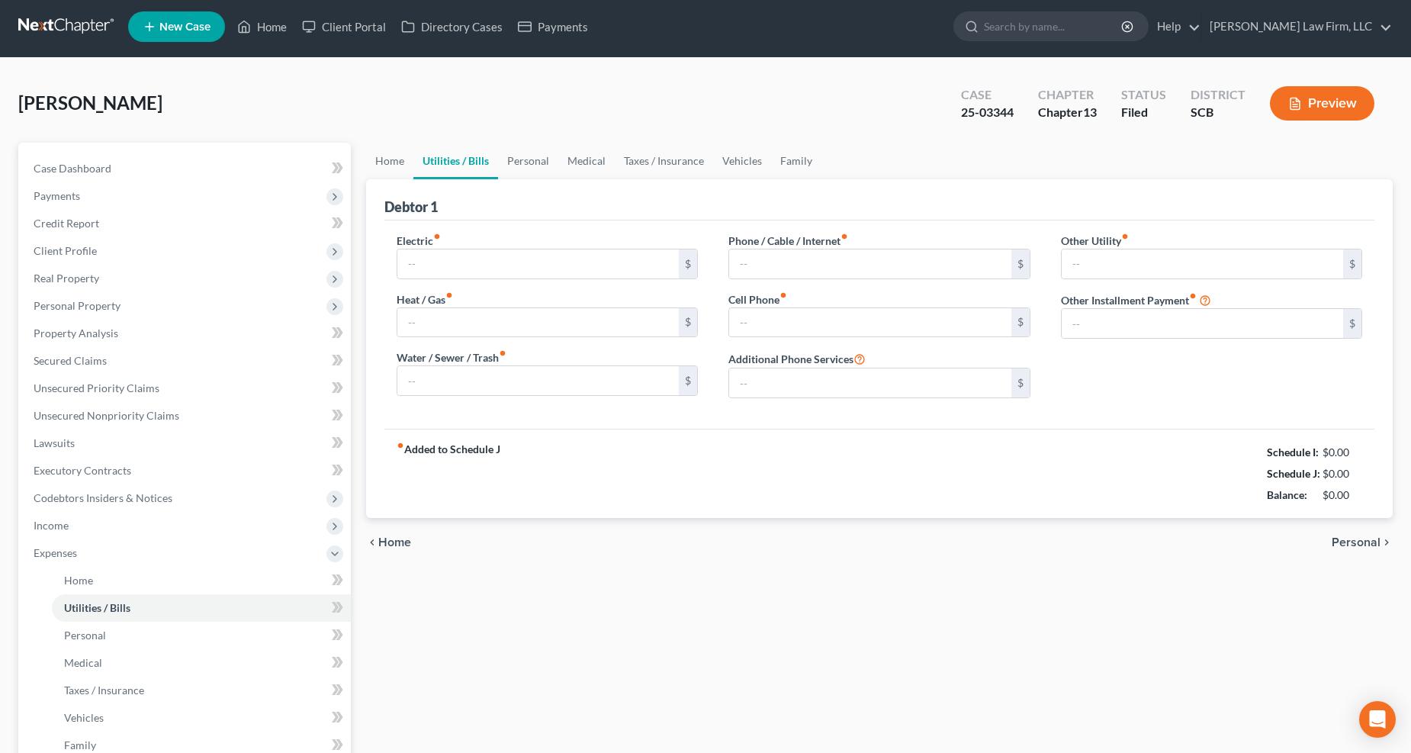
type input "380.00"
type input "37.17"
type input "81.36"
type input "150.00"
type input "99.00"
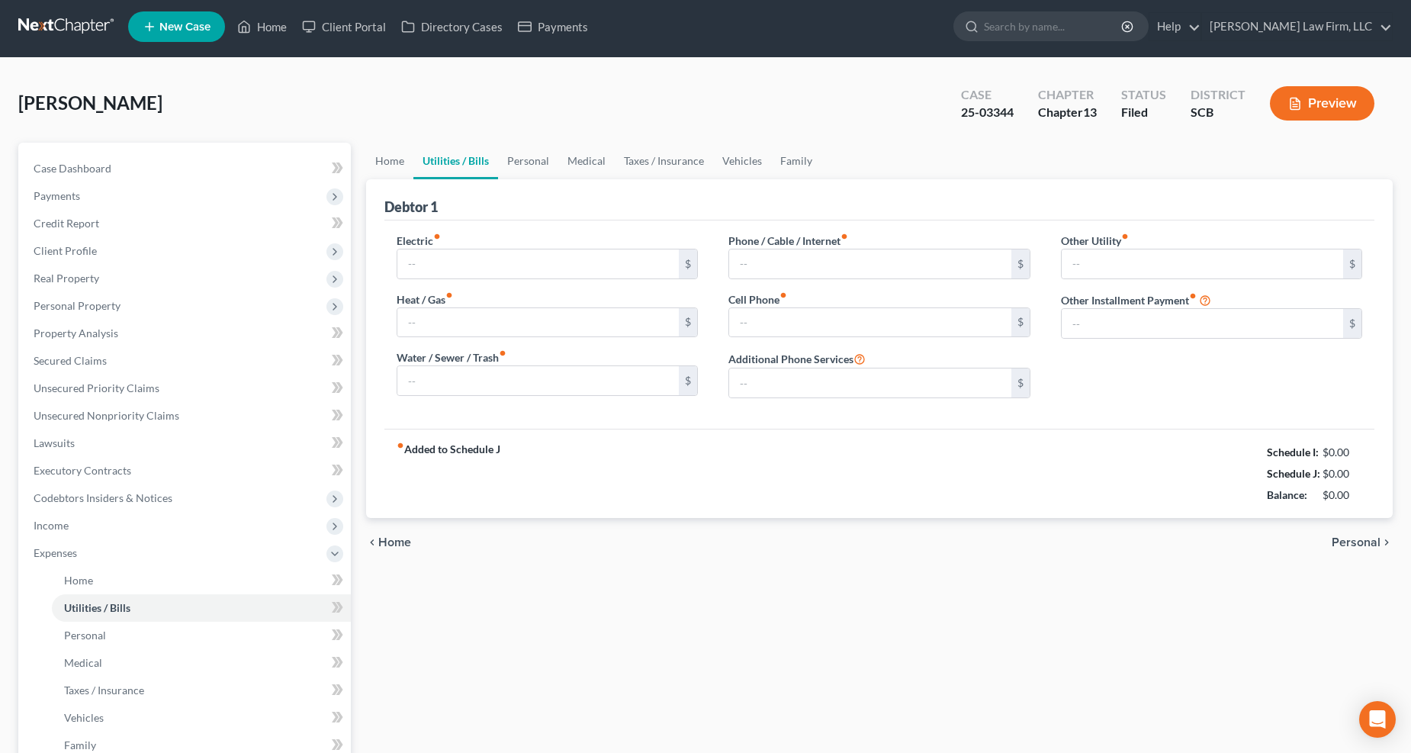
type input "0.00"
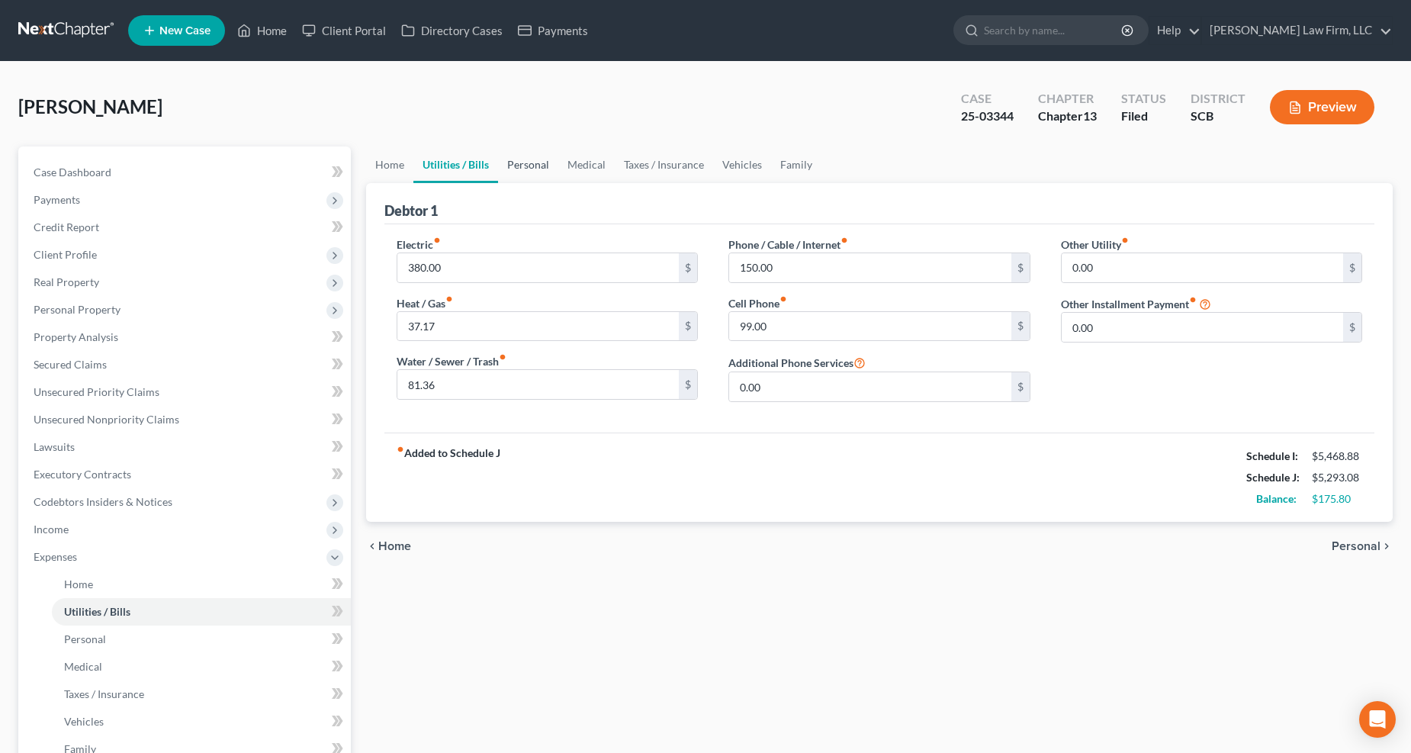
click at [523, 157] on link "Personal" at bounding box center [528, 164] width 60 height 37
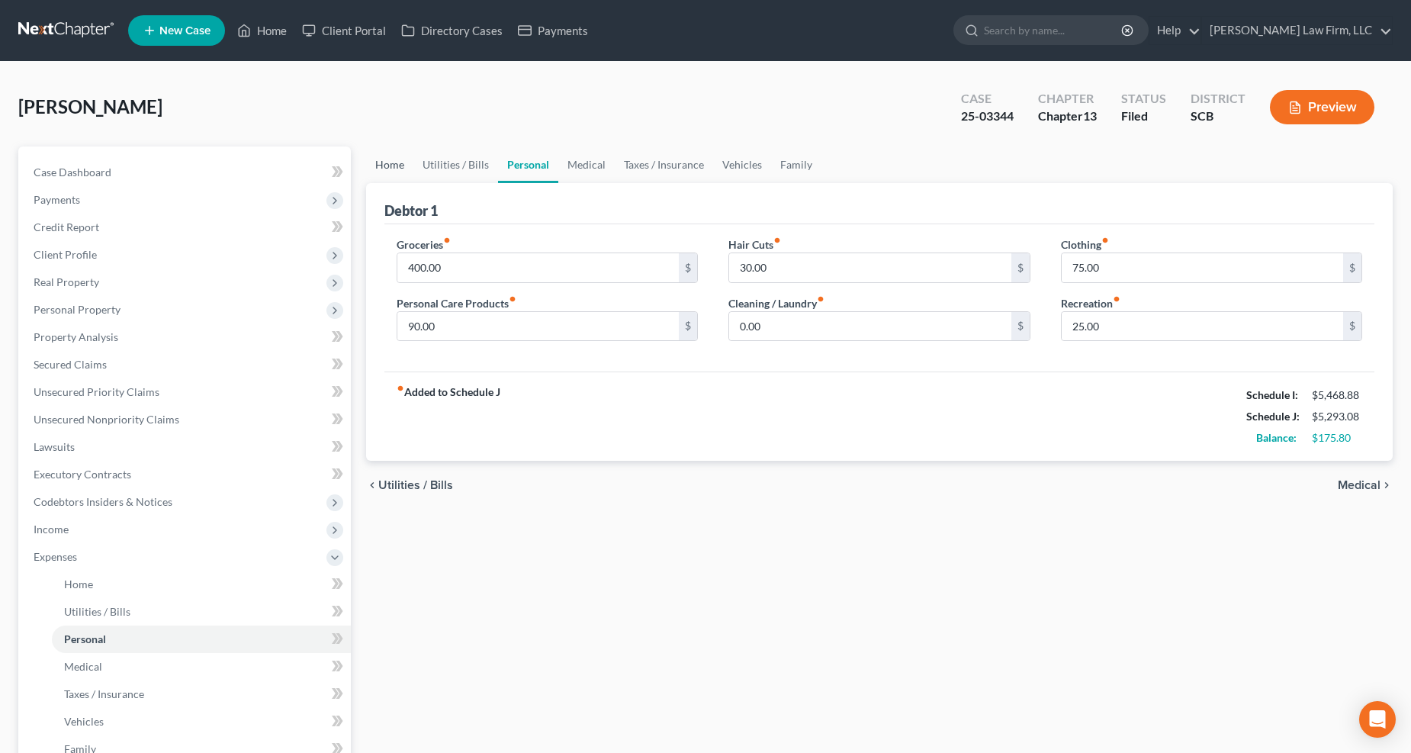
click at [394, 162] on link "Home" at bounding box center [389, 164] width 47 height 37
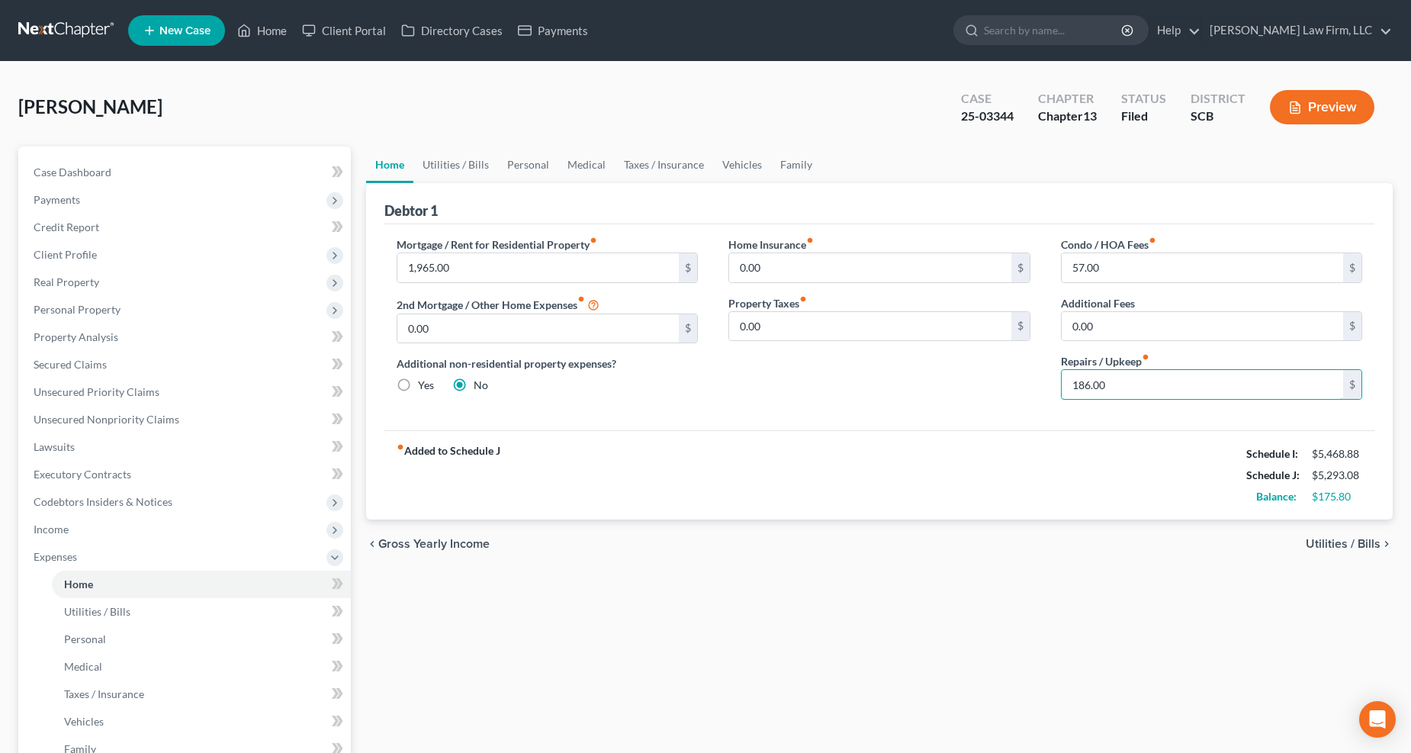
click at [1044, 381] on input "186.00" at bounding box center [1203, 384] width 282 height 29
click at [441, 172] on link "Utilities / Bills" at bounding box center [455, 164] width 85 height 37
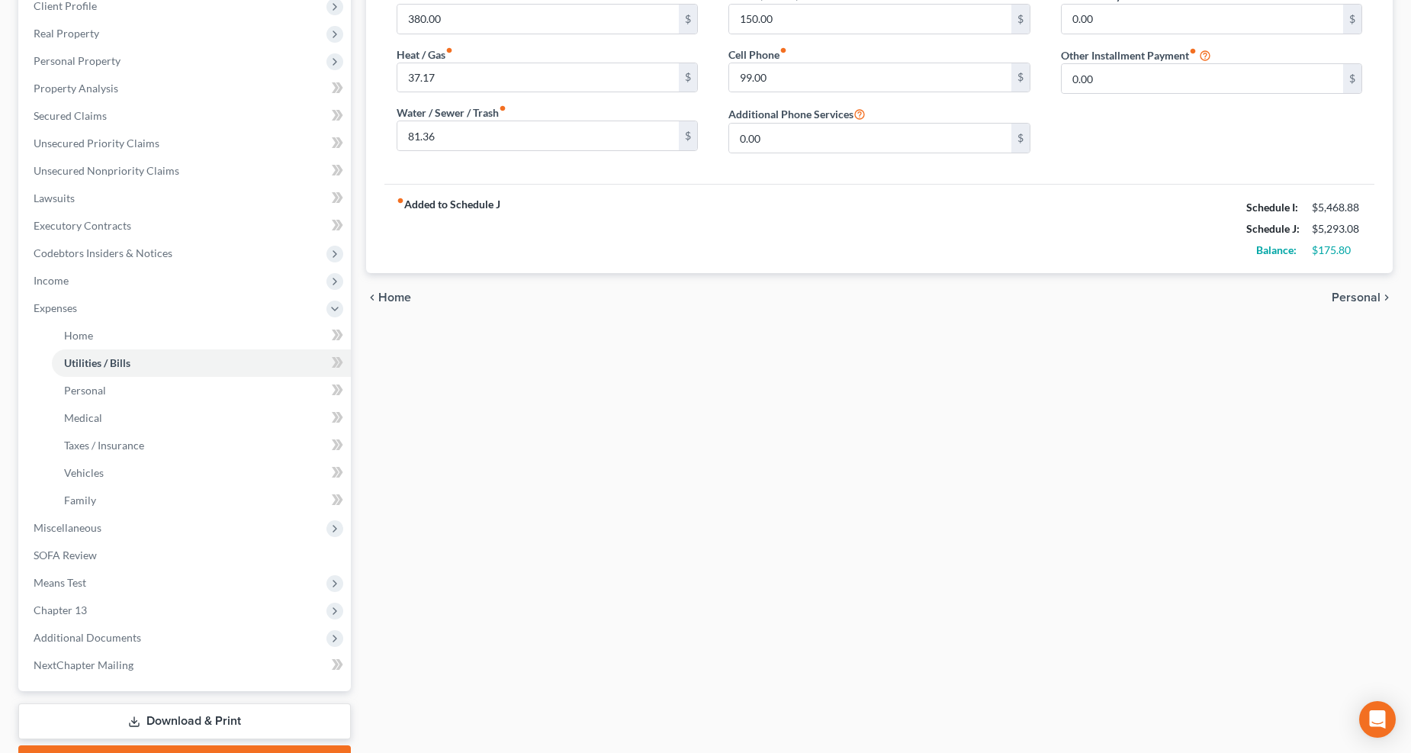
scroll to position [254, 0]
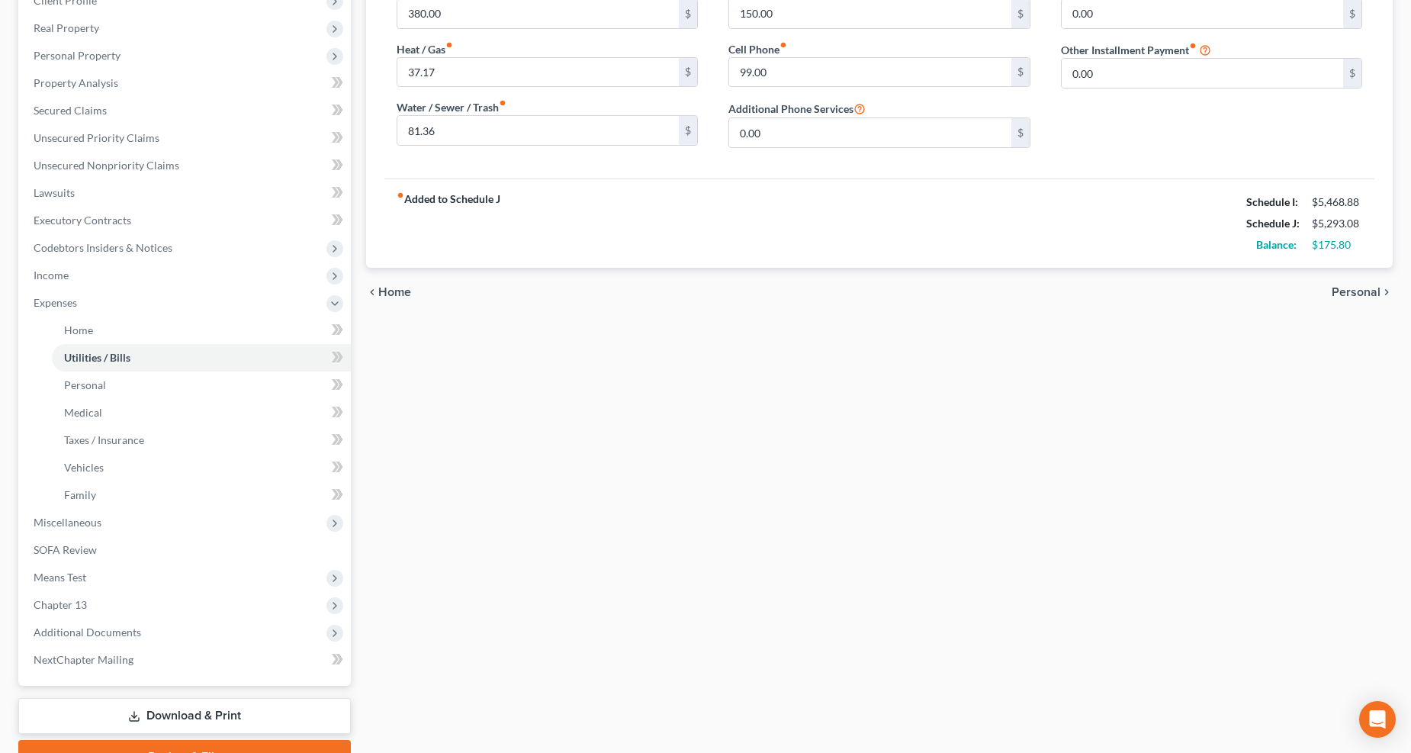
click at [80, 578] on span "Means Test" at bounding box center [60, 576] width 53 height 13
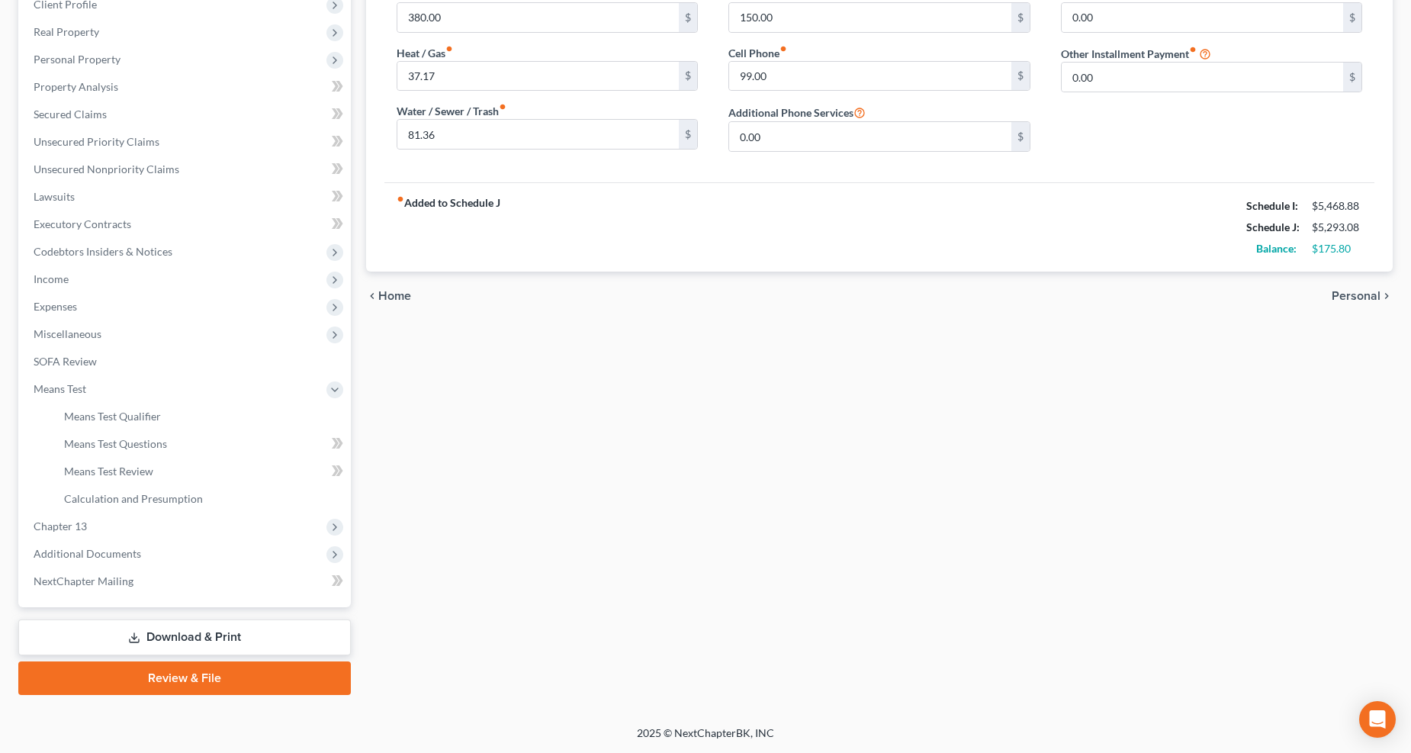
scroll to position [248, 0]
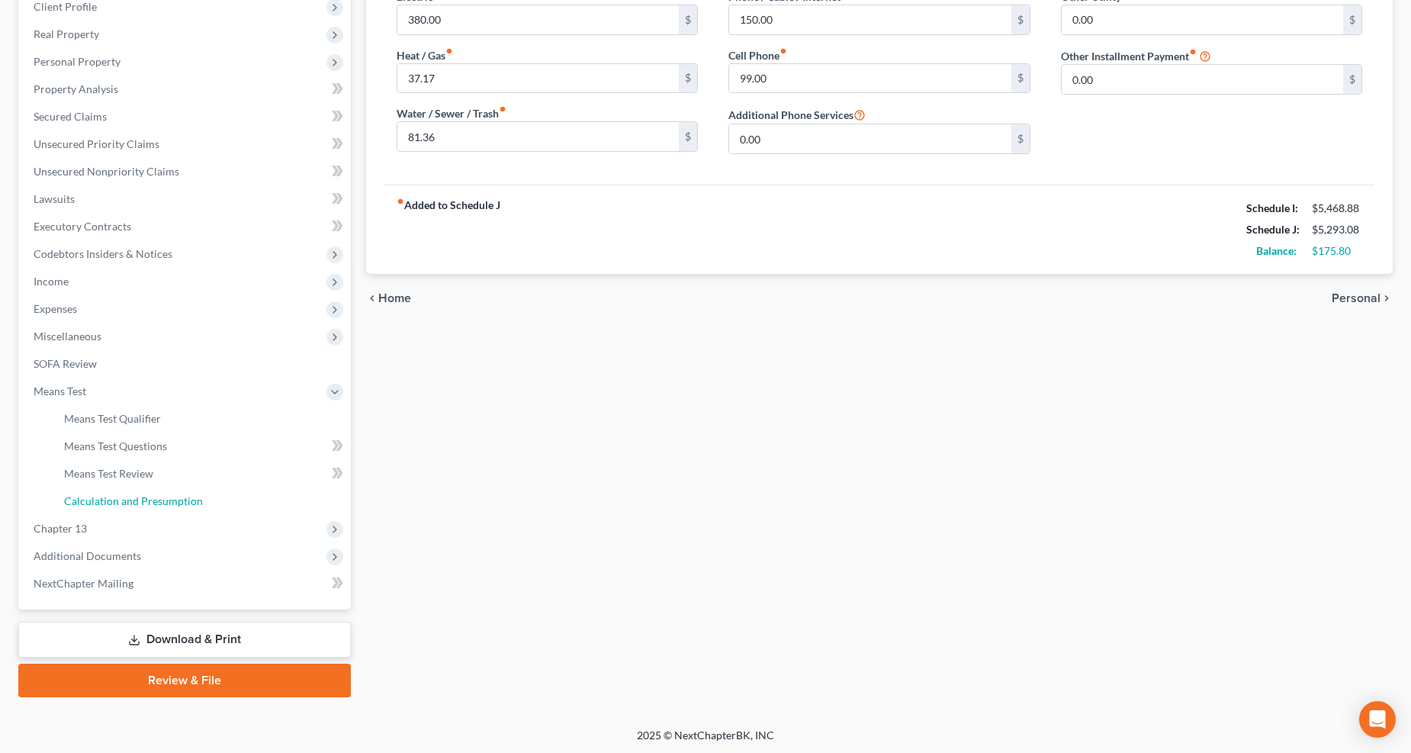
click at [120, 496] on span "Calculation and Presumption" at bounding box center [133, 500] width 139 height 13
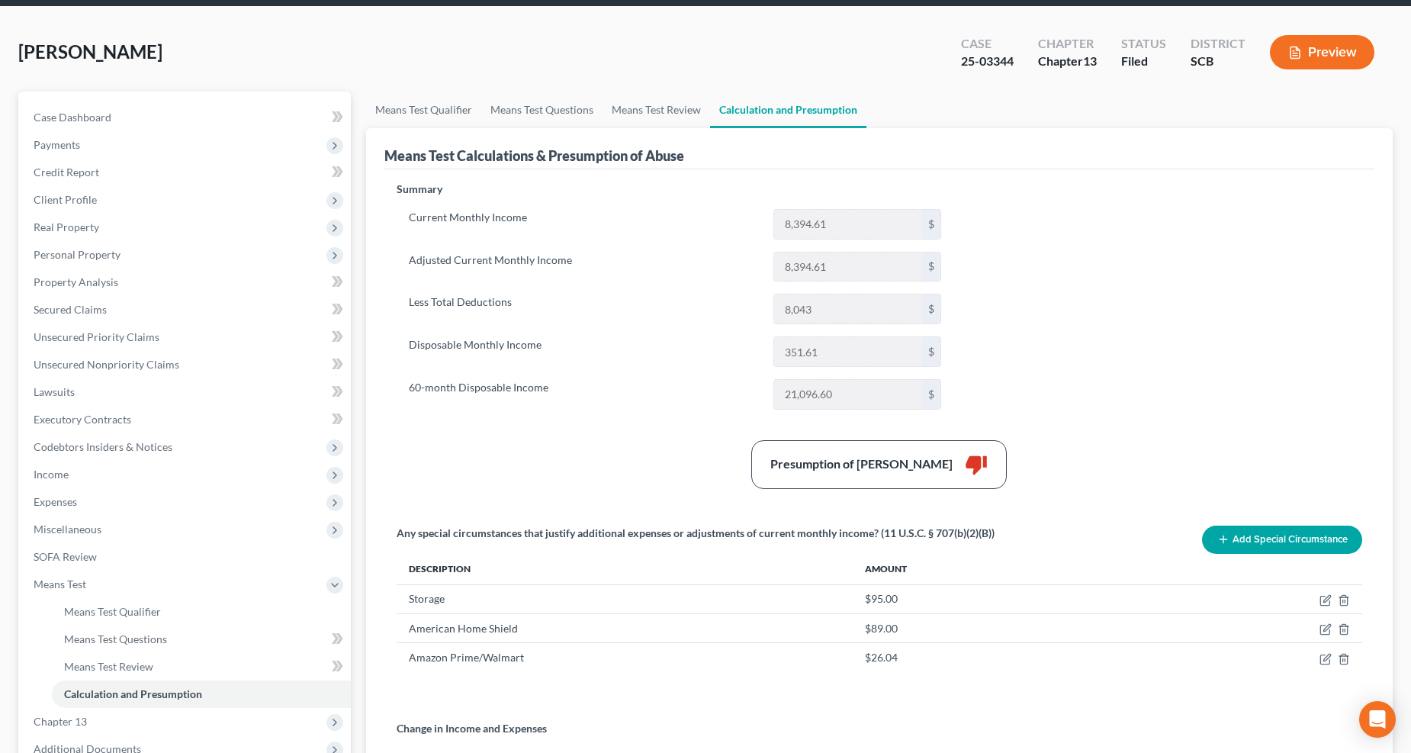
scroll to position [85, 0]
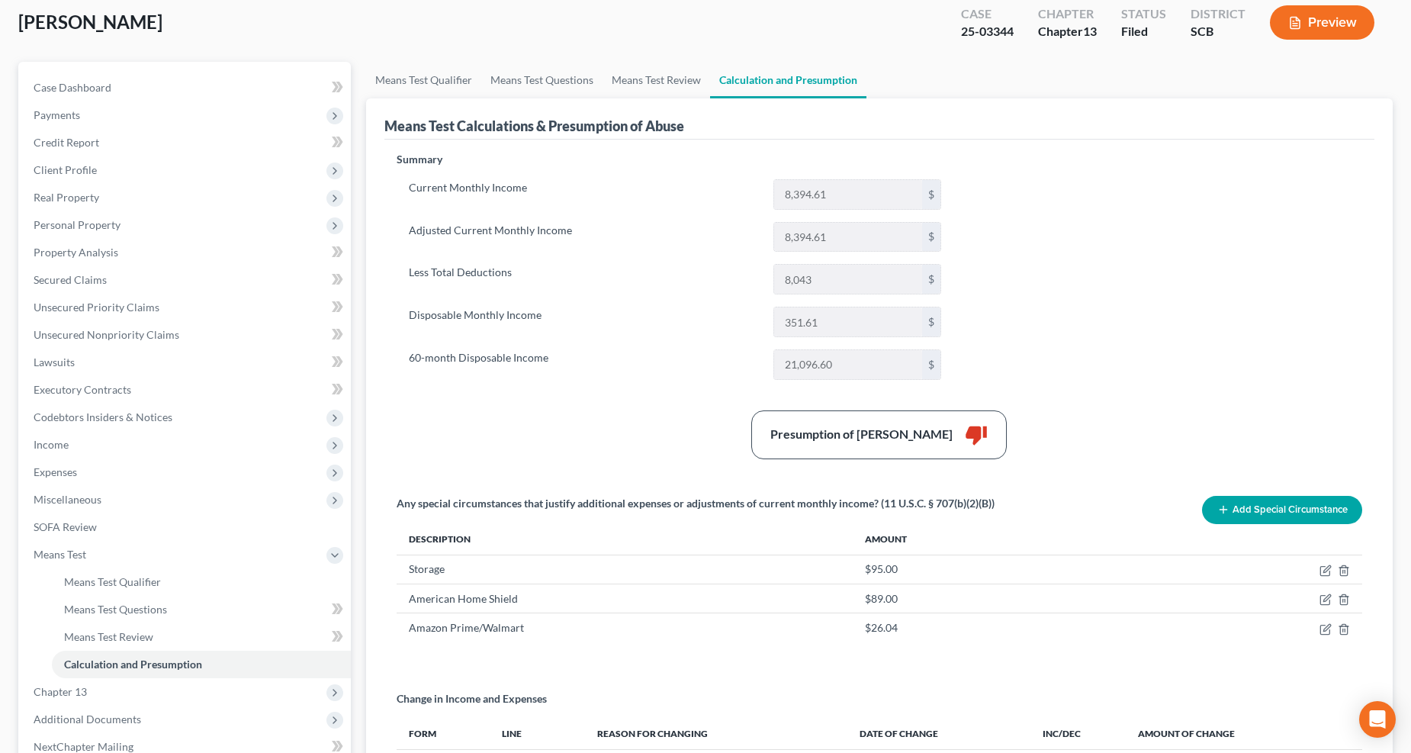
click at [79, 478] on span "Expenses" at bounding box center [185, 471] width 329 height 27
click at [56, 201] on span "Real Property" at bounding box center [67, 197] width 66 height 13
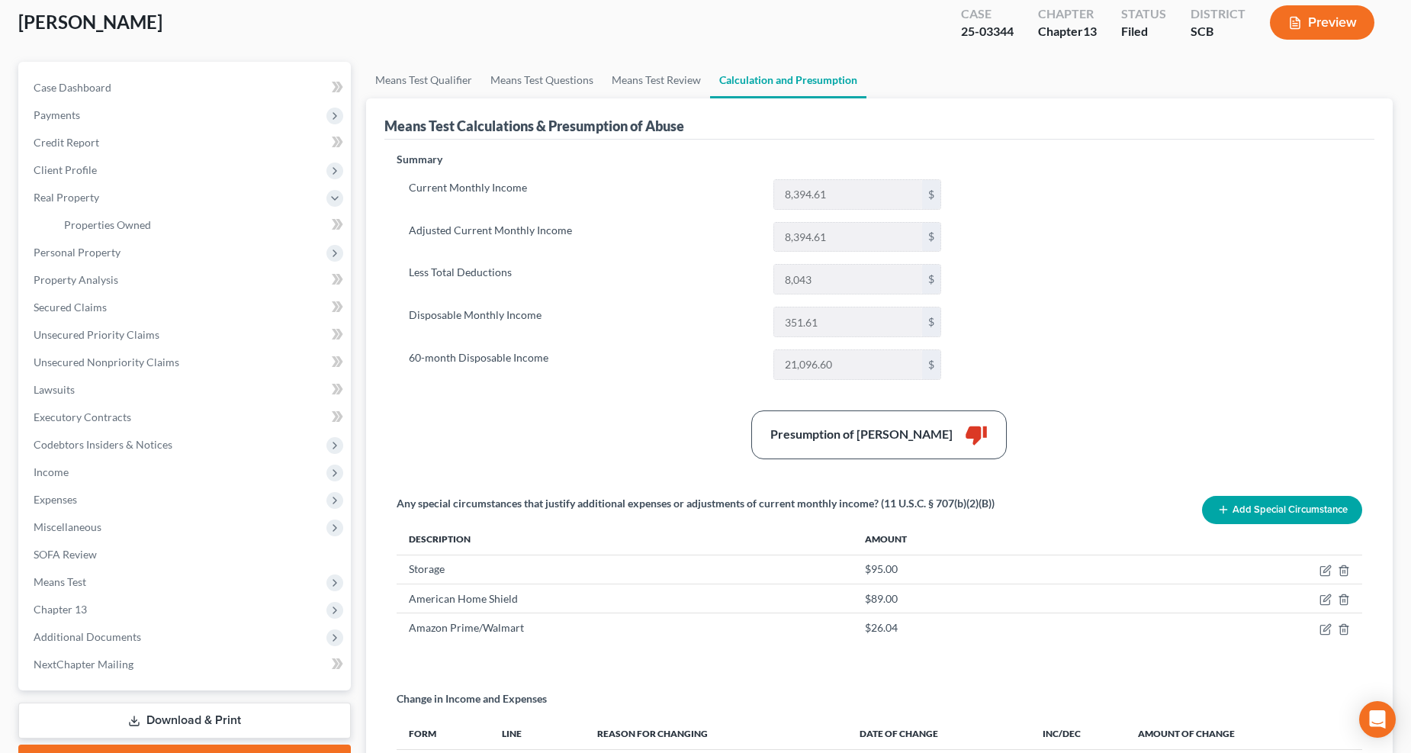
click at [63, 239] on span "Personal Property" at bounding box center [185, 252] width 329 height 27
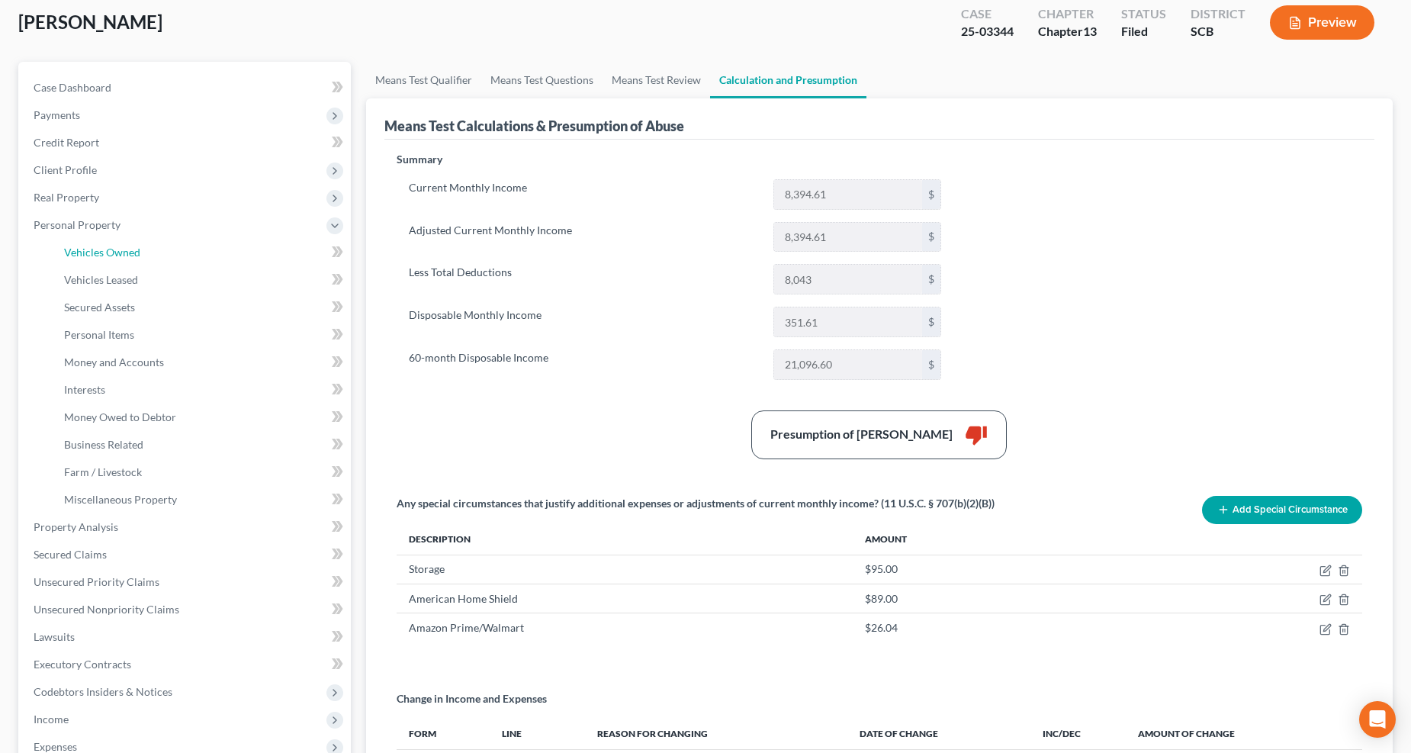
click at [72, 249] on span "Vehicles Owned" at bounding box center [102, 252] width 76 height 13
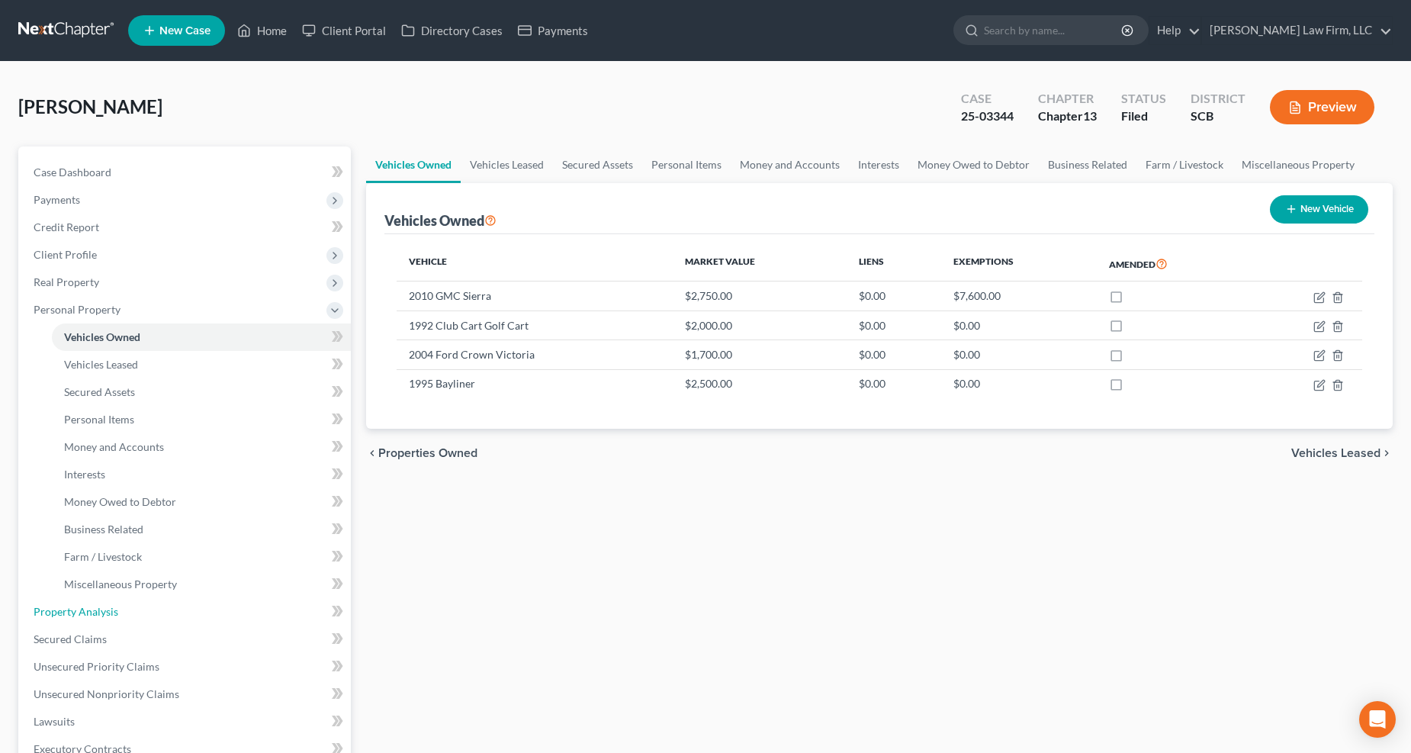
click at [98, 611] on span "Property Analysis" at bounding box center [76, 611] width 85 height 13
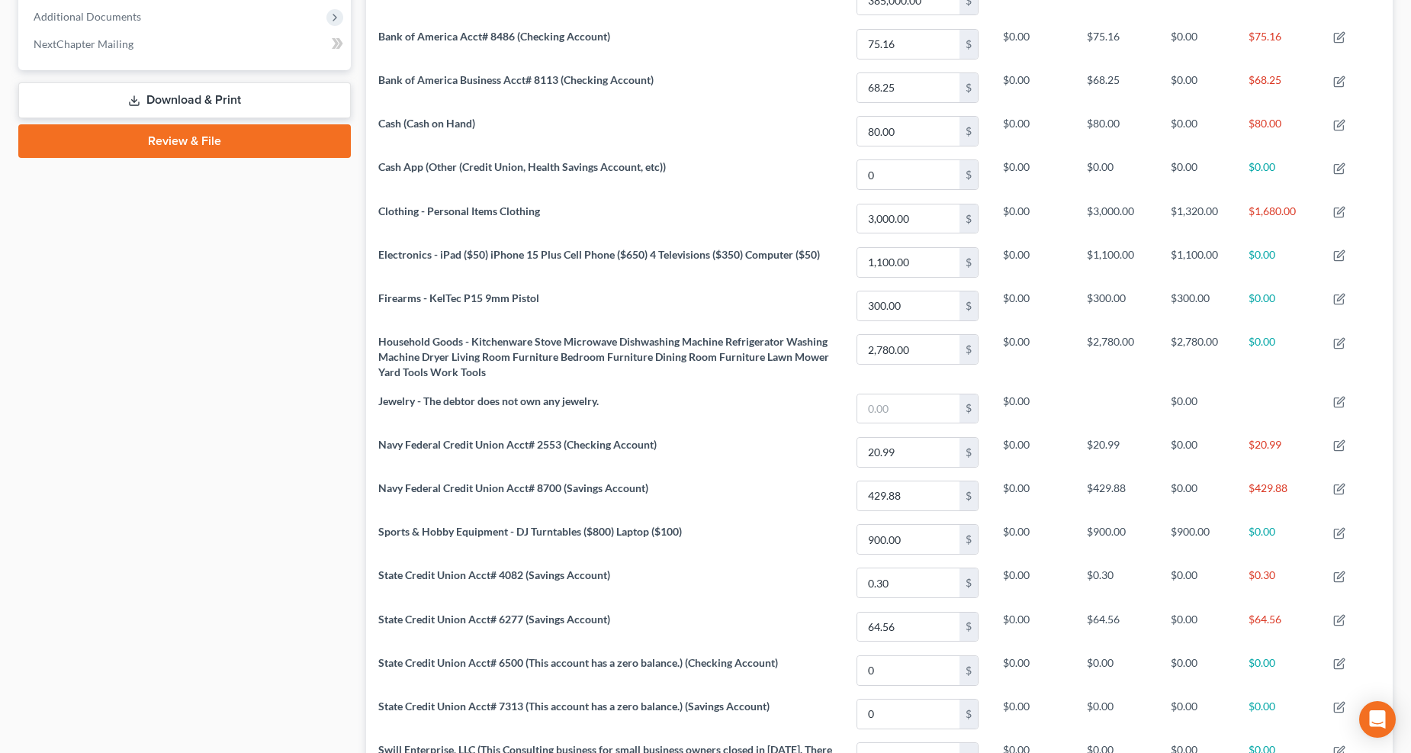
scroll to position [254, 0]
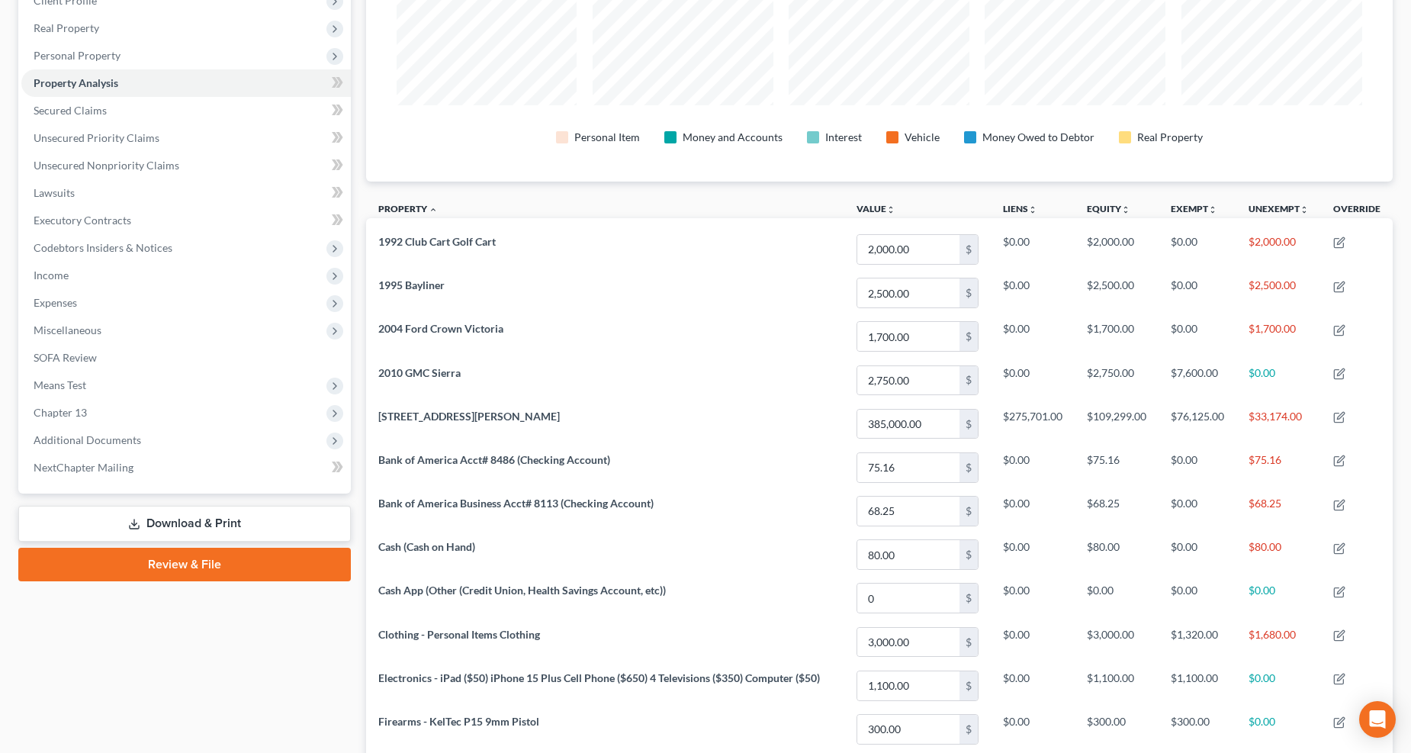
click at [64, 307] on span "Expenses" at bounding box center [55, 302] width 43 height 13
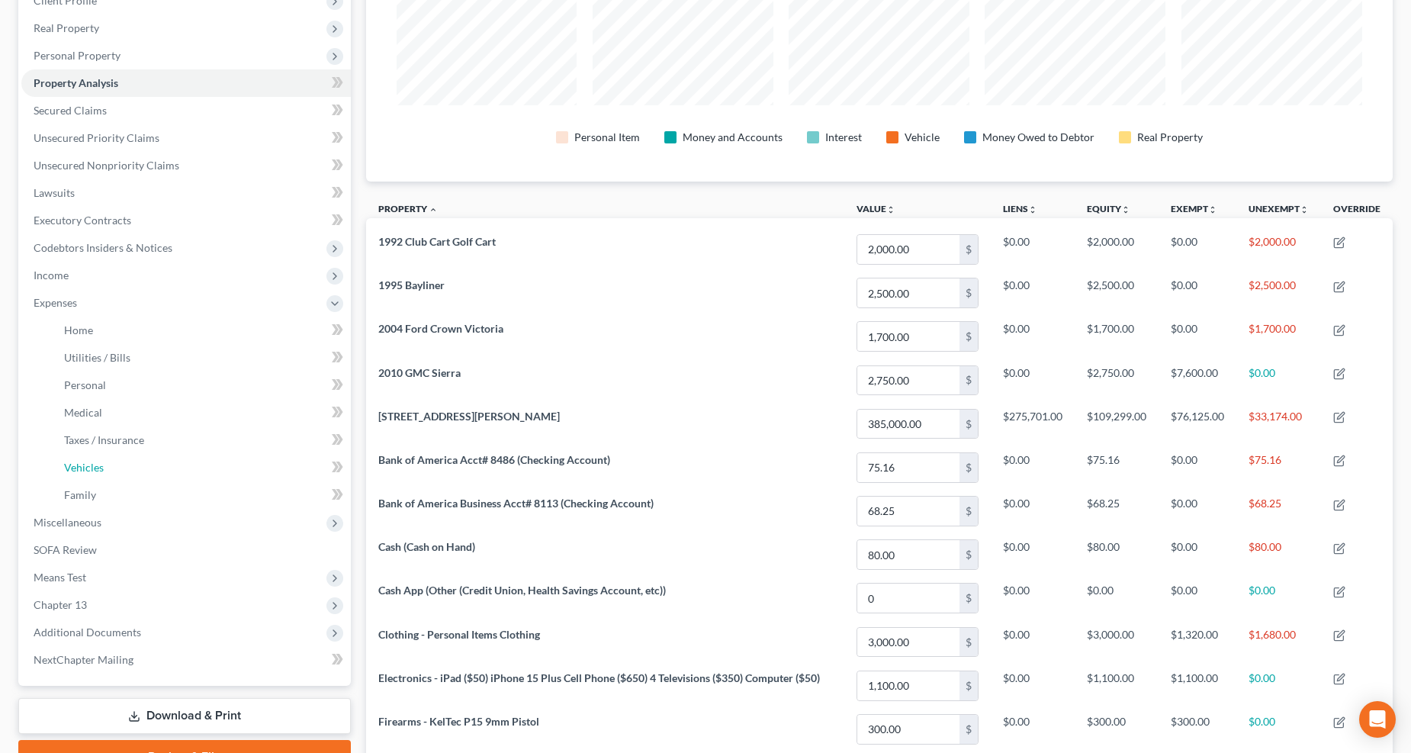
click at [79, 454] on link "Vehicles" at bounding box center [201, 467] width 299 height 27
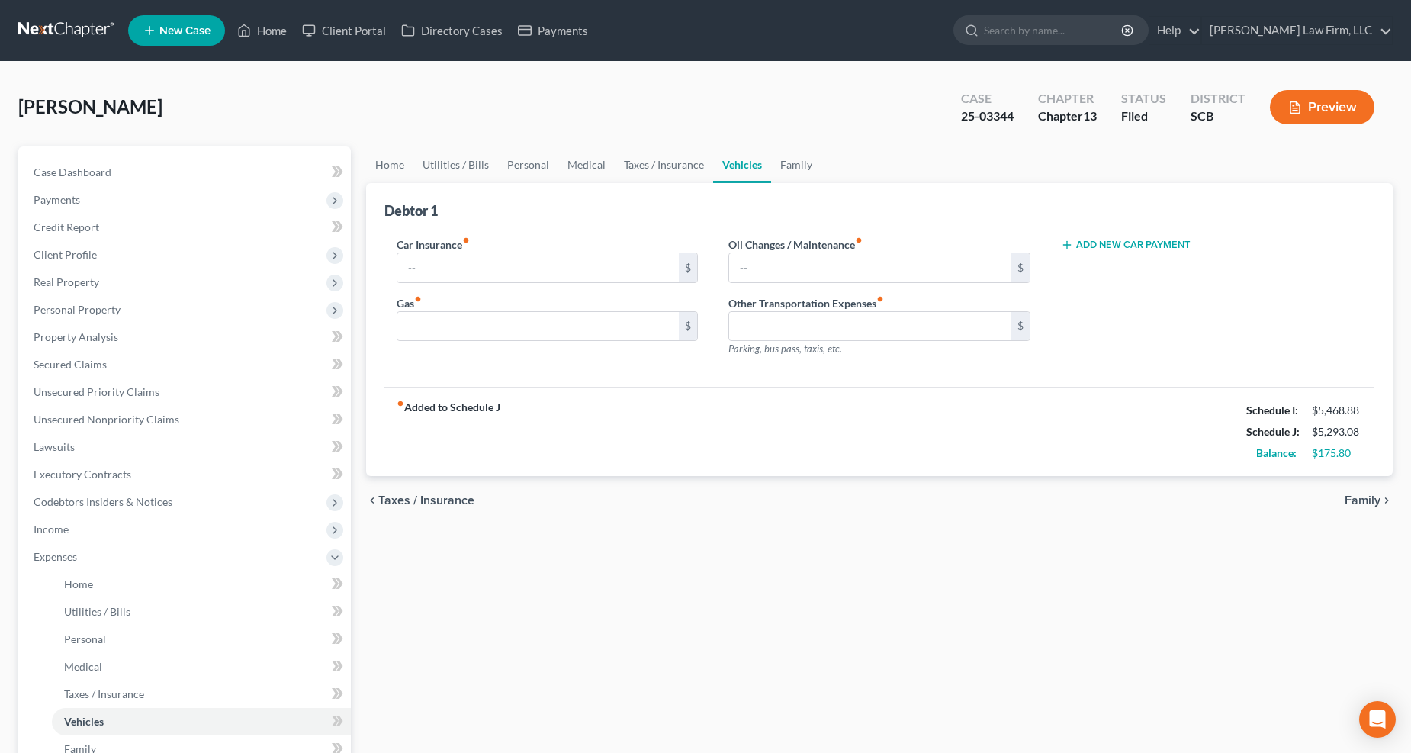
type input "485.00"
type input "0.00"
click at [413, 268] on input "485.00" at bounding box center [538, 267] width 282 height 29
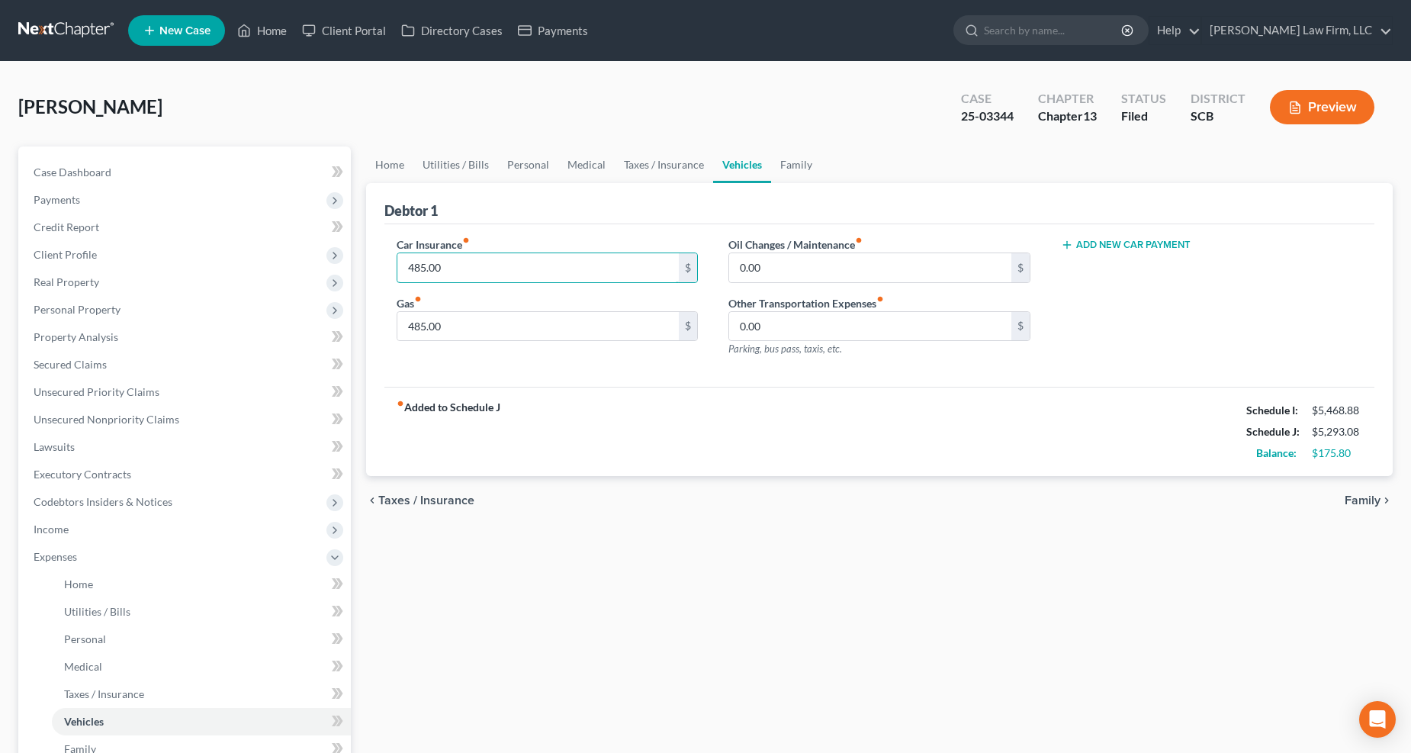
click at [413, 268] on input "485.00" at bounding box center [538, 267] width 282 height 29
click at [409, 265] on input "485.00" at bounding box center [538, 267] width 282 height 29
click at [413, 267] on input "485.00" at bounding box center [538, 267] width 282 height 29
type input "285.00"
click at [399, 164] on link "Home" at bounding box center [389, 164] width 47 height 37
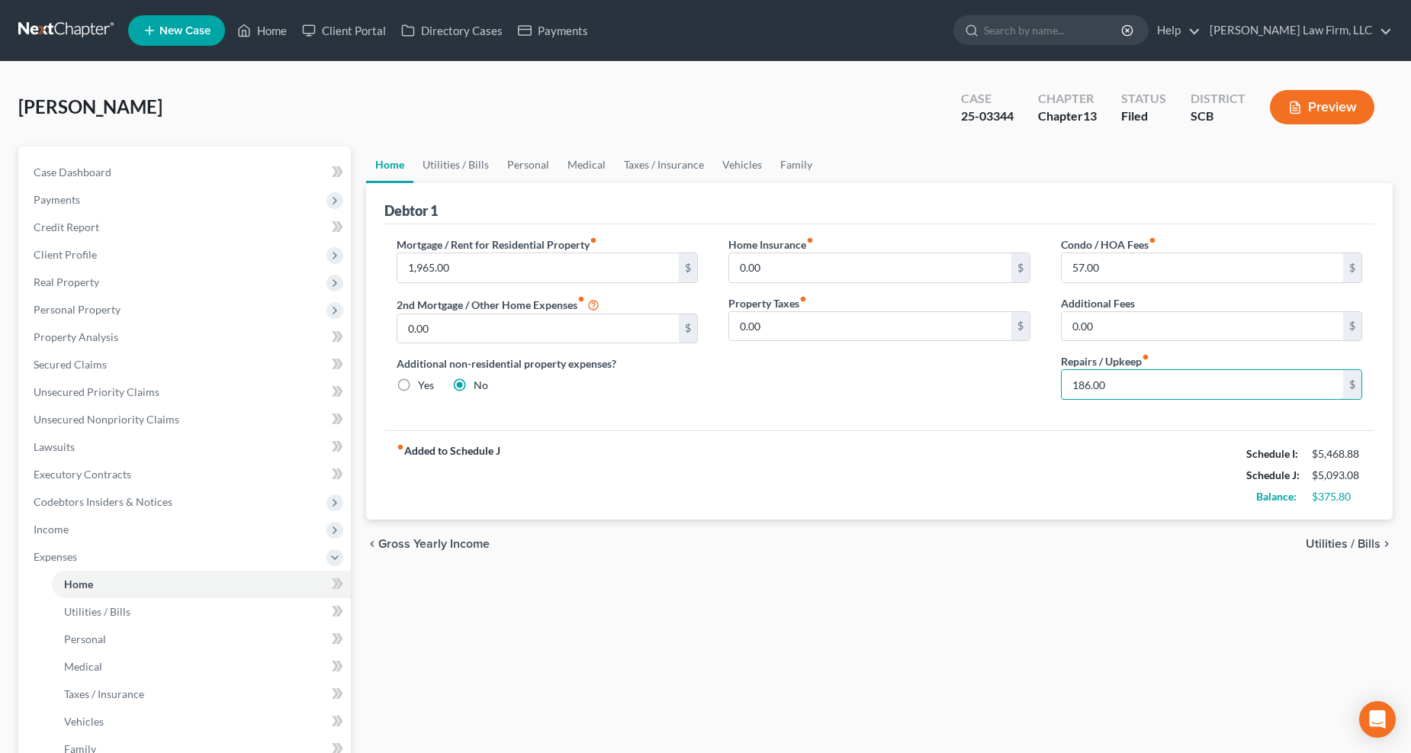
click at [1080, 382] on input "186.00" at bounding box center [1203, 384] width 282 height 29
type input "146.00"
click at [468, 166] on link "Utilities / Bills" at bounding box center [455, 164] width 85 height 37
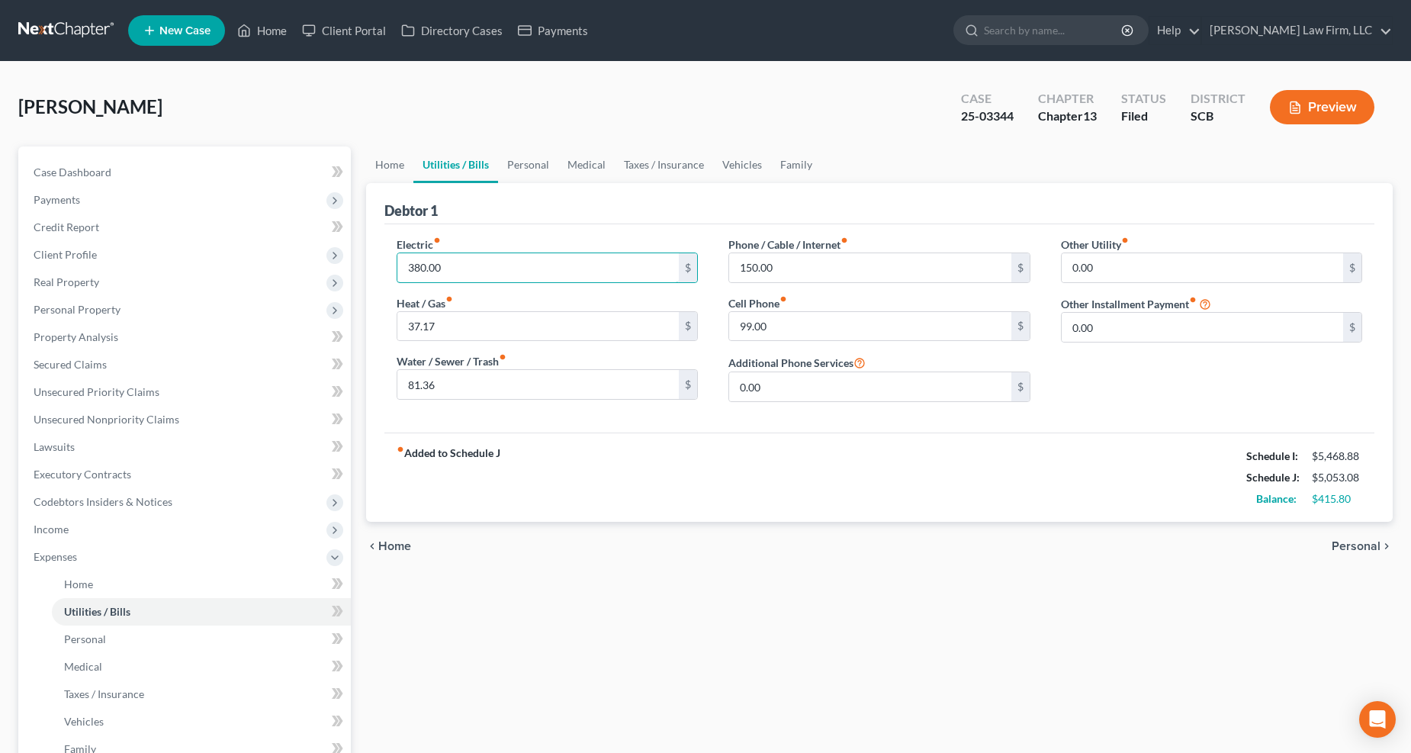
click at [469, 281] on input "380.00" at bounding box center [538, 267] width 282 height 29
type input "325"
click at [520, 163] on link "Personal" at bounding box center [528, 164] width 60 height 37
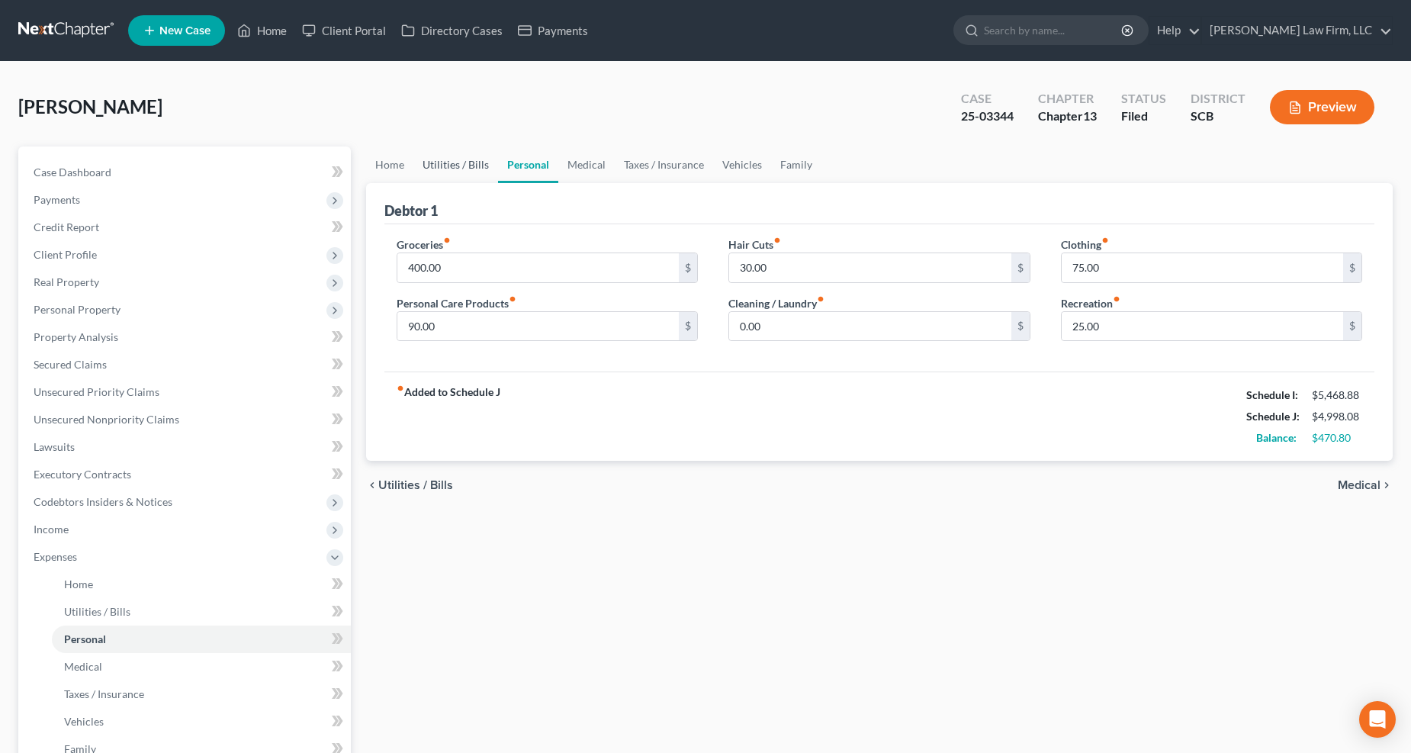
click at [459, 165] on link "Utilities / Bills" at bounding box center [455, 164] width 85 height 37
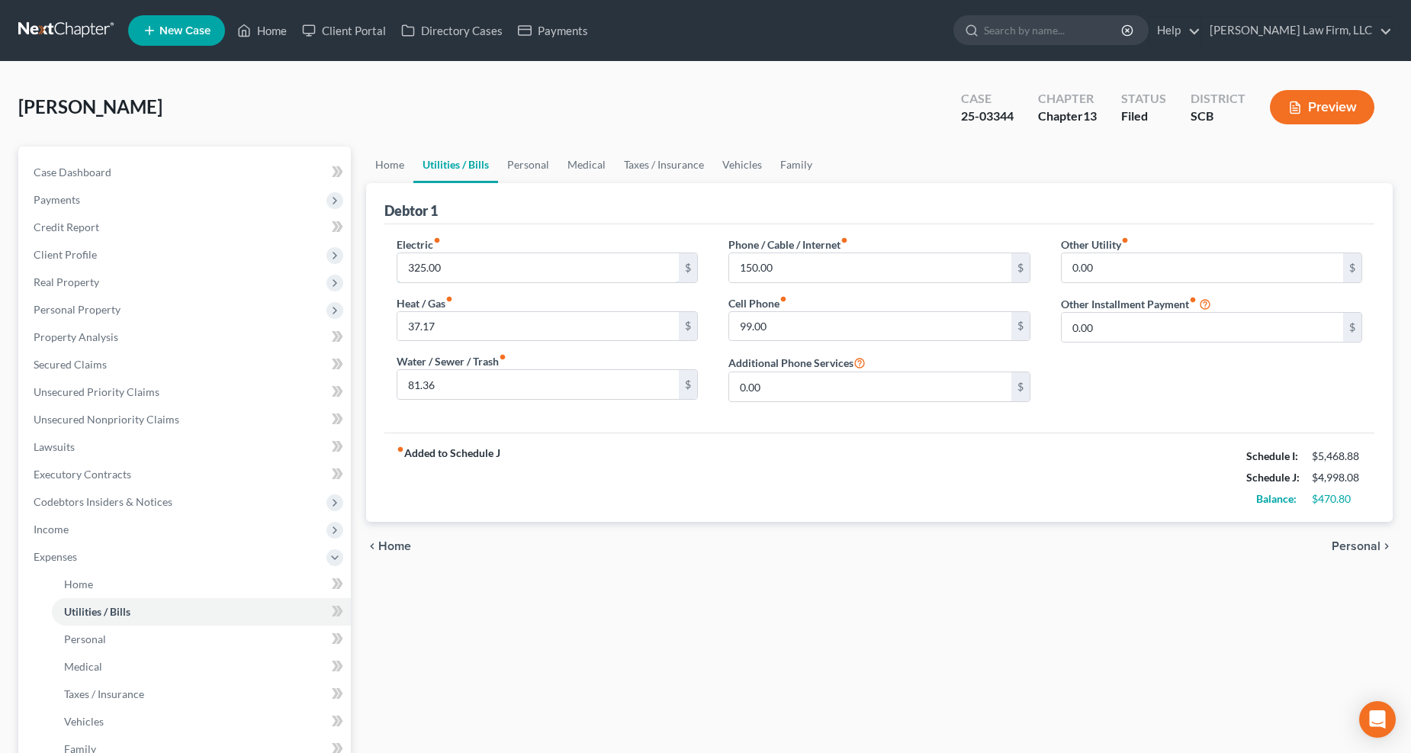
click at [418, 263] on input "325.00" at bounding box center [538, 267] width 282 height 29
type input "300"
click at [514, 153] on link "Personal" at bounding box center [528, 164] width 60 height 37
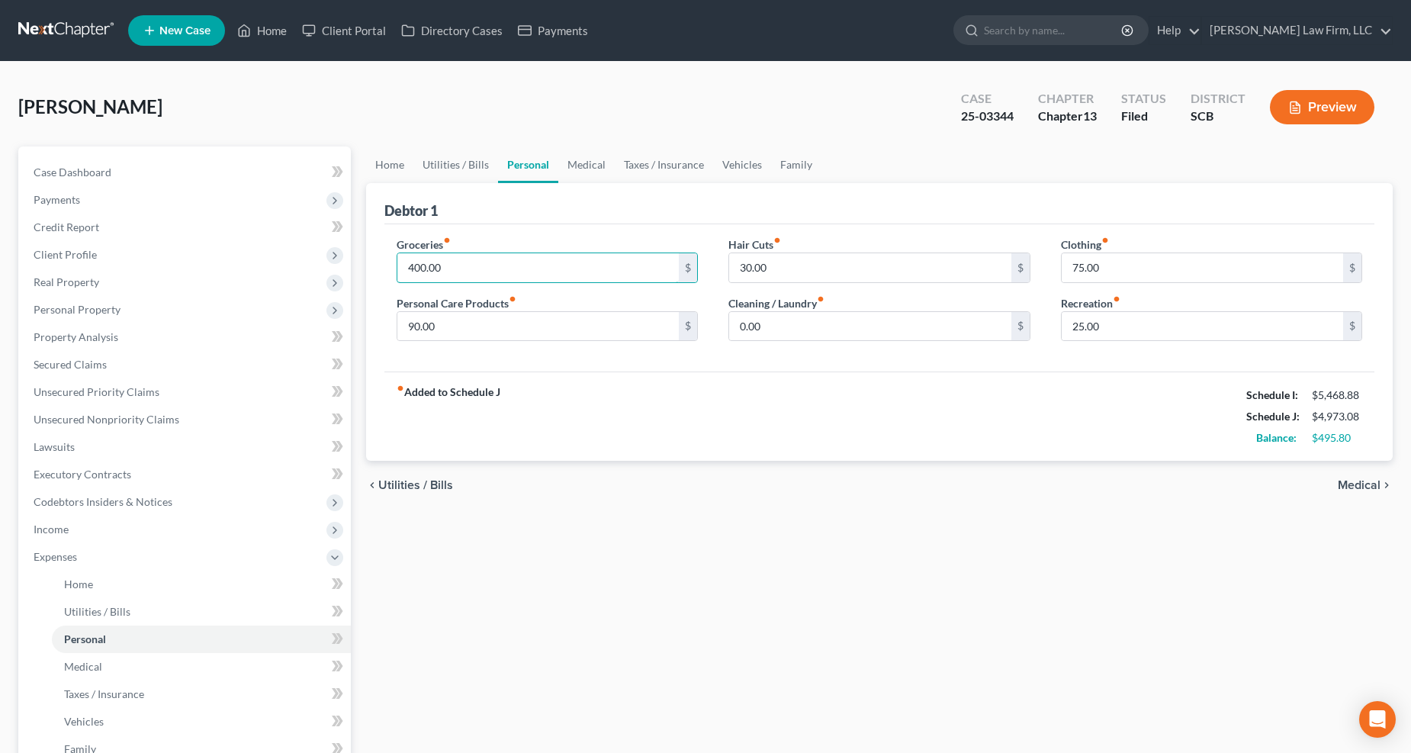
click at [461, 260] on input "400.00" at bounding box center [538, 267] width 282 height 29
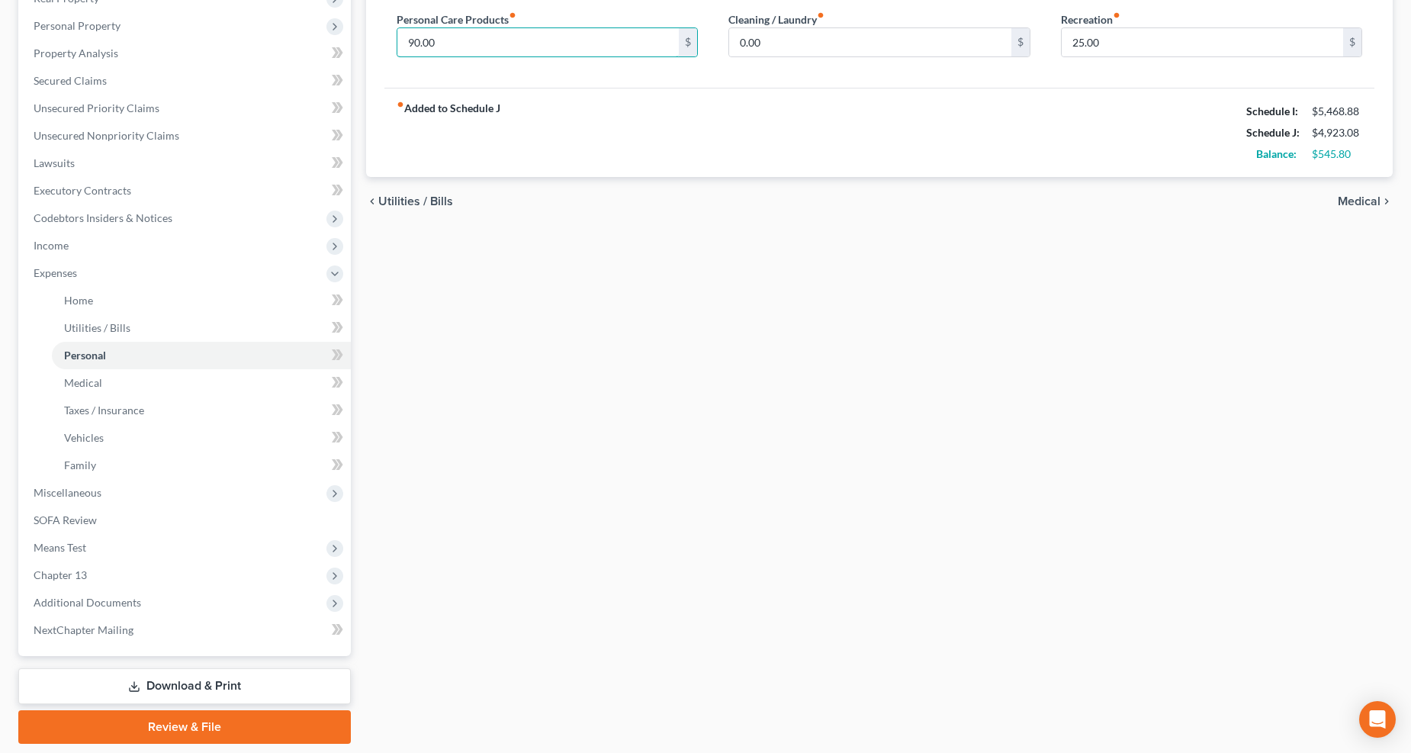
scroll to position [330, 0]
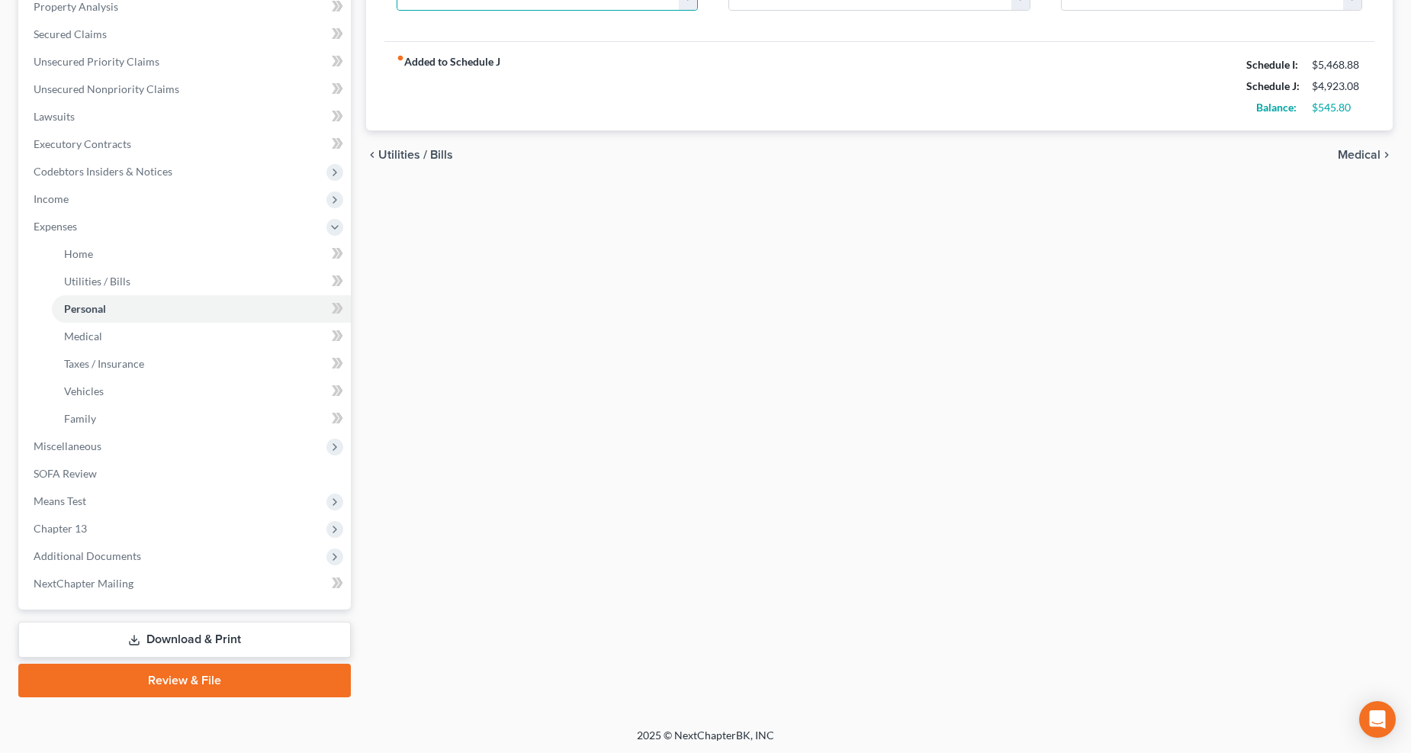
click at [86, 487] on span "Means Test" at bounding box center [185, 500] width 329 height 27
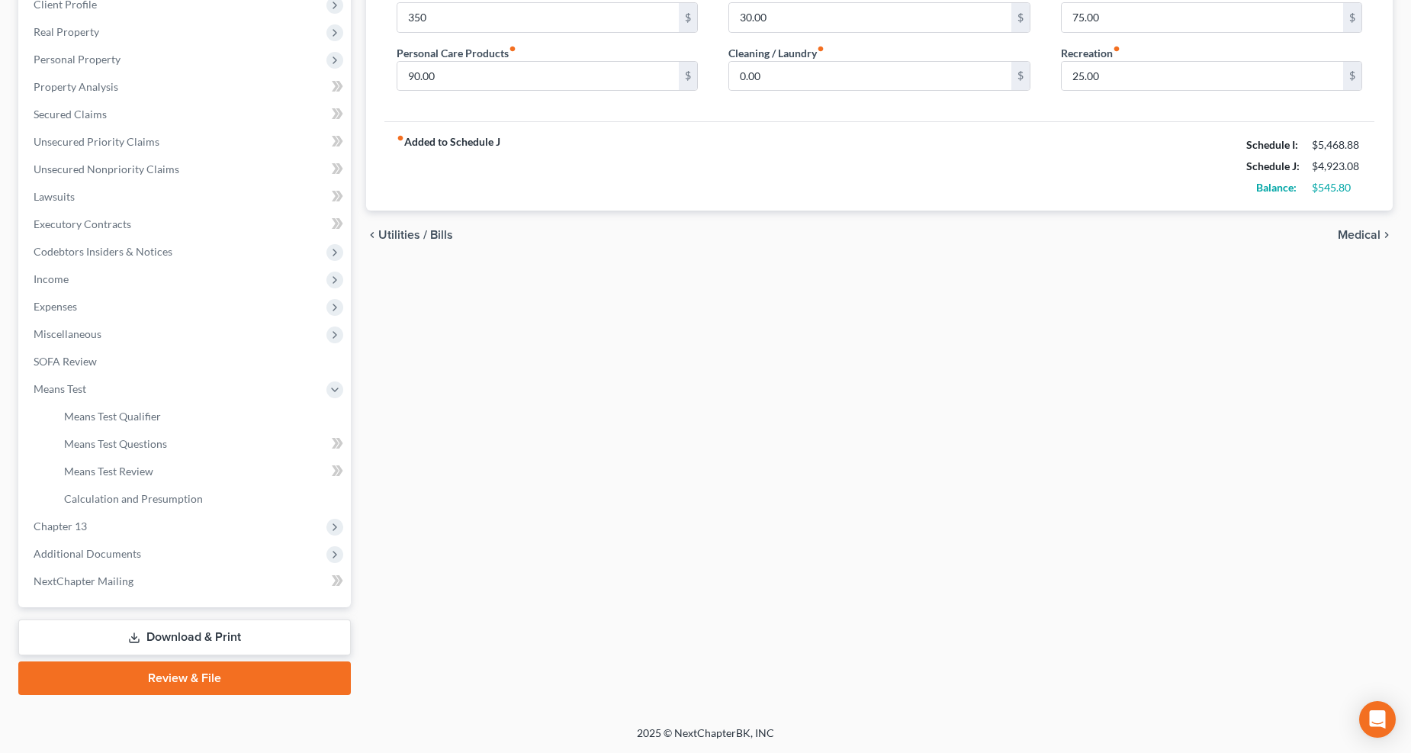
scroll to position [248, 0]
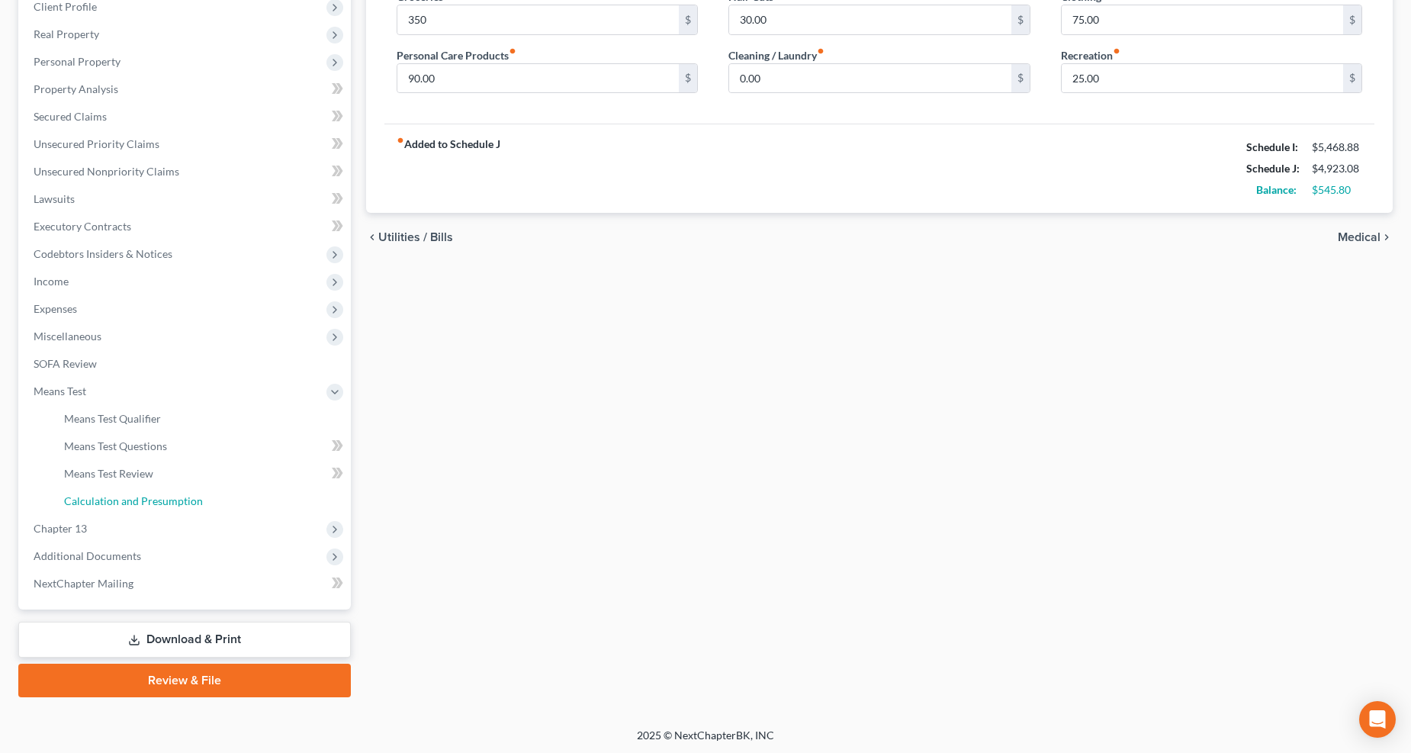
click at [101, 491] on link "Calculation and Presumption" at bounding box center [201, 500] width 299 height 27
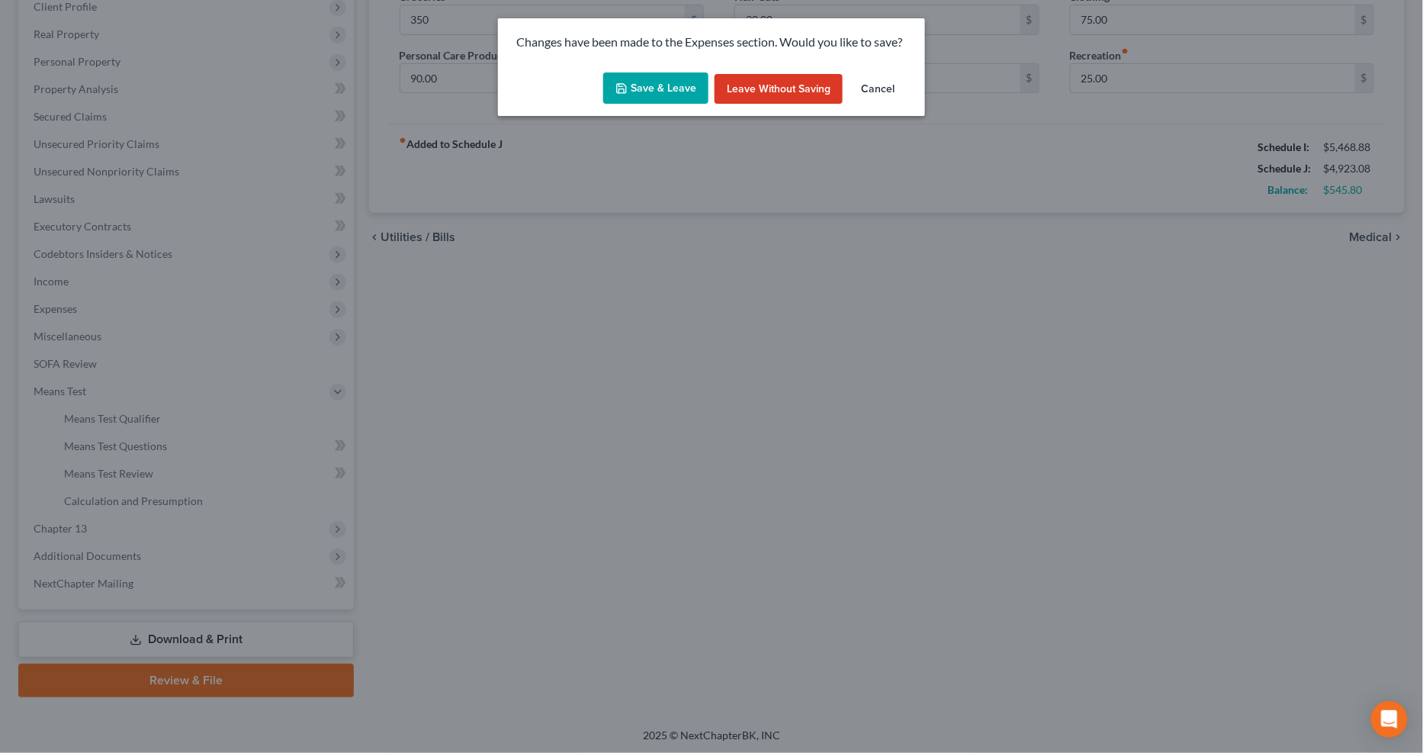
click at [679, 79] on button "Save & Leave" at bounding box center [655, 88] width 105 height 32
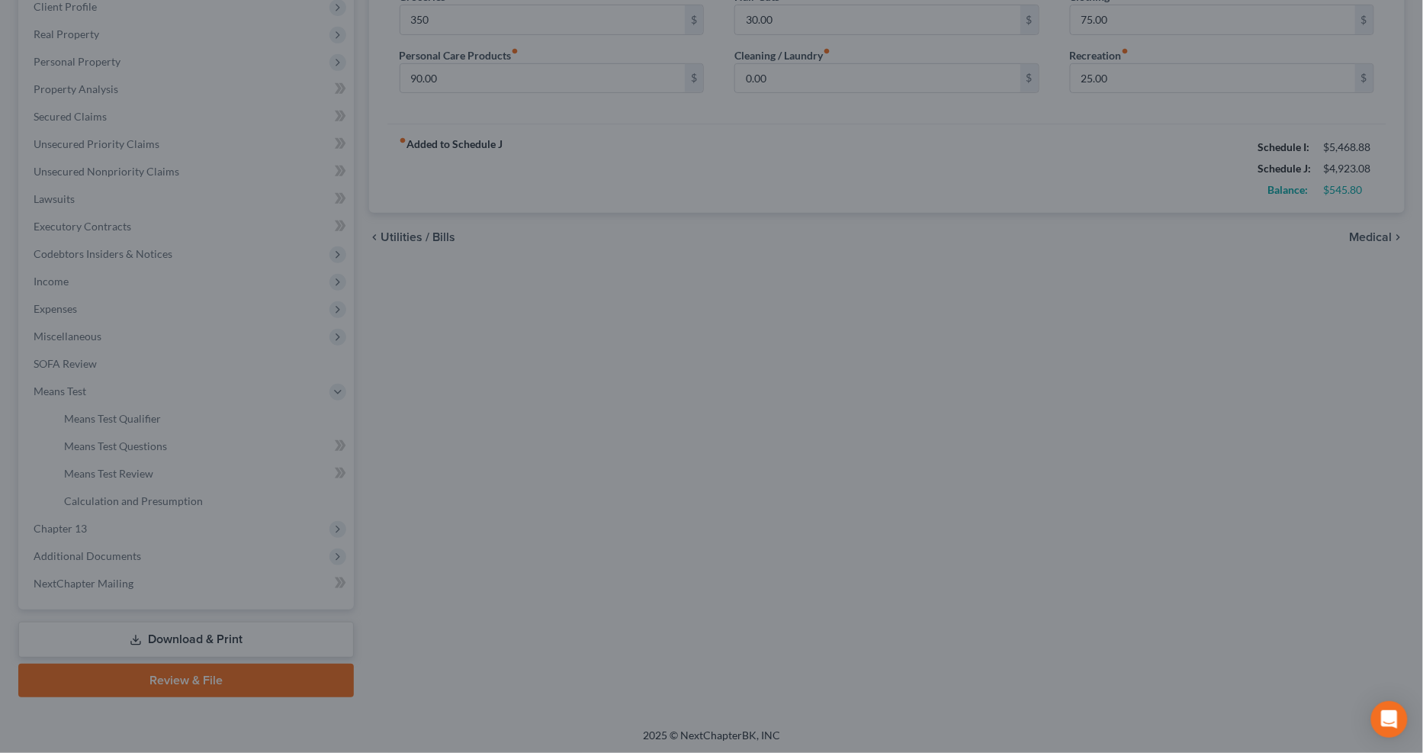
type input "350.00"
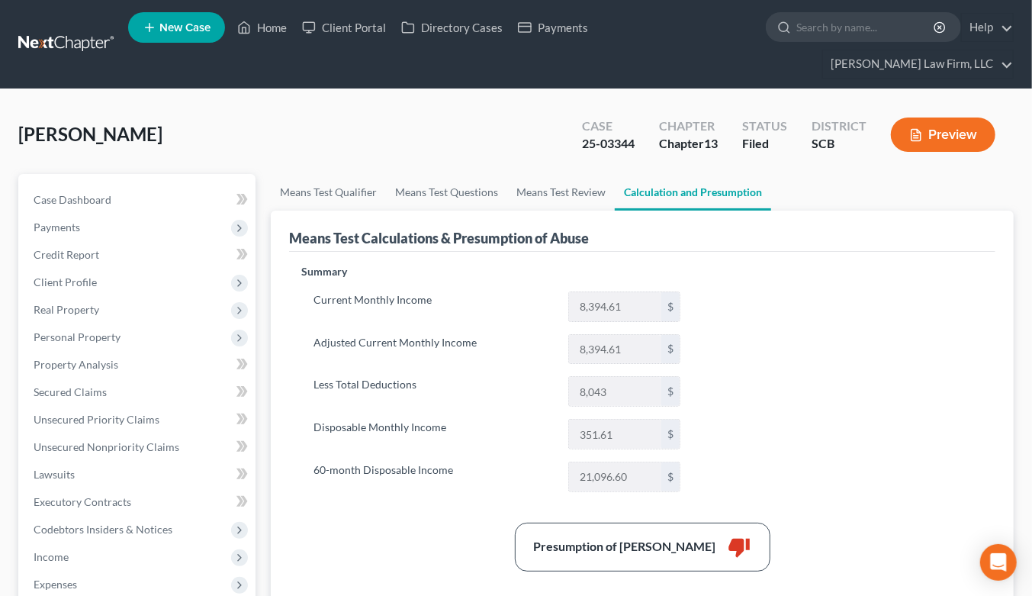
click at [117, 296] on span "Real Property" at bounding box center [138, 309] width 234 height 27
click at [118, 268] on span "Client Profile" at bounding box center [138, 281] width 234 height 27
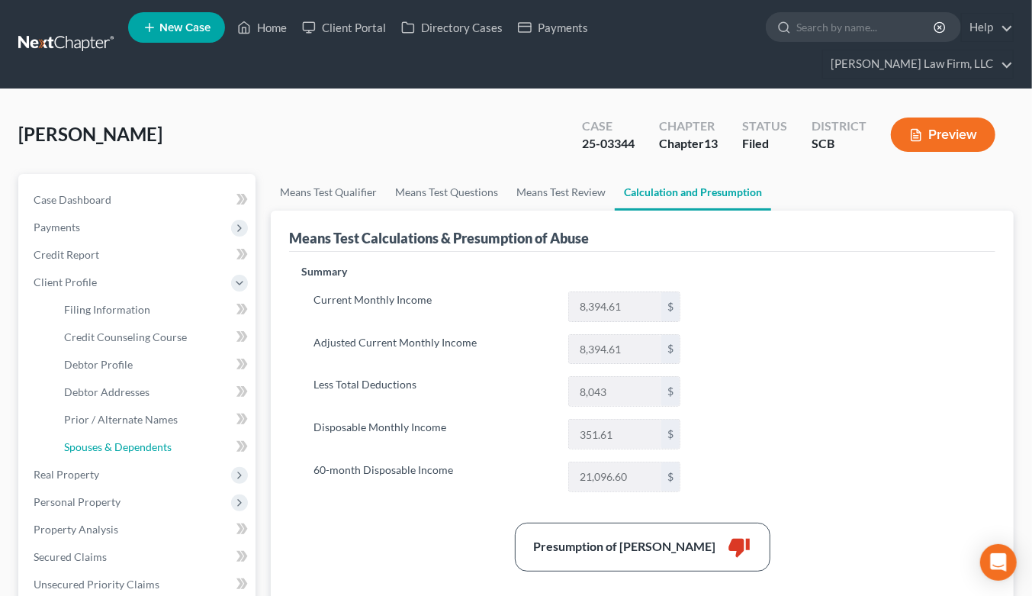
click at [128, 440] on span "Spouses & Dependents" at bounding box center [118, 446] width 108 height 13
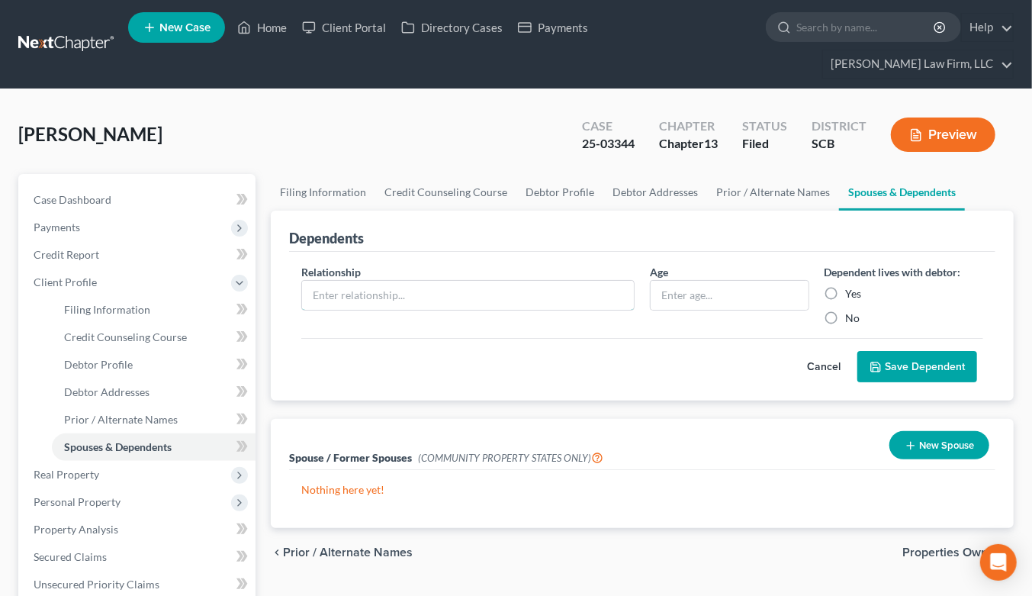
drag, startPoint x: 381, startPoint y: 268, endPoint x: 390, endPoint y: 262, distance: 9.9
click at [384, 281] on input "text" at bounding box center [468, 295] width 332 height 29
type input "Daughter"
type input "21"
click at [549, 281] on input "Daughter" at bounding box center [468, 295] width 332 height 29
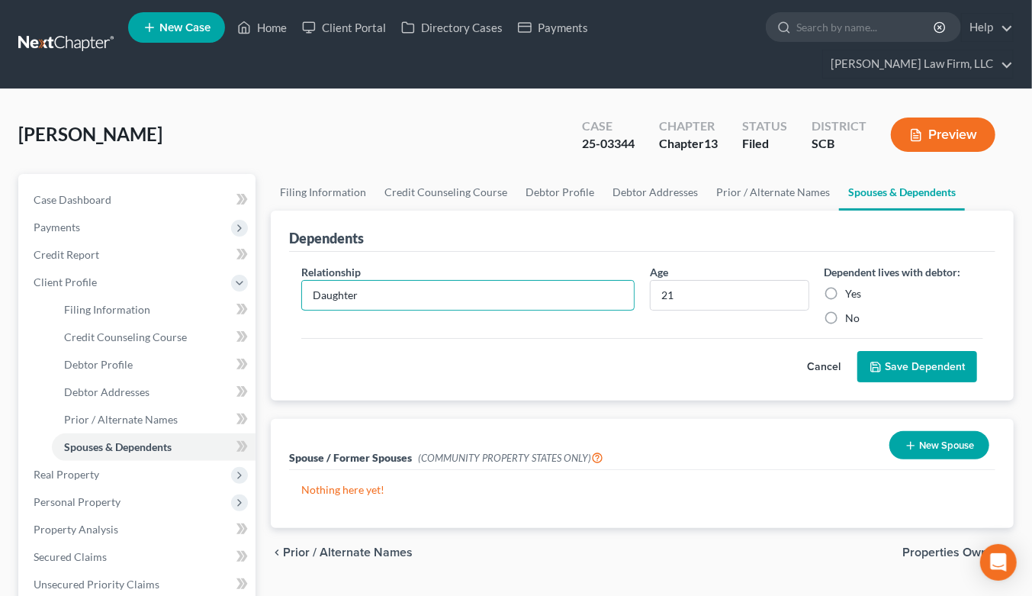
type input "Daughter (in college)"
click at [846, 286] on label "Yes" at bounding box center [854, 293] width 16 height 15
click at [852, 286] on input "Yes" at bounding box center [857, 291] width 10 height 10
radio input "true"
click at [940, 351] on button "Save Dependent" at bounding box center [917, 367] width 120 height 32
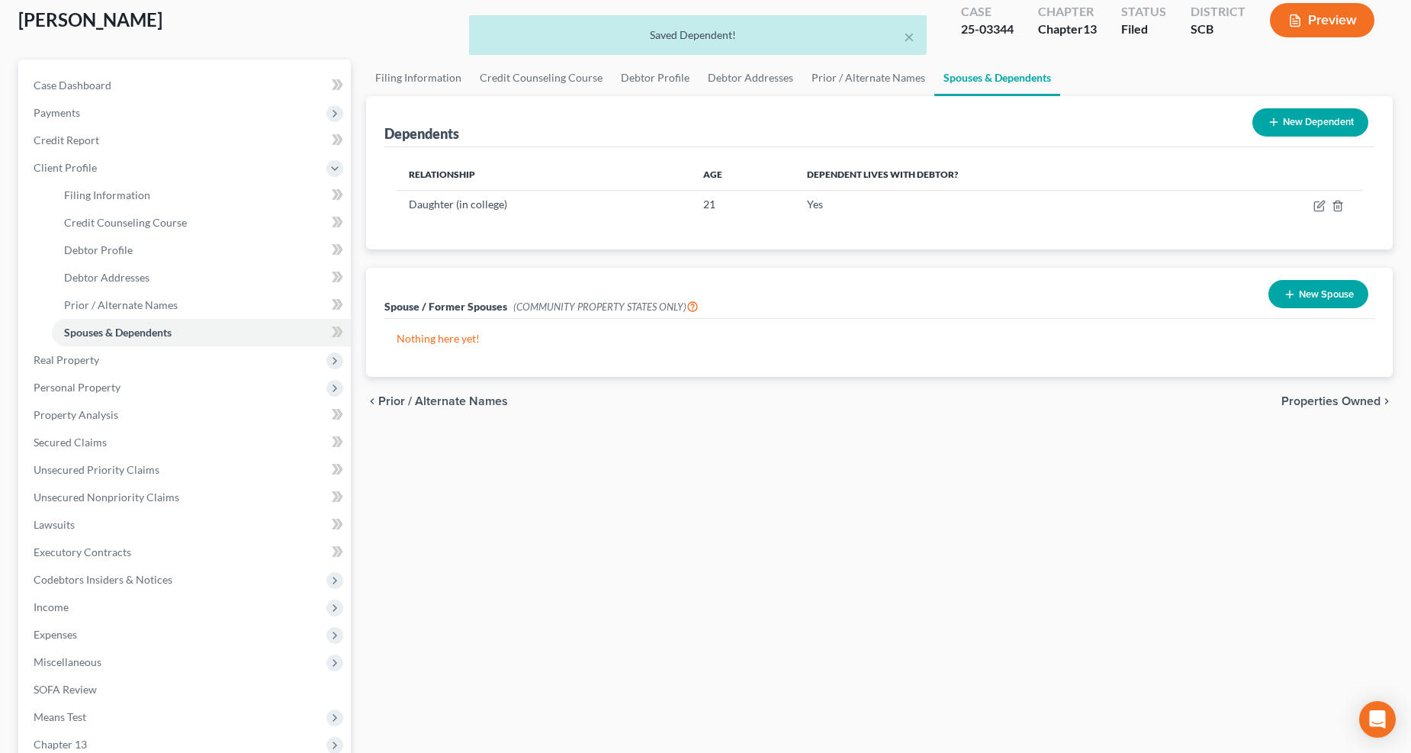
scroll to position [302, 0]
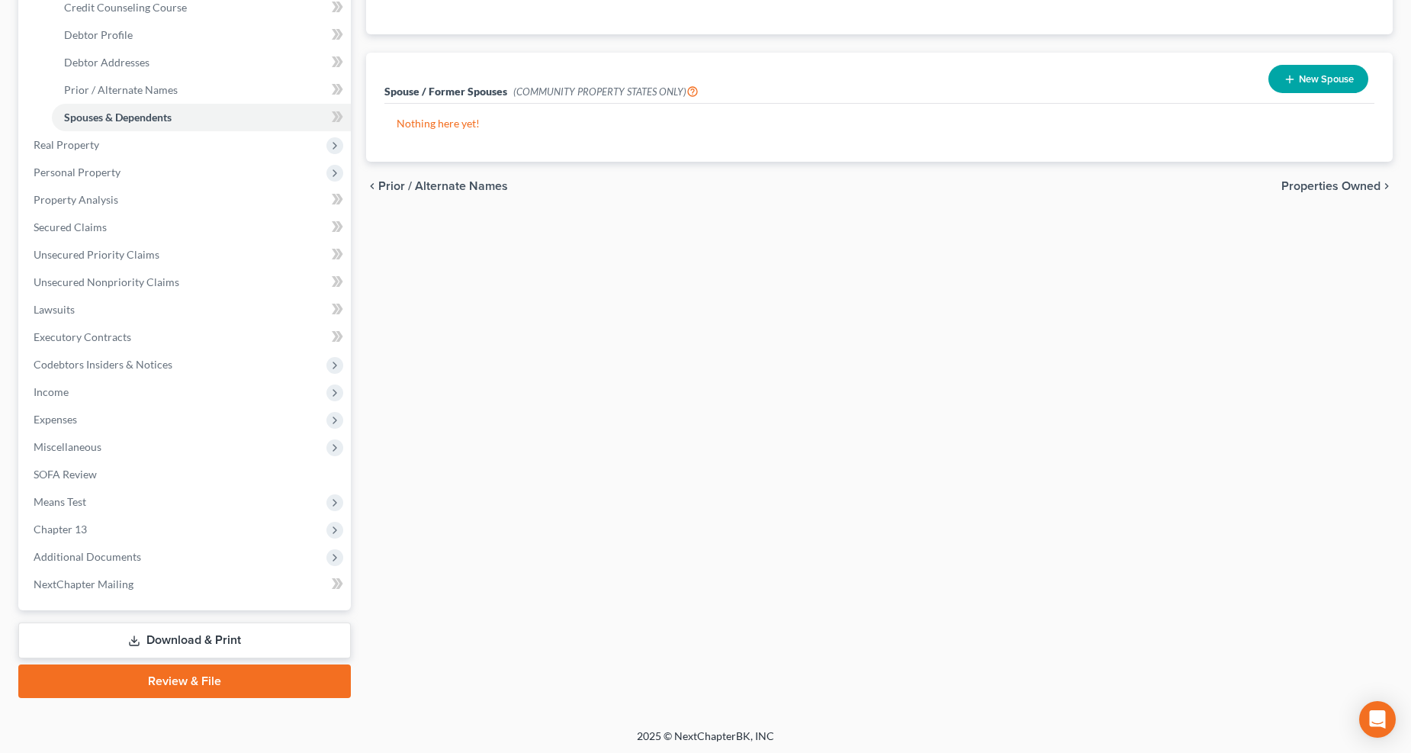
drag, startPoint x: 58, startPoint y: 496, endPoint x: 69, endPoint y: 493, distance: 10.9
click at [59, 497] on span "Means Test" at bounding box center [60, 501] width 53 height 13
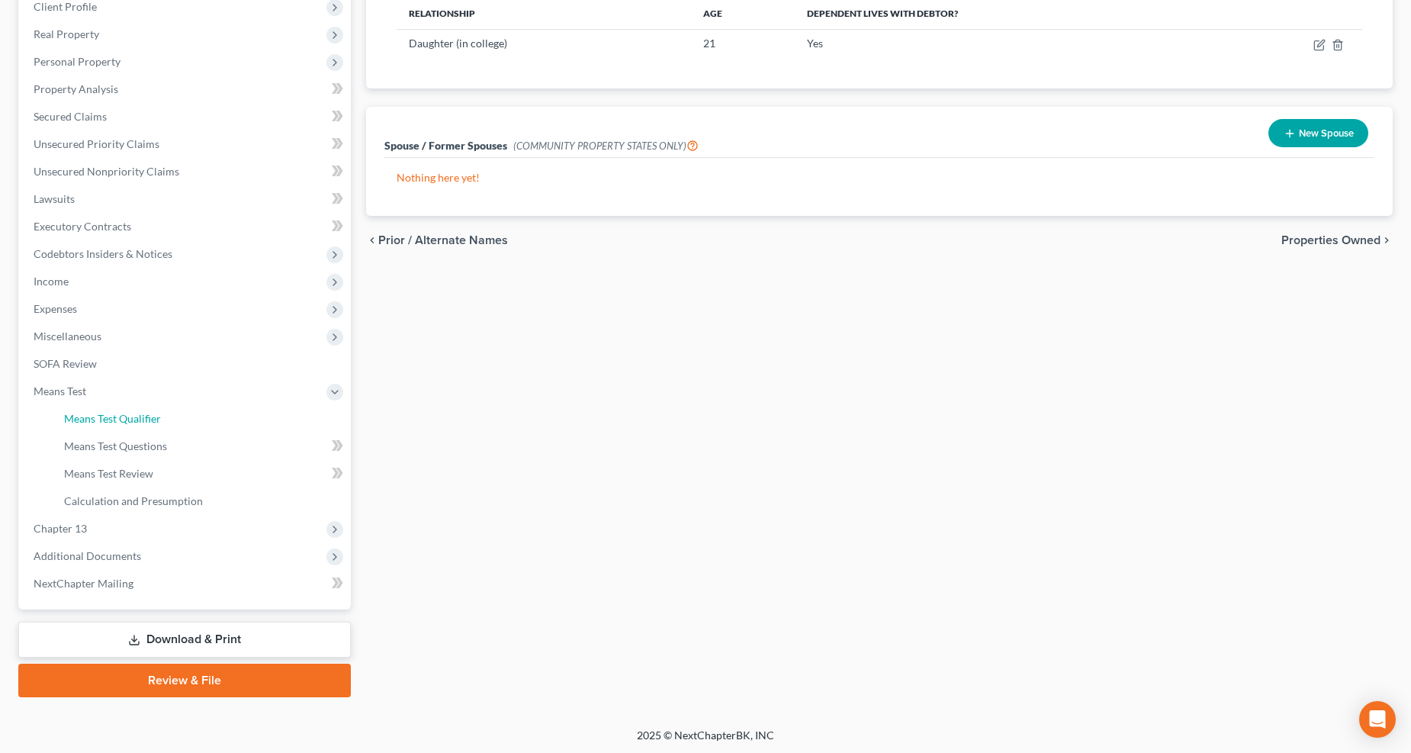
click at [120, 420] on span "Means Test Qualifier" at bounding box center [112, 418] width 97 height 13
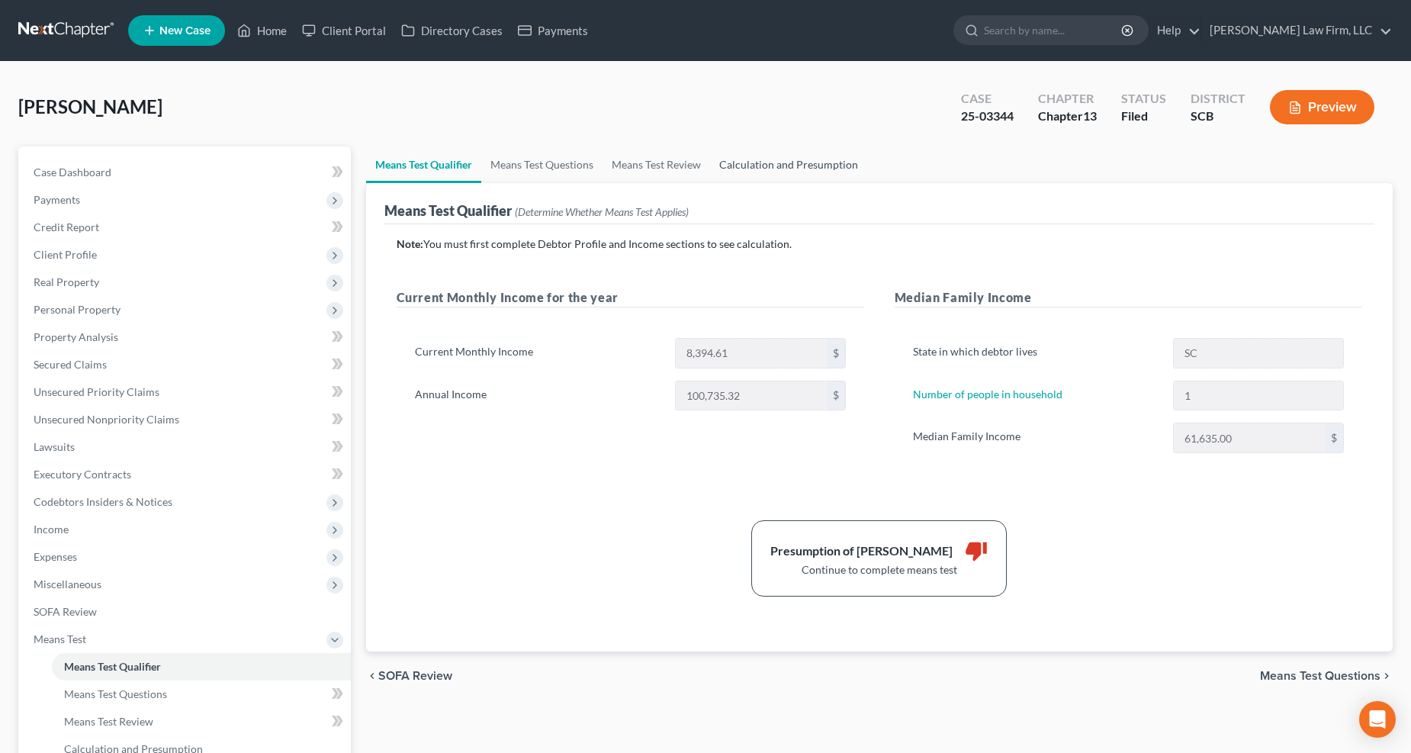
click at [833, 165] on link "Calculation and Presumption" at bounding box center [788, 164] width 157 height 37
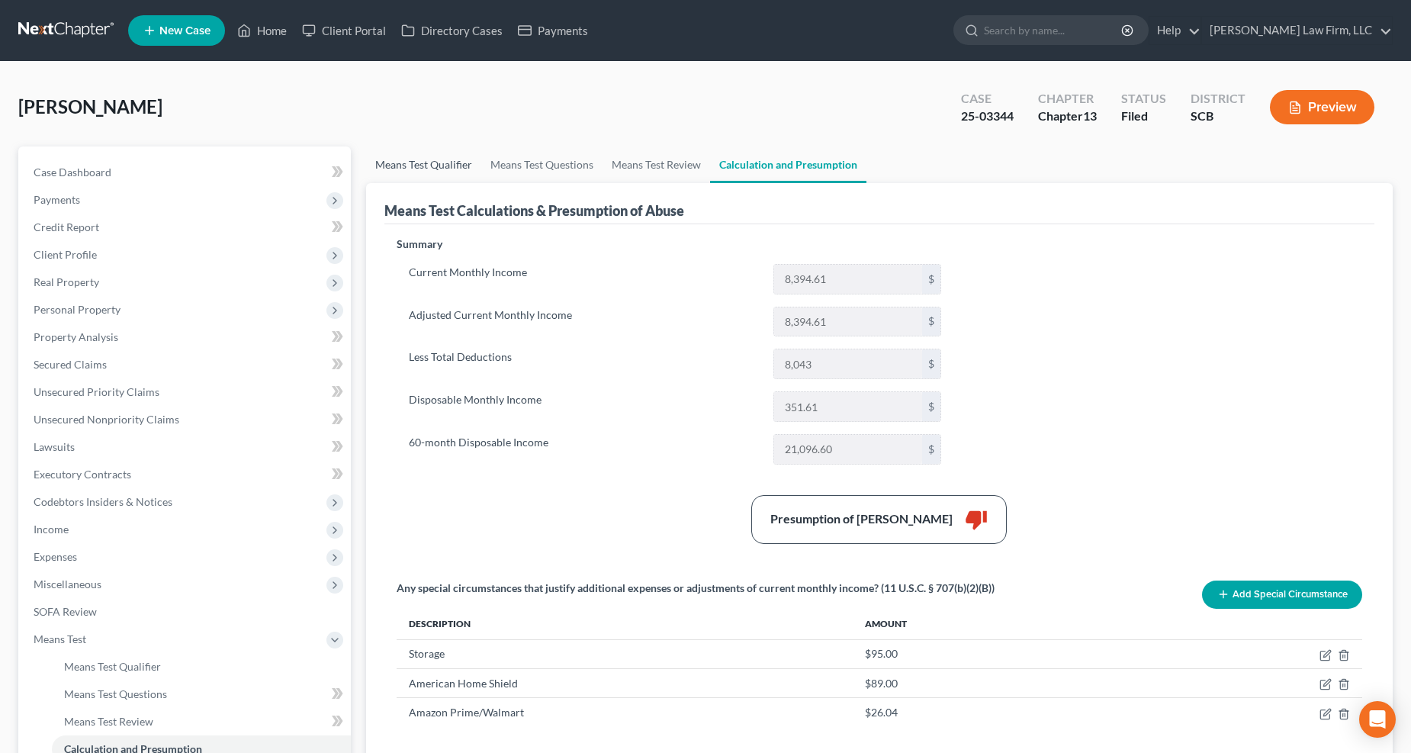
click at [468, 162] on link "Means Test Qualifier" at bounding box center [423, 164] width 115 height 37
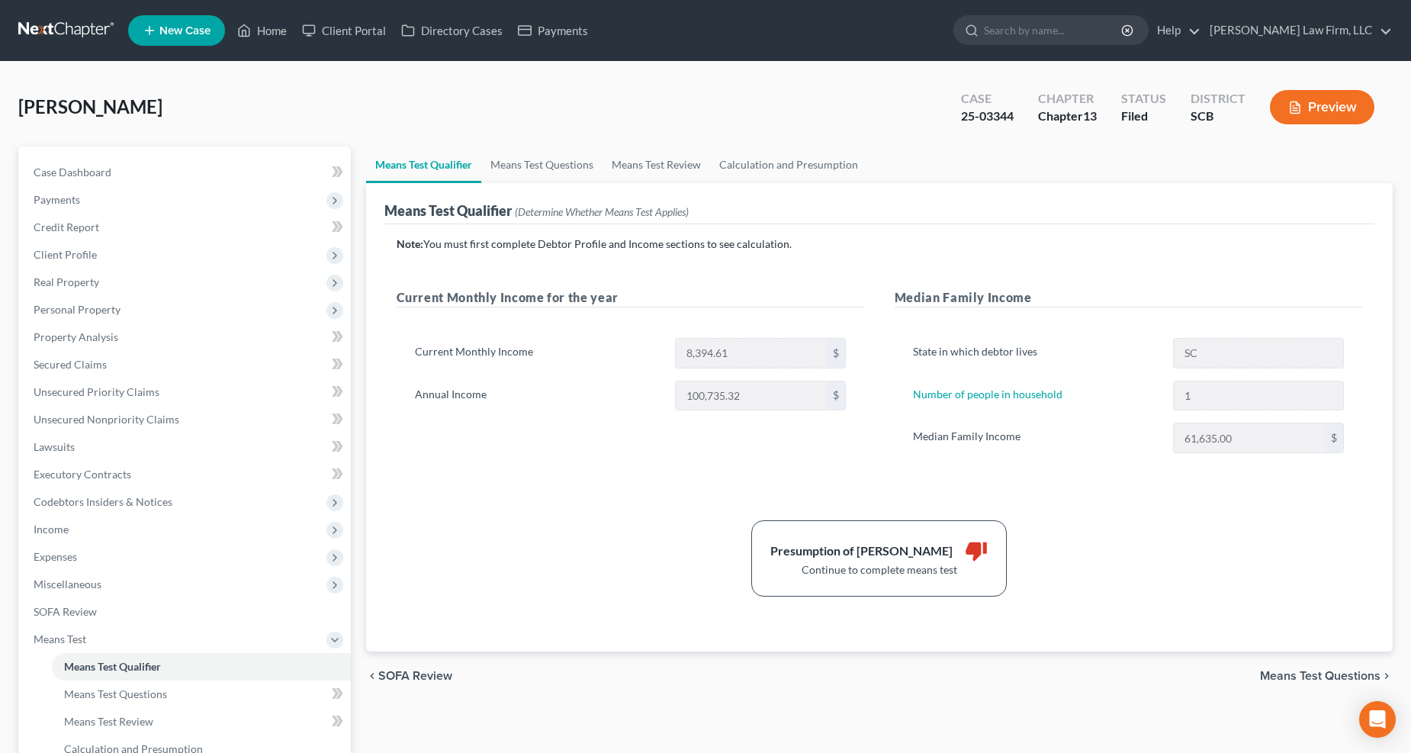
click at [108, 253] on span "Client Profile" at bounding box center [185, 254] width 329 height 27
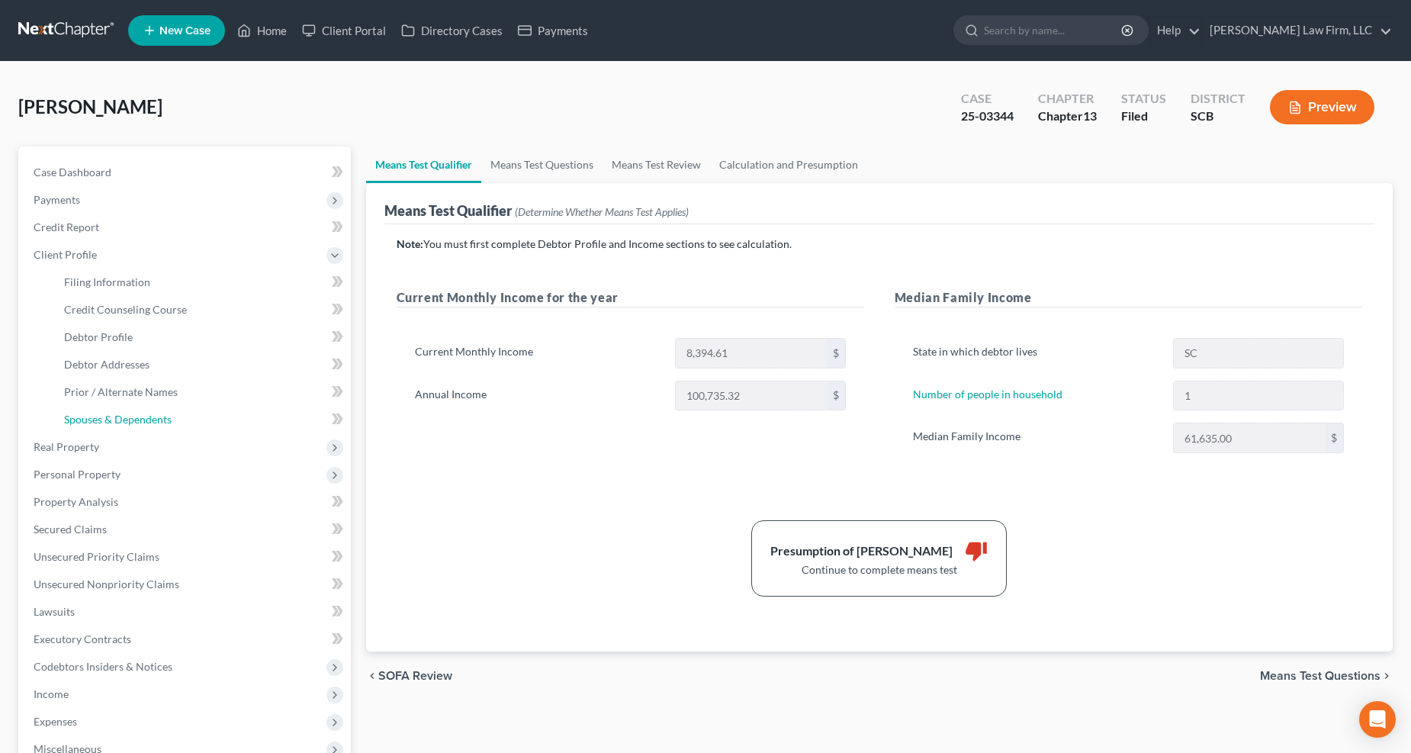
click at [114, 414] on span "Spouses & Dependents" at bounding box center [118, 419] width 108 height 13
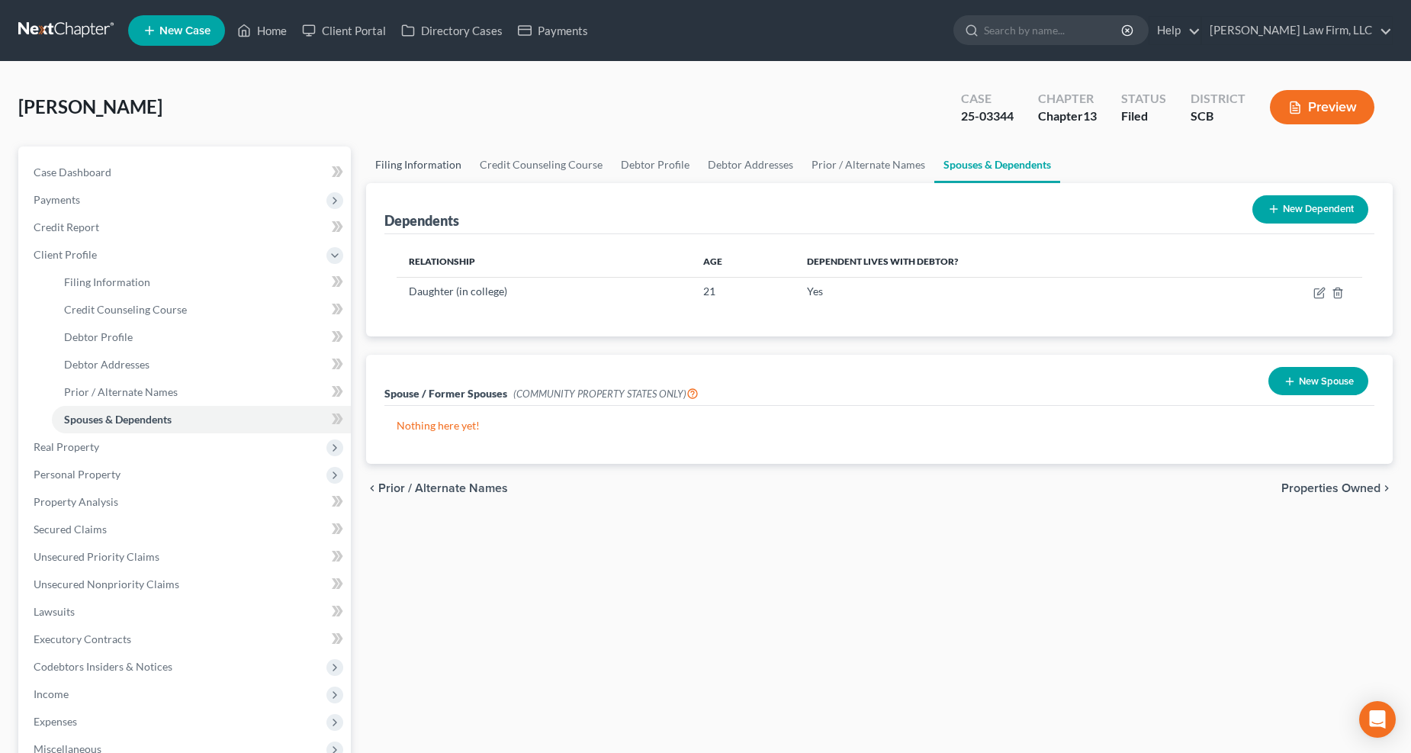
click at [427, 163] on link "Filing Information" at bounding box center [418, 164] width 104 height 37
select select "1"
select select "0"
select select "3"
select select "42"
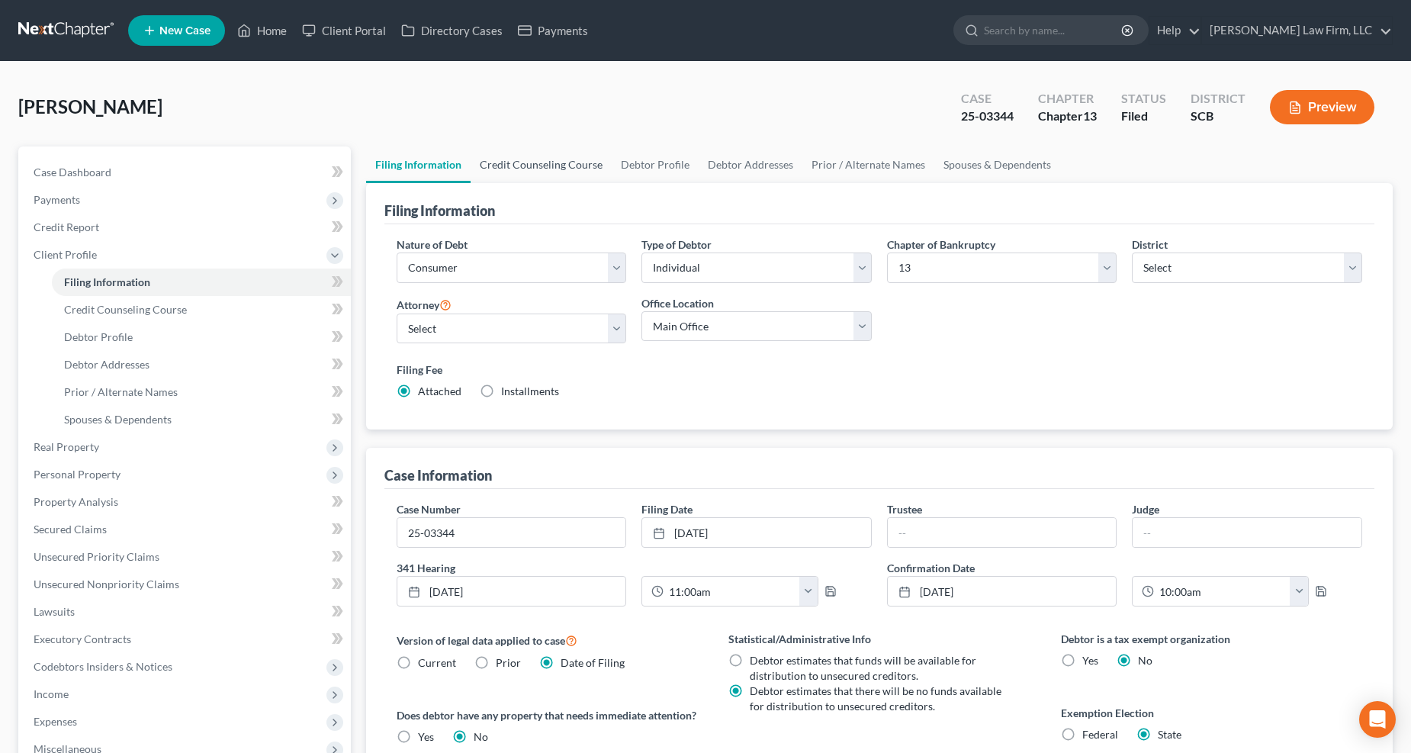
click at [530, 163] on link "Credit Counseling Course" at bounding box center [541, 164] width 141 height 37
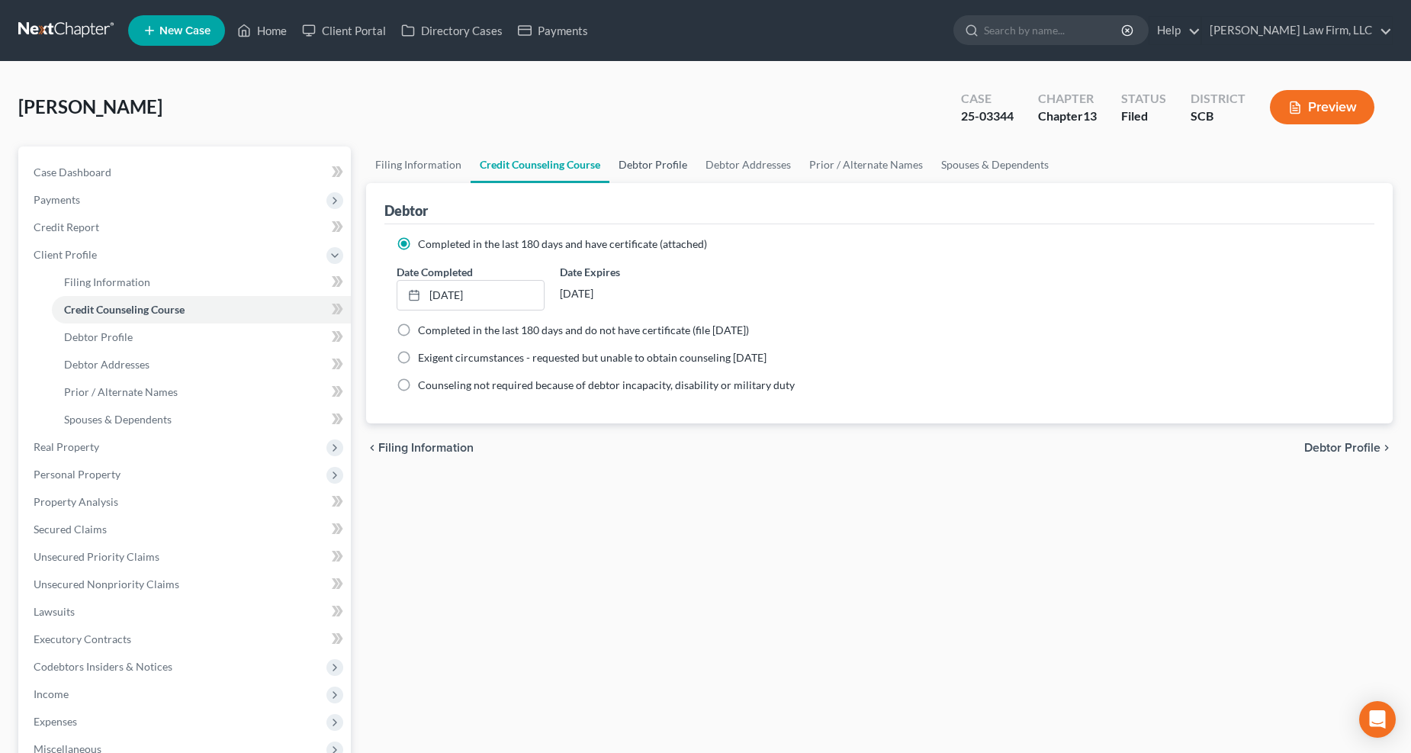
click at [657, 165] on link "Debtor Profile" at bounding box center [652, 164] width 87 height 37
select select "3"
select select "0"
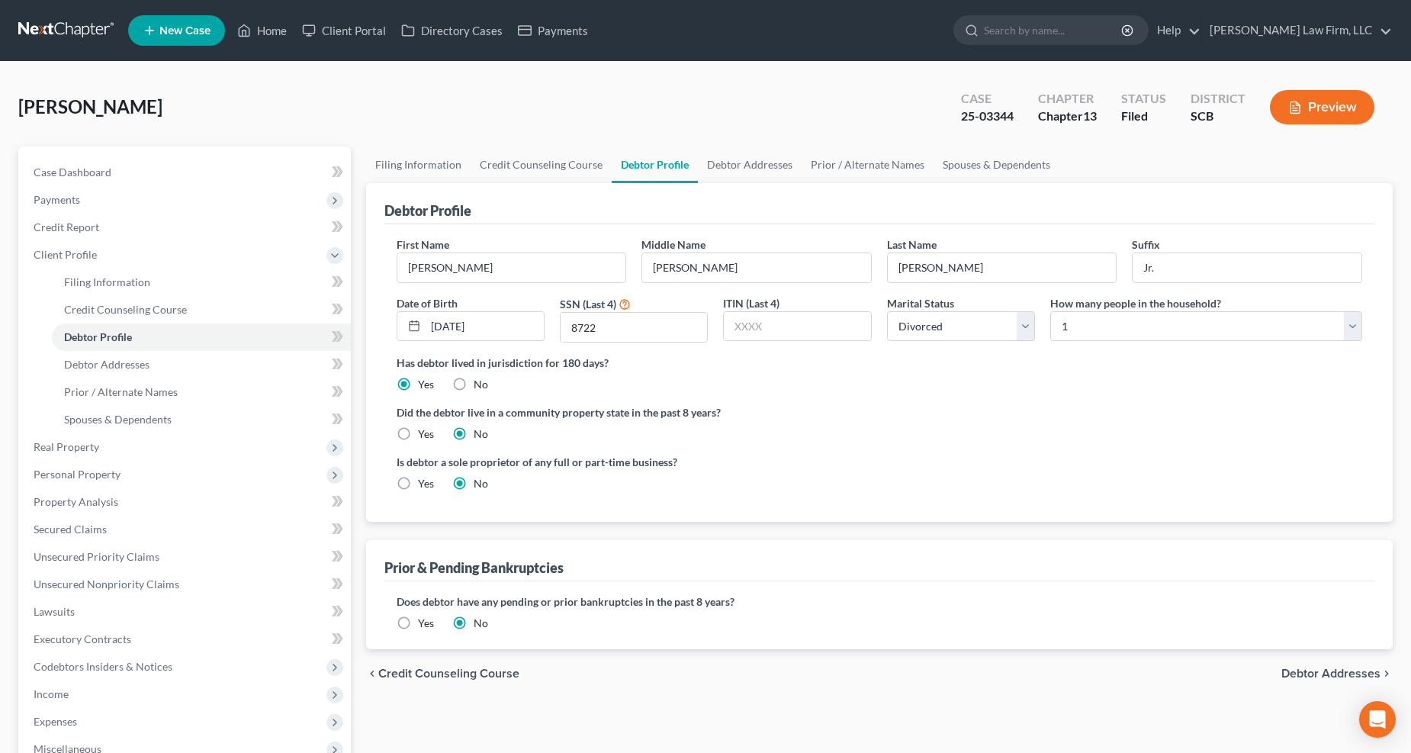
radio input "true"
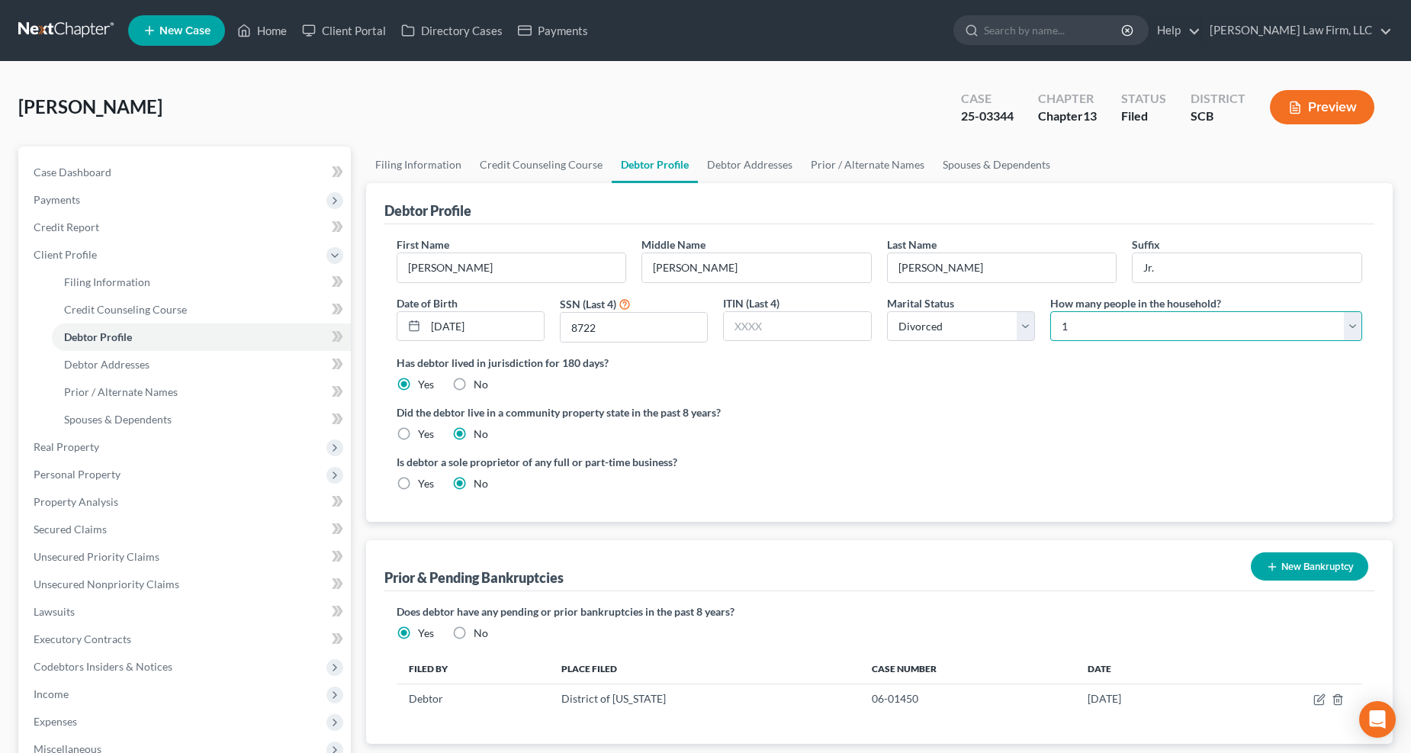
click at [1116, 326] on select "Select 1 2 3 4 5 6 7 8 9 10 11 12 13 14 15 16 17 18 19 20" at bounding box center [1206, 326] width 312 height 31
select select "1"
click at [1050, 311] on select "Select 1 2 3 4 5 6 7 8 9 10 11 12 13 14 15 16 17 18 19 20" at bounding box center [1206, 326] width 312 height 31
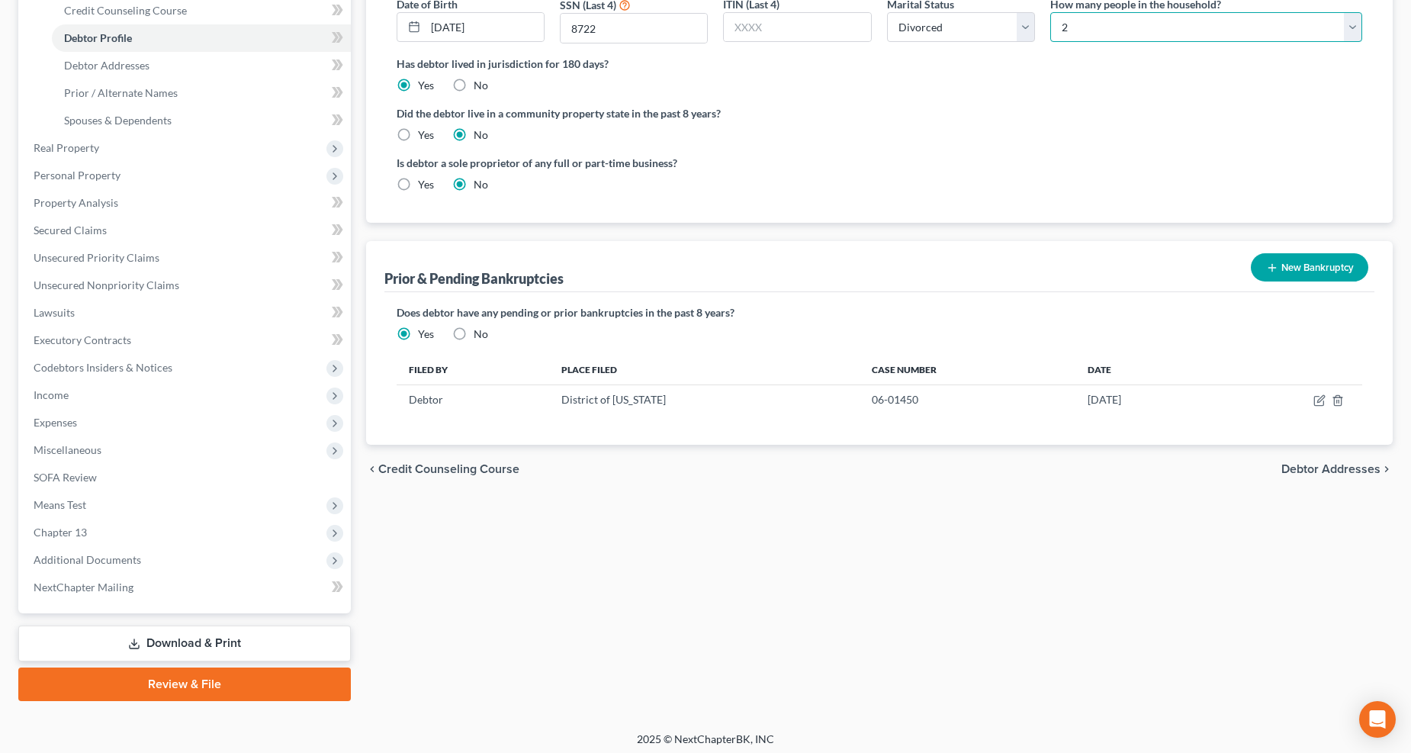
scroll to position [302, 0]
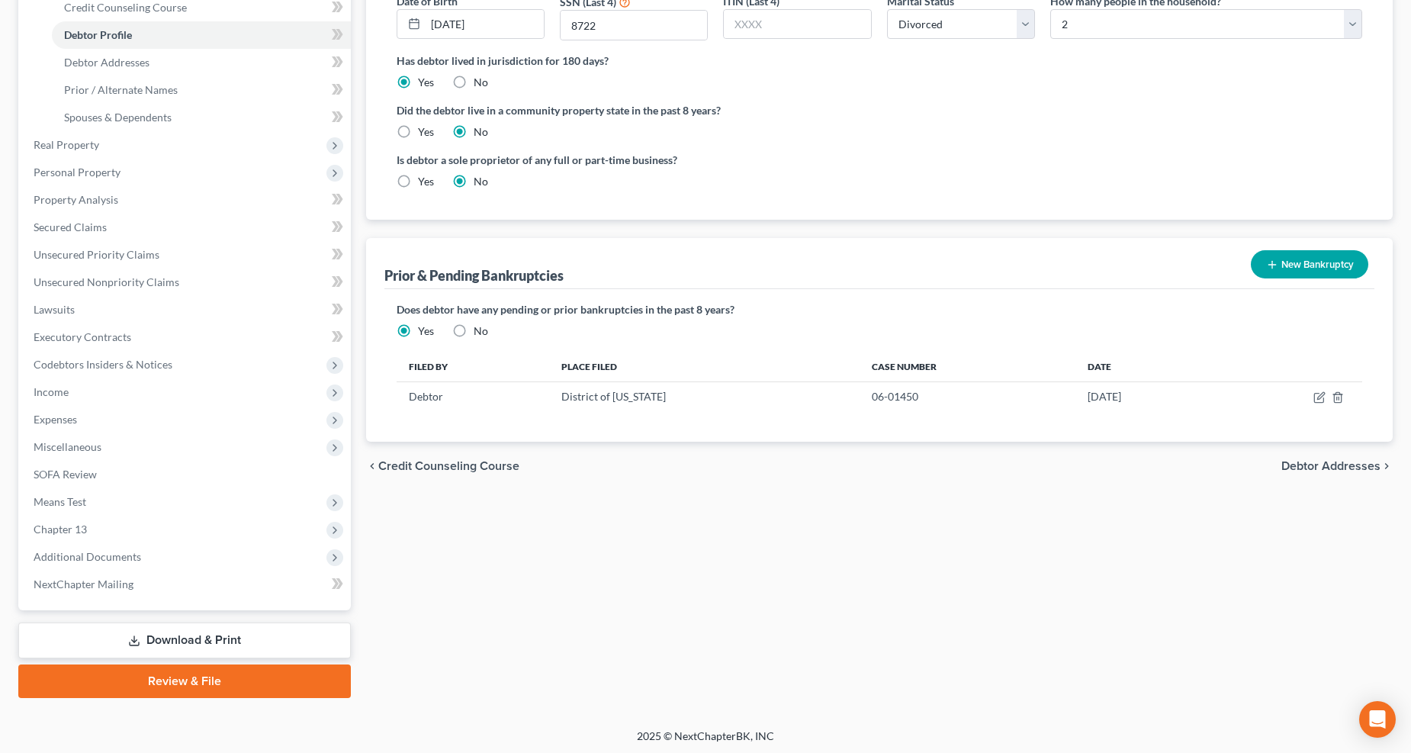
click at [88, 543] on span "Additional Documents" at bounding box center [185, 556] width 329 height 27
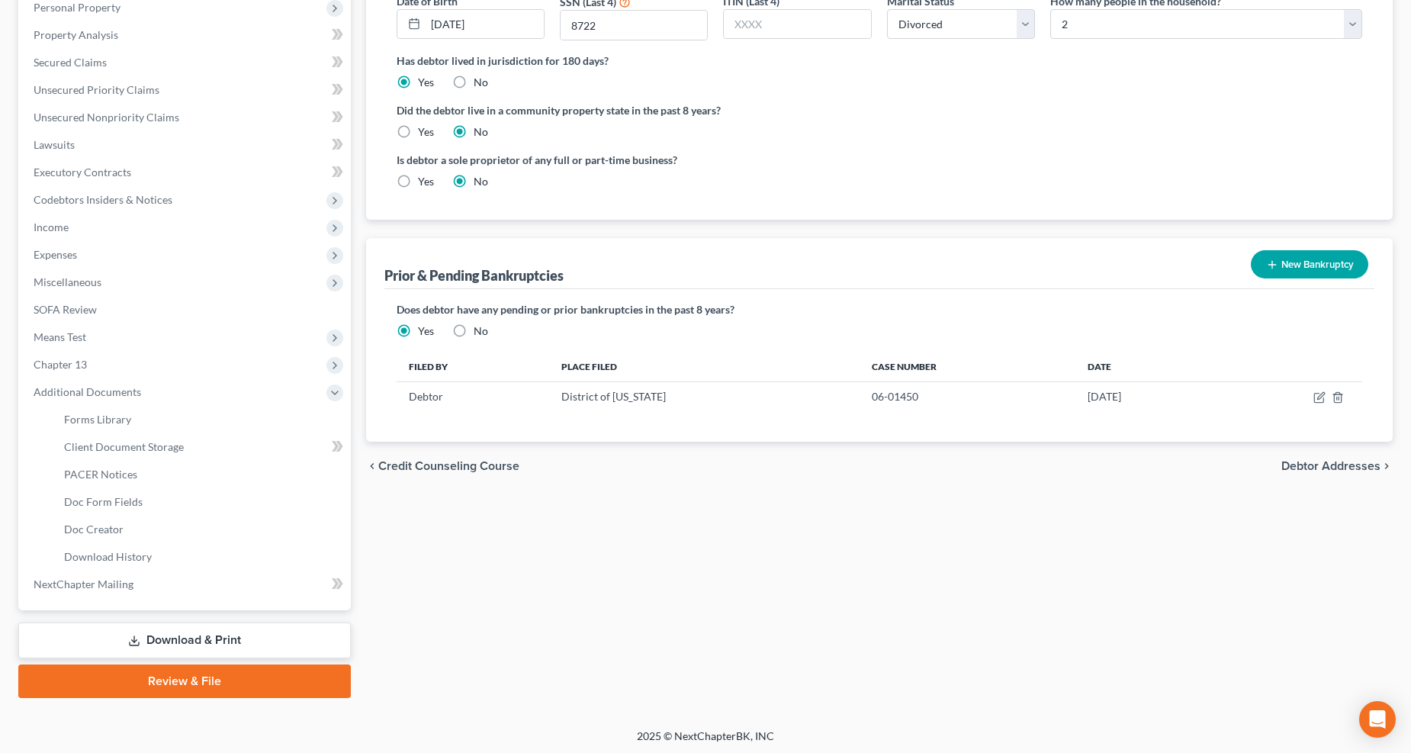
click at [50, 333] on span "Means Test" at bounding box center [60, 336] width 53 height 13
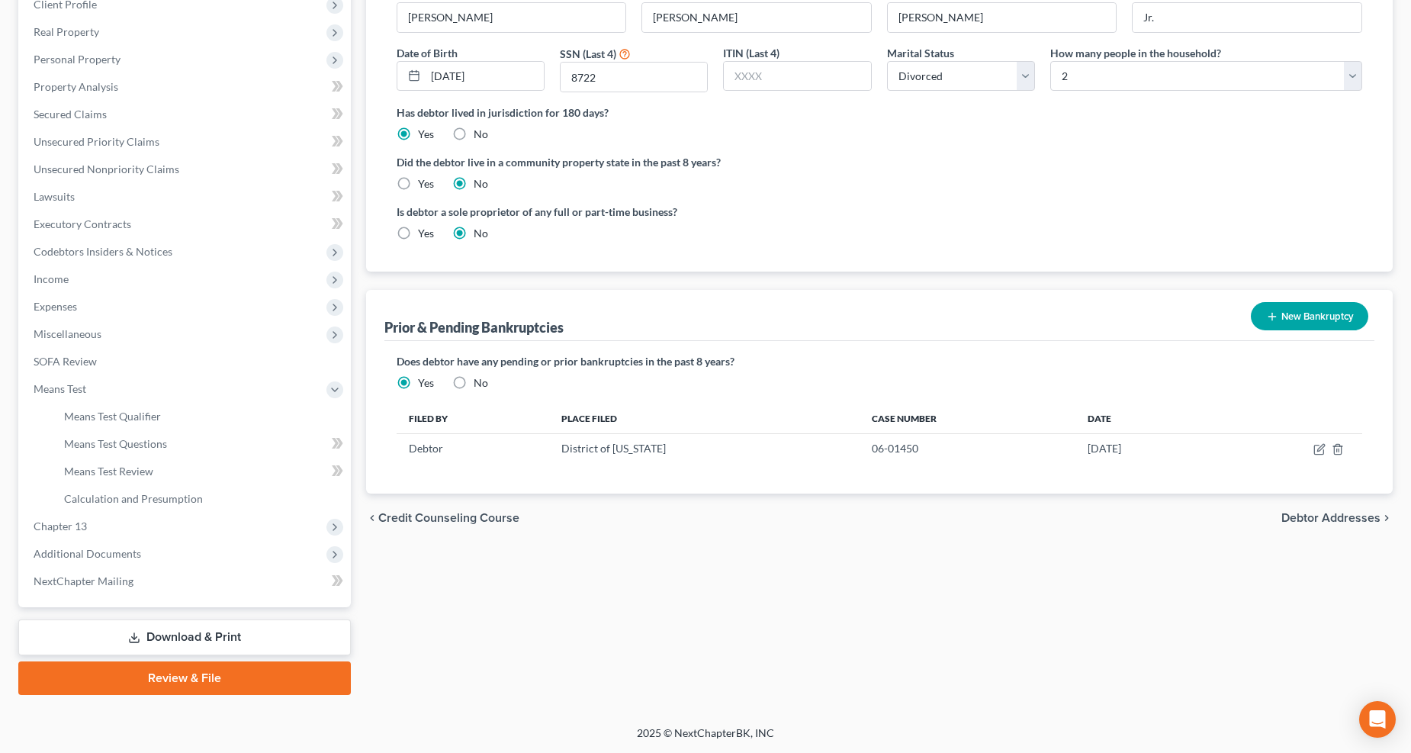
scroll to position [248, 0]
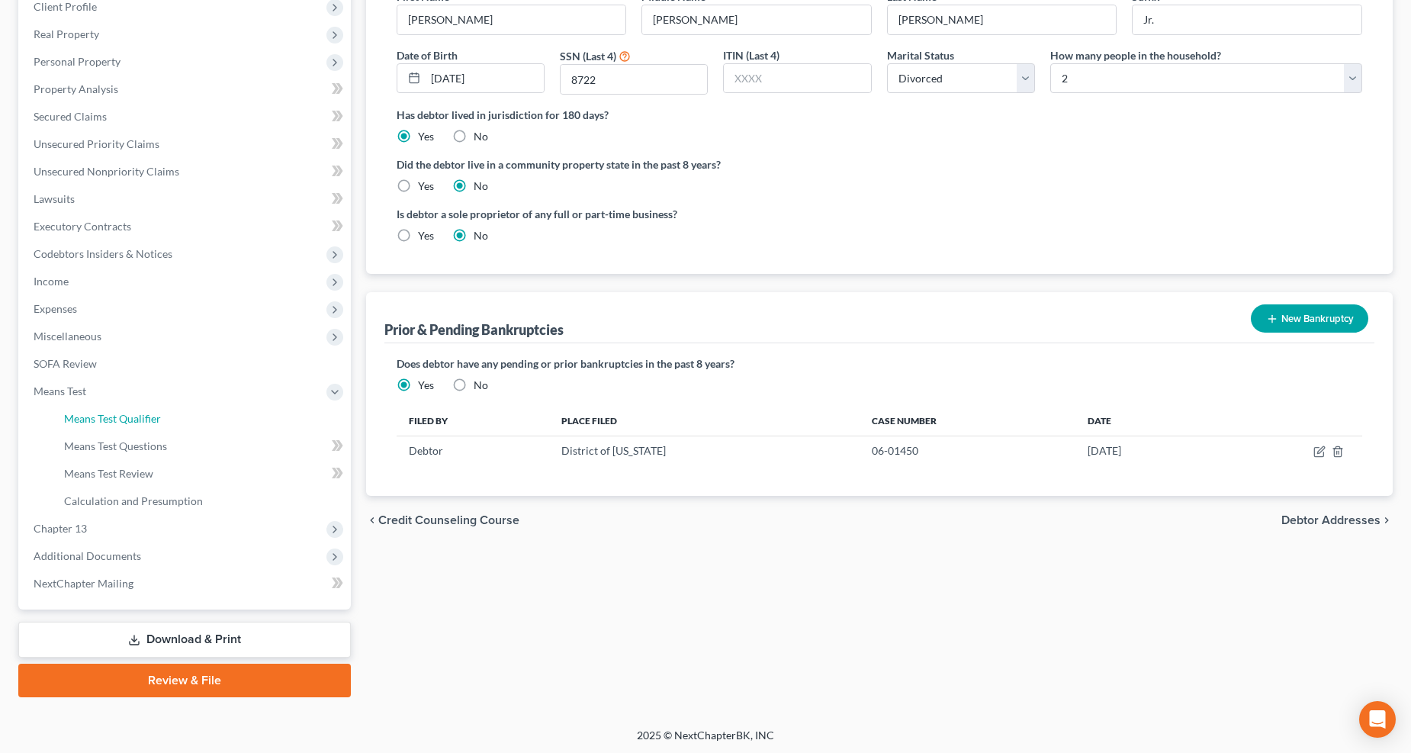
click at [111, 423] on link "Means Test Qualifier" at bounding box center [201, 418] width 299 height 27
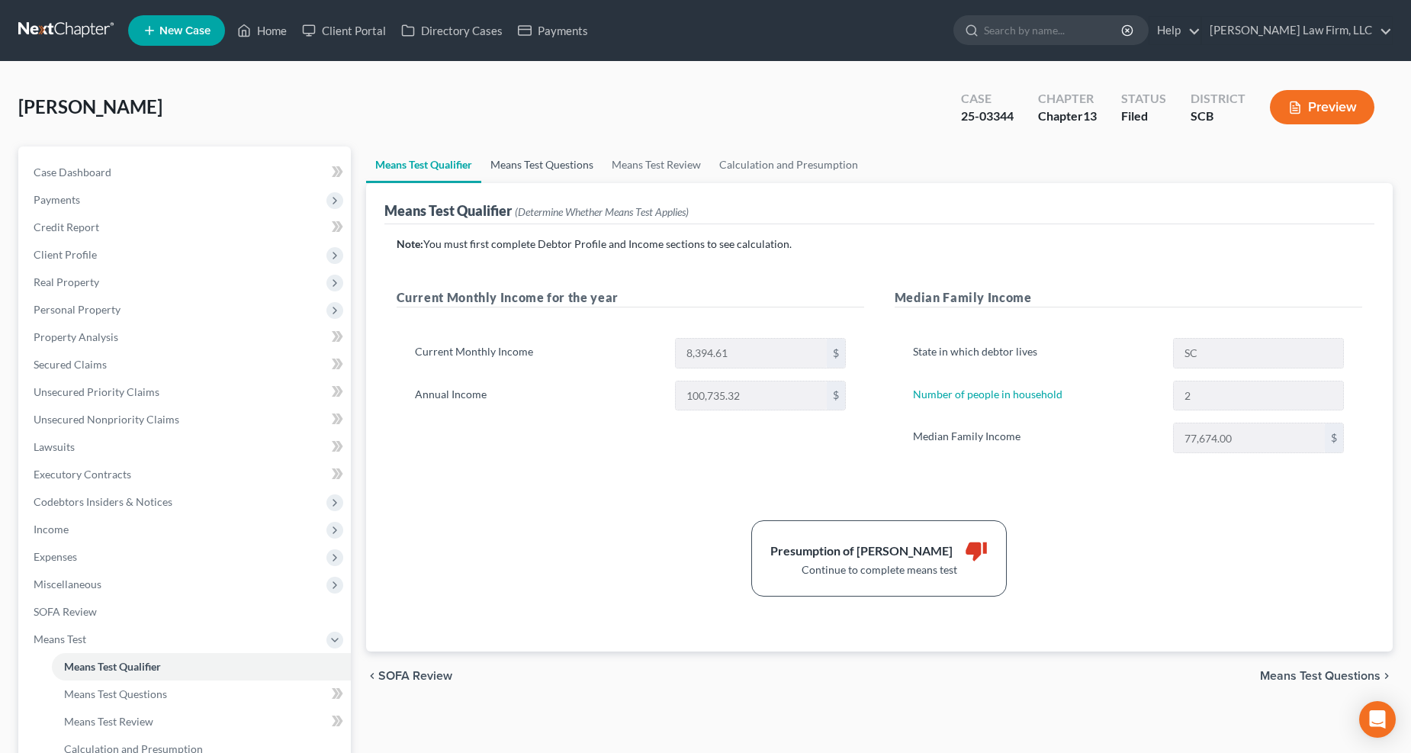
click at [585, 169] on link "Means Test Questions" at bounding box center [541, 164] width 121 height 37
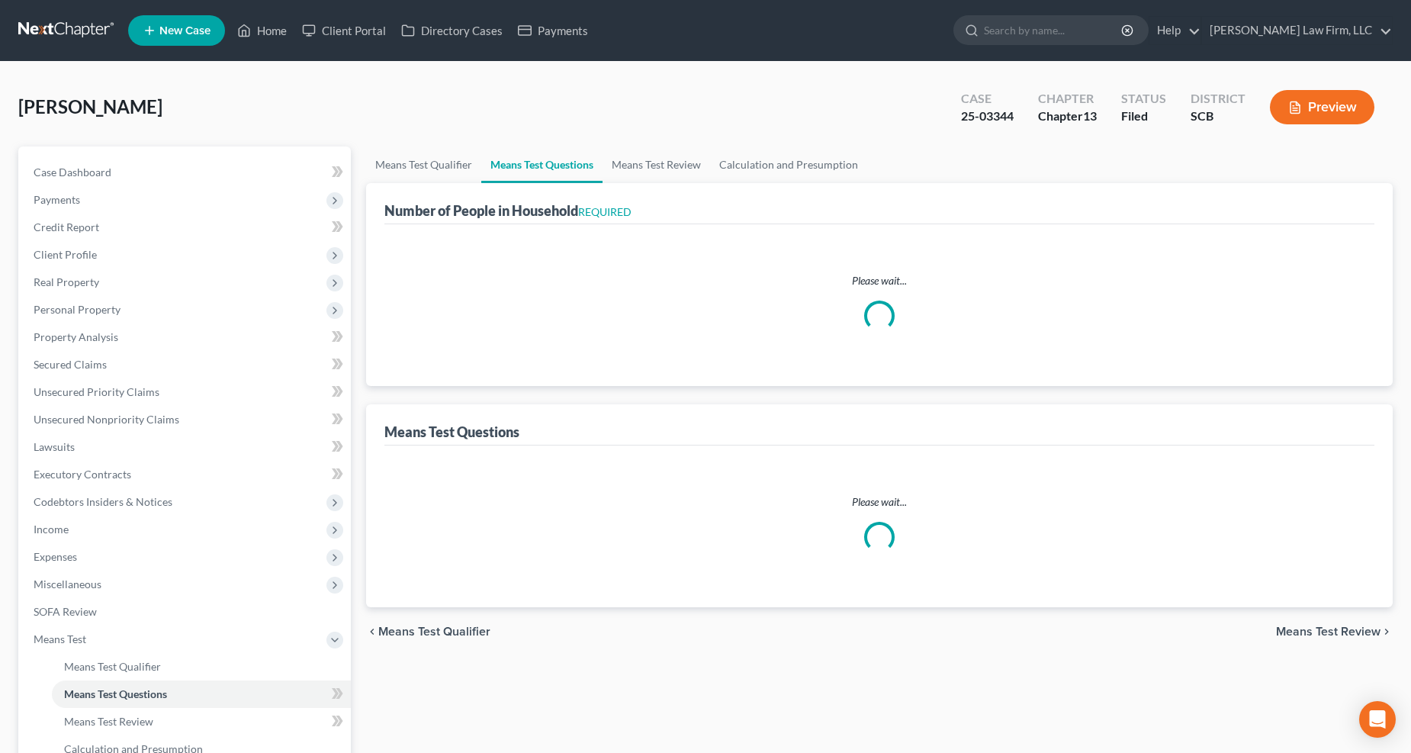
select select "0"
select select "60"
select select "0"
select select "60"
select select "1"
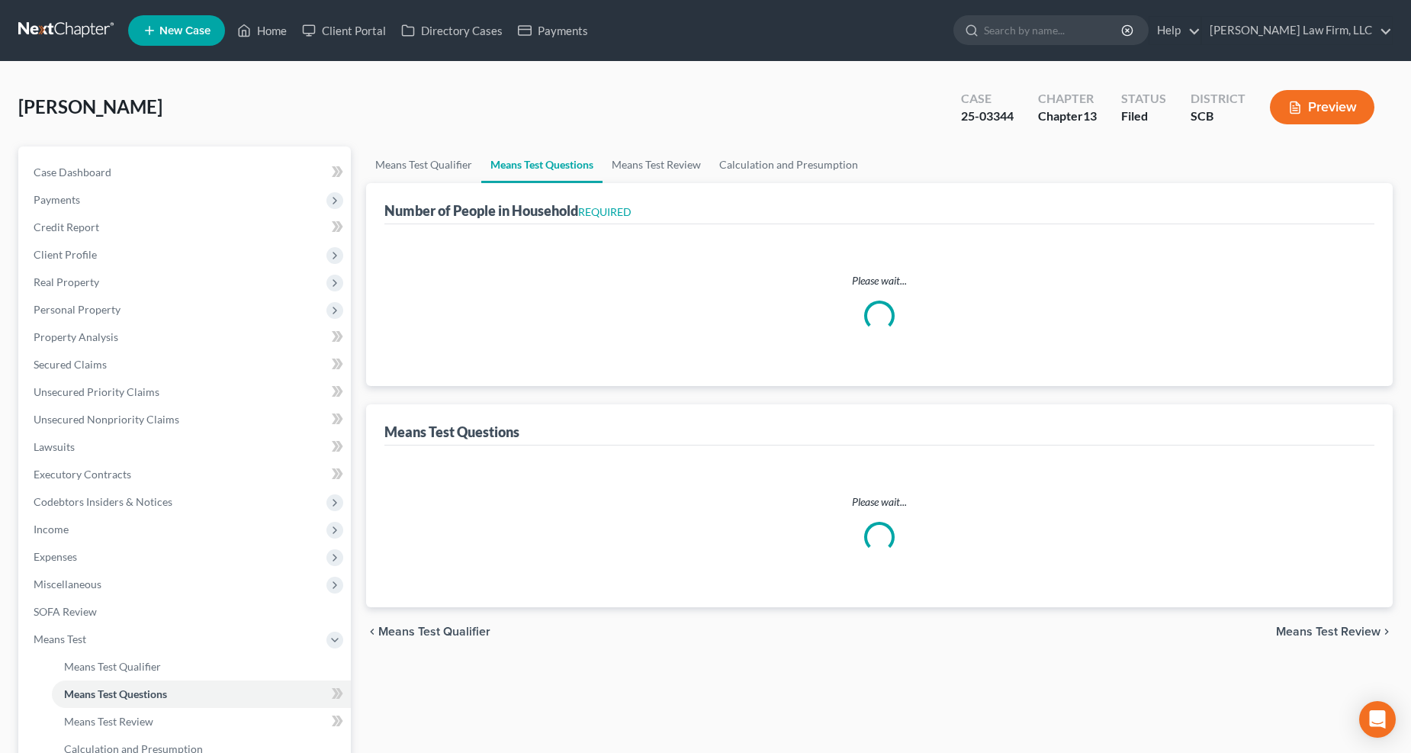
select select "3"
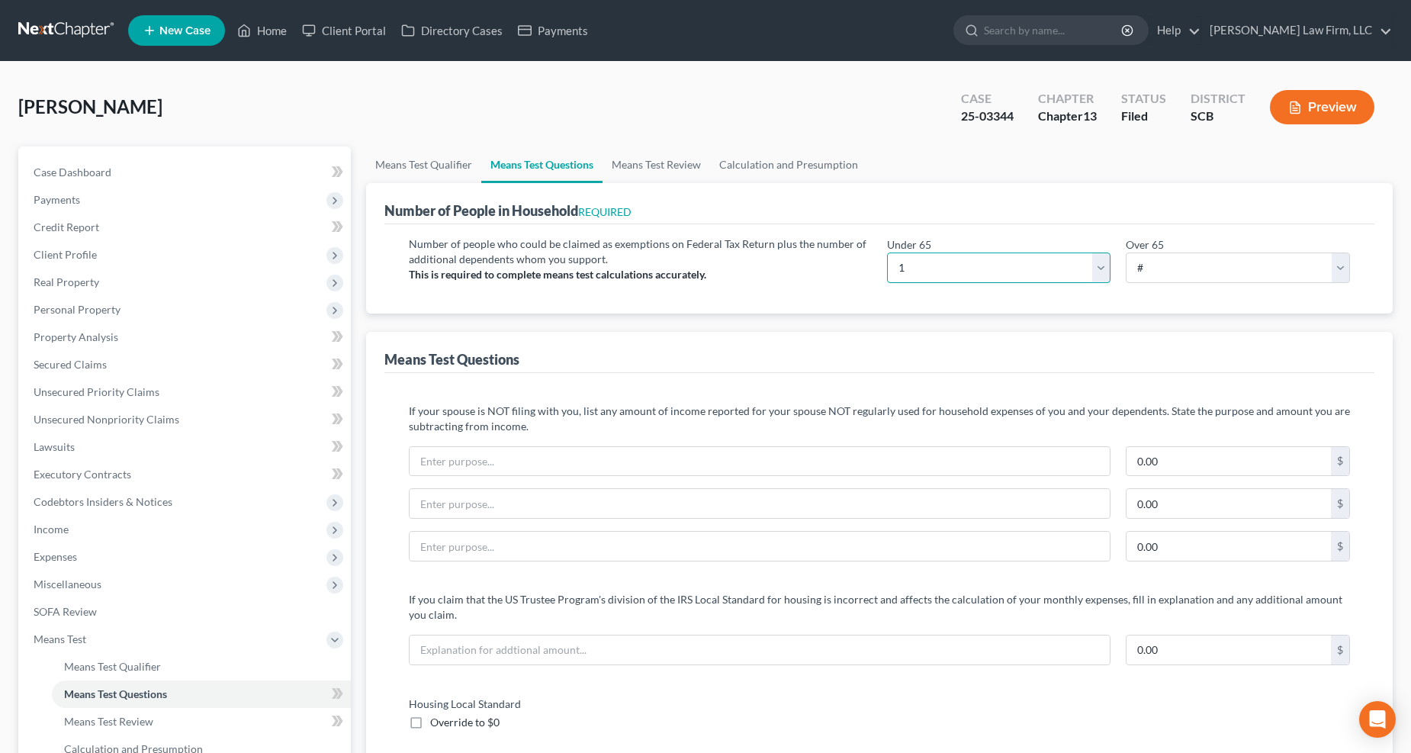
click at [972, 262] on select "# 0 1 2 3 4 5 6 7 8 9 10" at bounding box center [999, 267] width 224 height 31
select select "2"
click at [887, 252] on select "# 0 1 2 3 4 5 6 7 8 9 10" at bounding box center [999, 267] width 224 height 31
click at [680, 166] on link "Means Test Review" at bounding box center [656, 164] width 108 height 37
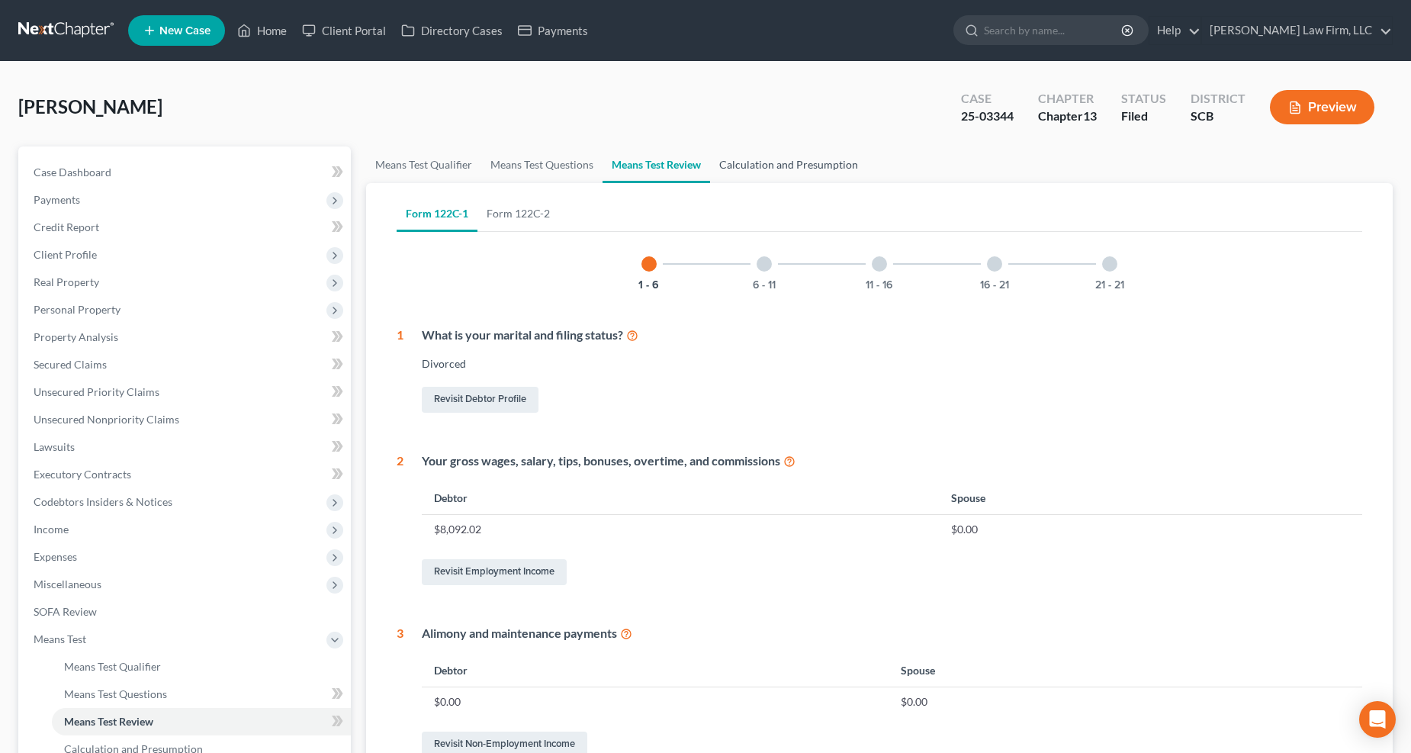
click at [790, 165] on link "Calculation and Presumption" at bounding box center [788, 164] width 157 height 37
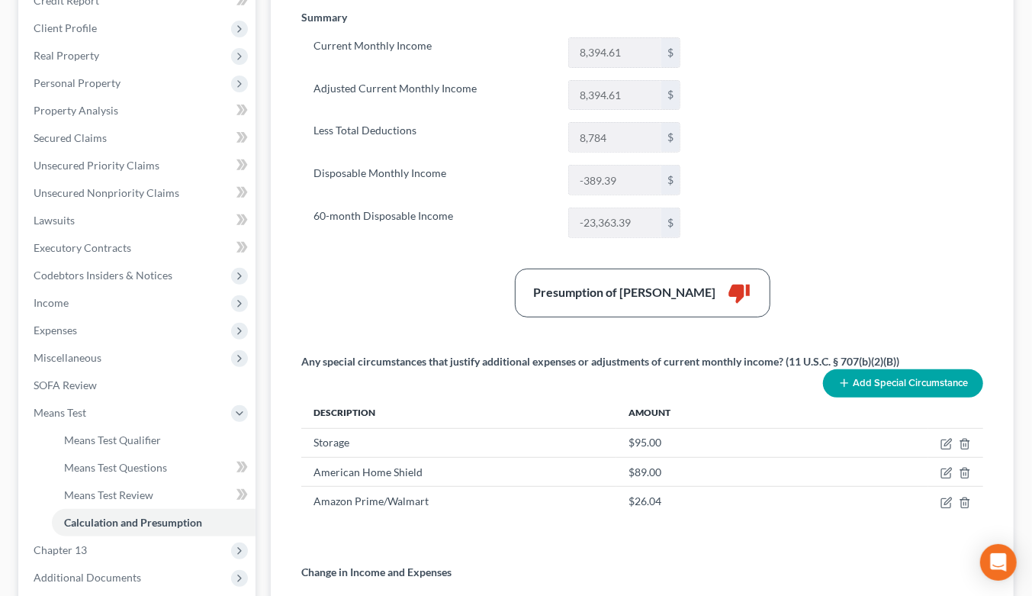
scroll to position [85, 0]
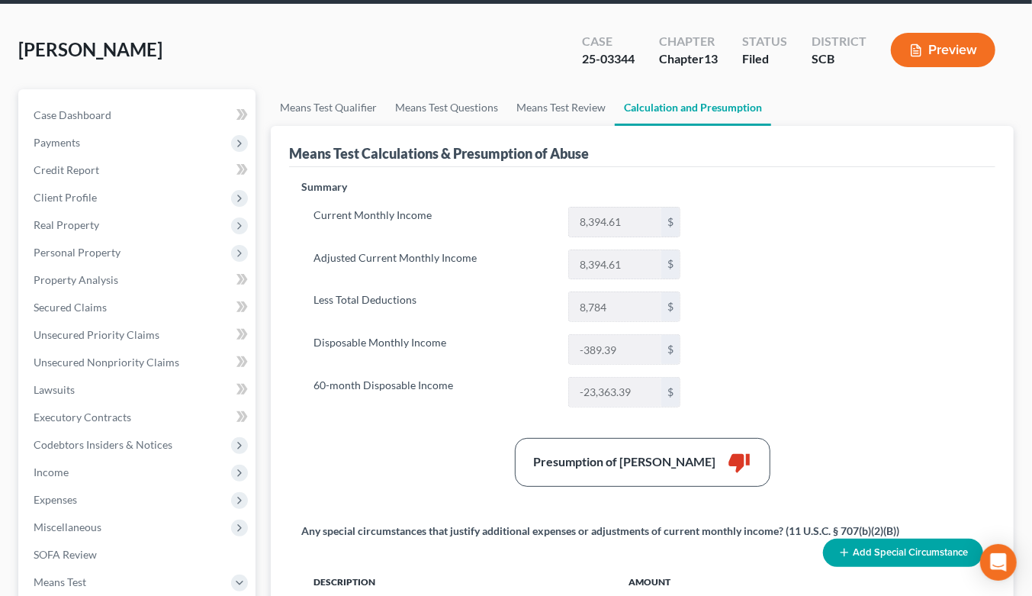
click at [94, 184] on span "Client Profile" at bounding box center [138, 197] width 234 height 27
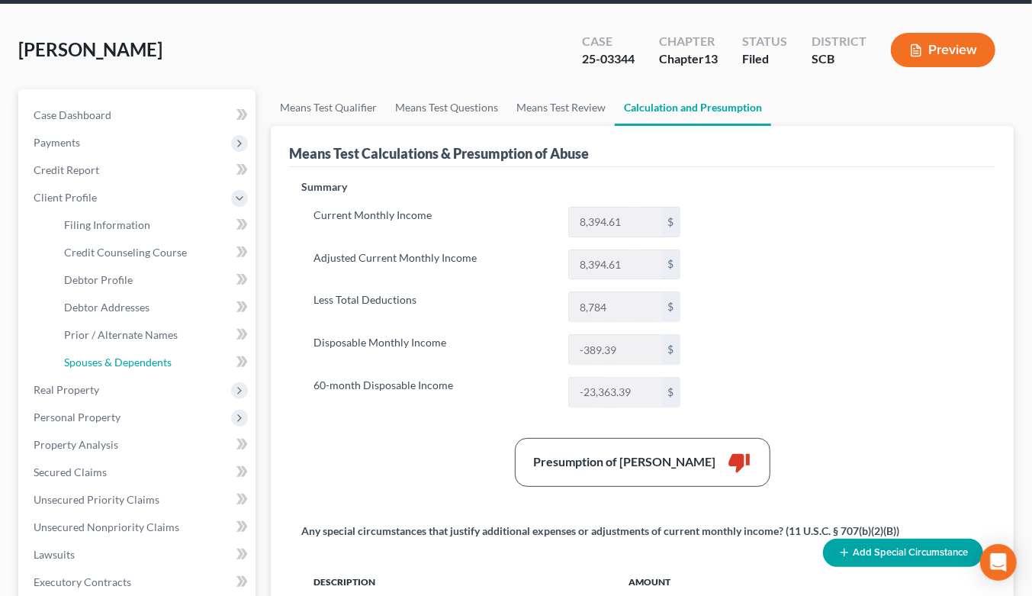
click at [88, 355] on span "Spouses & Dependents" at bounding box center [118, 361] width 108 height 13
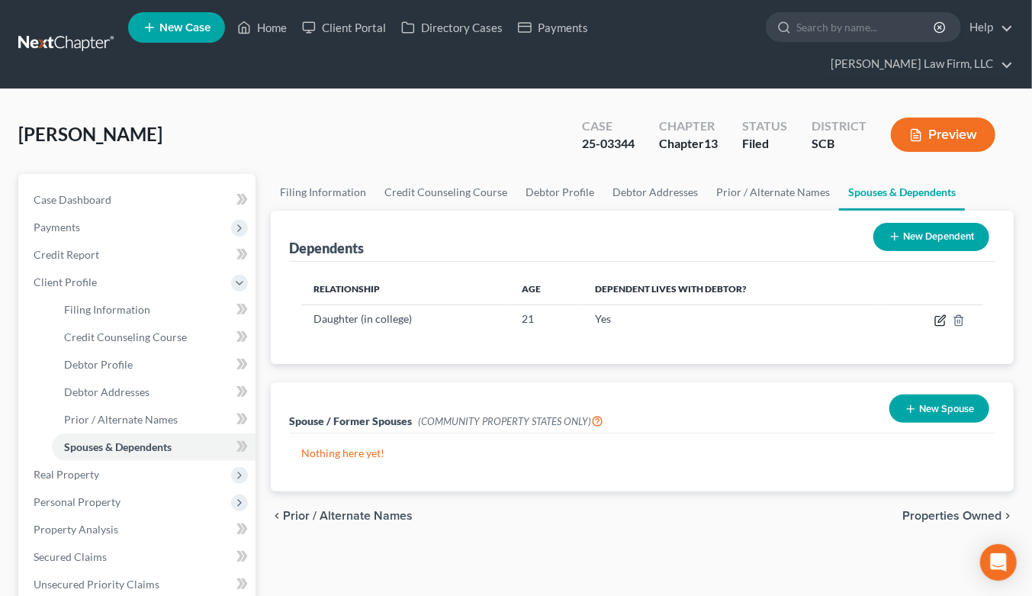
click at [934, 314] on icon "button" at bounding box center [940, 320] width 12 height 12
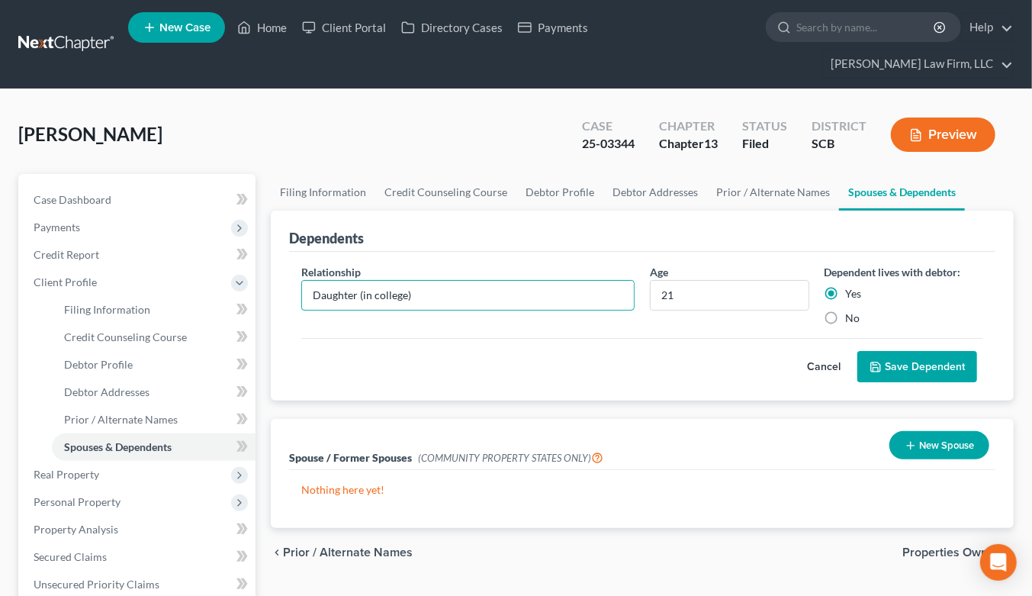
click at [419, 281] on input "Daughter (in college)" at bounding box center [468, 295] width 332 height 29
drag, startPoint x: 413, startPoint y: 264, endPoint x: 356, endPoint y: 268, distance: 56.6
click at [356, 281] on input "Daughter (in college)" at bounding box center [468, 295] width 332 height 29
type input "Daughter"
click at [949, 351] on button "Save Dependent" at bounding box center [917, 367] width 120 height 32
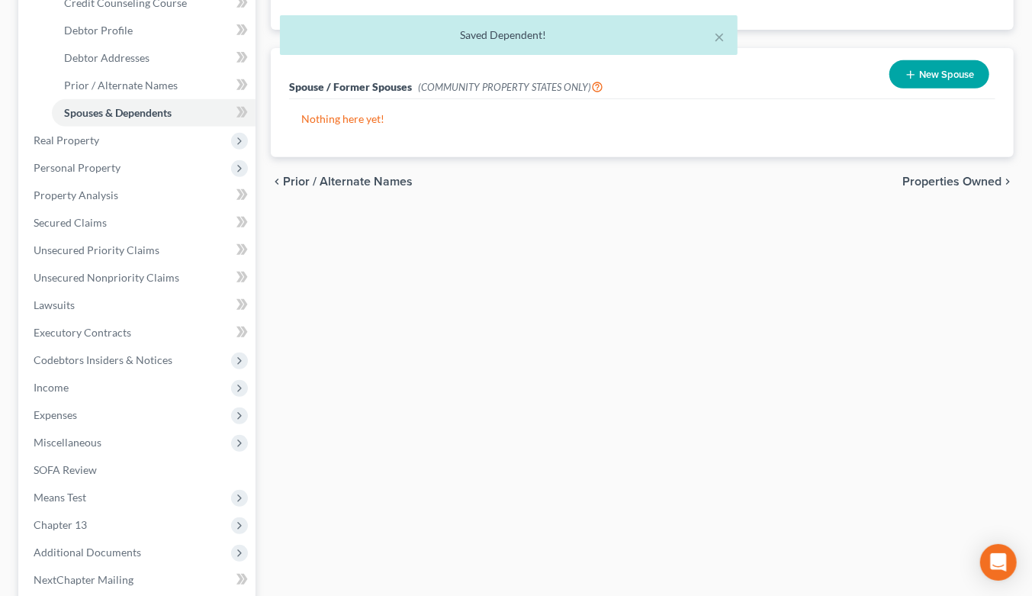
scroll to position [460, 0]
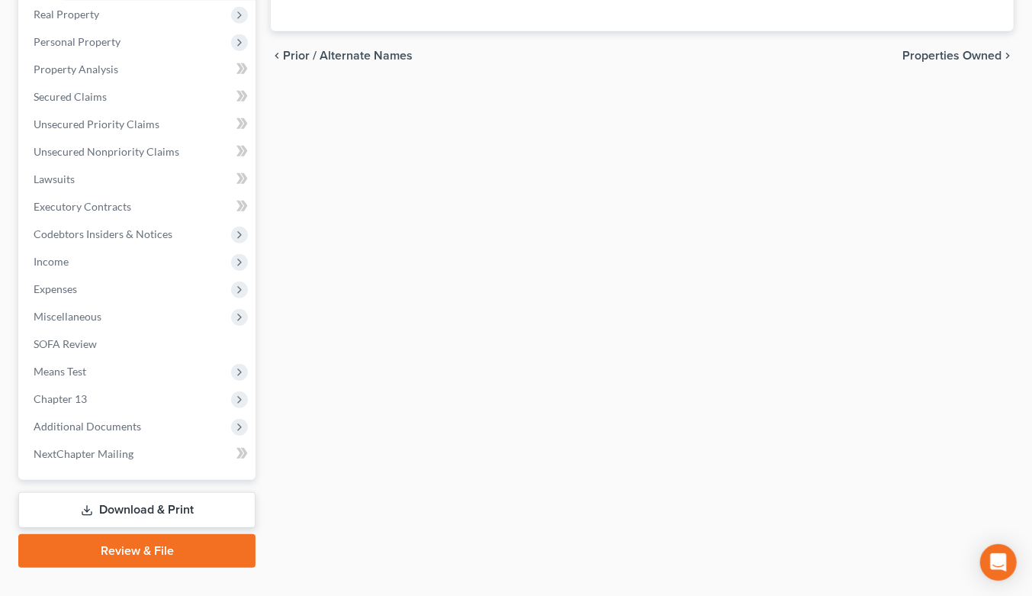
click at [79, 365] on span "Means Test" at bounding box center [60, 371] width 53 height 13
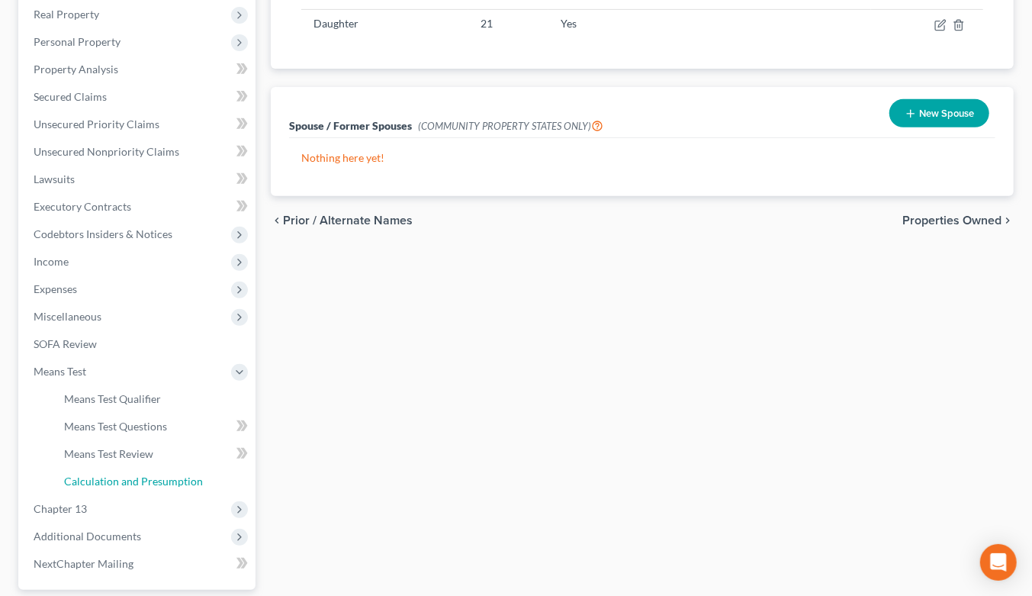
click at [119, 474] on span "Calculation and Presumption" at bounding box center [133, 480] width 139 height 13
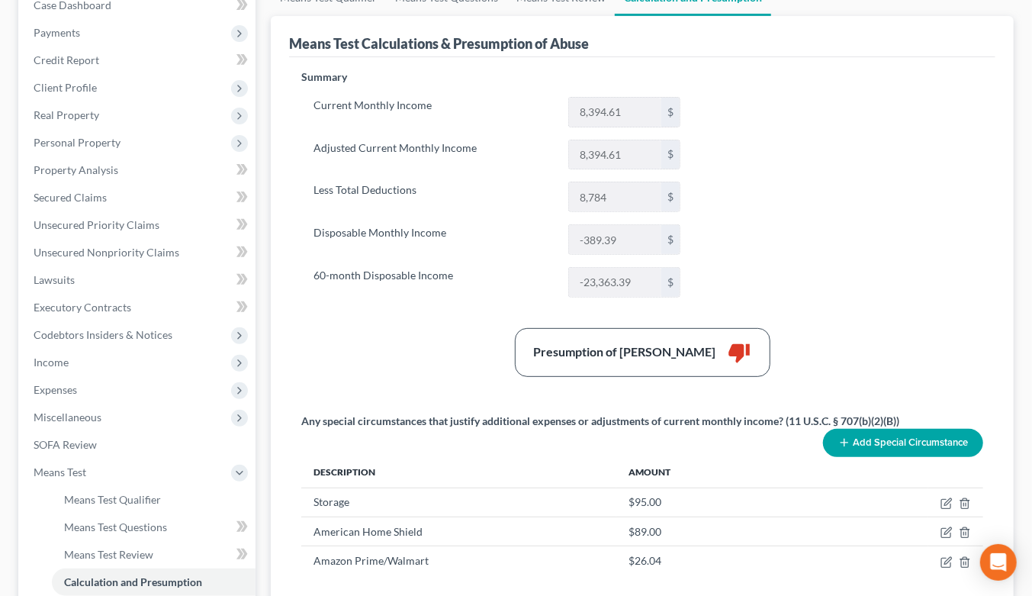
scroll to position [339, 0]
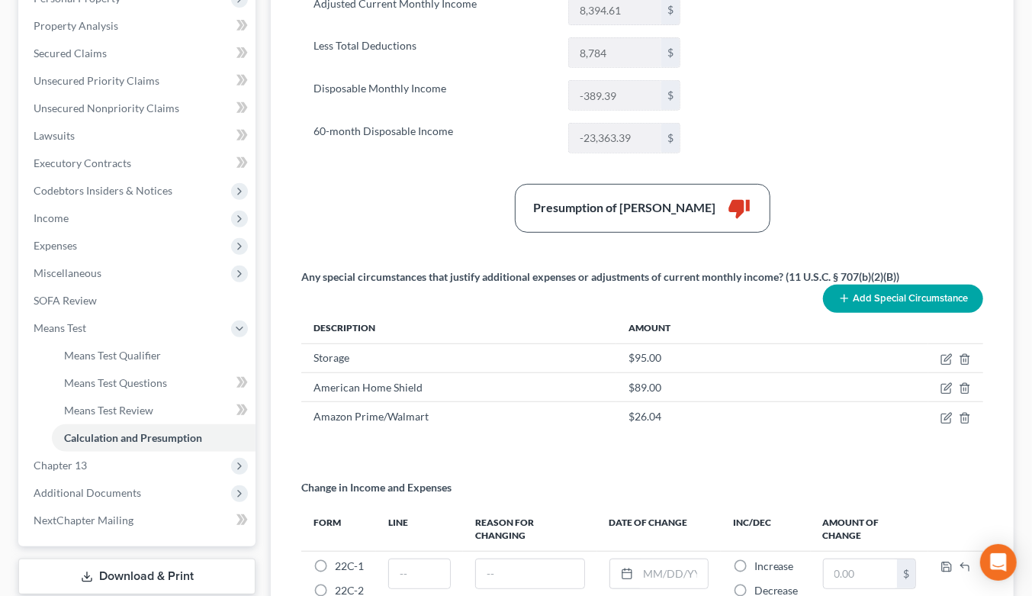
click at [69, 204] on span "Income" at bounding box center [138, 217] width 234 height 27
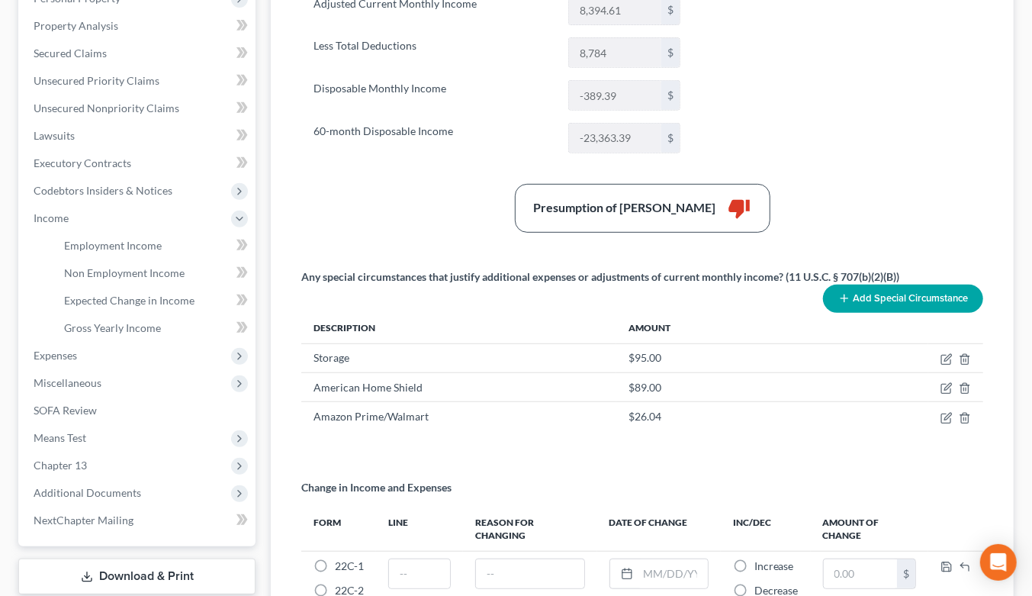
click at [69, 349] on span "Expenses" at bounding box center [55, 355] width 43 height 13
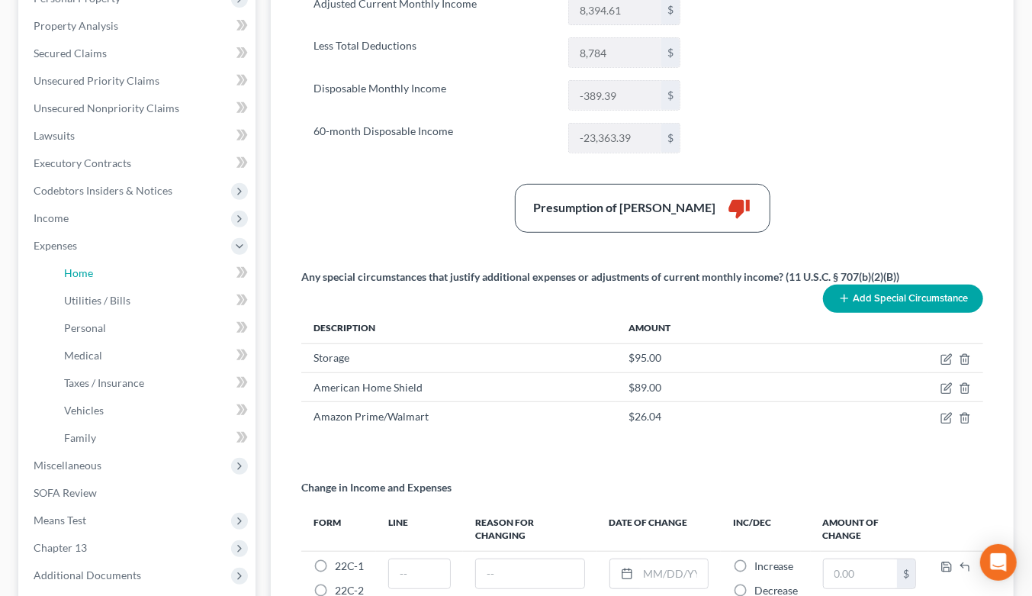
click at [97, 259] on link "Home" at bounding box center [154, 272] width 204 height 27
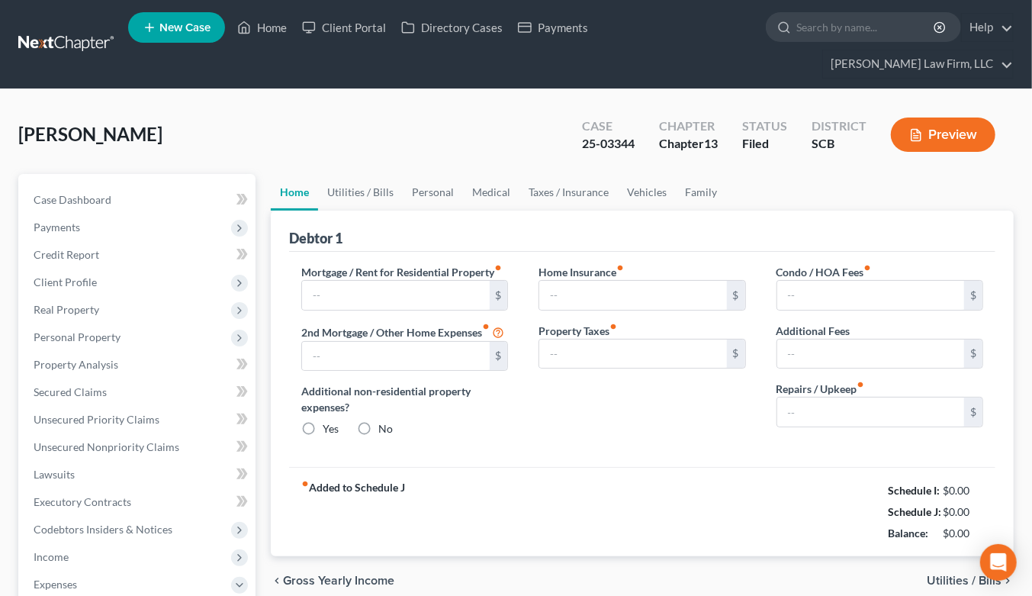
type input "1,965.00"
type input "0.00"
radio input "true"
type input "0.00"
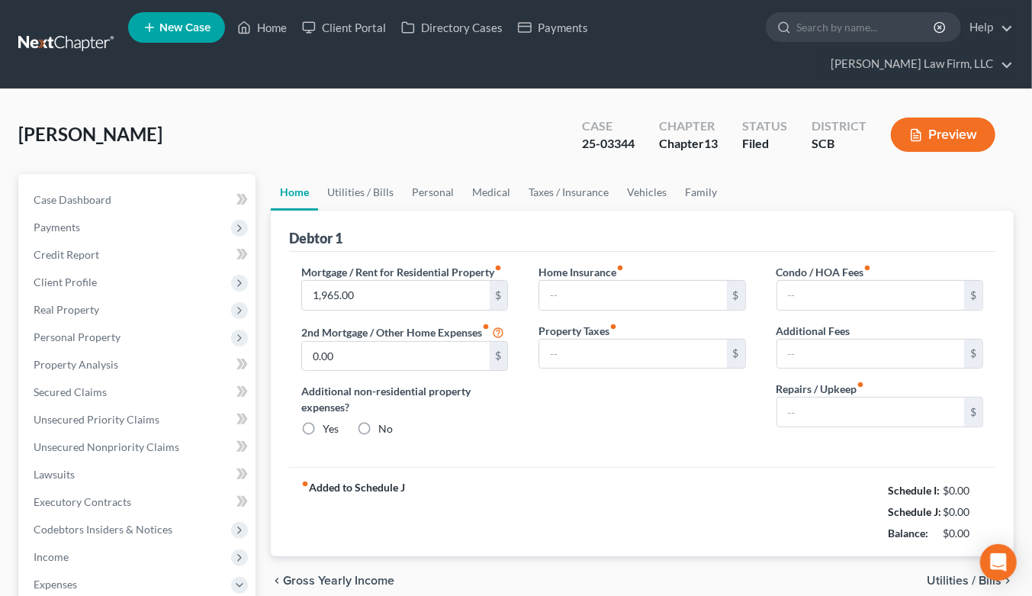
type input "57.00"
type input "0.00"
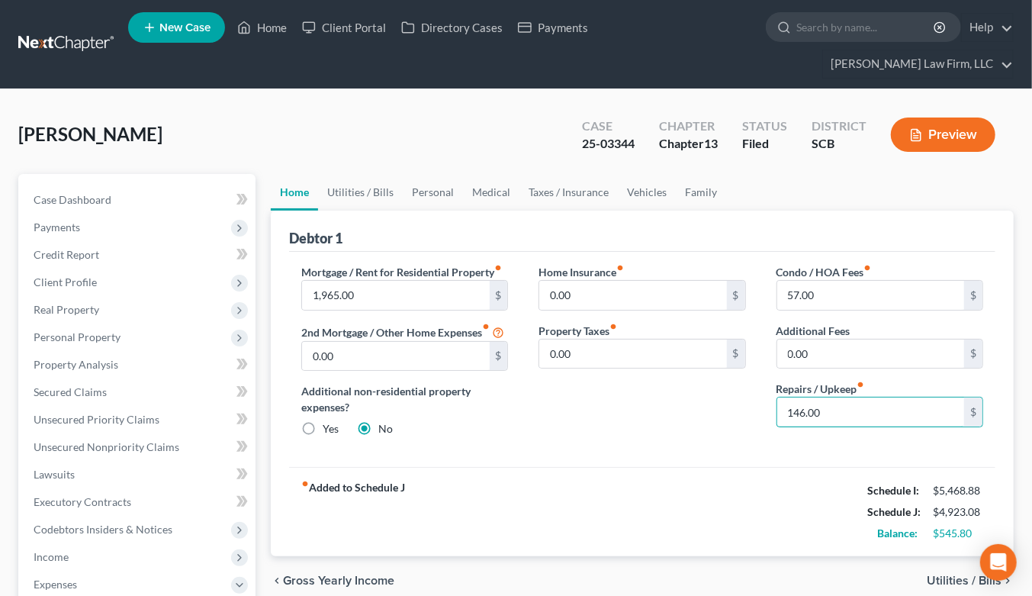
click at [798, 397] on input "146.00" at bounding box center [870, 411] width 187 height 29
type input "189"
click at [386, 174] on link "Utilities / Bills" at bounding box center [360, 192] width 85 height 37
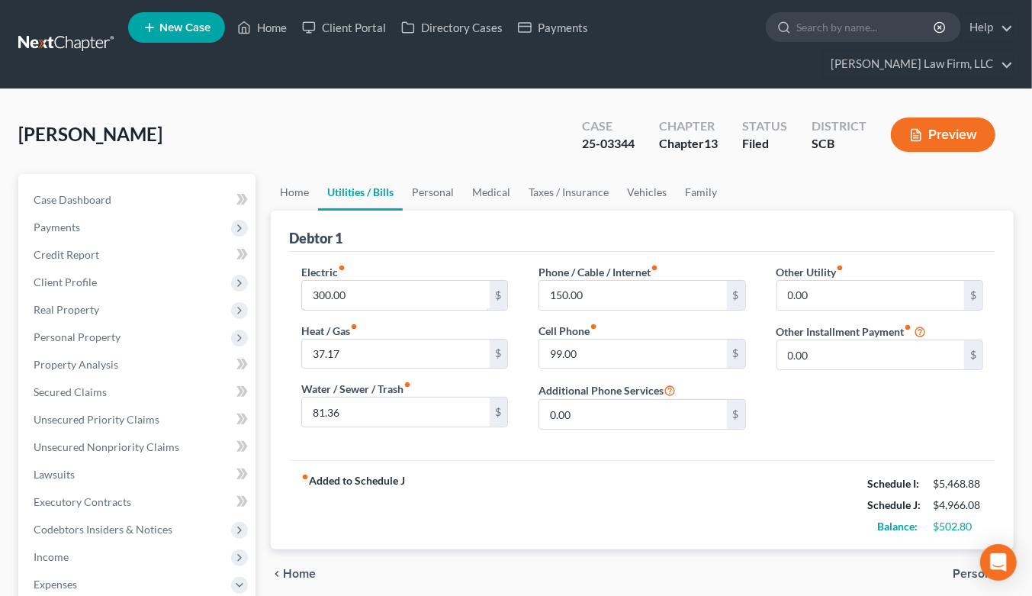
click at [387, 281] on input "300.00" at bounding box center [395, 295] width 187 height 29
type input "325"
click at [445, 174] on link "Personal" at bounding box center [433, 192] width 60 height 37
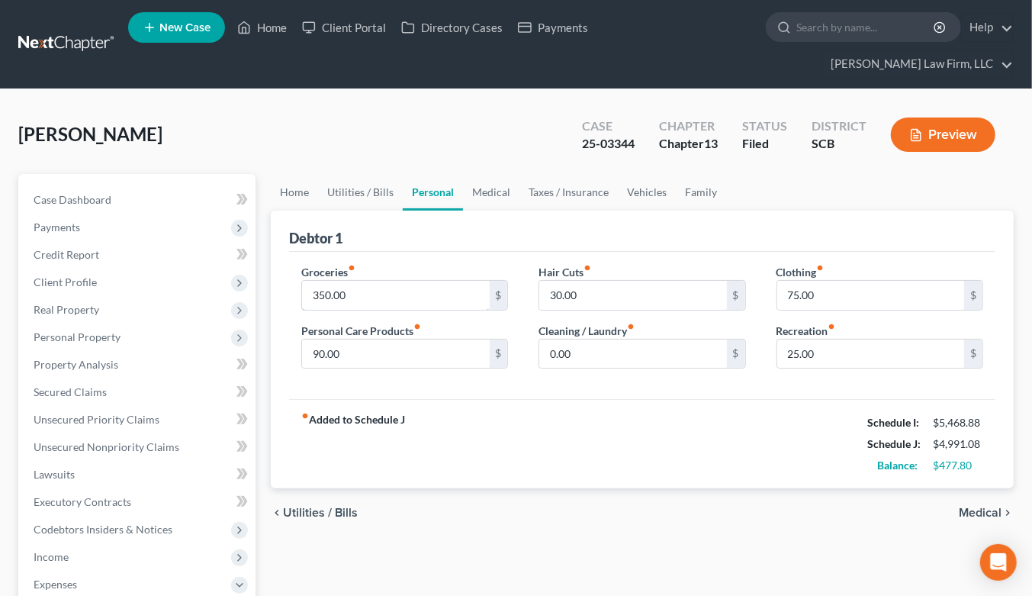
click at [379, 281] on input "350.00" at bounding box center [395, 295] width 187 height 29
type input "400"
click at [843, 339] on input "25.00" at bounding box center [870, 353] width 187 height 29
type input "100"
click at [607, 339] on input "0.00" at bounding box center [632, 353] width 187 height 29
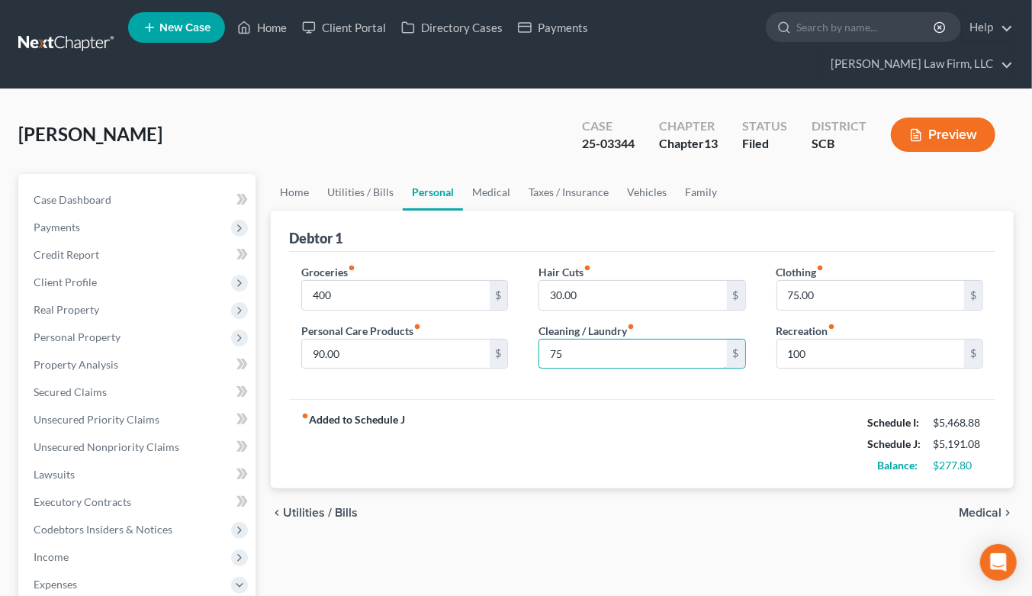
type input "75"
click at [477, 174] on link "Medical" at bounding box center [491, 192] width 56 height 37
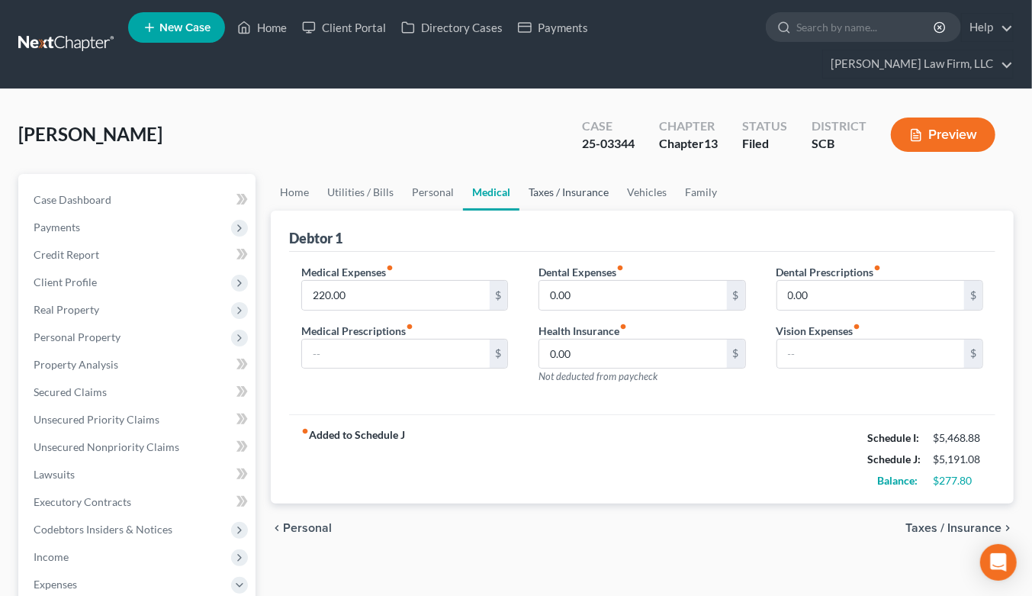
click at [590, 174] on link "Taxes / Insurance" at bounding box center [568, 192] width 98 height 37
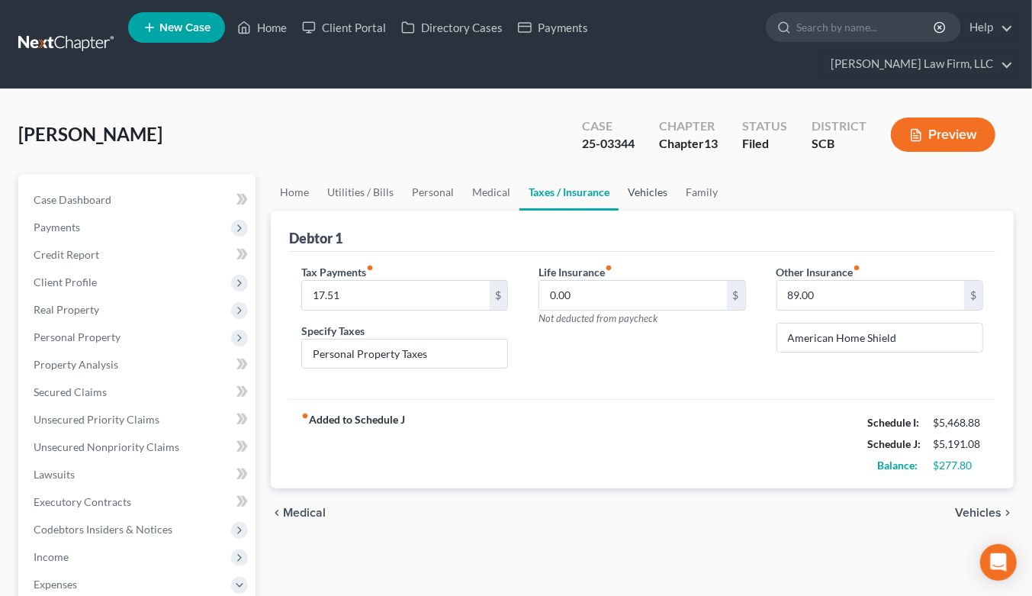
click at [643, 174] on link "Vehicles" at bounding box center [648, 192] width 58 height 37
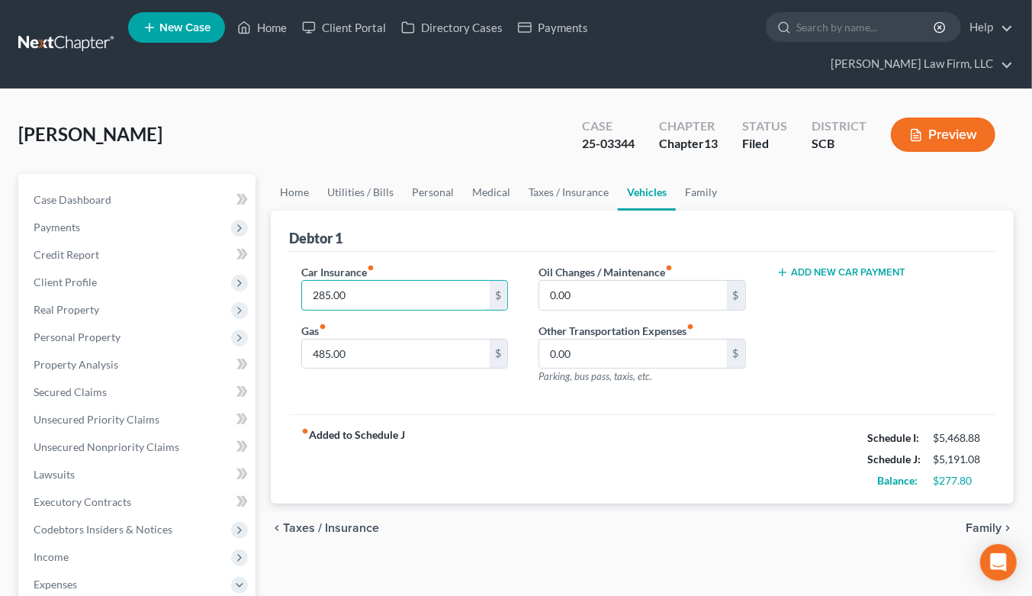
click at [313, 281] on input "285.00" at bounding box center [395, 295] width 187 height 29
type input "385.00"
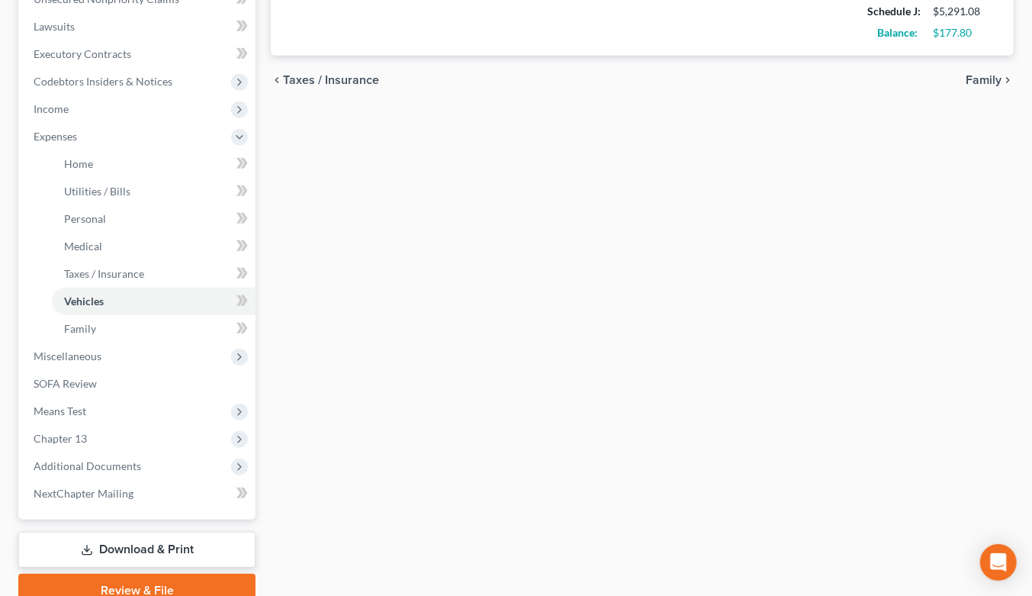
scroll to position [488, 0]
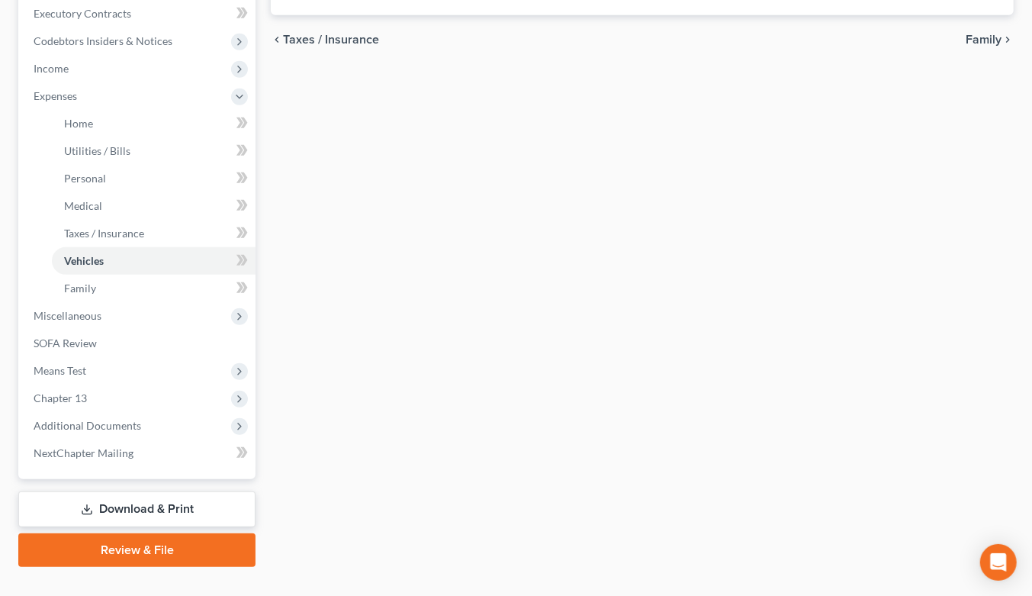
click at [169, 493] on link "Download & Print" at bounding box center [136, 509] width 237 height 36
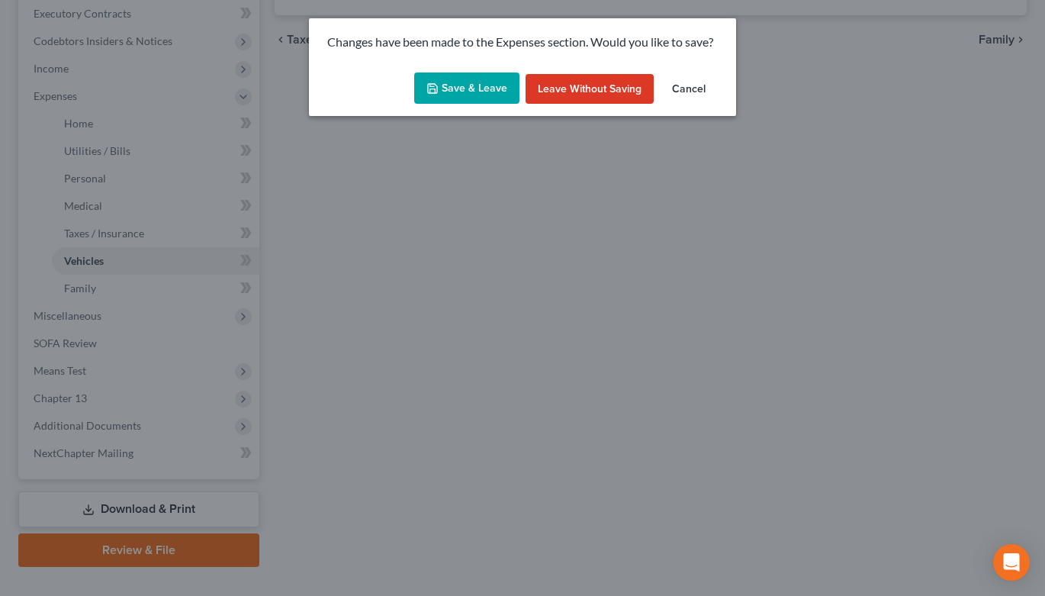
click at [684, 88] on button "Cancel" at bounding box center [689, 89] width 58 height 31
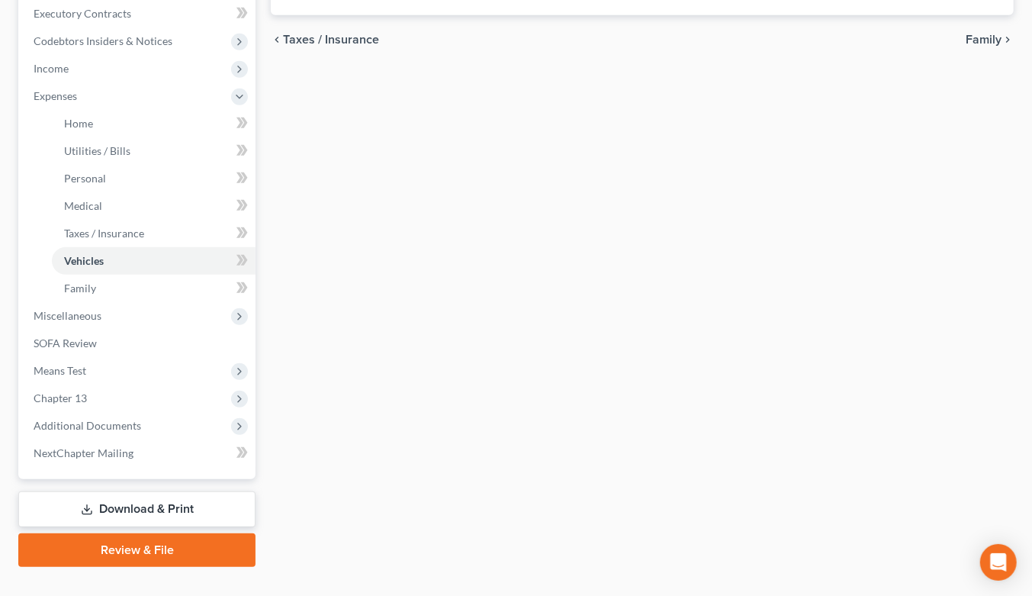
click at [103, 491] on link "Download & Print" at bounding box center [136, 509] width 237 height 36
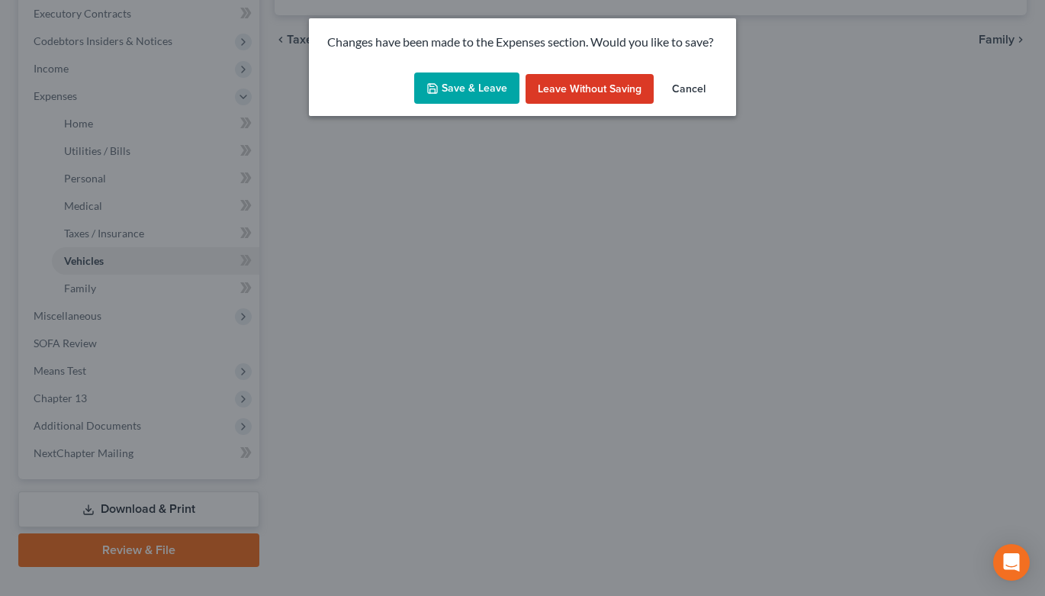
click at [676, 82] on button "Cancel" at bounding box center [689, 89] width 58 height 31
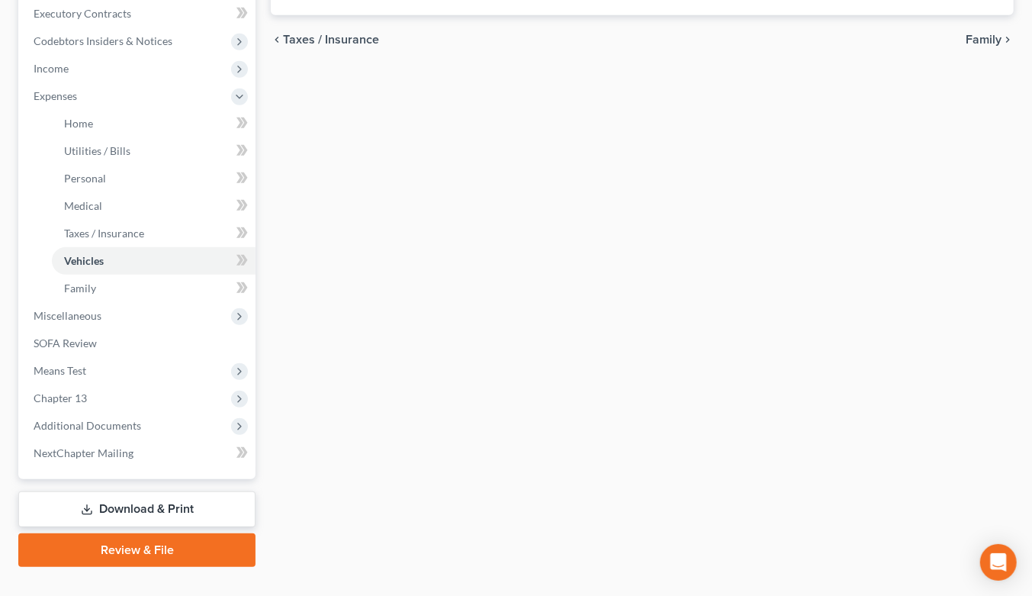
click at [56, 364] on span "Means Test" at bounding box center [60, 370] width 53 height 13
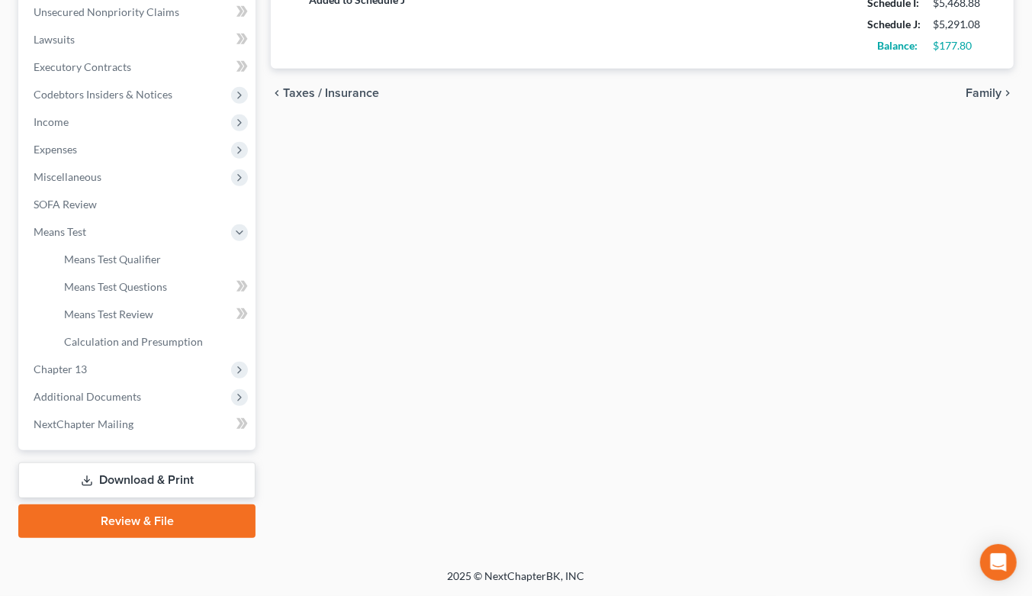
scroll to position [406, 0]
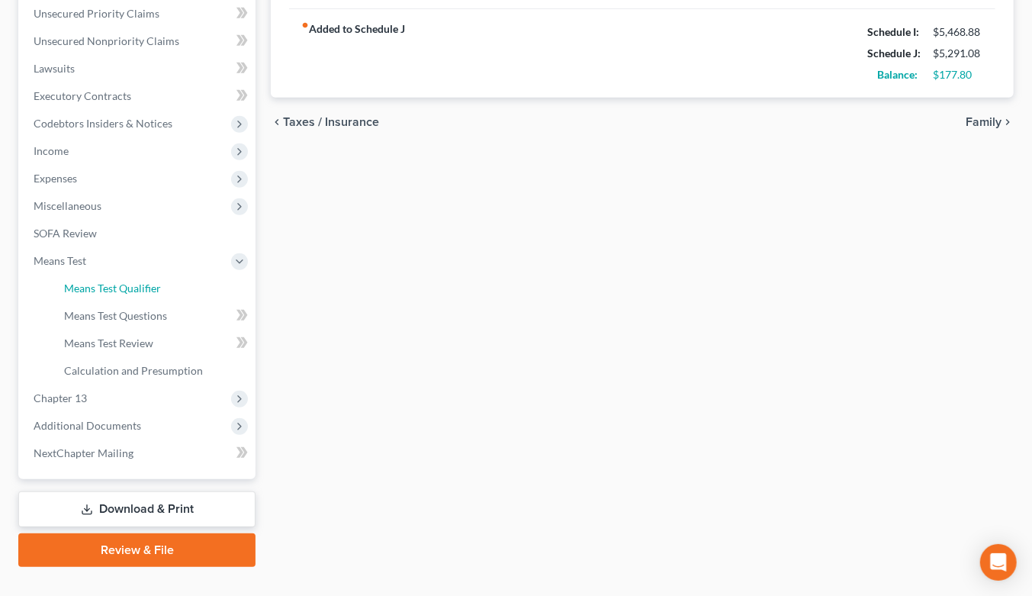
click at [148, 275] on link "Means Test Qualifier" at bounding box center [154, 288] width 204 height 27
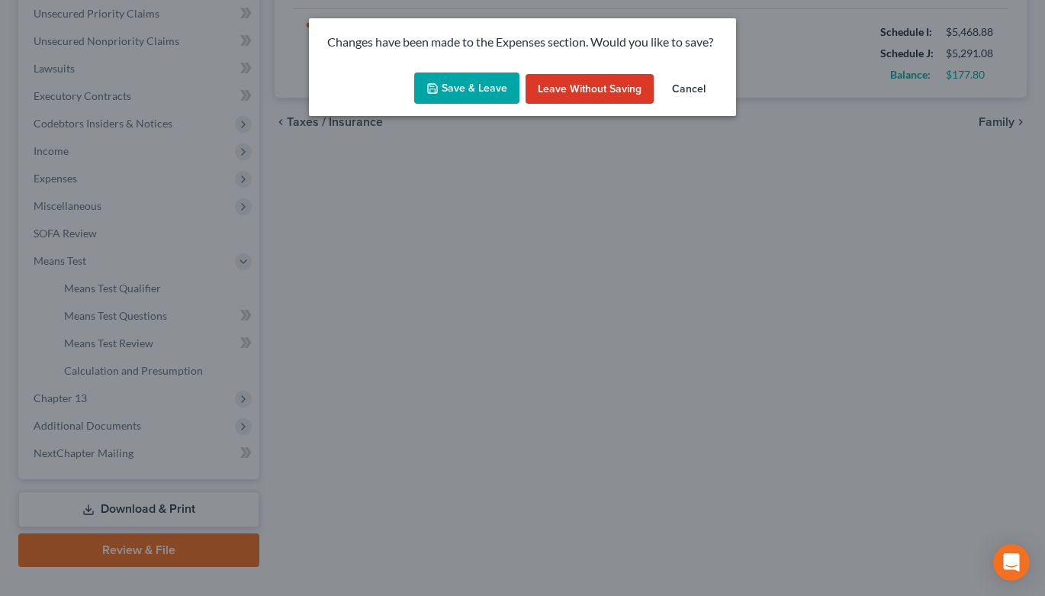
click at [146, 283] on div "Changes have been made to the Expenses section. Would you like to save? Save & …" at bounding box center [522, 298] width 1045 height 596
click at [430, 89] on icon "button" at bounding box center [432, 88] width 9 height 9
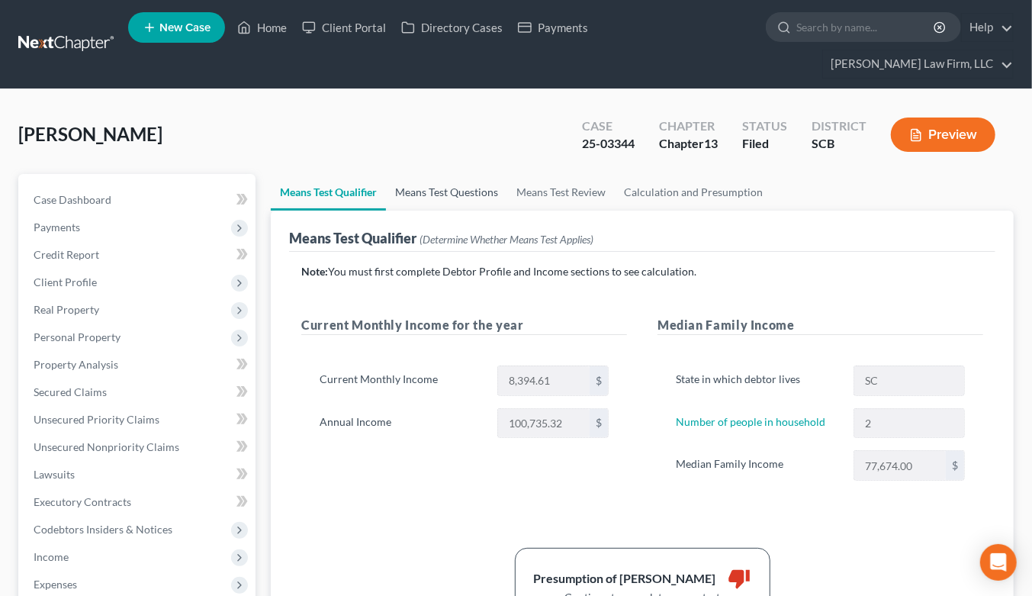
click at [431, 174] on link "Means Test Questions" at bounding box center [446, 192] width 121 height 37
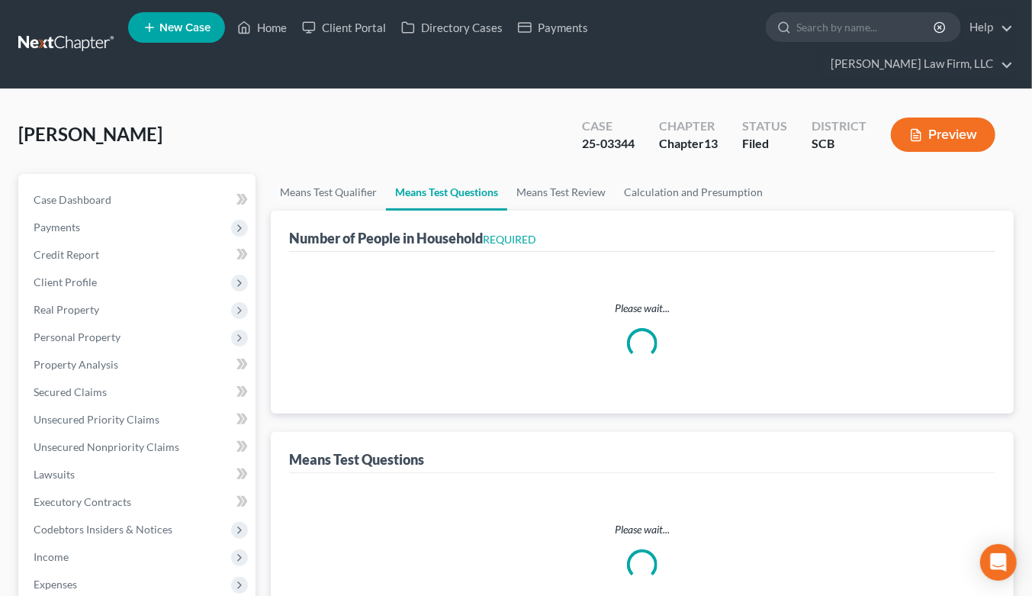
select select "0"
select select "60"
select select "0"
select select "60"
select select "2"
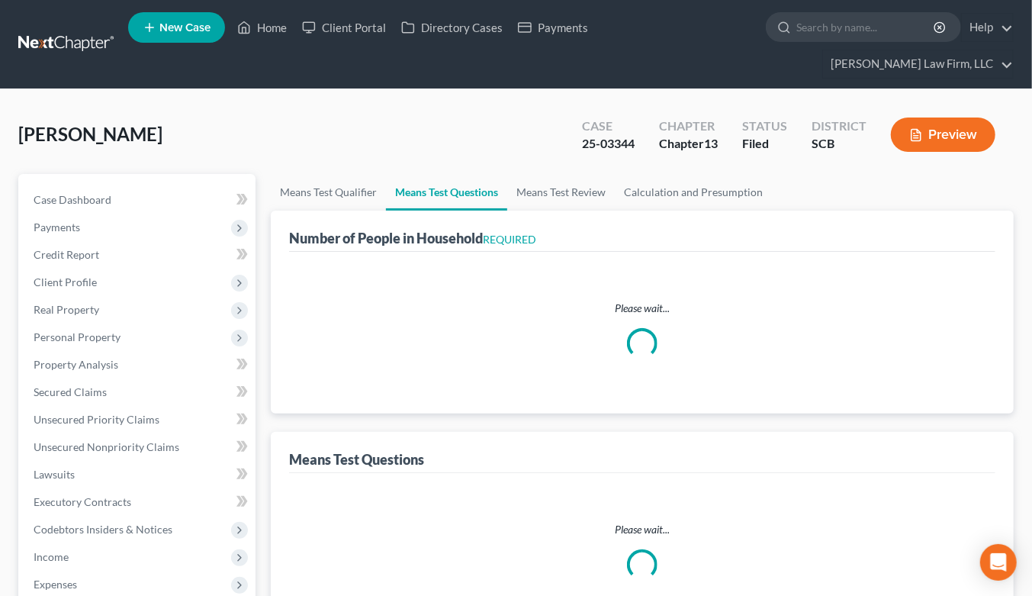
select select "3"
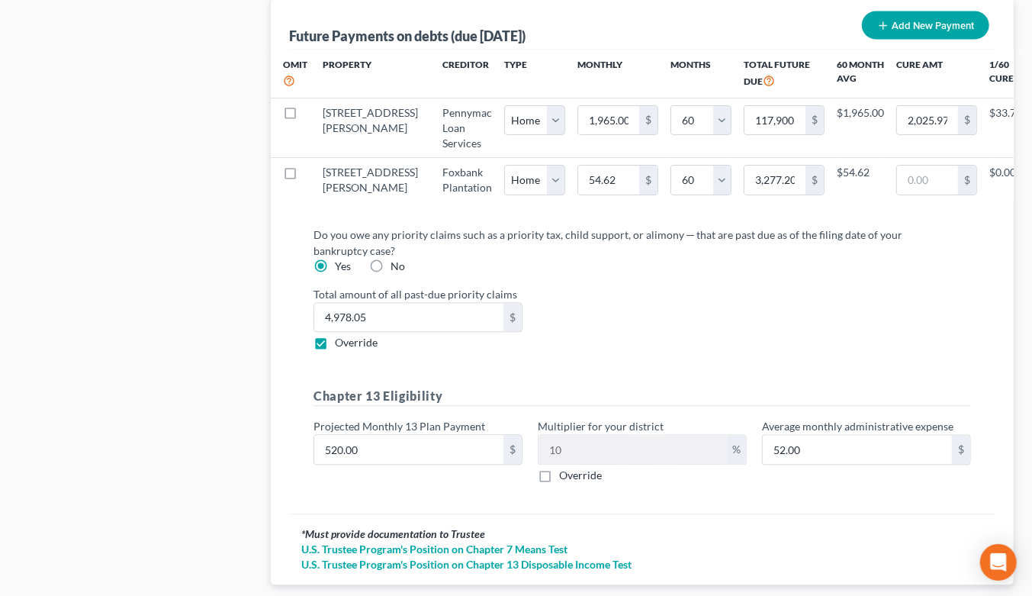
scroll to position [1711, 0]
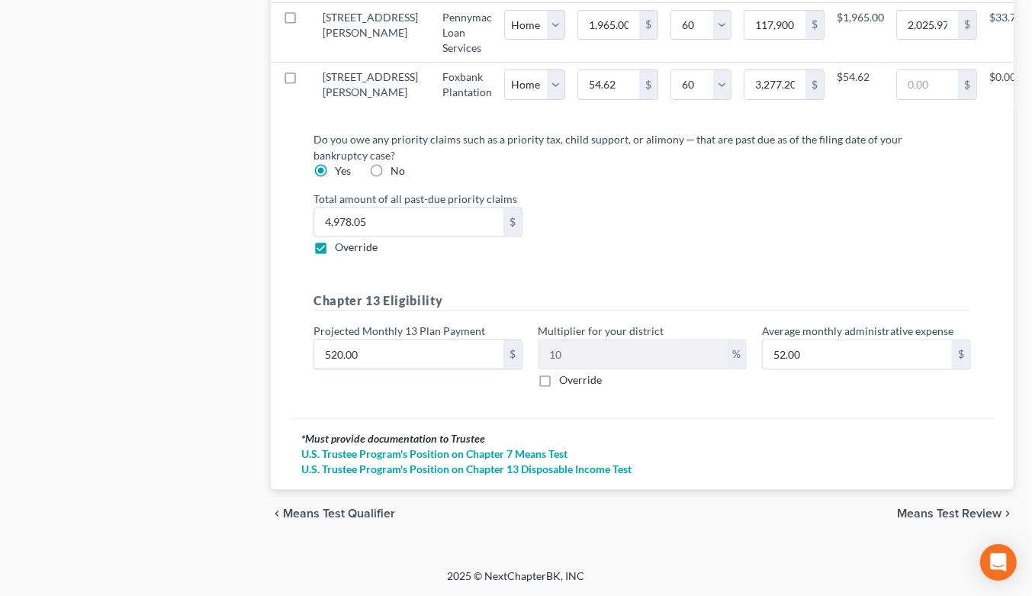
click at [454, 352] on input "520.00" at bounding box center [408, 353] width 189 height 29
type input "1"
type input "0.10"
type input "18"
type input "1.80"
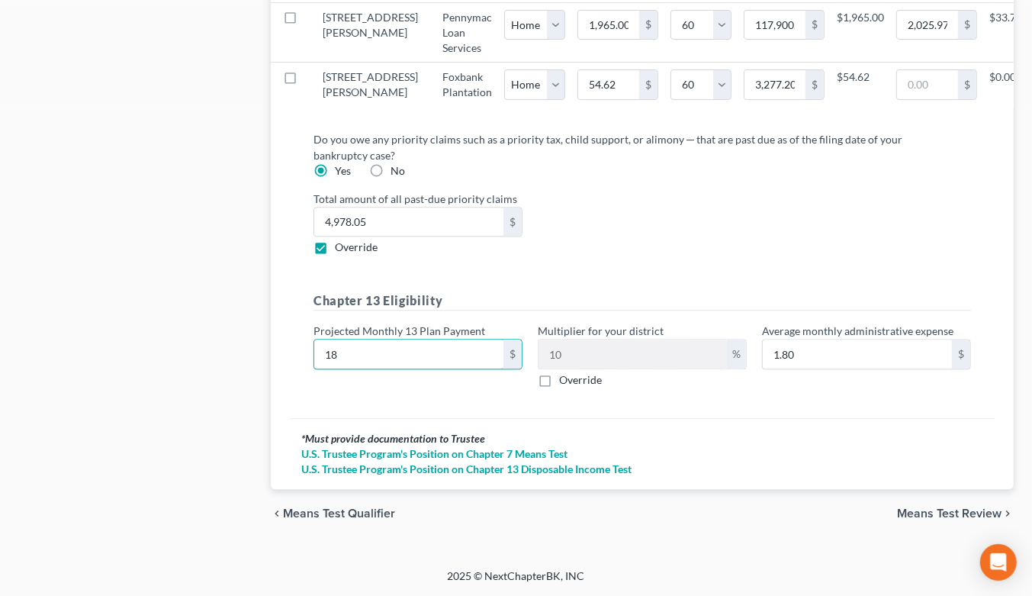
type input "188"
type input "18.80"
type input "1885"
type input "188.50"
type input "1,88"
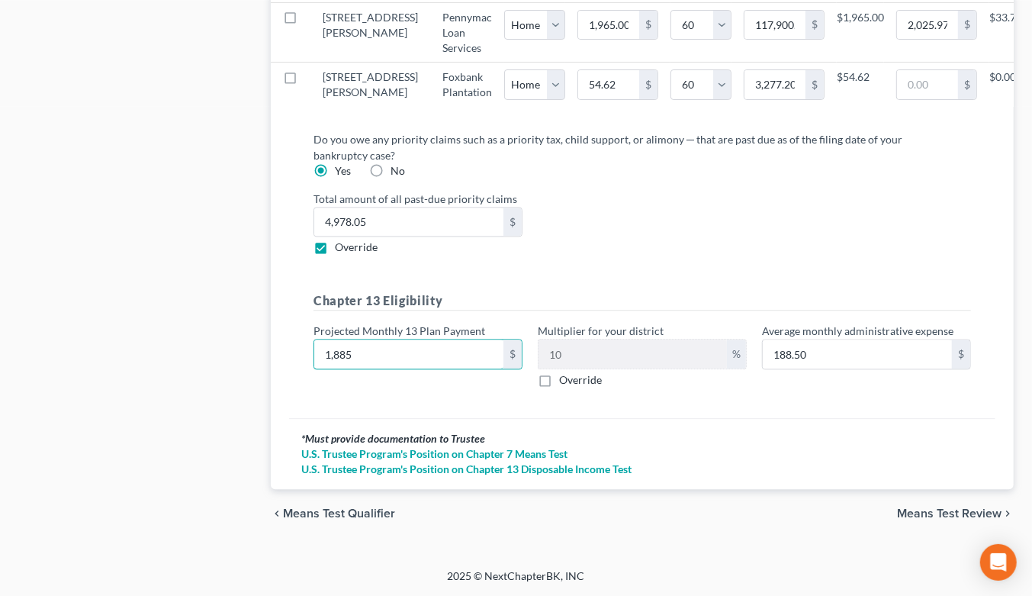
type input "18.80"
type input "18"
type input "1.80"
type input "185"
type input "18.50"
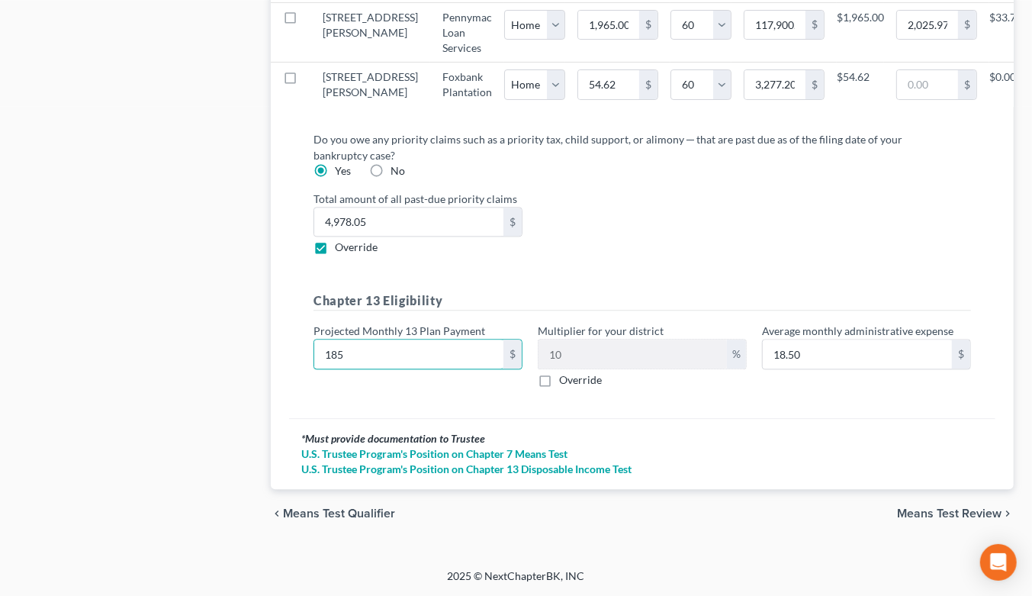
type input "185"
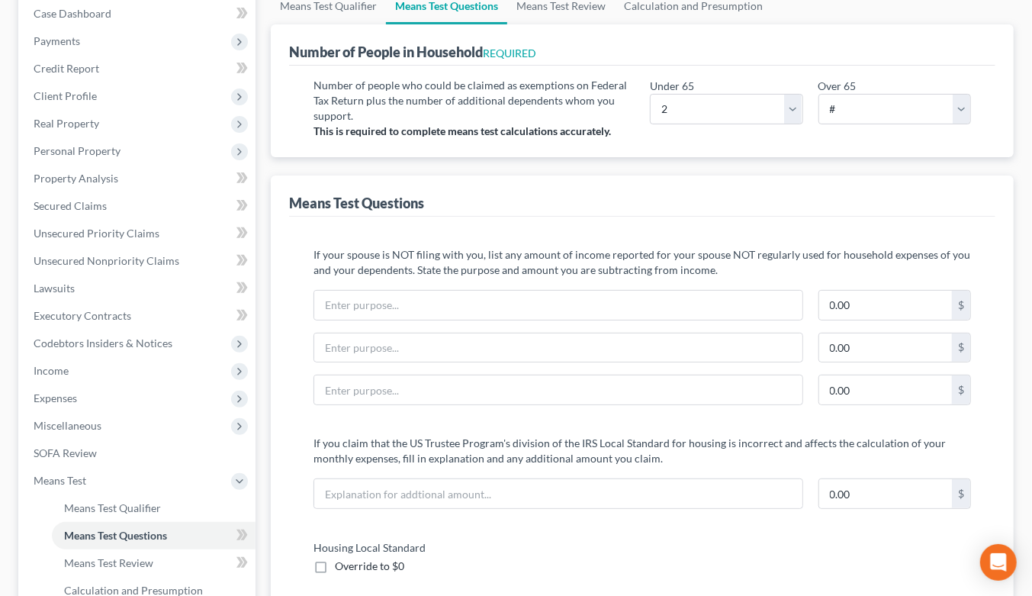
scroll to position [185, 0]
click at [65, 392] on span "Expenses" at bounding box center [55, 398] width 43 height 13
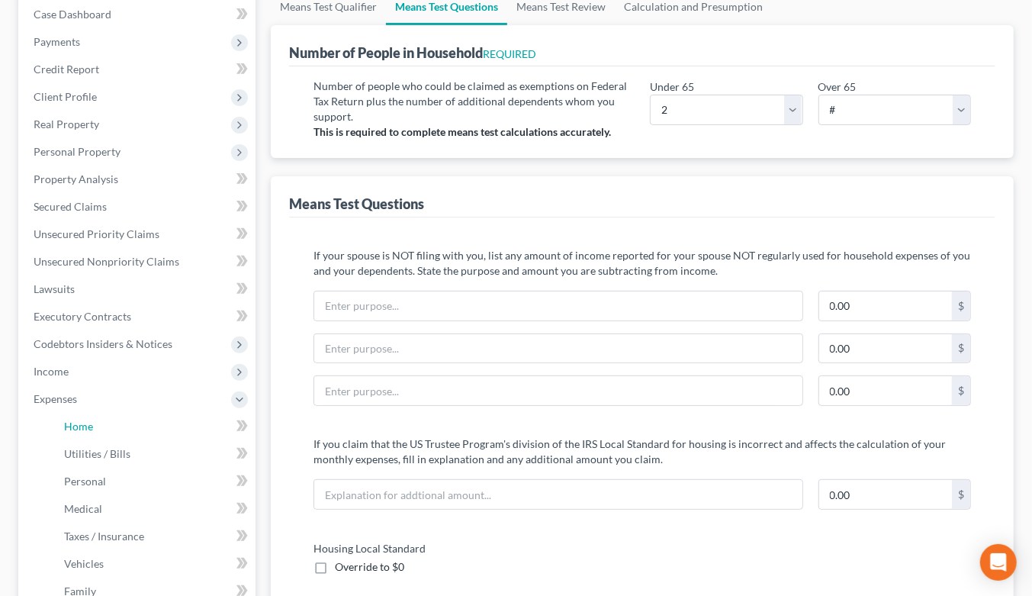
click at [66, 419] on span "Home" at bounding box center [78, 425] width 29 height 13
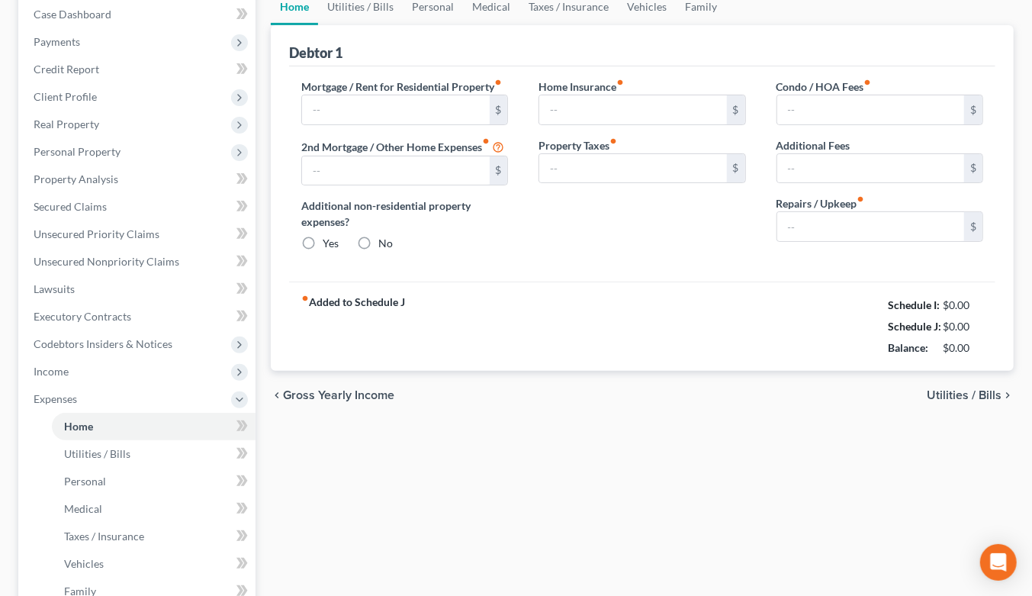
scroll to position [29, 0]
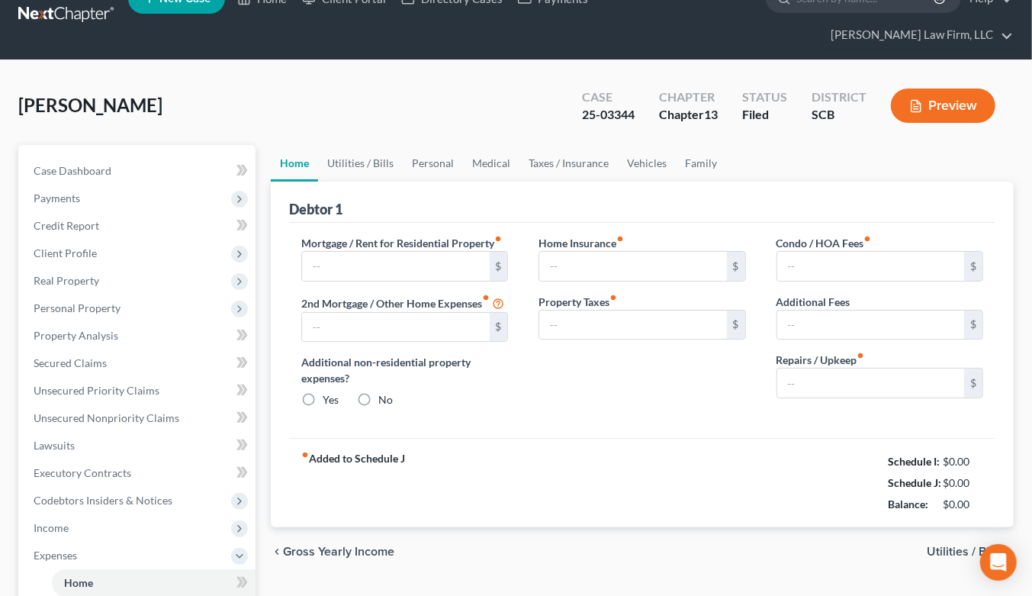
type input "1,965.00"
type input "0.00"
radio input "true"
type input "0.00"
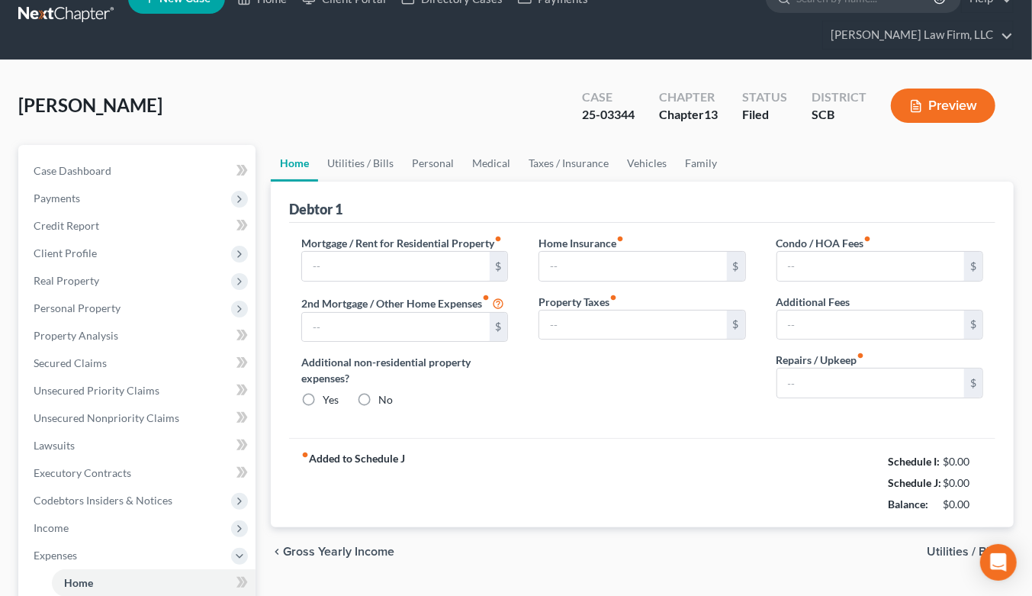
type input "57.00"
type input "0.00"
type input "189.00"
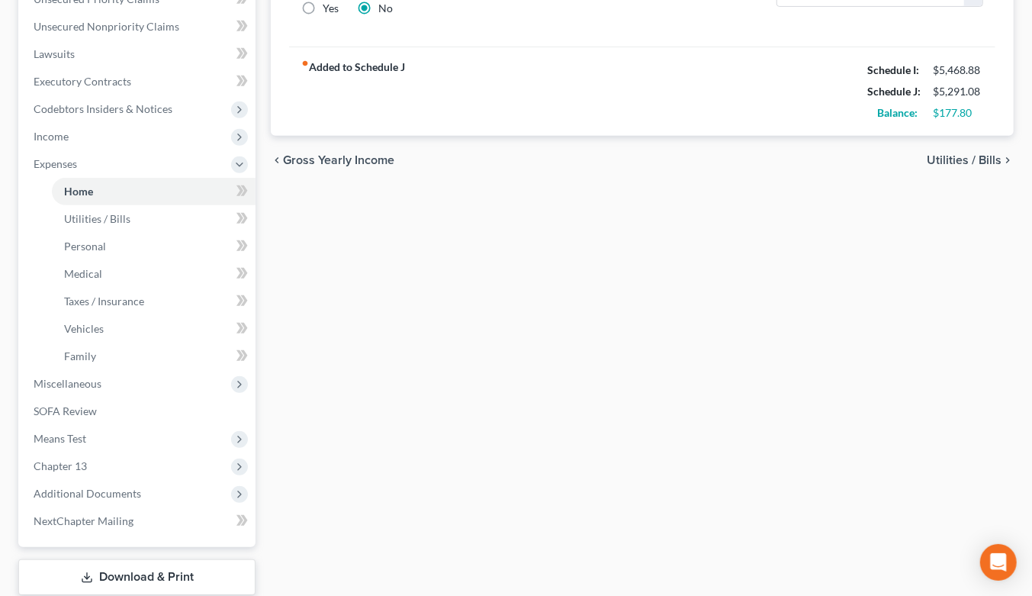
scroll to position [488, 0]
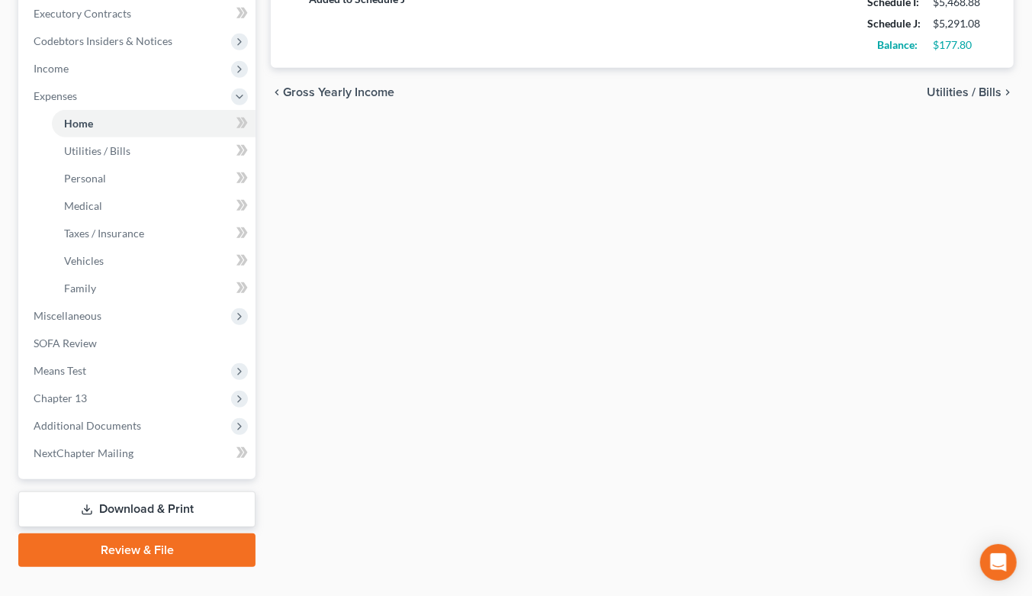
click at [100, 357] on span "Means Test" at bounding box center [138, 370] width 234 height 27
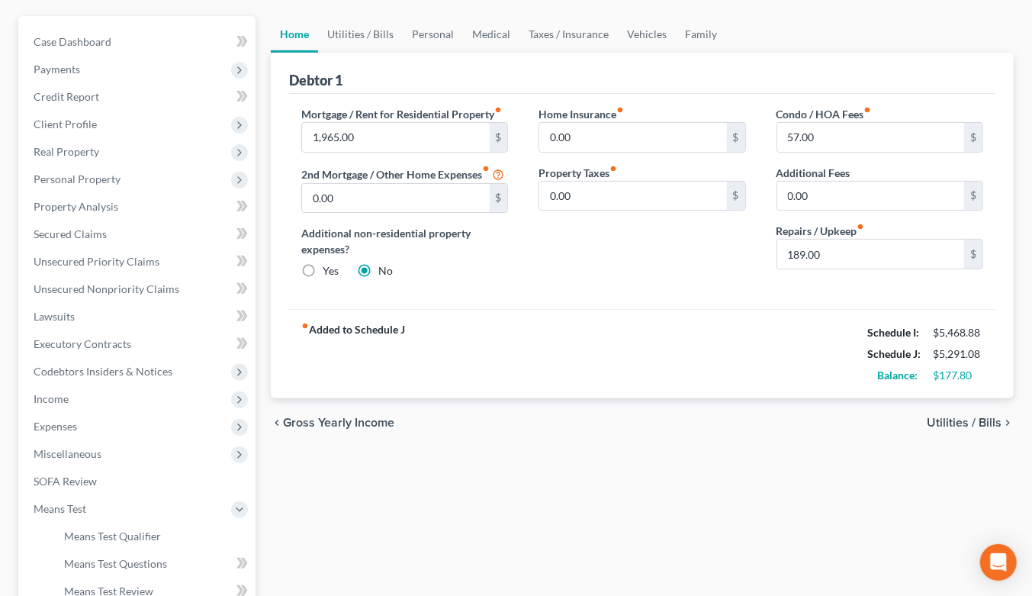
scroll to position [151, 0]
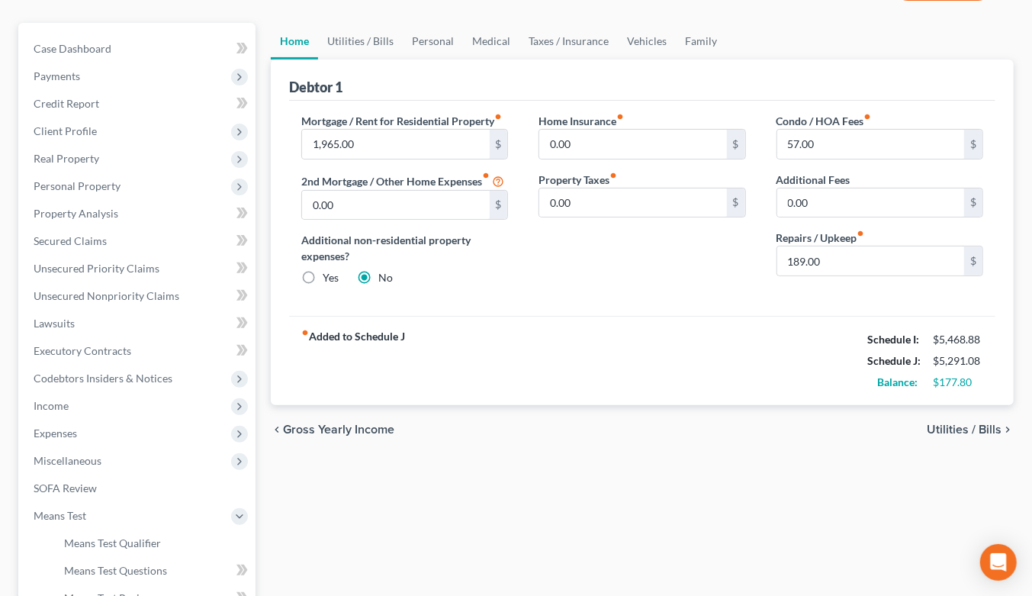
click at [49, 419] on span "Expenses" at bounding box center [138, 432] width 234 height 27
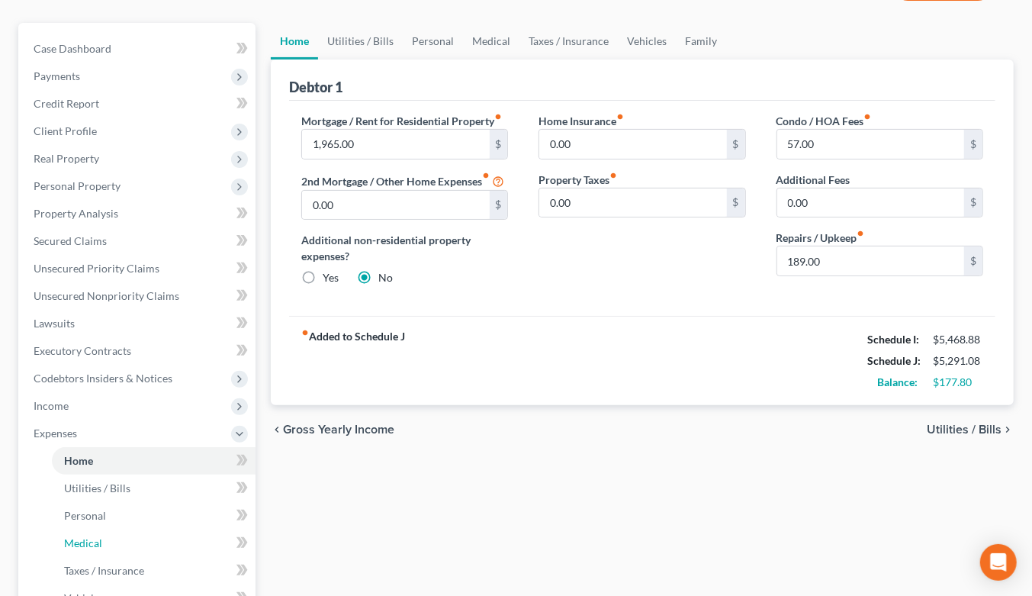
click at [92, 536] on span "Medical" at bounding box center [83, 542] width 38 height 13
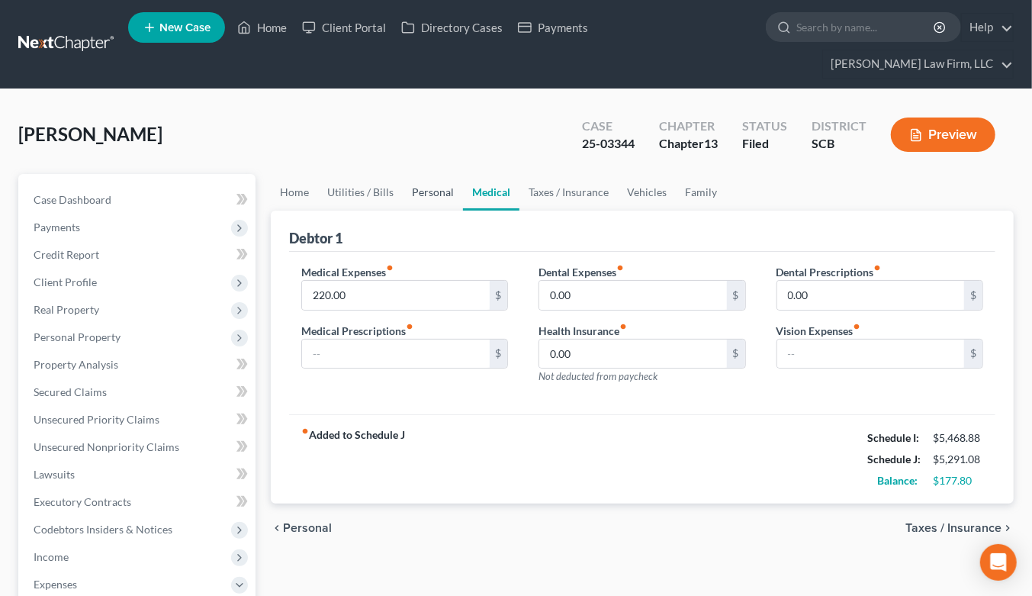
click at [435, 174] on link "Personal" at bounding box center [433, 192] width 60 height 37
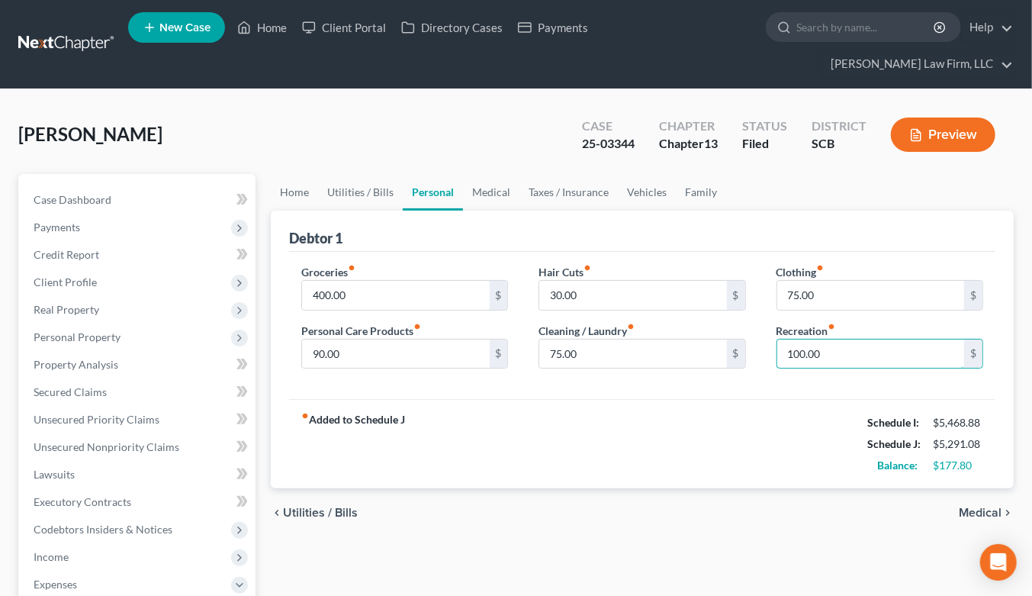
click at [847, 339] on input "100.00" at bounding box center [870, 353] width 187 height 29
type input "75"
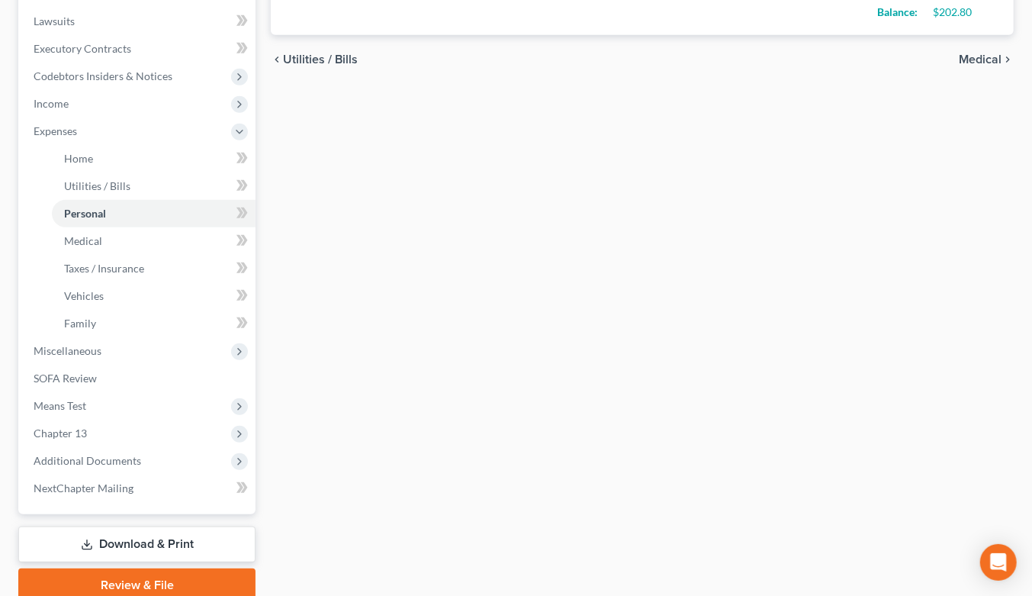
scroll to position [488, 0]
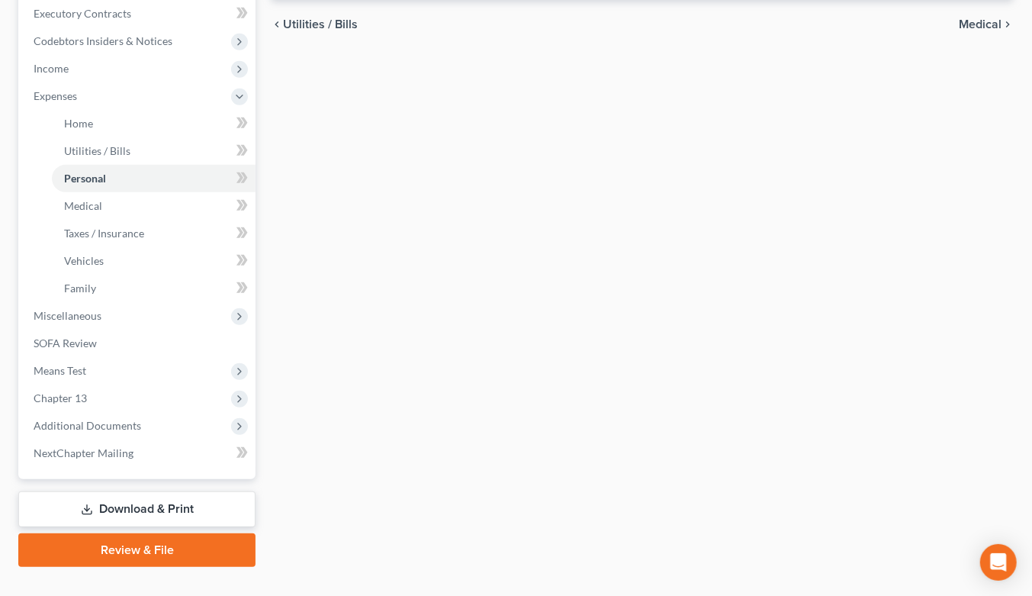
click at [209, 491] on link "Download & Print" at bounding box center [136, 509] width 237 height 36
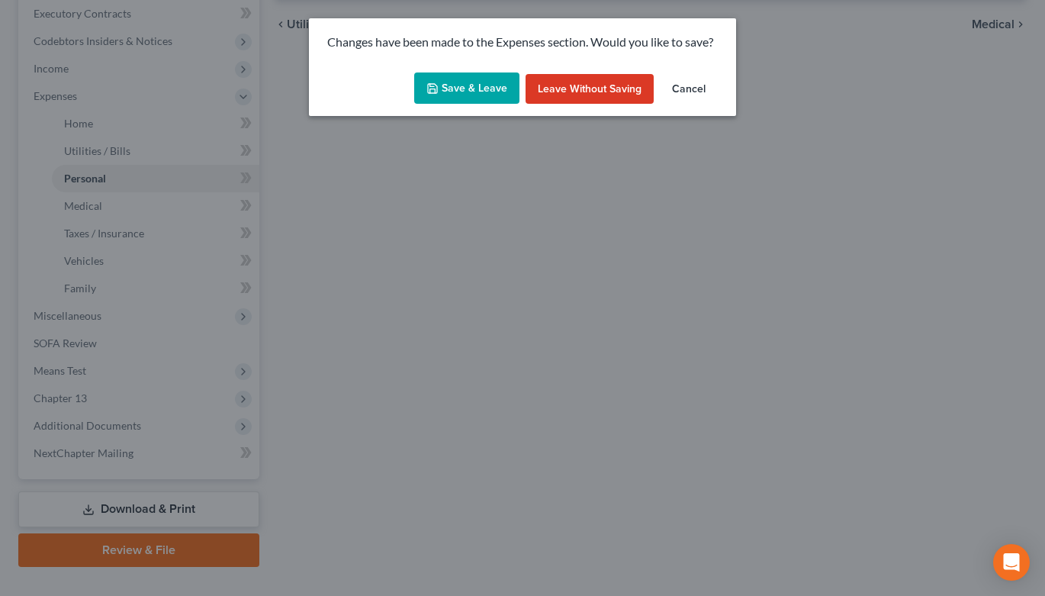
click at [487, 101] on button "Save & Leave" at bounding box center [466, 88] width 105 height 32
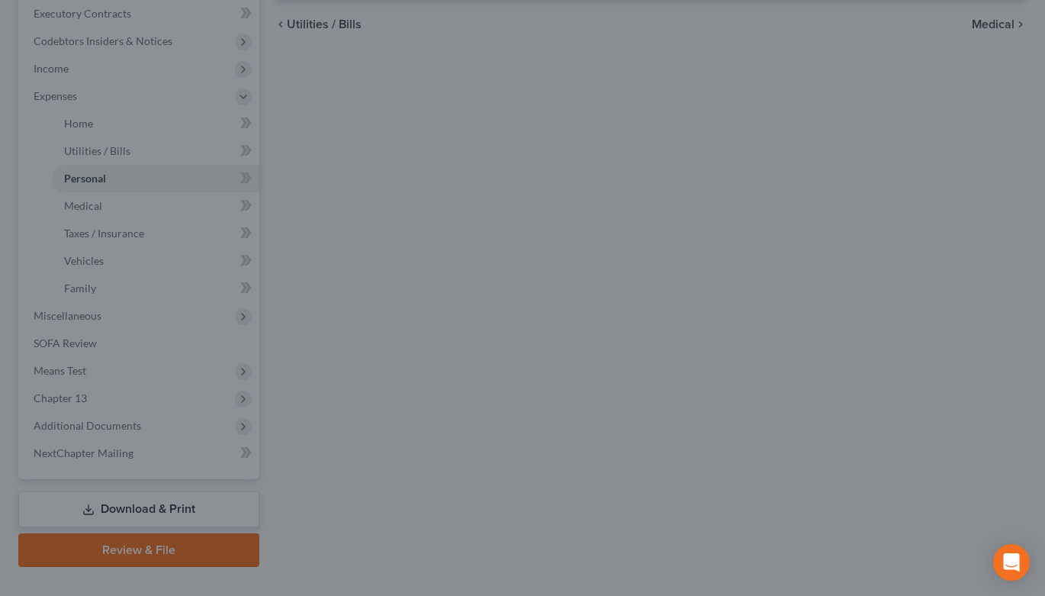
type input "75.00"
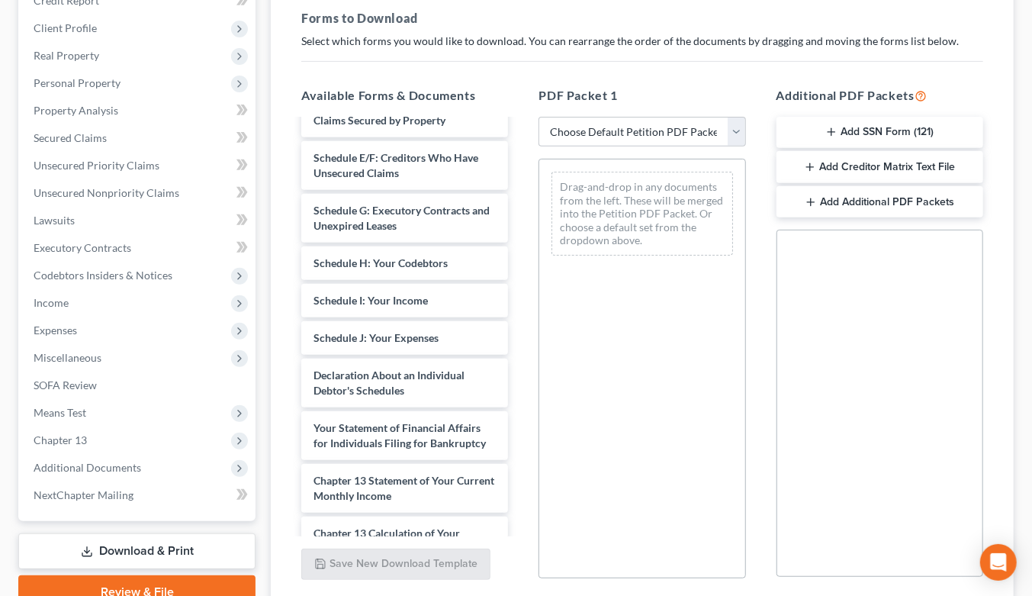
scroll to position [508, 0]
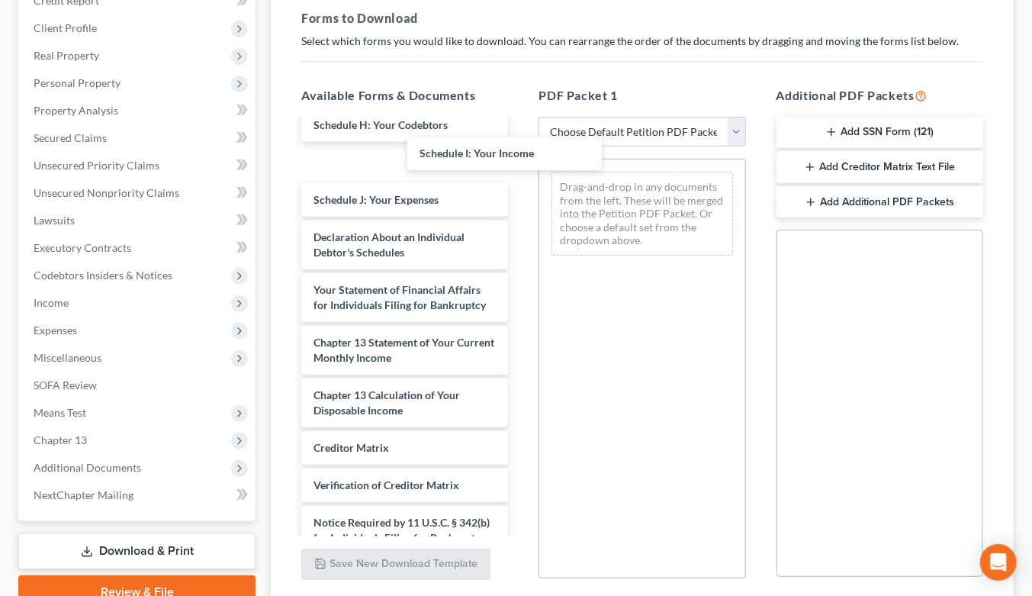
drag, startPoint x: 376, startPoint y: 118, endPoint x: 515, endPoint y: 178, distance: 151.3
click at [520, 178] on div "Schedule I: Your Income debn-pdf Certificate of Credit Counseling-pdf signed [M…" at bounding box center [404, 110] width 231 height 994
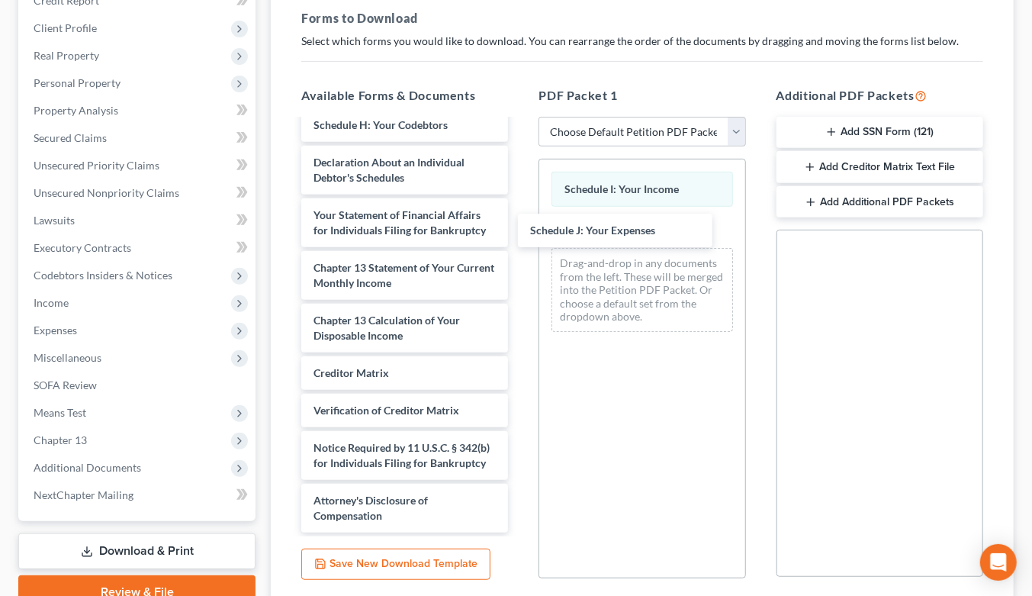
drag, startPoint x: 419, startPoint y: 120, endPoint x: 608, endPoint y: 222, distance: 213.9
click at [520, 233] on div "Schedule J: Your Expenses debn-pdf Certificate of Credit Counseling-pdf signed …" at bounding box center [404, 73] width 231 height 920
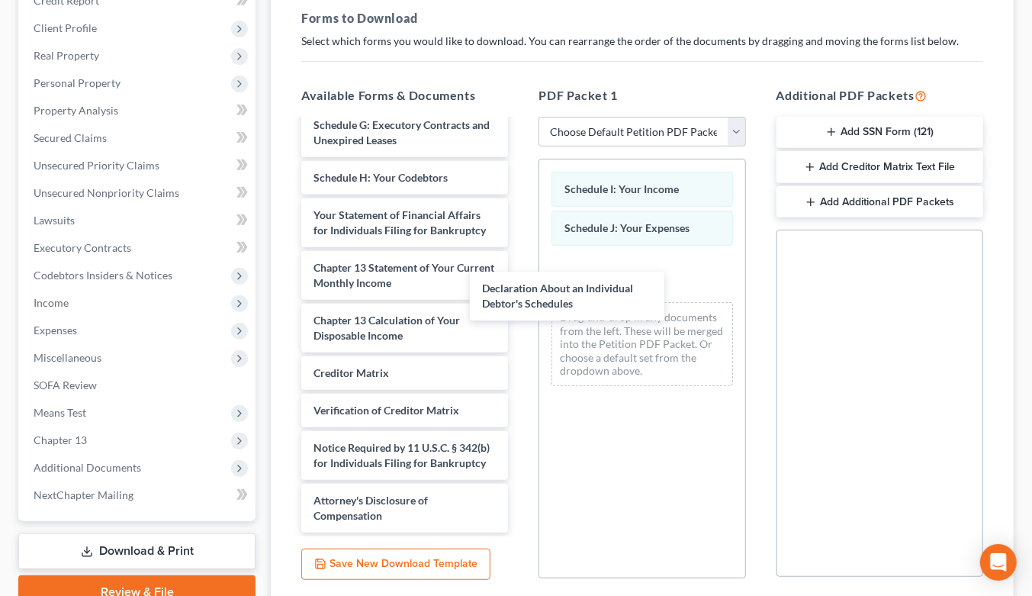
scroll to position [470, 0]
drag, startPoint x: 445, startPoint y: 124, endPoint x: 674, endPoint y: 281, distance: 277.1
click at [520, 281] on div "Declaration About an Individual Debtor's Schedules debn-pdf Certificate of Cred…" at bounding box center [404, 98] width 231 height 867
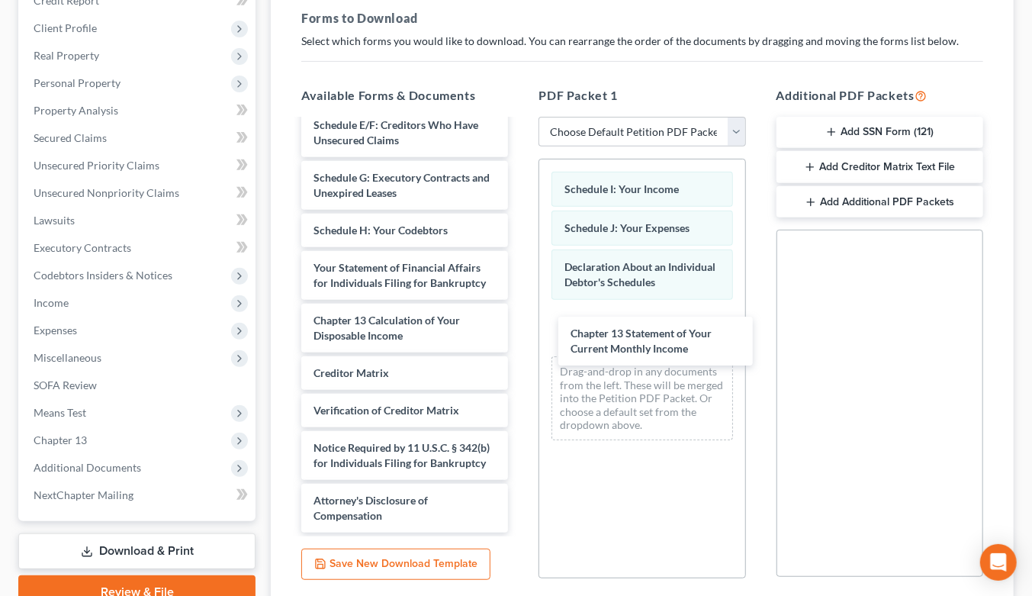
scroll to position [417, 0]
drag, startPoint x: 400, startPoint y: 231, endPoint x: 654, endPoint y: 321, distance: 269.4
click at [520, 321] on div "Chapter 13 Statement of Your Current Monthly Income debn-pdf Certificate of Cre…" at bounding box center [404, 125] width 231 height 815
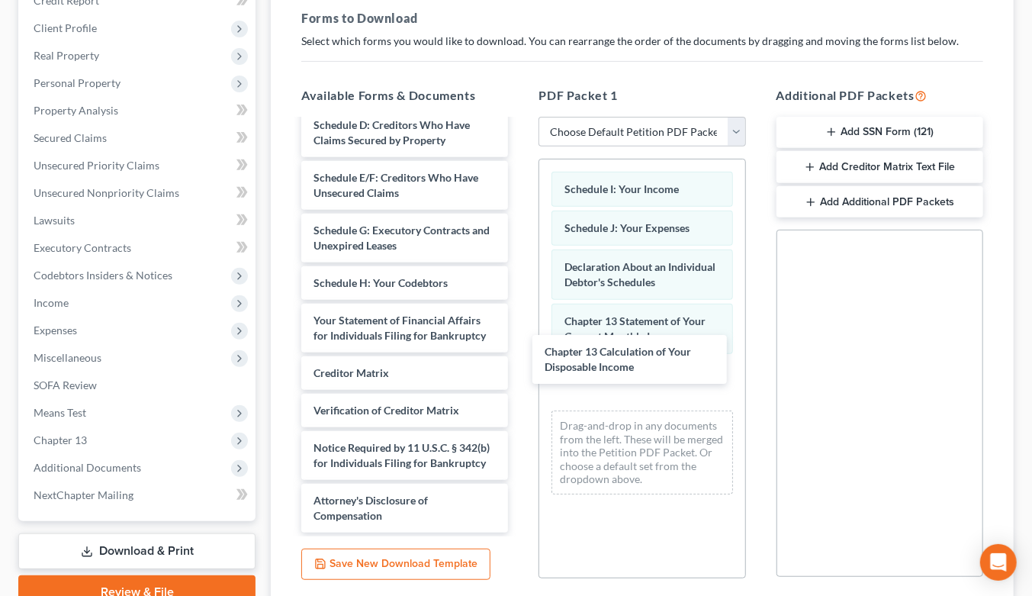
drag, startPoint x: 432, startPoint y: 286, endPoint x: 664, endPoint y: 361, distance: 242.9
click at [520, 361] on div "Chapter 13 Calculation of Your Disposable Income debn-pdf Certificate of Credit…" at bounding box center [404, 151] width 231 height 762
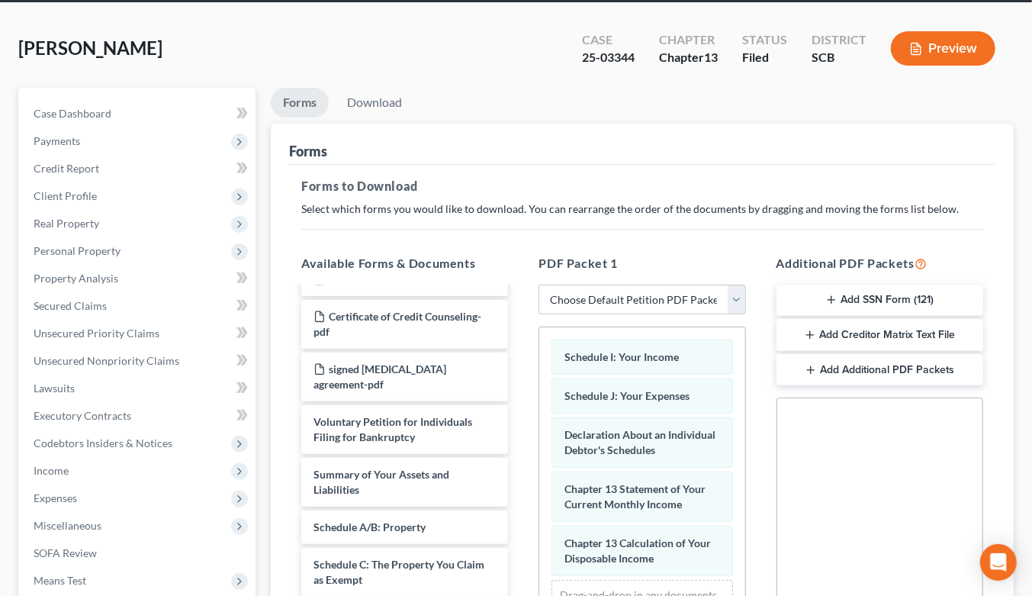
scroll to position [85, 0]
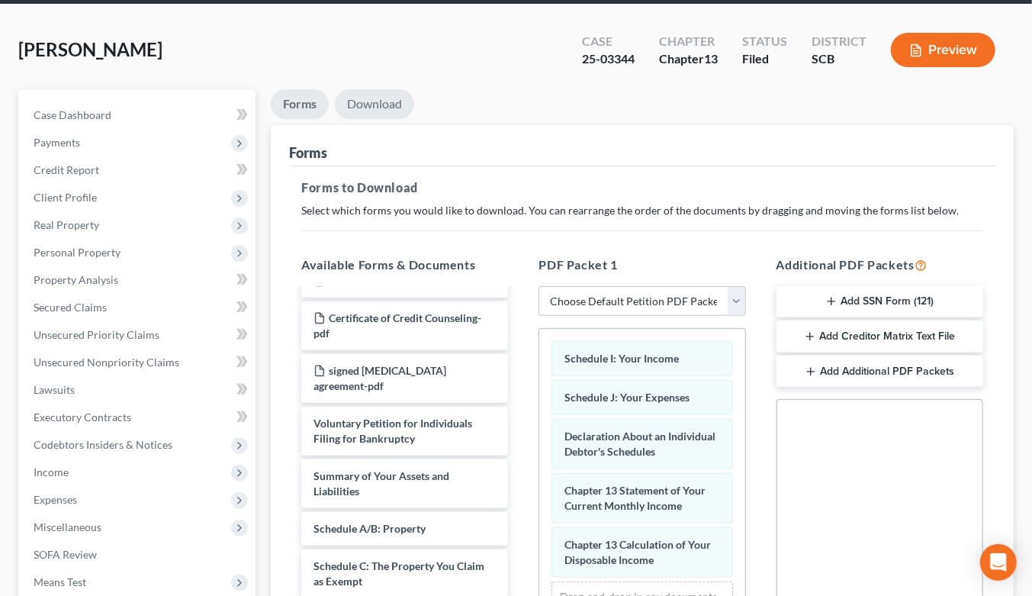
click at [378, 89] on link "Download" at bounding box center [374, 104] width 79 height 30
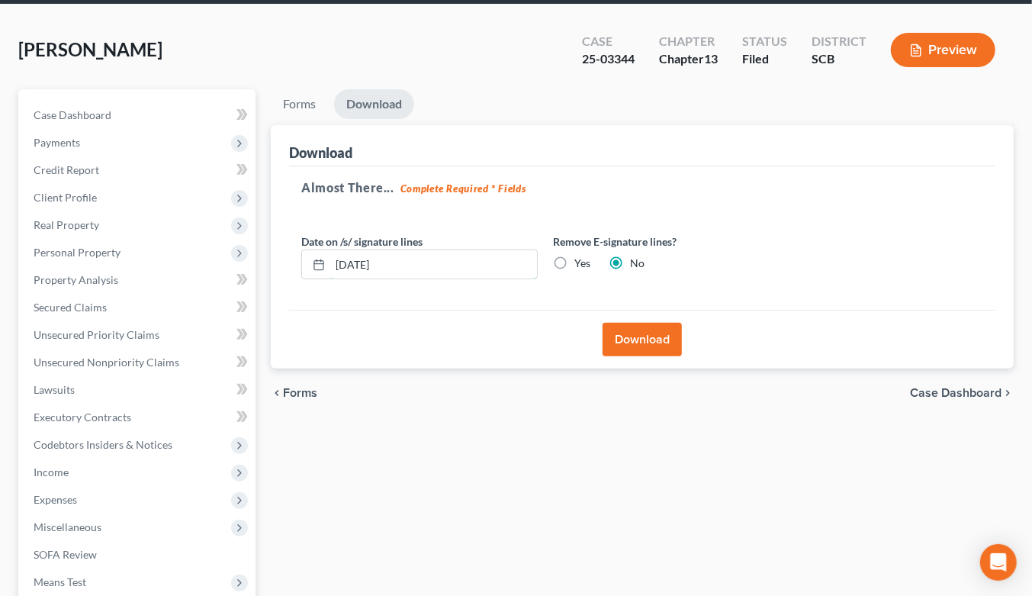
click at [401, 250] on input "[DATE]" at bounding box center [433, 264] width 207 height 29
click at [400, 250] on input "[DATE]" at bounding box center [433, 264] width 207 height 29
click at [574, 255] on label "Yes" at bounding box center [582, 262] width 16 height 15
click at [580, 255] on input "Yes" at bounding box center [585, 260] width 10 height 10
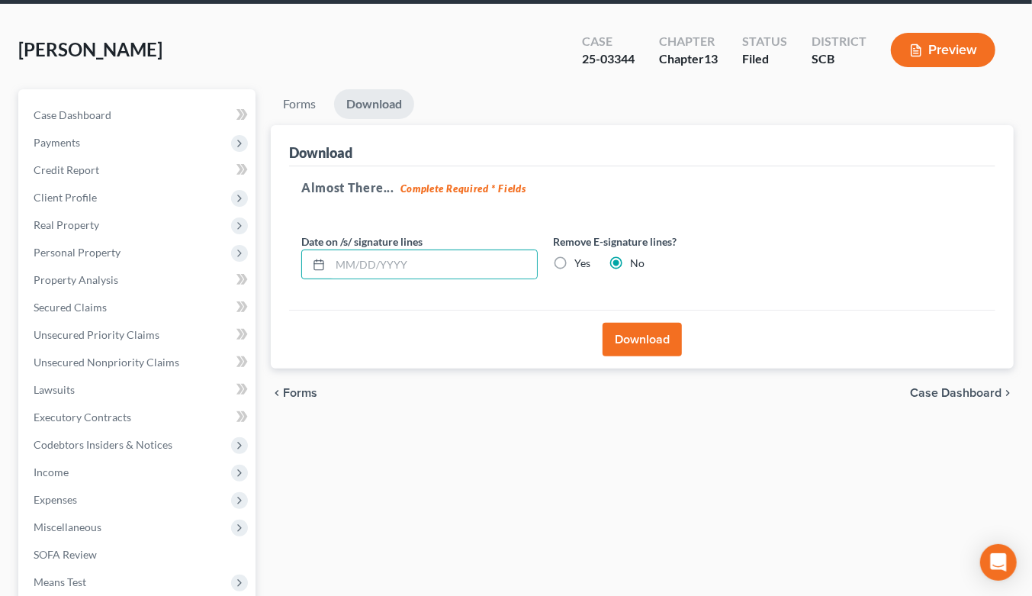
radio input "true"
radio input "false"
click at [638, 323] on button "Download" at bounding box center [641, 340] width 79 height 34
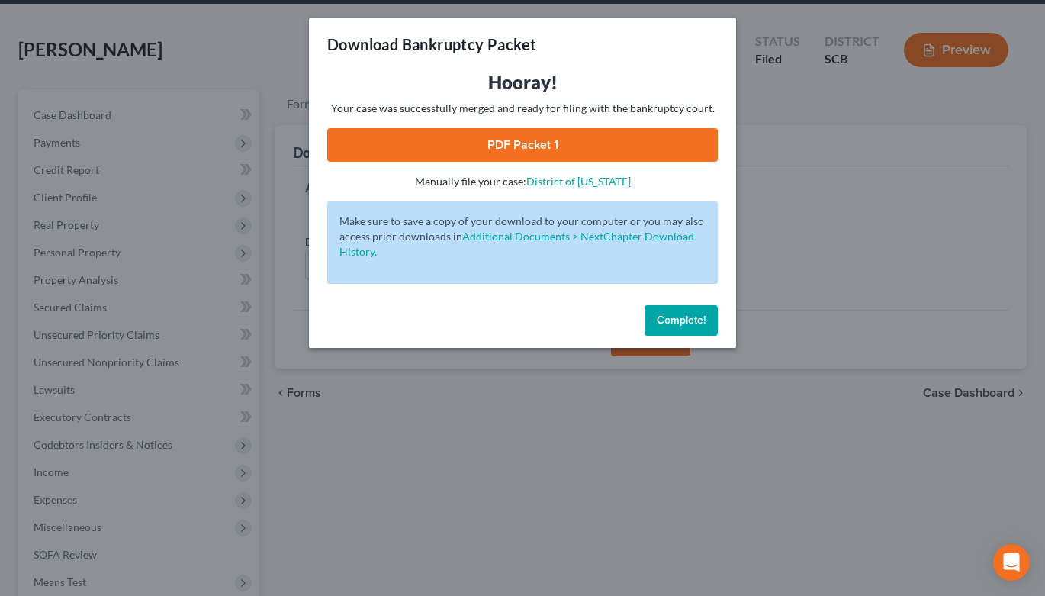
click at [543, 138] on link "PDF Packet 1" at bounding box center [522, 145] width 390 height 34
click at [226, 18] on div "Download Bankruptcy Packet Hooray! Your case was successfully merged and ready …" at bounding box center [522, 298] width 1045 height 596
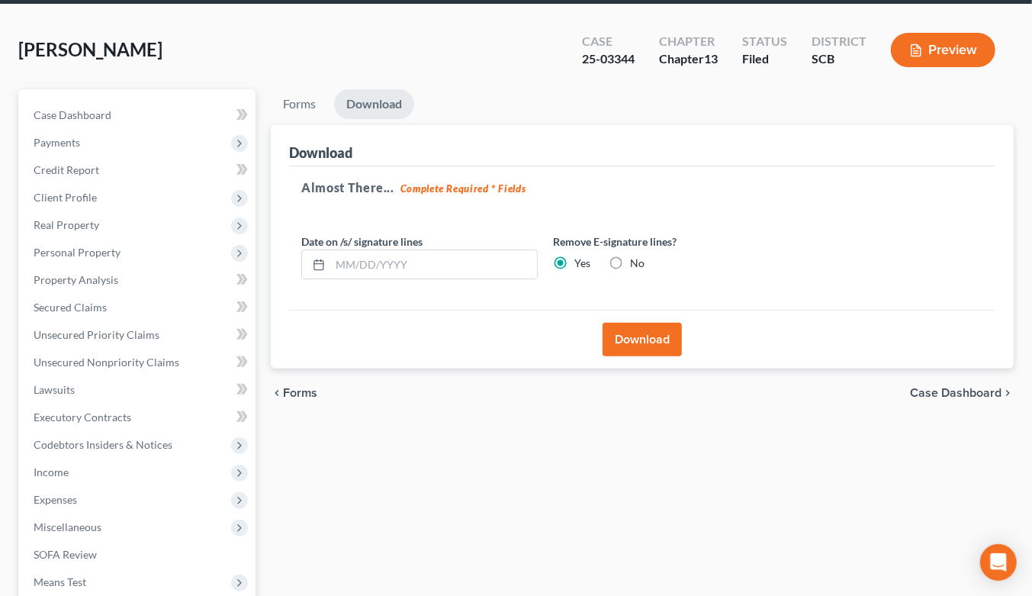
click at [111, 211] on span "Real Property" at bounding box center [138, 224] width 234 height 27
click at [109, 246] on span "Properties Owned" at bounding box center [107, 252] width 87 height 13
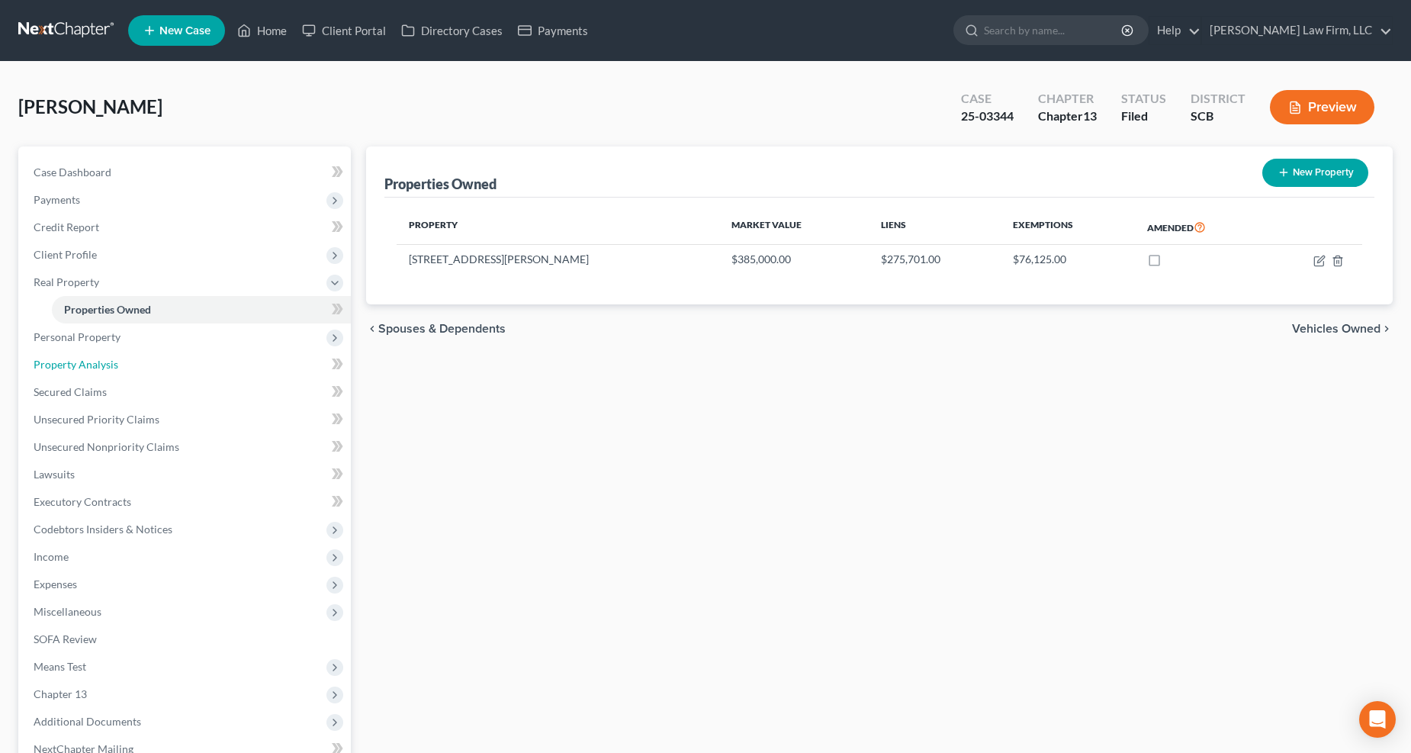
click at [99, 358] on span "Property Analysis" at bounding box center [76, 364] width 85 height 13
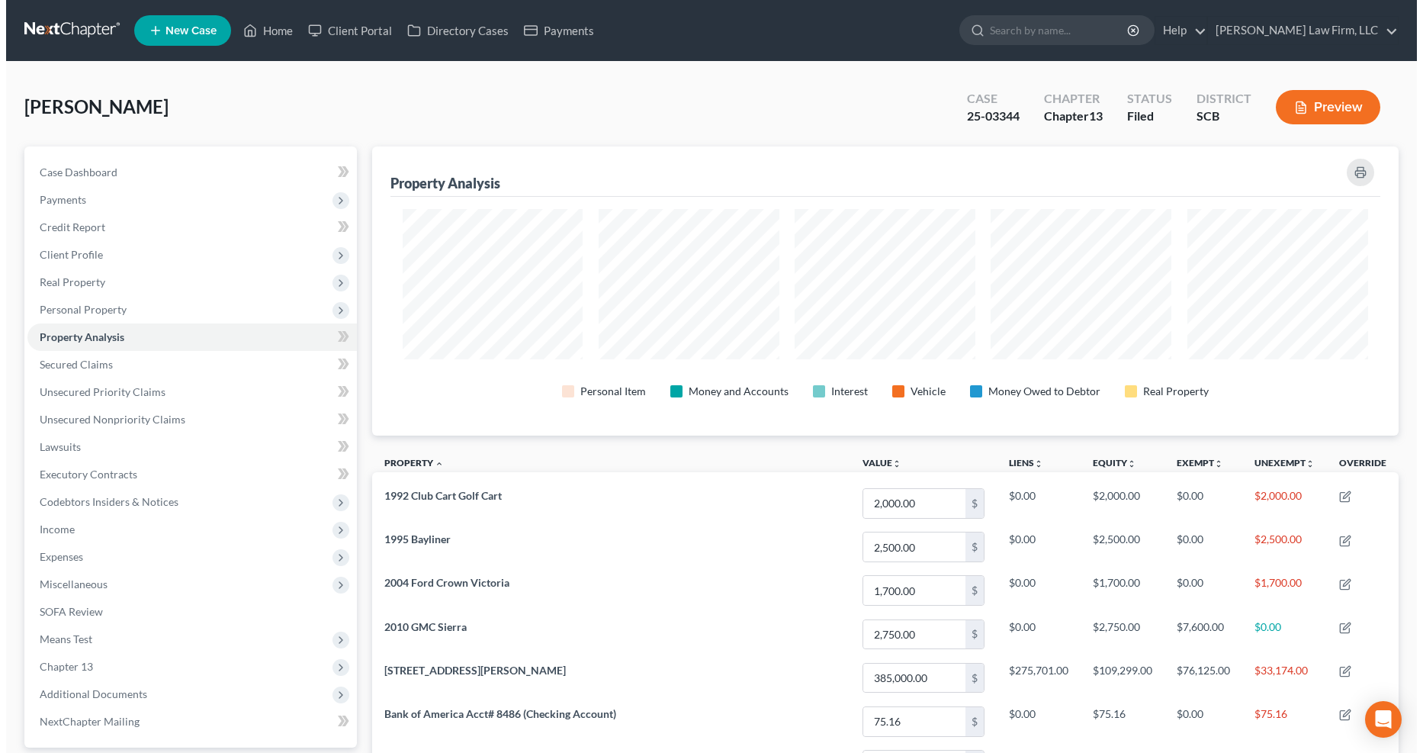
scroll to position [288, 1027]
click at [1345, 108] on button "Preview" at bounding box center [1322, 107] width 104 height 34
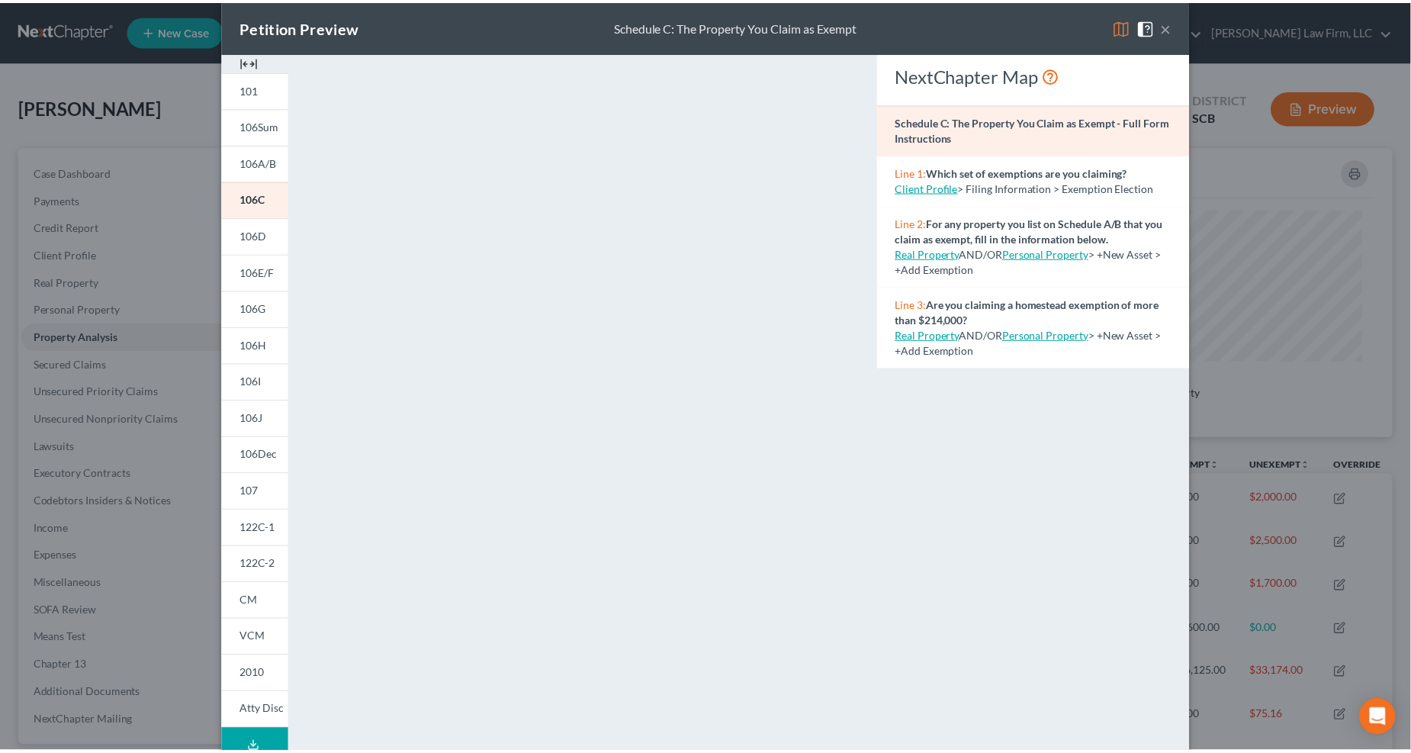
scroll to position [0, 0]
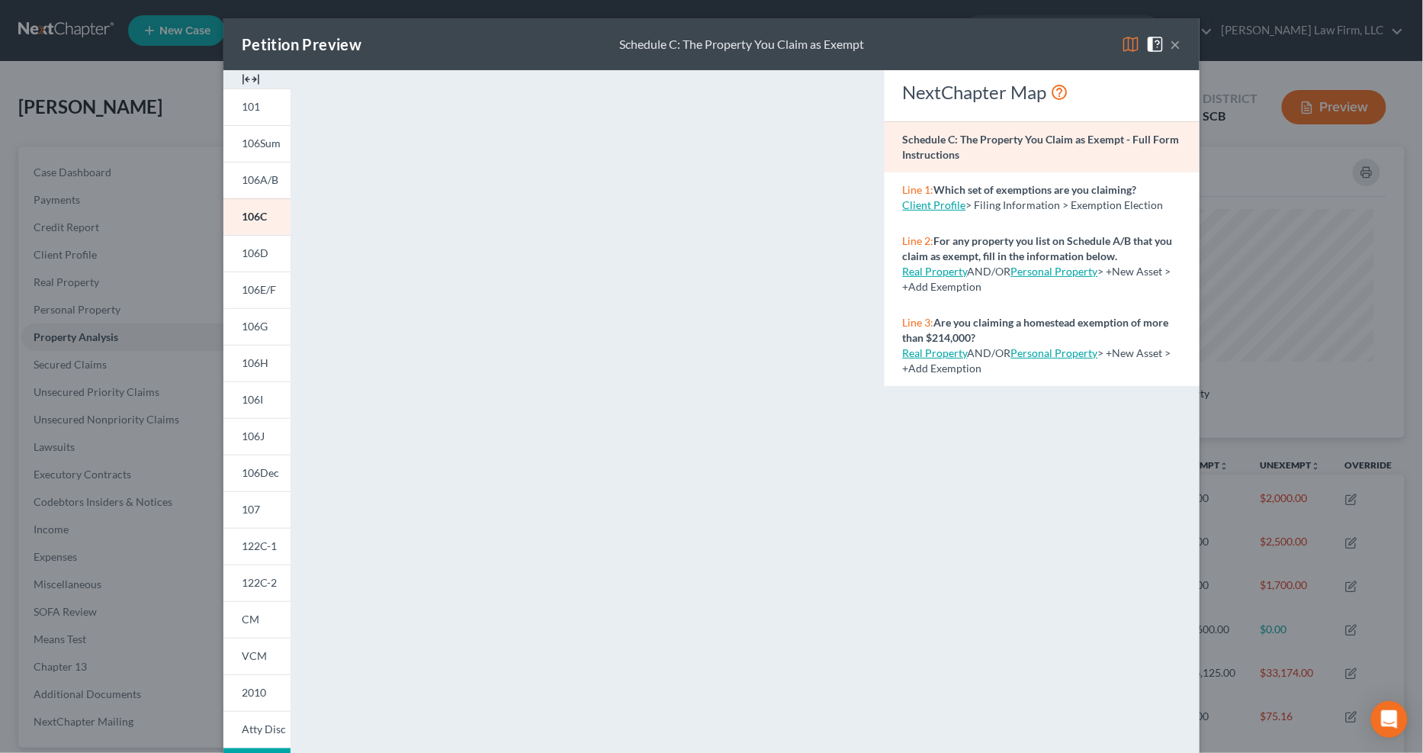
click at [1171, 42] on button "×" at bounding box center [1176, 44] width 11 height 18
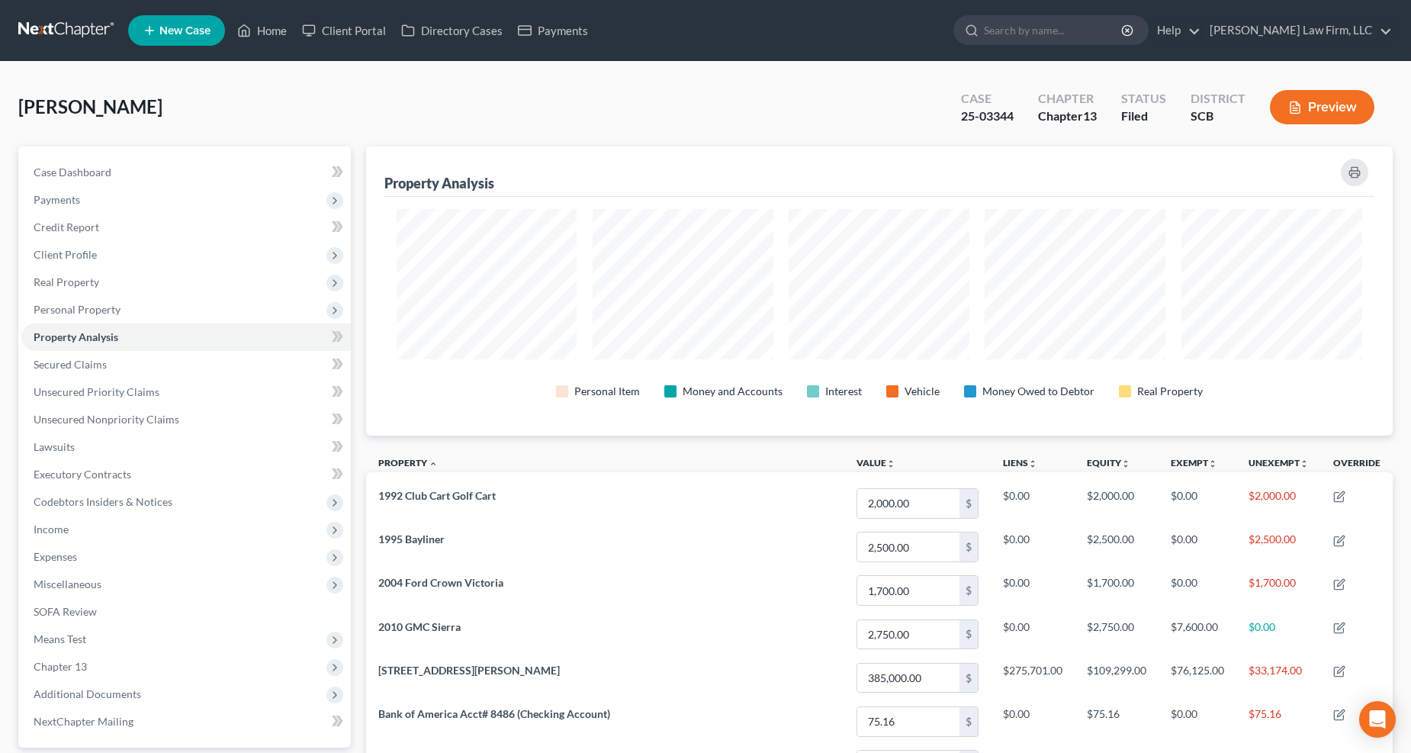
click at [101, 308] on span "Personal Property" at bounding box center [77, 309] width 87 height 13
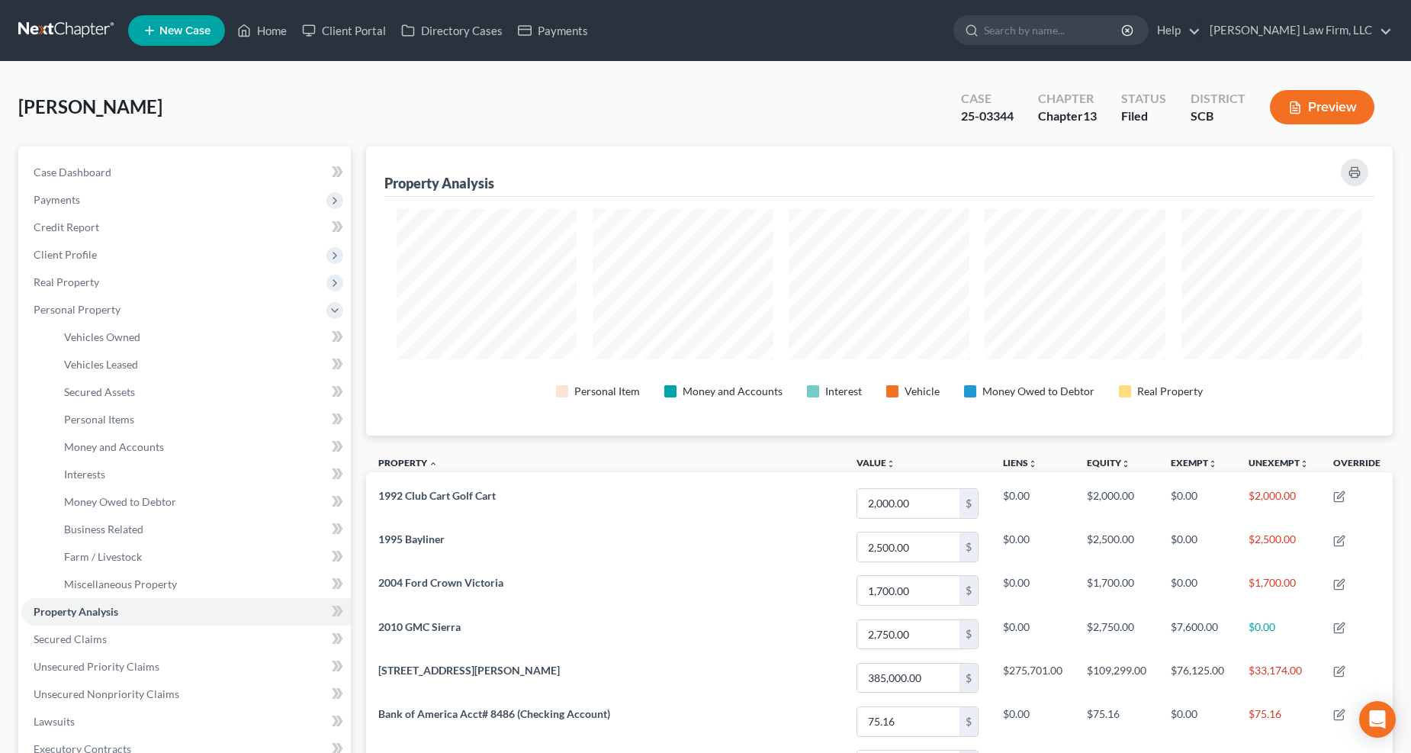
click at [95, 288] on span "Real Property" at bounding box center [185, 281] width 329 height 27
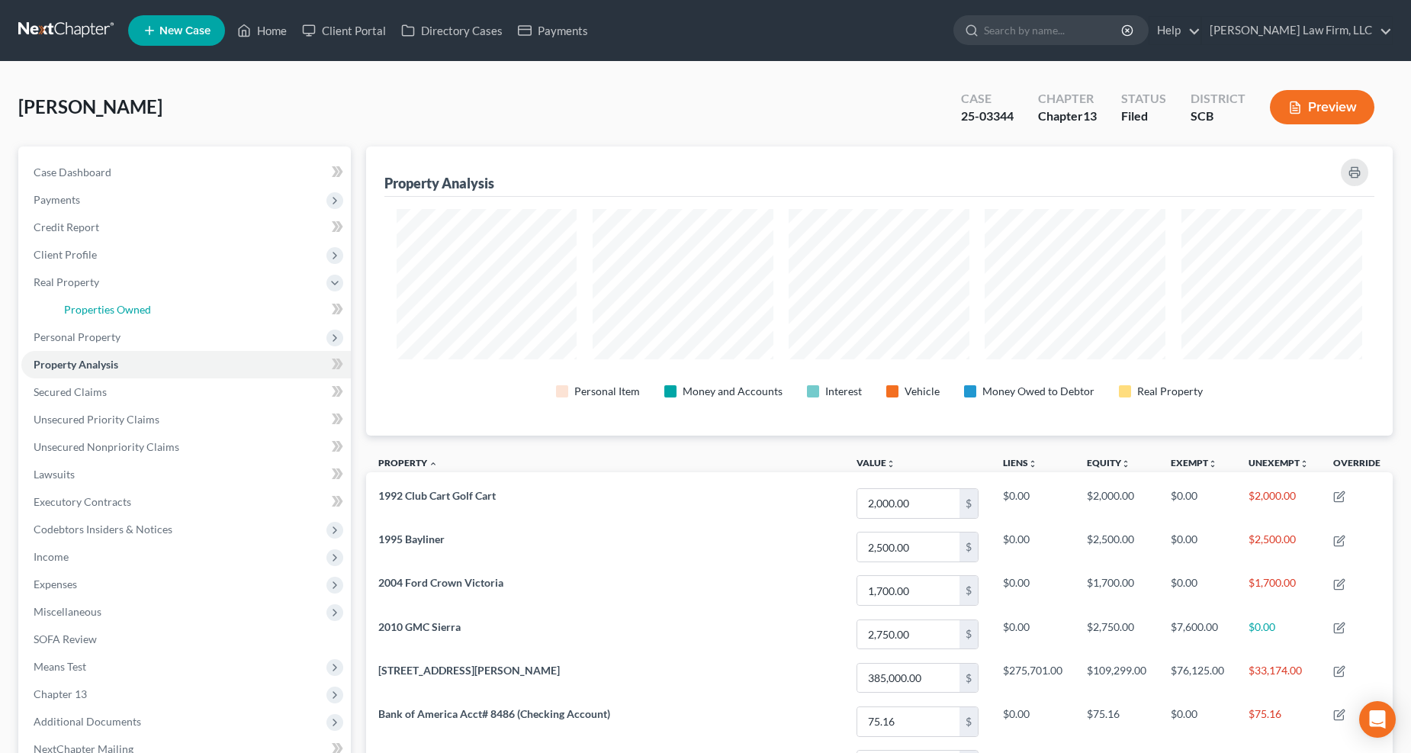
click at [97, 300] on link "Properties Owned" at bounding box center [201, 309] width 299 height 27
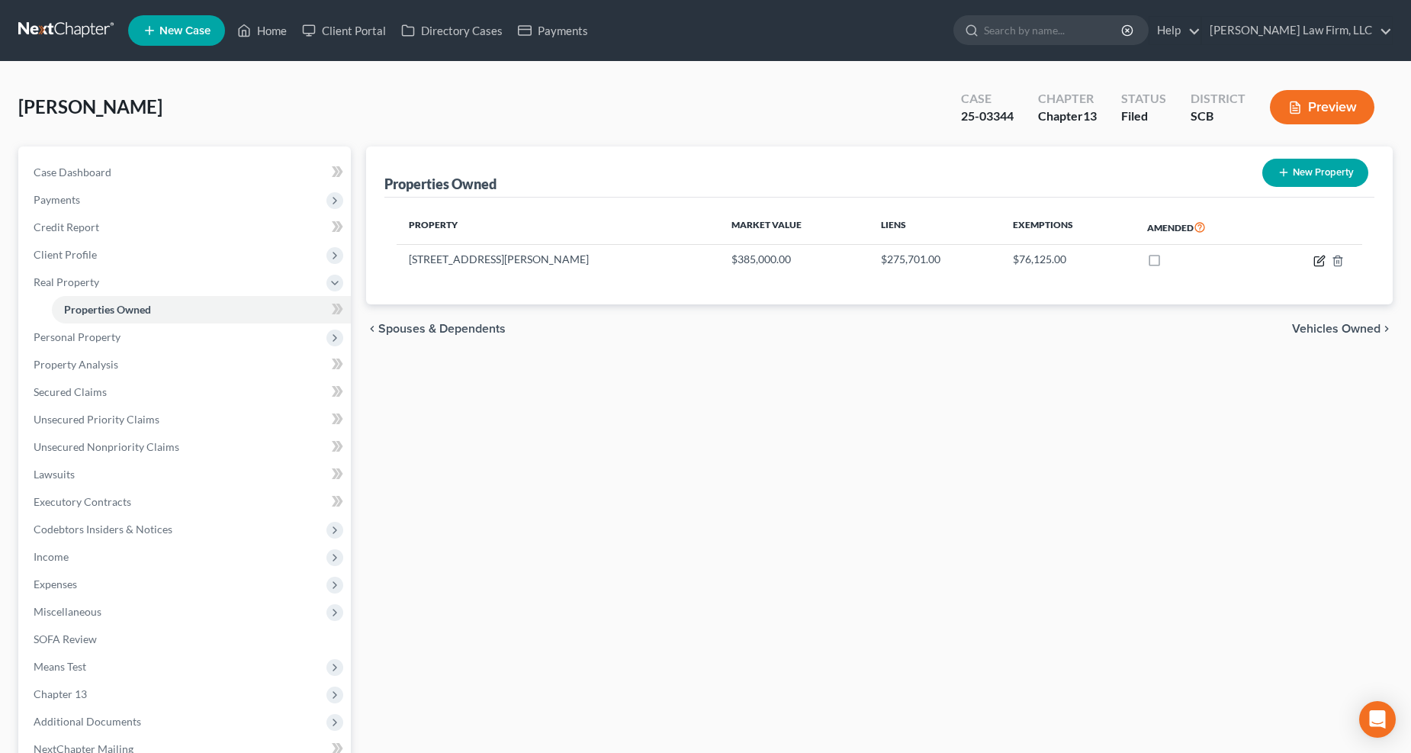
click at [1314, 258] on icon "button" at bounding box center [1318, 260] width 9 height 9
select select "42"
select select "0"
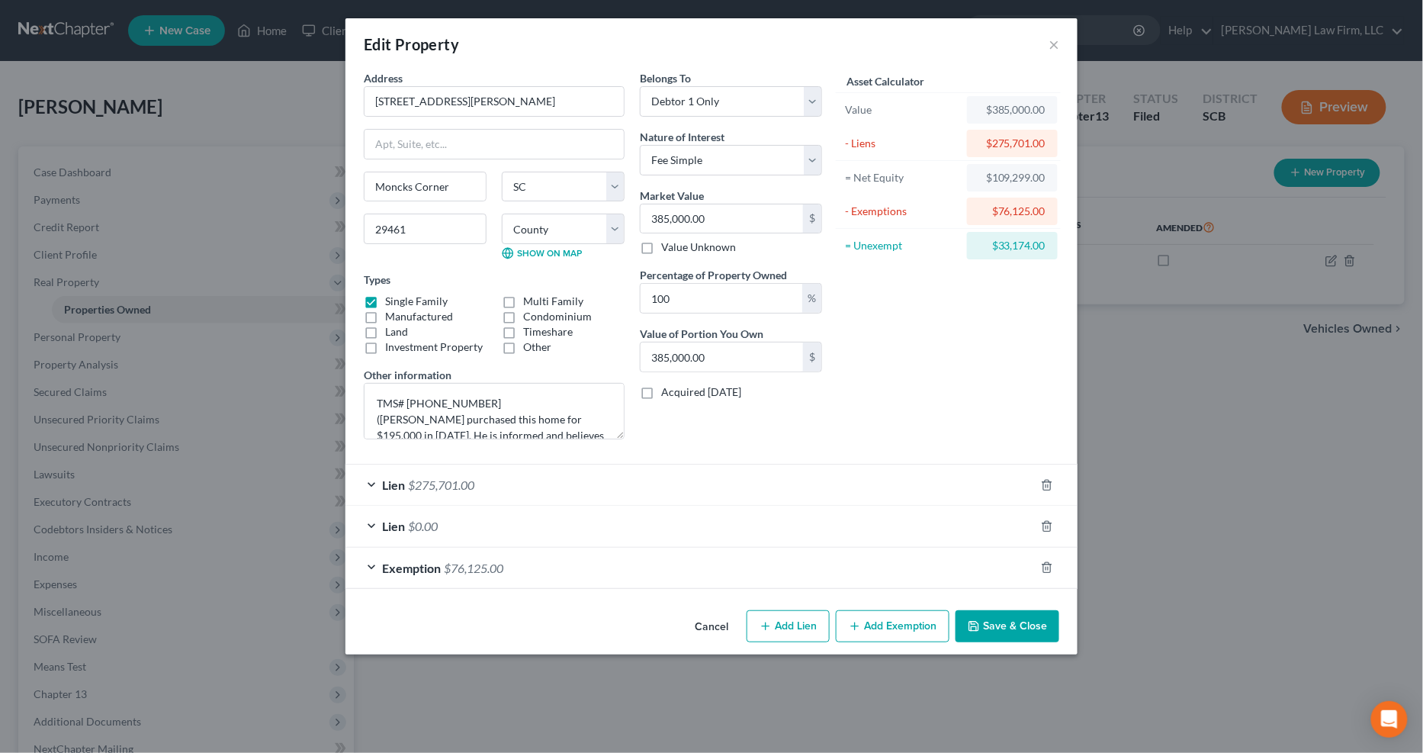
click at [836, 567] on div "Exemption $76,125.00" at bounding box center [689, 568] width 689 height 40
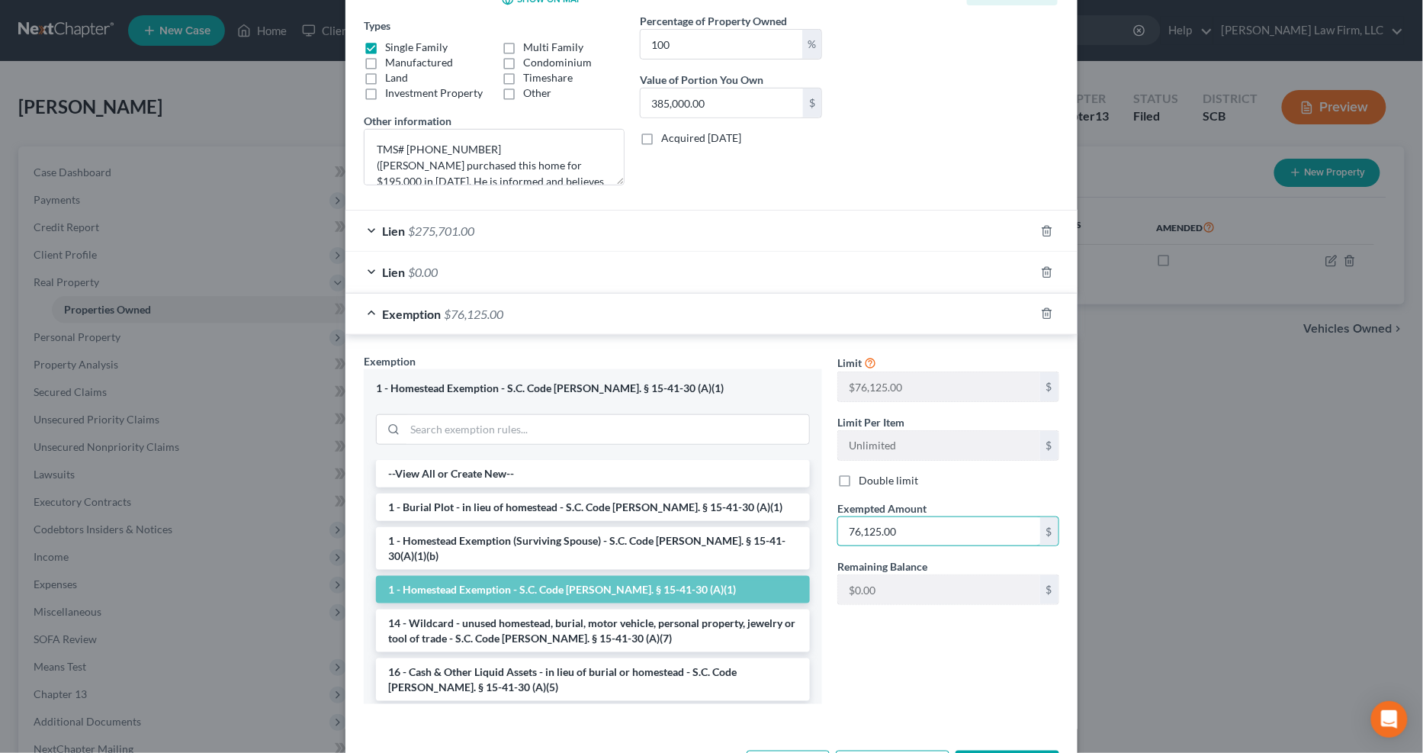
click at [935, 538] on input "76,125.00" at bounding box center [939, 531] width 202 height 29
type input "68,525"
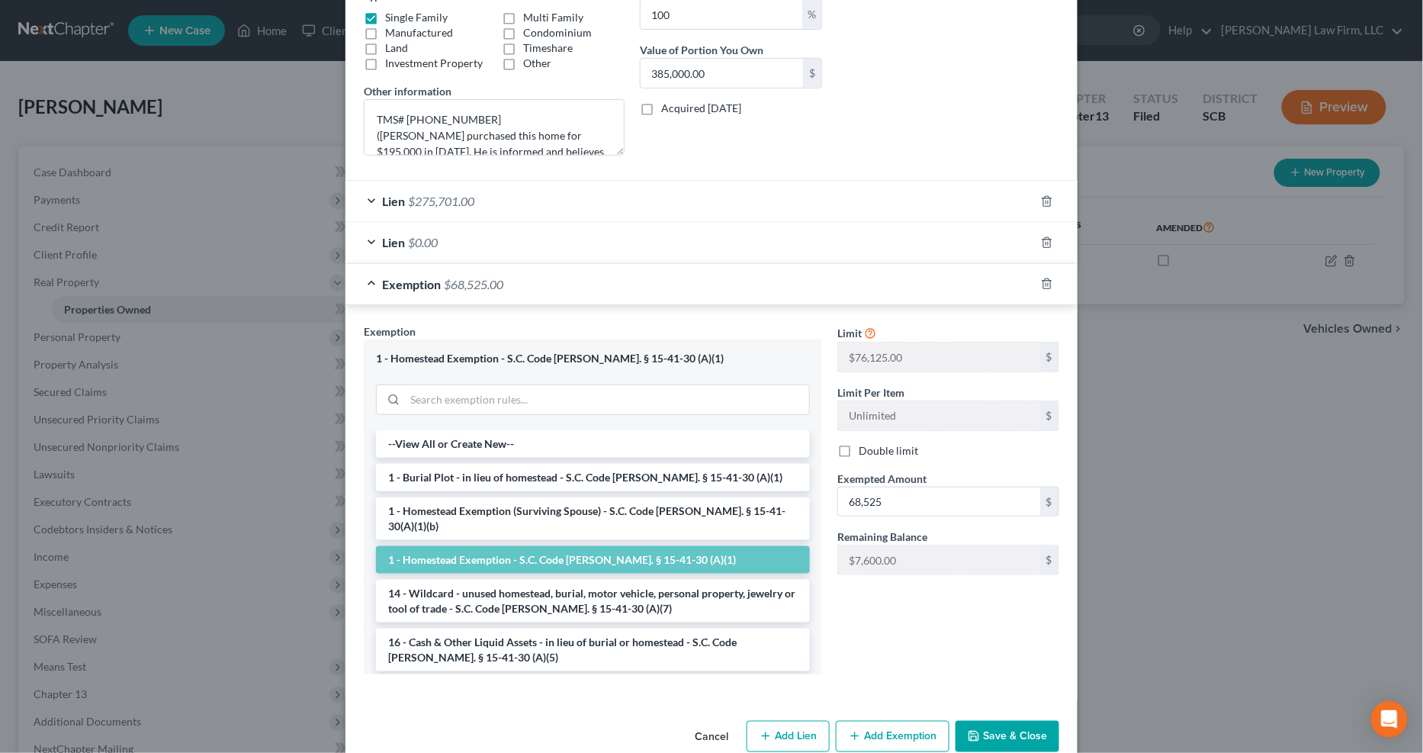
click at [996, 723] on div "Cancel Add Lien Add Lease Add Exemption Save & Close" at bounding box center [711, 740] width 732 height 50
click at [996, 737] on button "Save & Close" at bounding box center [1008, 737] width 104 height 32
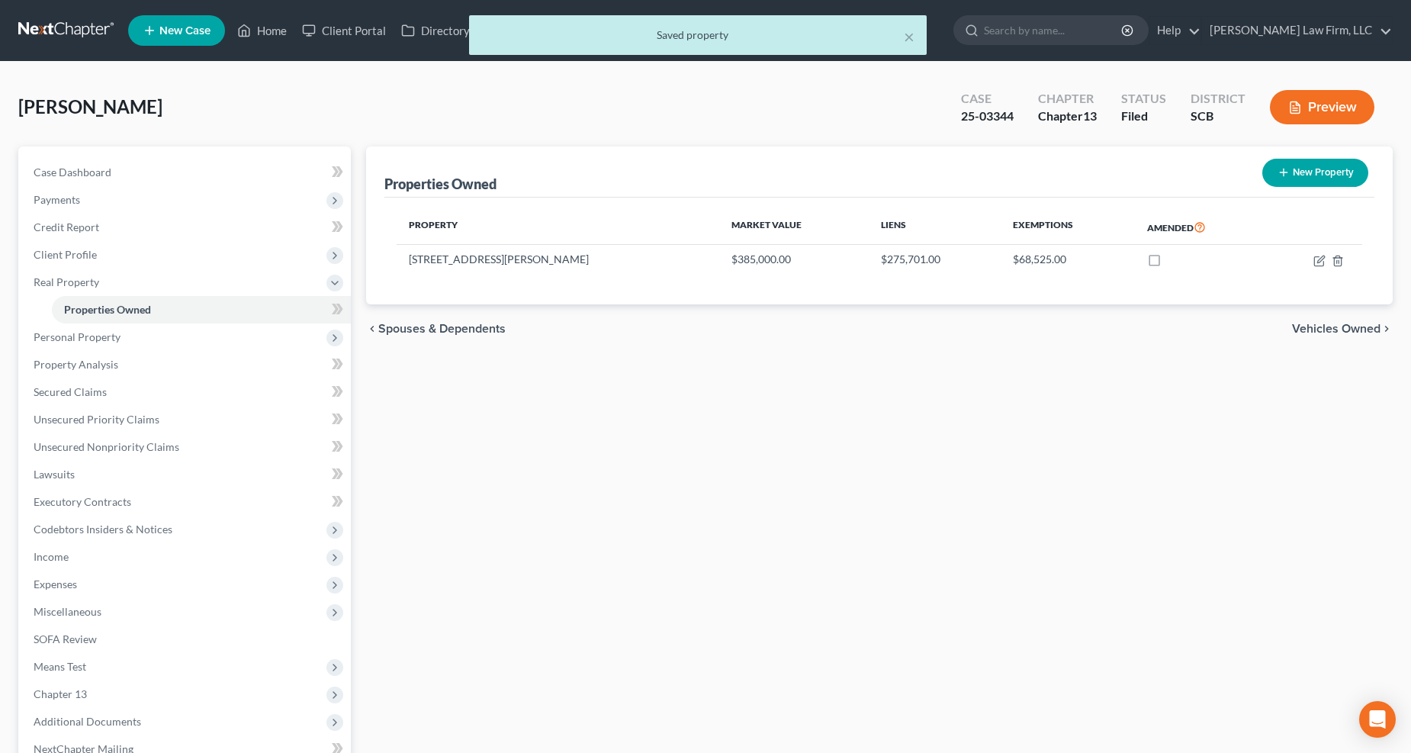
click at [104, 340] on span "Personal Property" at bounding box center [77, 336] width 87 height 13
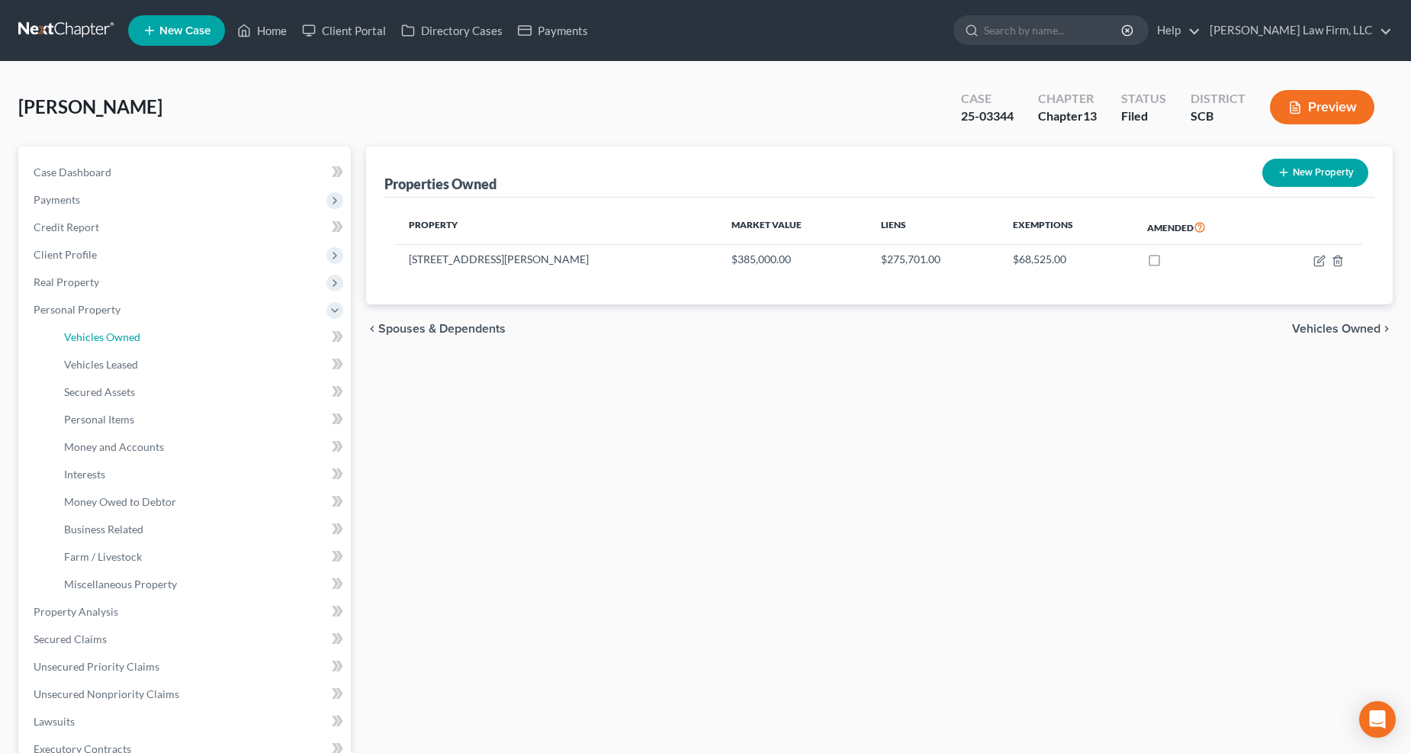
click at [122, 331] on span "Vehicles Owned" at bounding box center [102, 336] width 76 height 13
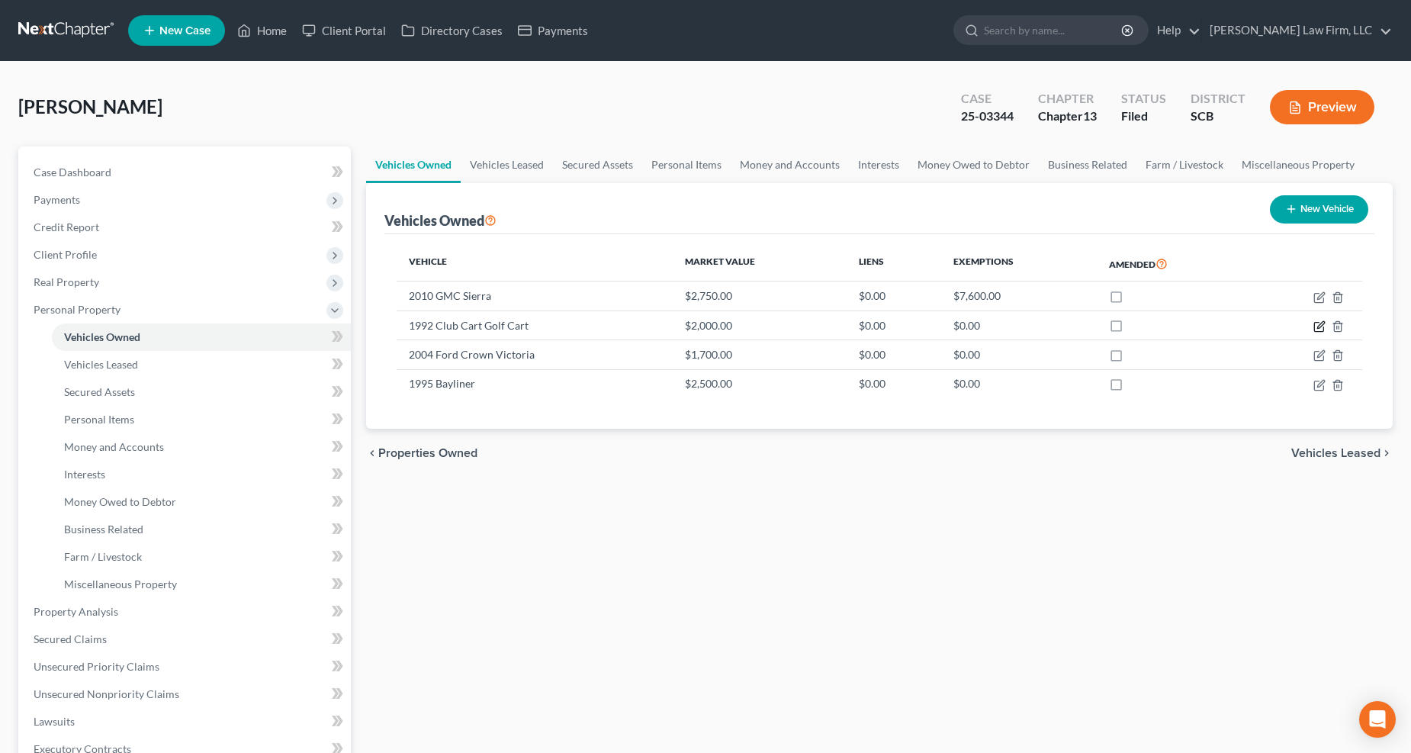
click at [1318, 328] on icon "button" at bounding box center [1320, 324] width 7 height 7
select select "7"
select select "34"
select select "2"
select select "0"
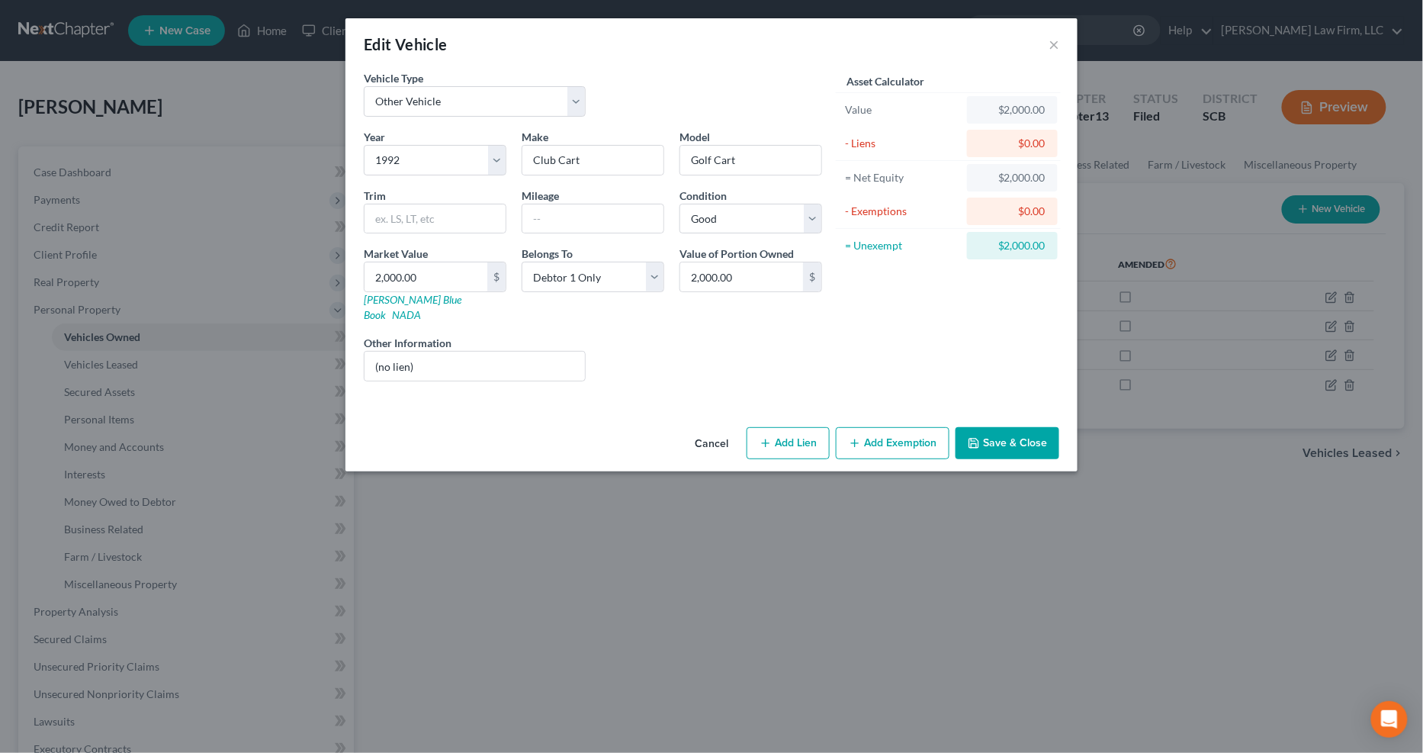
click at [881, 427] on button "Add Exemption" at bounding box center [893, 443] width 114 height 32
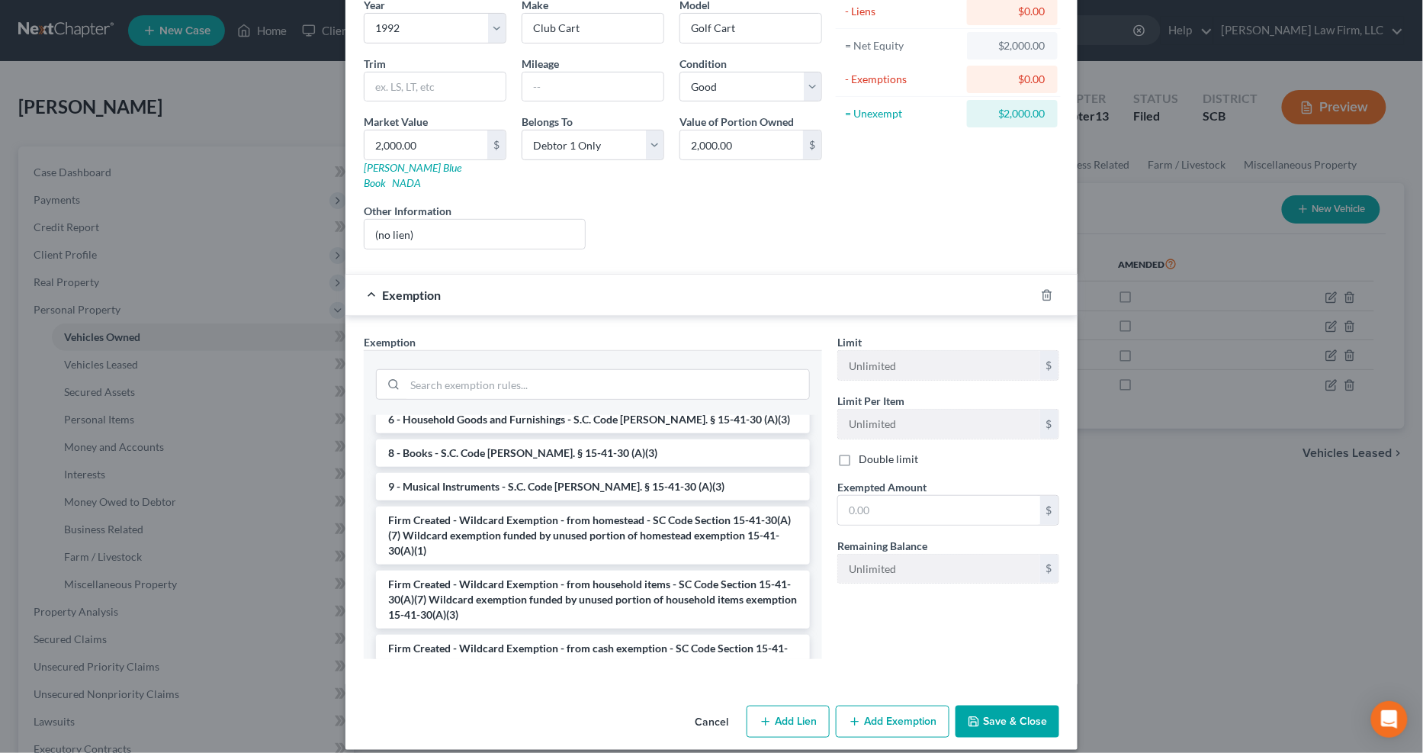
click at [635, 506] on li "Firm Created - Wildcard Exemption - from homestead - SC Code Section 15-41-30(A…" at bounding box center [593, 535] width 434 height 58
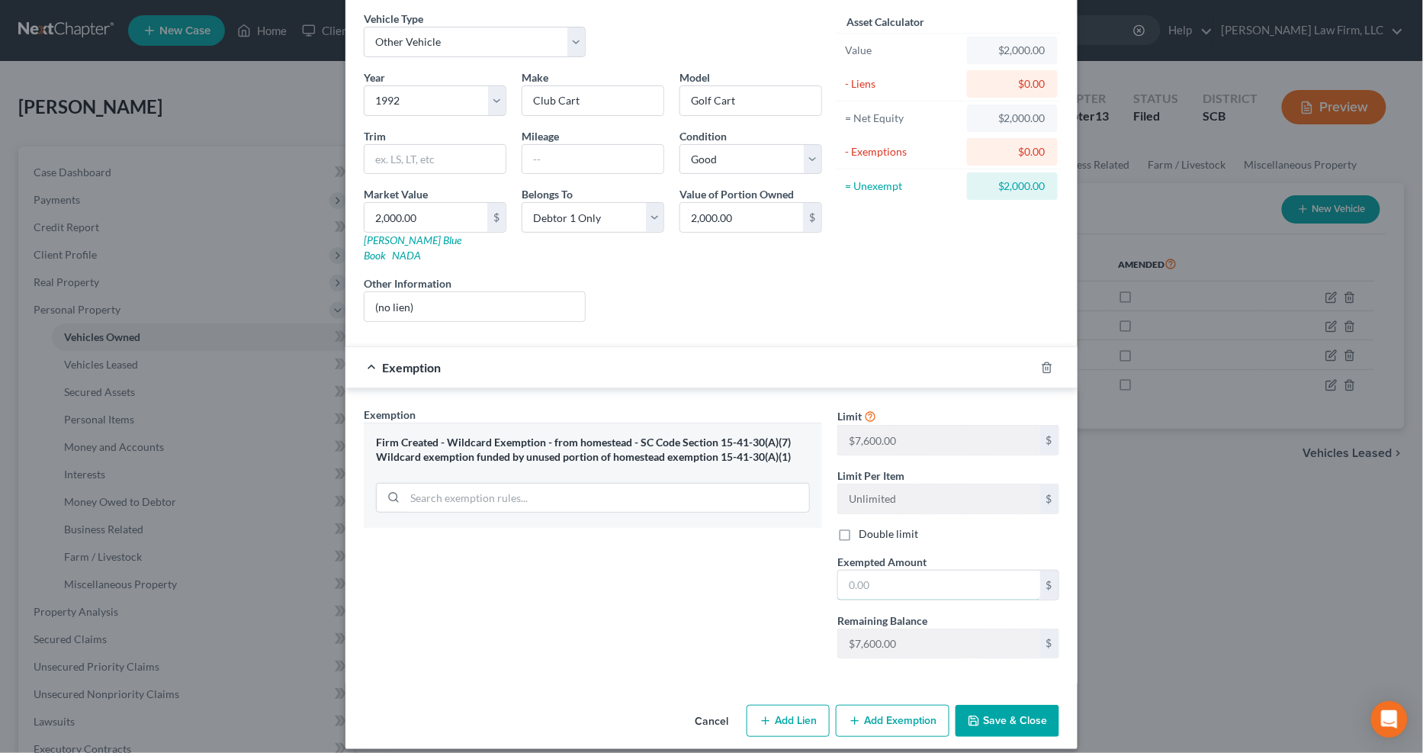
click at [904, 570] on input "text" at bounding box center [939, 584] width 202 height 29
type input "2,000"
click at [1018, 725] on div "Cancel Add Lien Add Lease Add Exemption Save & Close" at bounding box center [711, 724] width 732 height 50
click at [1017, 707] on button "Save & Close" at bounding box center [1008, 721] width 104 height 32
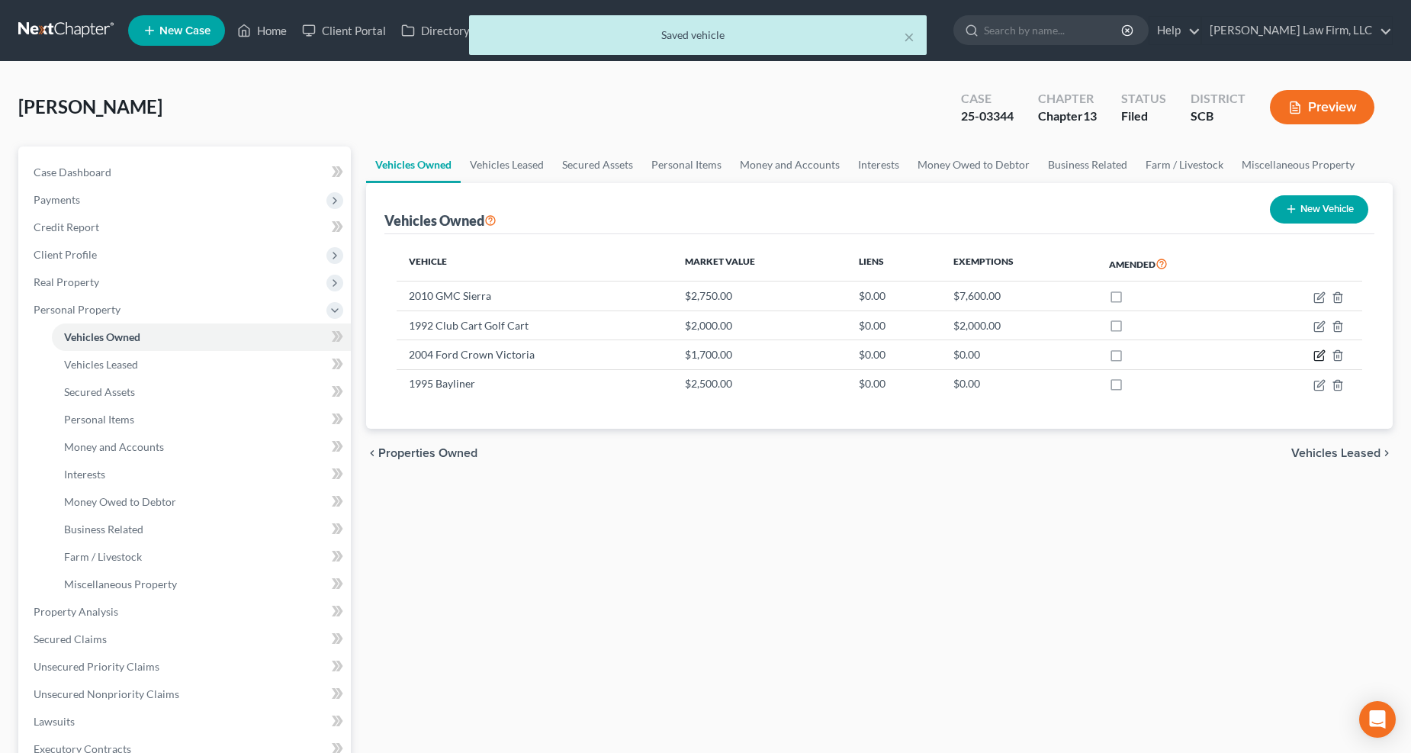
click at [1317, 352] on icon "button" at bounding box center [1319, 355] width 12 height 12
select select "0"
select select "22"
select select "2"
select select "0"
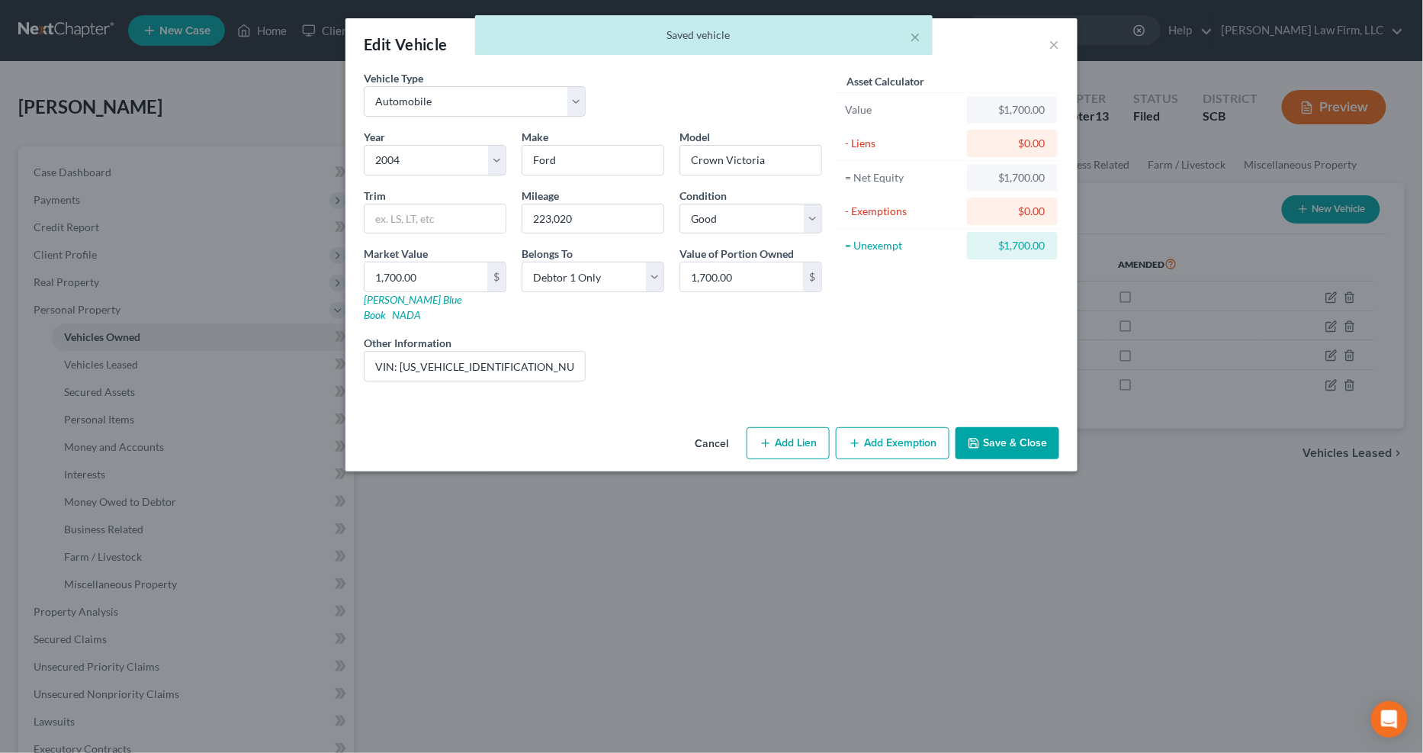
click at [892, 428] on button "Add Exemption" at bounding box center [893, 443] width 114 height 32
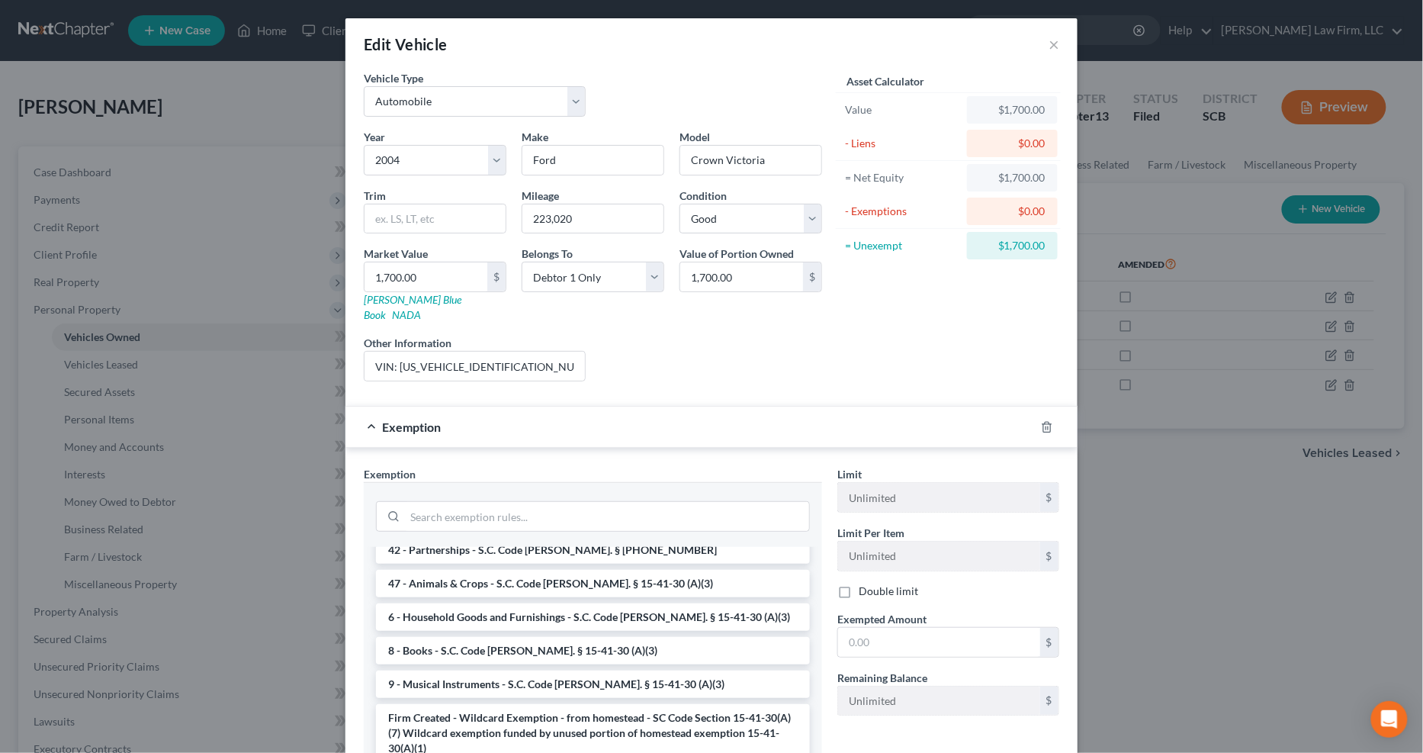
scroll to position [1652, 0]
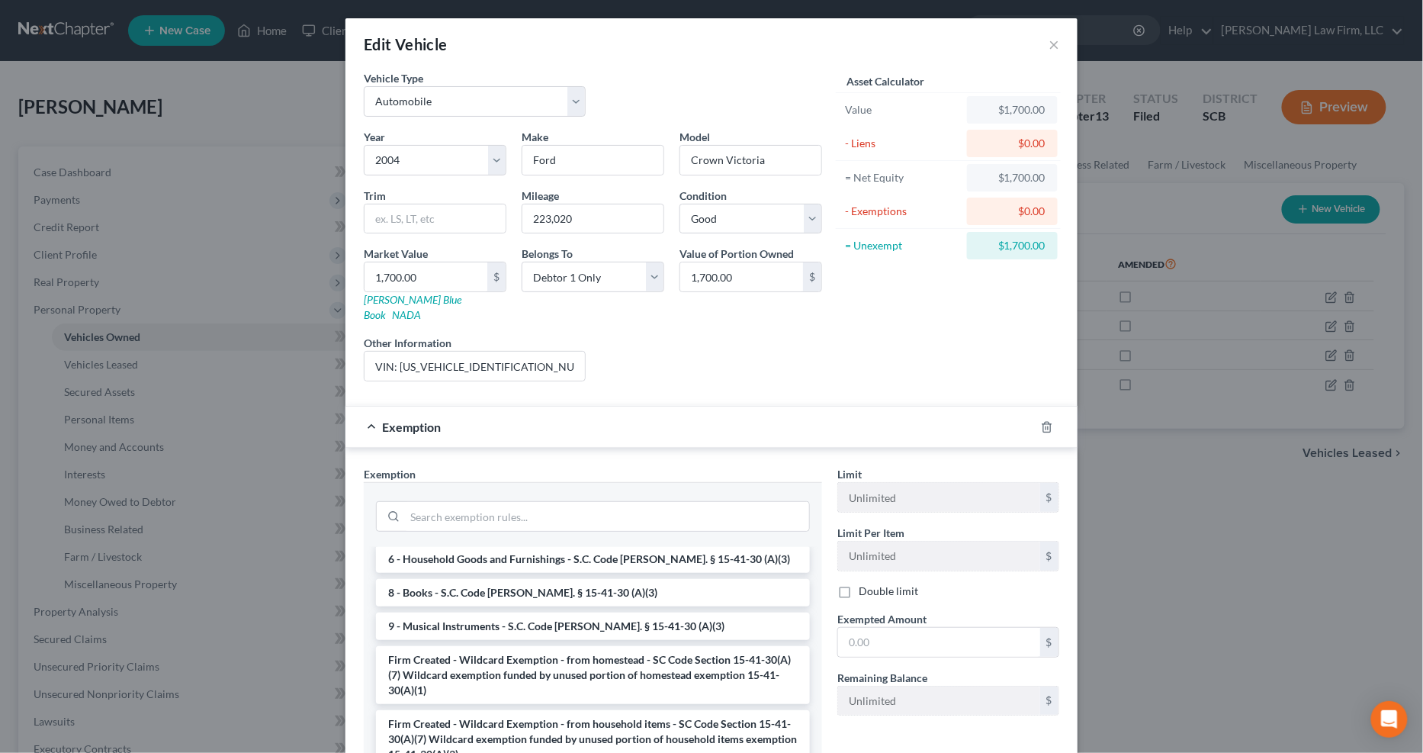
drag, startPoint x: 673, startPoint y: 606, endPoint x: 719, endPoint y: 612, distance: 46.3
click at [675, 646] on li "Firm Created - Wildcard Exemption - from homestead - SC Code Section 15-41-30(A…" at bounding box center [593, 675] width 434 height 58
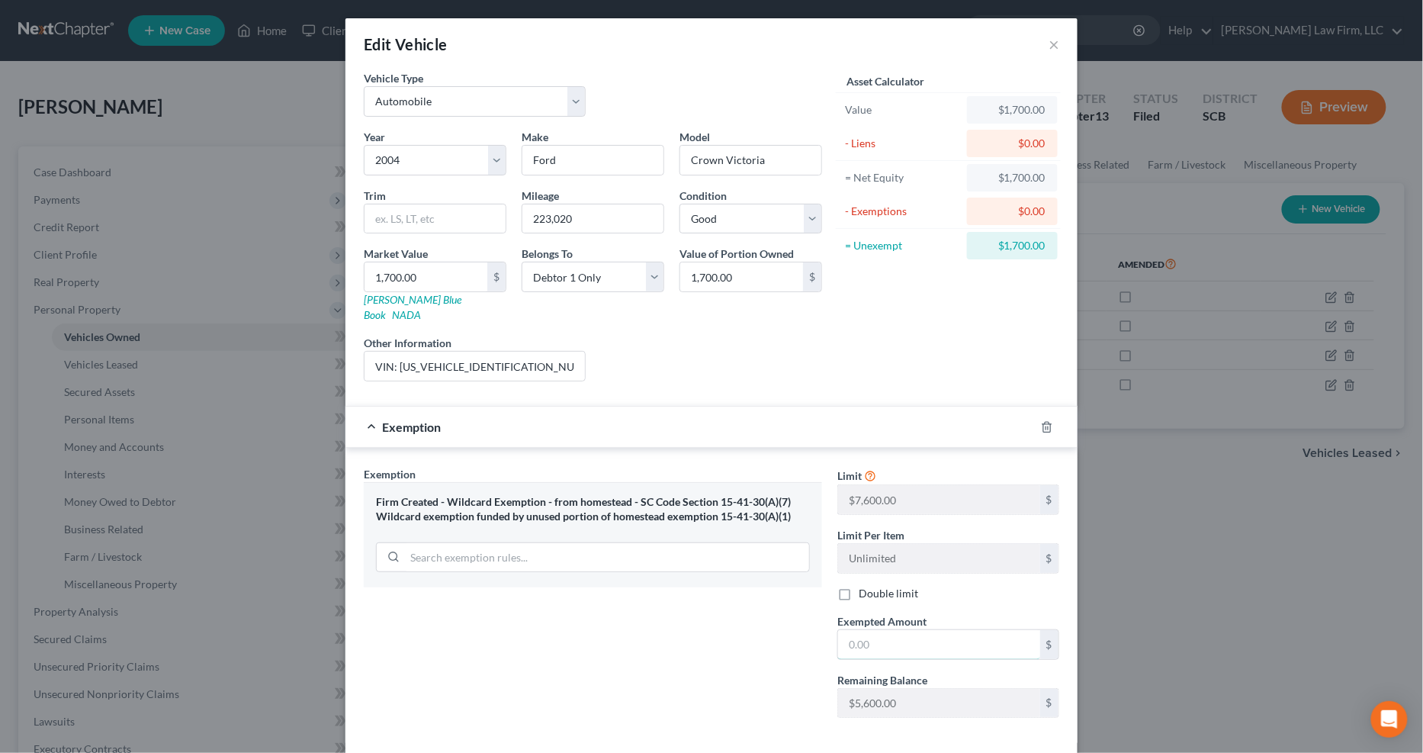
click at [898, 630] on input "text" at bounding box center [939, 644] width 202 height 29
type input "1,700"
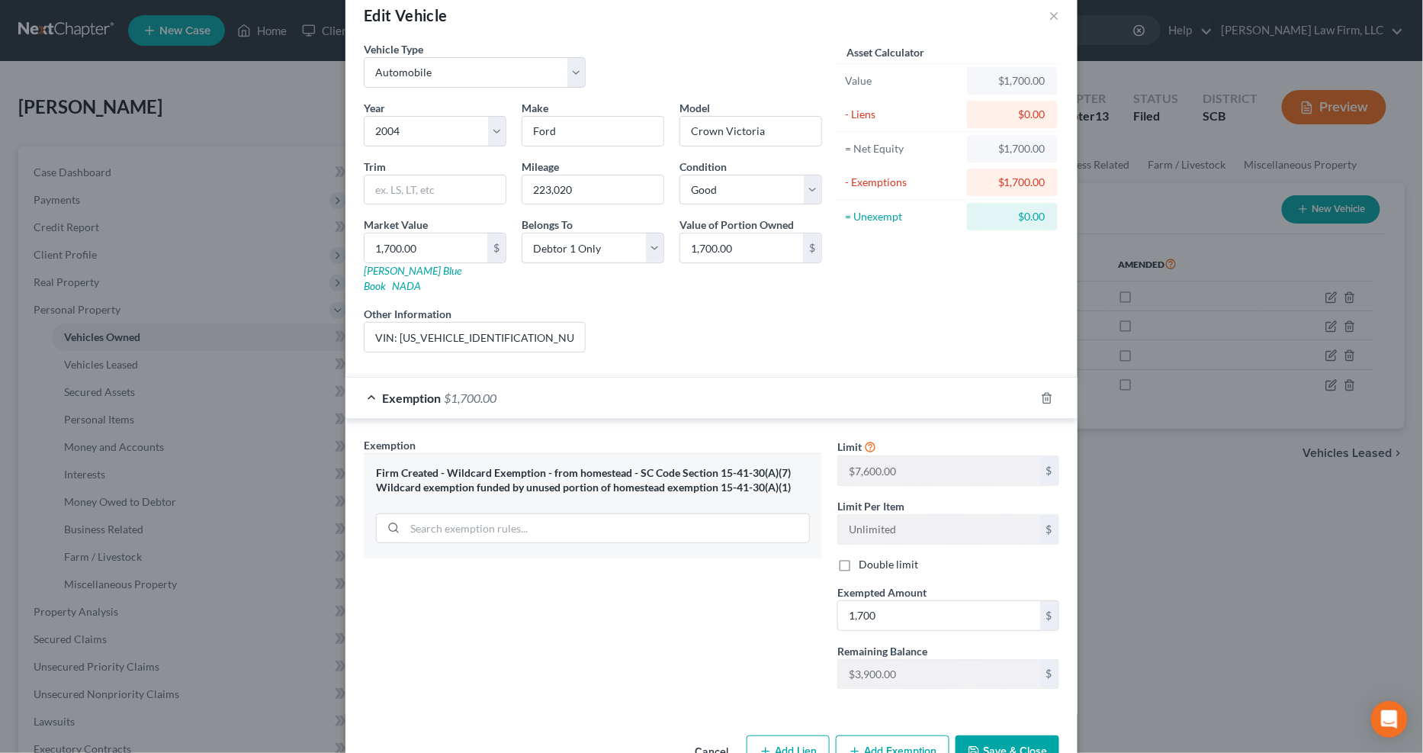
click at [998, 743] on button "Save & Close" at bounding box center [1008, 751] width 104 height 32
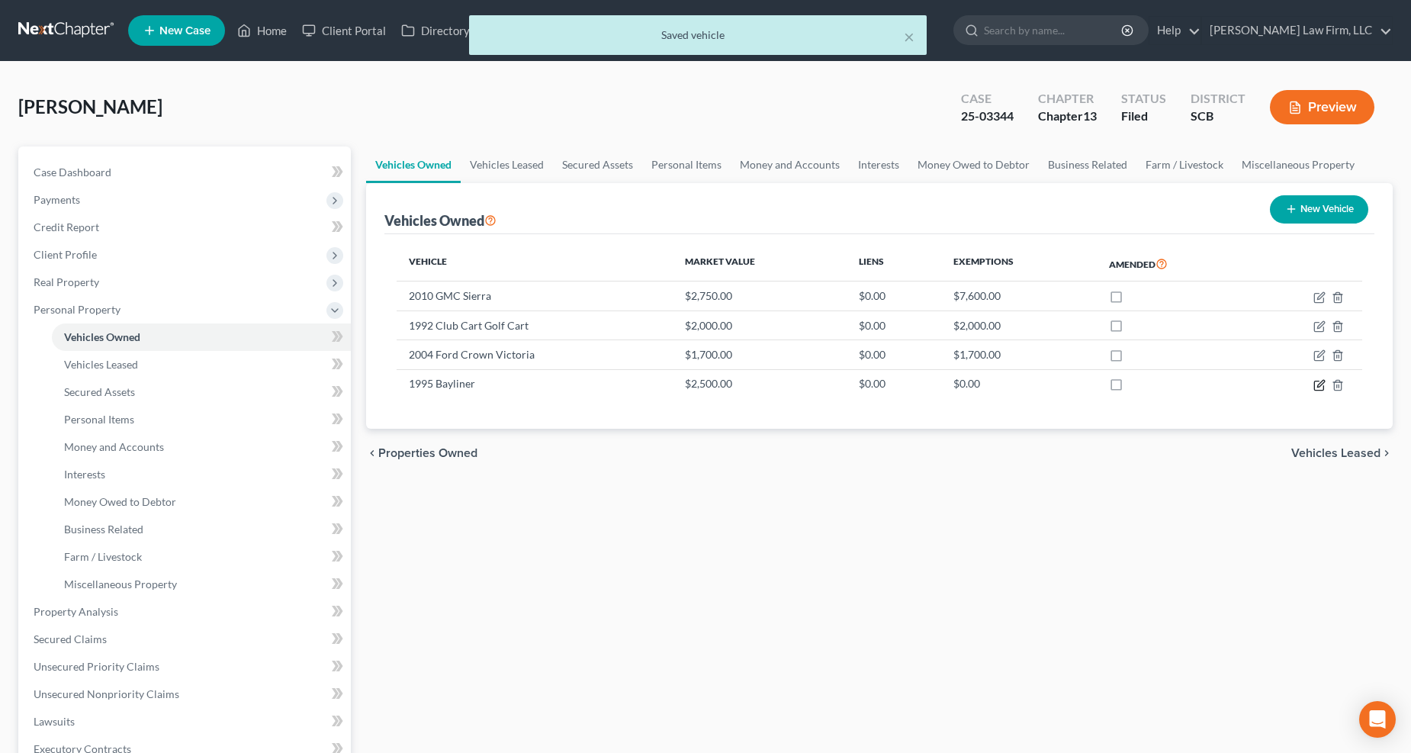
click at [1318, 383] on icon "button" at bounding box center [1319, 385] width 12 height 12
select select "3"
select select "31"
select select "2"
select select "0"
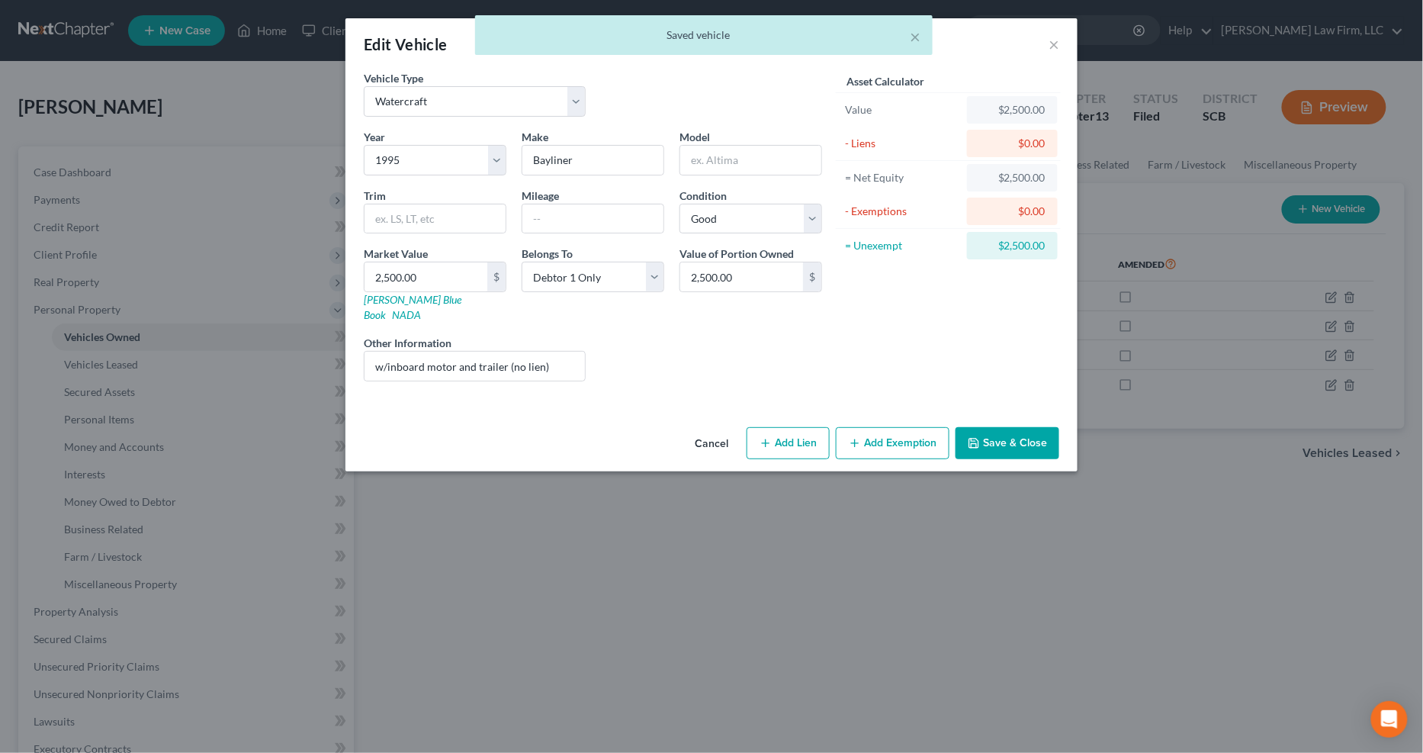
click at [895, 437] on button "Add Exemption" at bounding box center [893, 443] width 114 height 32
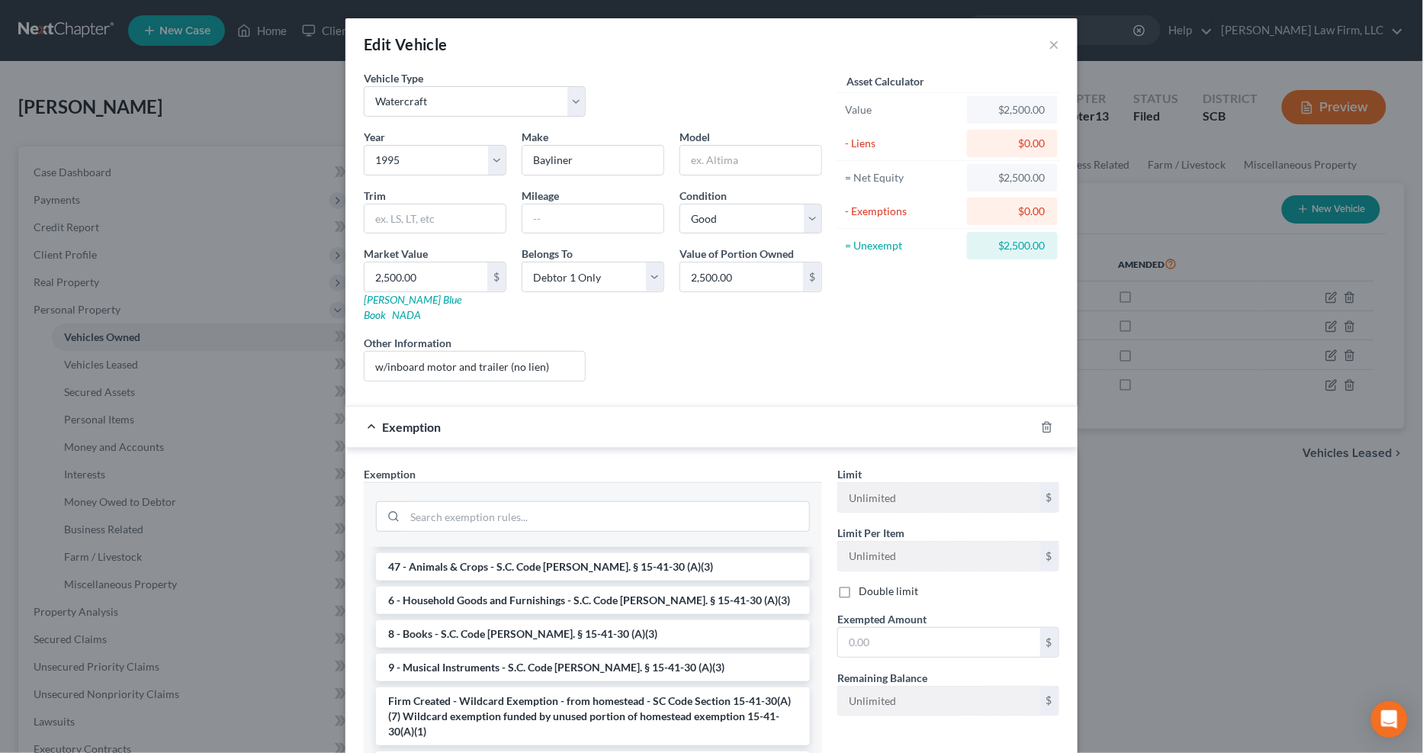
scroll to position [1627, 0]
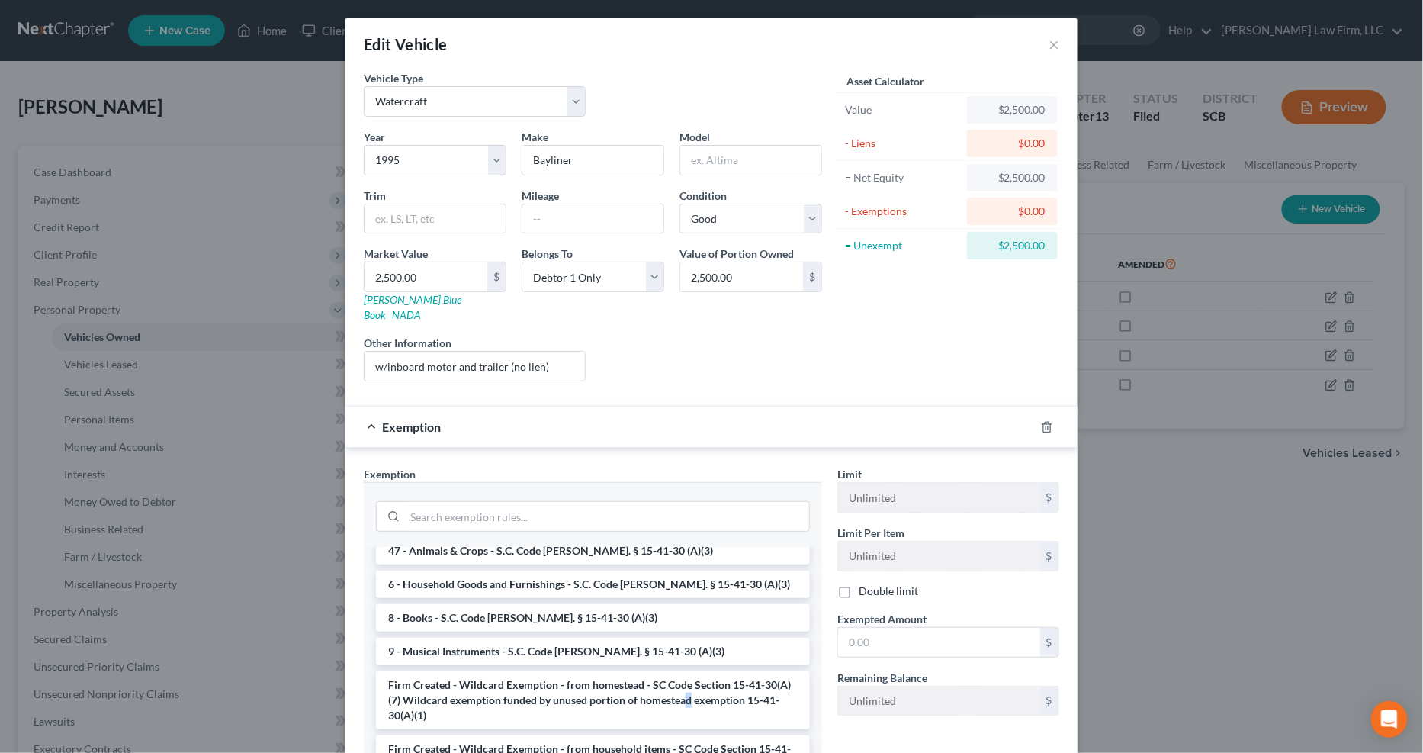
click at [708, 671] on li "Firm Created - Wildcard Exemption - from homestead - SC Code Section 15-41-30(A…" at bounding box center [593, 700] width 434 height 58
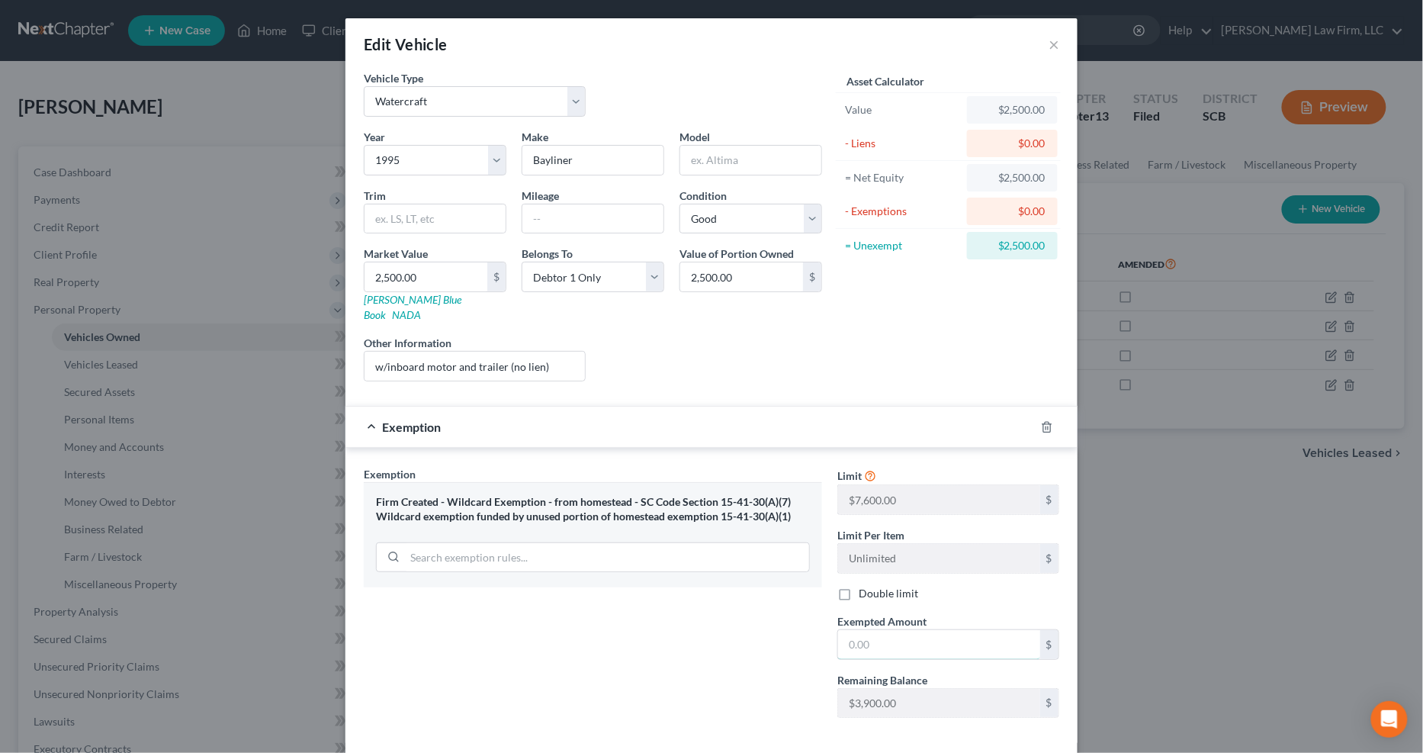
click at [850, 634] on input "text" at bounding box center [939, 644] width 202 height 29
type input "2,500"
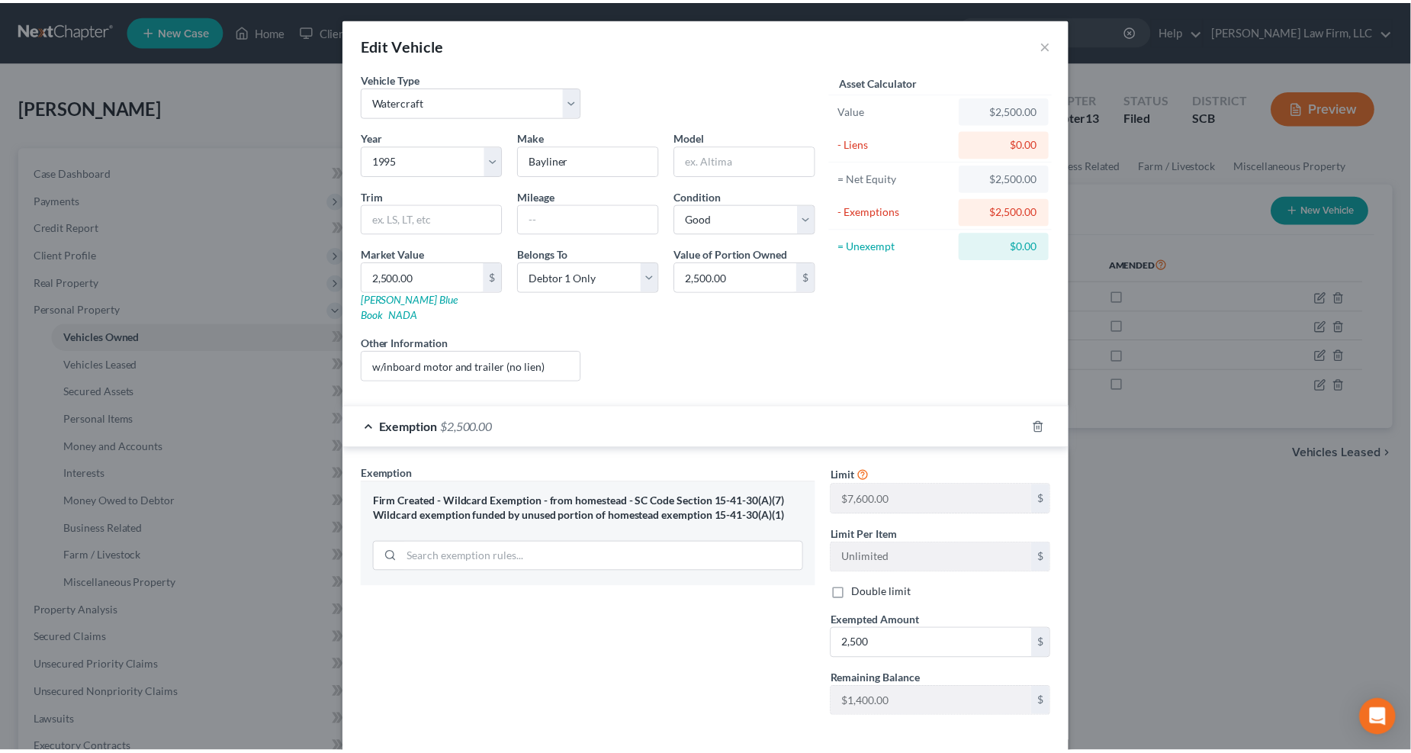
scroll to position [29, 0]
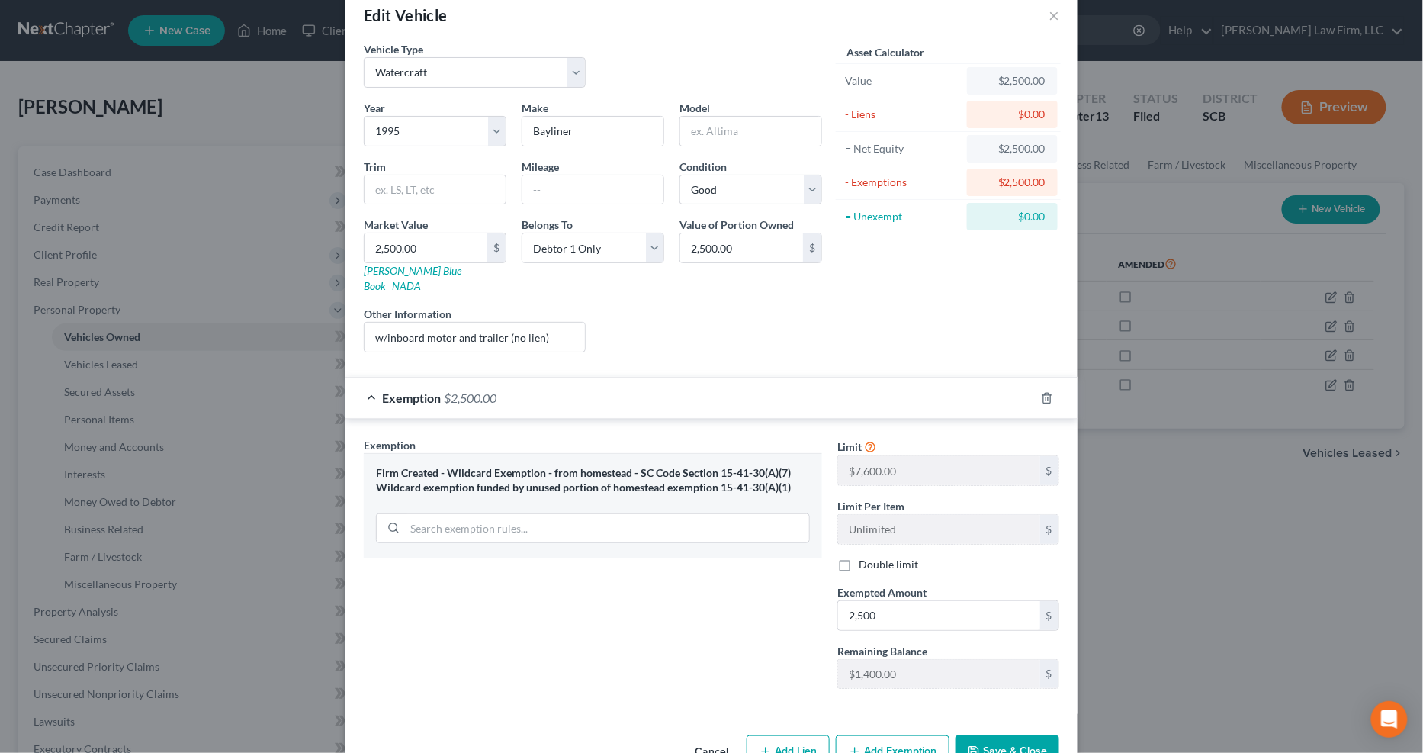
click at [1038, 735] on button "Save & Close" at bounding box center [1008, 751] width 104 height 32
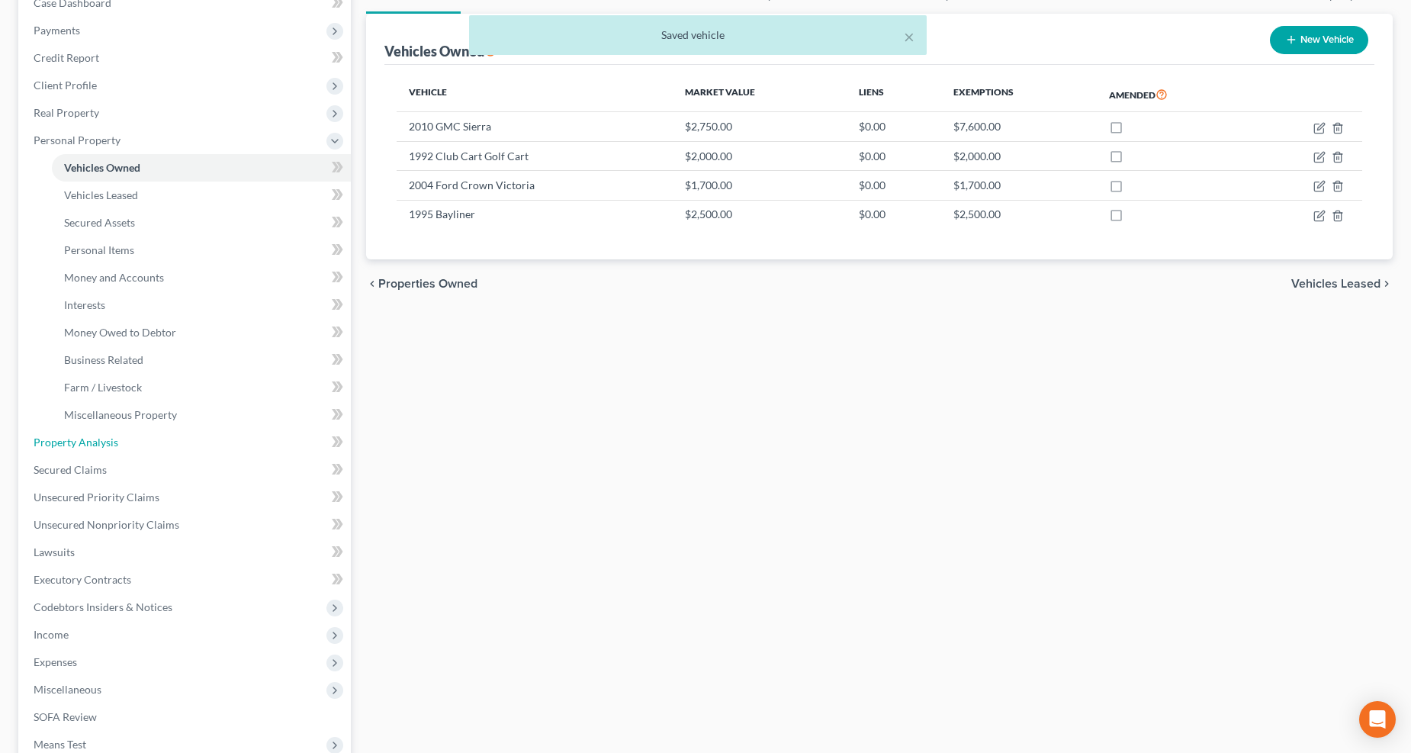
click at [108, 431] on link "Property Analysis" at bounding box center [185, 442] width 329 height 27
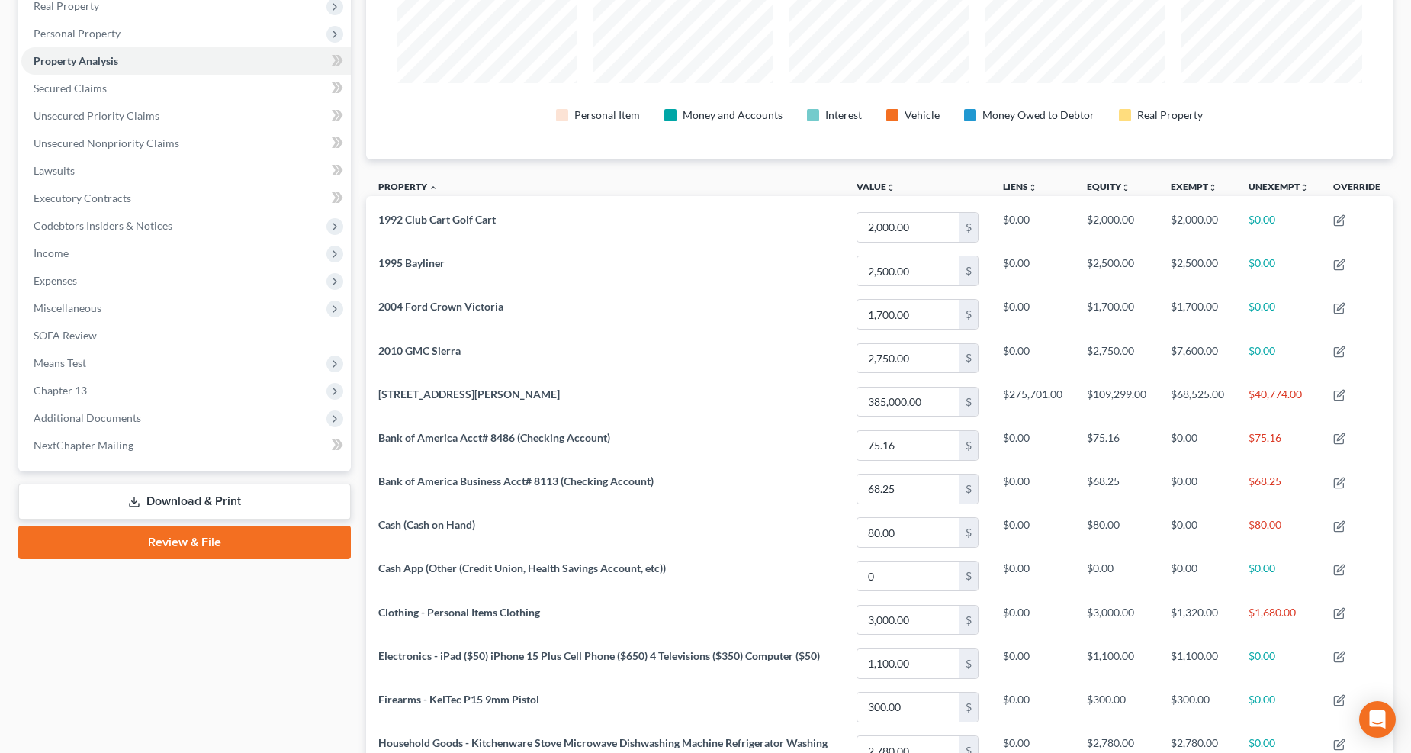
scroll to position [169, 0]
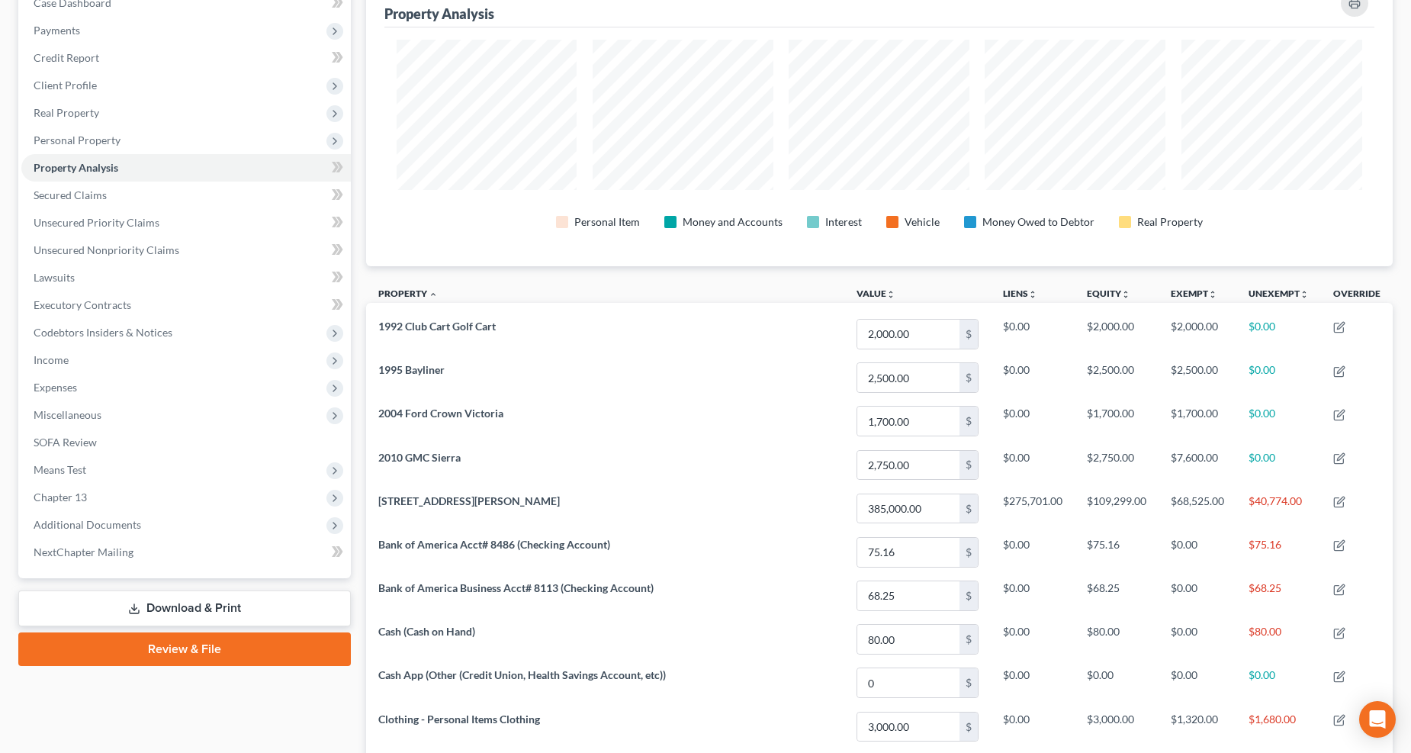
click at [58, 138] on span "Personal Property" at bounding box center [77, 139] width 87 height 13
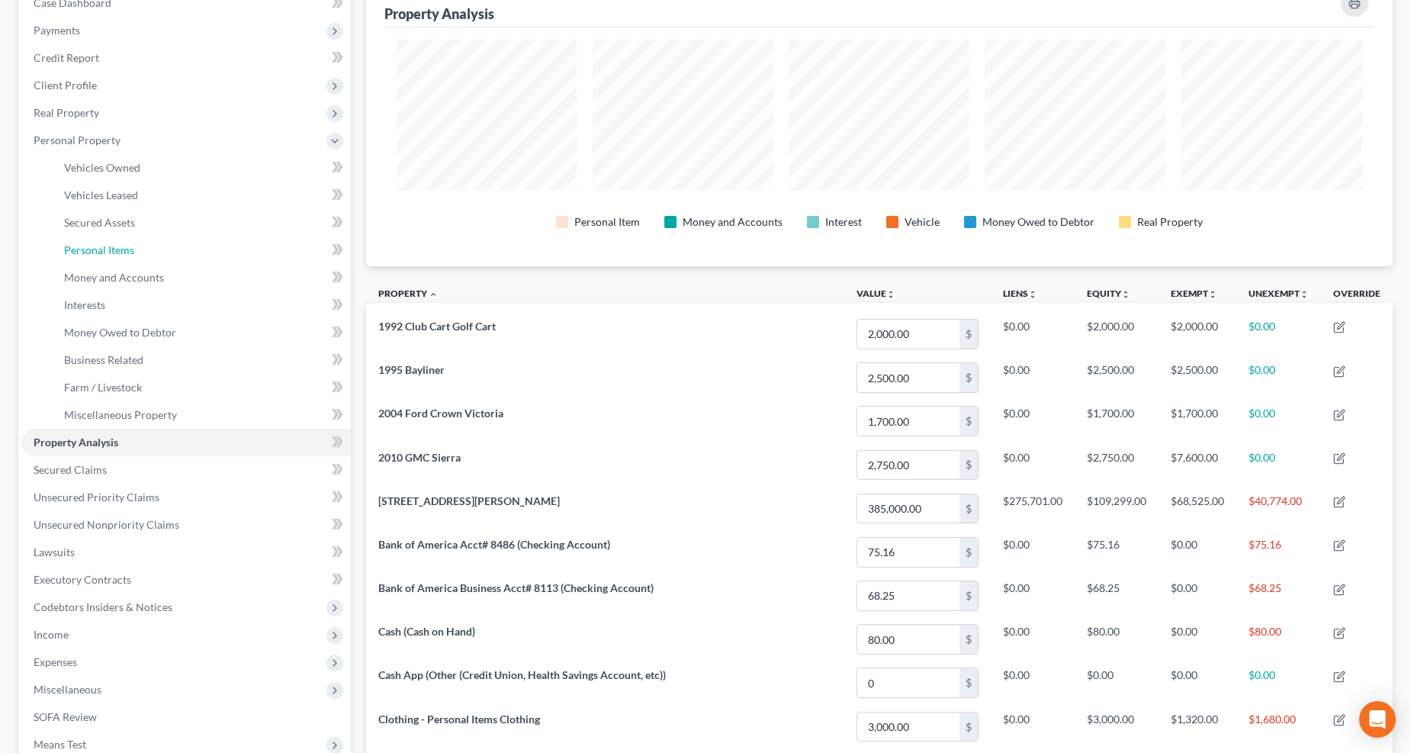
click at [89, 249] on span "Personal Items" at bounding box center [99, 249] width 70 height 13
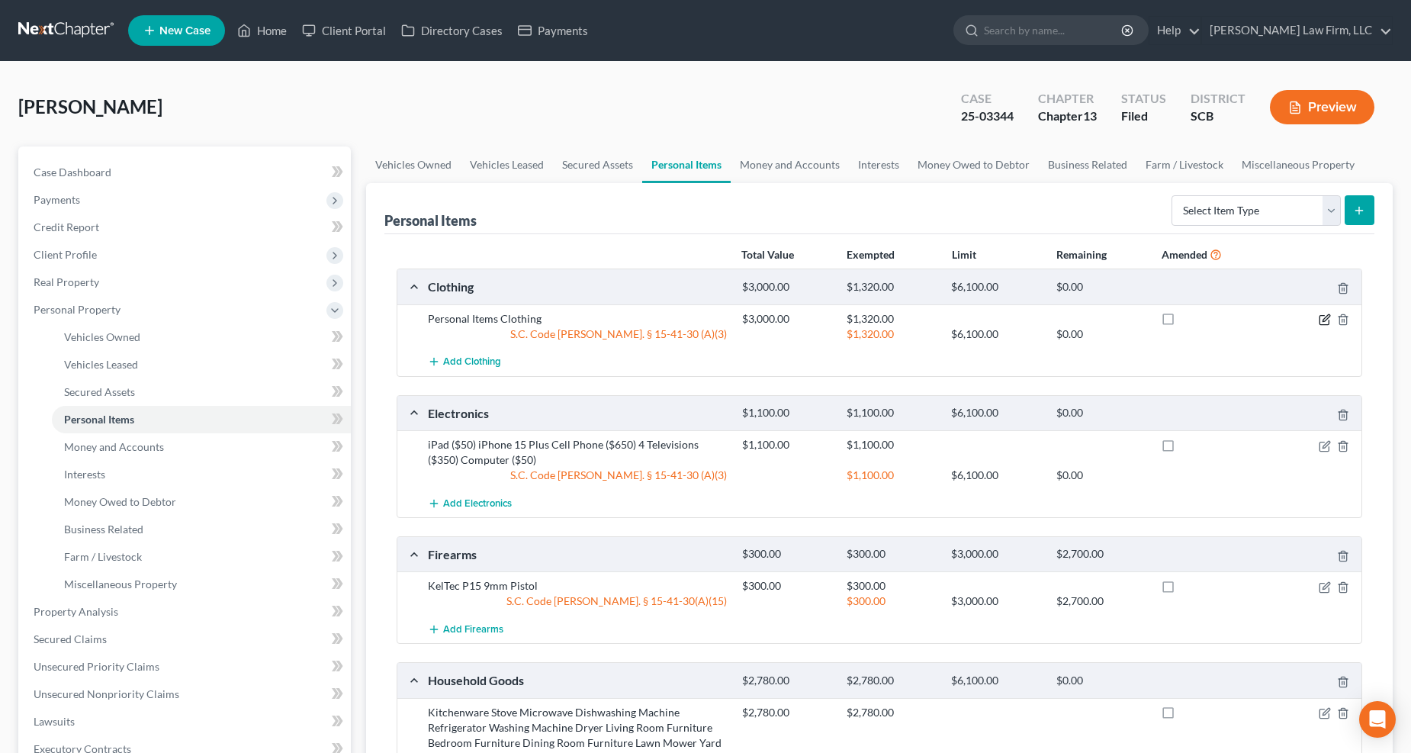
click at [1322, 321] on icon "button" at bounding box center [1325, 317] width 7 height 7
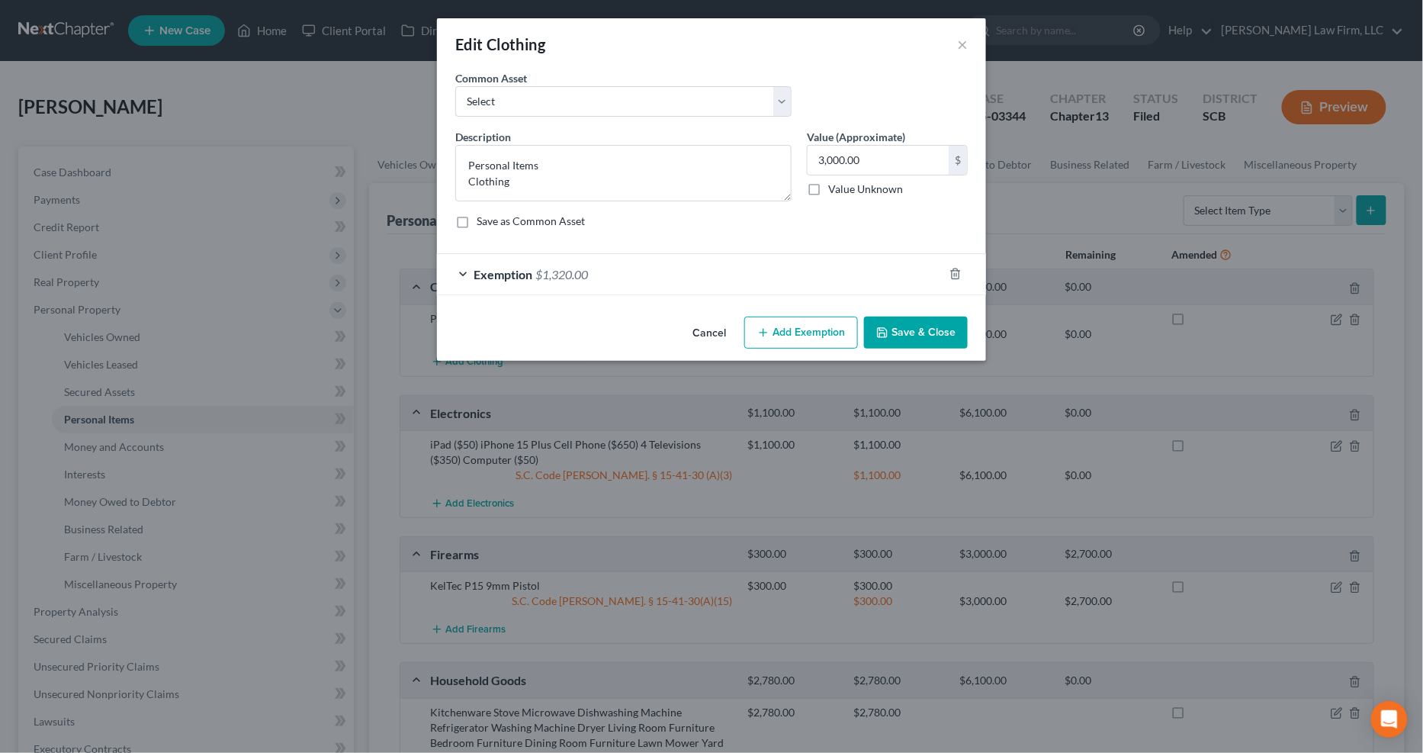
click at [795, 329] on button "Add Exemption" at bounding box center [801, 333] width 114 height 32
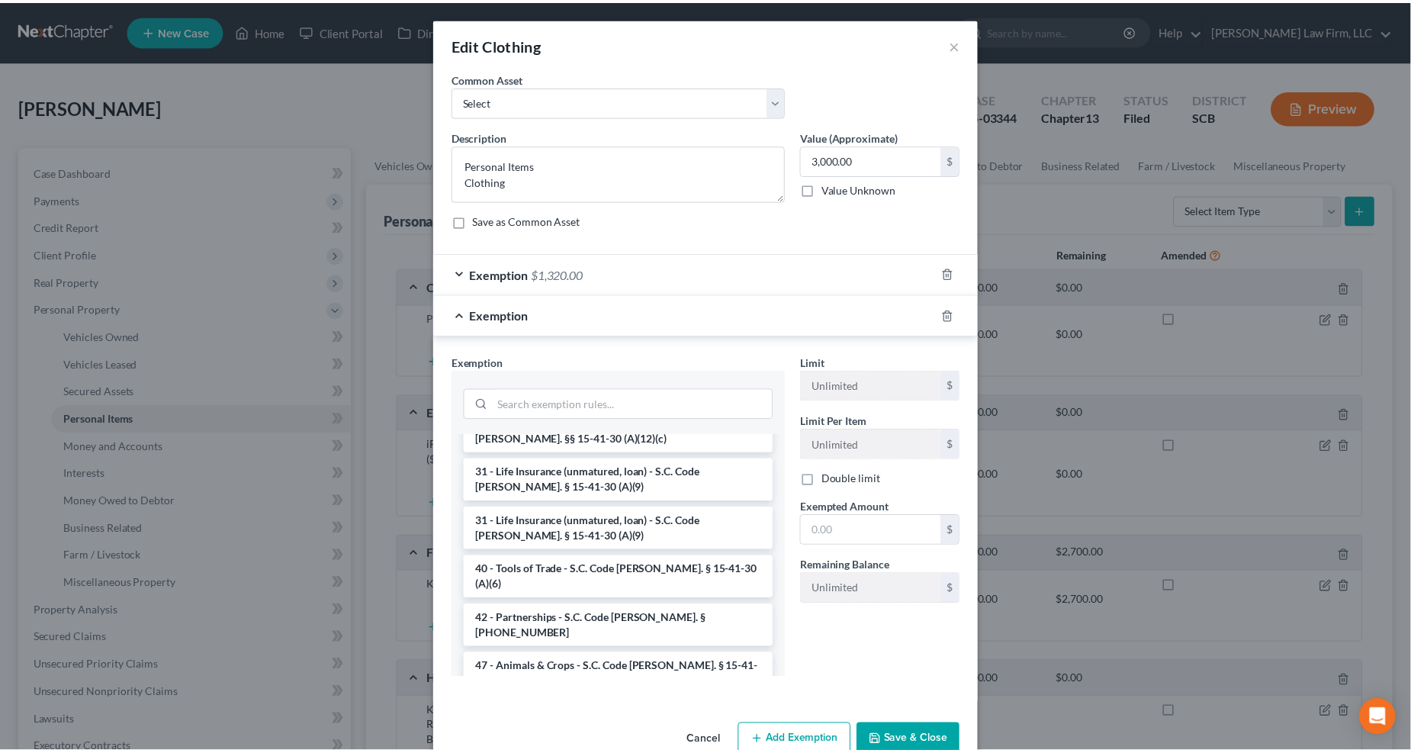
scroll to position [1970, 0]
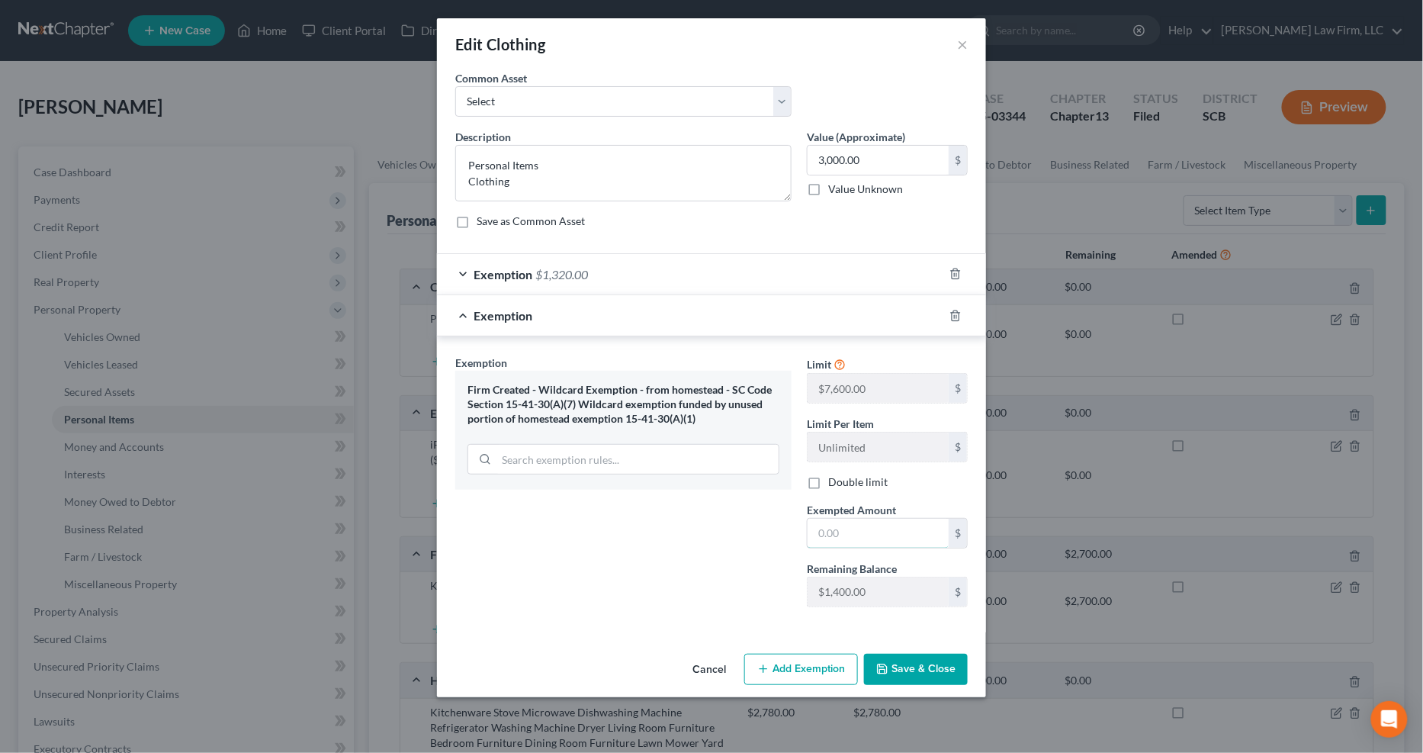
click at [855, 535] on input "text" at bounding box center [878, 533] width 141 height 29
type input "1,400"
click at [935, 658] on button "Save & Close" at bounding box center [916, 670] width 104 height 32
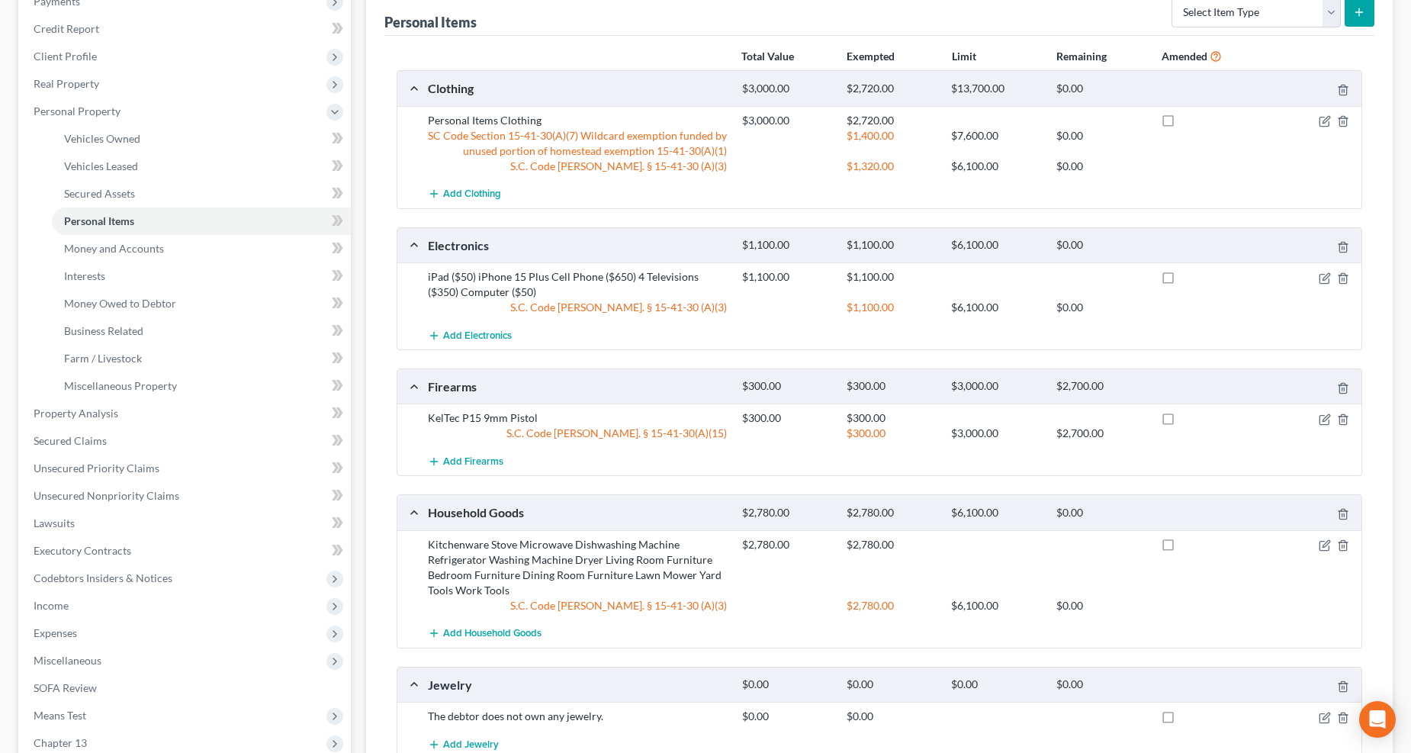
scroll to position [169, 0]
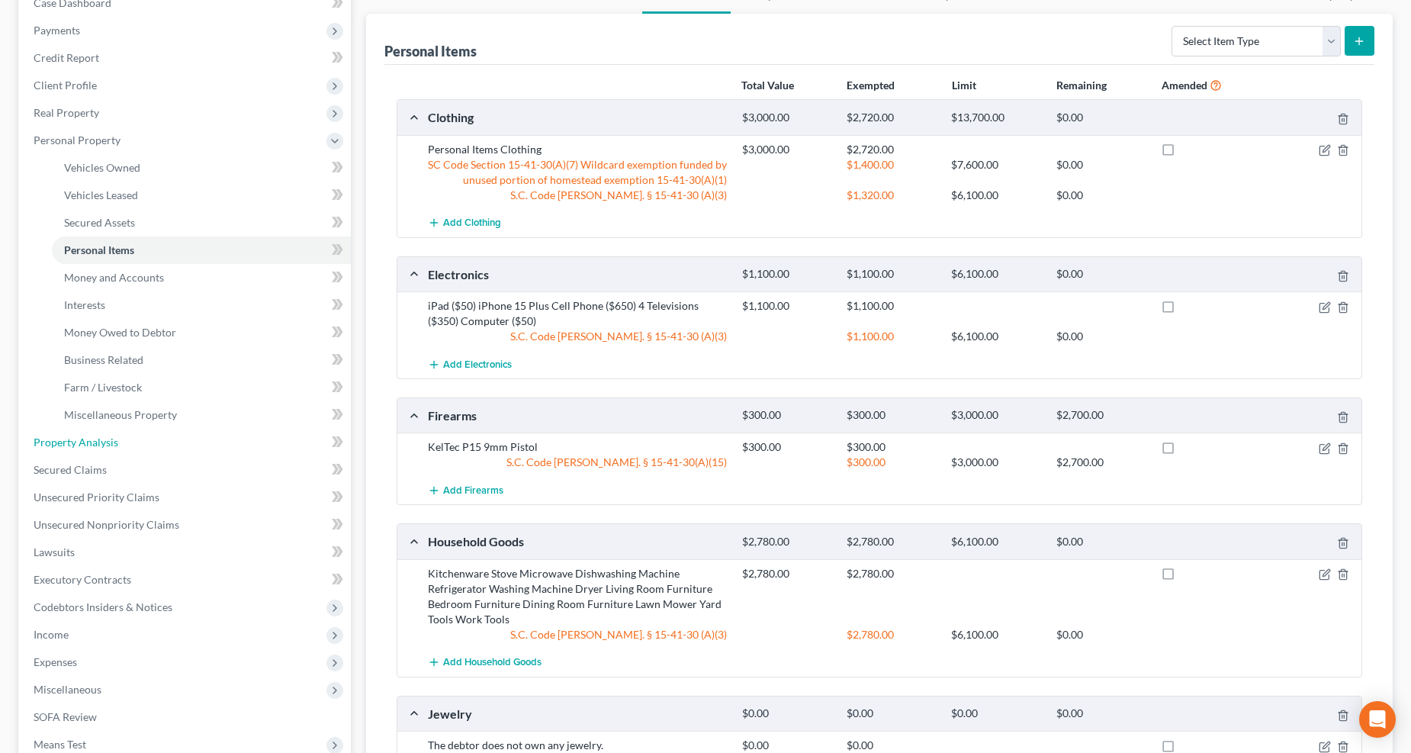
click at [108, 445] on span "Property Analysis" at bounding box center [76, 441] width 85 height 13
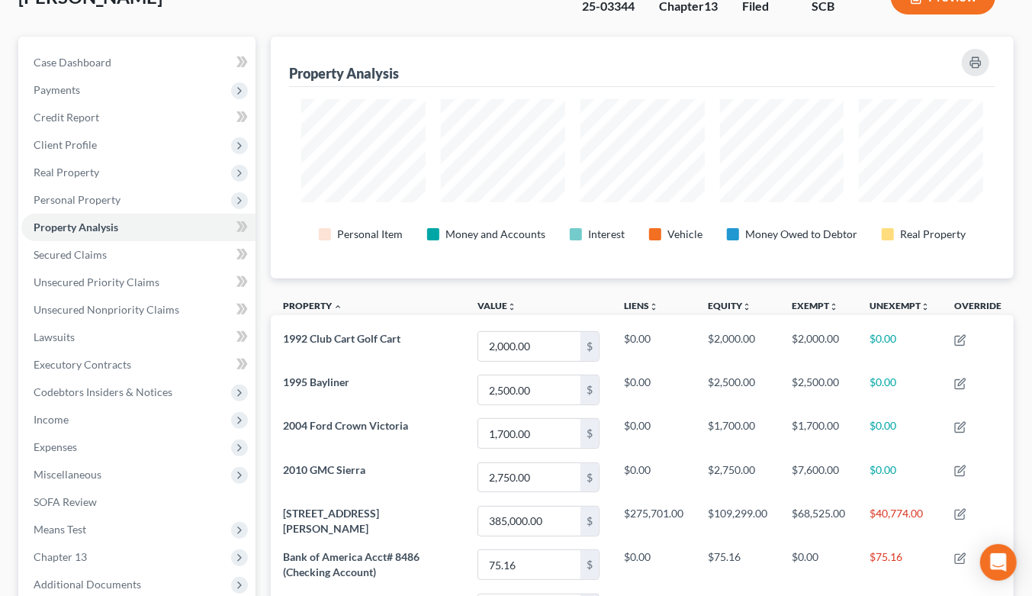
scroll to position [3, 0]
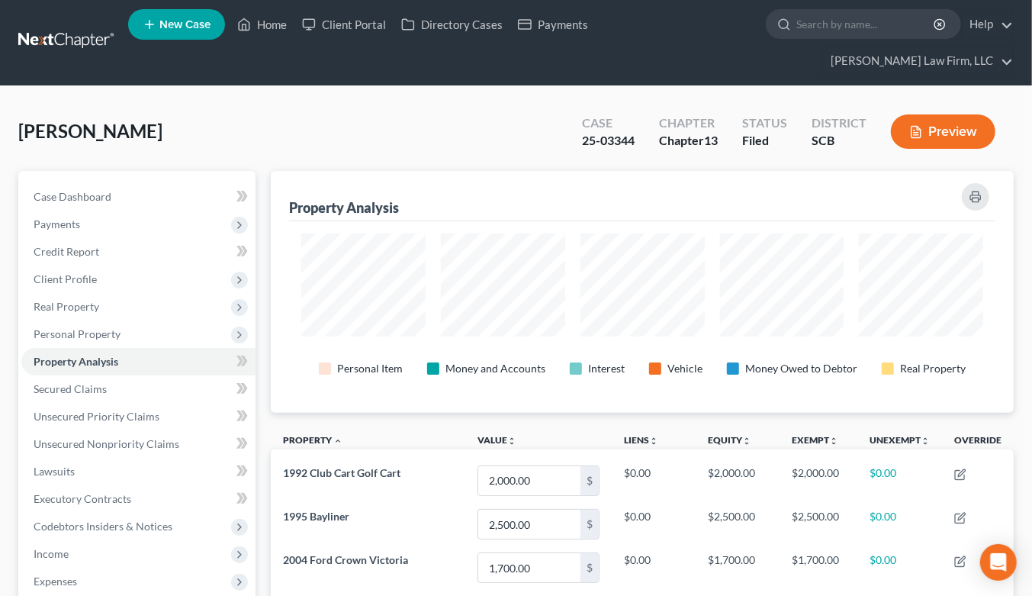
click at [57, 27] on link at bounding box center [67, 40] width 98 height 27
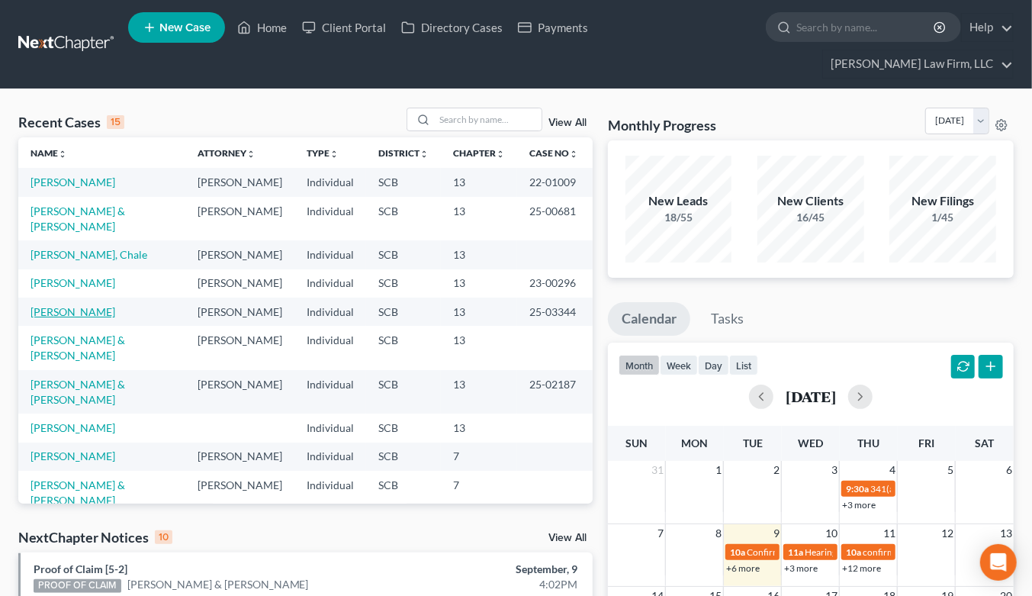
click at [75, 305] on link "[PERSON_NAME]" at bounding box center [73, 311] width 85 height 13
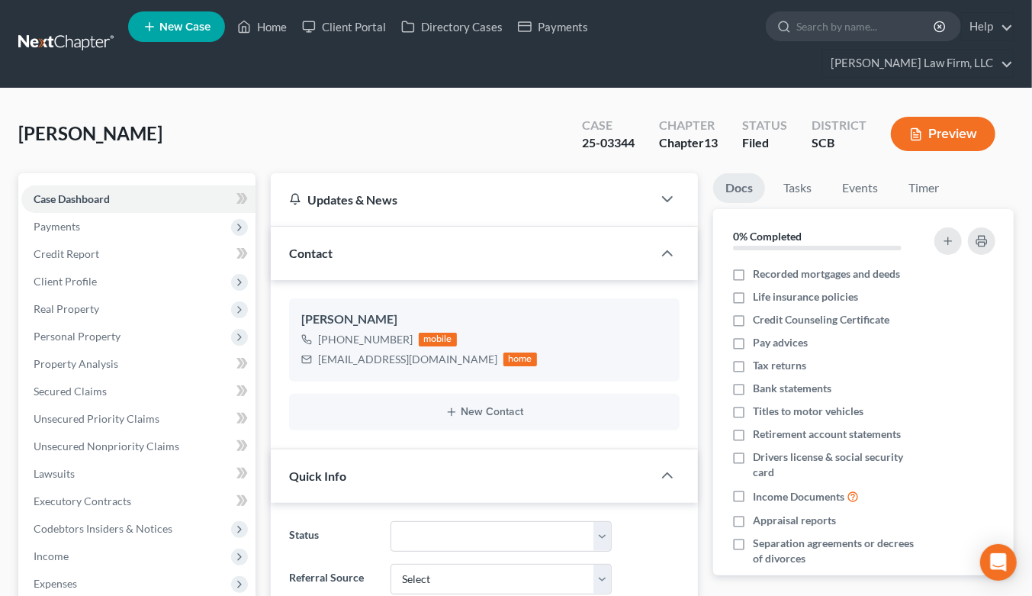
select select "0"
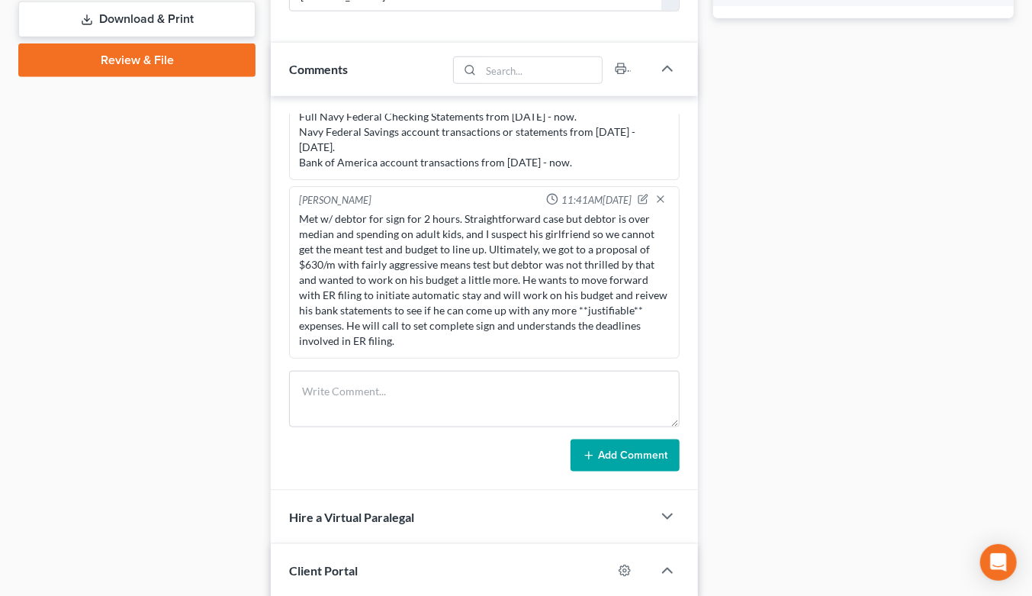
scroll to position [763, 0]
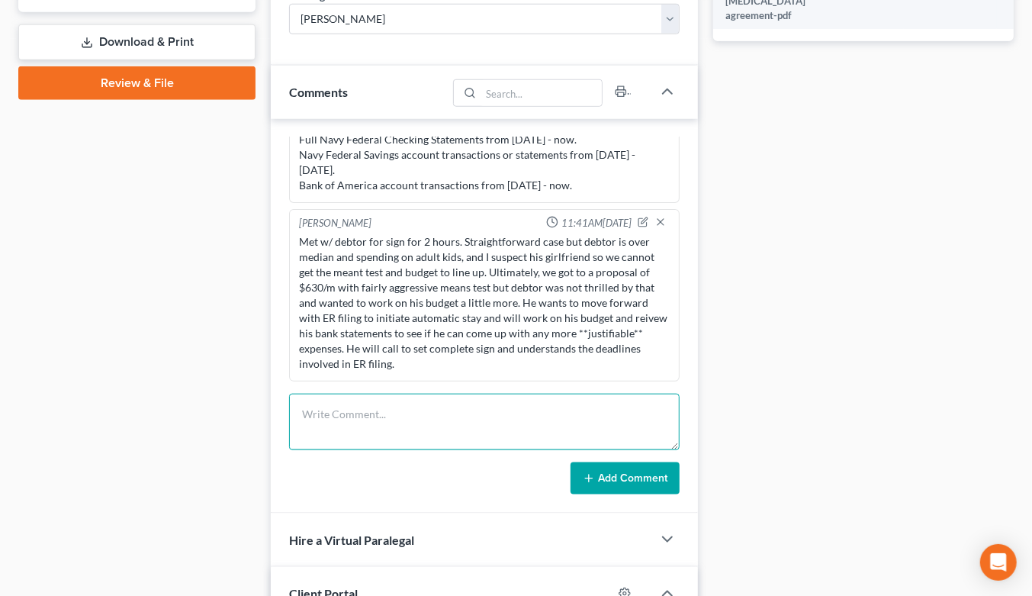
click at [485, 394] on textarea at bounding box center [484, 422] width 390 height 56
click at [487, 394] on textarea "Met w/ dbtor for complete -- budget updatred just shows he spends too much on d…" at bounding box center [484, 422] width 390 height 56
click at [497, 409] on textarea "Met w/ dbtor for complete -- budget updated just shows he spends too much on di…" at bounding box center [484, 422] width 390 height 56
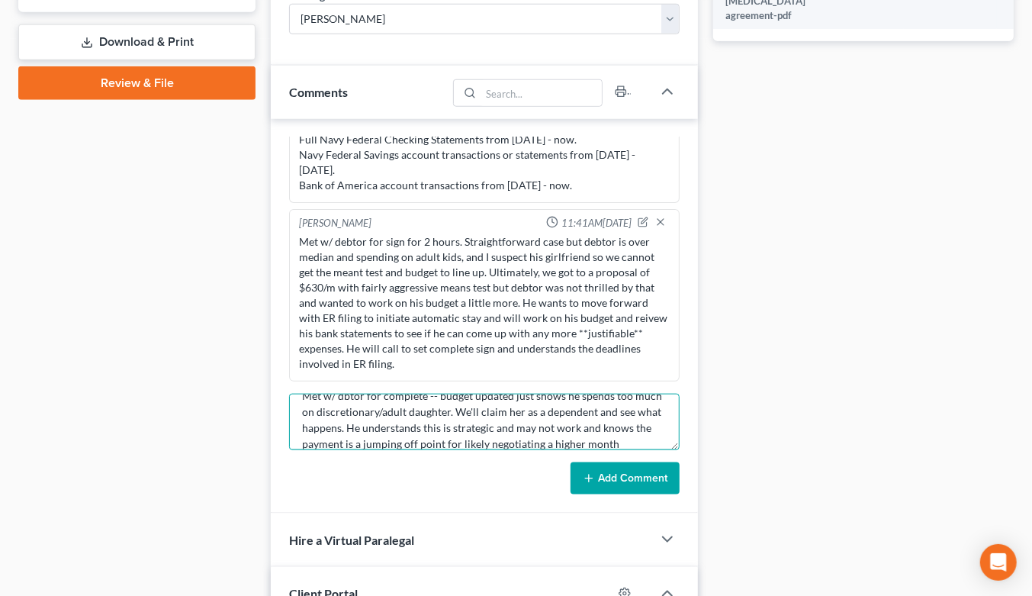
scroll to position [34, 0]
type textarea "Met w/ dbtor for complete -- budget updated just shows he spends too much on di…"
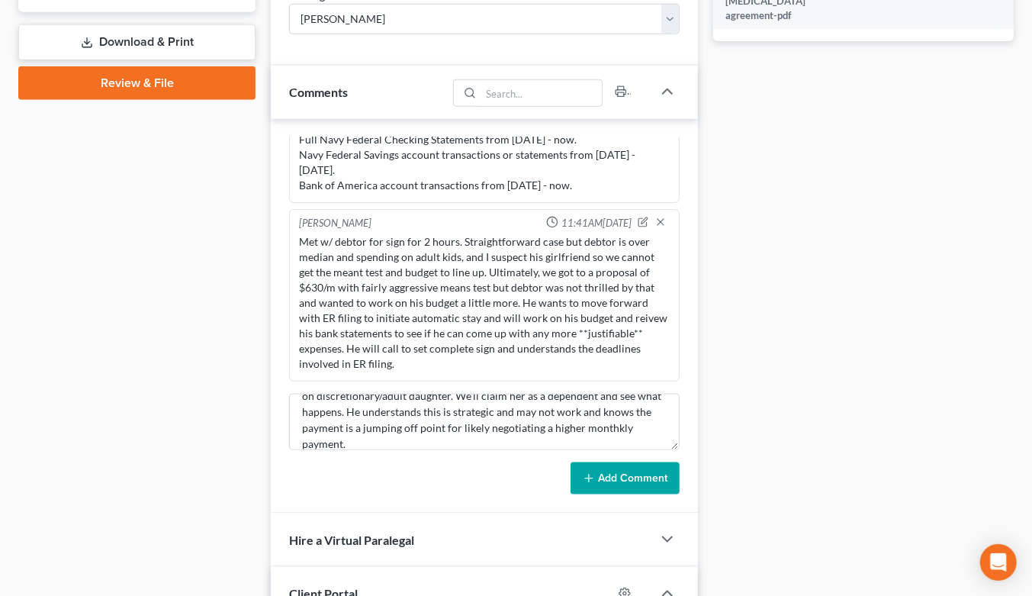
click at [625, 462] on button "Add Comment" at bounding box center [624, 478] width 109 height 32
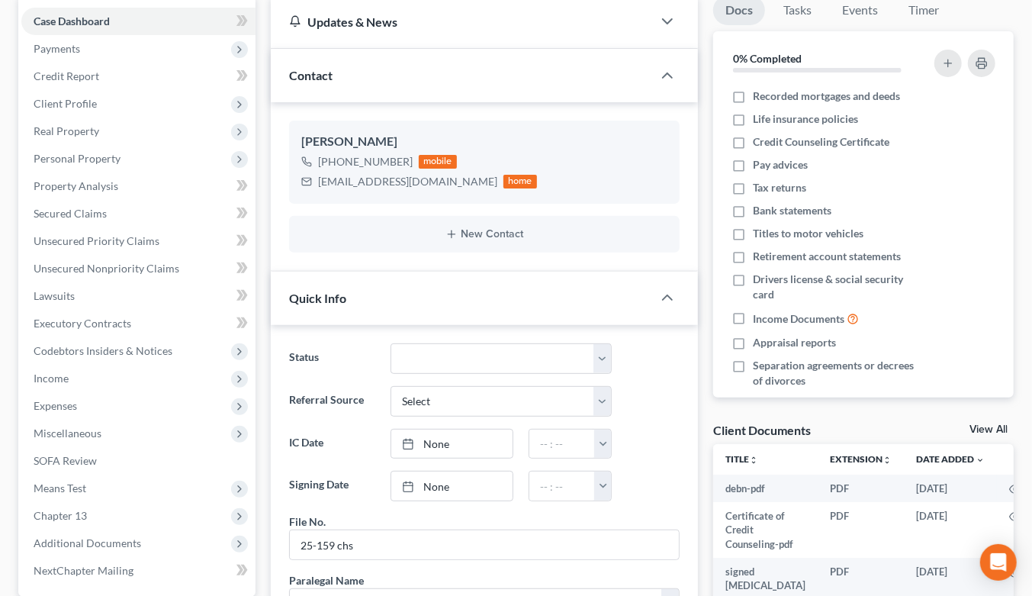
scroll to position [0, 0]
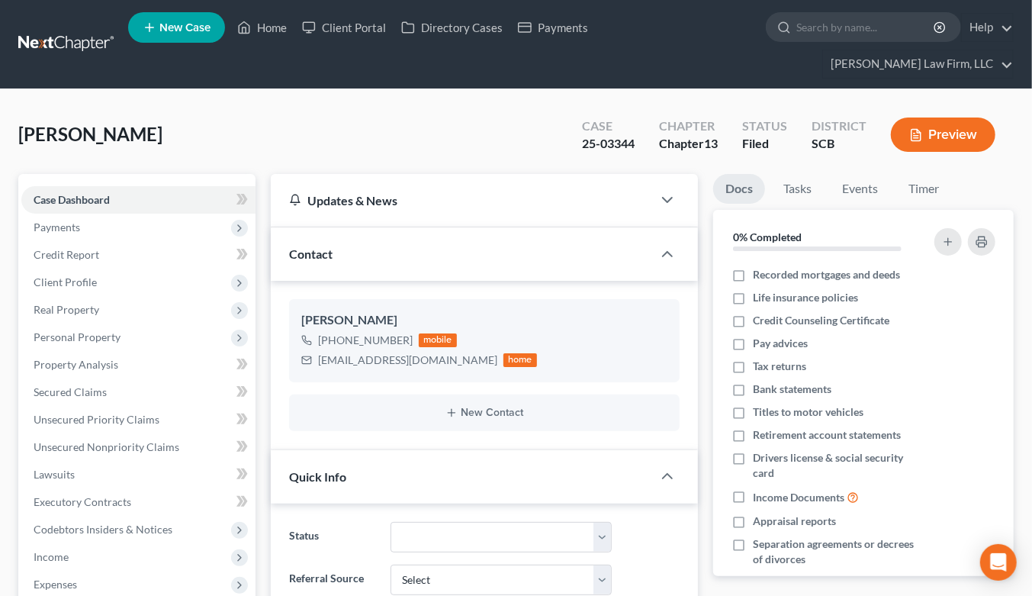
click at [81, 31] on link at bounding box center [67, 44] width 98 height 27
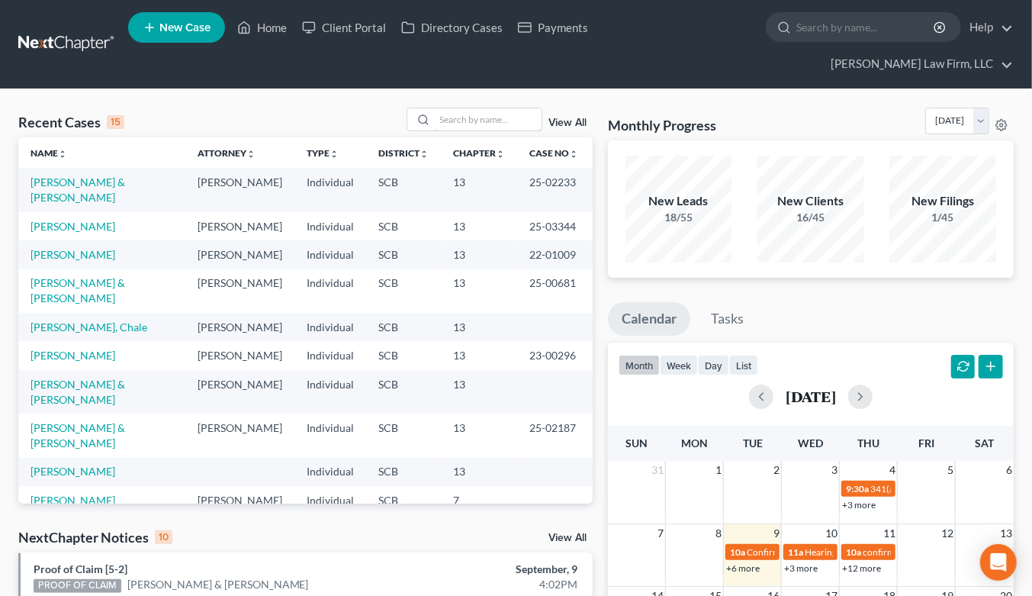
click at [493, 108] on input "search" at bounding box center [488, 119] width 107 height 22
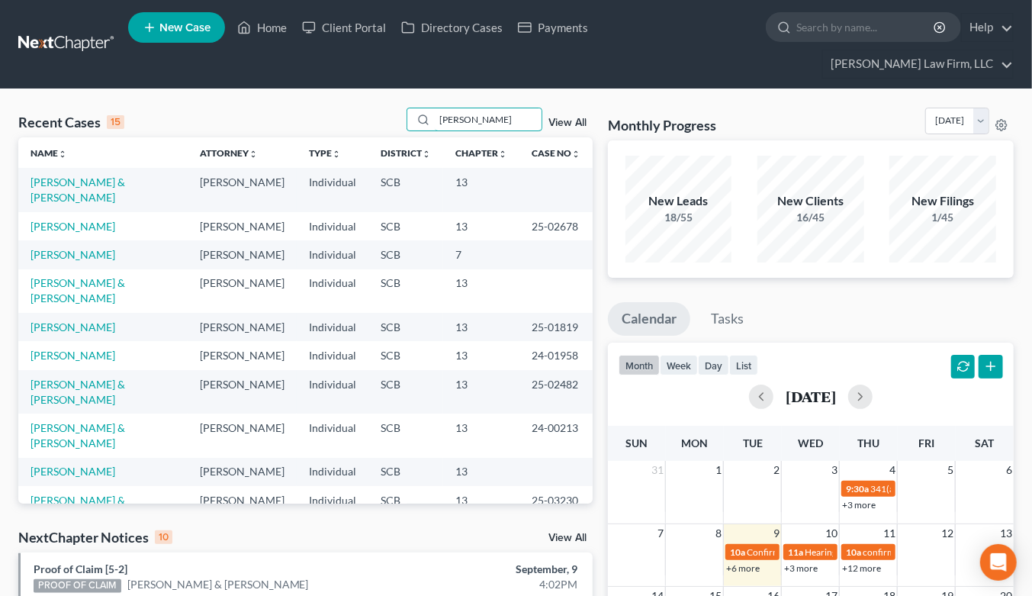
type input "[PERSON_NAME]"
click at [53, 220] on link "[PERSON_NAME]" at bounding box center [73, 226] width 85 height 13
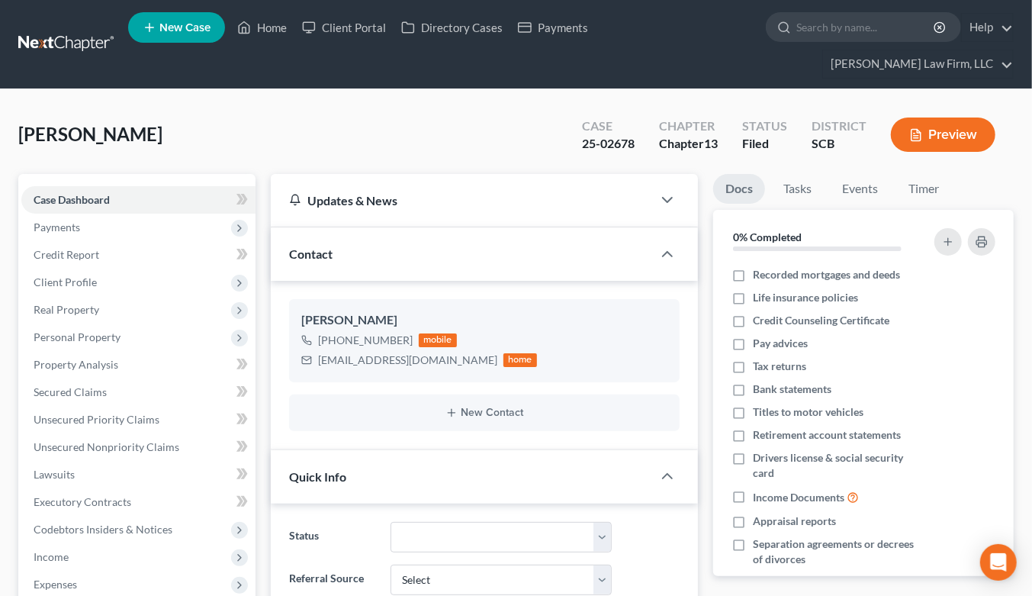
select select "0"
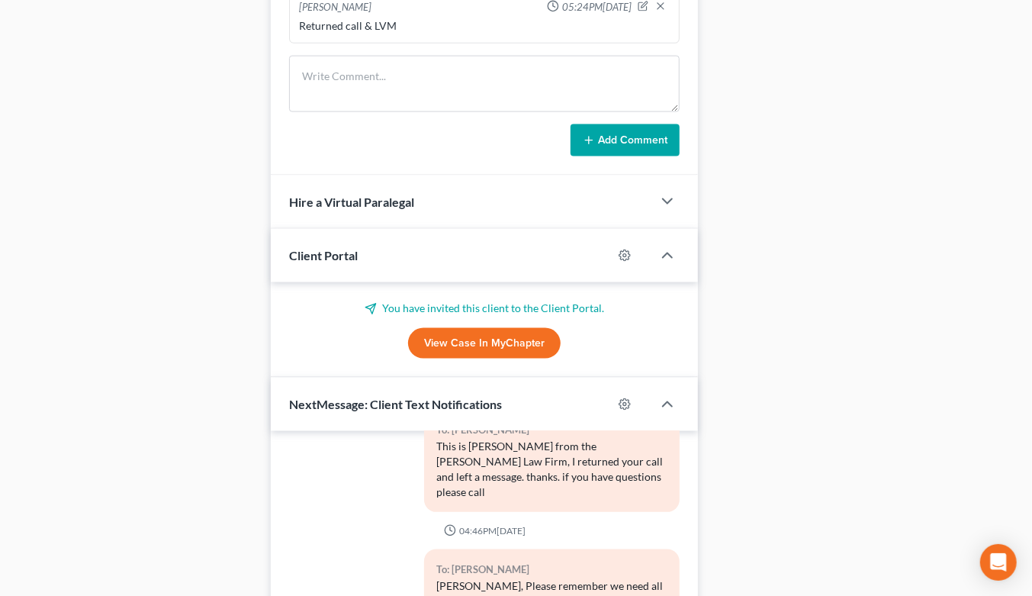
scroll to position [847, 0]
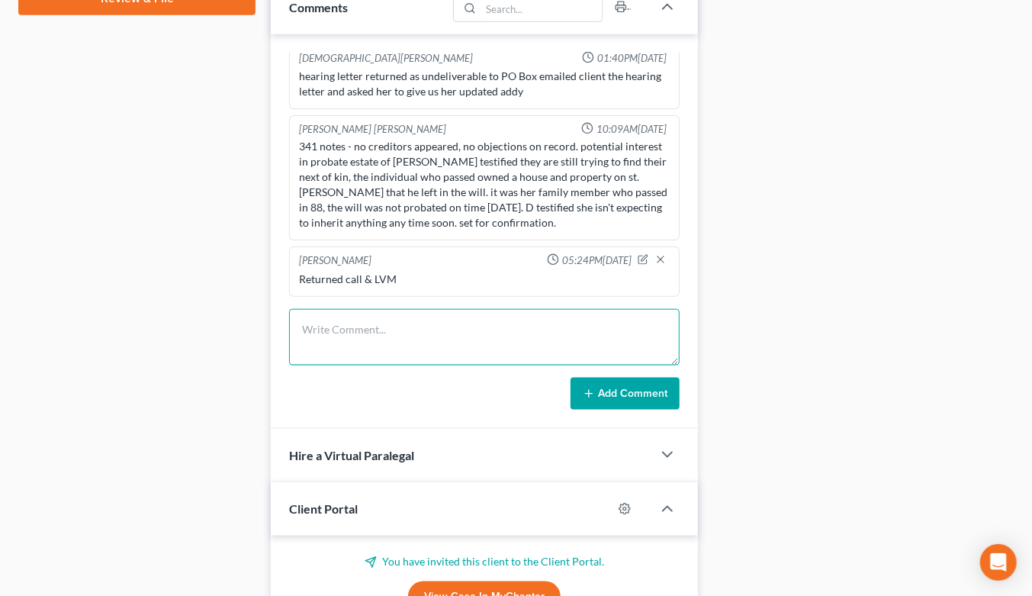
click at [448, 309] on textarea at bounding box center [484, 337] width 390 height 56
click at [547, 309] on textarea "Returned call & LVM; debtor called right back and wew spoke." at bounding box center [484, 337] width 390 height 56
type textarea "Returned call & LVM; debtor called right back and we spoke."
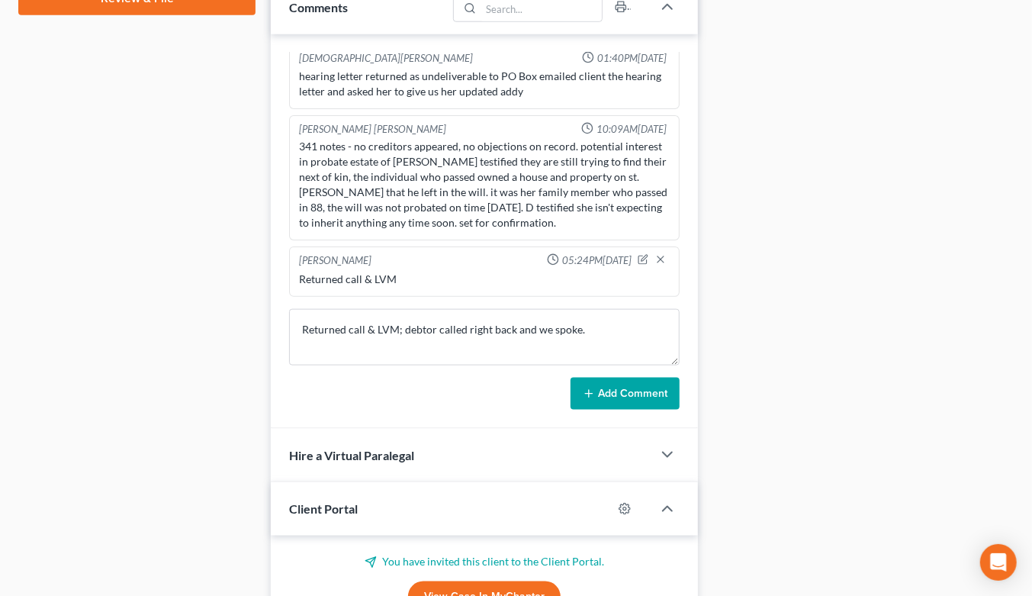
click at [643, 378] on button "Add Comment" at bounding box center [624, 394] width 109 height 32
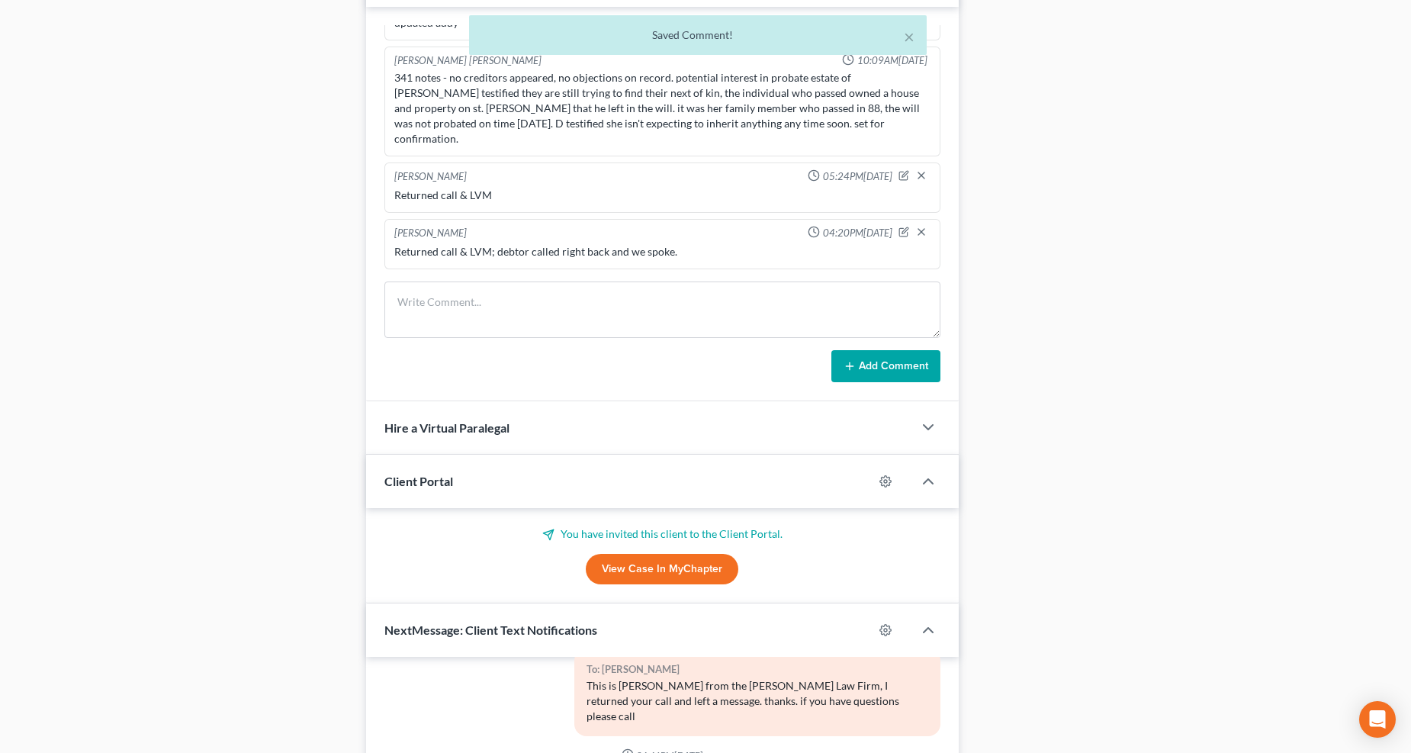
scroll to position [425, 0]
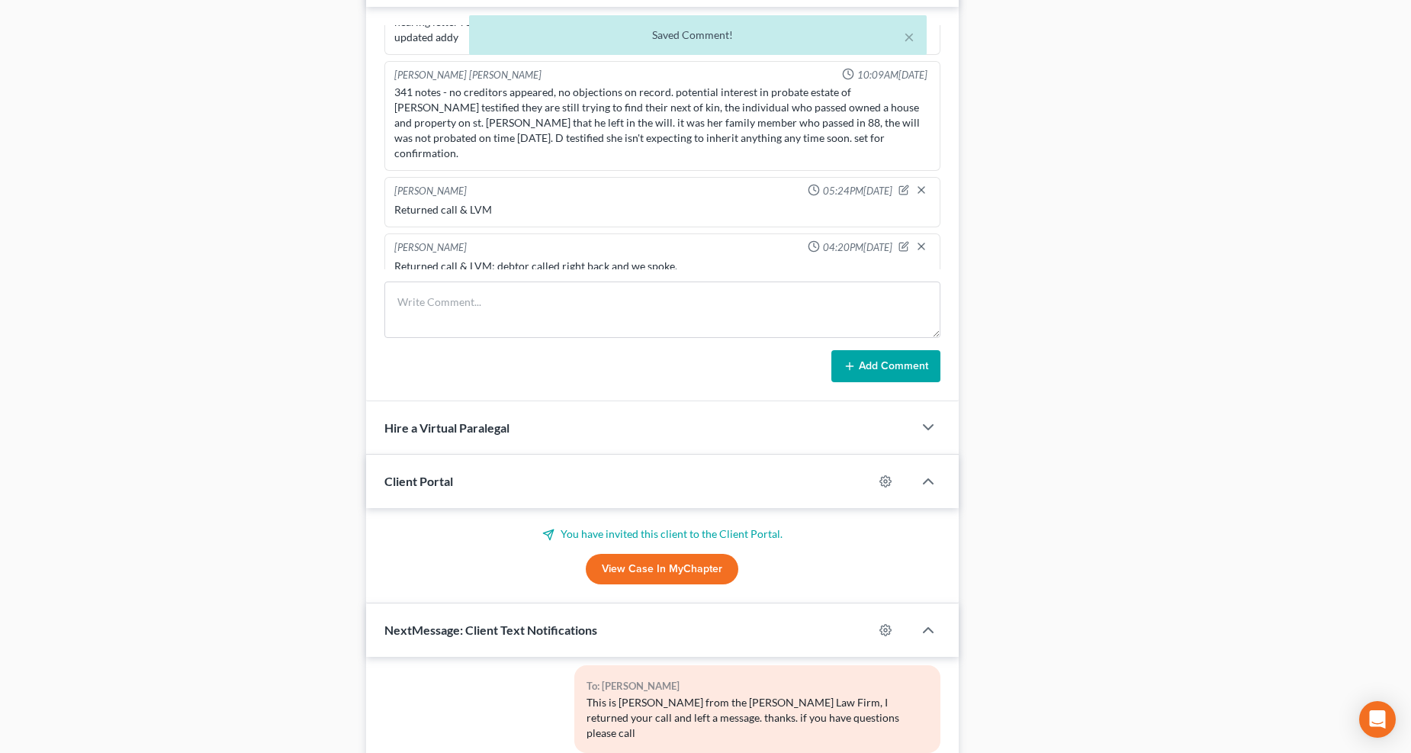
click at [683, 32] on div "Saved Comment!" at bounding box center [697, 34] width 433 height 15
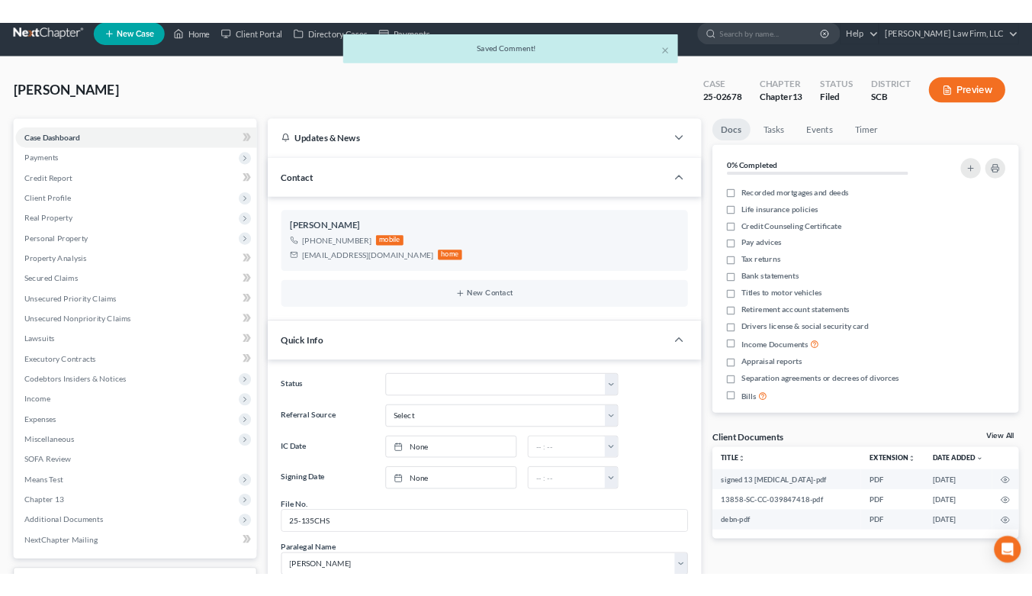
scroll to position [0, 0]
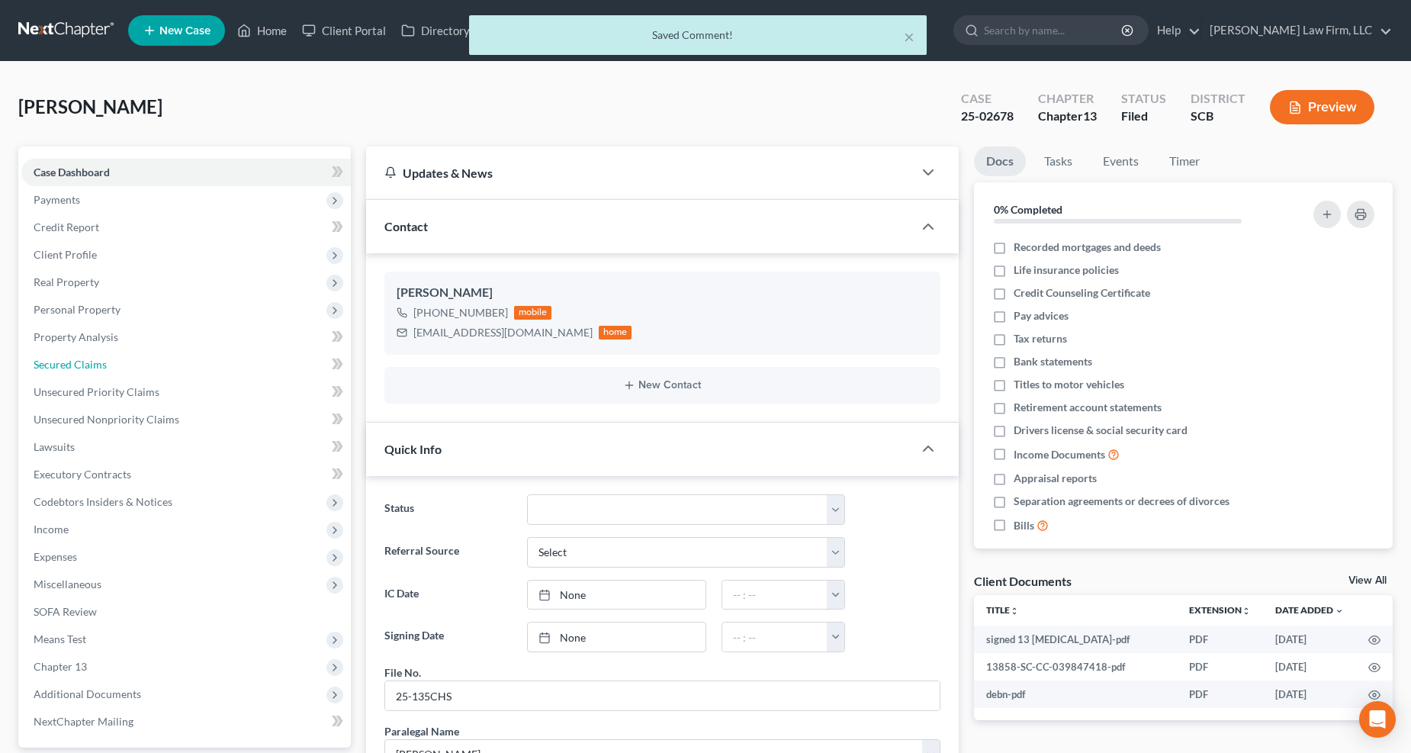
click at [96, 356] on link "Secured Claims" at bounding box center [185, 364] width 329 height 27
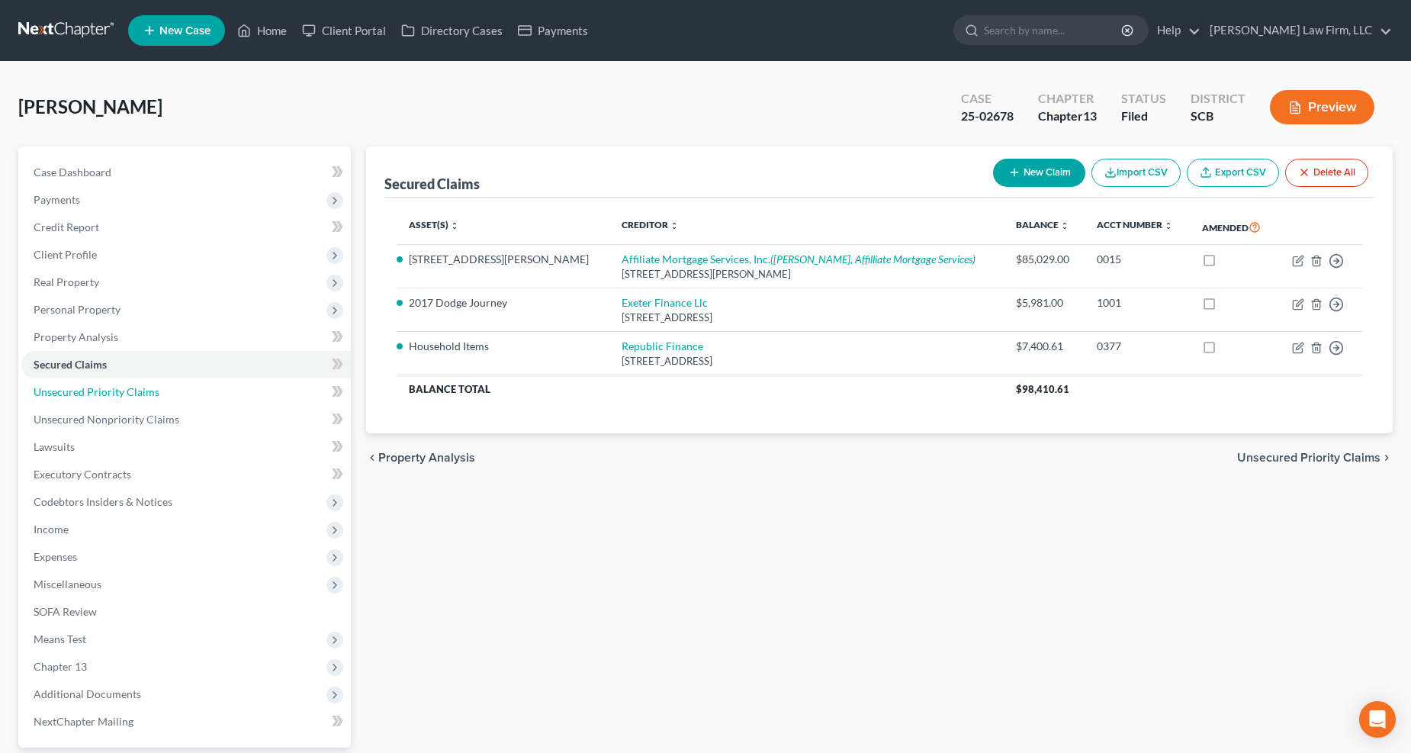
click at [204, 400] on link "Unsecured Priority Claims" at bounding box center [185, 391] width 329 height 27
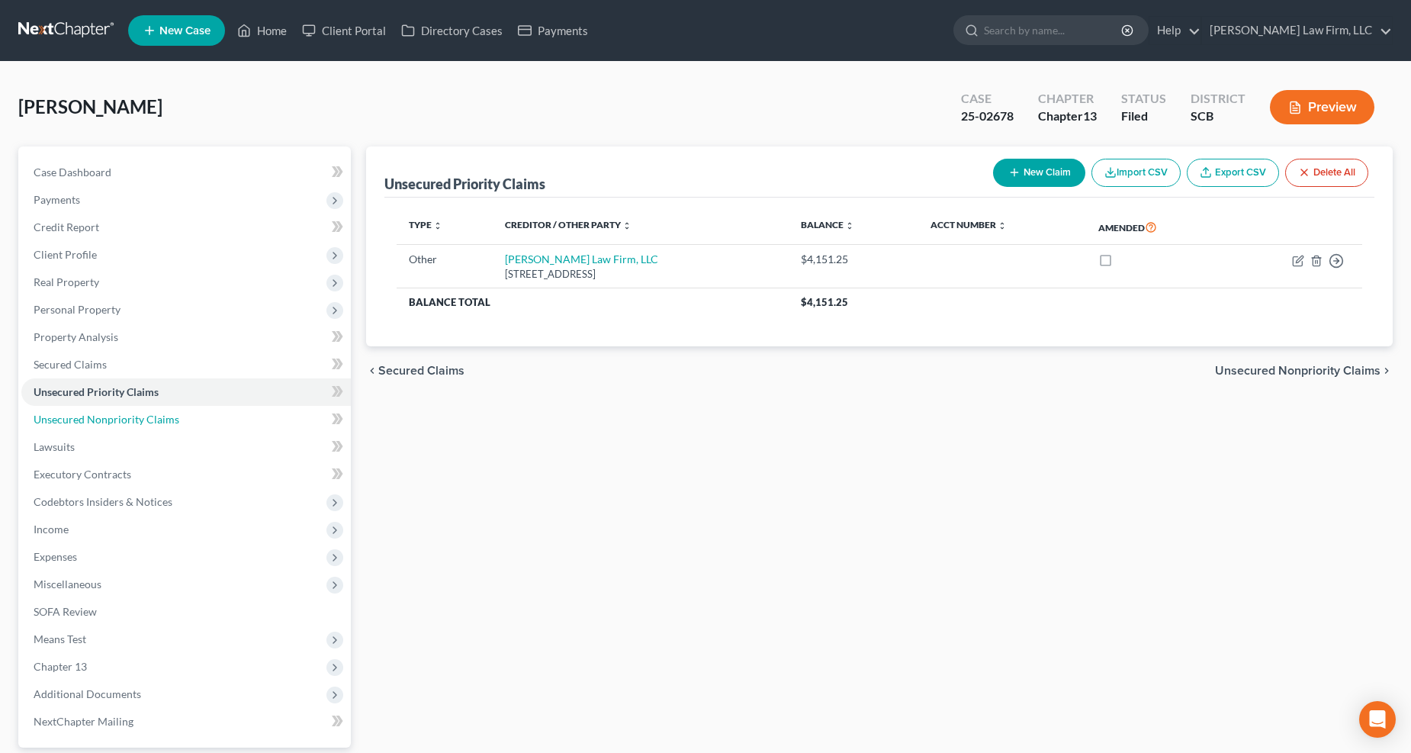
click at [191, 407] on link "Unsecured Nonpriority Claims" at bounding box center [185, 419] width 329 height 27
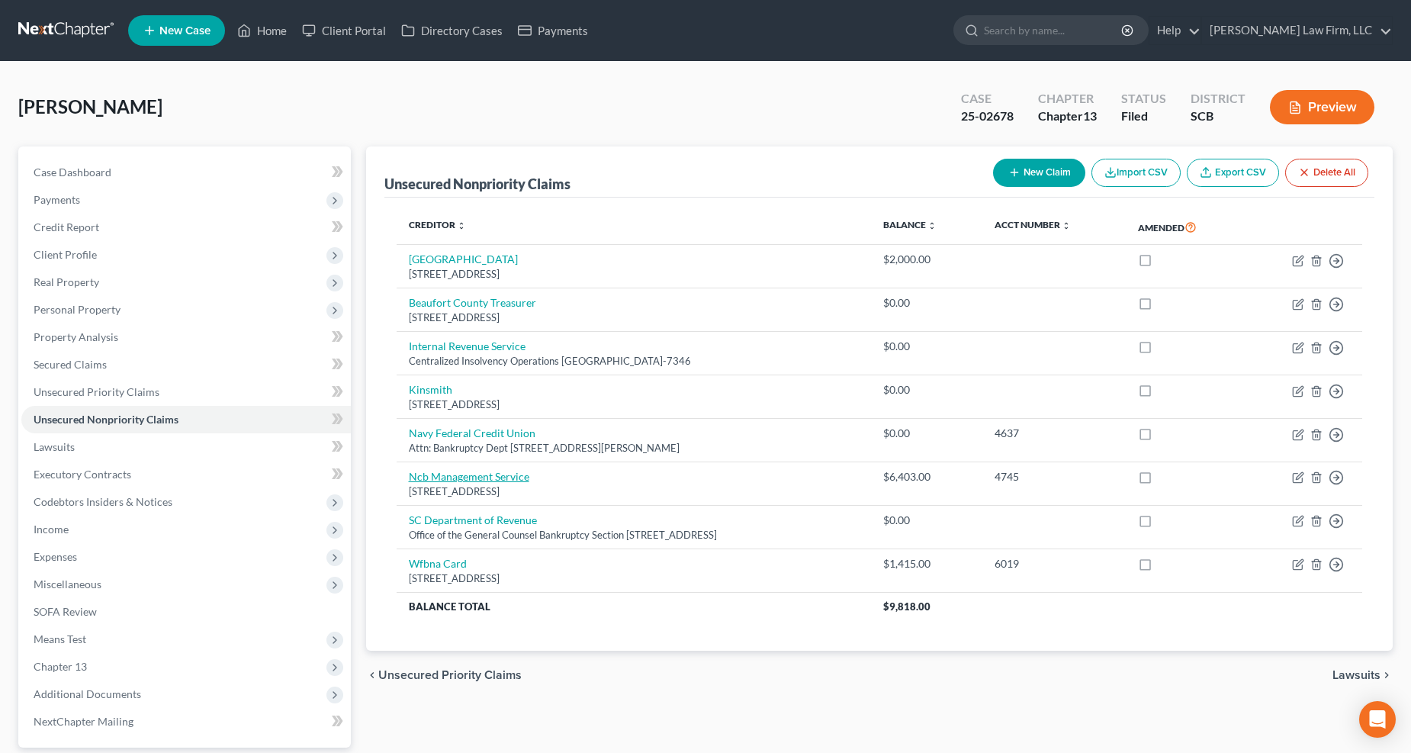
click at [493, 477] on link "Ncb Management Service" at bounding box center [469, 476] width 120 height 13
select select "39"
select select "0"
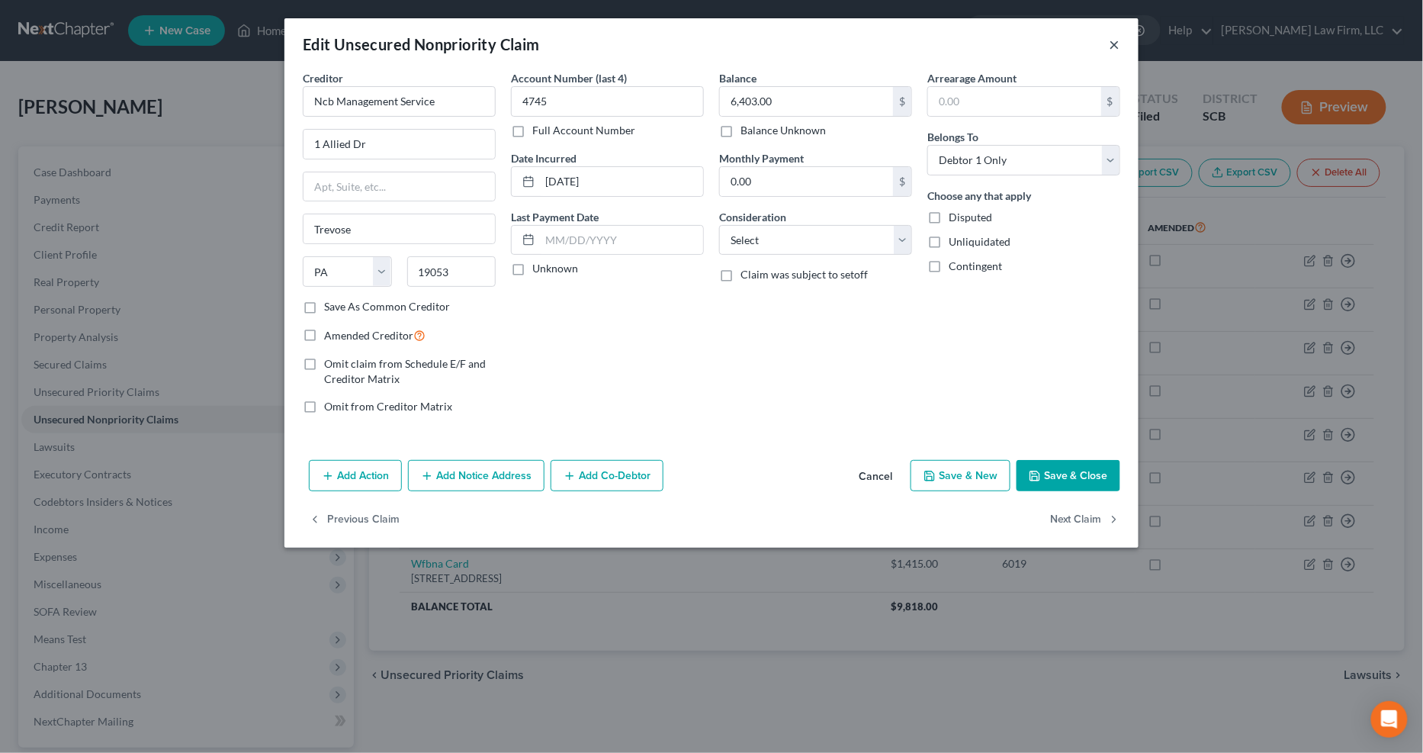
click at [1044, 43] on button "×" at bounding box center [1115, 44] width 11 height 18
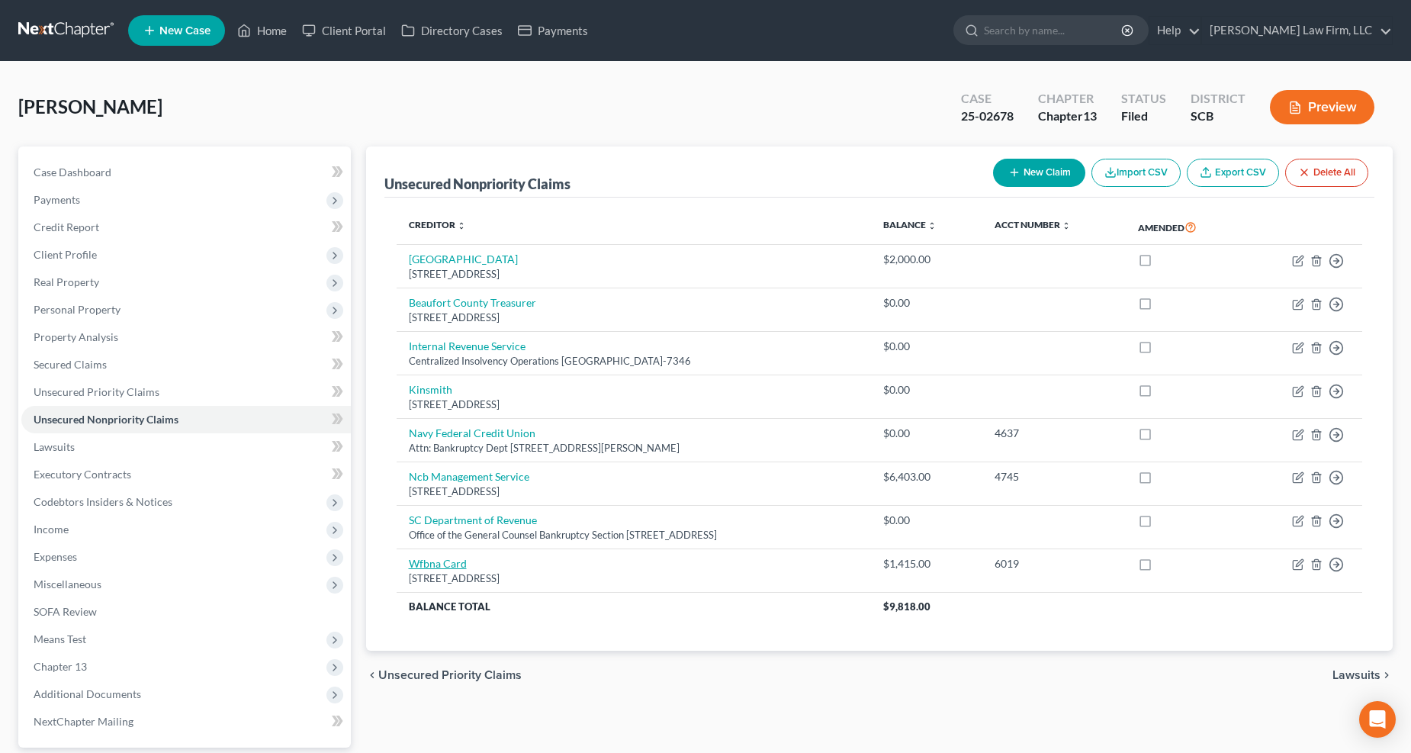
click at [418, 566] on link "Wfbna Card" at bounding box center [438, 563] width 58 height 13
select select "43"
select select "2"
select select "0"
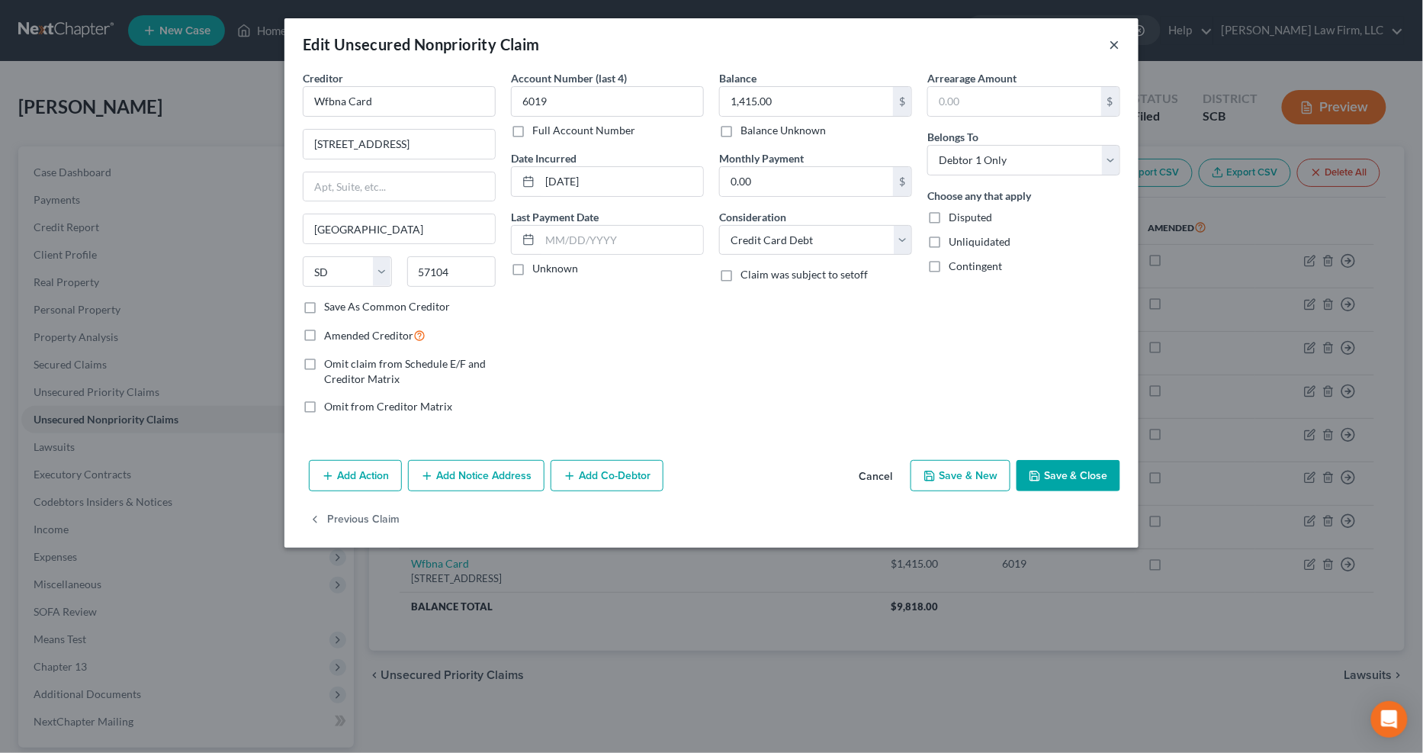
click at [1044, 42] on button "×" at bounding box center [1115, 44] width 11 height 18
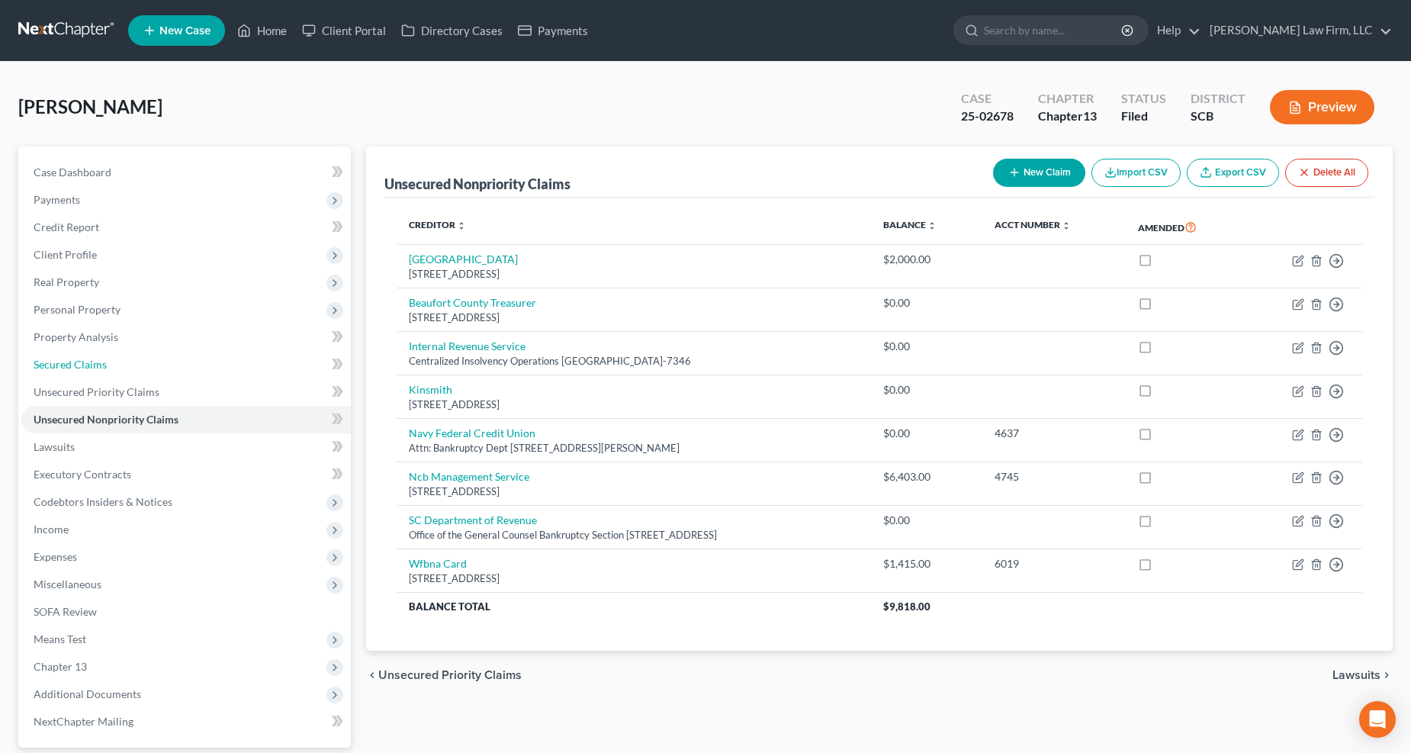
click at [88, 365] on span "Secured Claims" at bounding box center [70, 364] width 73 height 13
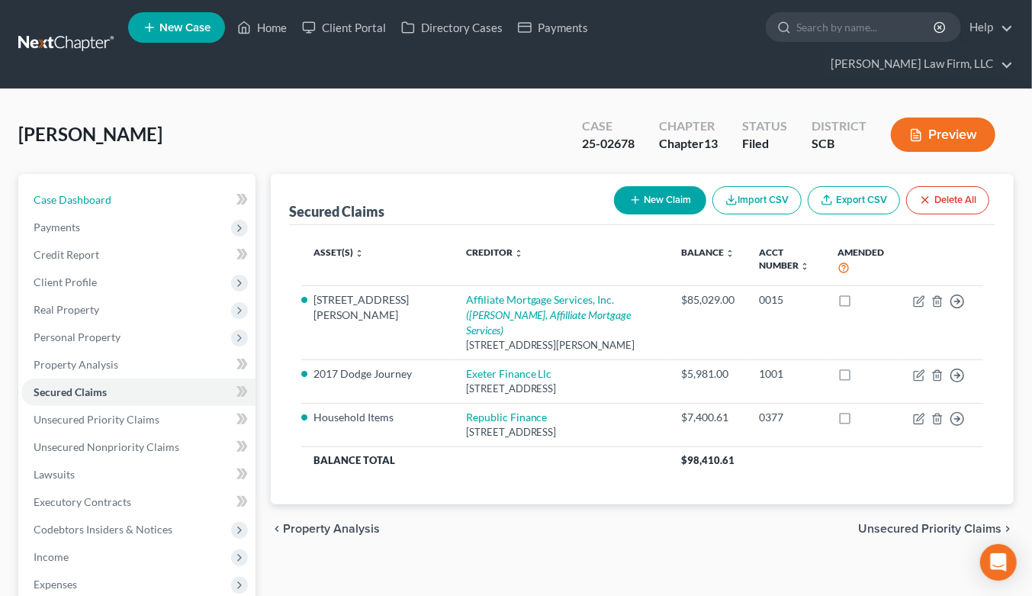
click at [86, 186] on link "Case Dashboard" at bounding box center [138, 199] width 234 height 27
select select "0"
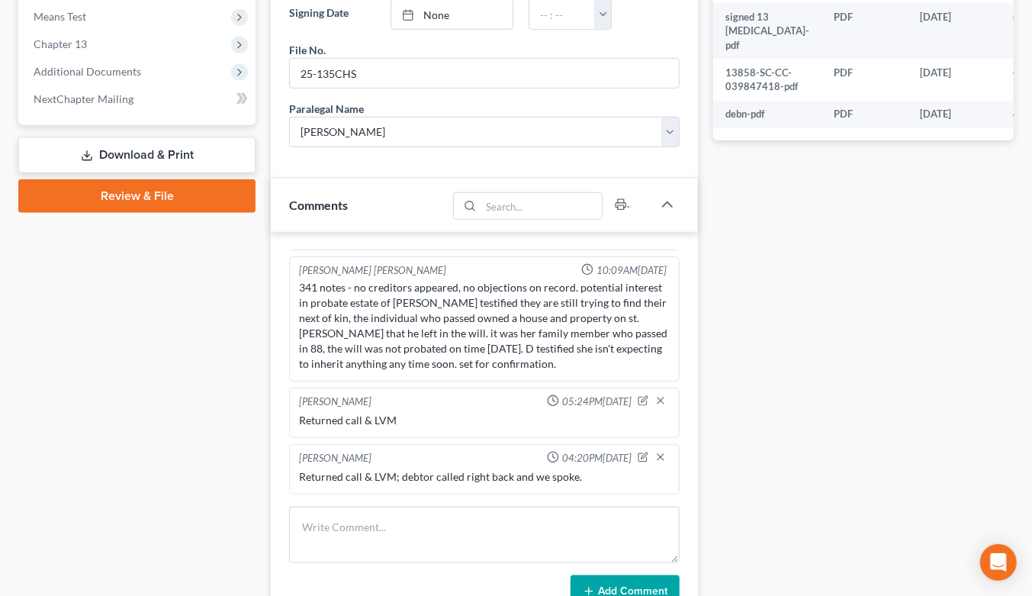
scroll to position [847, 0]
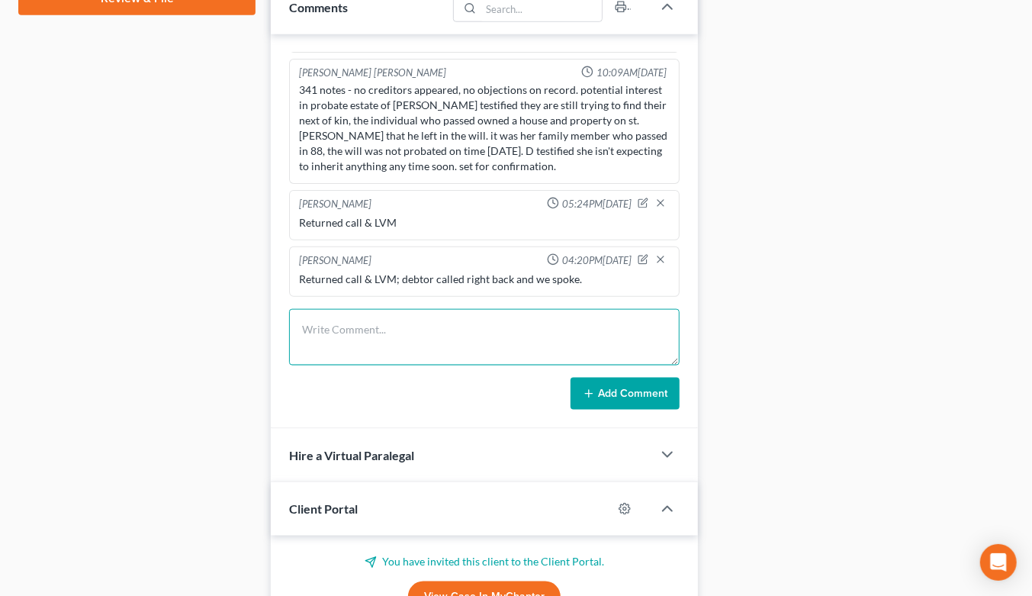
click at [490, 309] on textarea at bounding box center [484, 337] width 390 height 56
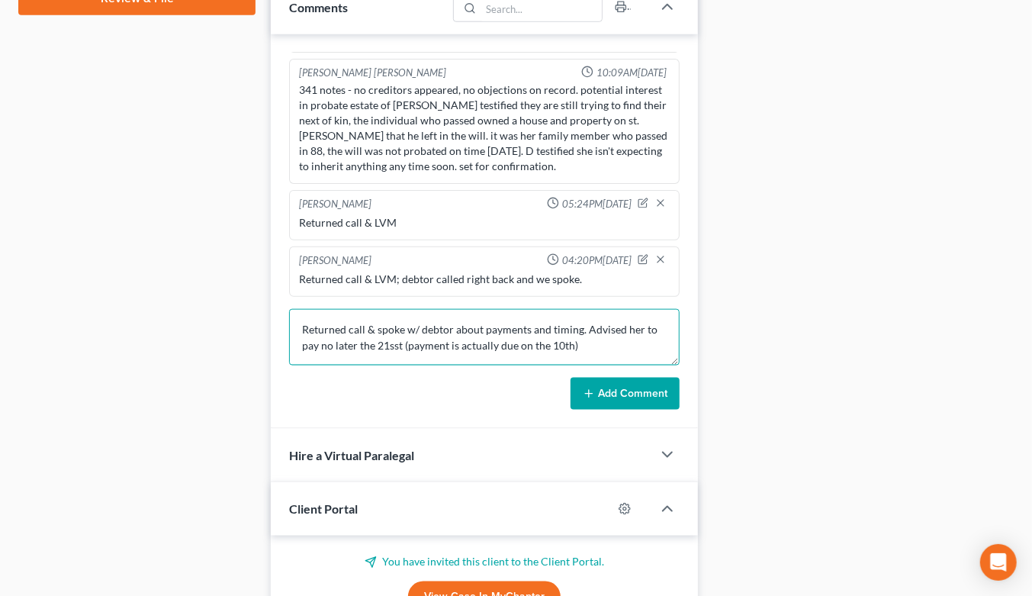
type textarea "Returned call & spoke w/ debtor about payments and timing. Advised her to pay n…"
click at [623, 378] on button "Add Comment" at bounding box center [624, 394] width 109 height 32
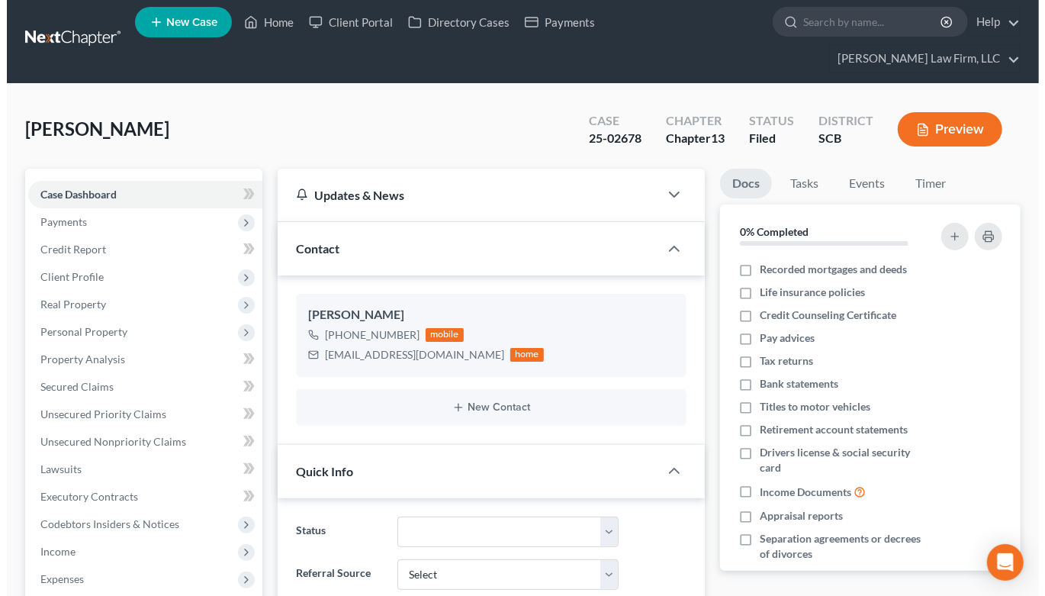
scroll to position [0, 0]
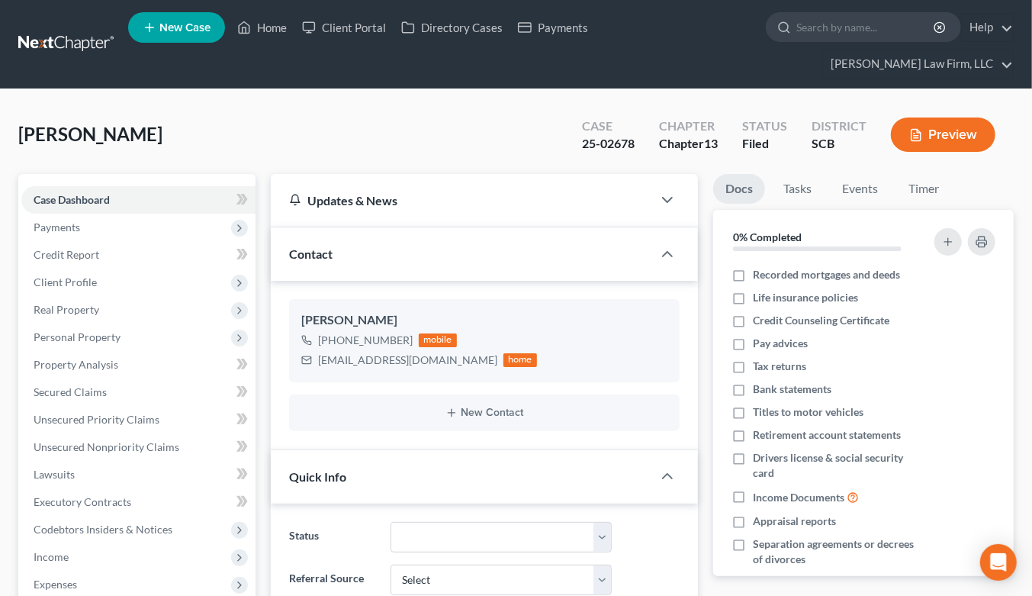
click at [88, 31] on link at bounding box center [67, 44] width 98 height 27
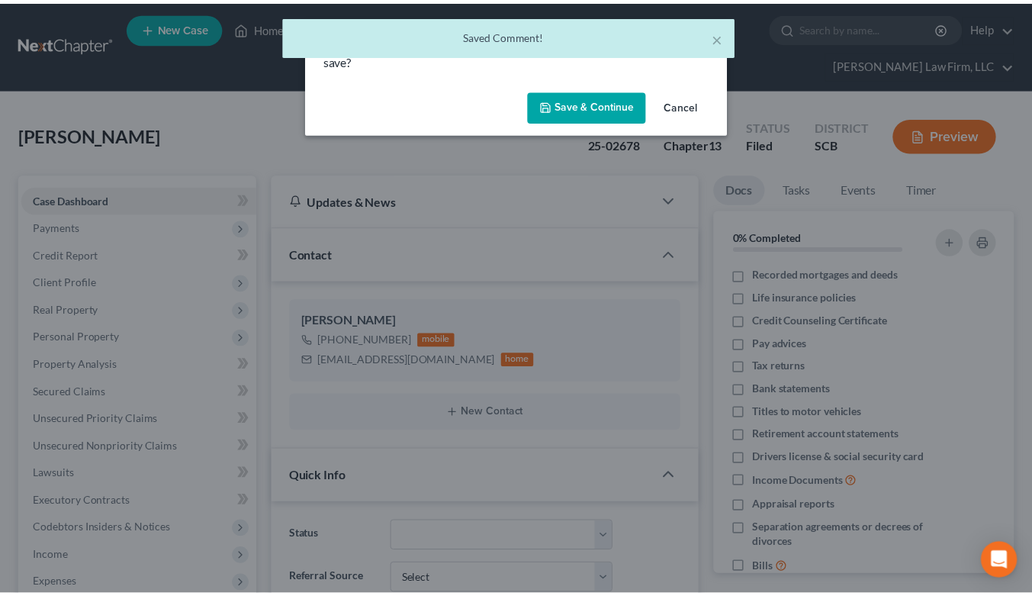
scroll to position [304, 0]
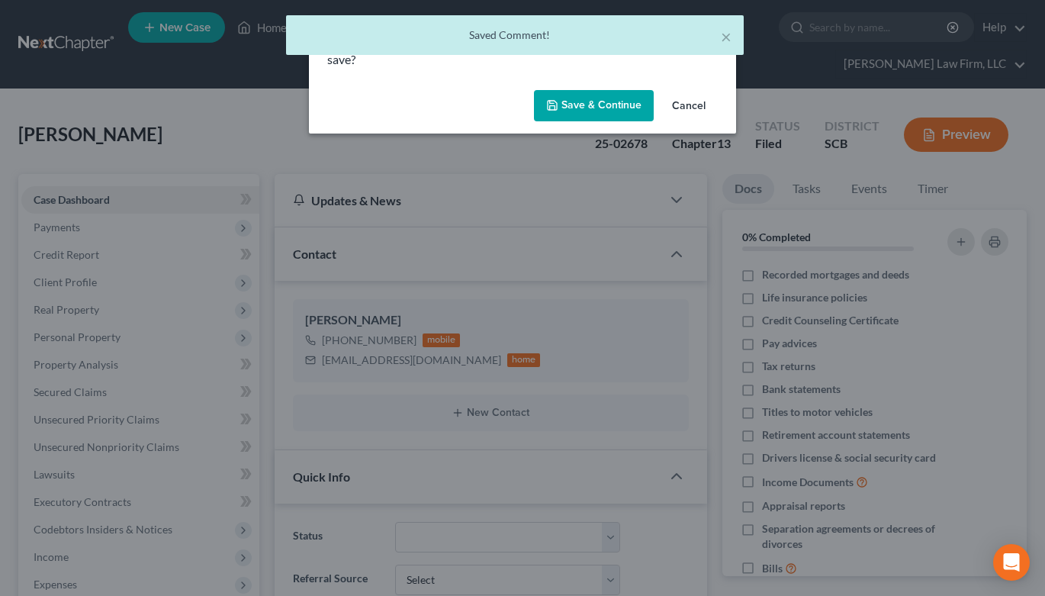
click at [589, 111] on button "Save & Continue" at bounding box center [594, 106] width 120 height 32
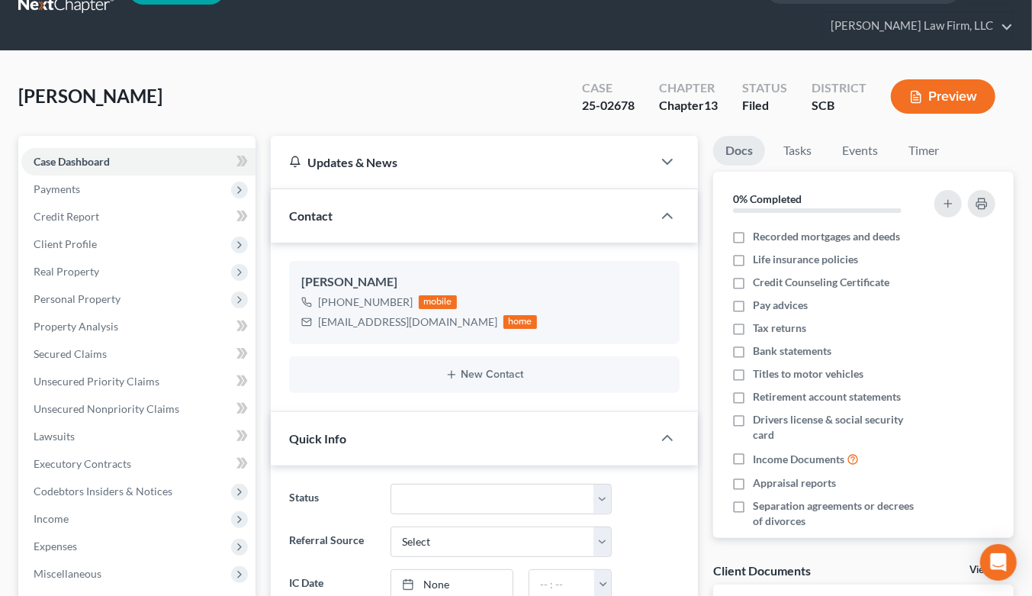
scroll to position [0, 0]
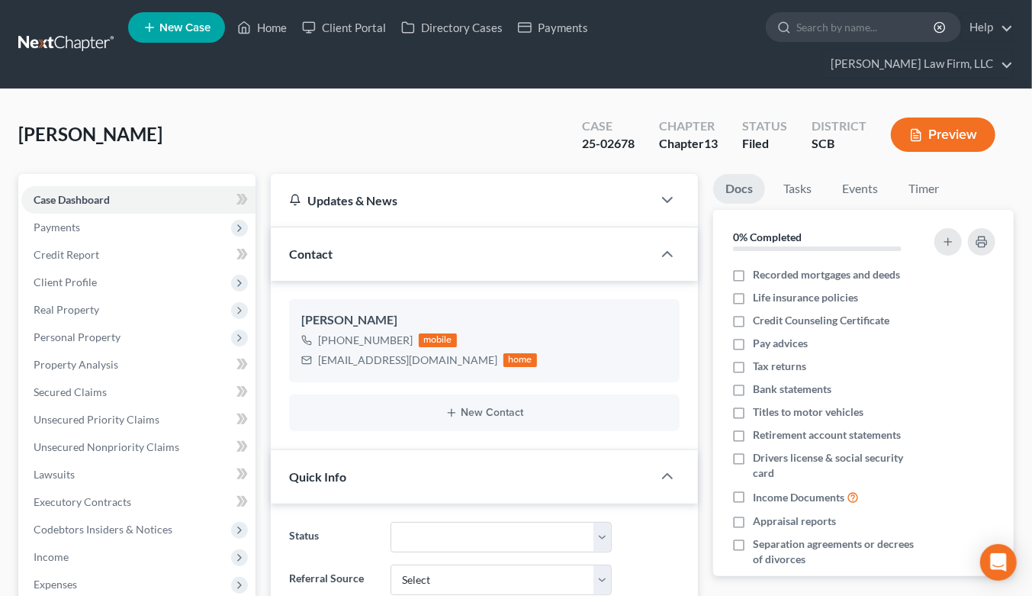
click at [82, 31] on link at bounding box center [67, 44] width 98 height 27
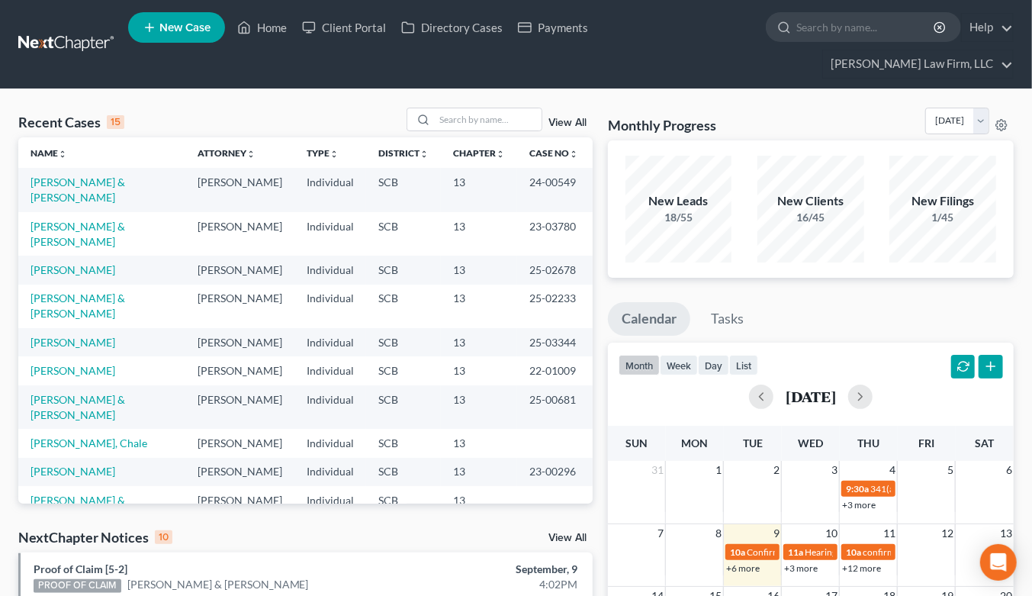
click at [101, 31] on link at bounding box center [67, 44] width 98 height 27
